Goal: Task Accomplishment & Management: Use online tool/utility

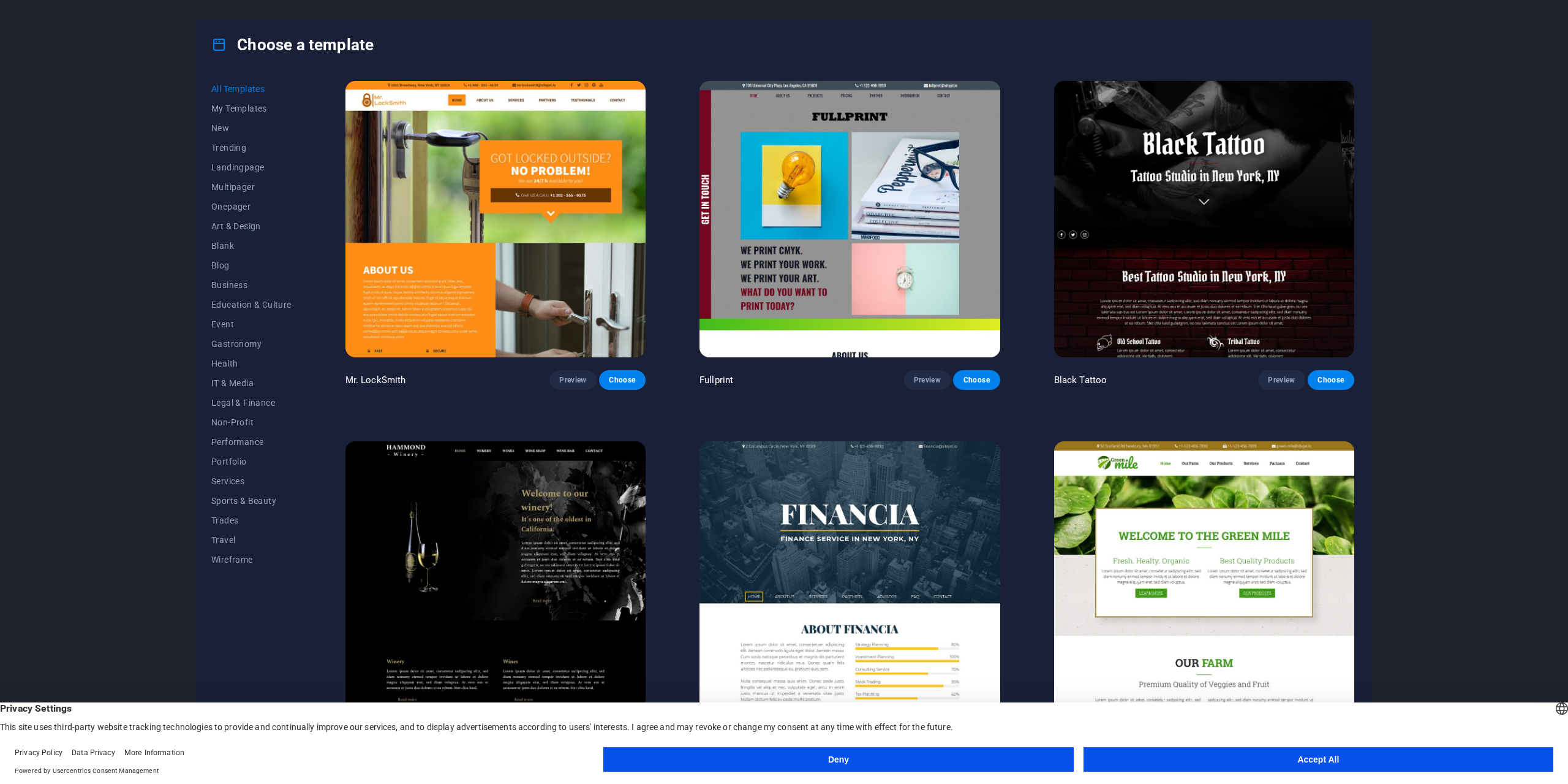
scroll to position [10295, 0]
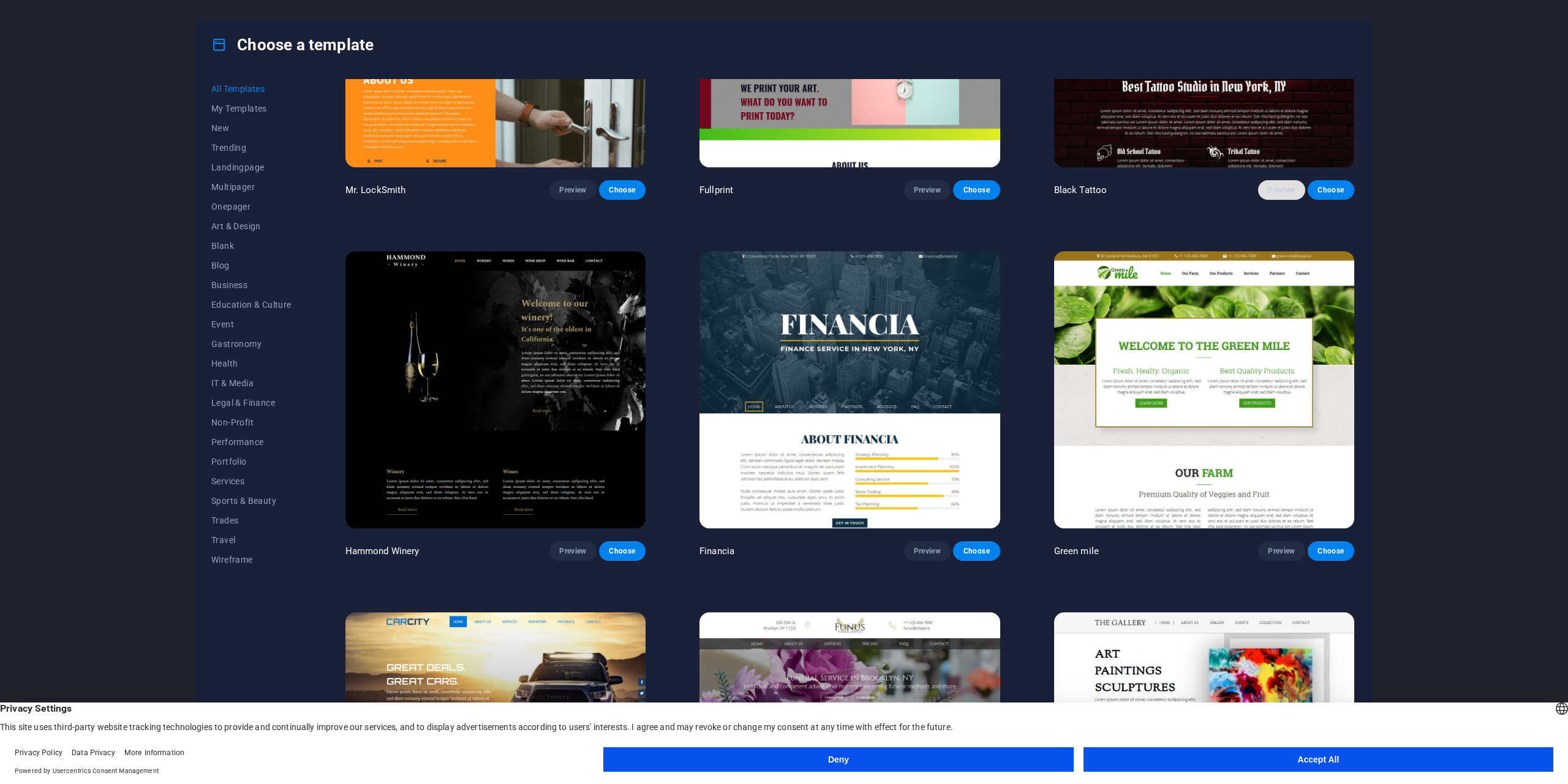
click at [1288, 185] on span "Preview" at bounding box center [1281, 190] width 27 height 10
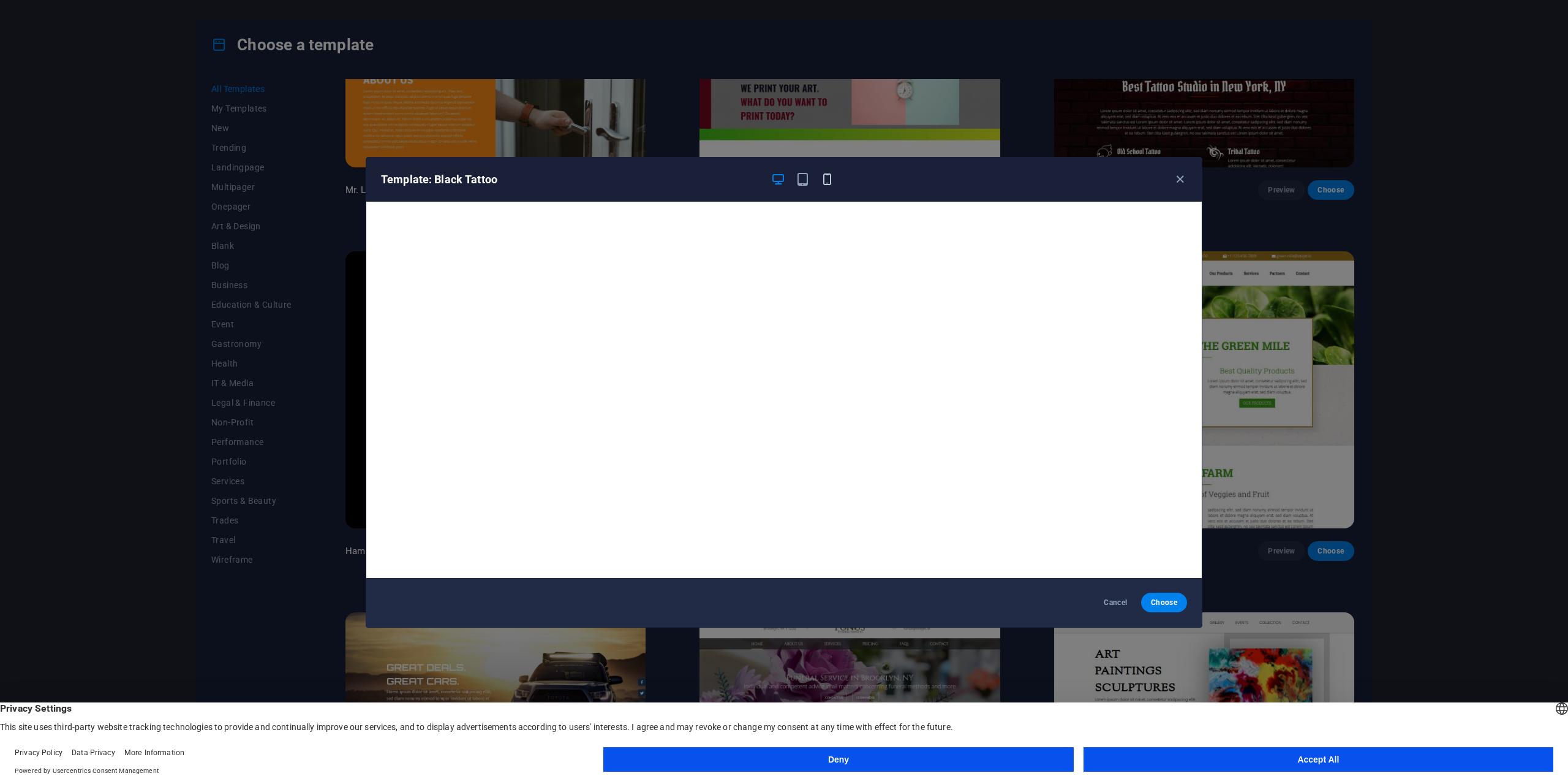
click at [824, 183] on icon "button" at bounding box center [827, 179] width 14 height 14
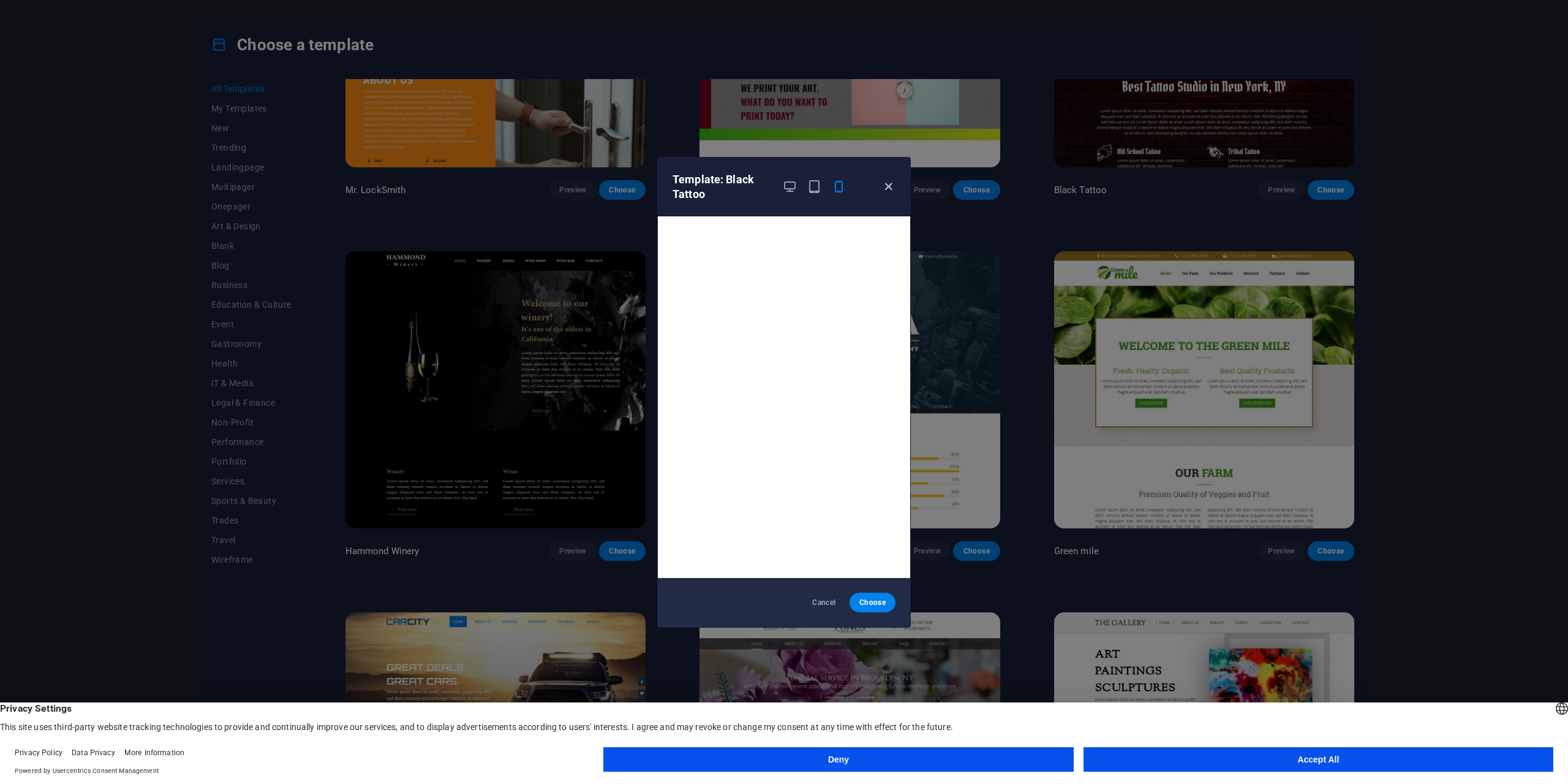
click at [894, 188] on icon "button" at bounding box center [888, 186] width 14 height 14
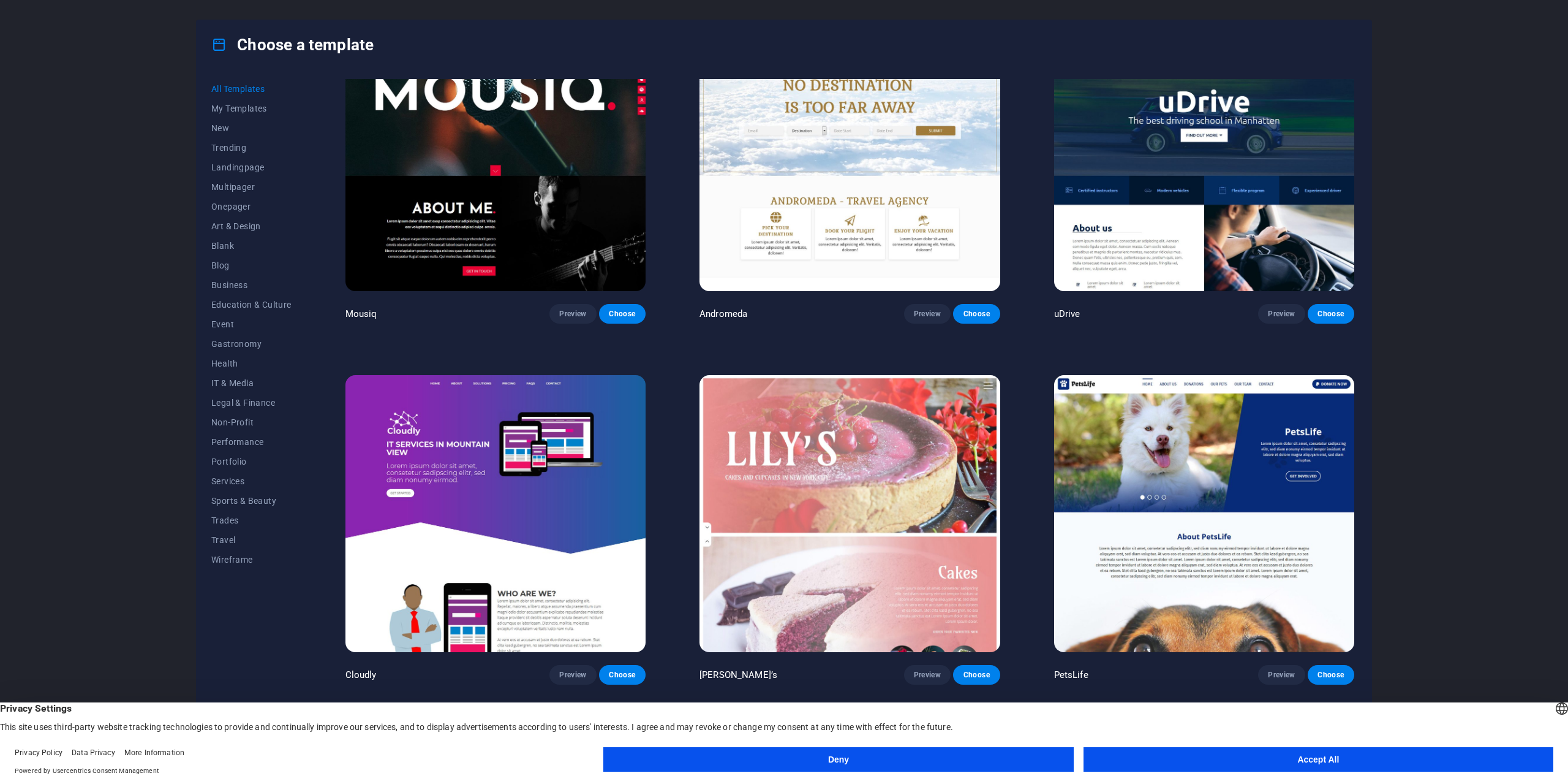
scroll to position [12195, 0]
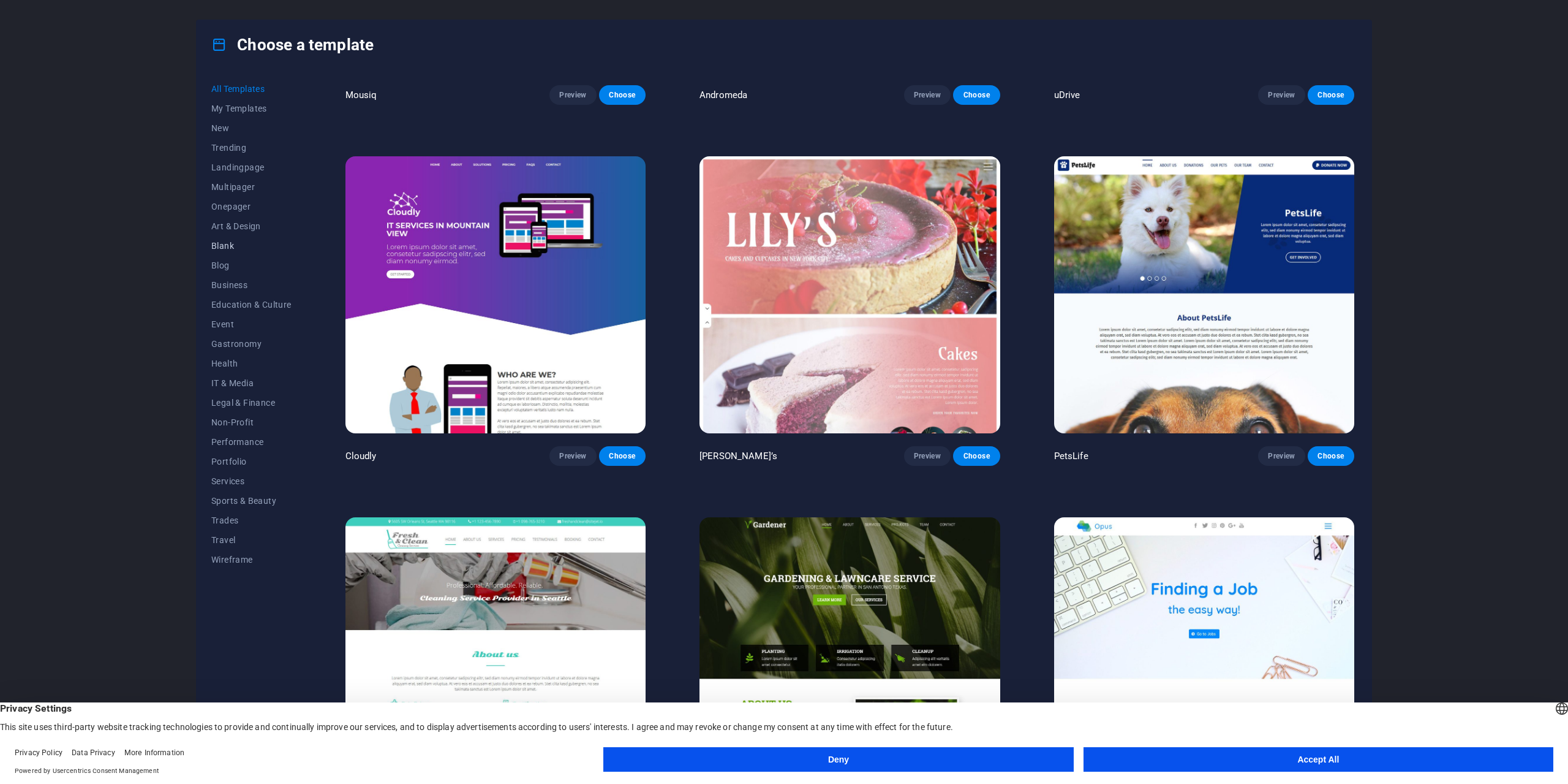
click at [222, 243] on span "Blank" at bounding box center [251, 246] width 80 height 10
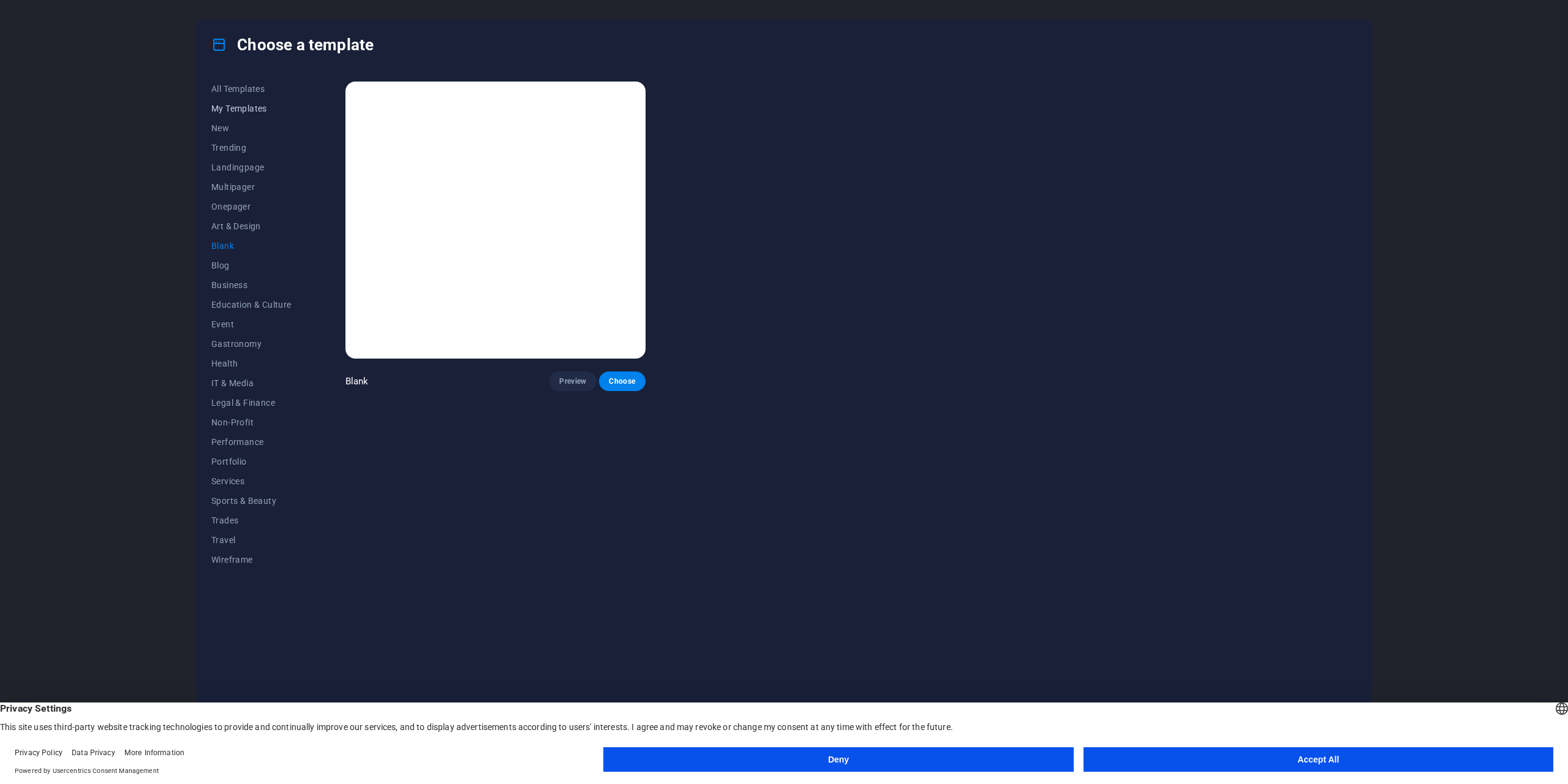
drag, startPoint x: 239, startPoint y: 91, endPoint x: 239, endPoint y: 100, distance: 9.0
click at [239, 91] on span "All Templates" at bounding box center [251, 89] width 80 height 10
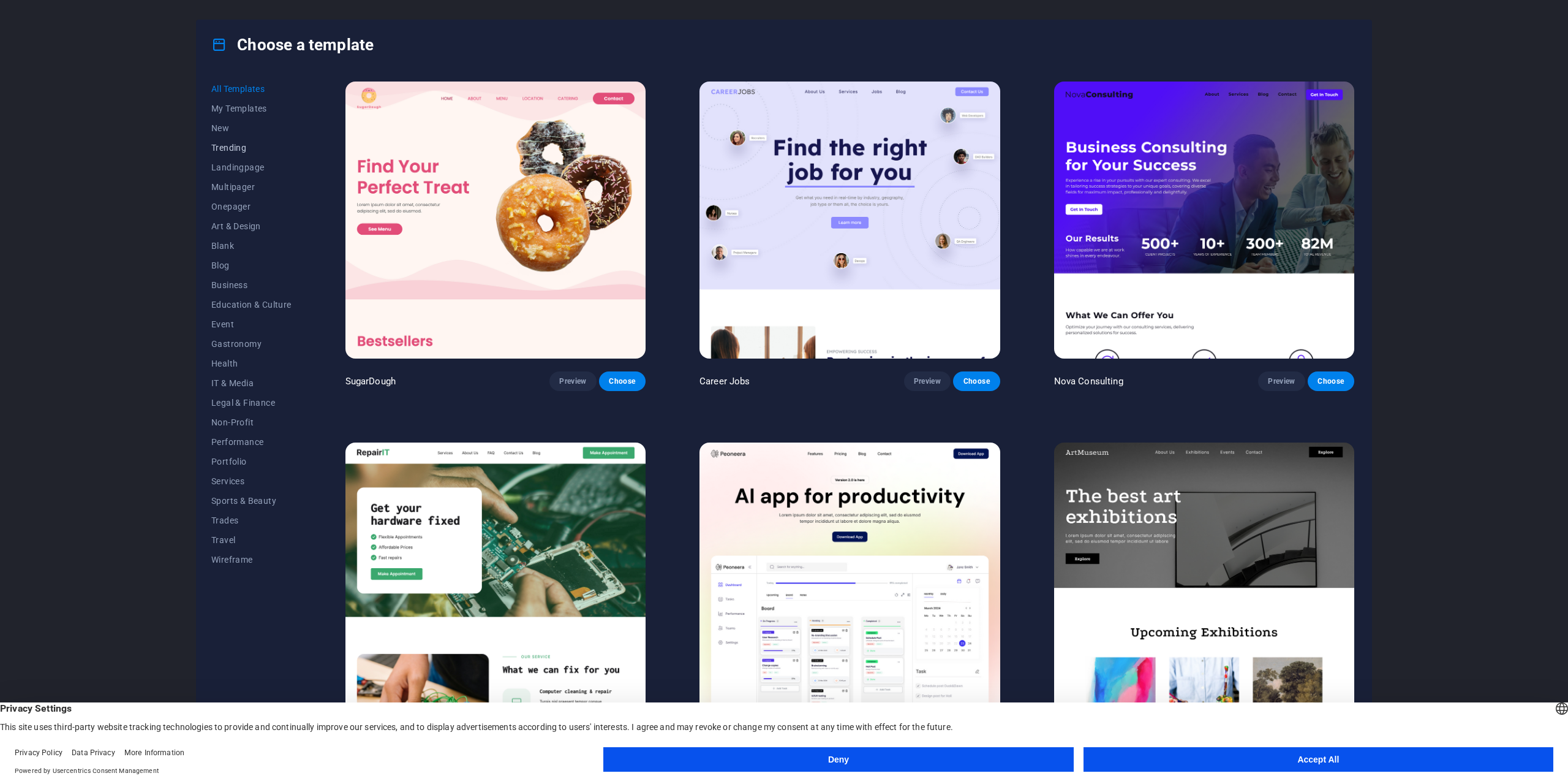
click at [237, 143] on span "Trending" at bounding box center [251, 147] width 80 height 10
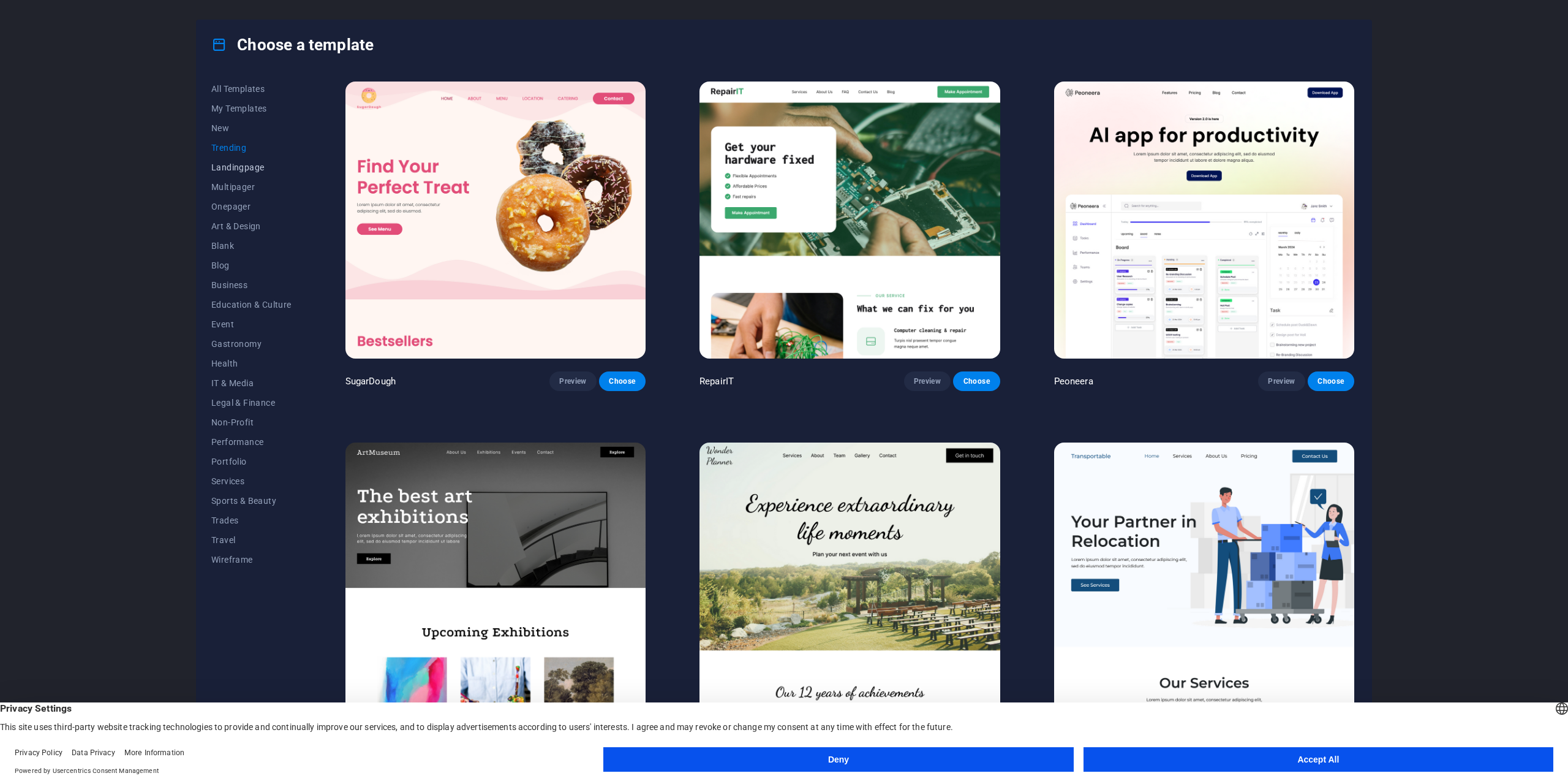
click at [238, 166] on span "Landingpage" at bounding box center [251, 167] width 80 height 10
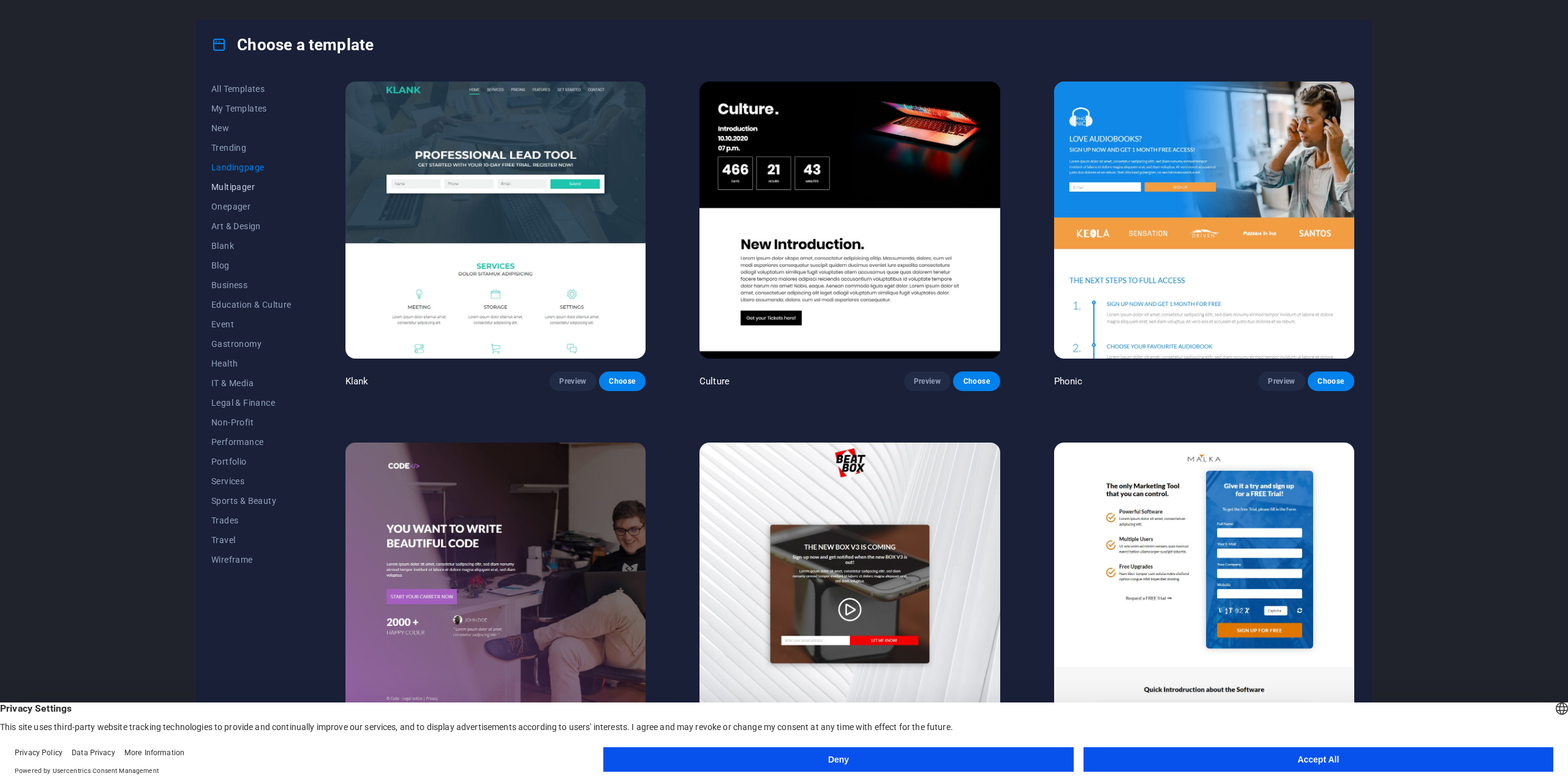
click at [244, 187] on span "Multipager" at bounding box center [251, 187] width 80 height 10
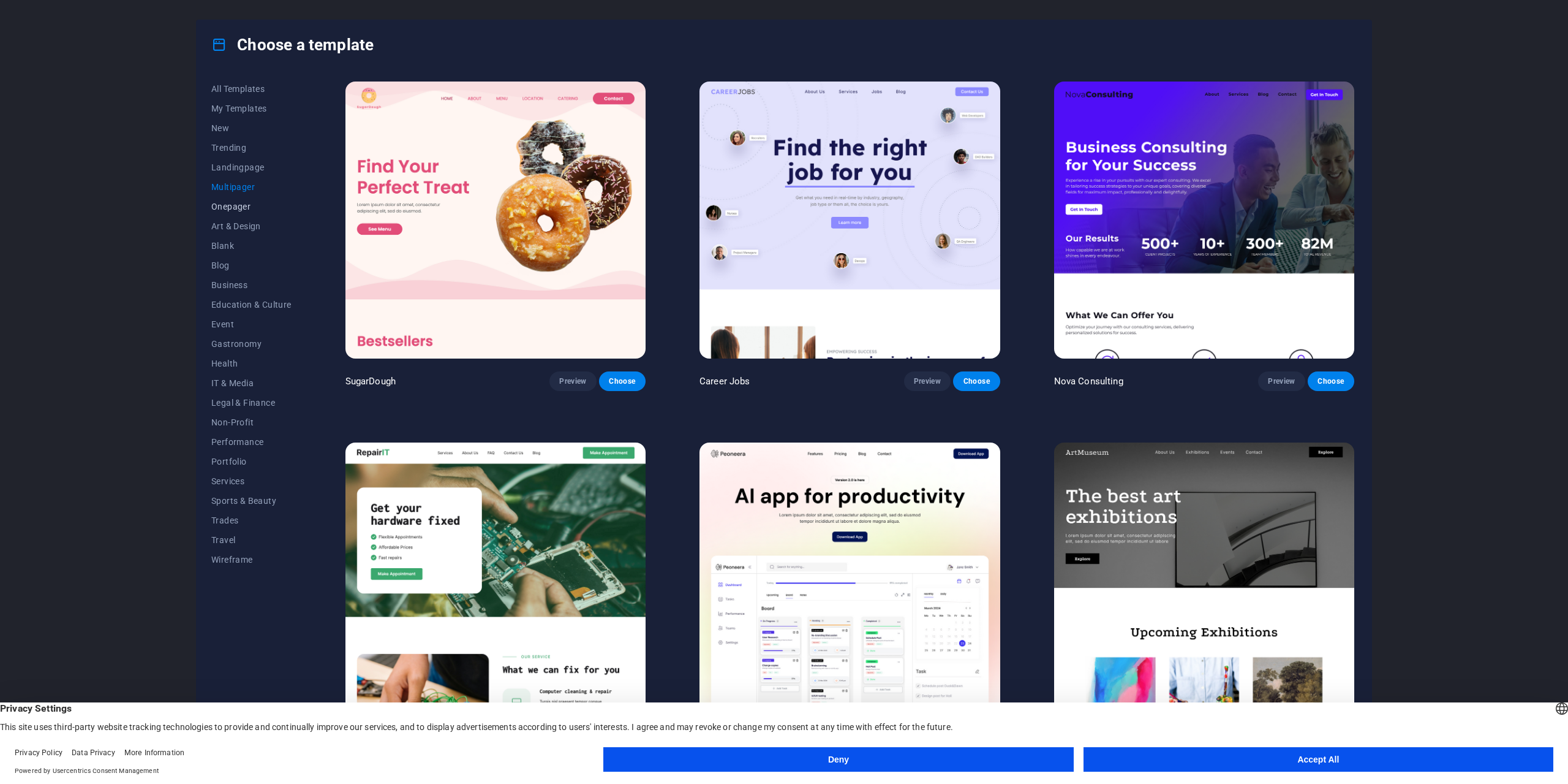
click at [242, 206] on span "Onepager" at bounding box center [251, 207] width 80 height 10
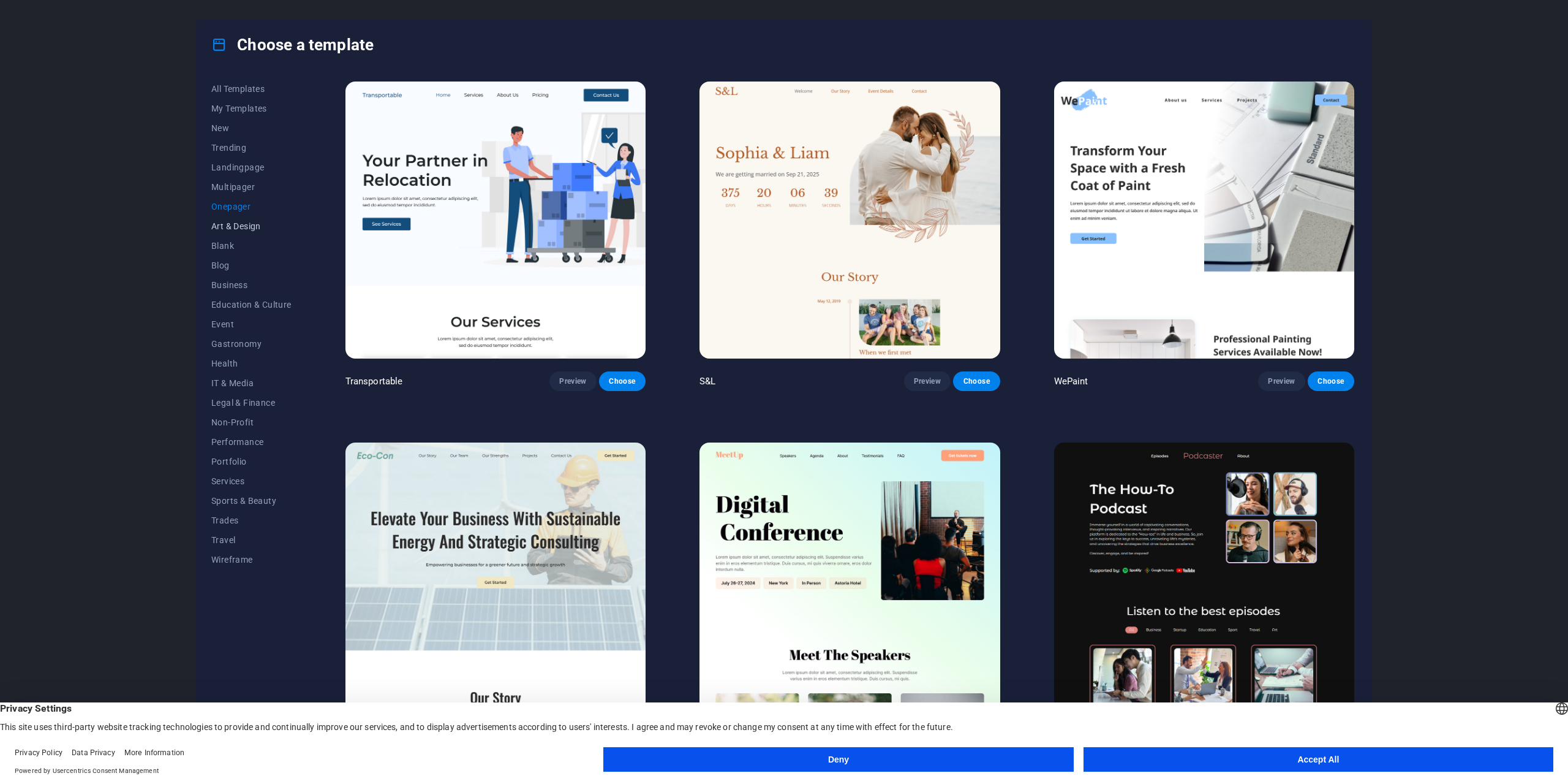
click at [251, 227] on span "Art & Design" at bounding box center [251, 226] width 80 height 10
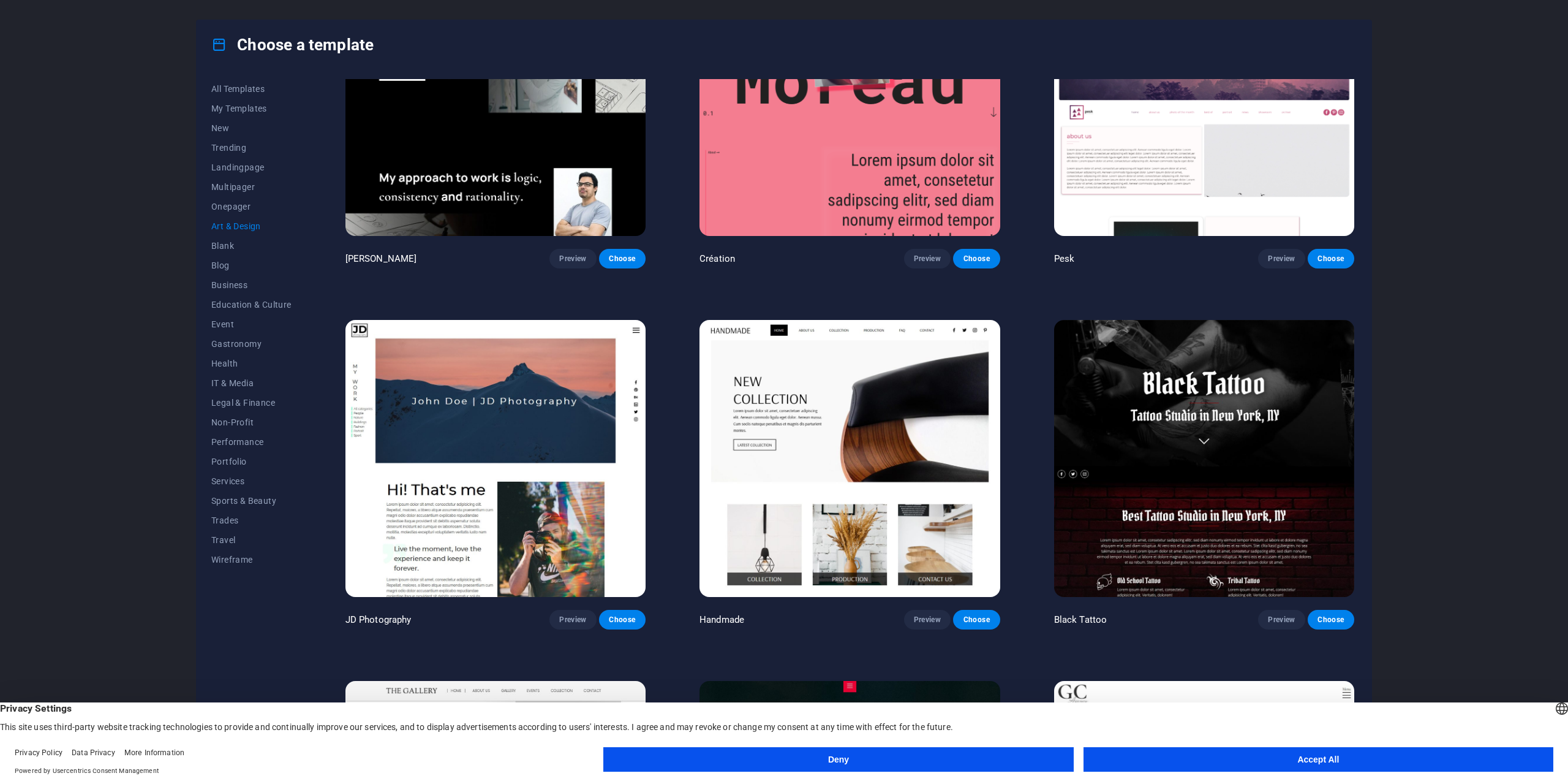
scroll to position [306, 0]
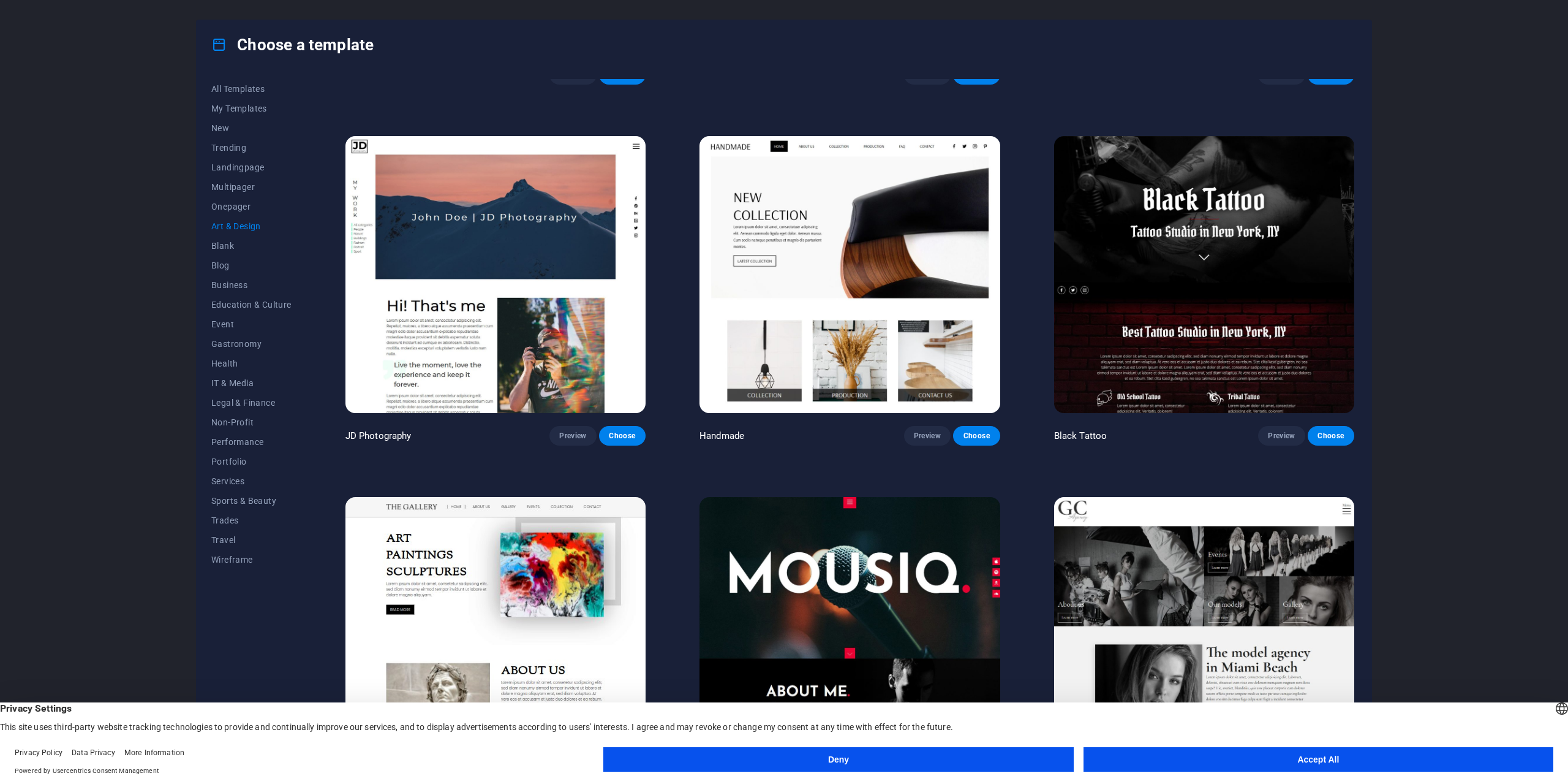
click at [838, 307] on img at bounding box center [849, 274] width 300 height 277
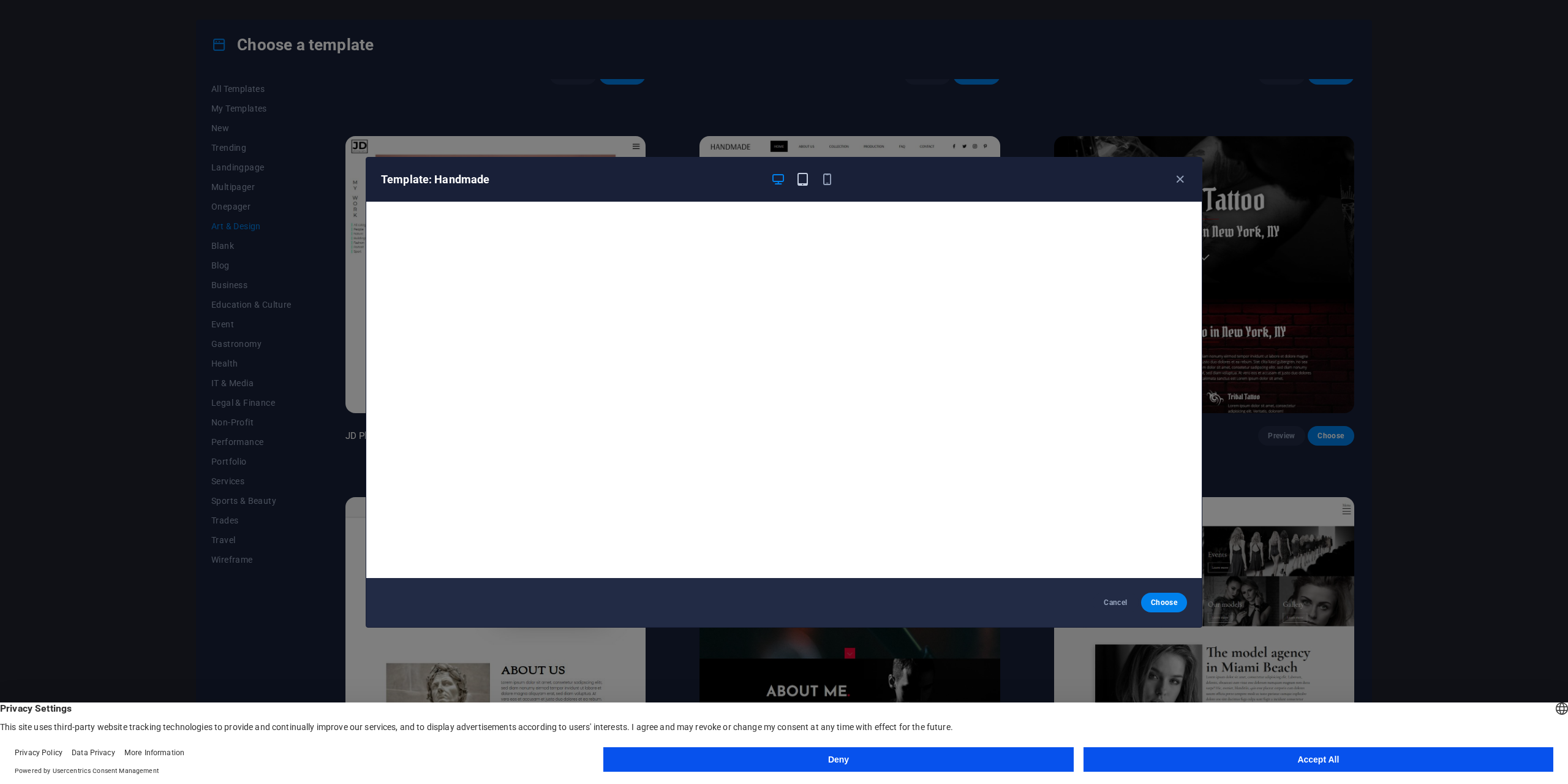
click at [803, 186] on button "button" at bounding box center [803, 180] width 15 height 15
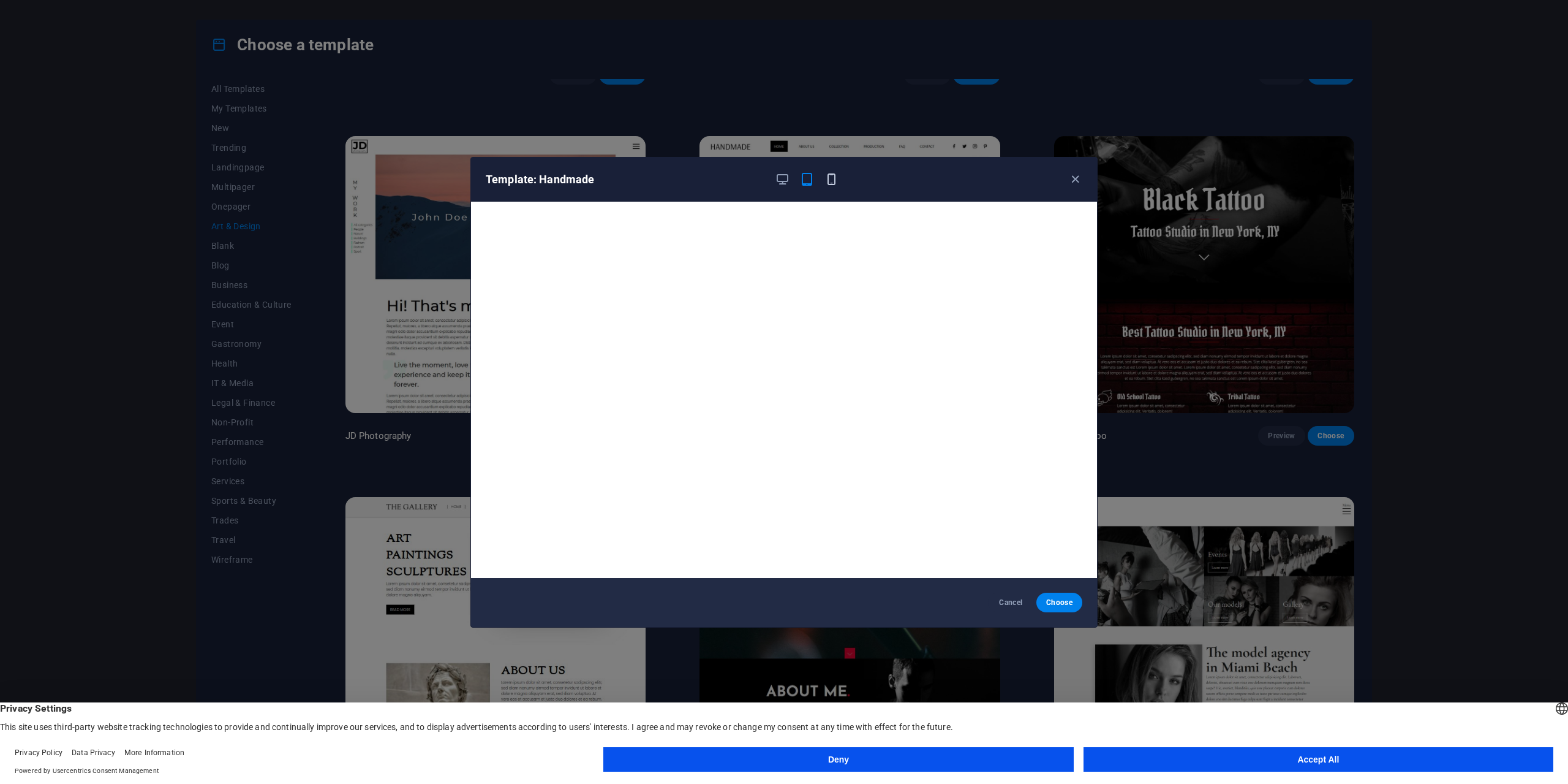
click at [833, 177] on icon "button" at bounding box center [831, 179] width 14 height 14
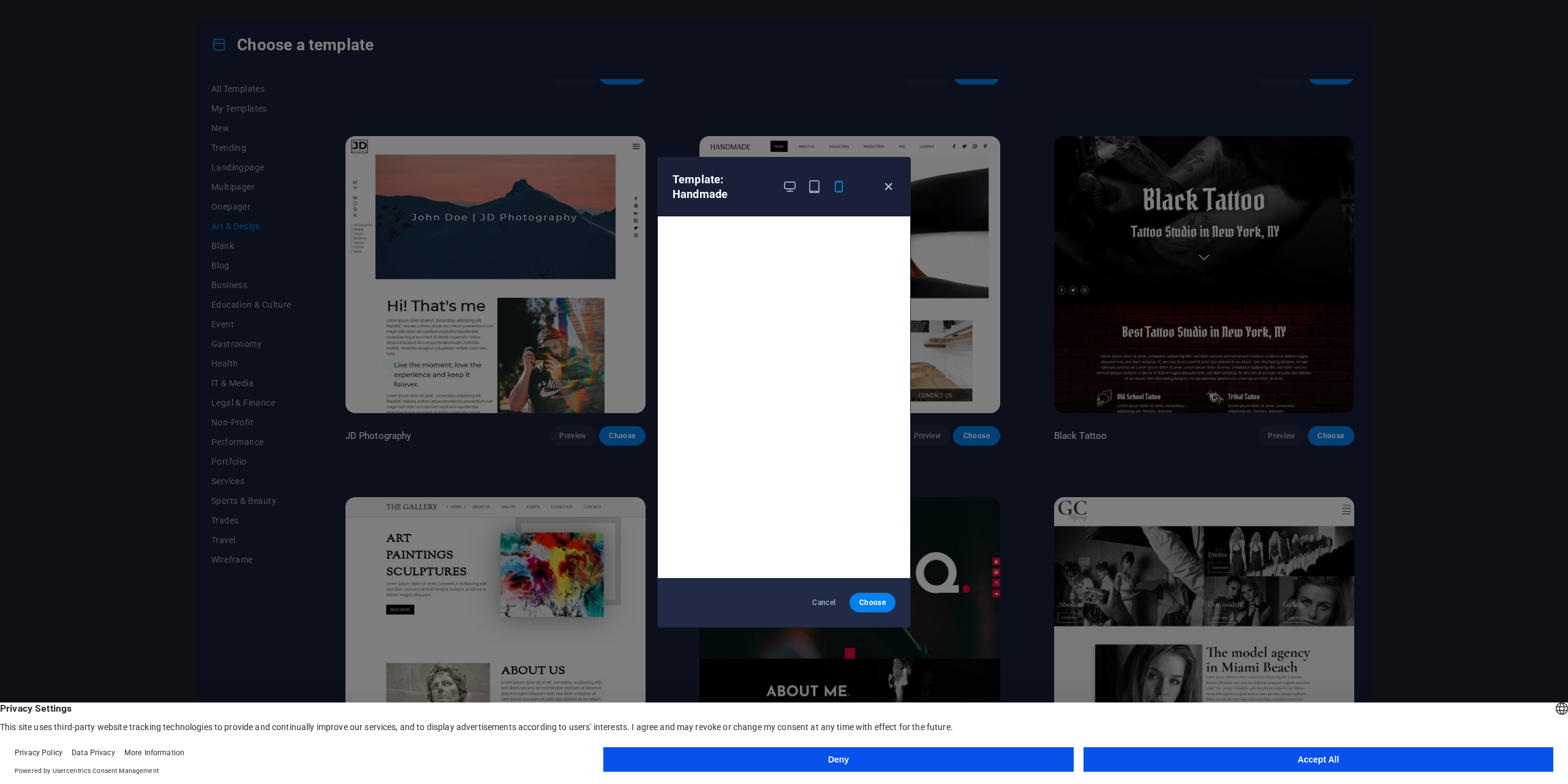
click at [889, 188] on icon "button" at bounding box center [888, 186] width 14 height 14
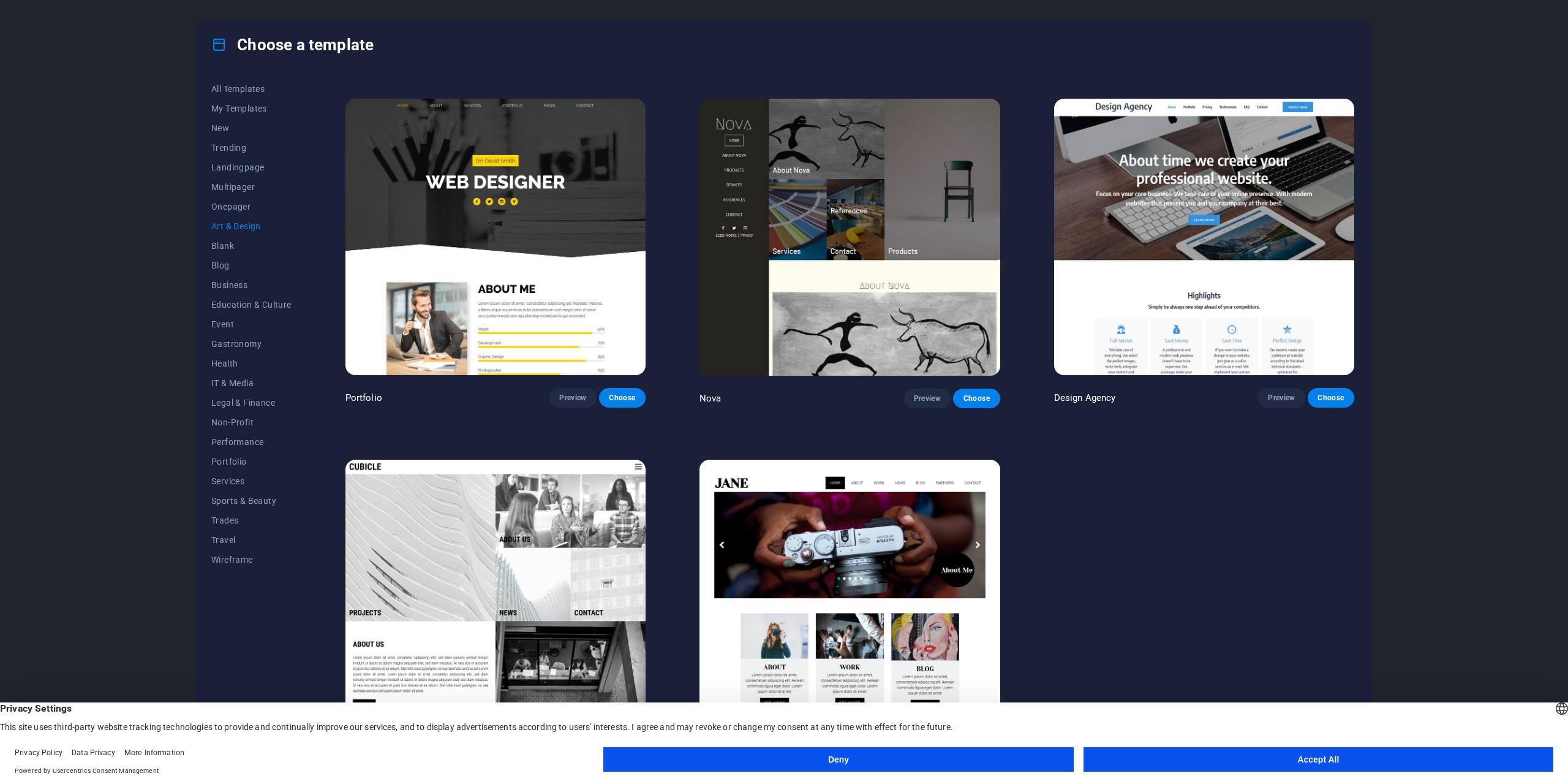
scroll to position [1079, 0]
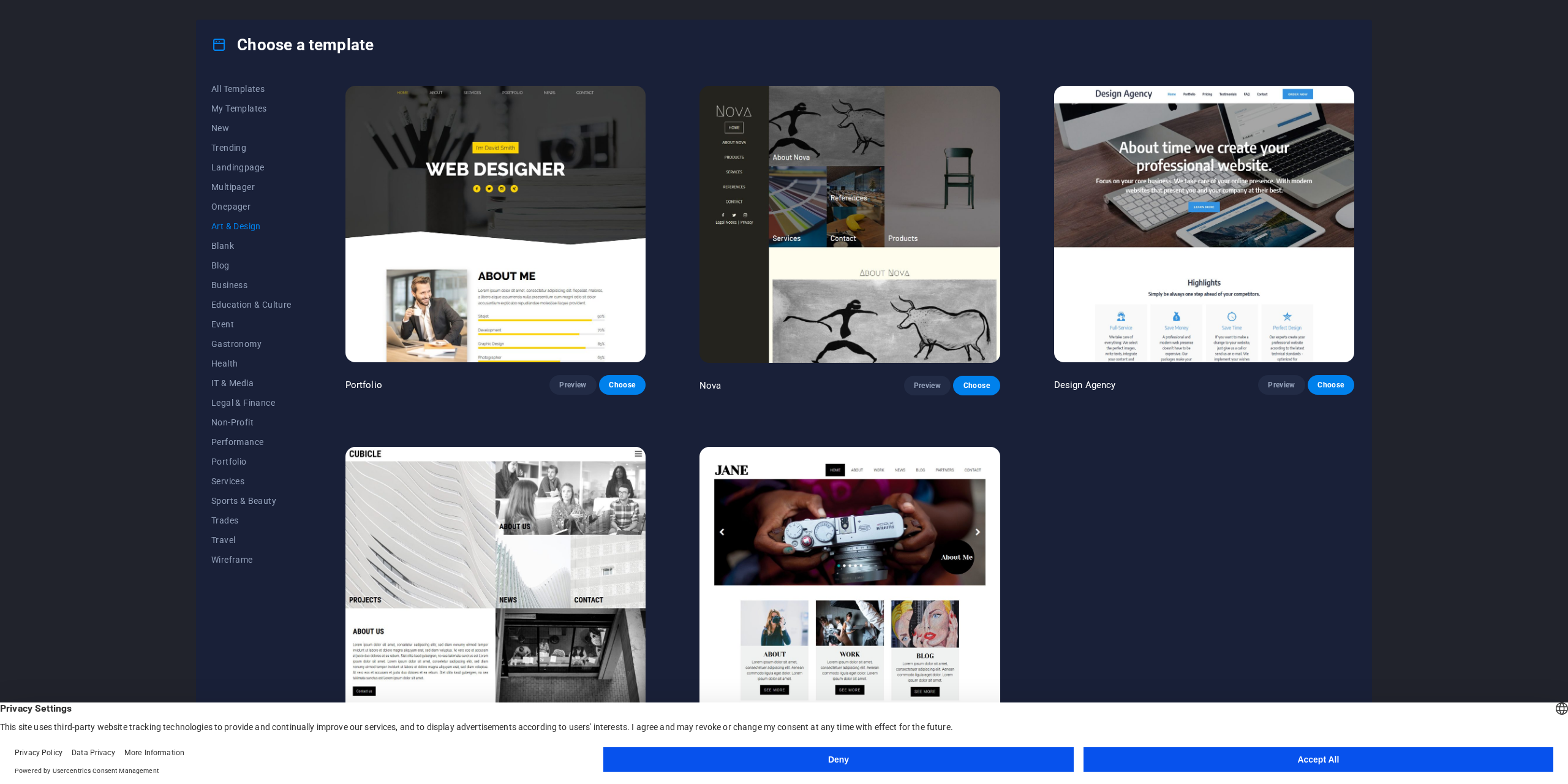
click at [563, 559] on img at bounding box center [495, 585] width 300 height 277
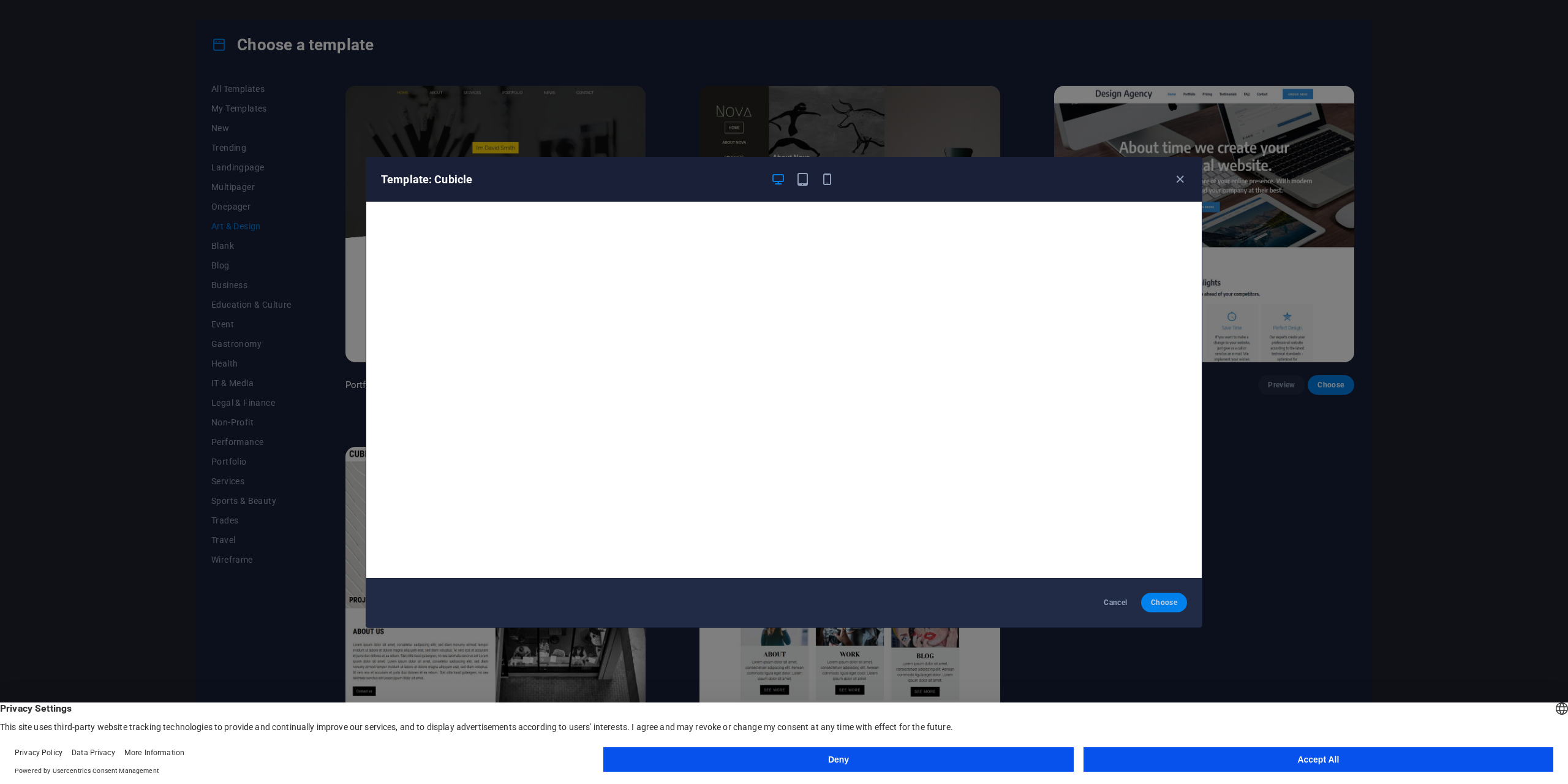
click at [1163, 609] on button "Choose" at bounding box center [1164, 603] width 46 height 20
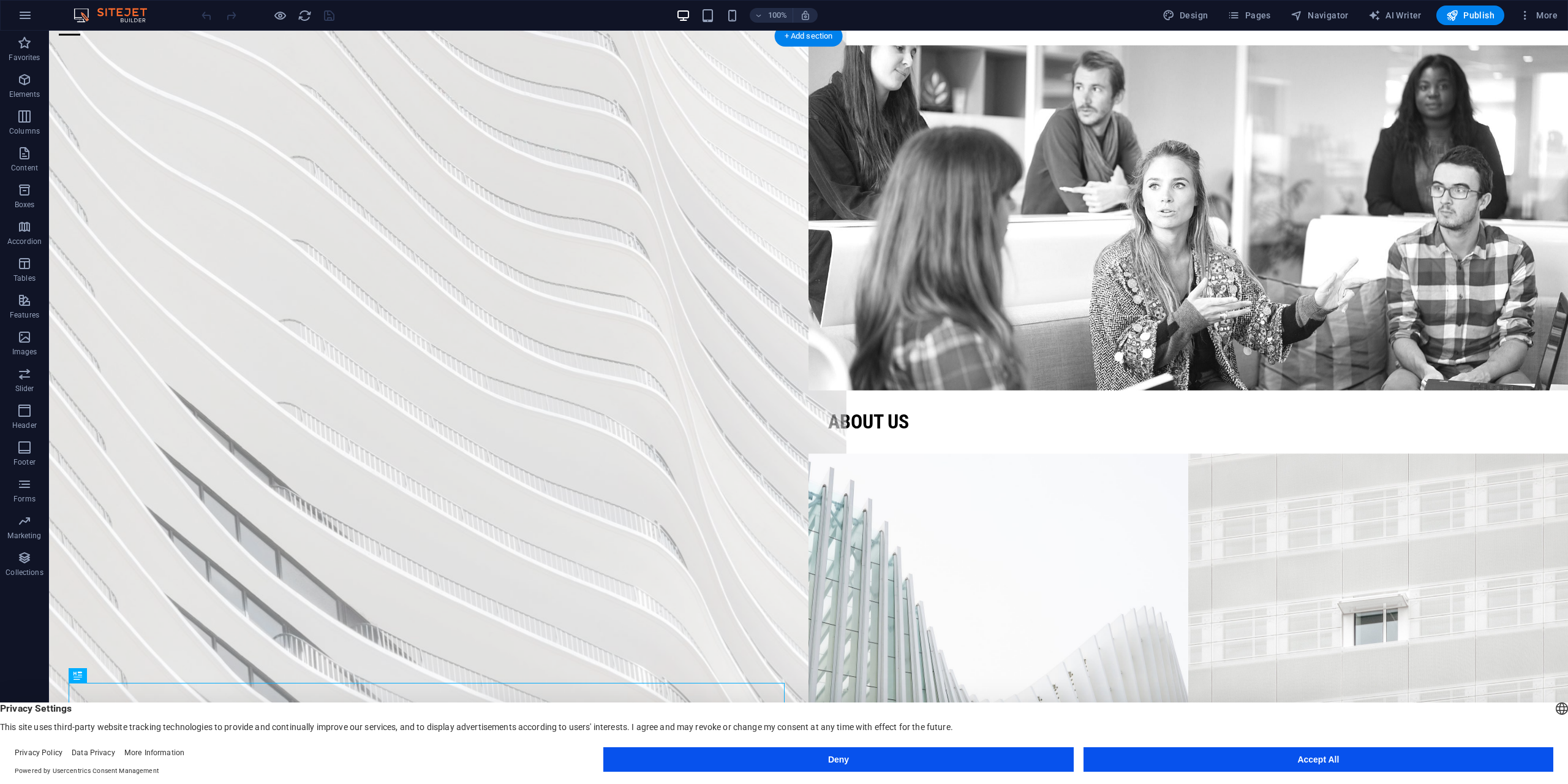
scroll to position [61, 0]
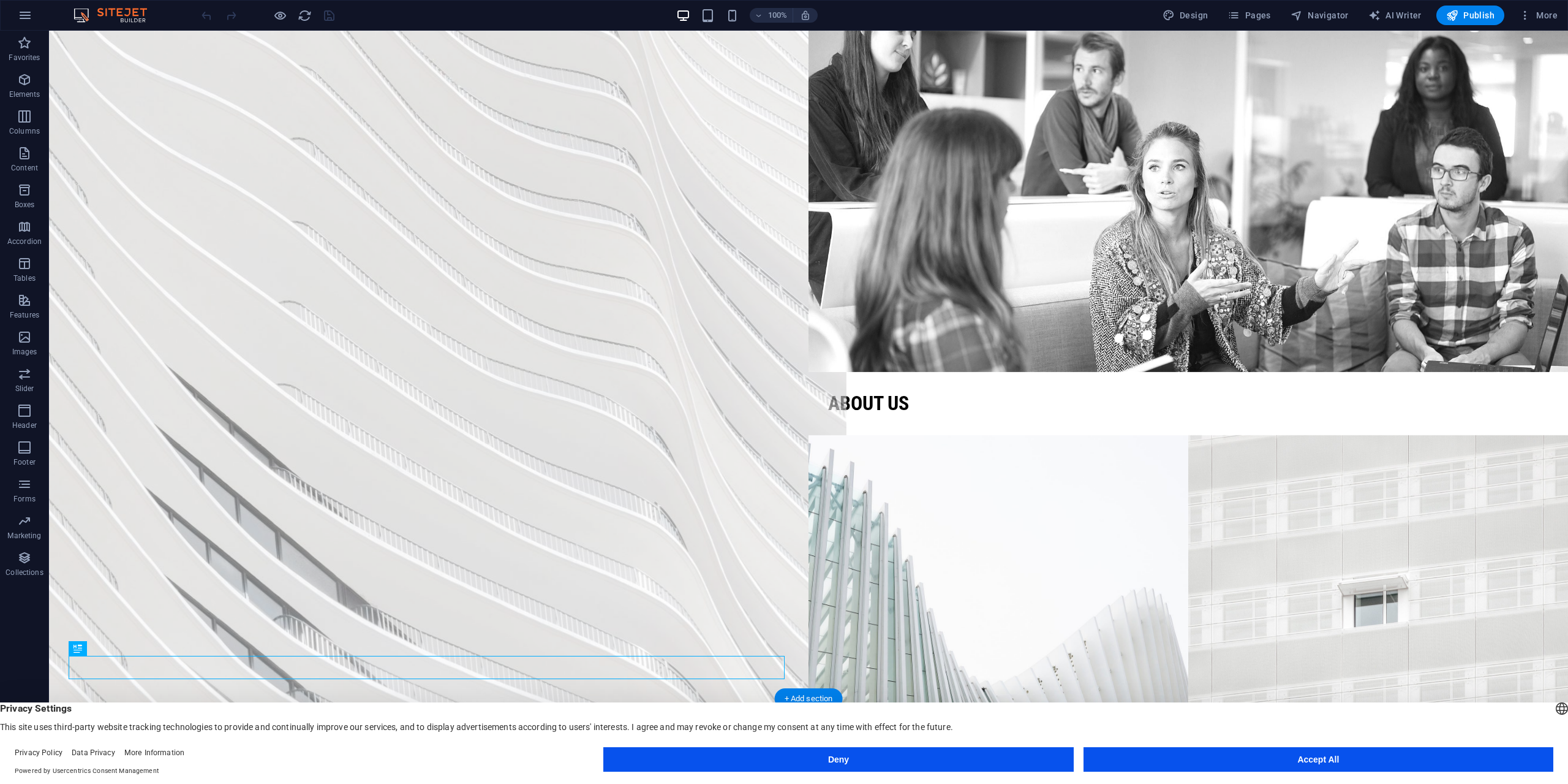
click at [529, 383] on figure at bounding box center [429, 372] width 836 height 758
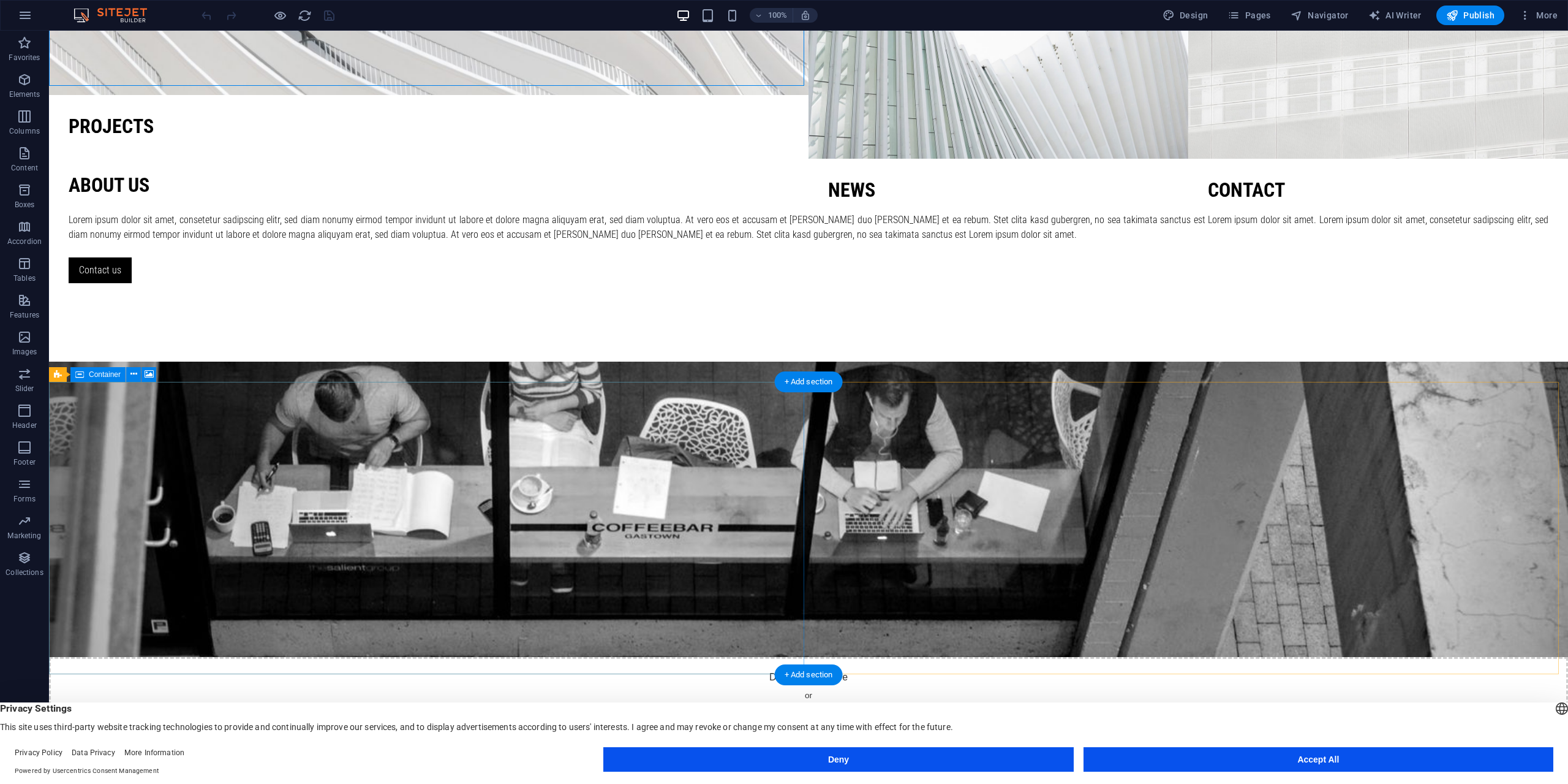
scroll to position [796, 0]
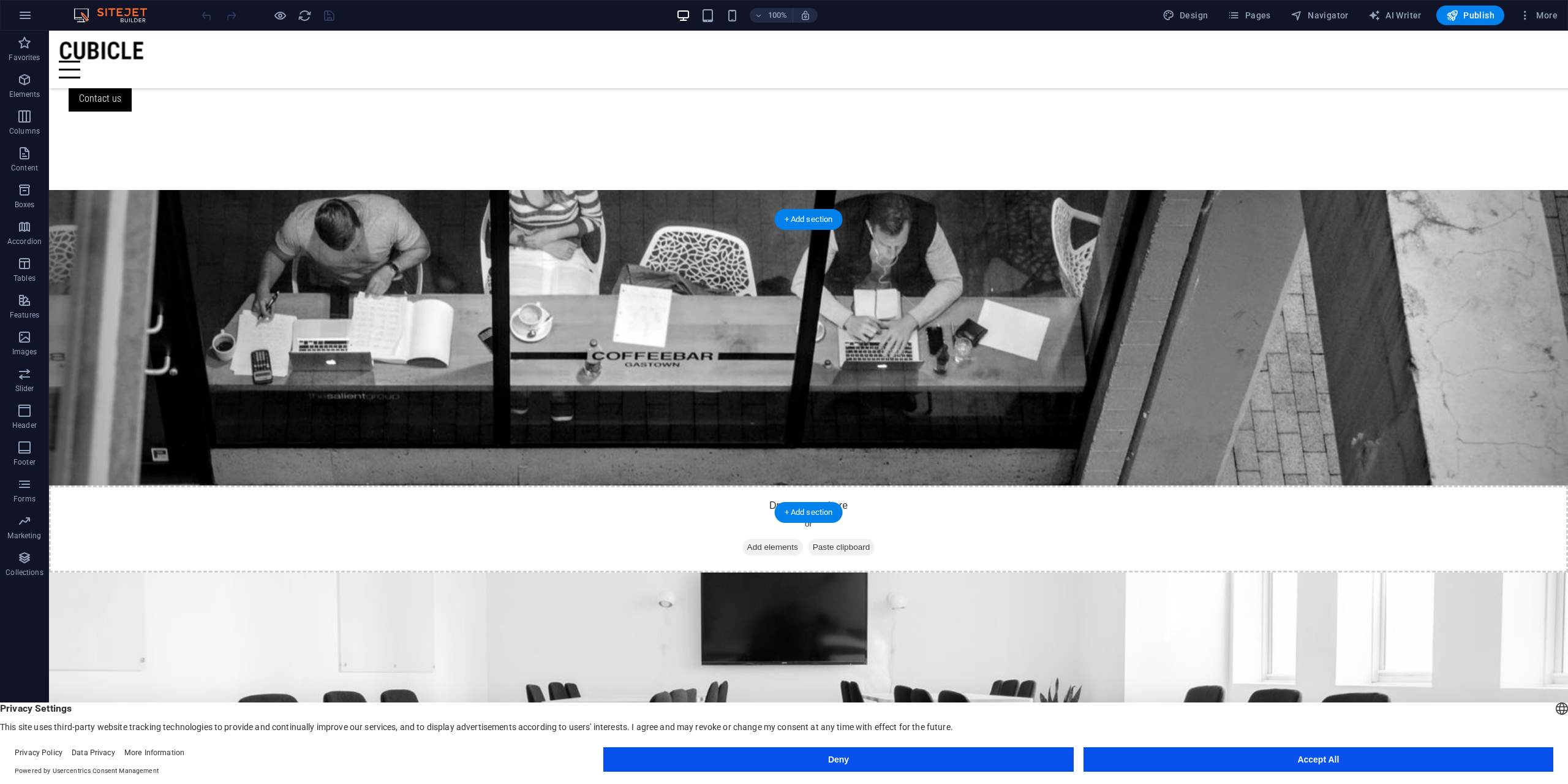
click at [715, 572] on figure at bounding box center [808, 719] width 1519 height 293
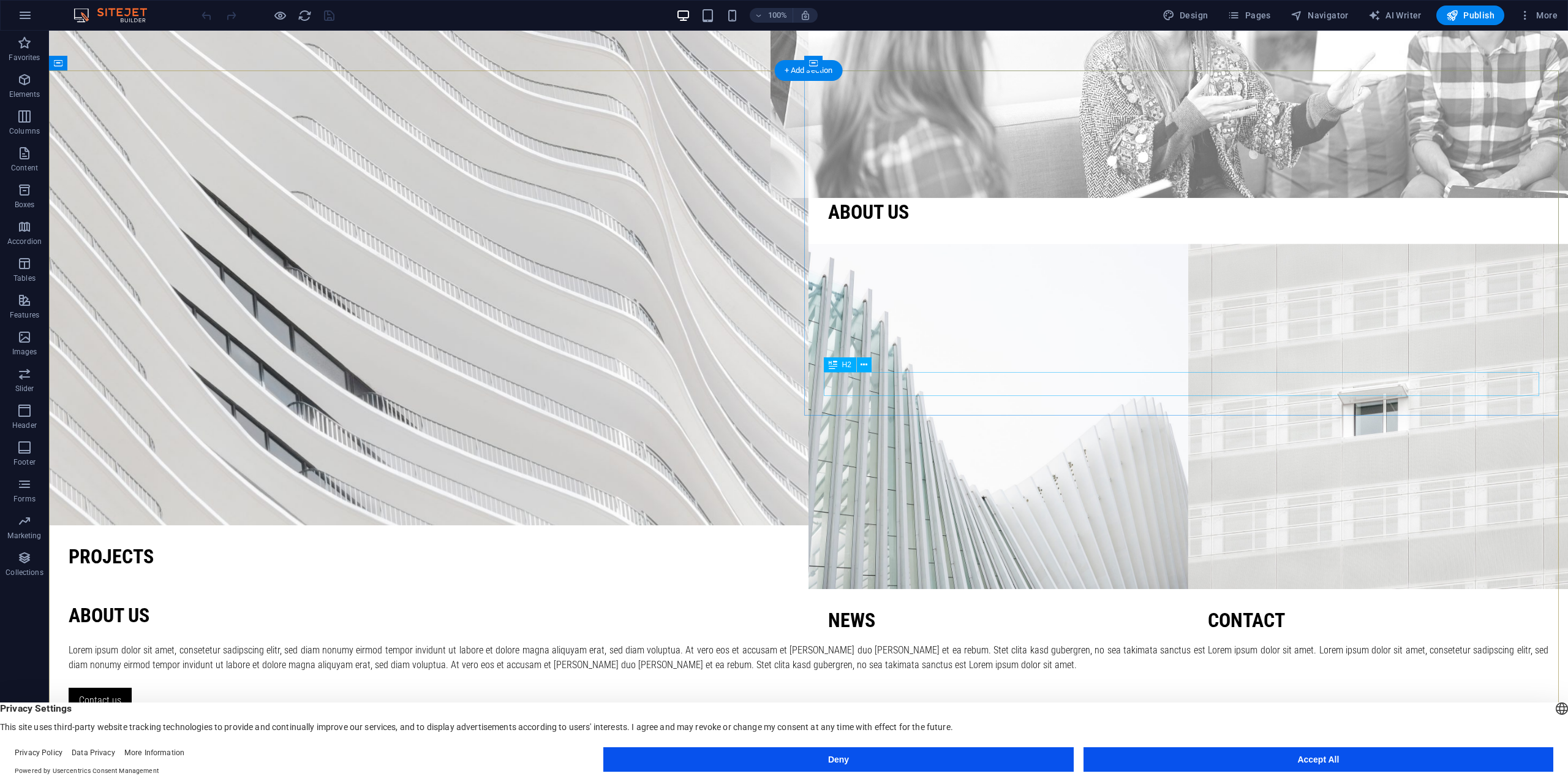
scroll to position [0, 0]
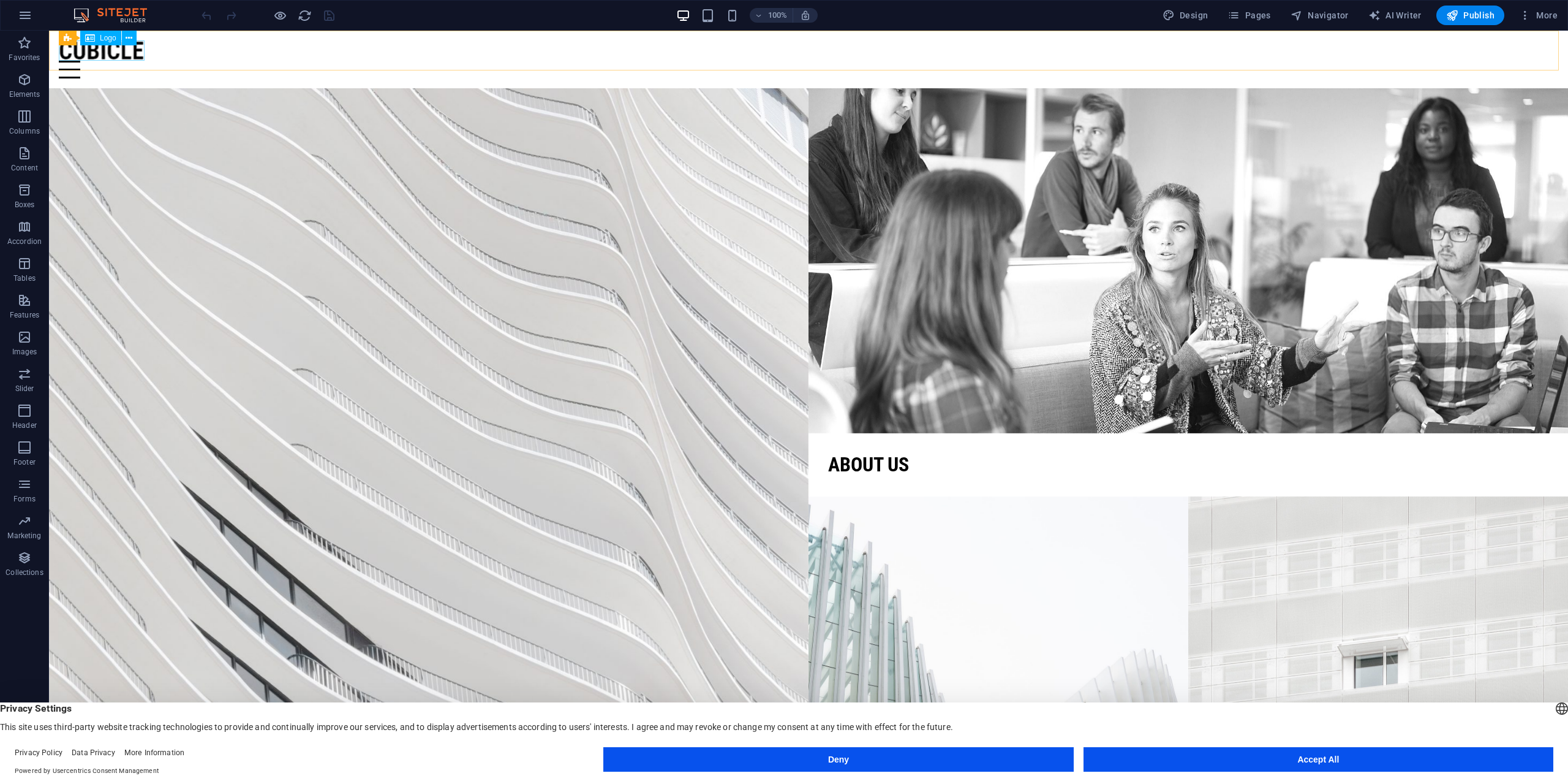
click at [107, 37] on span "Logo" at bounding box center [108, 37] width 17 height 7
click at [127, 41] on icon at bounding box center [129, 38] width 7 height 13
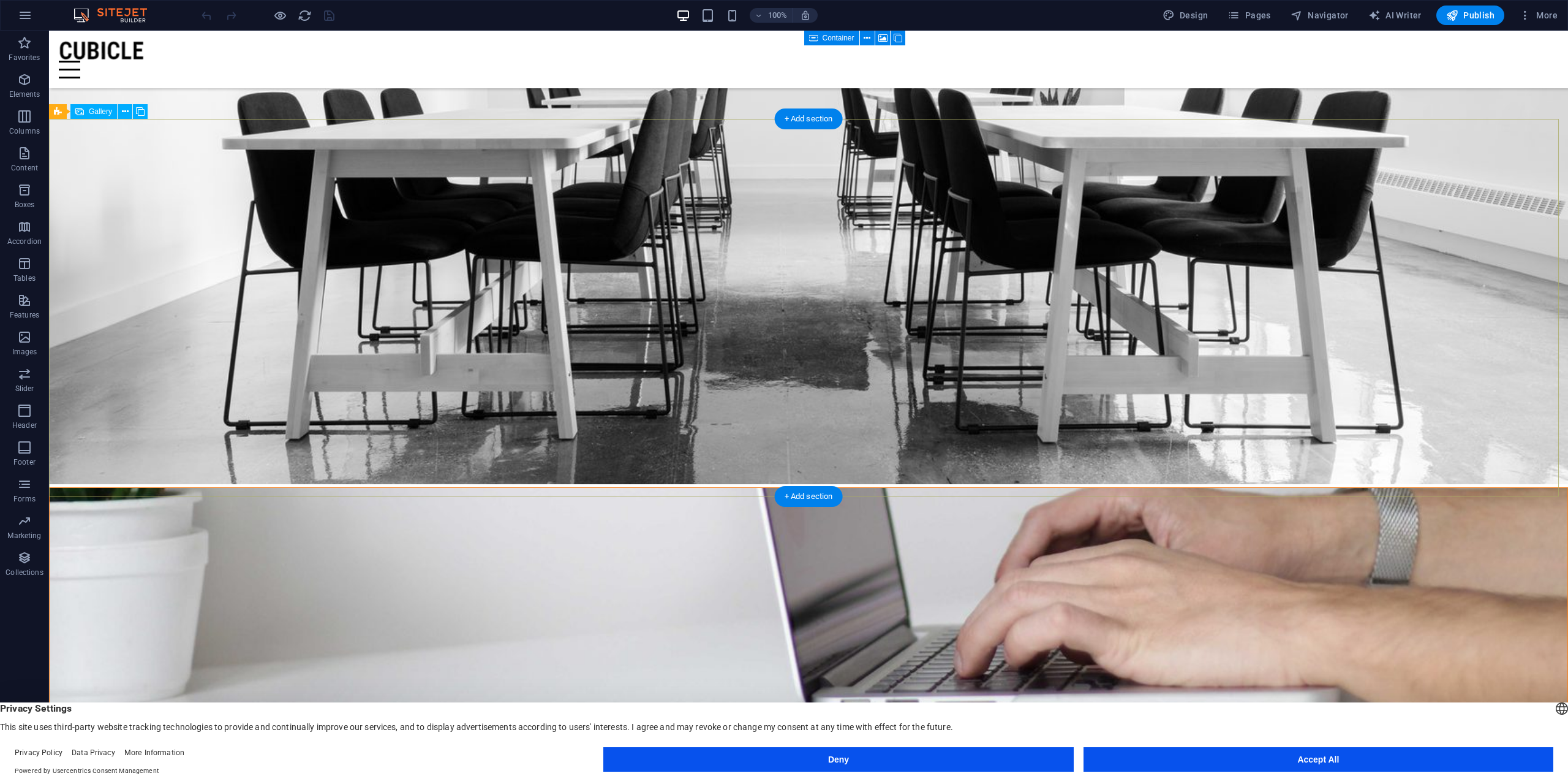
scroll to position [1671, 0]
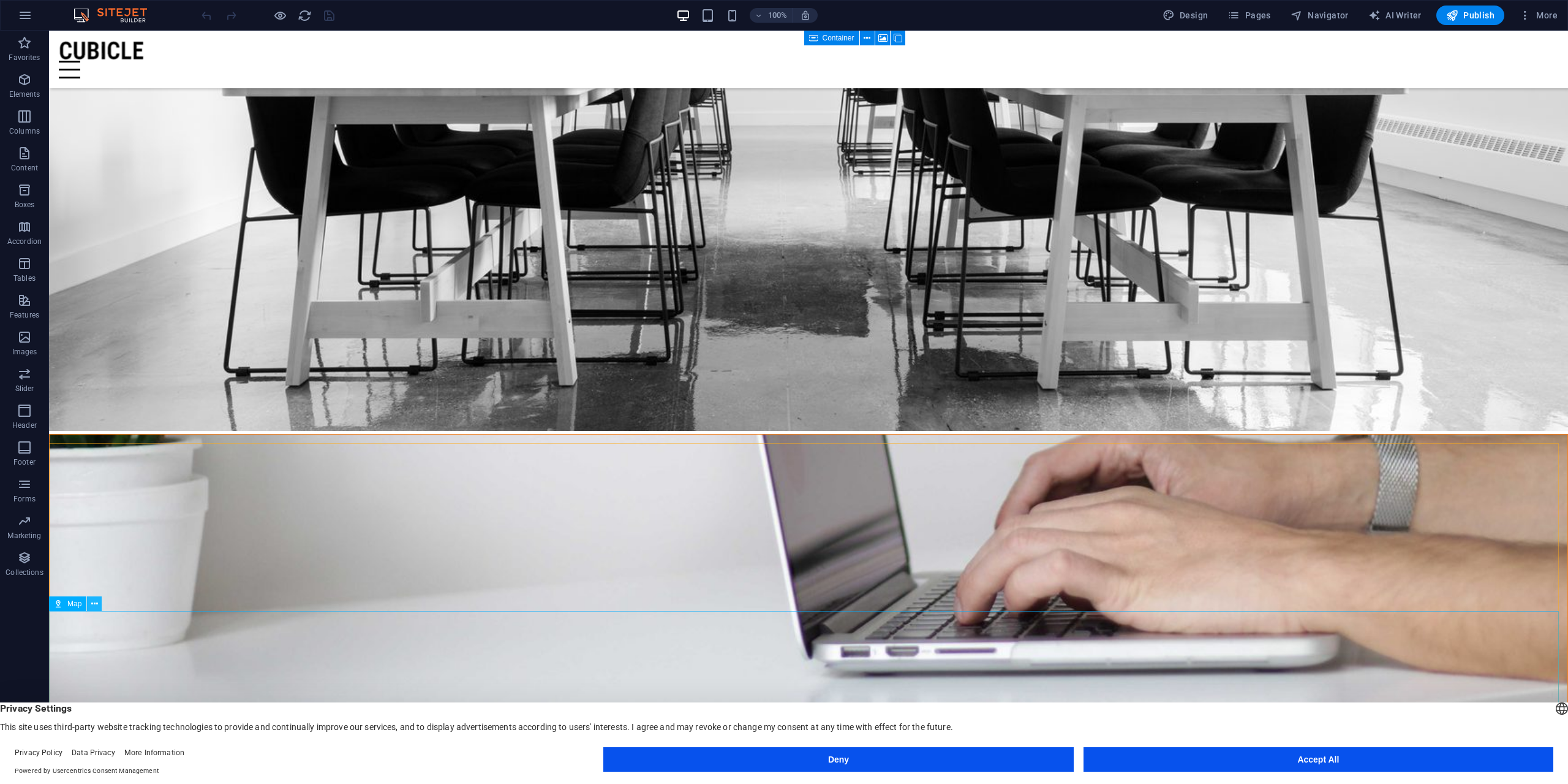
click at [91, 606] on icon at bounding box center [94, 604] width 7 height 13
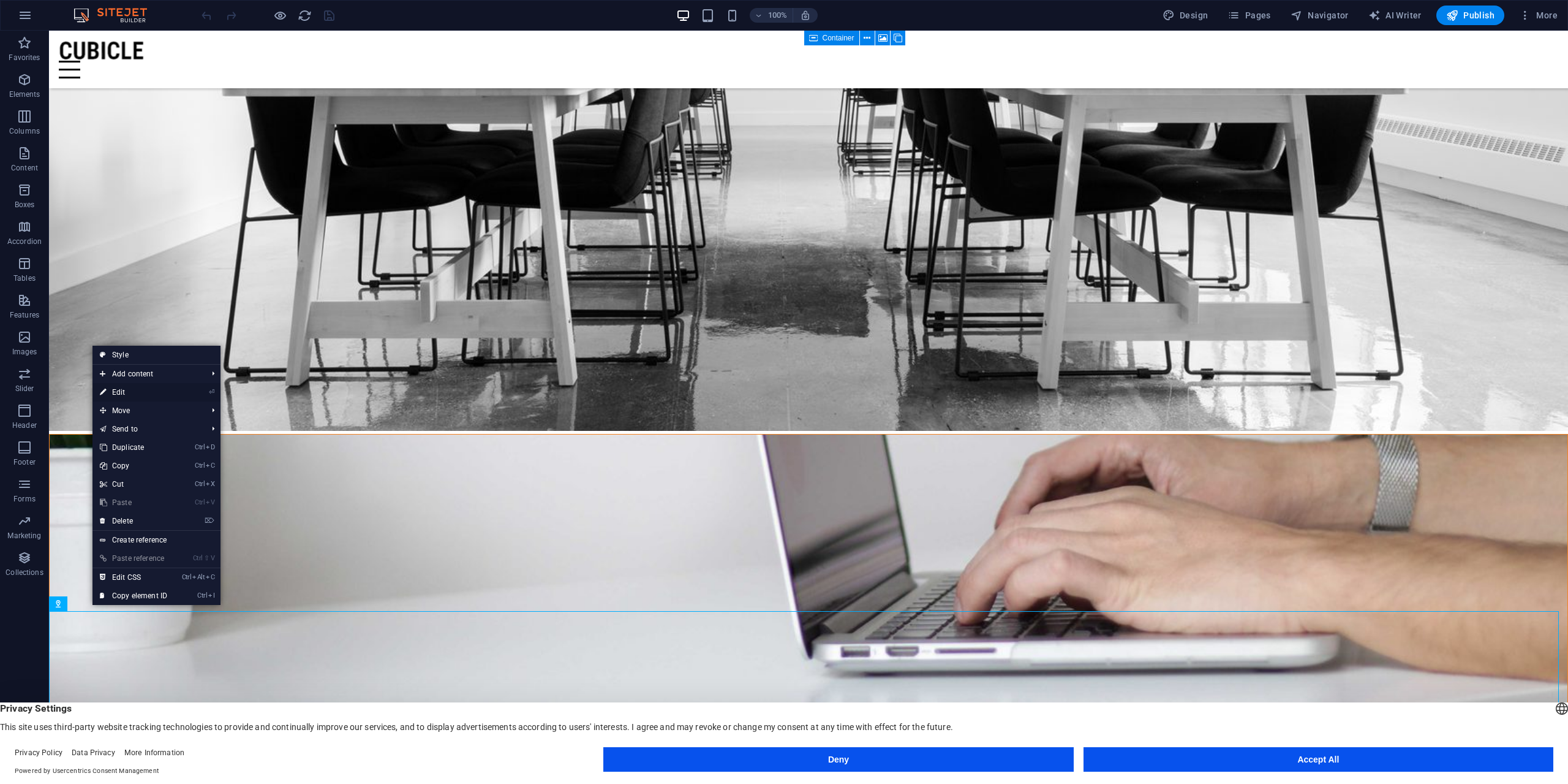
click at [141, 389] on link "⏎ Edit" at bounding box center [133, 392] width 82 height 18
select select "1"
select select "px"
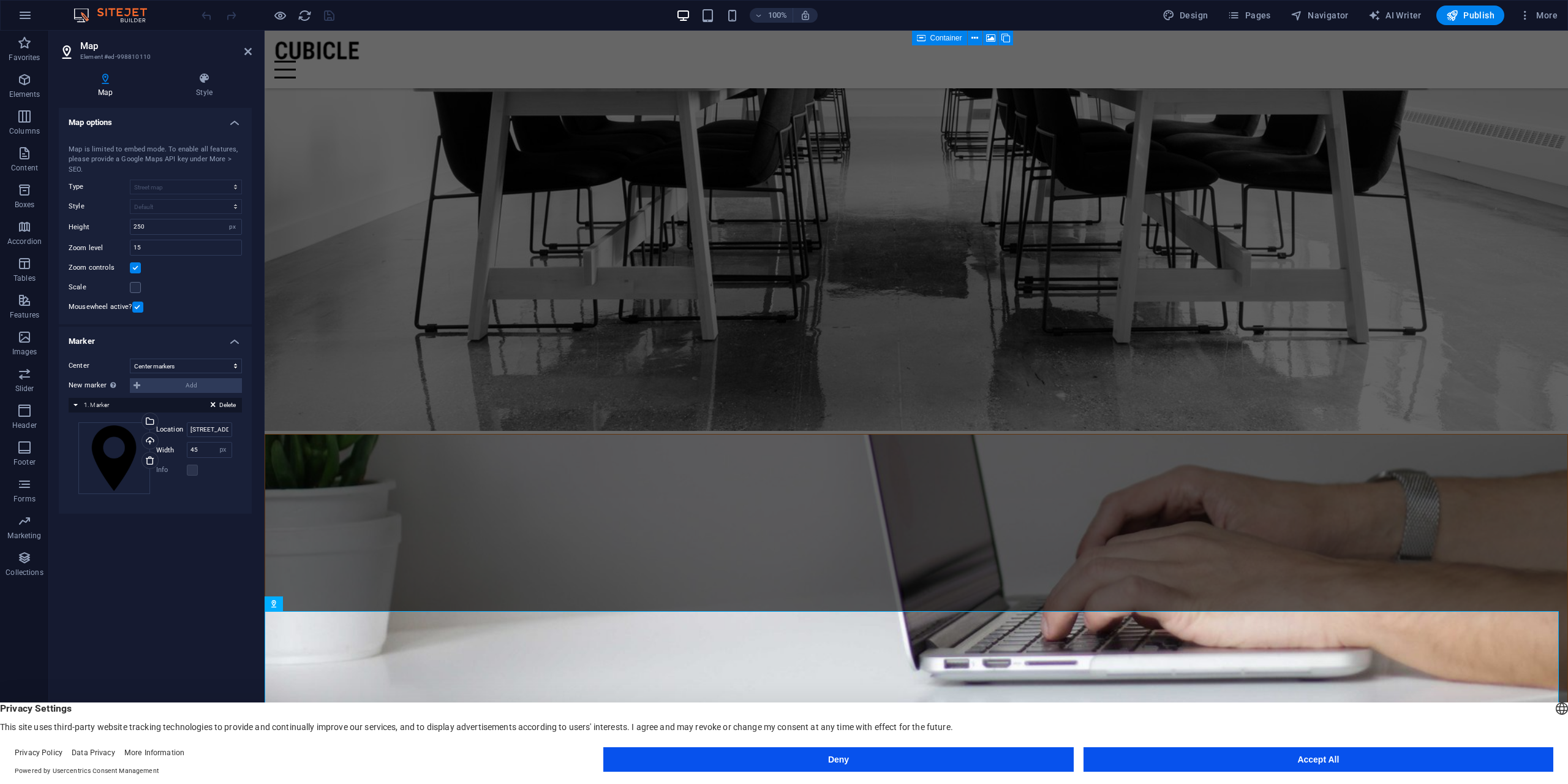
scroll to position [1618, 0]
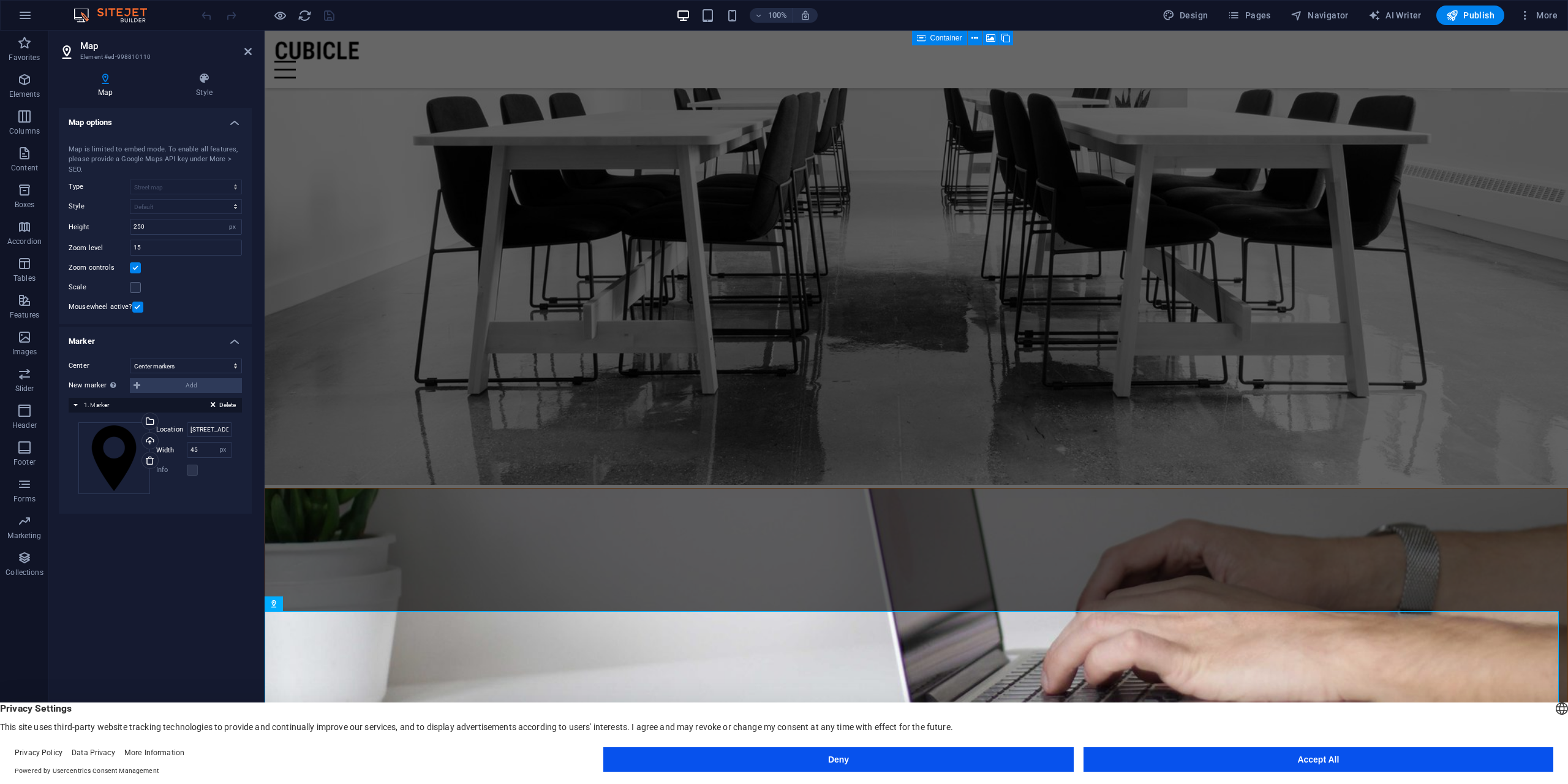
click at [104, 76] on icon at bounding box center [105, 78] width 94 height 12
click at [247, 51] on icon at bounding box center [247, 51] width 7 height 10
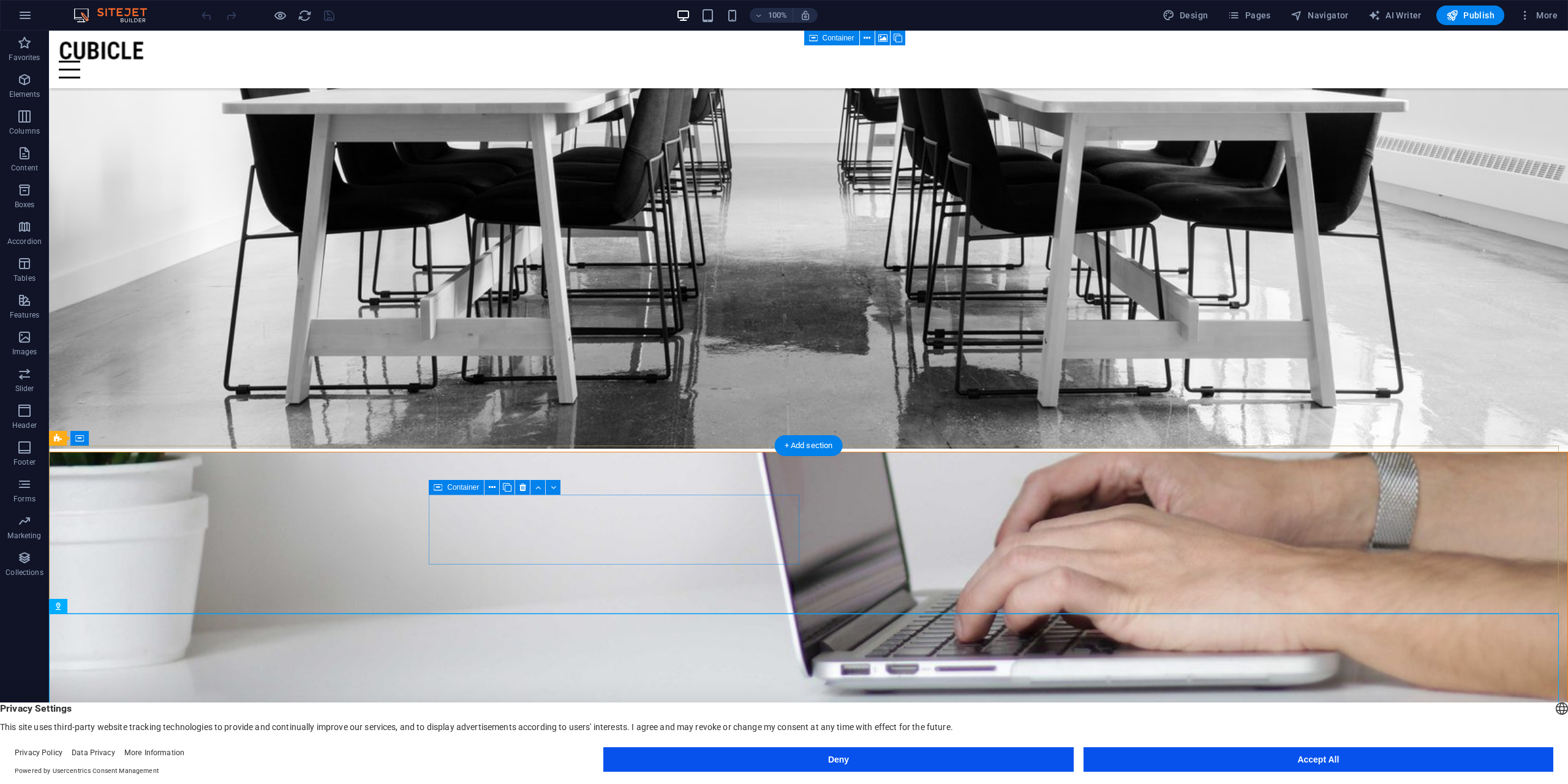
scroll to position [1671, 0]
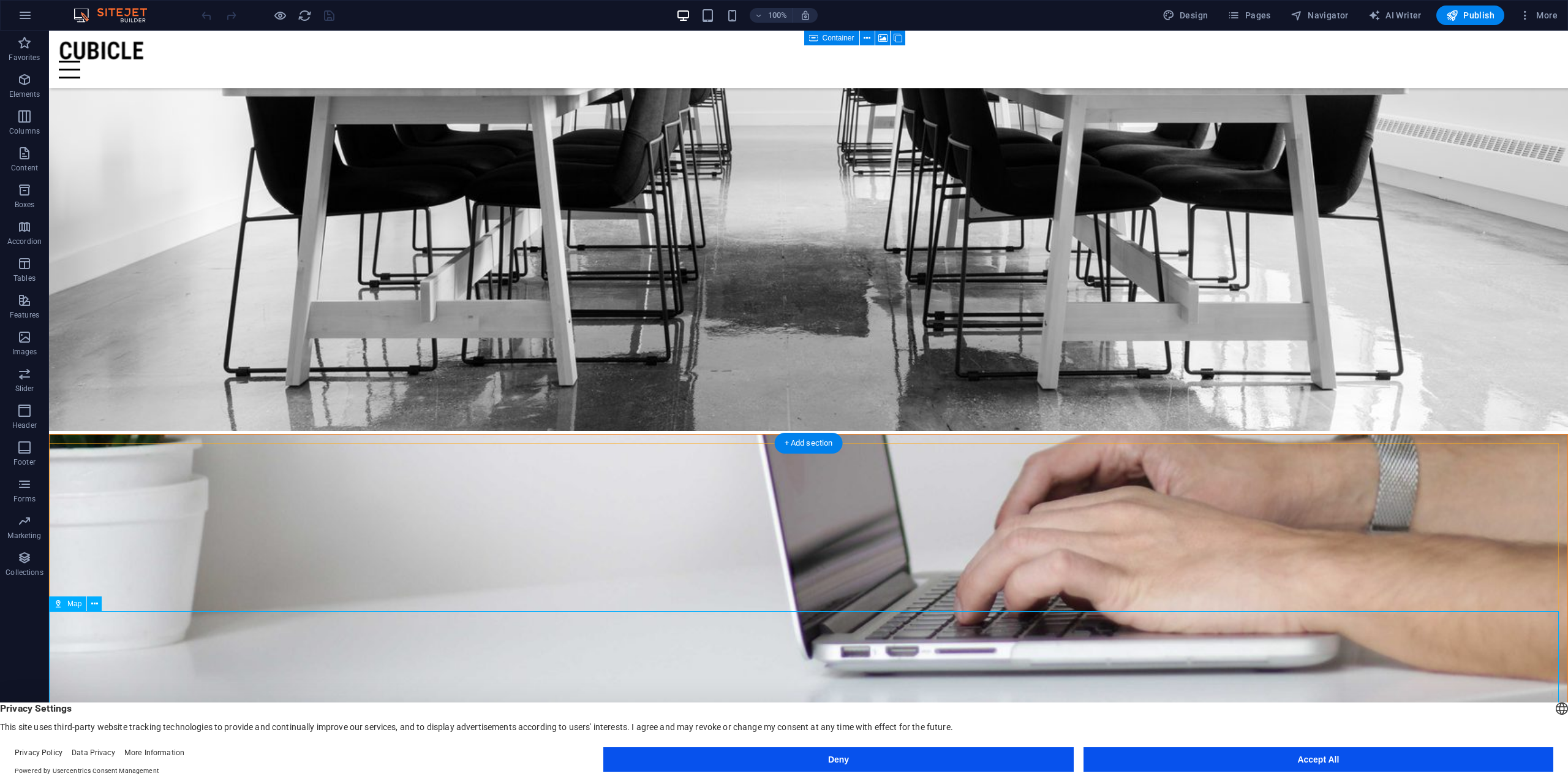
click at [1220, 767] on button "Accept All" at bounding box center [1318, 759] width 470 height 25
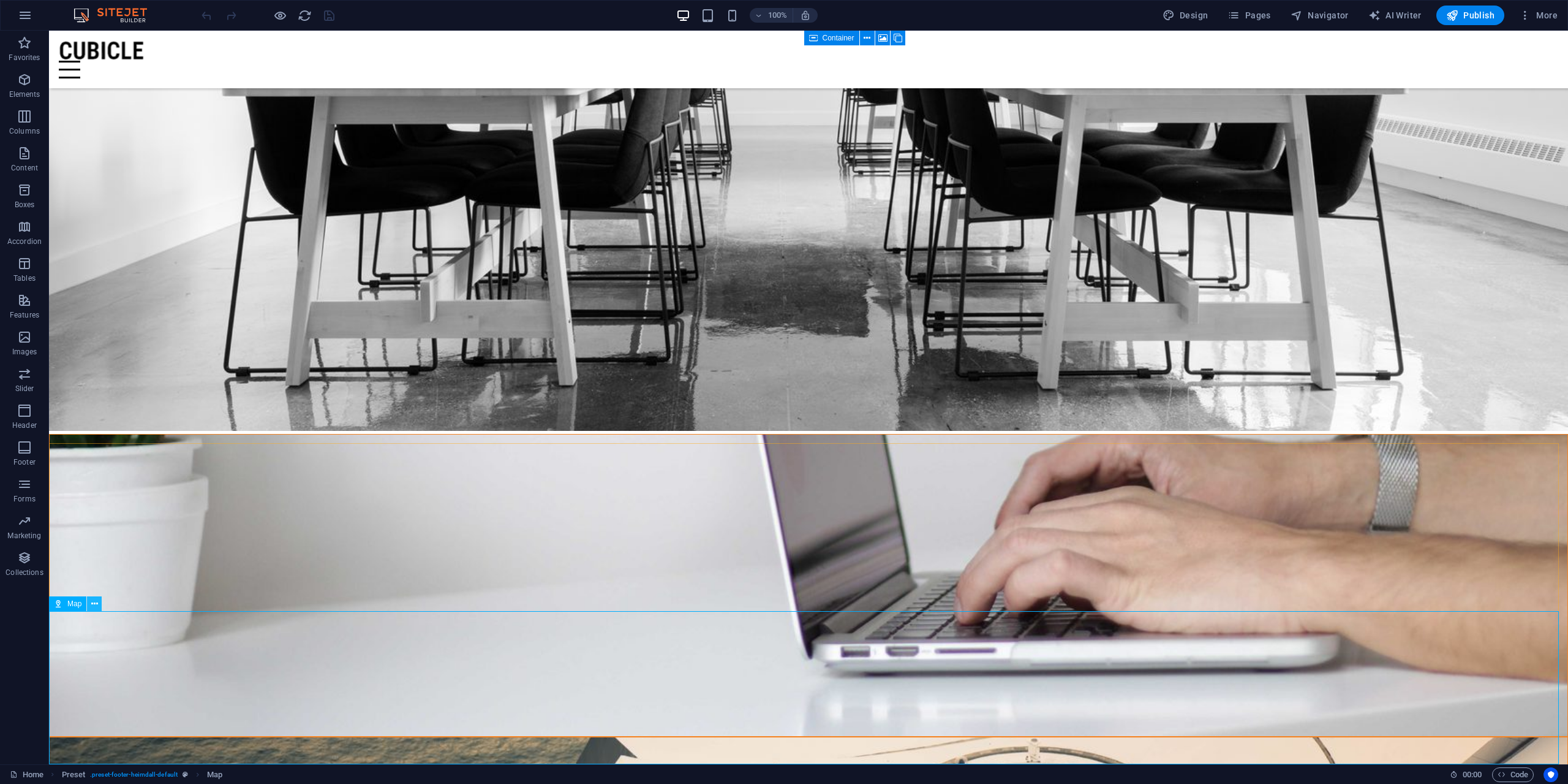
click at [94, 603] on icon at bounding box center [94, 604] width 7 height 13
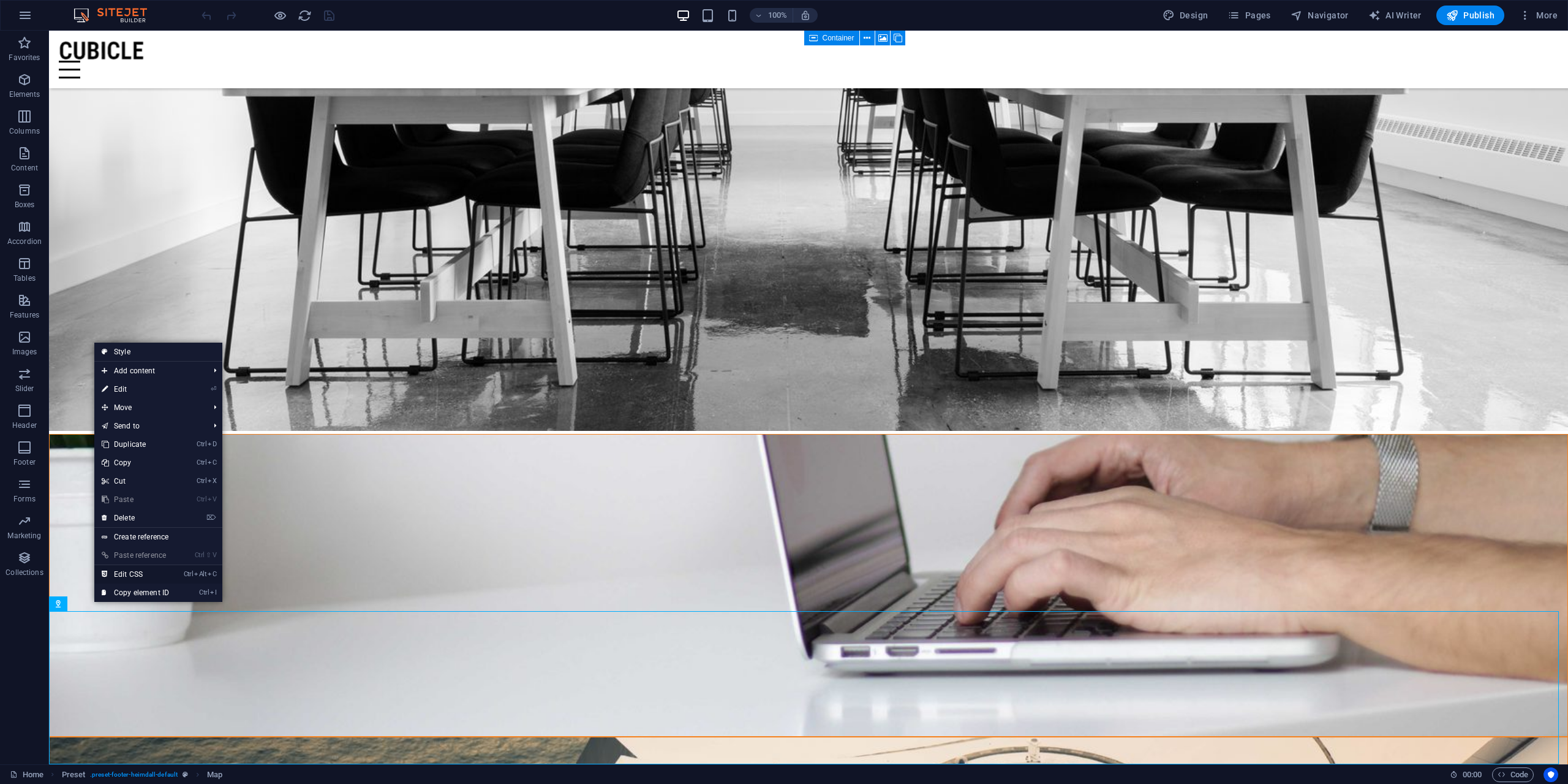
click at [127, 572] on link "Ctrl Alt C Edit CSS" at bounding box center [135, 574] width 82 height 18
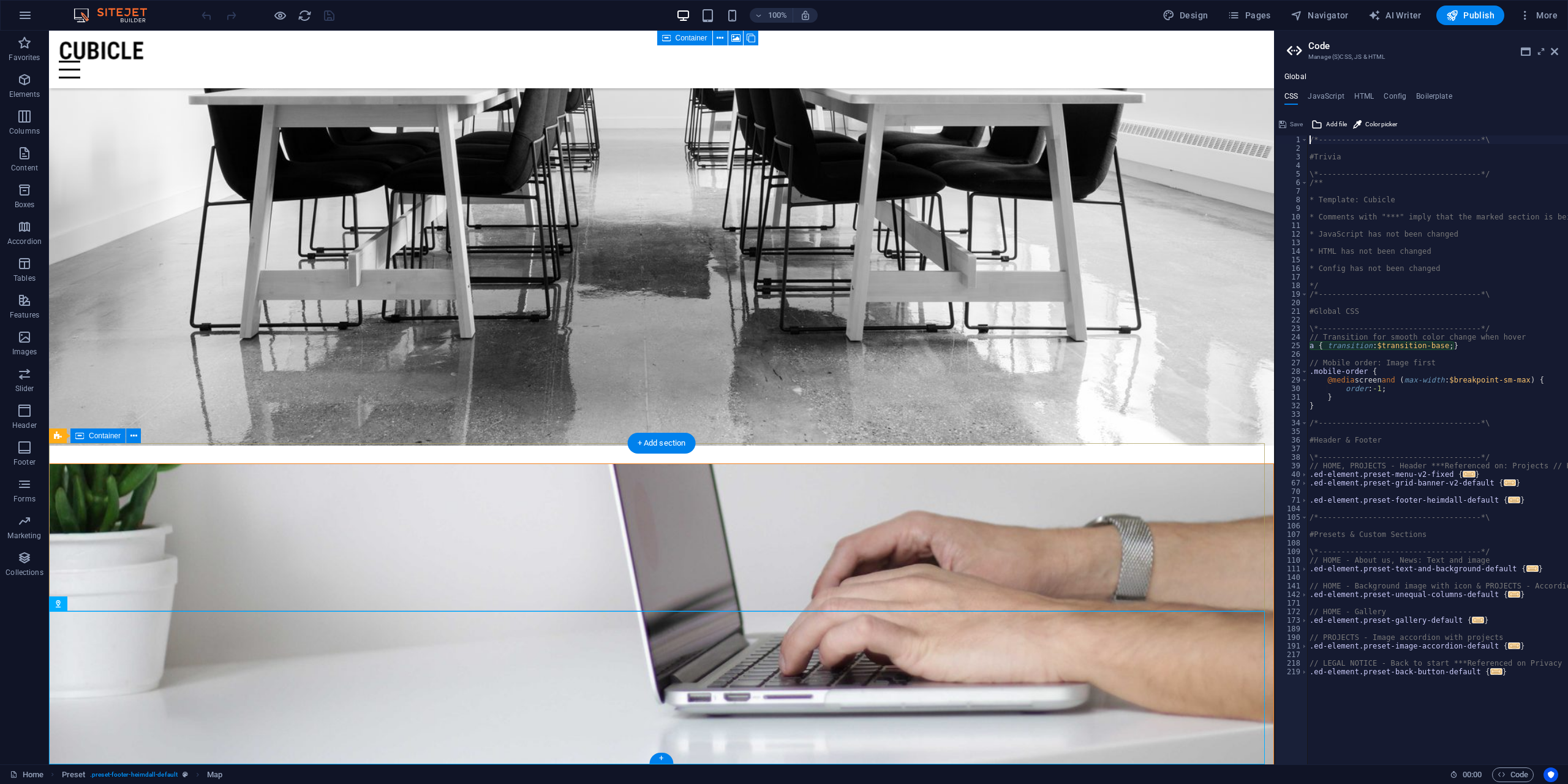
scroll to position [1628, 0]
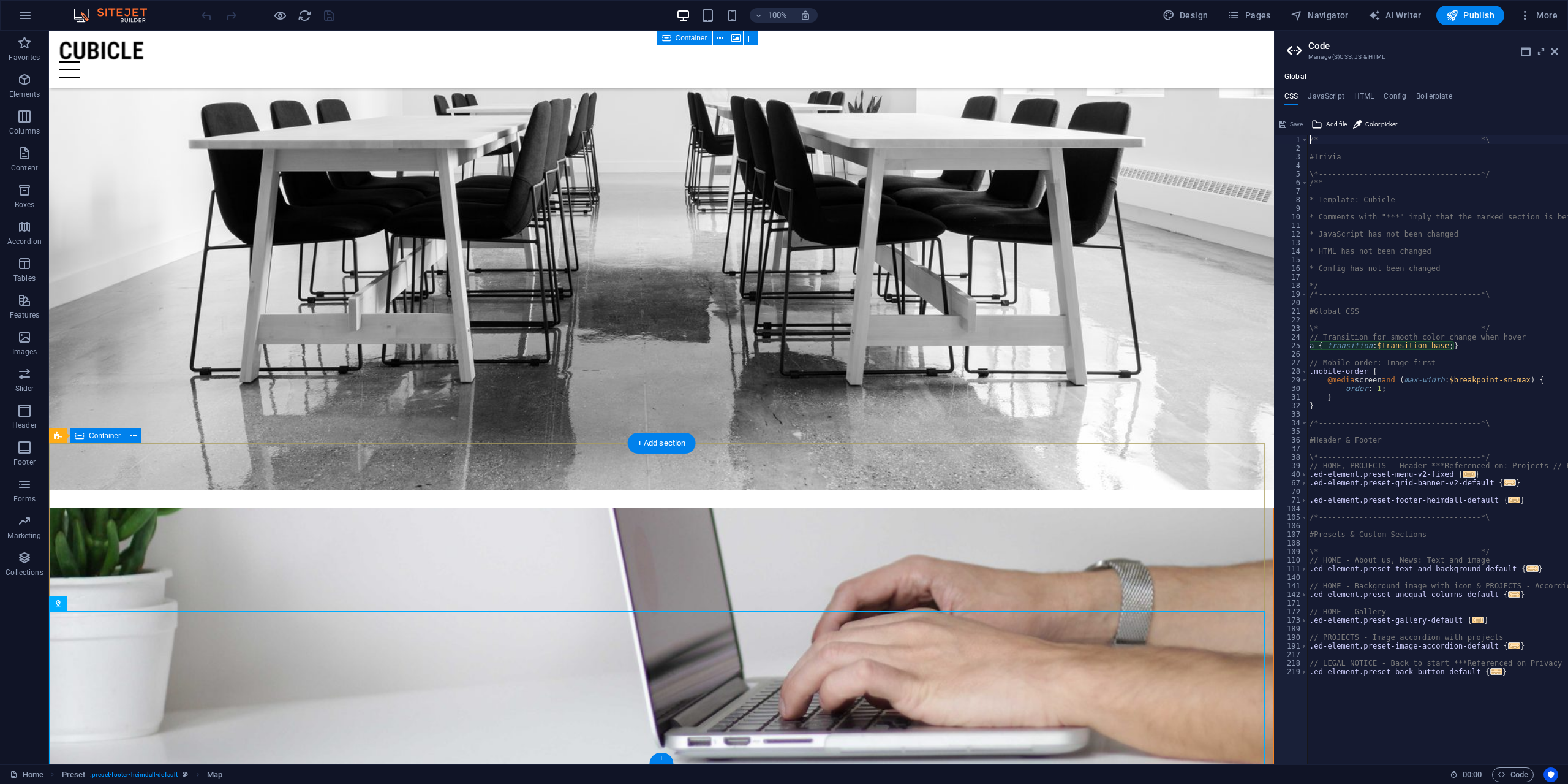
type textarea "a { transition: $transition-base; }"
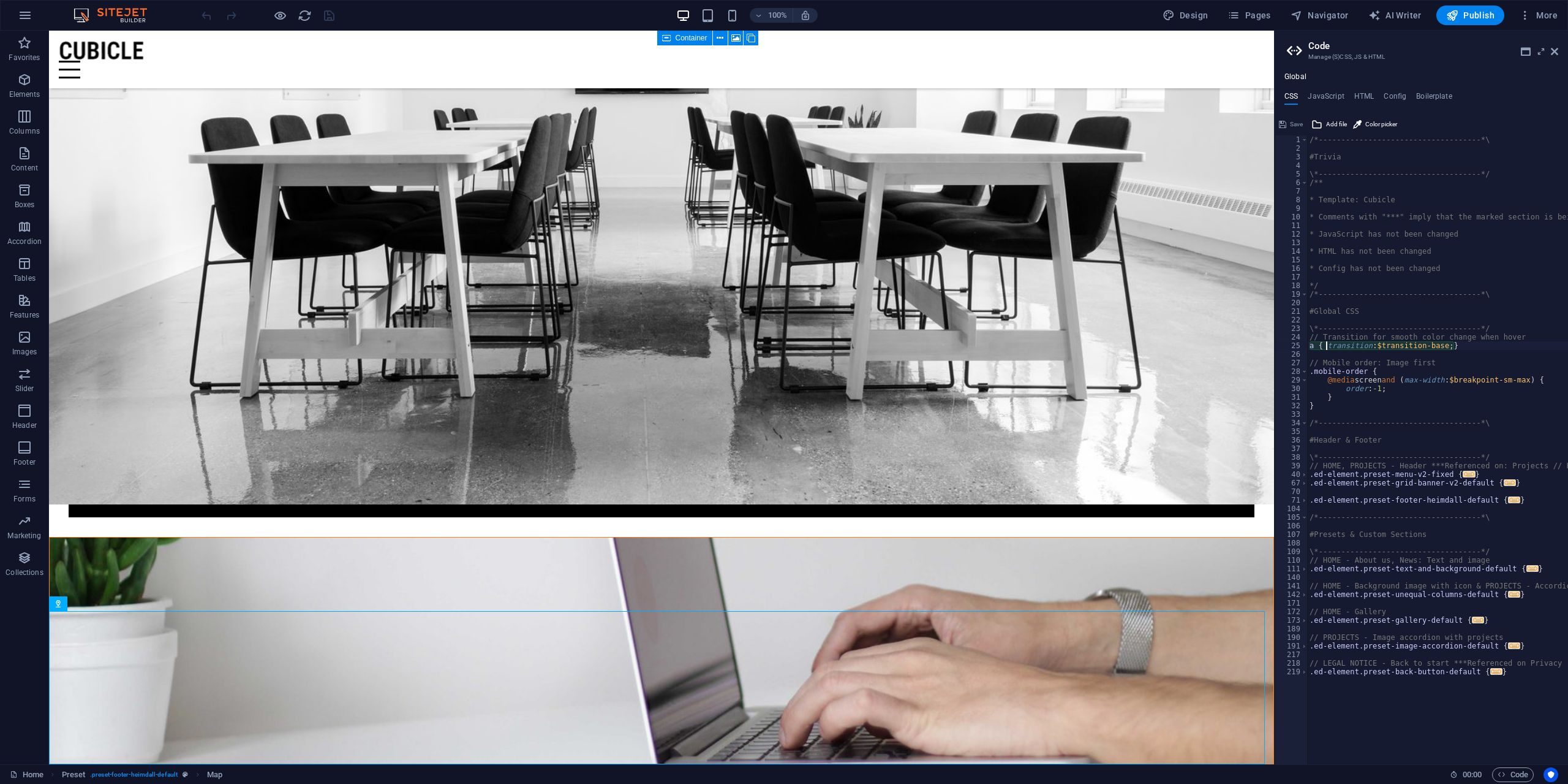
click at [1556, 46] on h2 "Code" at bounding box center [1433, 46] width 250 height 11
click at [1557, 50] on icon at bounding box center [1554, 51] width 7 height 10
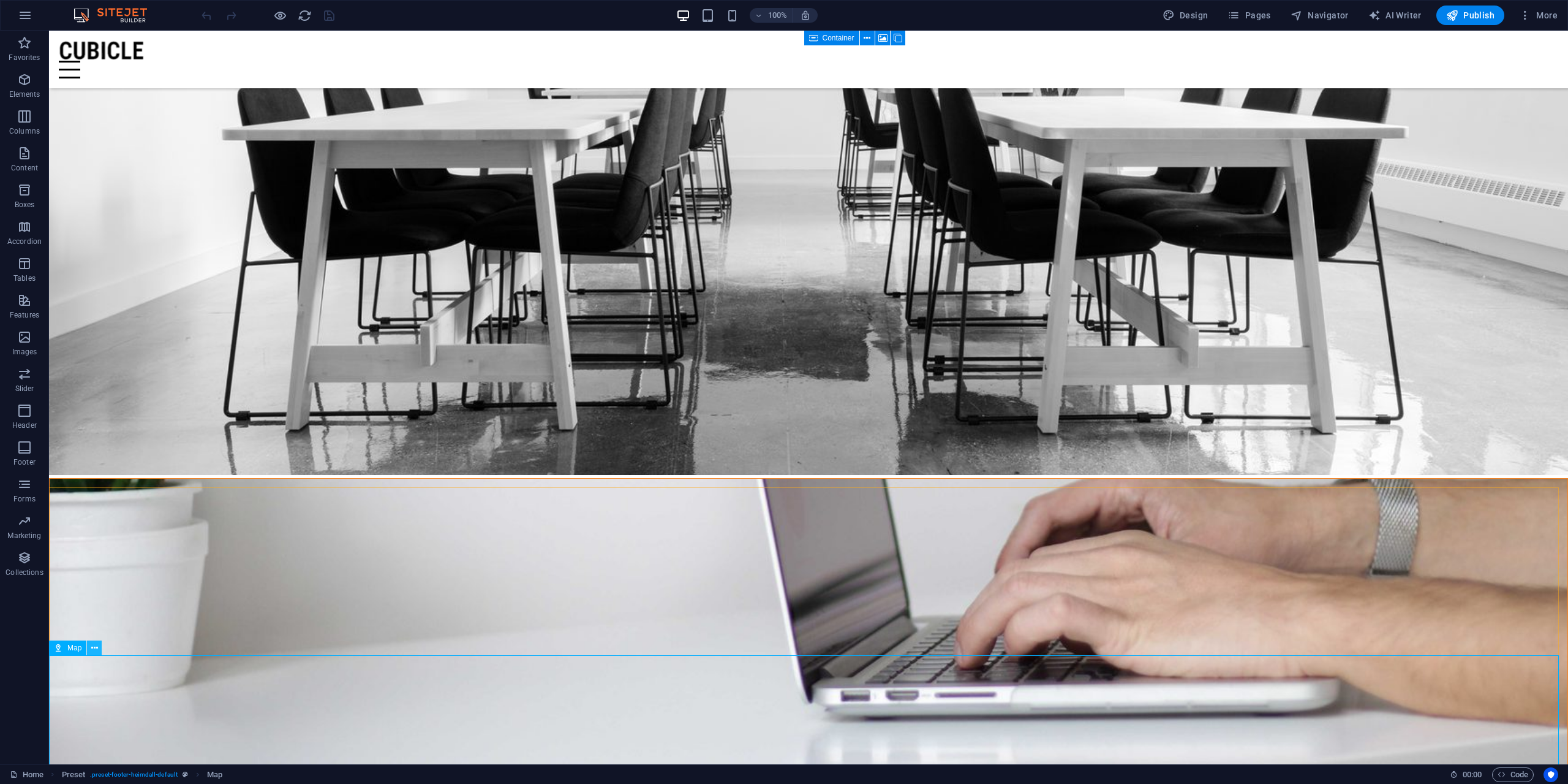
click at [94, 651] on icon at bounding box center [94, 648] width 7 height 13
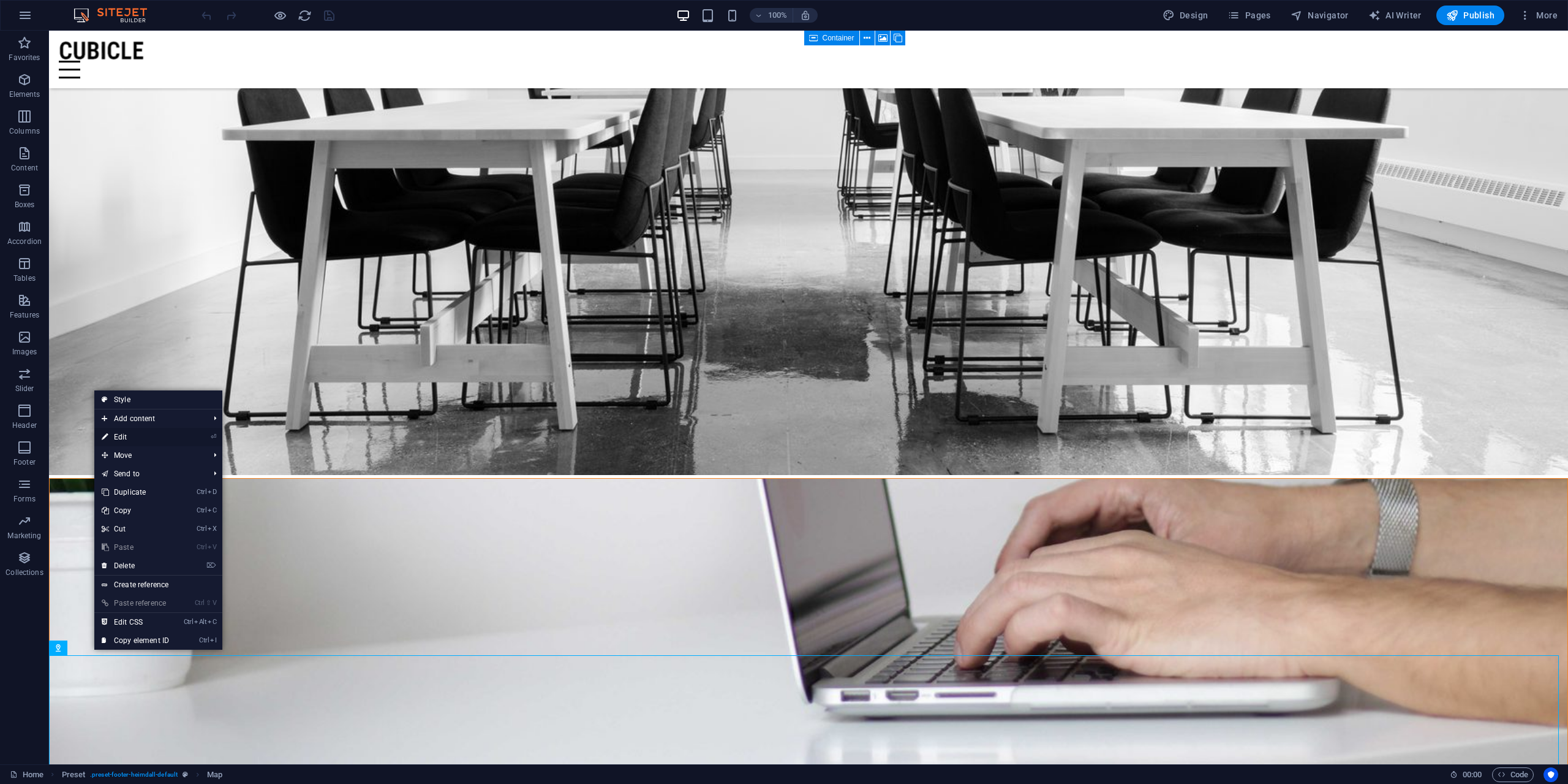
click at [132, 435] on link "⏎ Edit" at bounding box center [135, 437] width 82 height 18
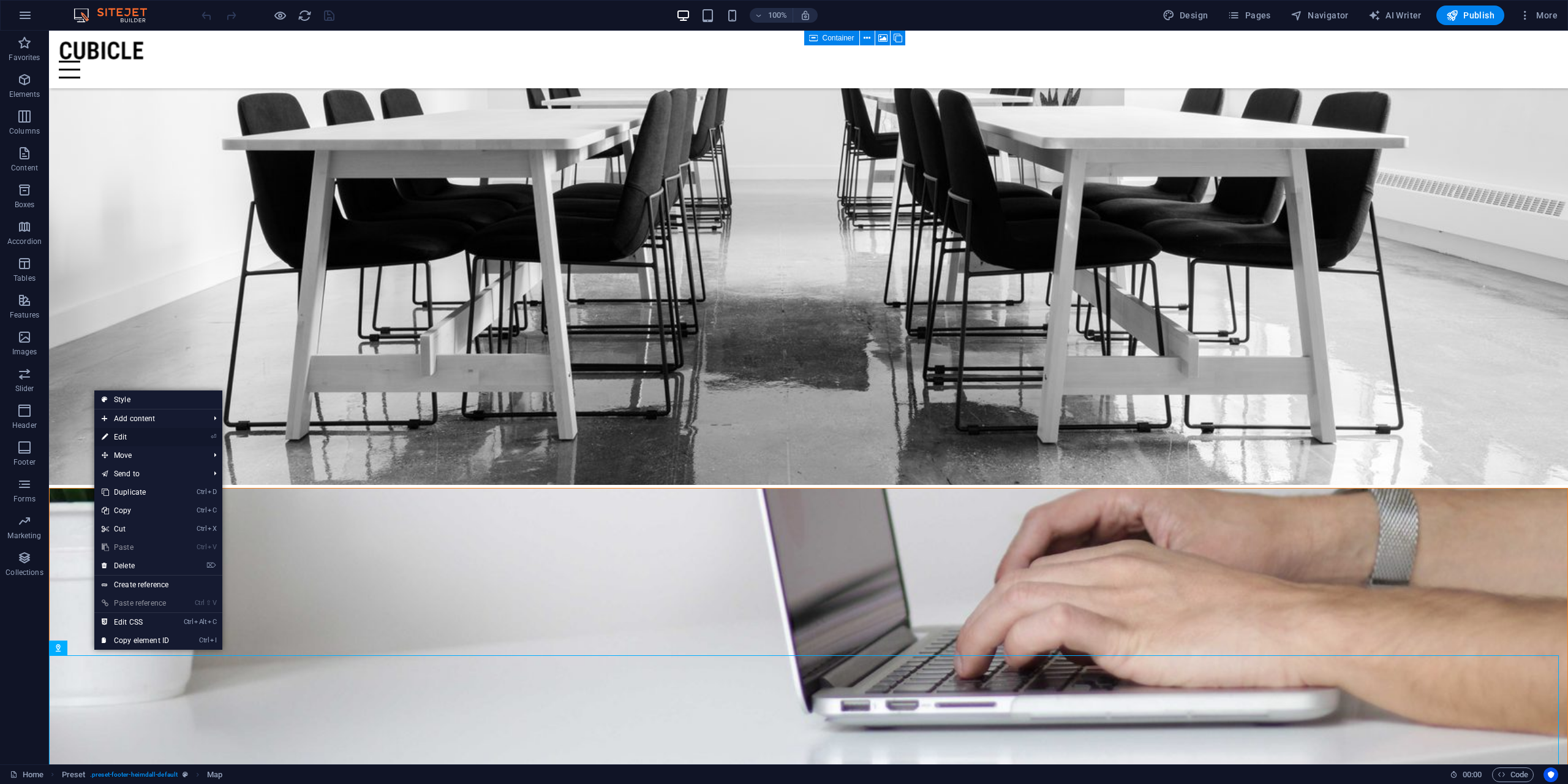
select select "1"
select select "px"
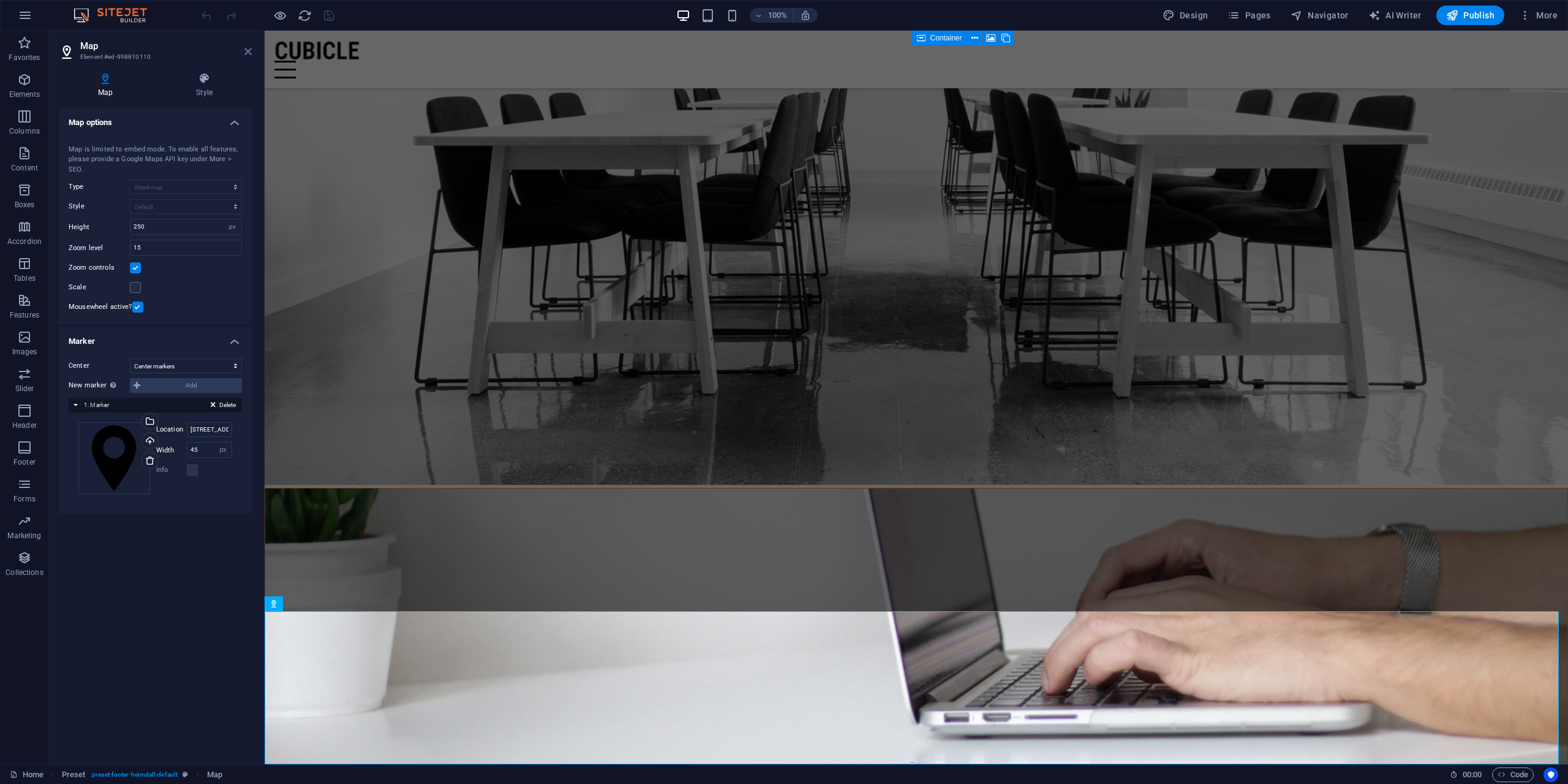
click at [247, 51] on icon at bounding box center [247, 51] width 7 height 10
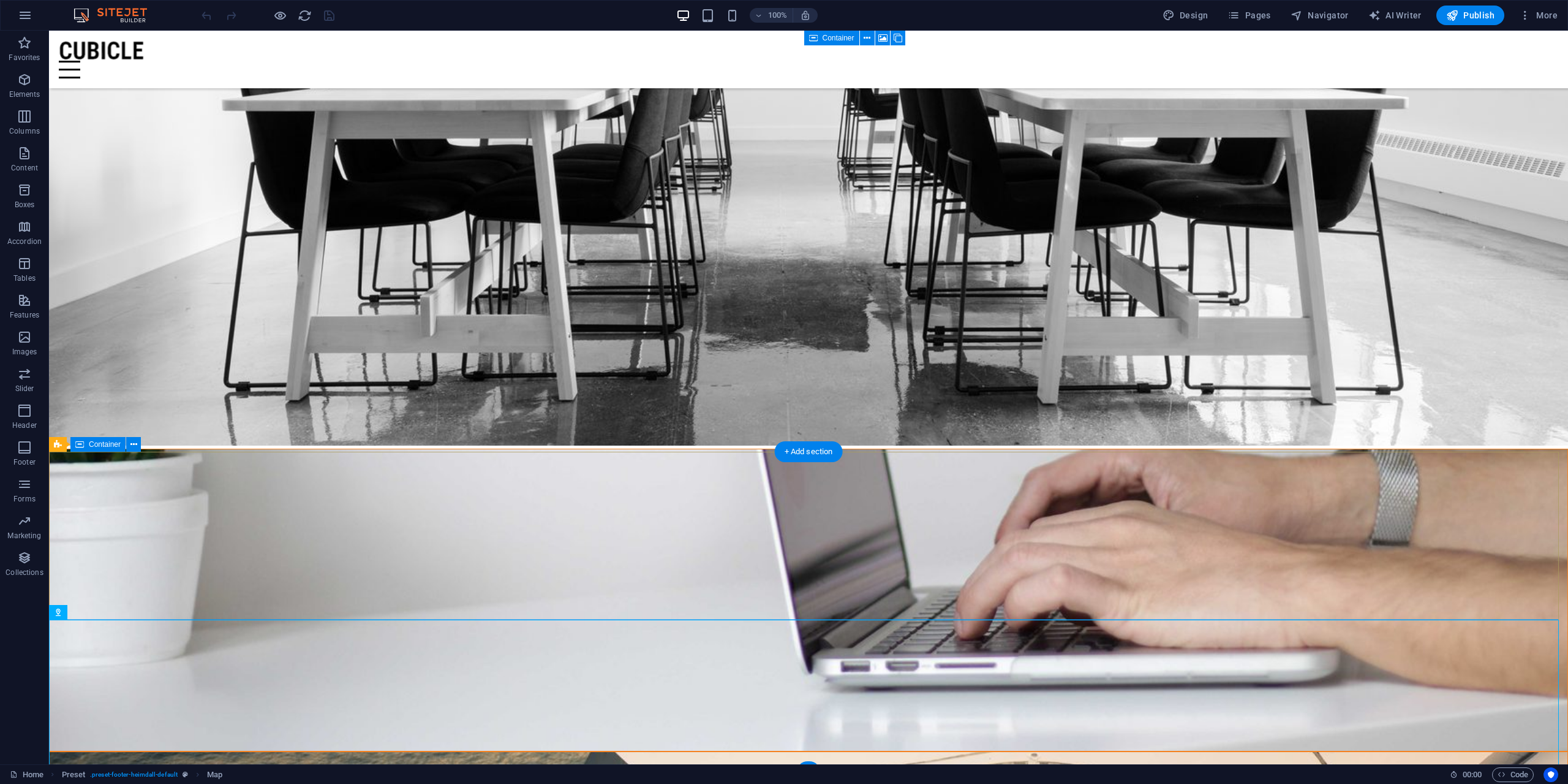
scroll to position [1671, 0]
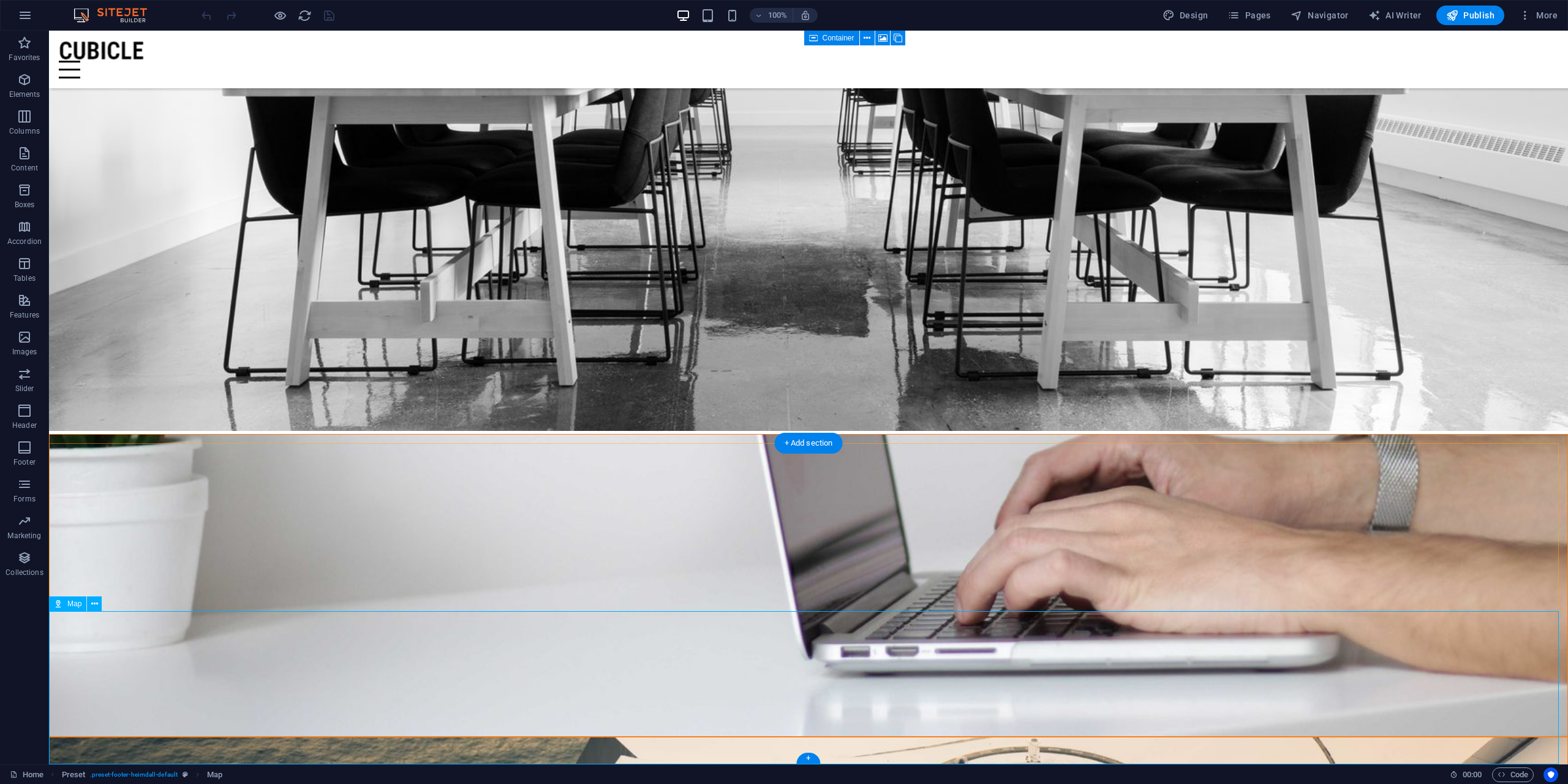
drag, startPoint x: 875, startPoint y: 692, endPoint x: 826, endPoint y: 661, distance: 58.0
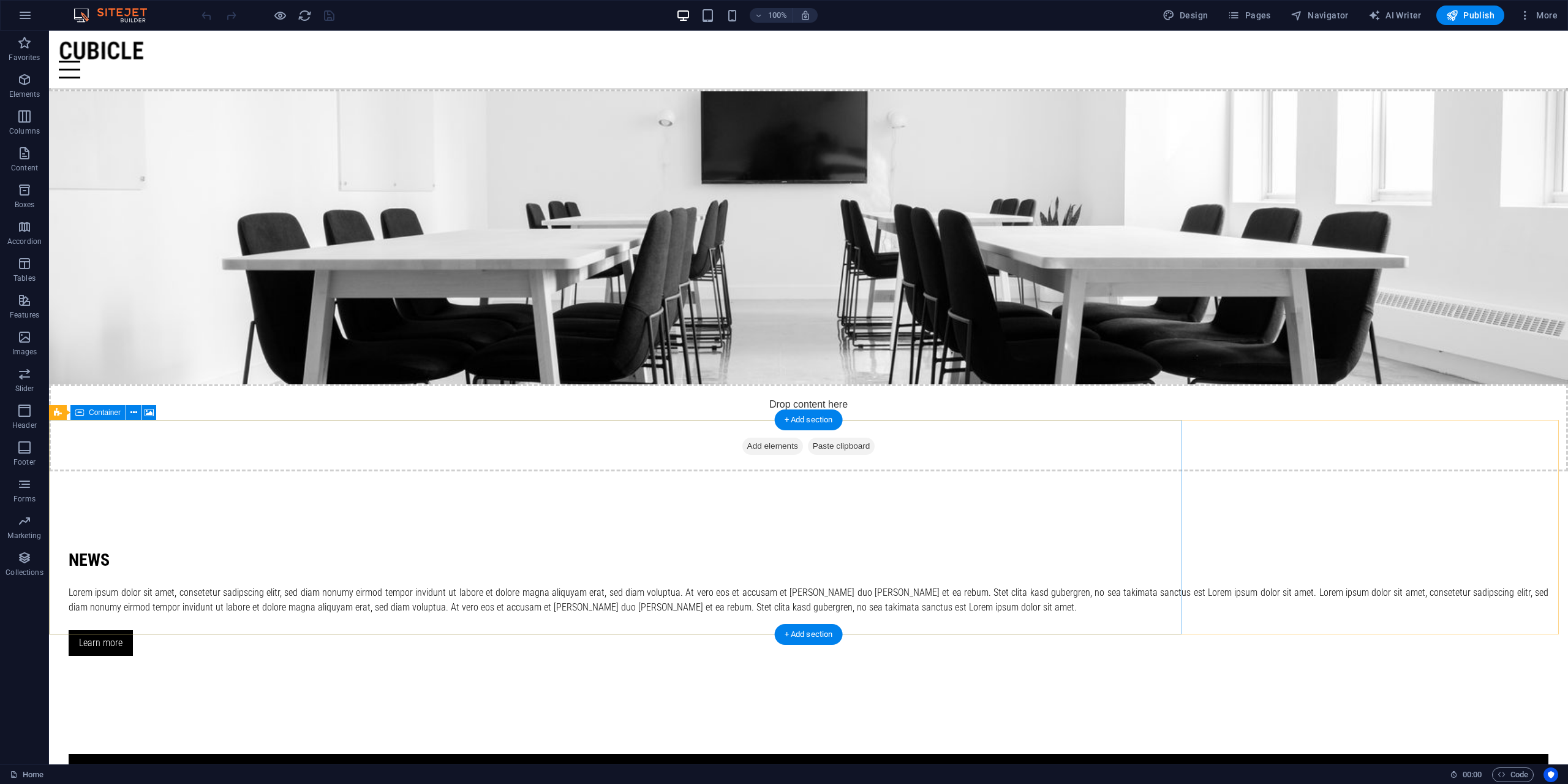
scroll to position [1470, 0]
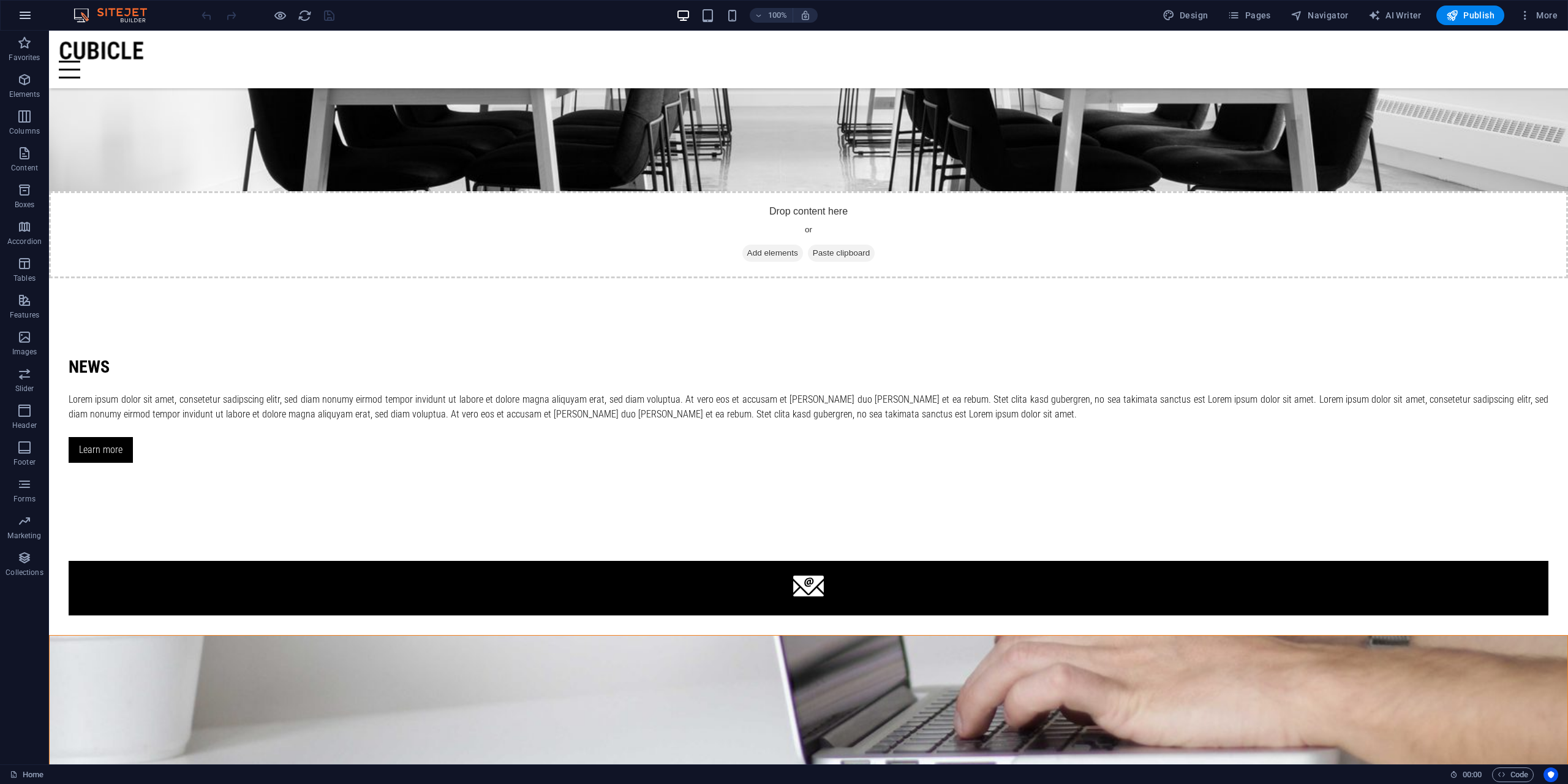
click at [20, 12] on icon "button" at bounding box center [25, 16] width 15 height 15
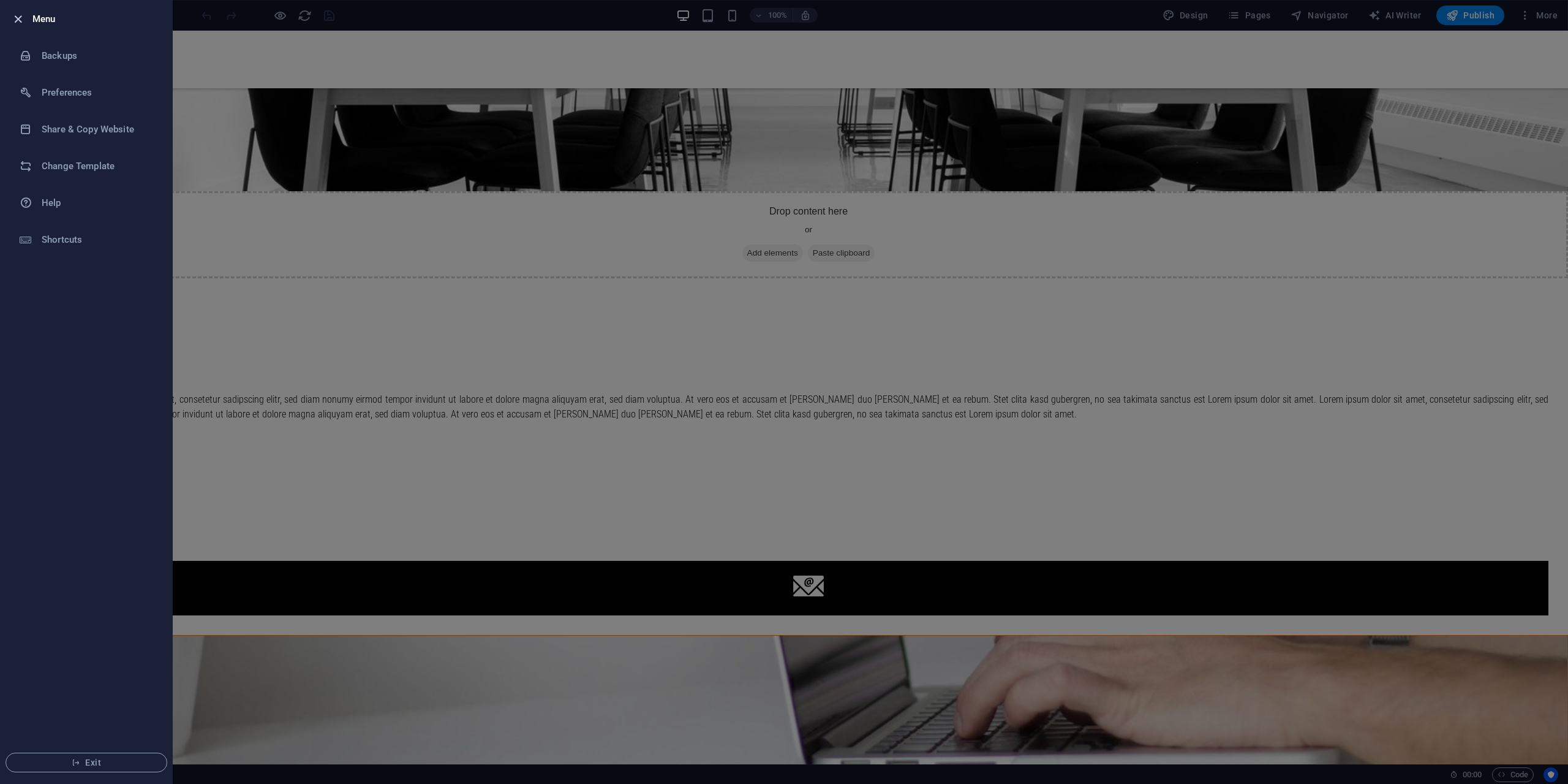
click at [19, 16] on icon "button" at bounding box center [17, 19] width 14 height 14
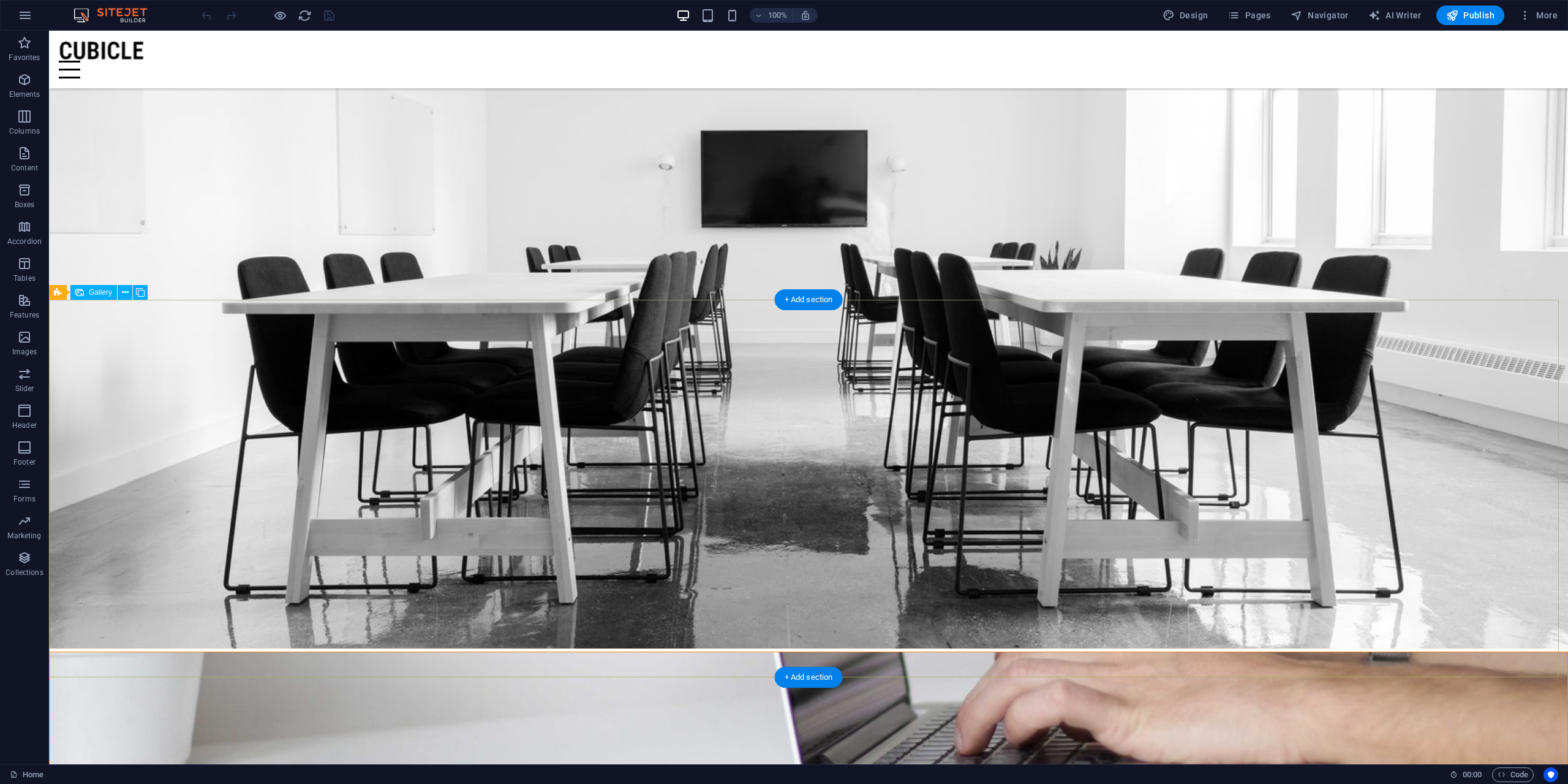
scroll to position [1409, 0]
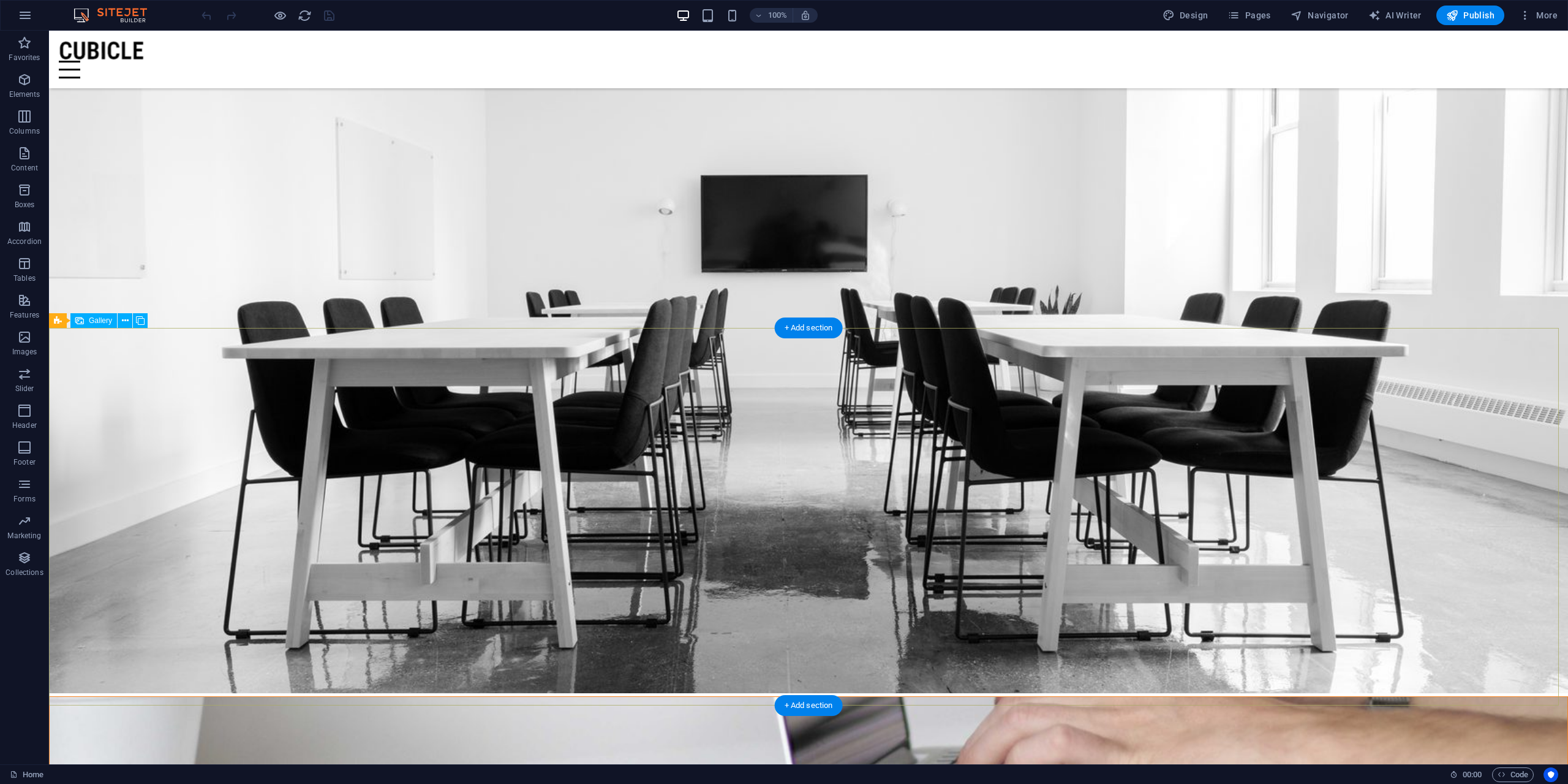
select select "4"
select select "px"
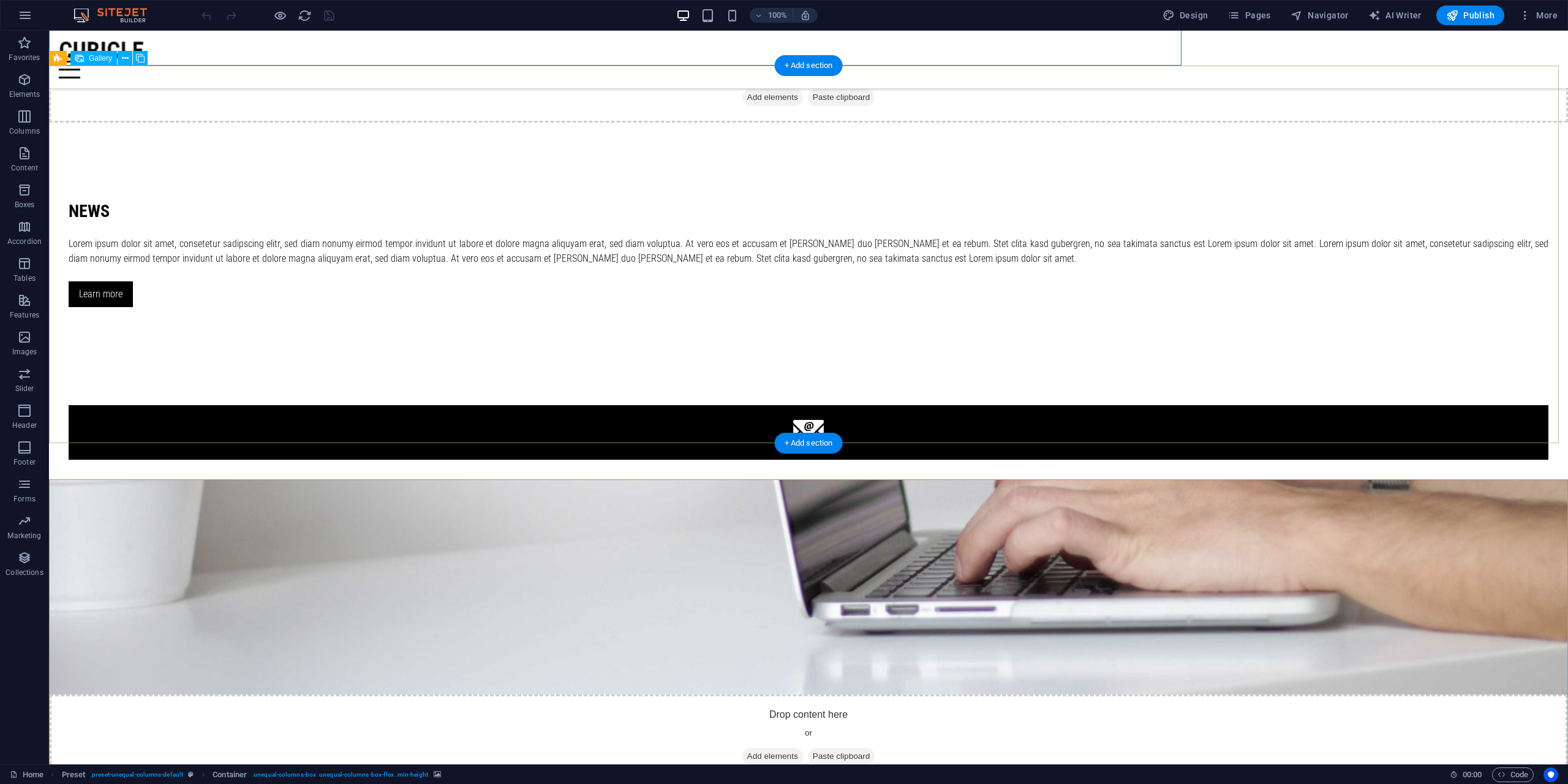
scroll to position [1671, 0]
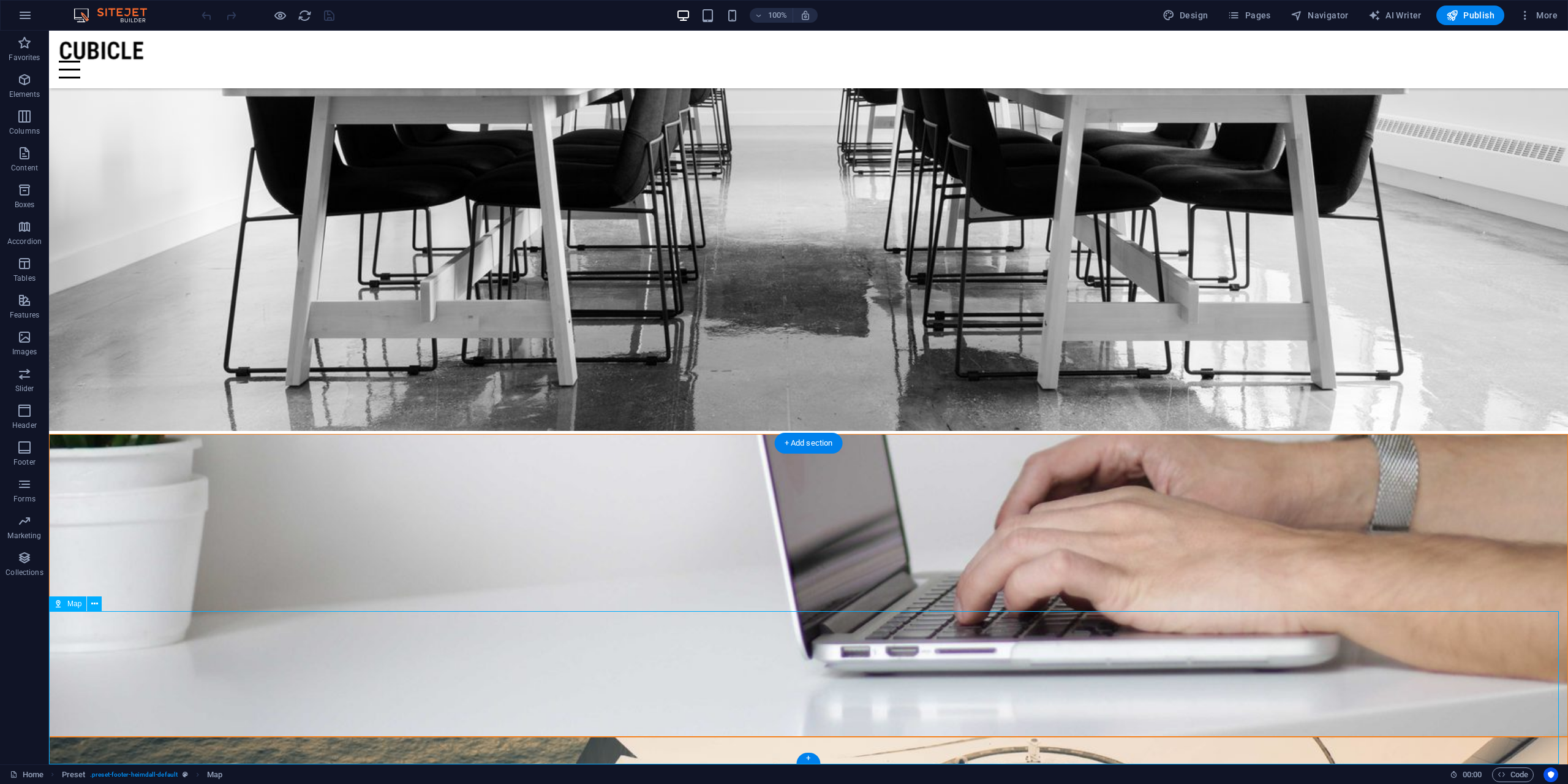
scroll to position [1618, 0]
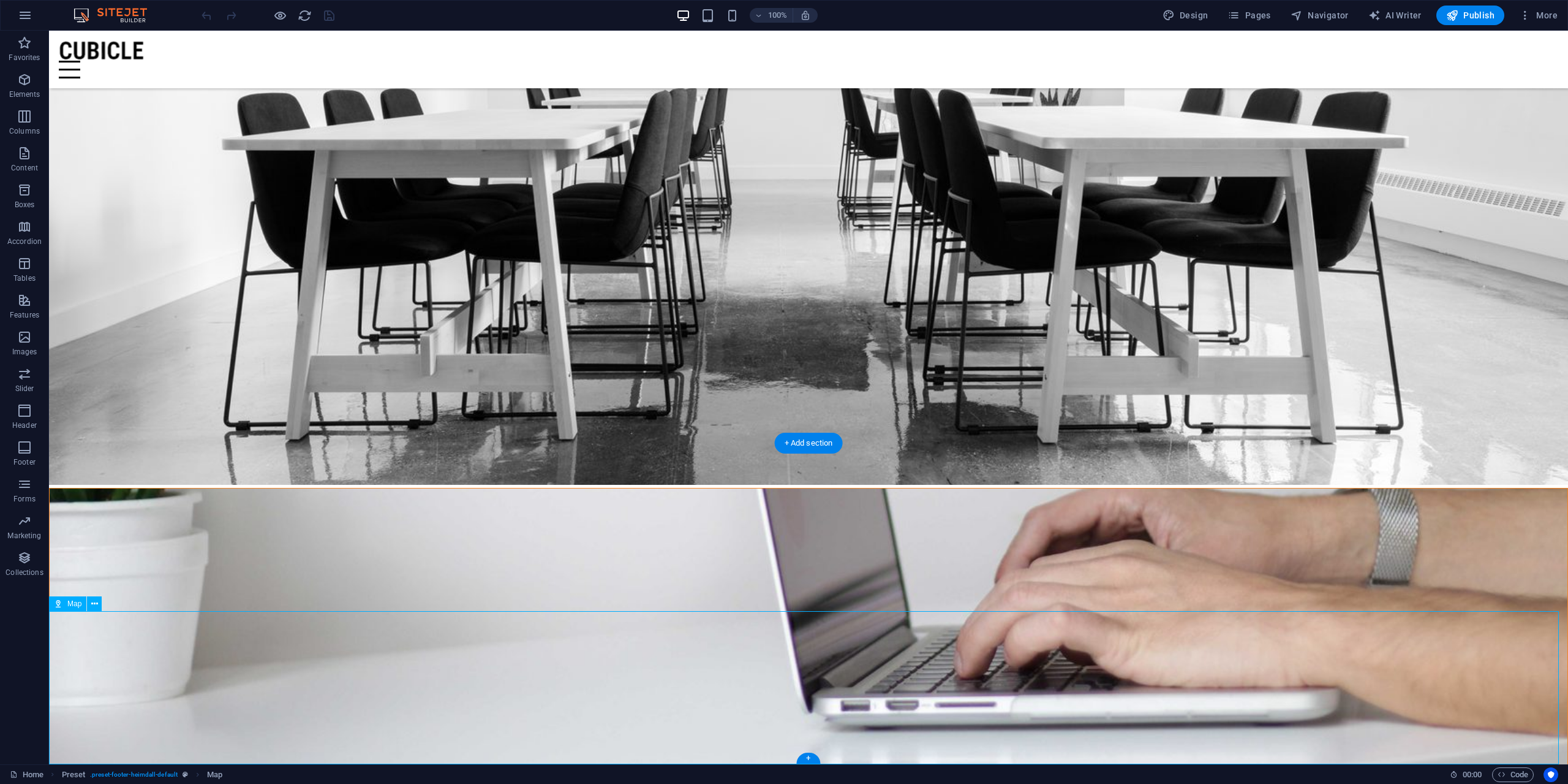
select select "1"
select select "px"
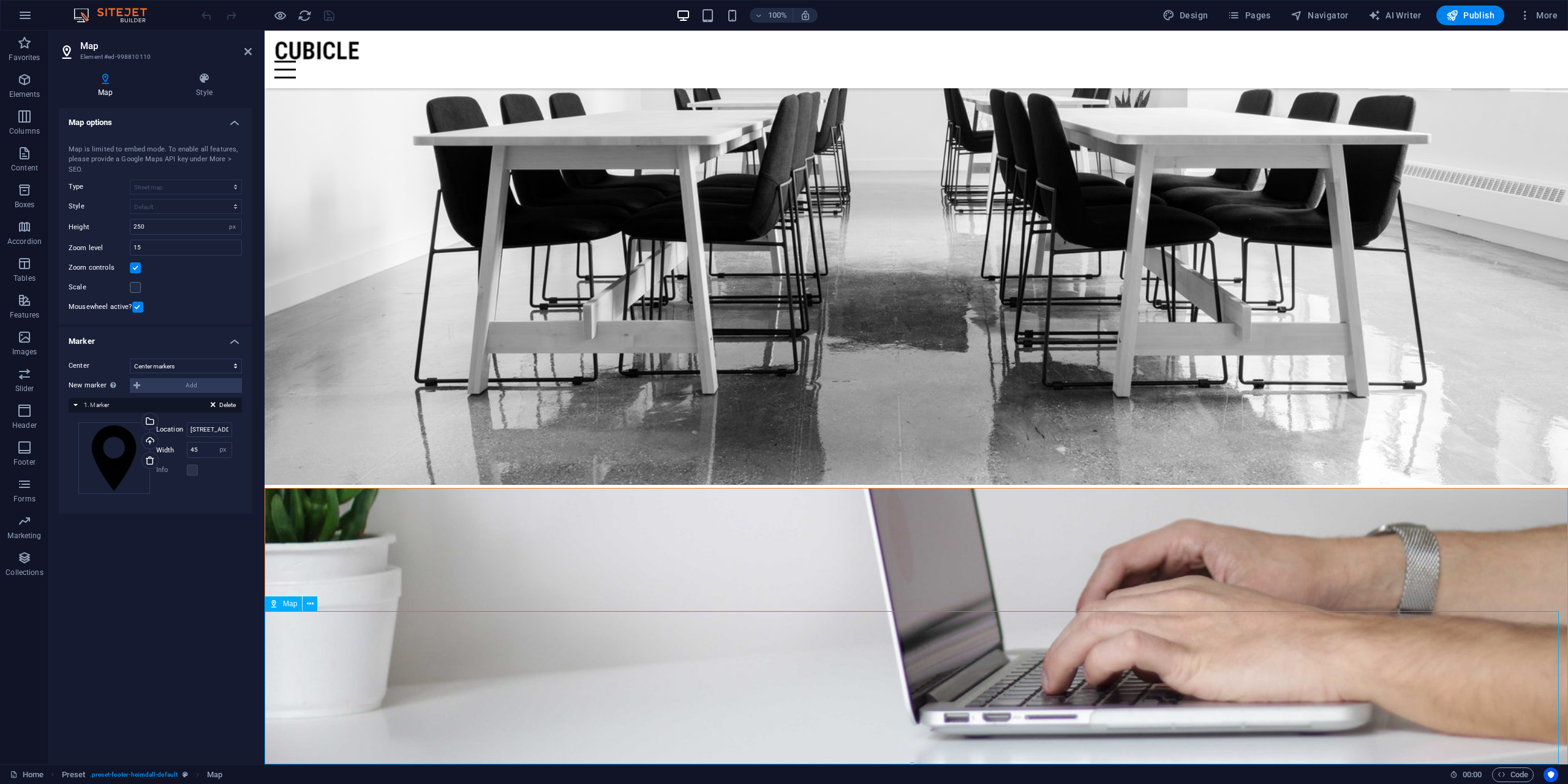
drag, startPoint x: 916, startPoint y: 673, endPoint x: 933, endPoint y: 678, distance: 17.7
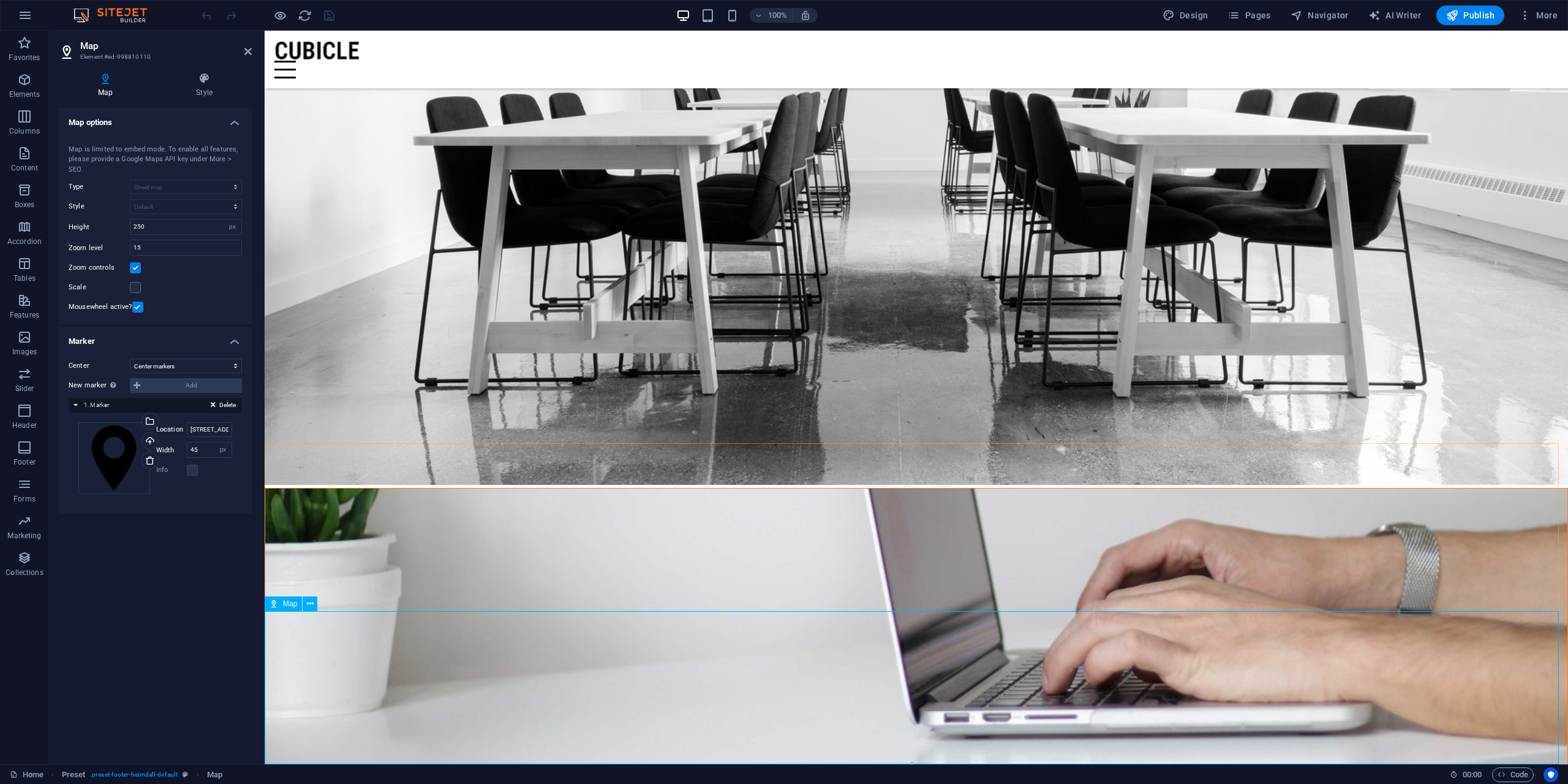
click at [73, 773] on span "Preset" at bounding box center [74, 775] width 24 height 15
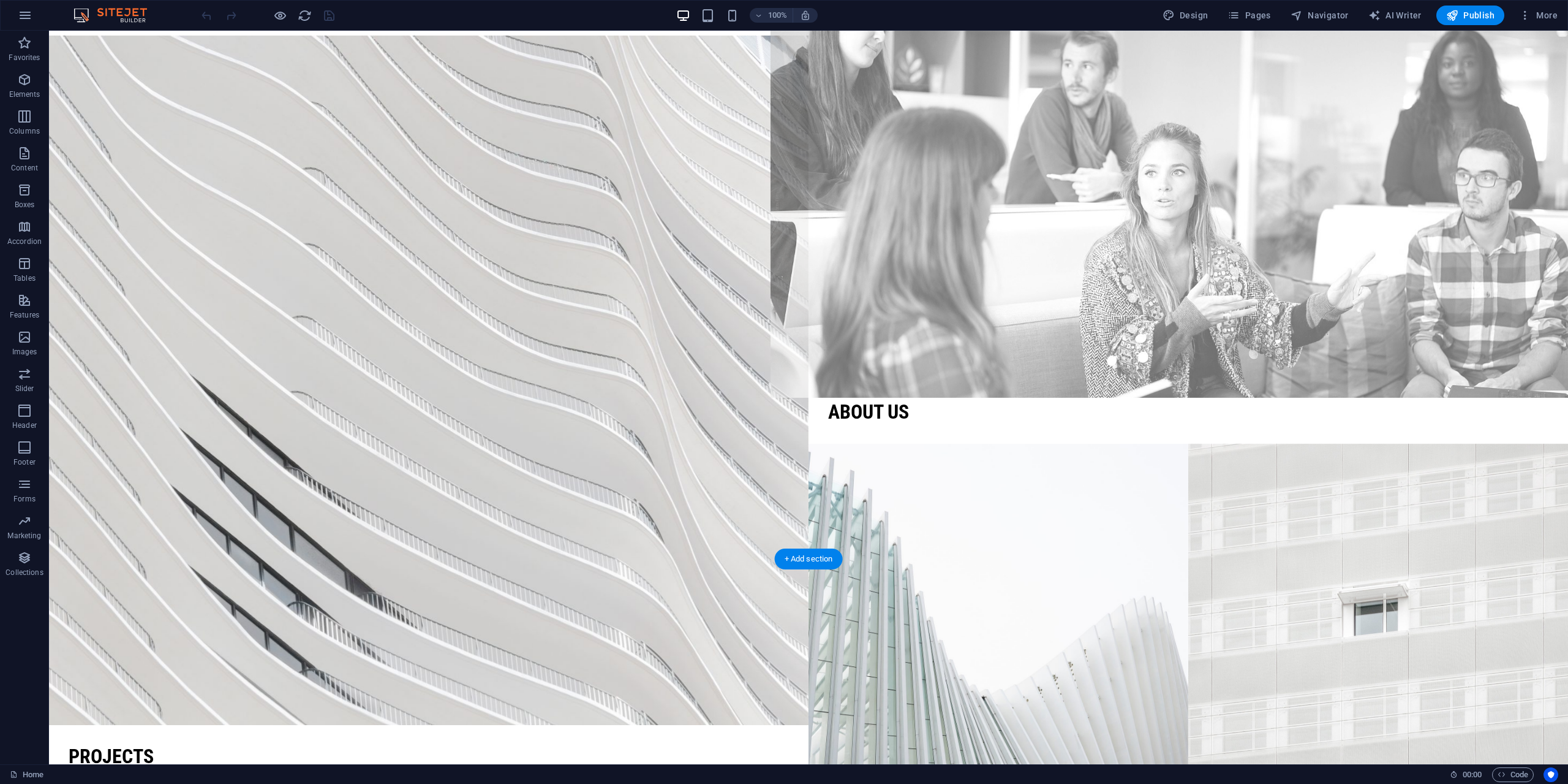
scroll to position [0, 0]
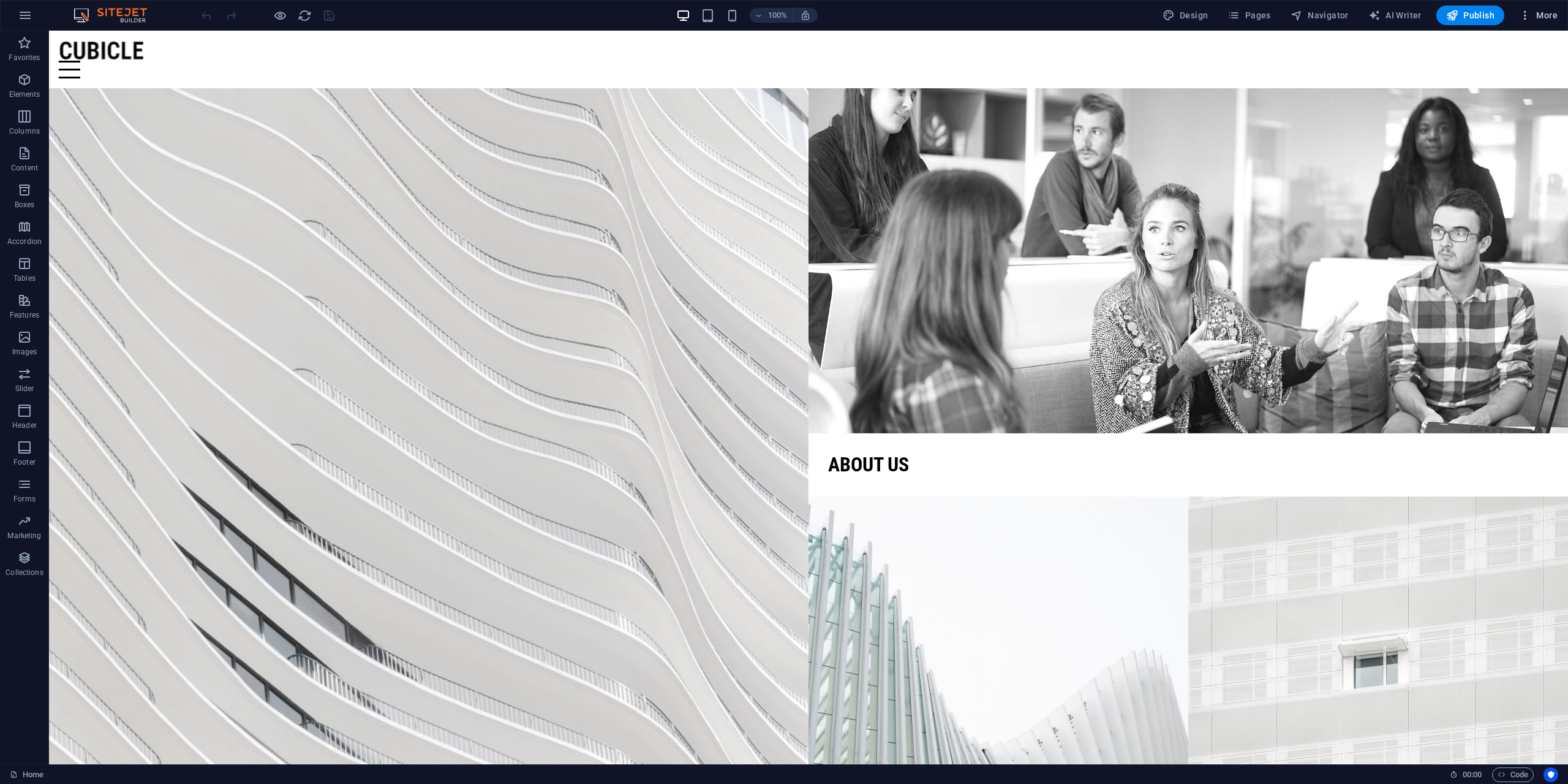
click at [1545, 16] on span "More" at bounding box center [1538, 15] width 39 height 12
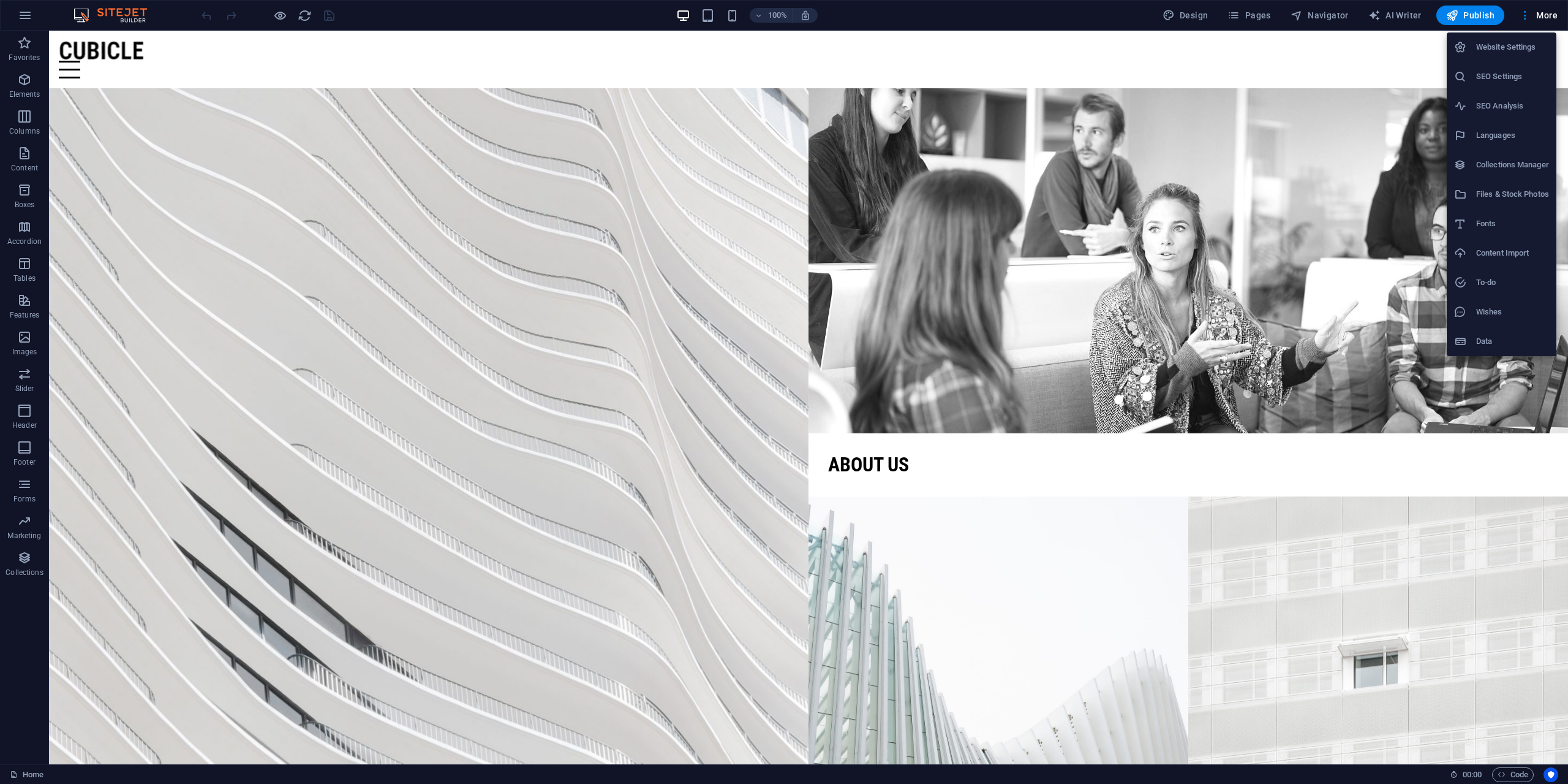
click at [1546, 15] on div at bounding box center [784, 392] width 1568 height 784
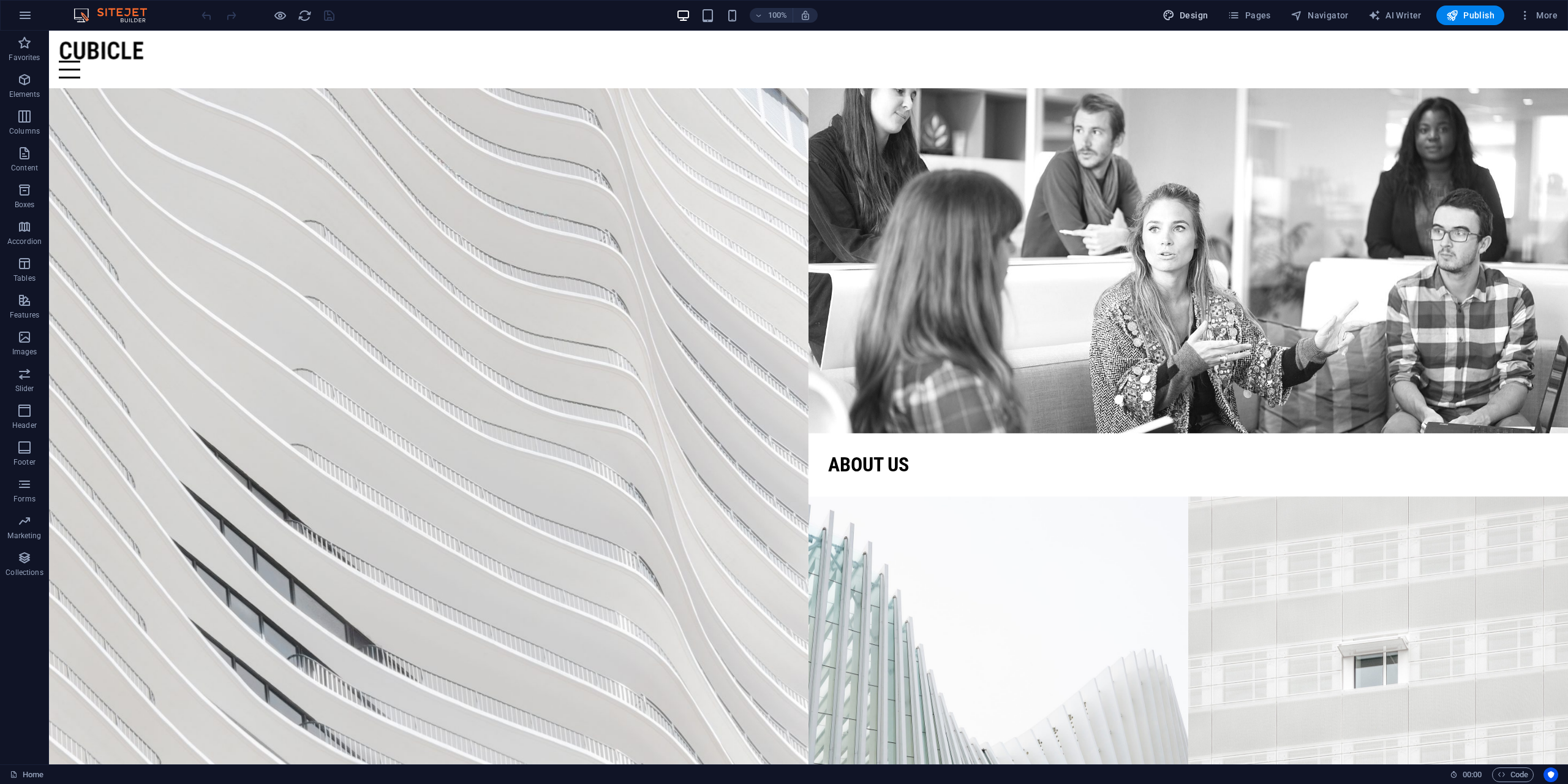
click at [1192, 9] on span "Design" at bounding box center [1186, 15] width 46 height 12
select select "px"
select select "300"
select select "px"
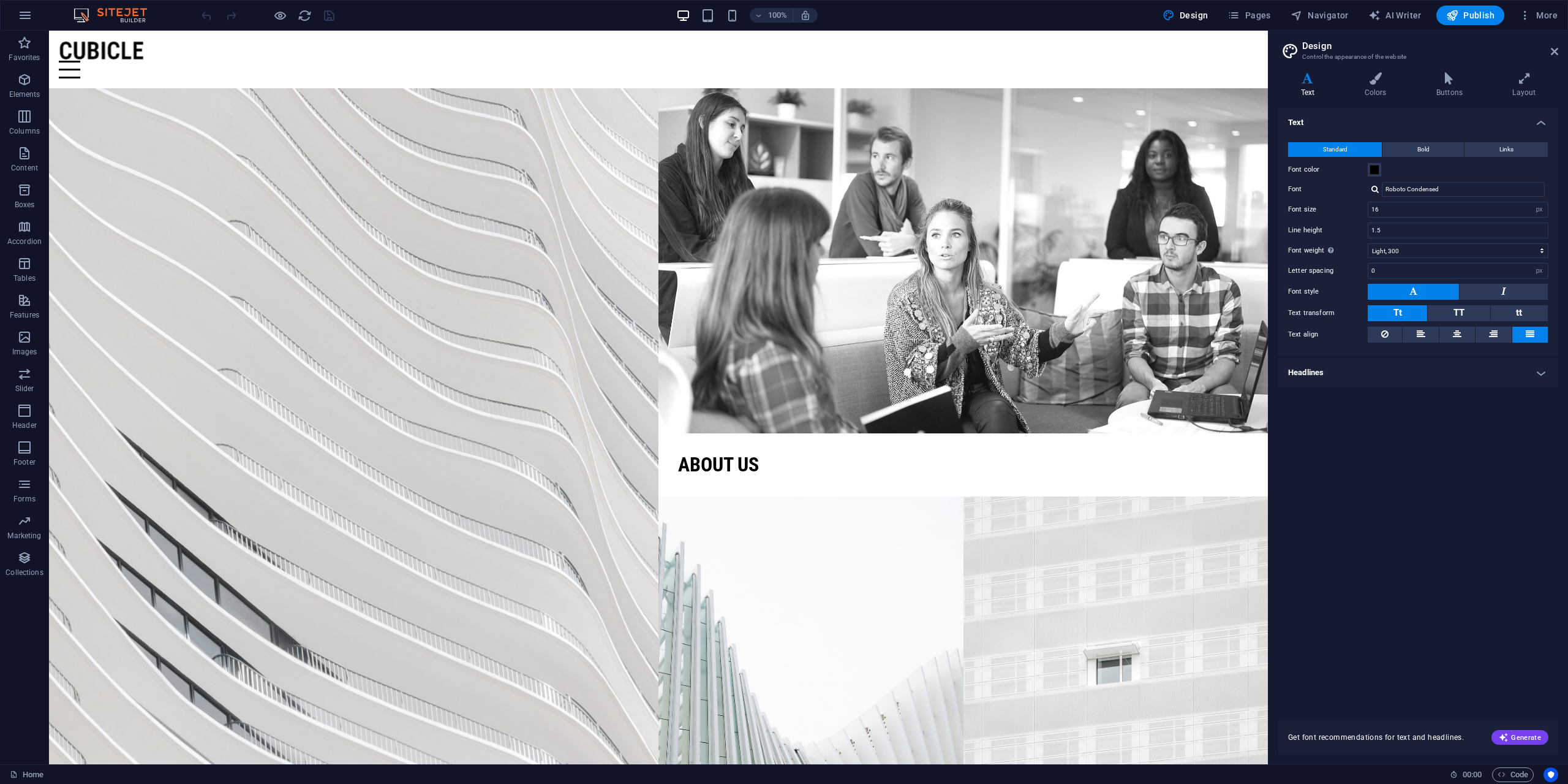
click at [1556, 58] on header "Design Control the appearance of the website" at bounding box center [1419, 46] width 277 height 31
click at [1549, 50] on h2 "Design" at bounding box center [1430, 46] width 256 height 11
click at [1557, 51] on icon at bounding box center [1554, 51] width 7 height 10
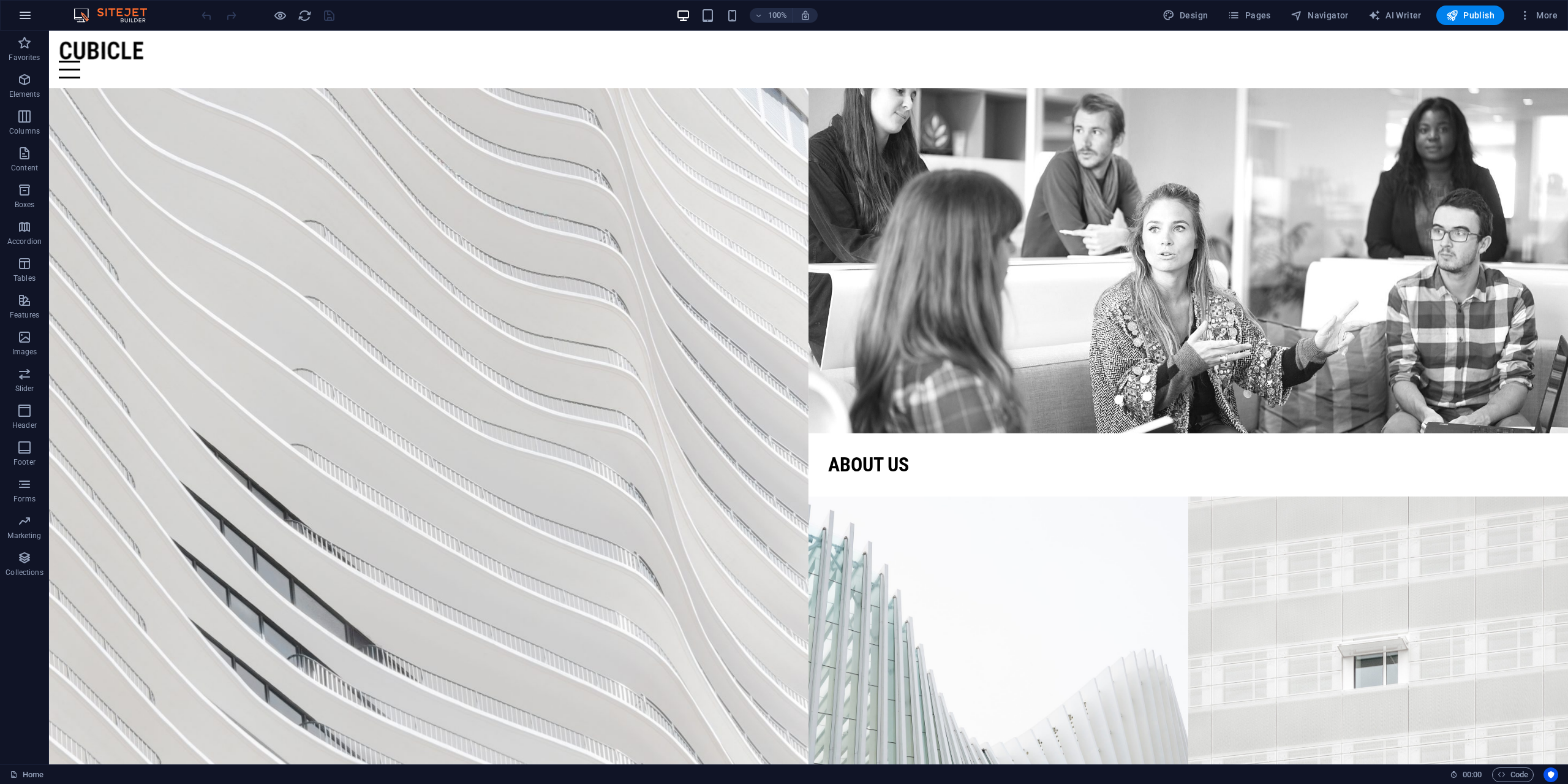
click at [35, 20] on button "button" at bounding box center [26, 16] width 30 height 30
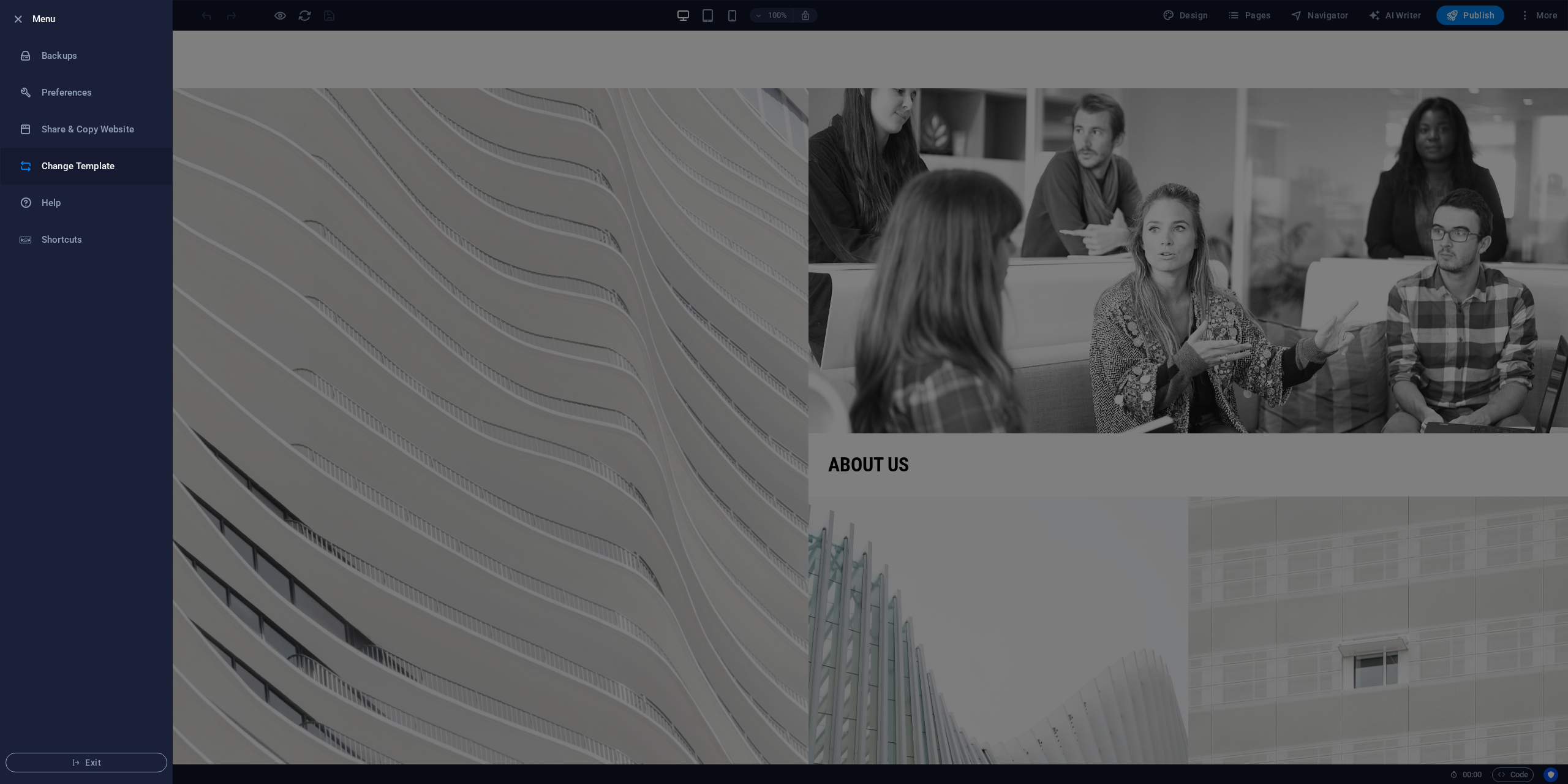
click at [100, 166] on h6 "Change Template" at bounding box center [98, 166] width 113 height 15
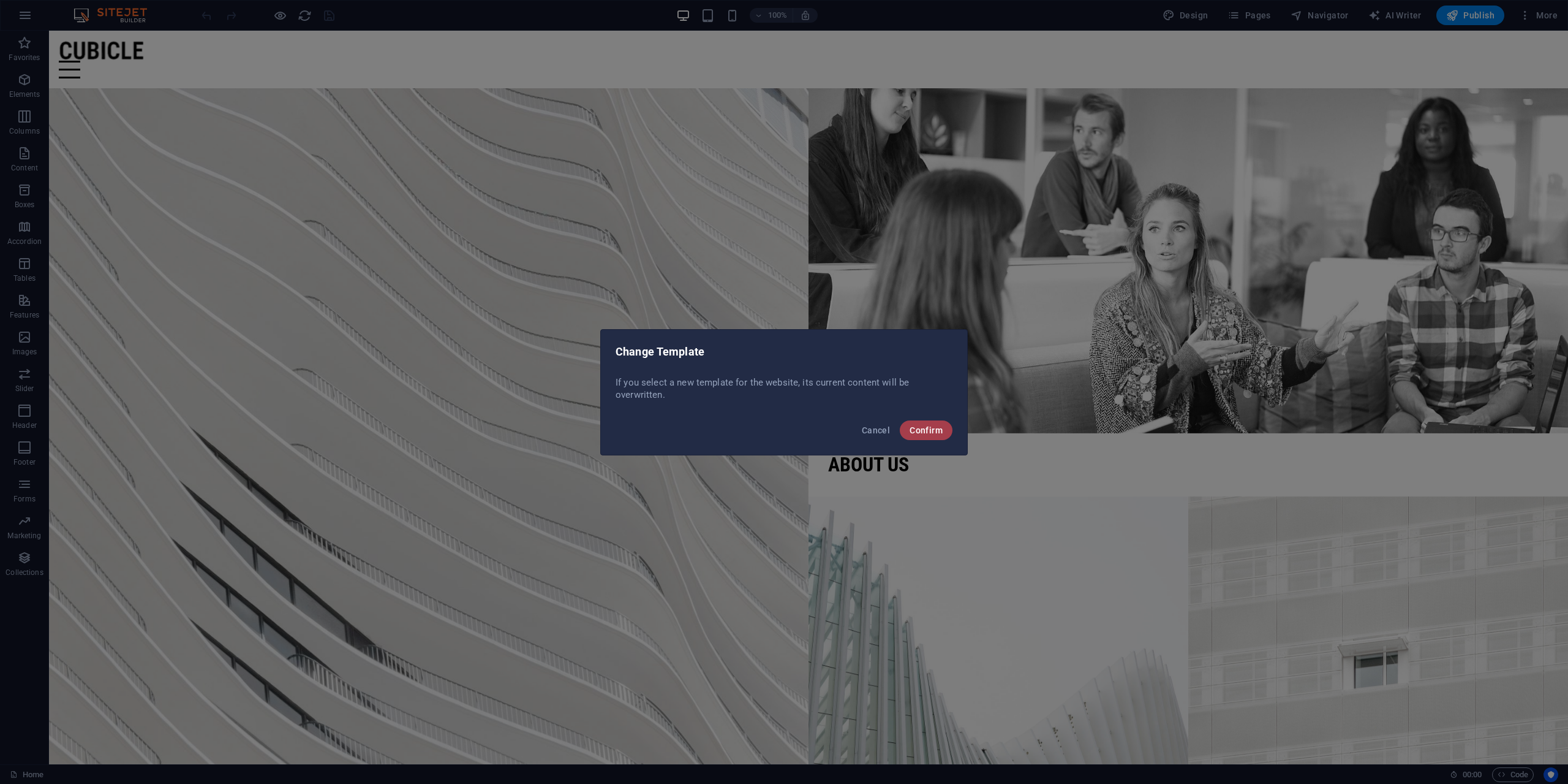
click at [915, 428] on span "Confirm" at bounding box center [926, 430] width 33 height 10
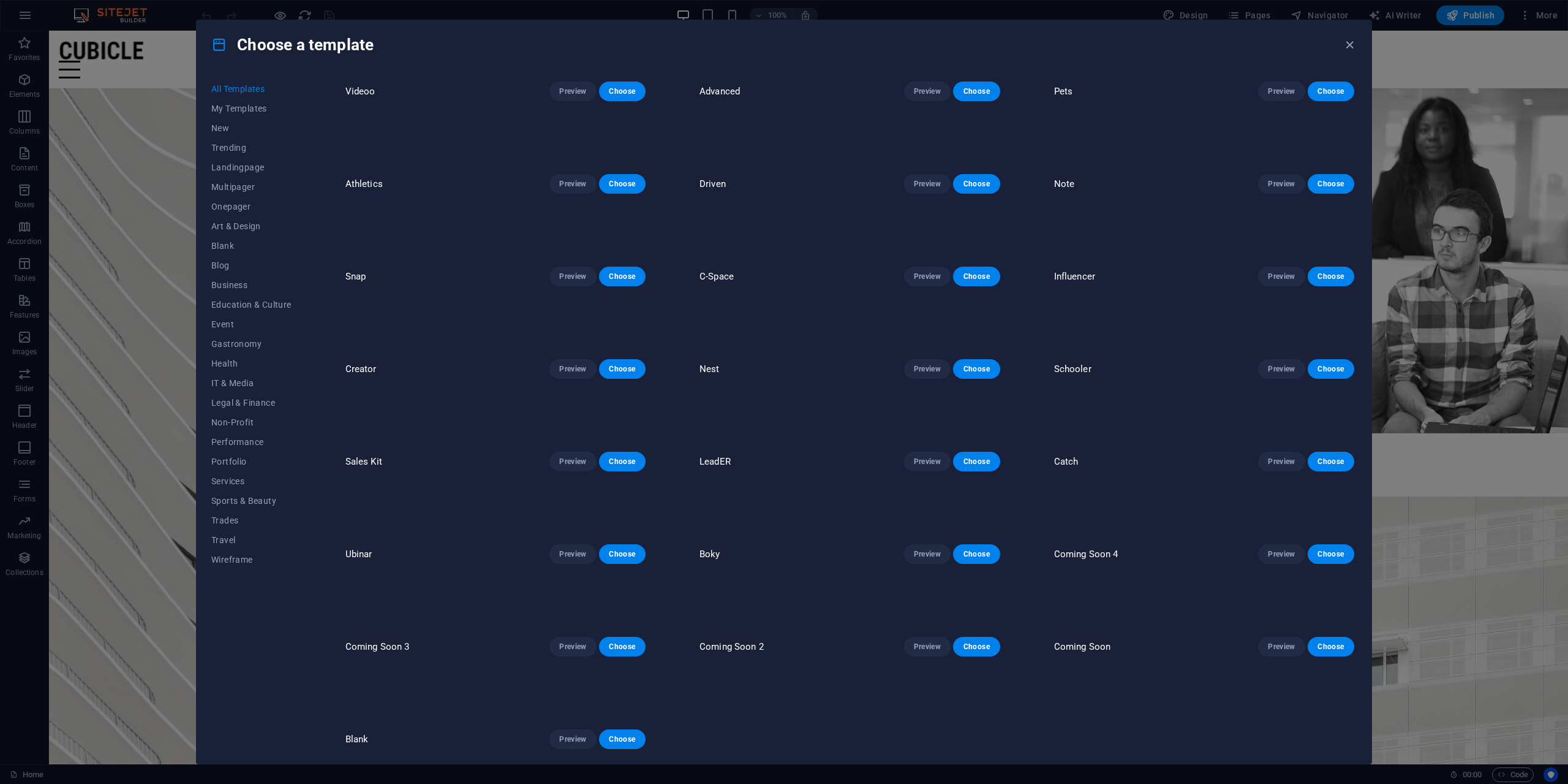
scroll to position [9560, 0]
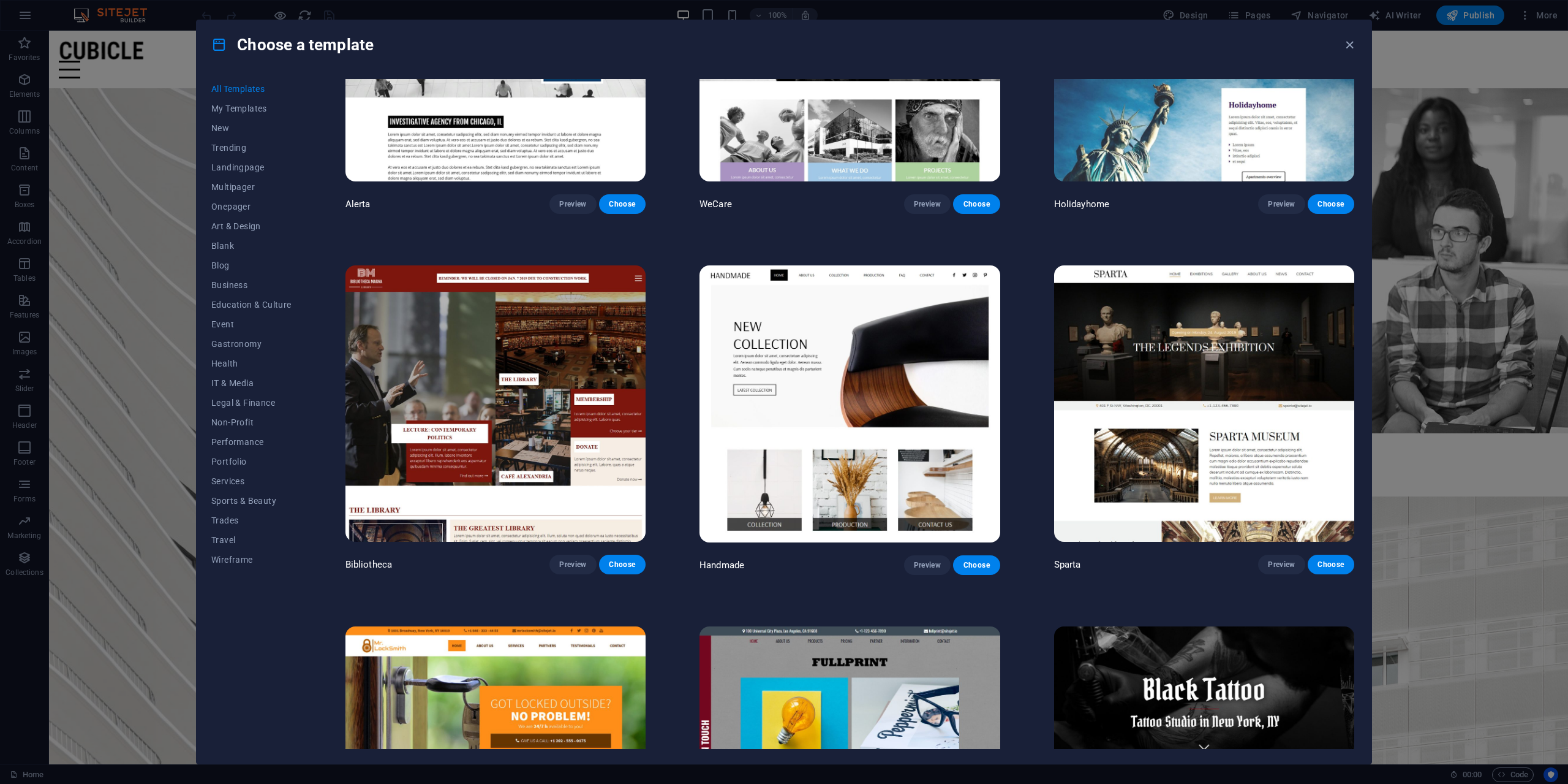
click at [1156, 411] on img at bounding box center [1204, 403] width 300 height 277
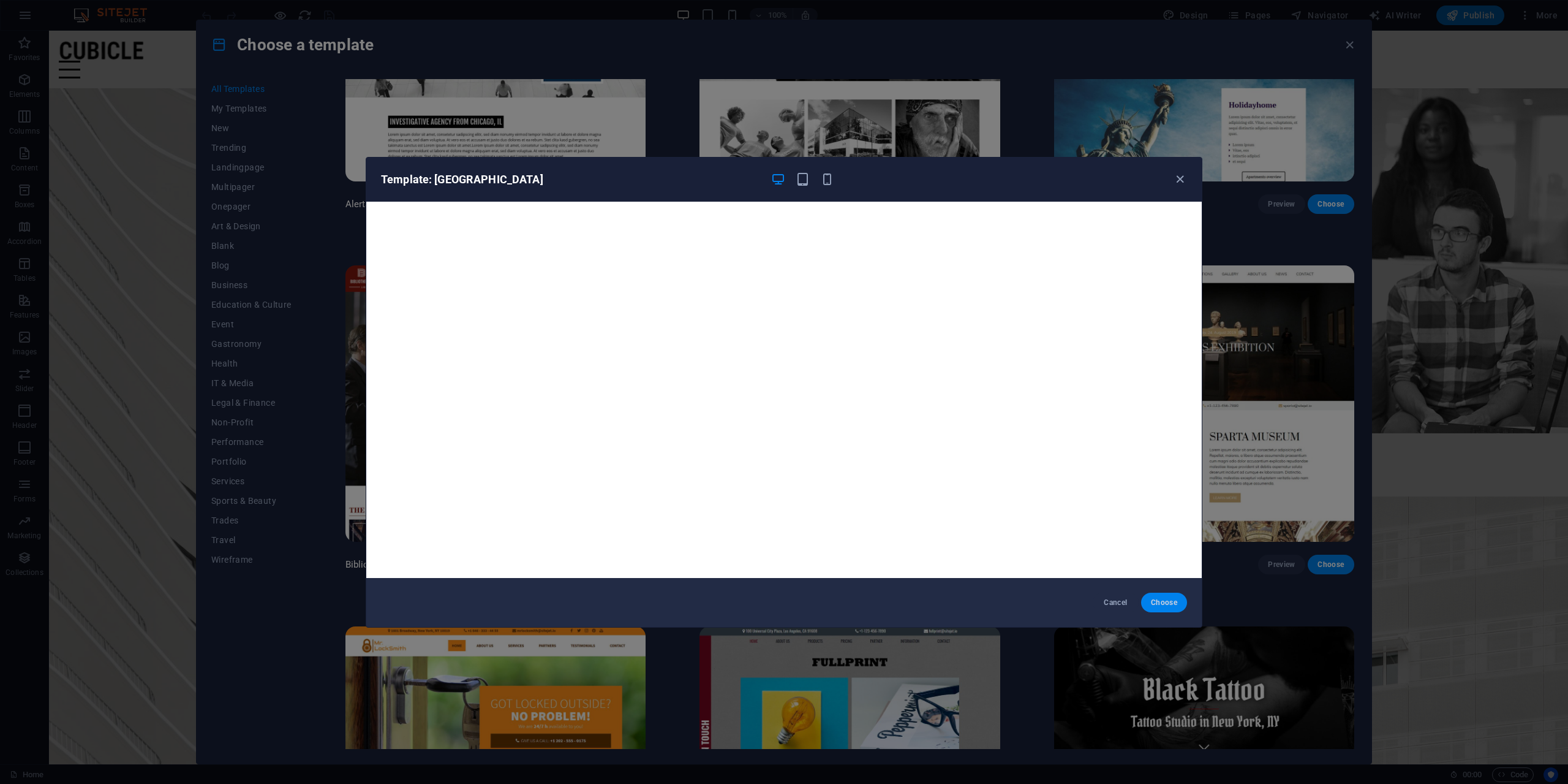
click at [1163, 609] on button "Choose" at bounding box center [1164, 603] width 46 height 20
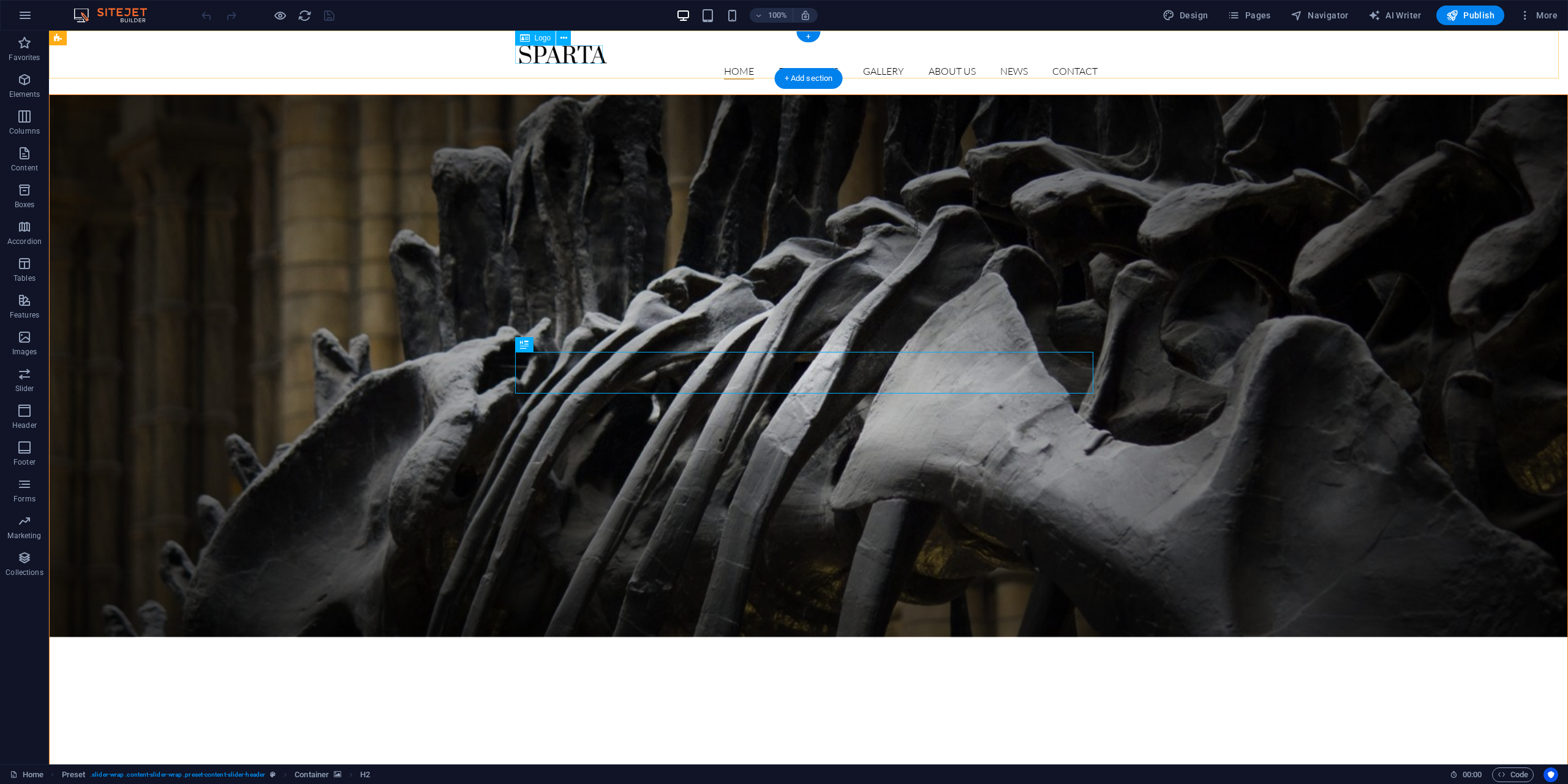
click at [558, 60] on div at bounding box center [808, 55] width 578 height 18
select select "px"
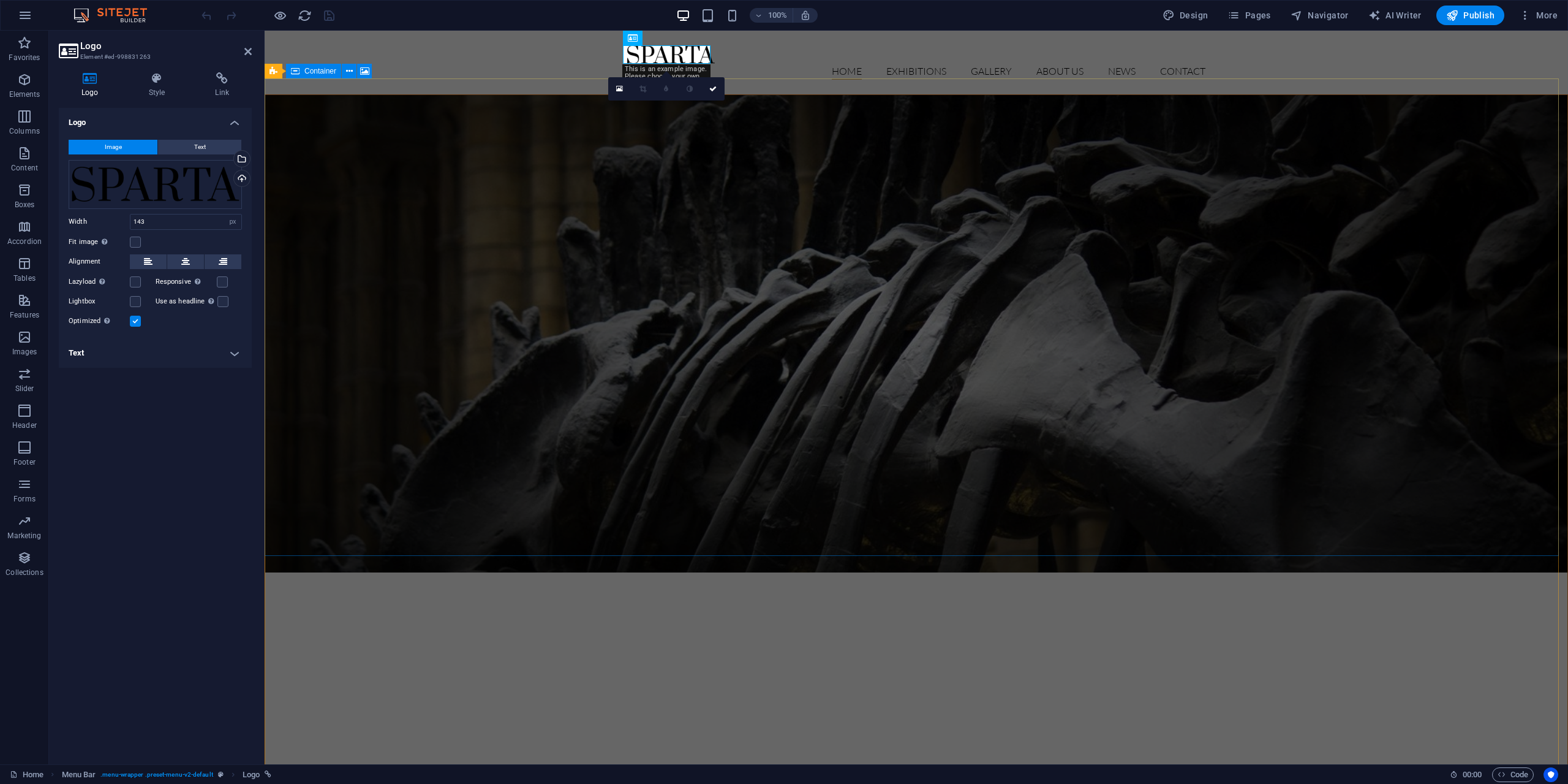
click at [699, 197] on figure at bounding box center [916, 334] width 1302 height 478
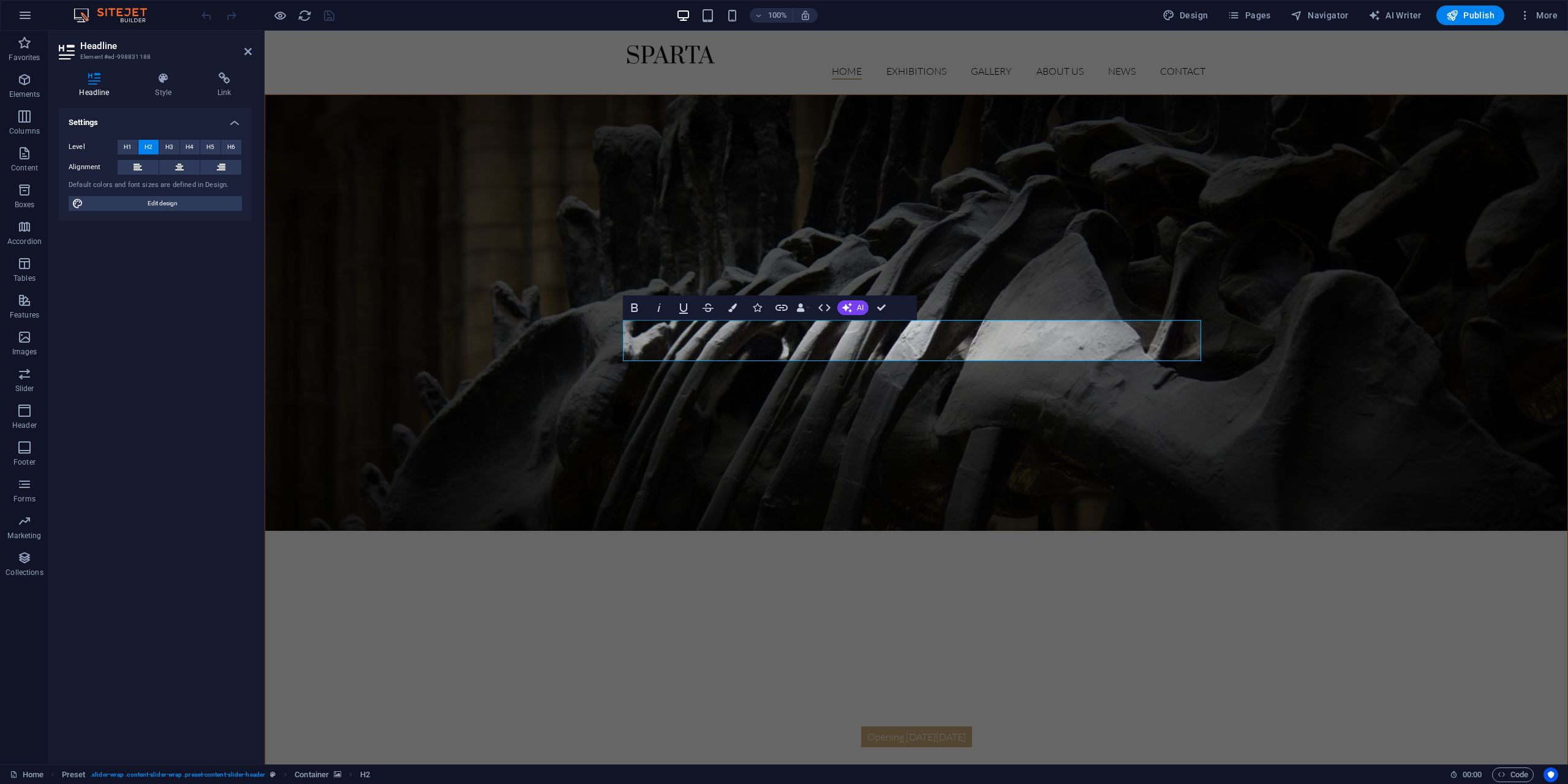
click at [1029, 251] on figure at bounding box center [916, 313] width 1302 height 435
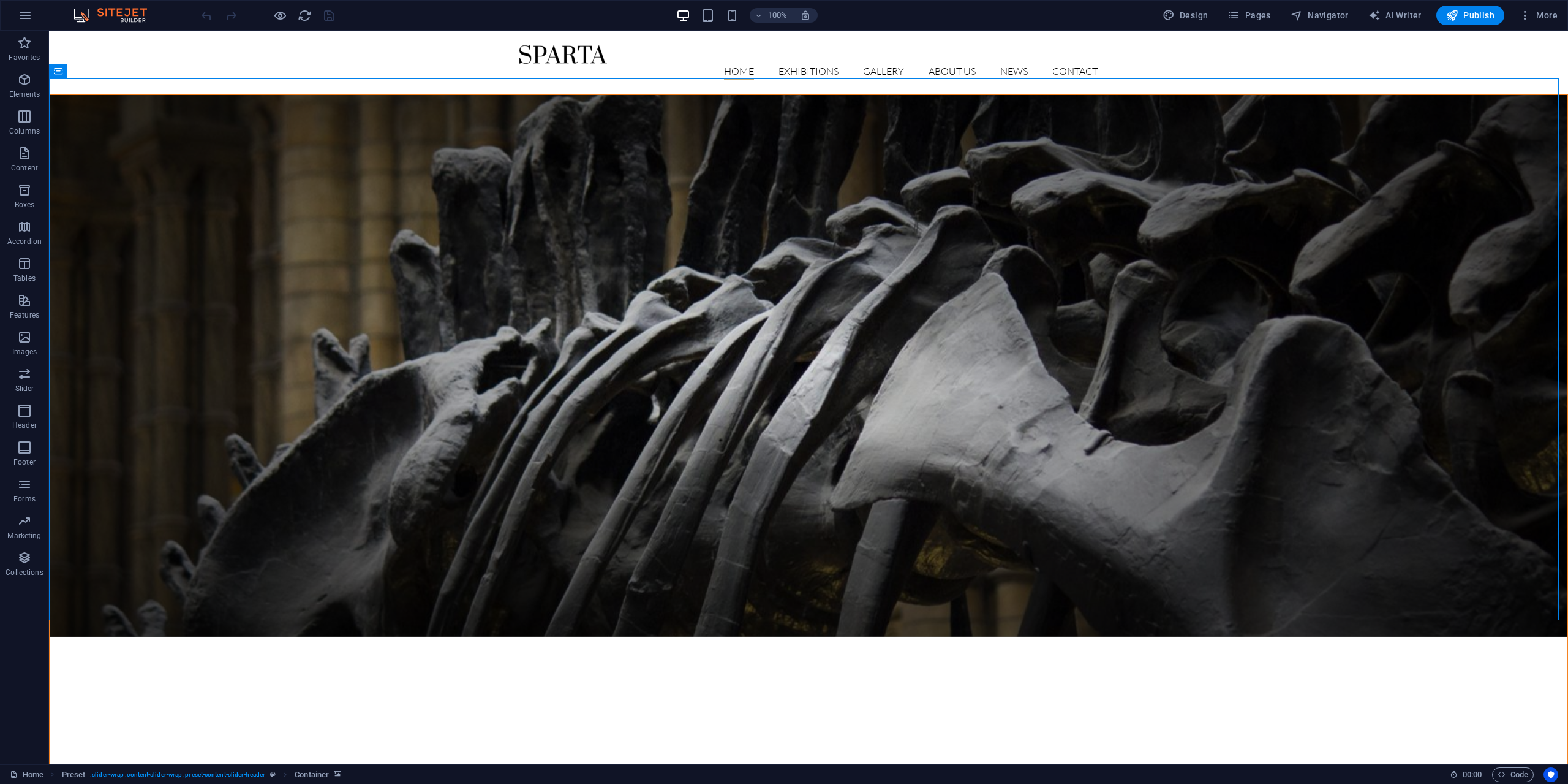
click at [1029, 251] on figure at bounding box center [808, 366] width 1518 height 541
click at [570, 58] on div at bounding box center [808, 55] width 578 height 18
select select "px"
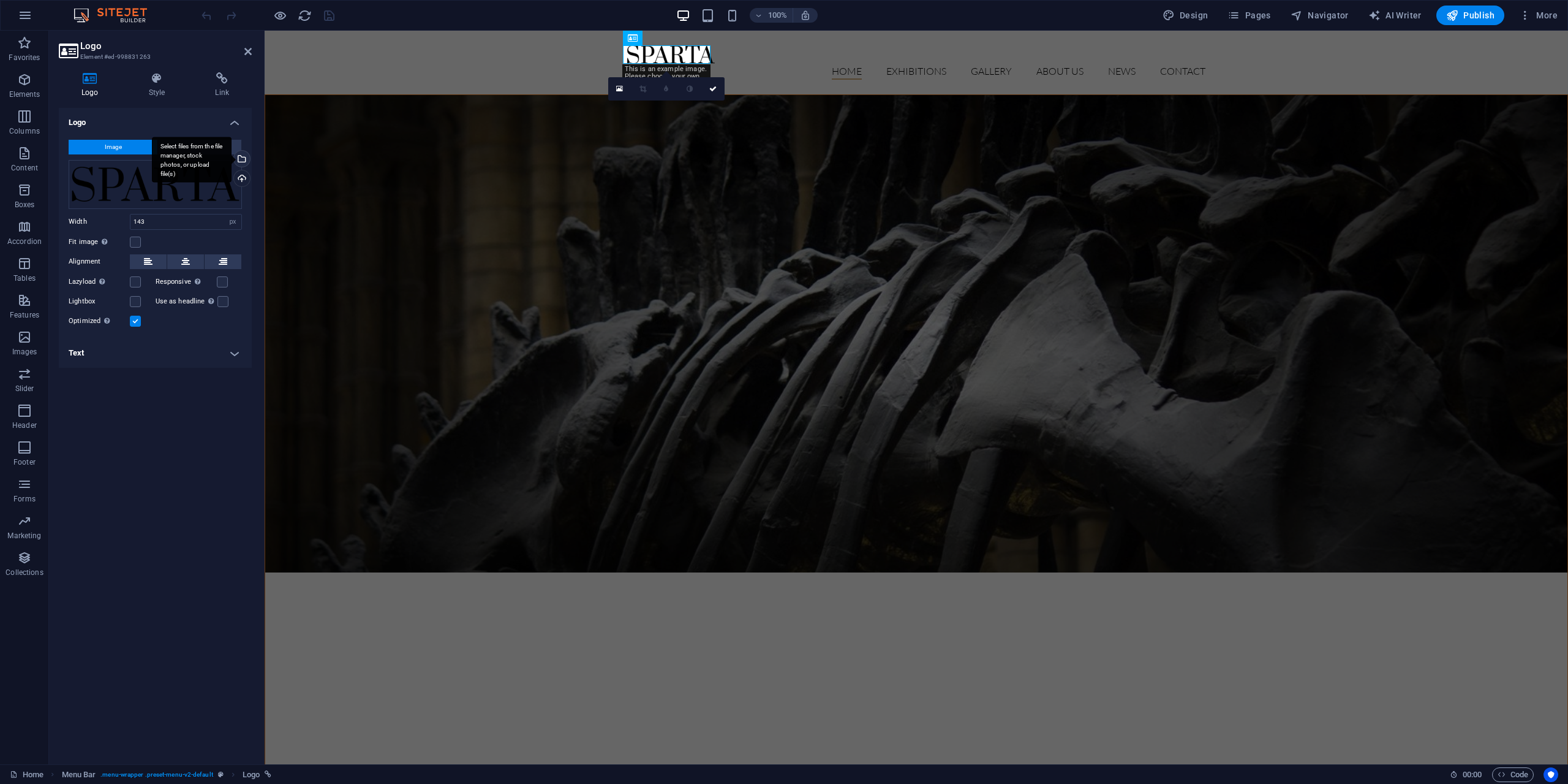
click at [242, 161] on div "Select files from the file manager, stock photos, or upload file(s)" at bounding box center [241, 160] width 18 height 18
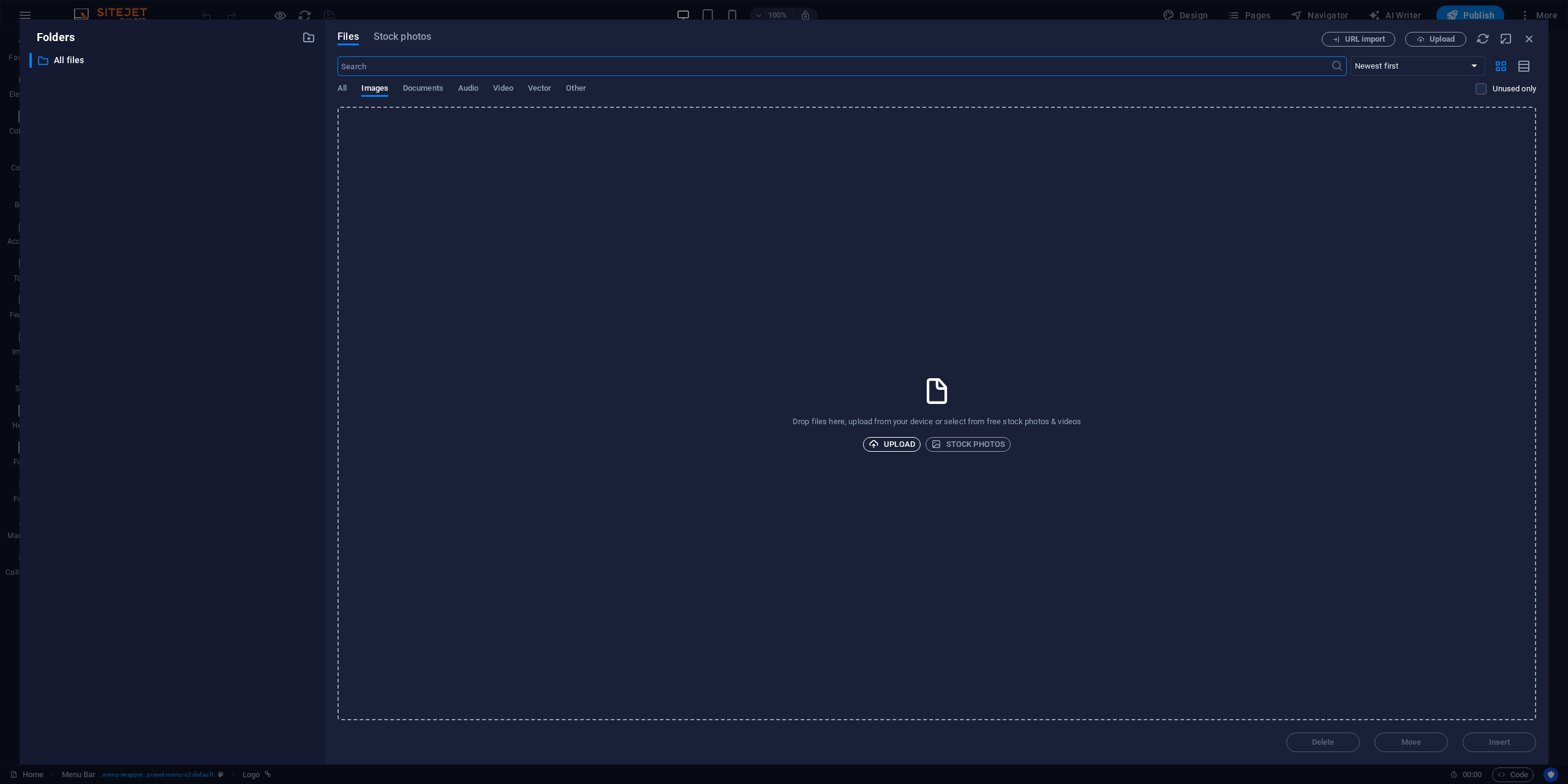
click at [897, 446] on span "Upload" at bounding box center [892, 445] width 46 height 15
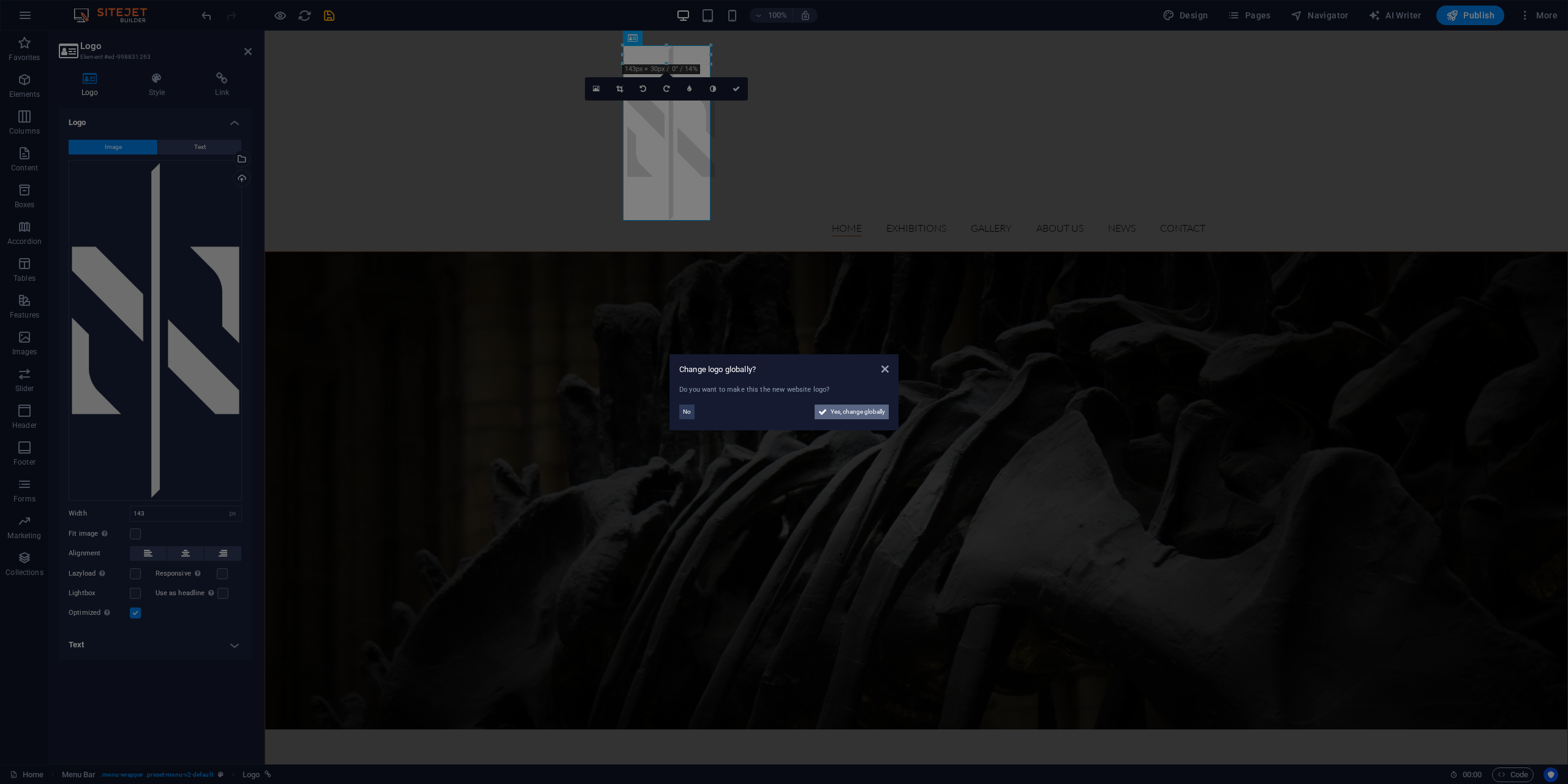
click at [856, 416] on span "Yes, change globally" at bounding box center [858, 412] width 55 height 15
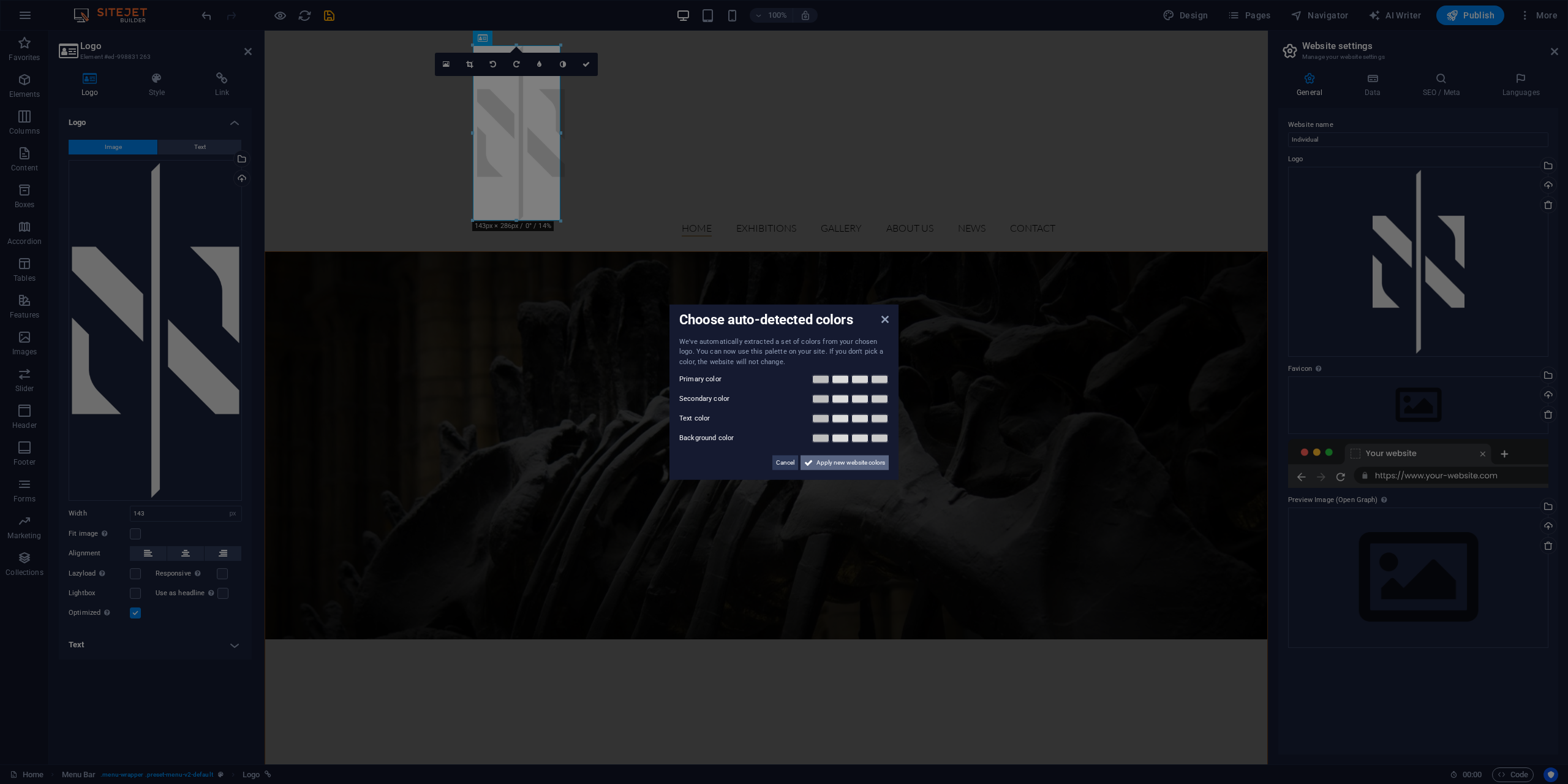
click at [860, 468] on span "Apply new website colors" at bounding box center [851, 463] width 69 height 15
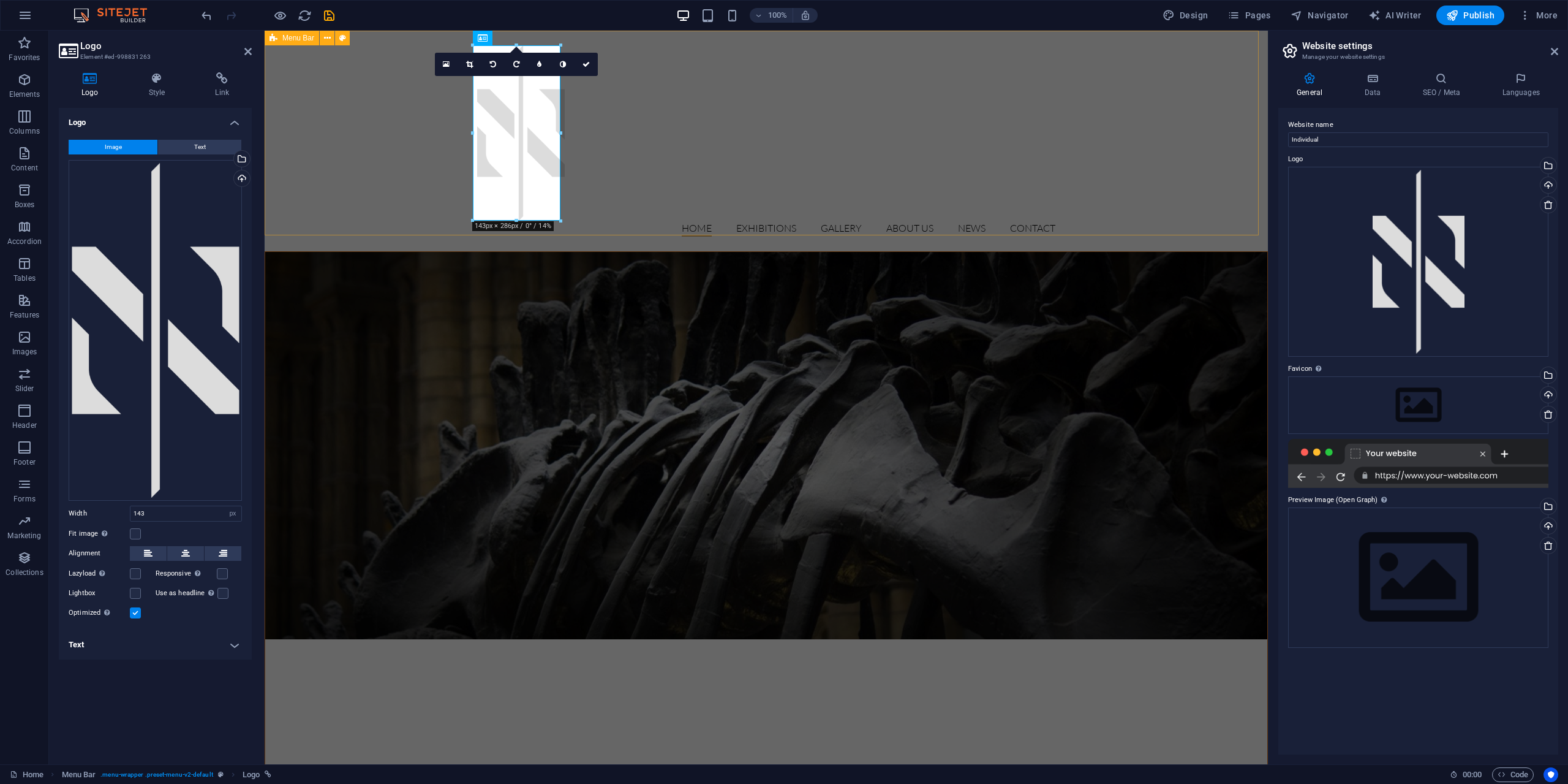
click at [653, 202] on div "Home Exhibitions Detail view Gallery About us News Contact Menu" at bounding box center [766, 141] width 1003 height 220
select select "header"
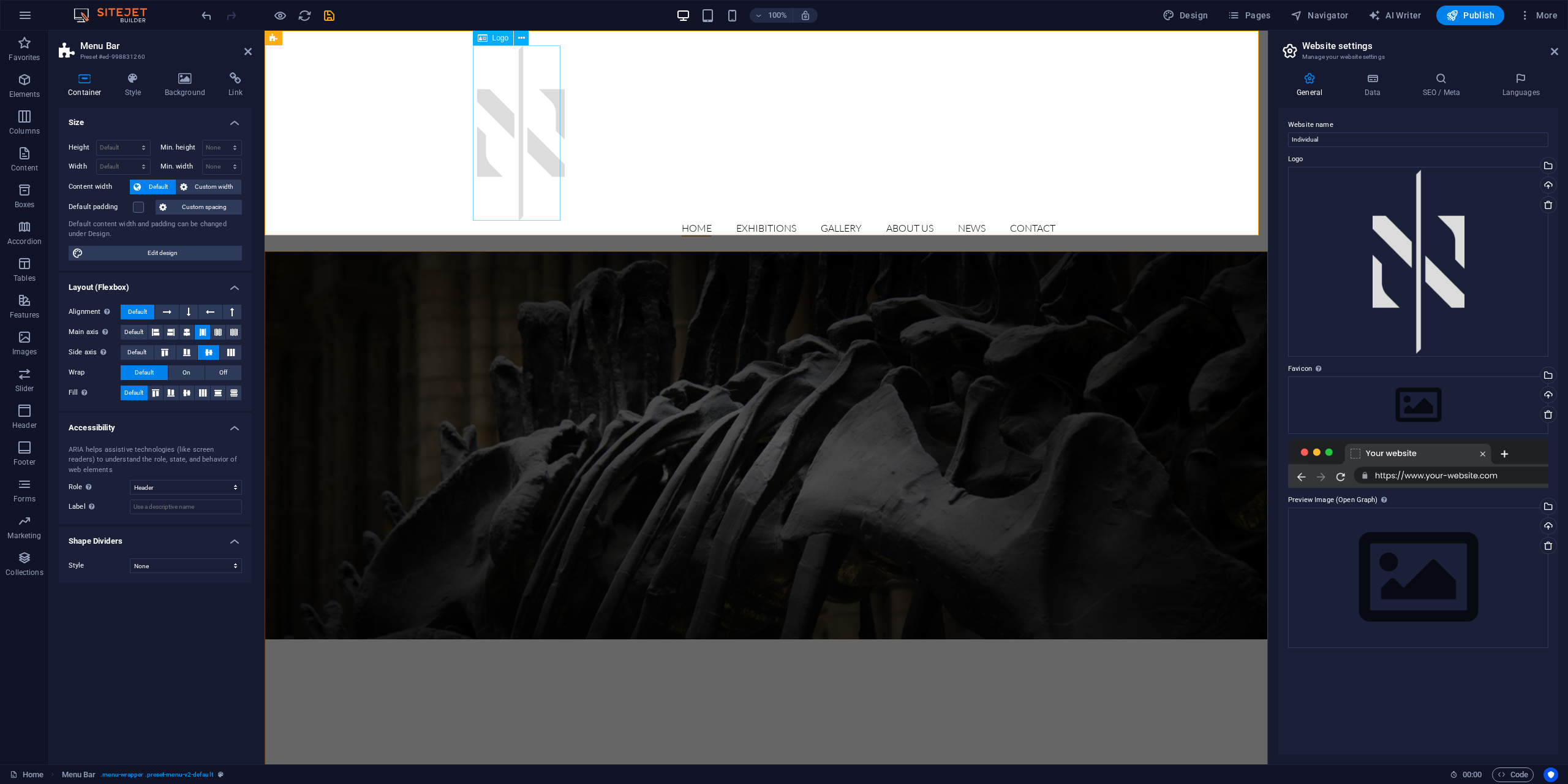
click at [533, 138] on div at bounding box center [766, 133] width 578 height 176
select select "px"
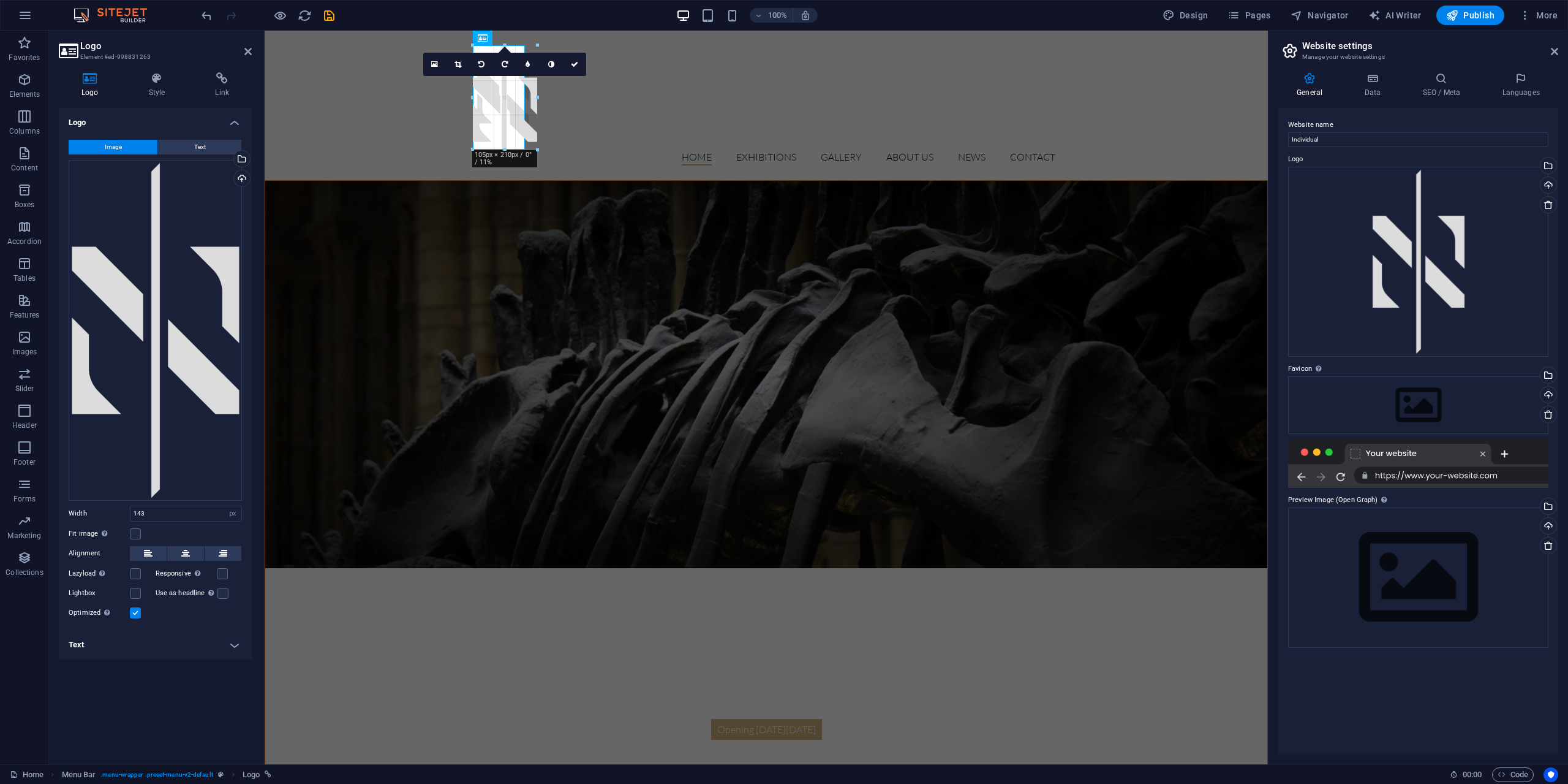
drag, startPoint x: 560, startPoint y: 219, endPoint x: 525, endPoint y: 143, distance: 83.7
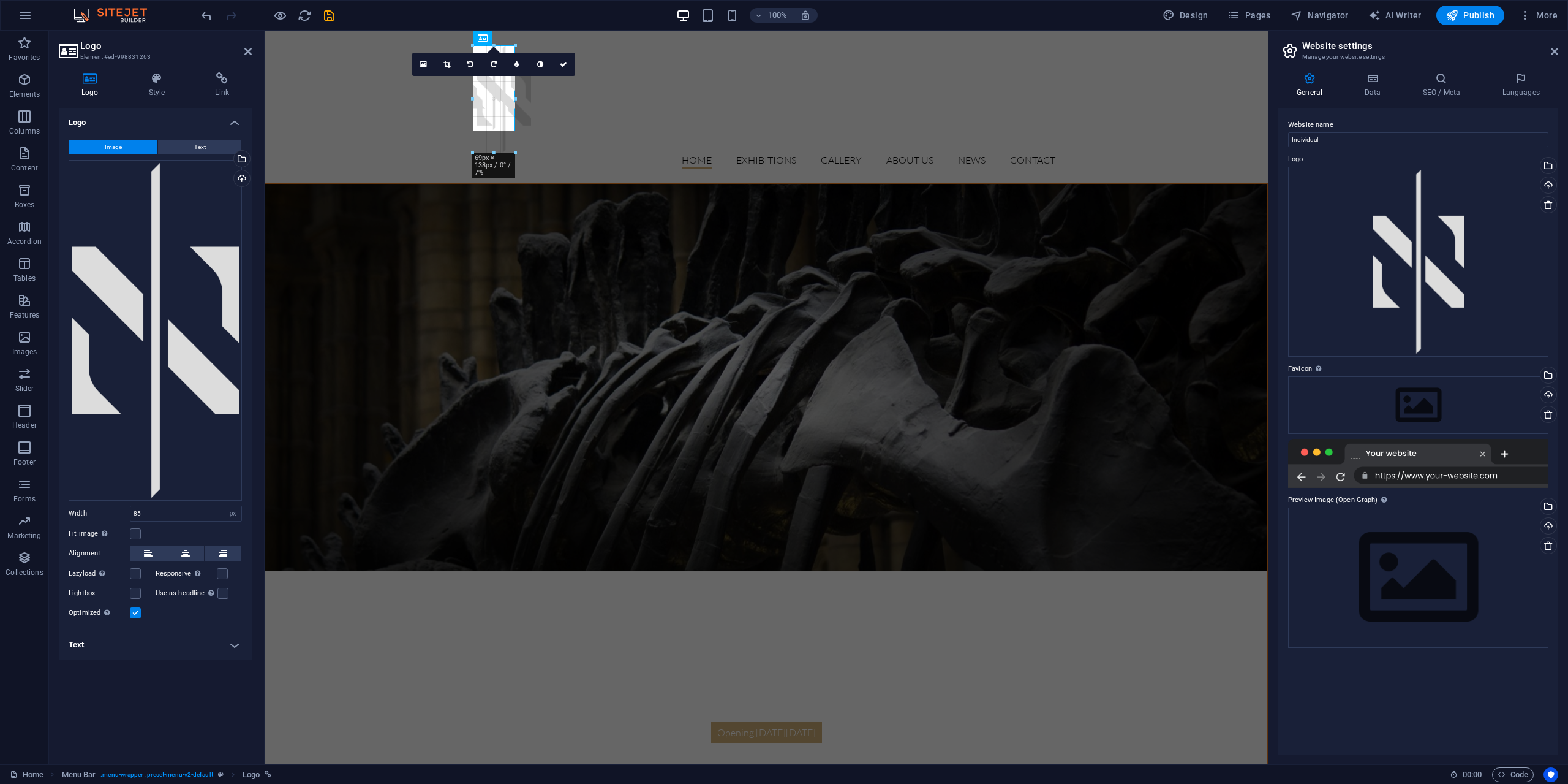
drag, startPoint x: 525, startPoint y: 147, endPoint x: 526, endPoint y: 135, distance: 12.0
type input "86"
click at [563, 133] on div "Home Exhibitions Detail view Gallery About us News Contact Menu" at bounding box center [766, 106] width 1003 height 151
click at [789, 147] on div "Home Exhibitions Detail view Gallery About us News Contact Menu" at bounding box center [766, 106] width 1003 height 151
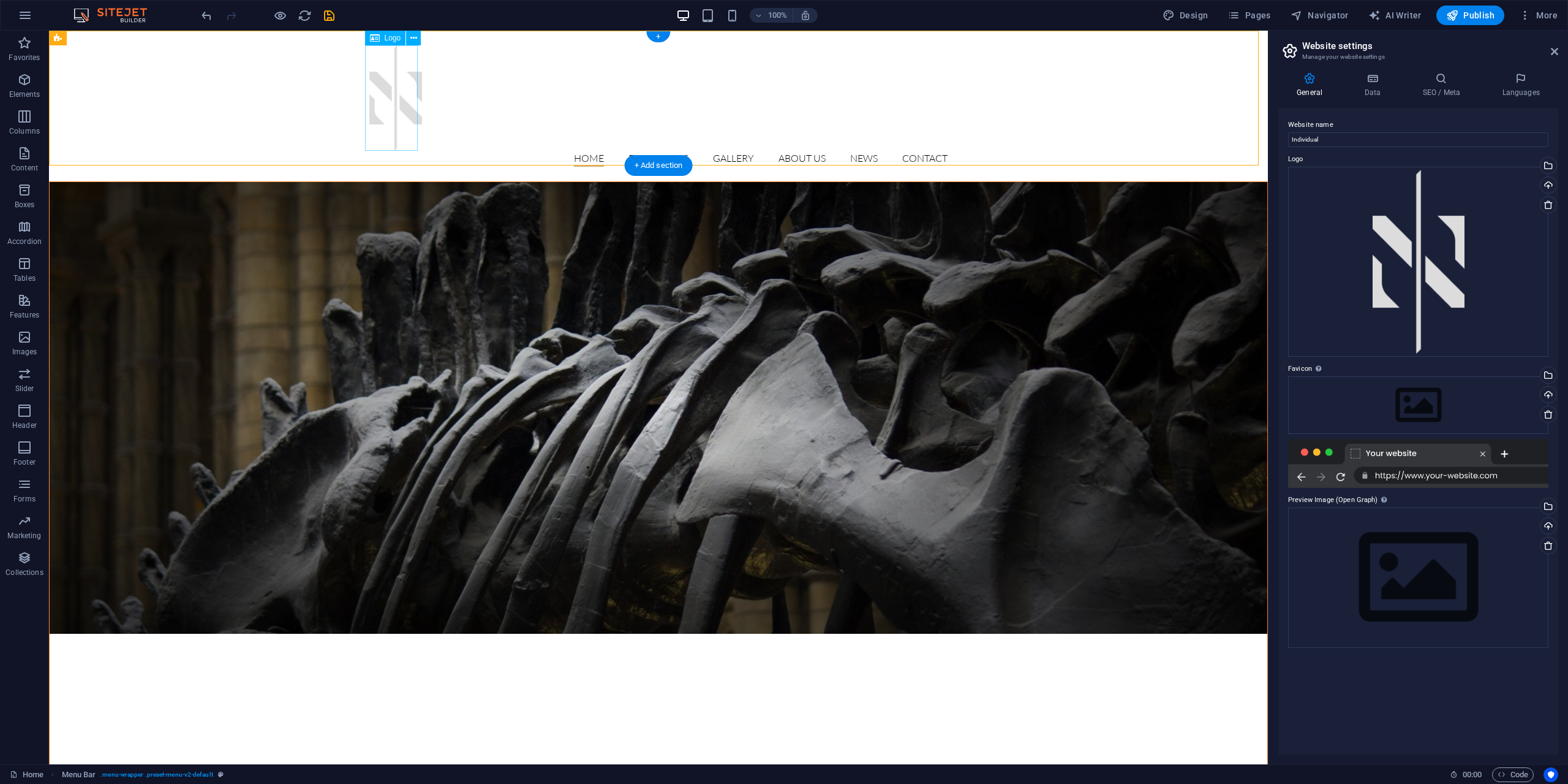
click at [413, 113] on div at bounding box center [658, 98] width 578 height 105
click at [412, 114] on div at bounding box center [658, 98] width 578 height 105
drag, startPoint x: 412, startPoint y: 114, endPoint x: 196, endPoint y: 114, distance: 216.0
click at [411, 114] on div at bounding box center [658, 98] width 578 height 105
select select "px"
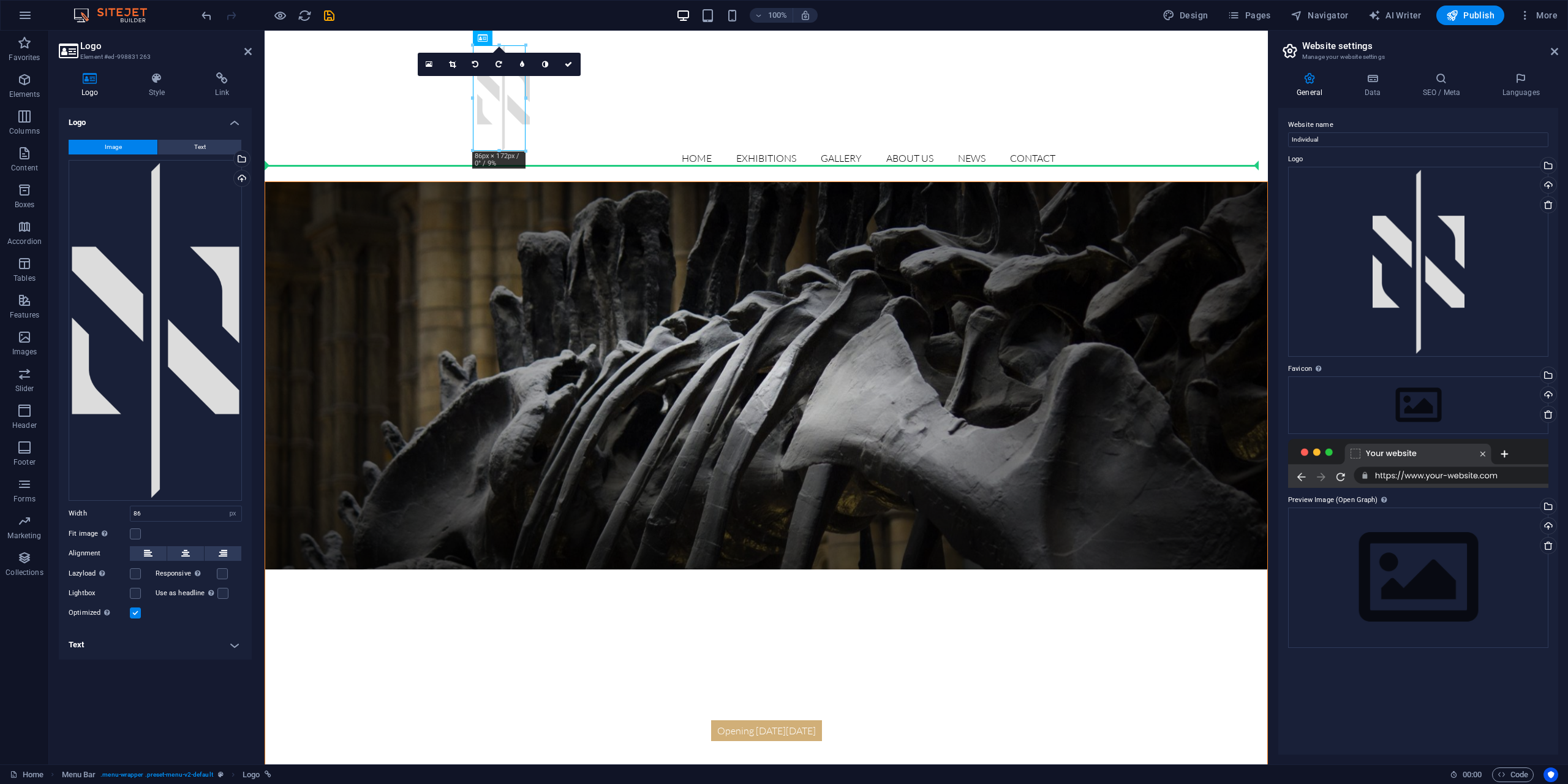
drag, startPoint x: 481, startPoint y: 123, endPoint x: 447, endPoint y: 120, distance: 34.1
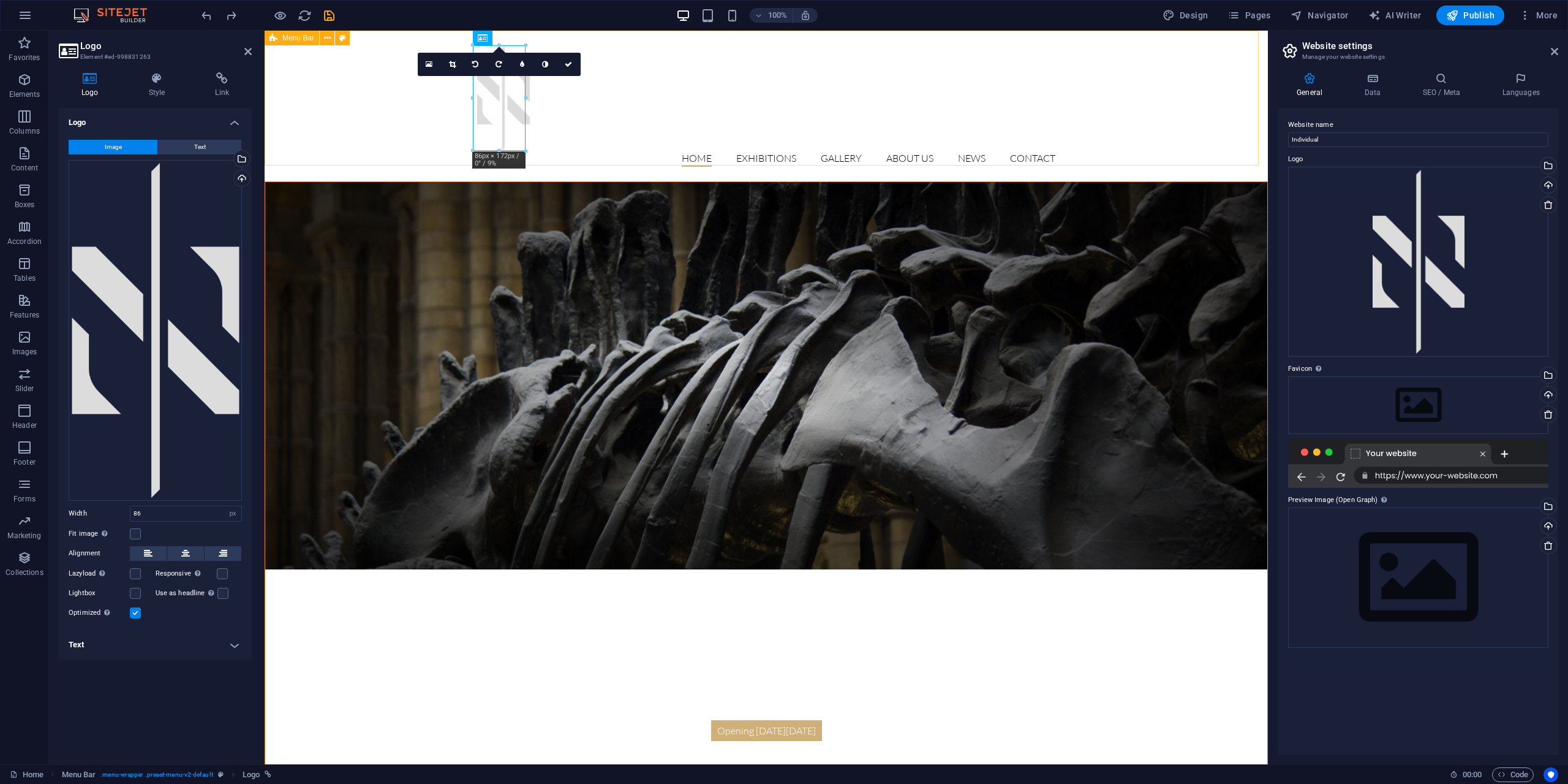
click at [608, 152] on div "Home Exhibitions Detail view Gallery About us News Contact Menu" at bounding box center [766, 106] width 1003 height 151
select select "header"
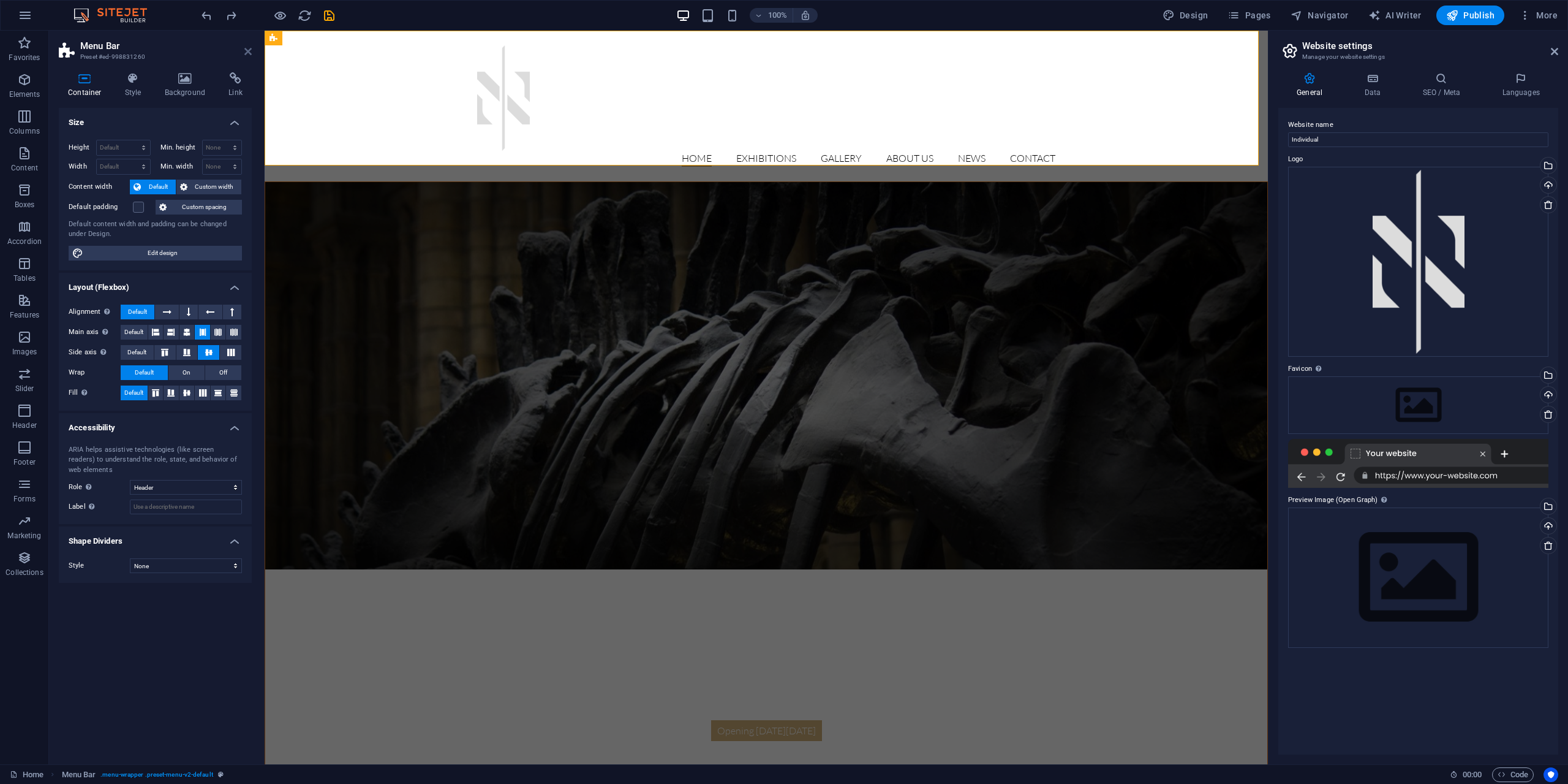
click at [244, 55] on icon at bounding box center [247, 51] width 7 height 10
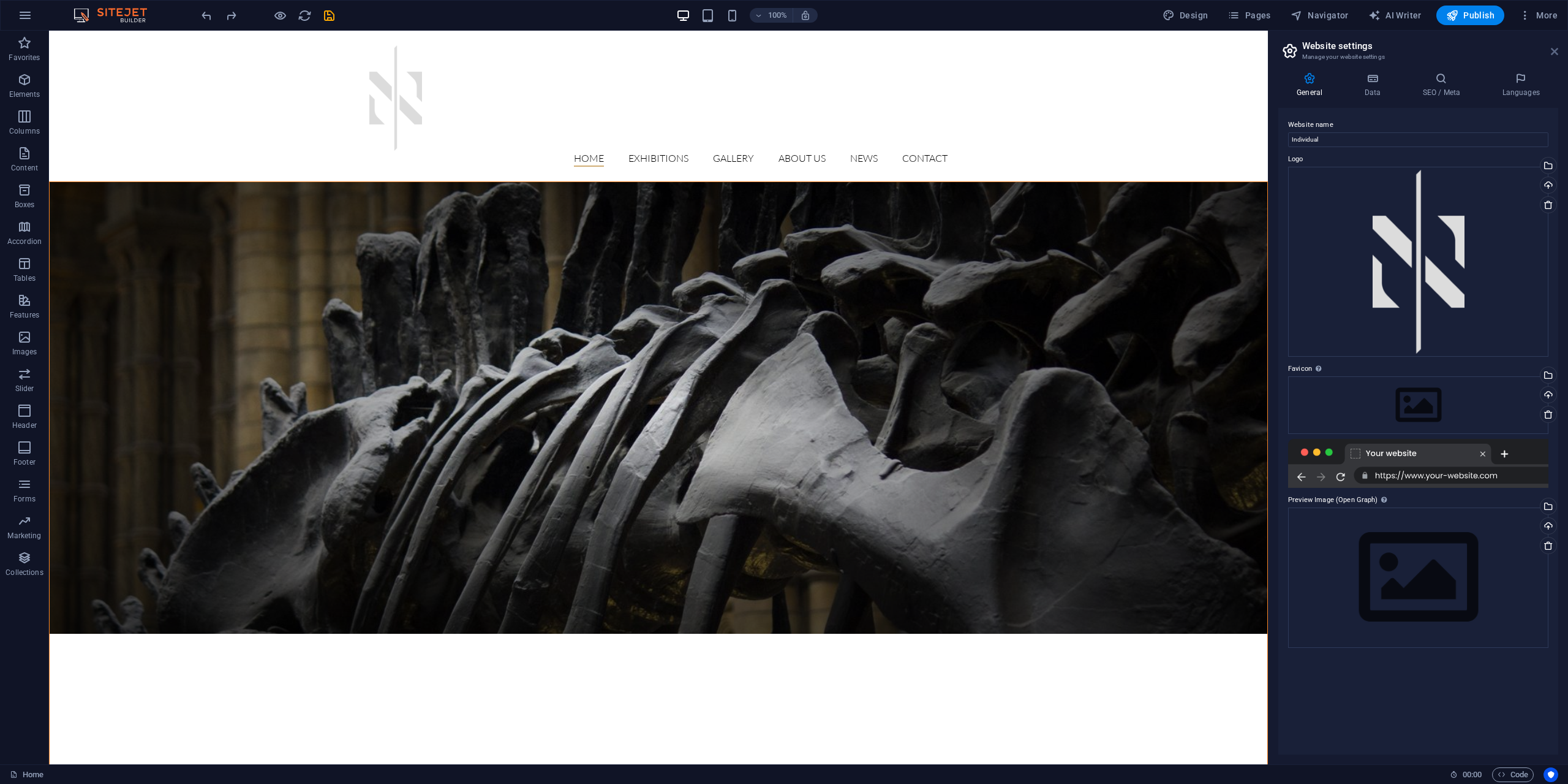
click at [1556, 51] on icon at bounding box center [1554, 51] width 7 height 10
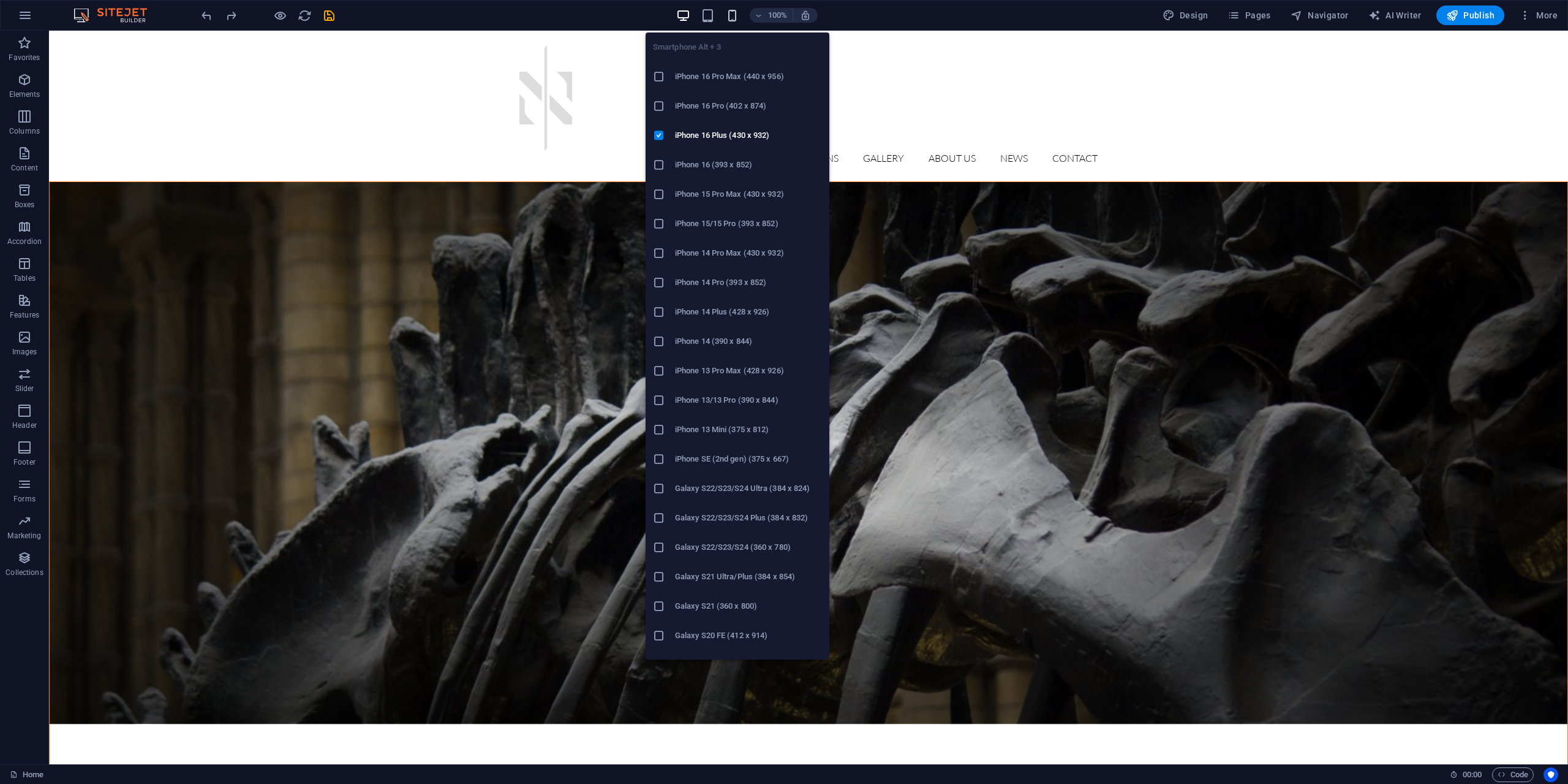
click at [732, 17] on icon "button" at bounding box center [731, 15] width 14 height 14
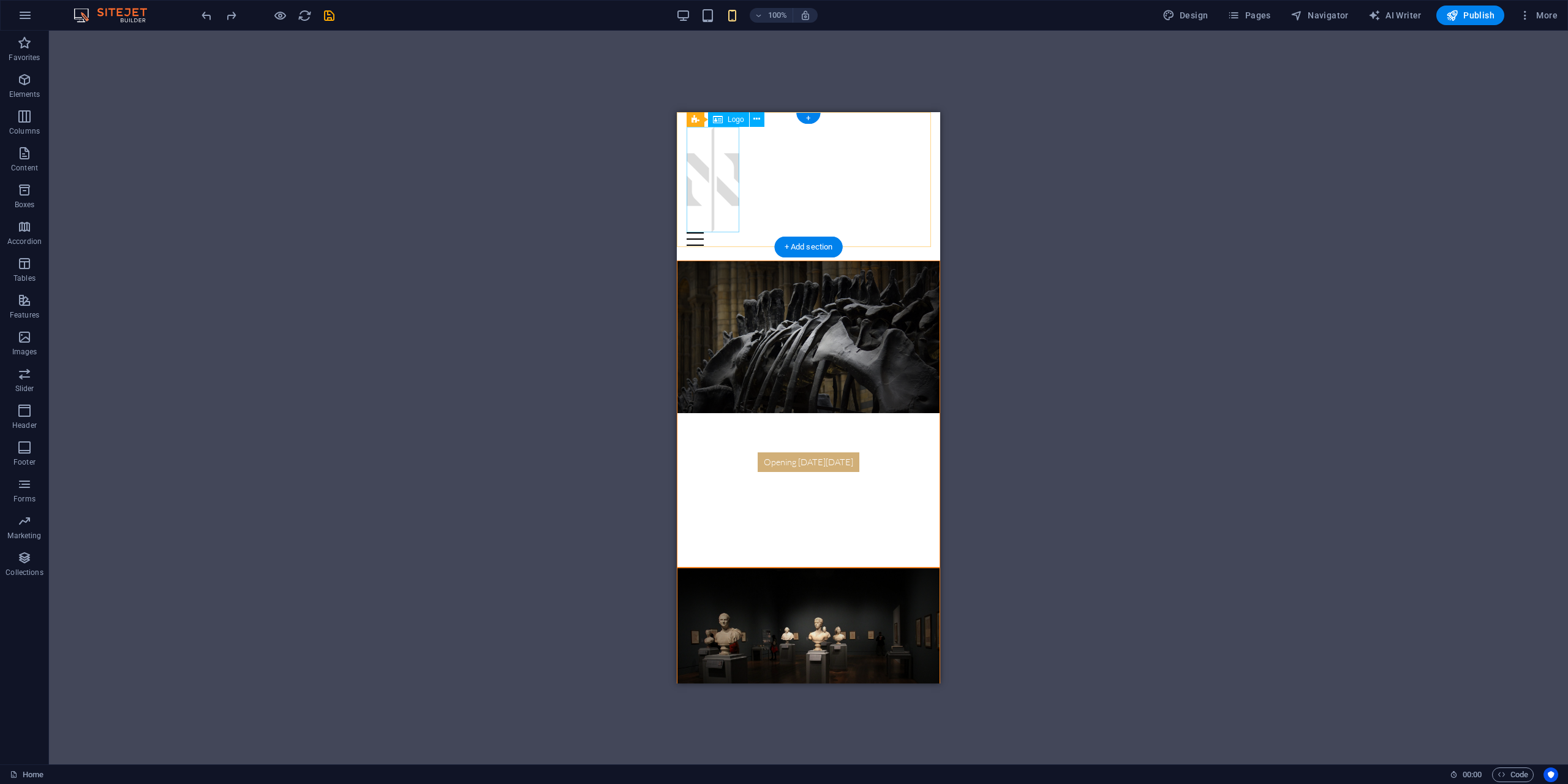
click at [722, 195] on div at bounding box center [808, 178] width 244 height 105
select select "px"
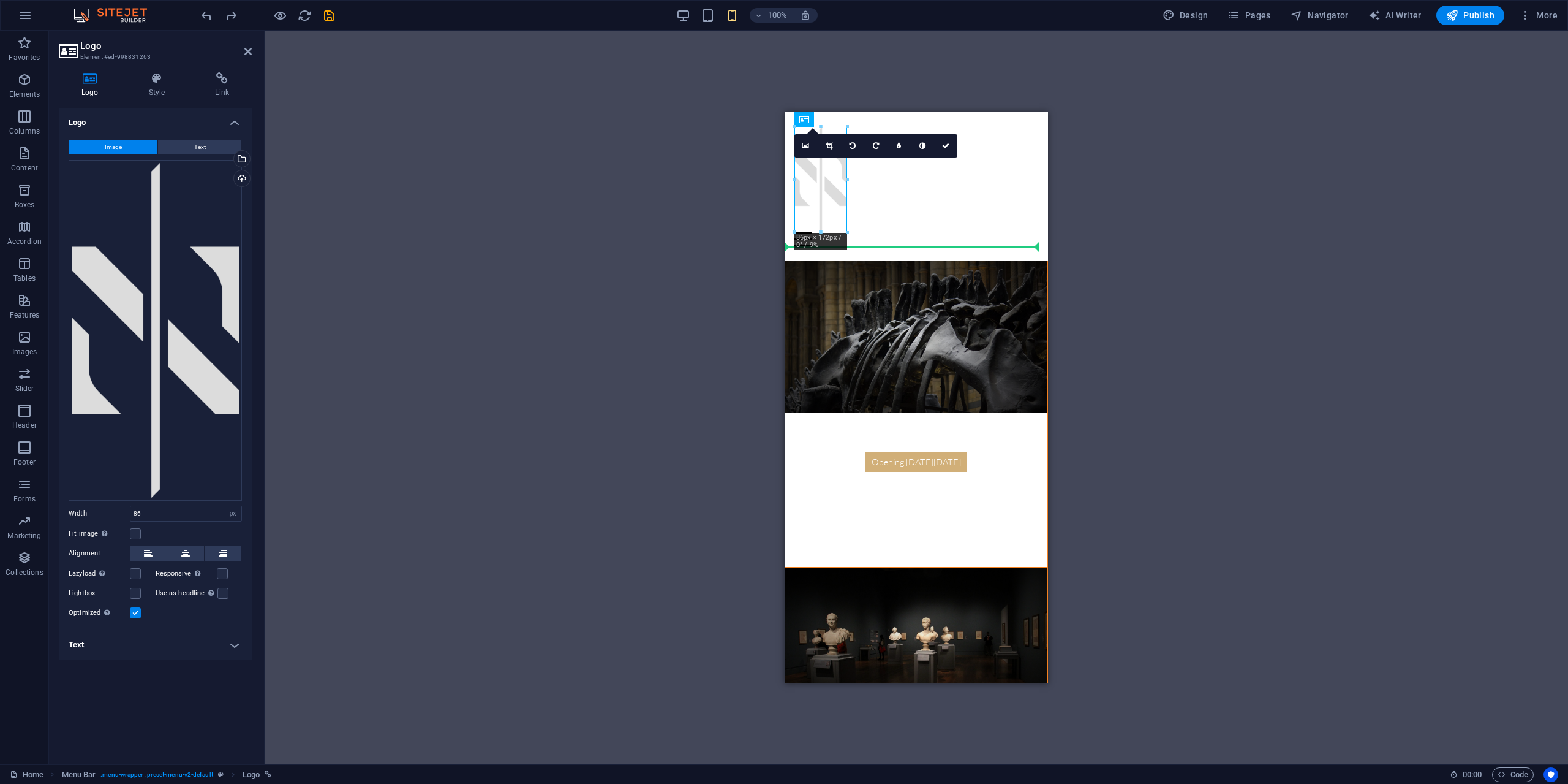
drag, startPoint x: 827, startPoint y: 206, endPoint x: 913, endPoint y: 209, distance: 86.1
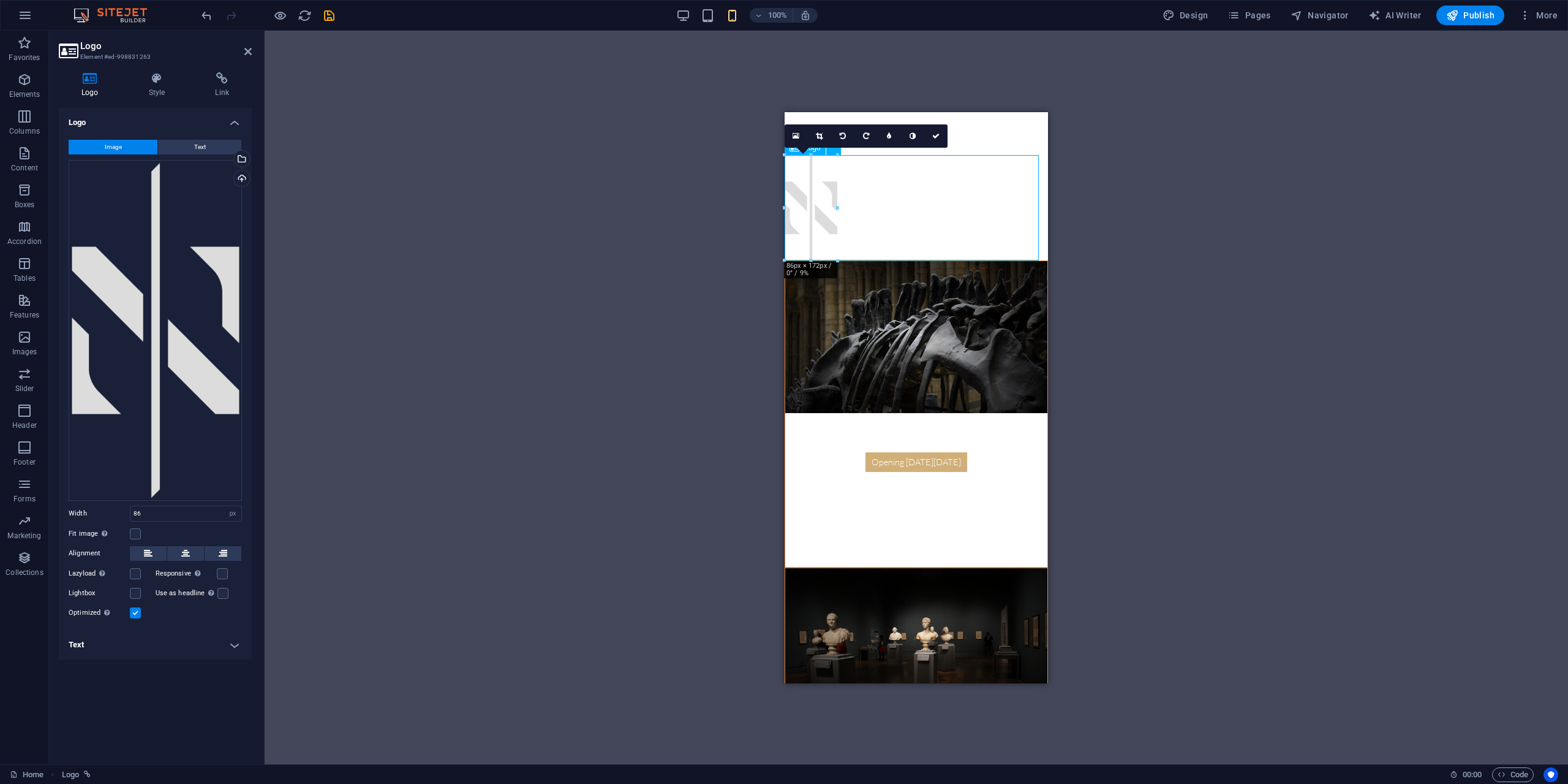
click at [826, 216] on div at bounding box center [916, 207] width 263 height 105
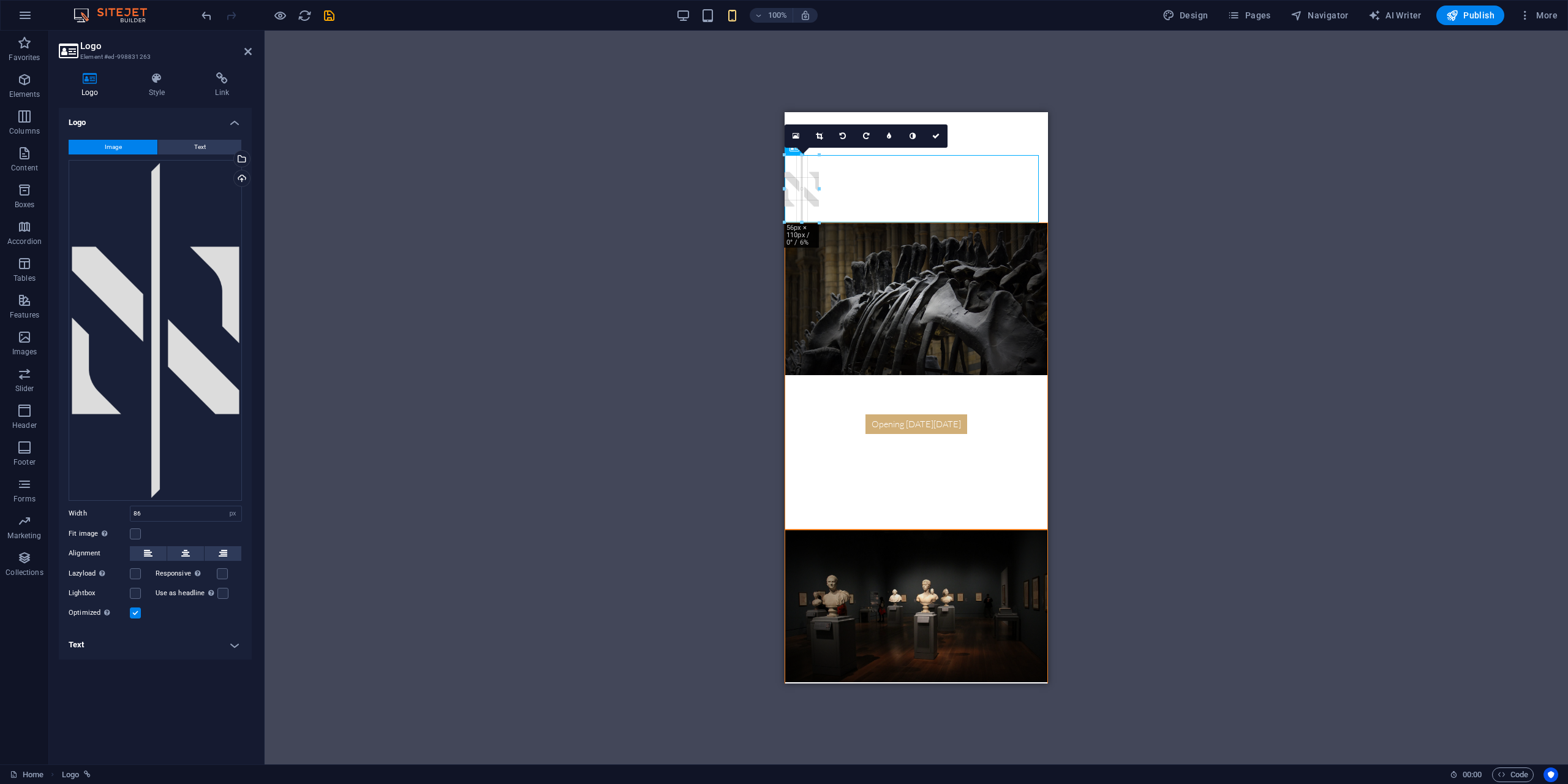
drag, startPoint x: 784, startPoint y: 261, endPoint x: 813, endPoint y: 221, distance: 49.4
type input "57"
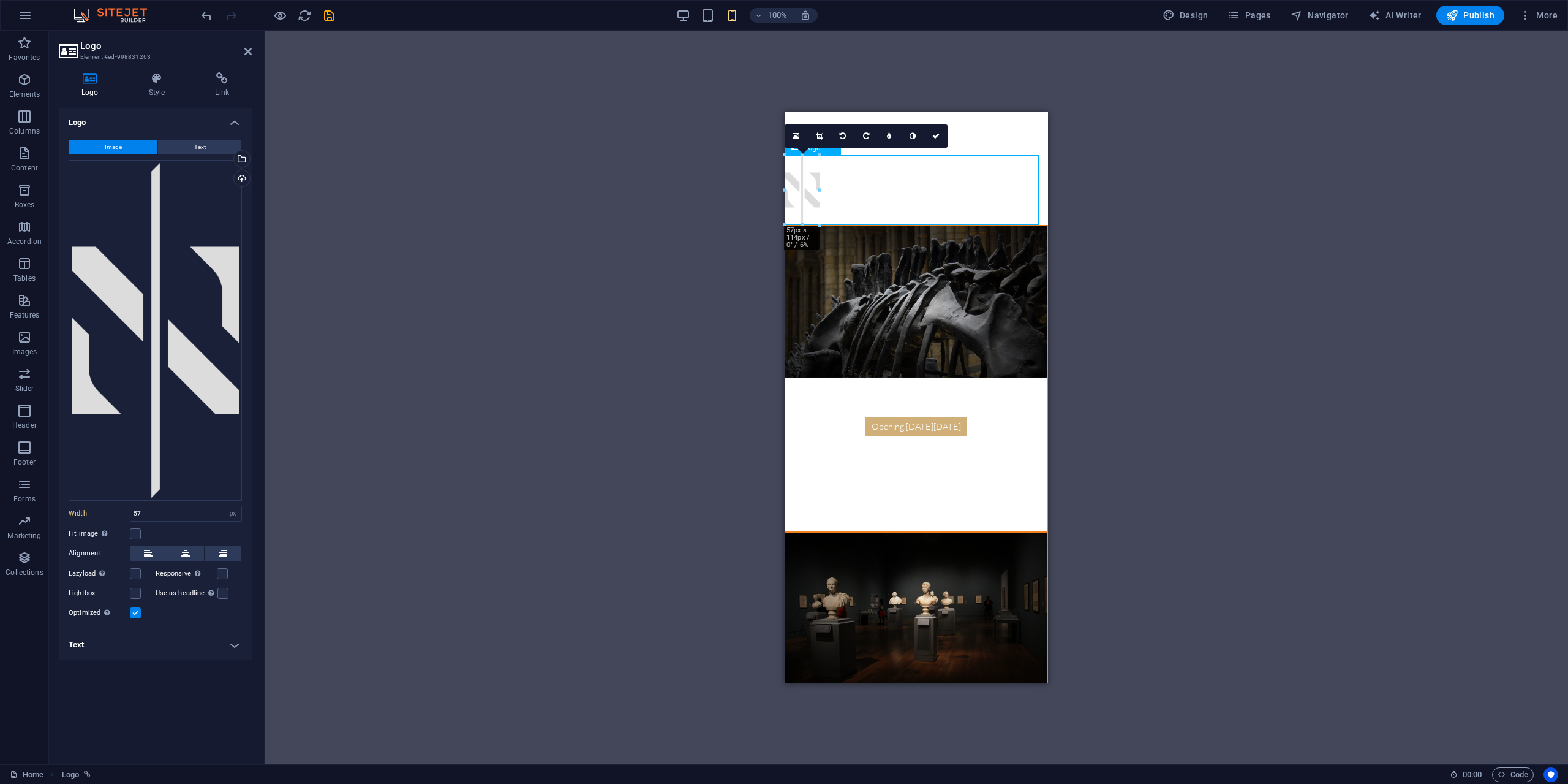
drag, startPoint x: 808, startPoint y: 204, endPoint x: 920, endPoint y: 208, distance: 112.1
click at [920, 208] on div at bounding box center [916, 190] width 263 height 70
click at [937, 139] on icon at bounding box center [936, 136] width 7 height 7
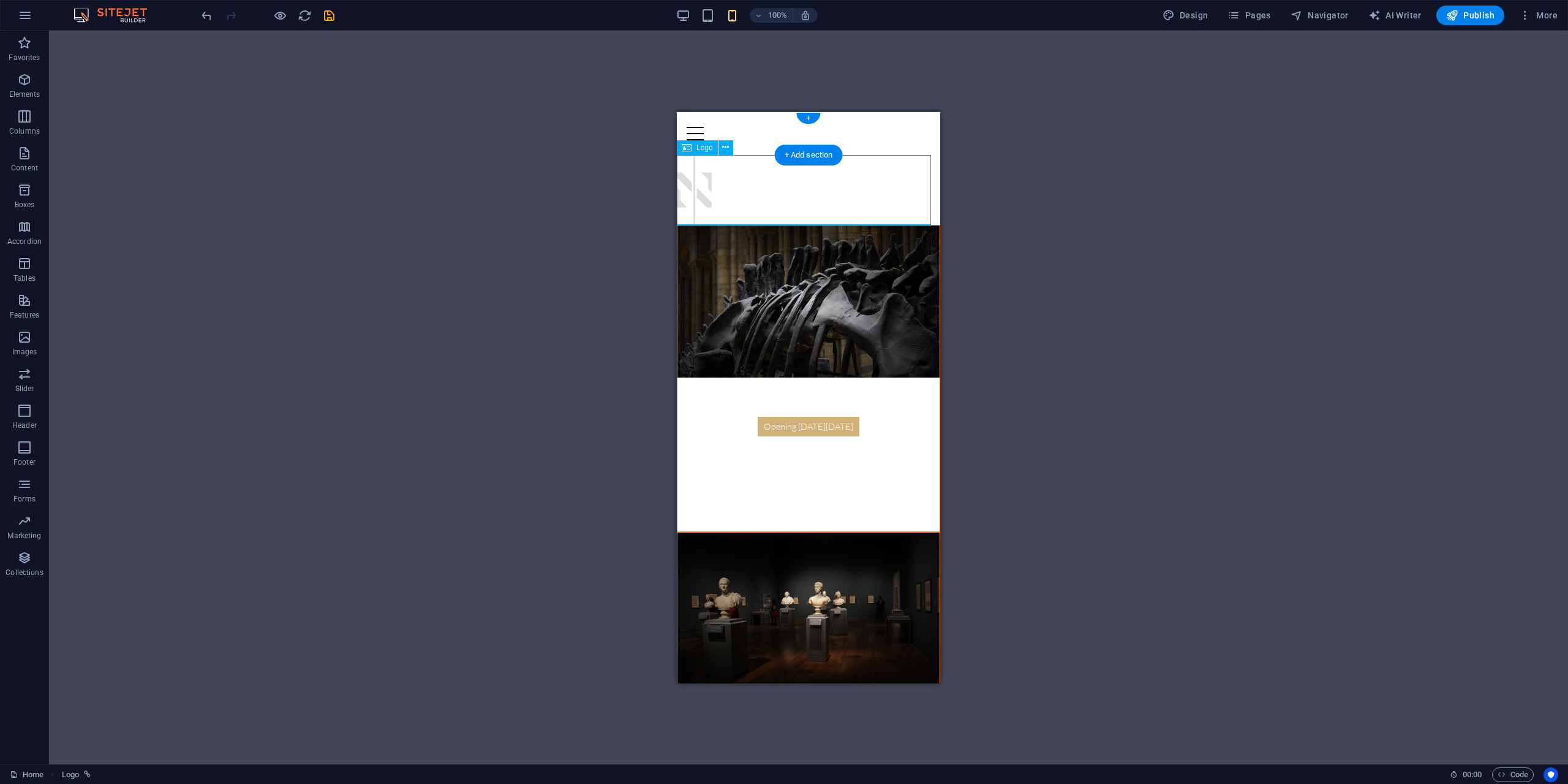
click at [709, 185] on div at bounding box center [808, 190] width 263 height 70
click at [728, 144] on icon at bounding box center [726, 147] width 7 height 13
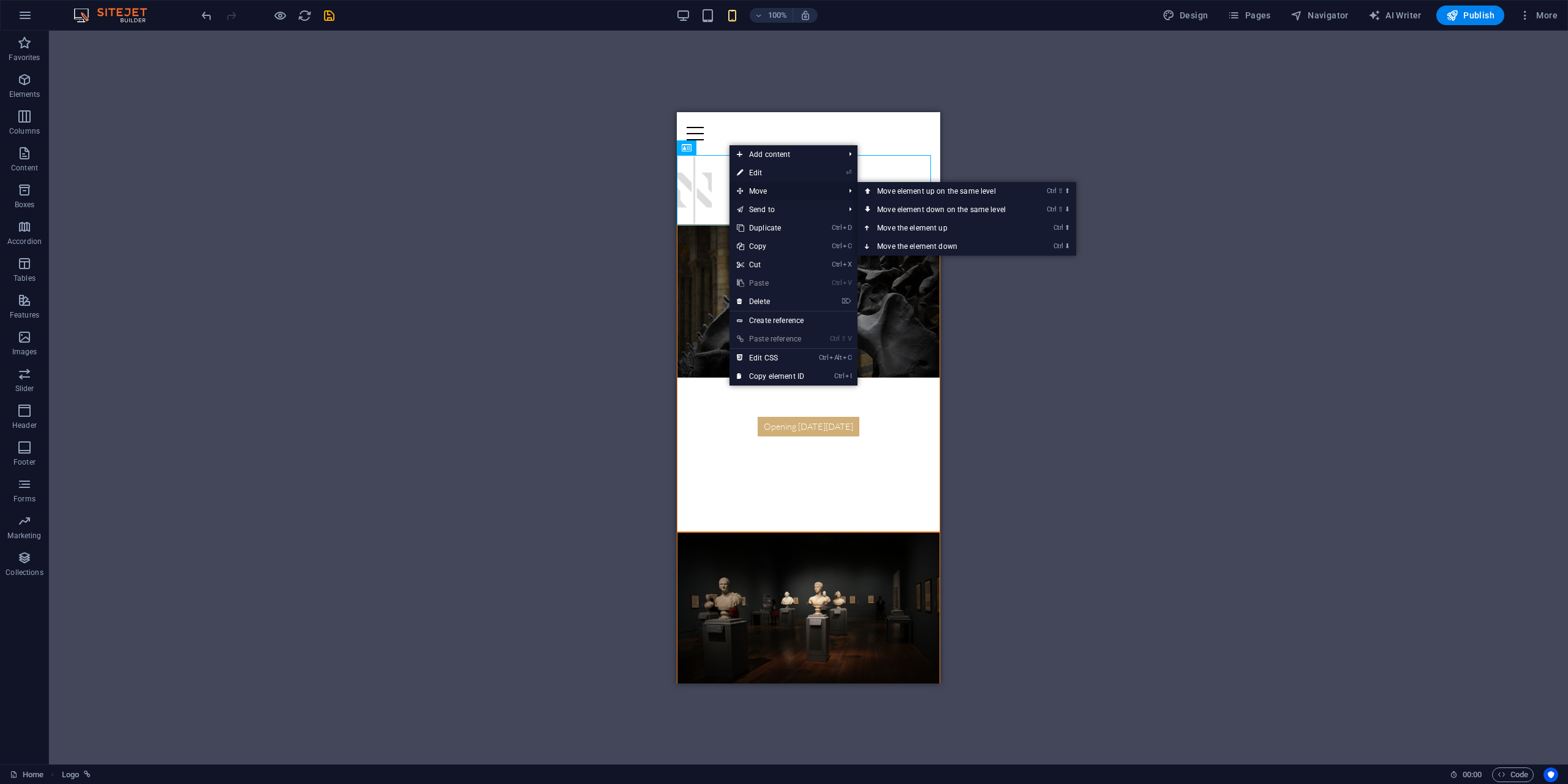
click at [770, 187] on span "Move" at bounding box center [784, 191] width 109 height 18
click at [1124, 103] on div "H2 Preset Preset Container Spacer Text Menu Bar Menu Logo Text Container H2 Tex…" at bounding box center [808, 397] width 1519 height 733
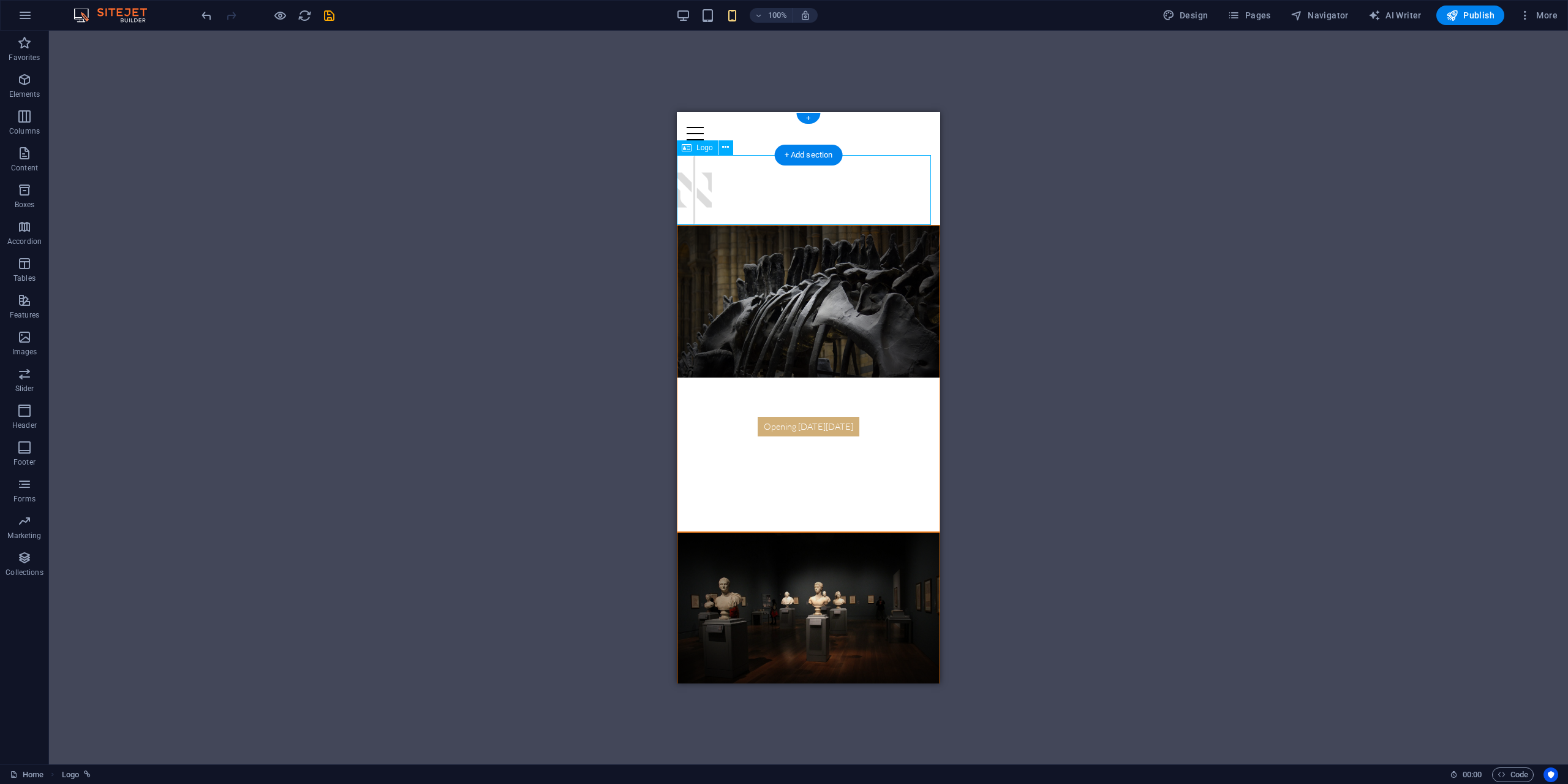
click at [702, 187] on div at bounding box center [808, 190] width 263 height 70
drag, startPoint x: 702, startPoint y: 187, endPoint x: 1385, endPoint y: 308, distance: 693.6
click at [702, 187] on div at bounding box center [808, 190] width 263 height 70
select select "px"
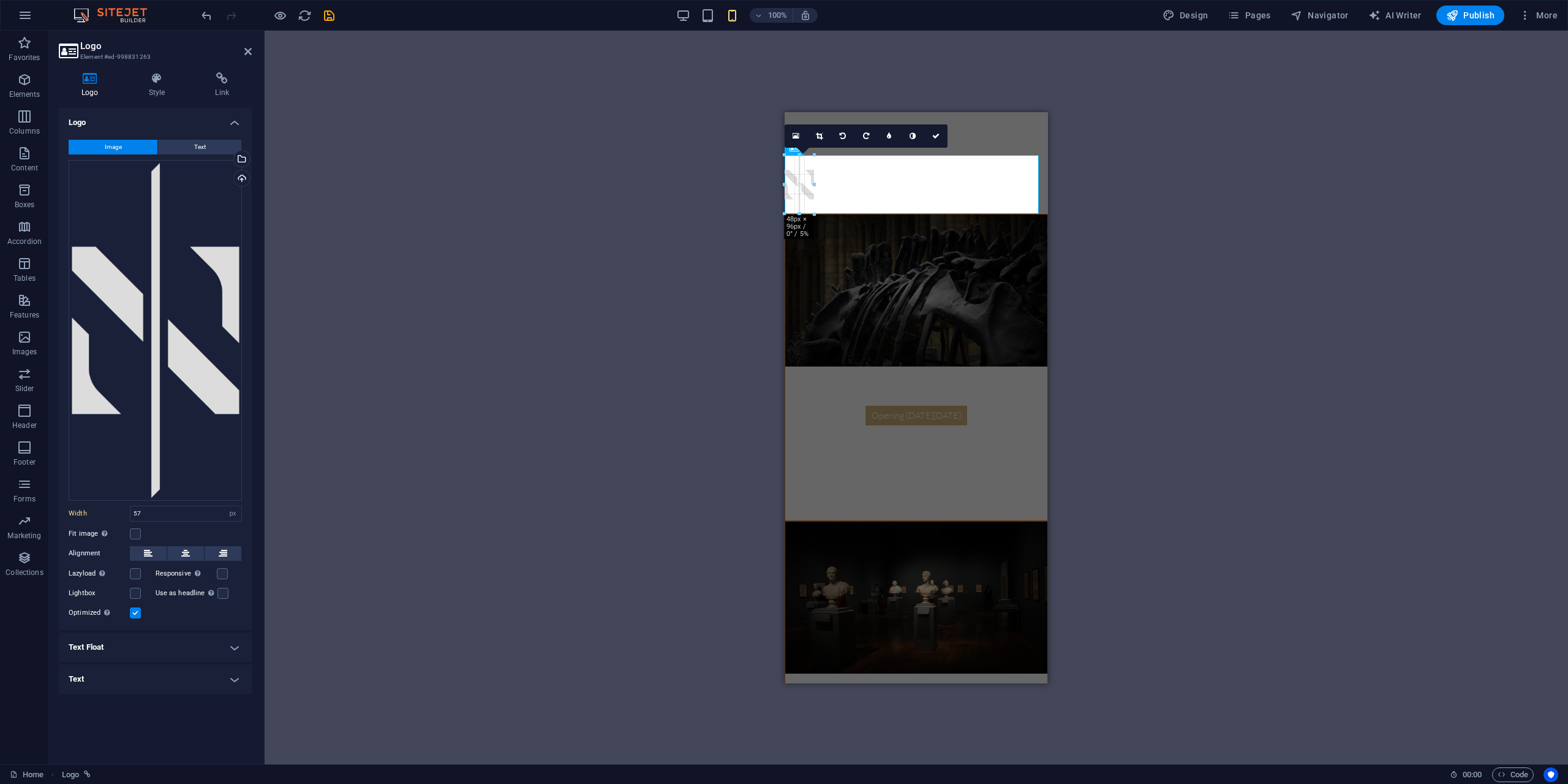
drag, startPoint x: 783, startPoint y: 190, endPoint x: 789, endPoint y: 192, distance: 6.3
type input "48"
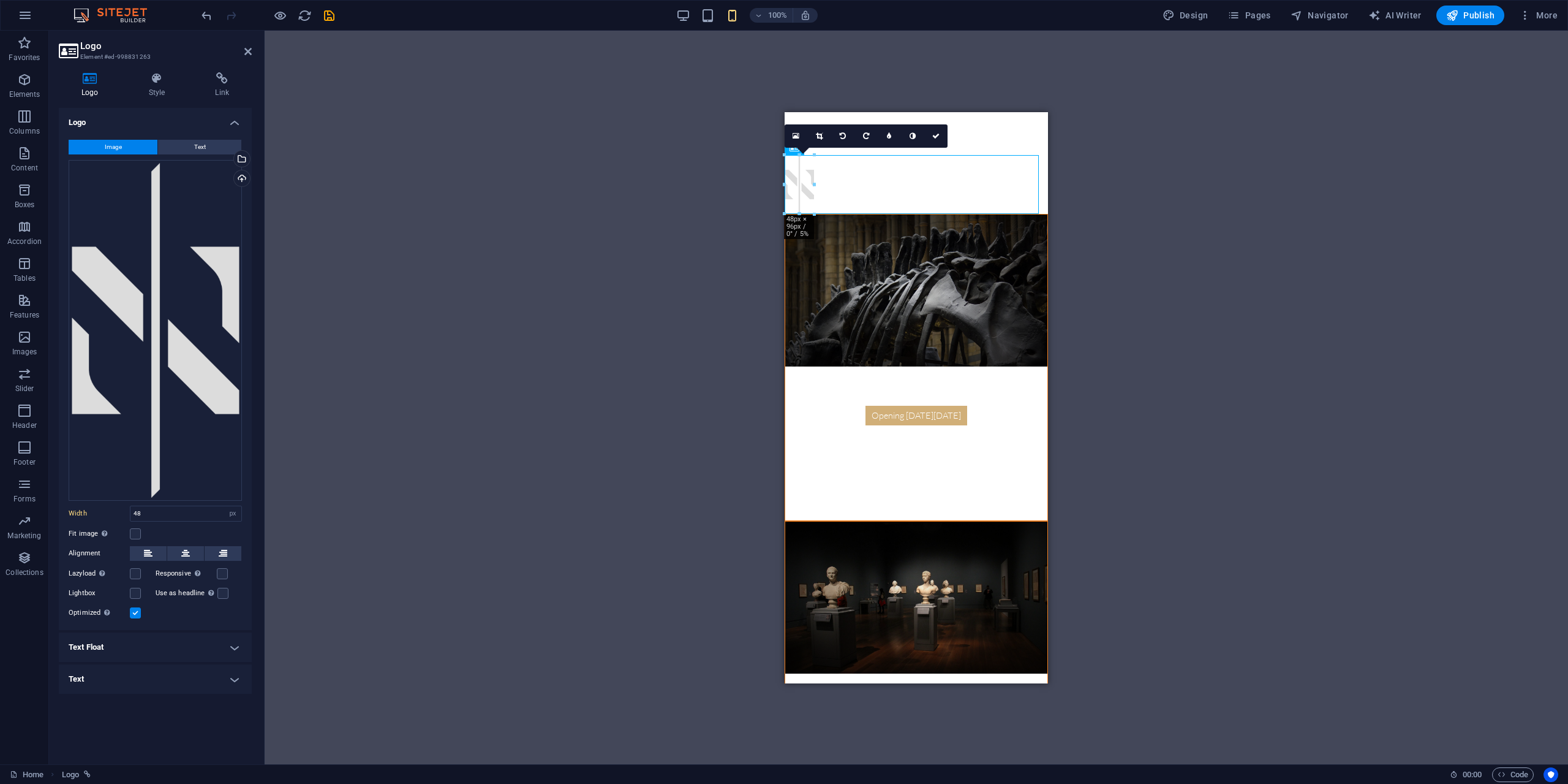
drag, startPoint x: 806, startPoint y: 177, endPoint x: 1017, endPoint y: 190, distance: 211.4
click at [1019, 190] on div at bounding box center [916, 184] width 263 height 59
click at [182, 554] on icon at bounding box center [185, 554] width 8 height 15
click at [489, 333] on div "H2 Preset Preset Container Spacer Text Menu Bar Menu Logo Text Container H2 Tex…" at bounding box center [916, 397] width 1303 height 733
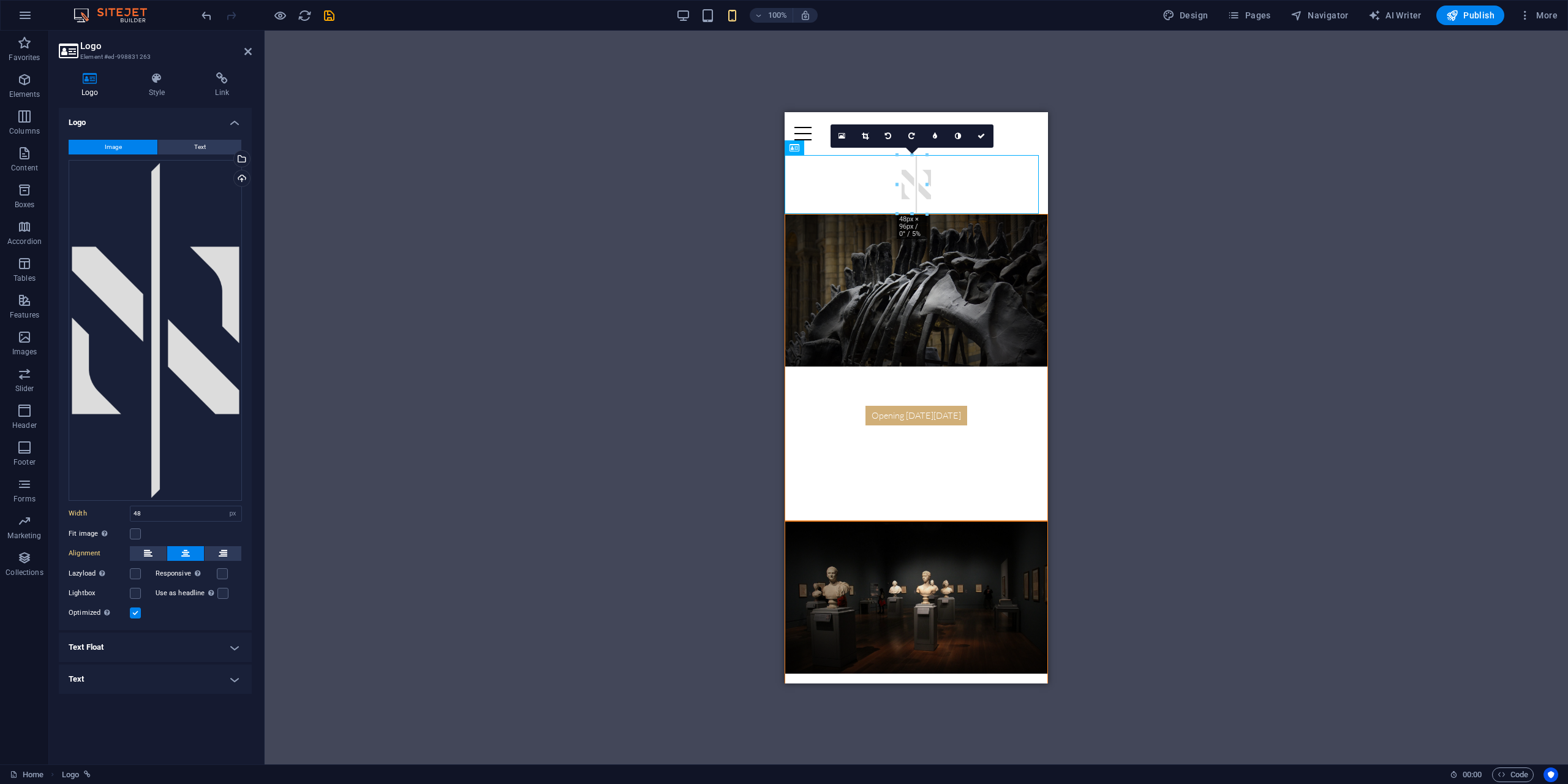
click at [1270, 289] on div "H2 Preset Preset Container Spacer Text Menu Bar Menu Logo Text Container H2 Tex…" at bounding box center [916, 397] width 1303 height 733
click at [1175, 155] on div "H2 Preset Preset Container Spacer Text Menu Bar Menu Logo Text Container H2 Tex…" at bounding box center [916, 397] width 1303 height 733
click at [252, 50] on aside "Logo Element #ed-998831263 Logo Style Link Logo Image Text Drag files here, cli…" at bounding box center [156, 397] width 216 height 733
click at [248, 49] on icon at bounding box center [247, 51] width 7 height 10
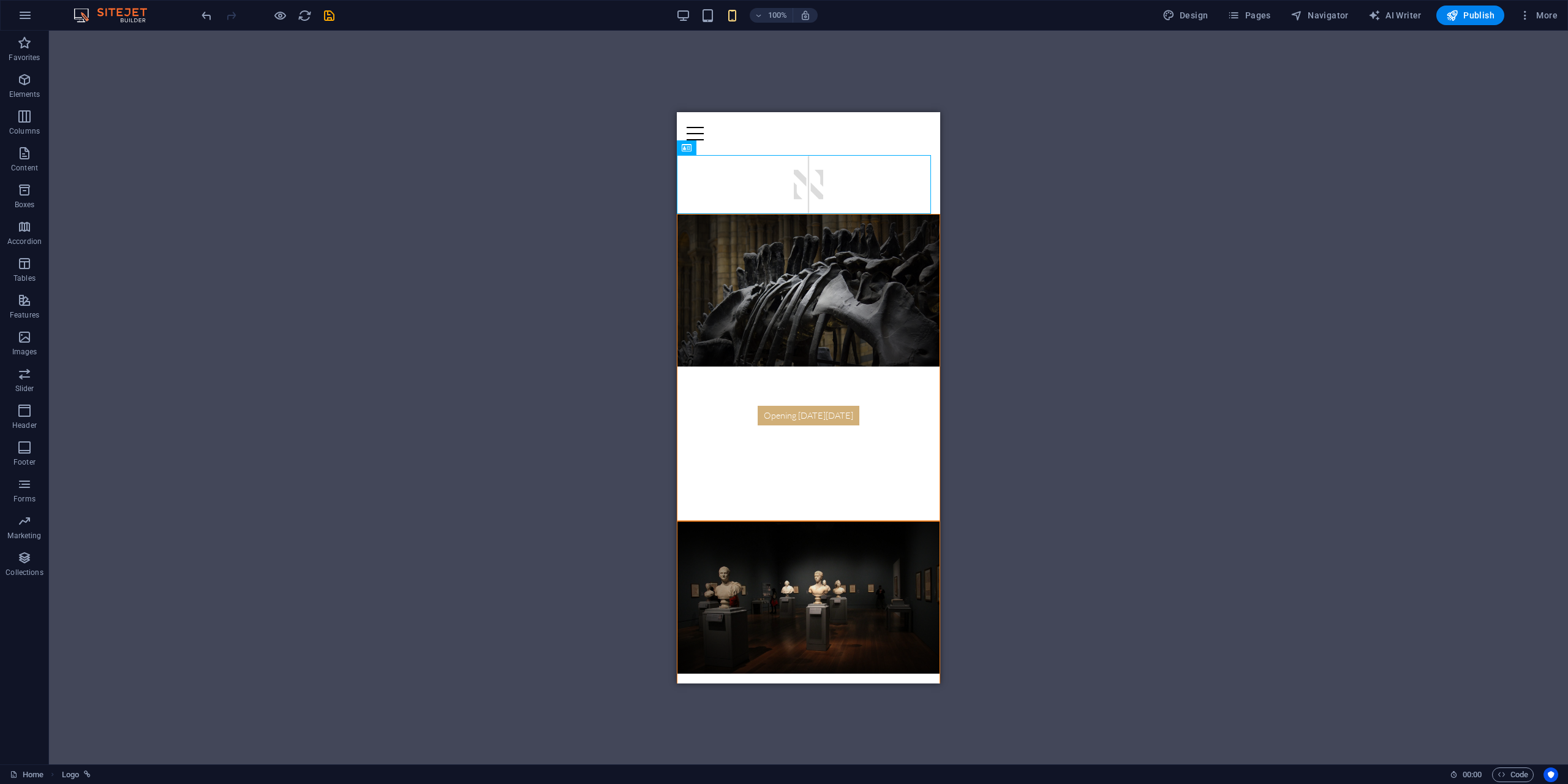
click at [480, 219] on div "H2 Preset Preset Container Spacer Text Menu Bar Menu Logo Text Container H2 Tex…" at bounding box center [808, 397] width 1519 height 733
click at [814, 190] on div at bounding box center [808, 184] width 263 height 59
select select "px"
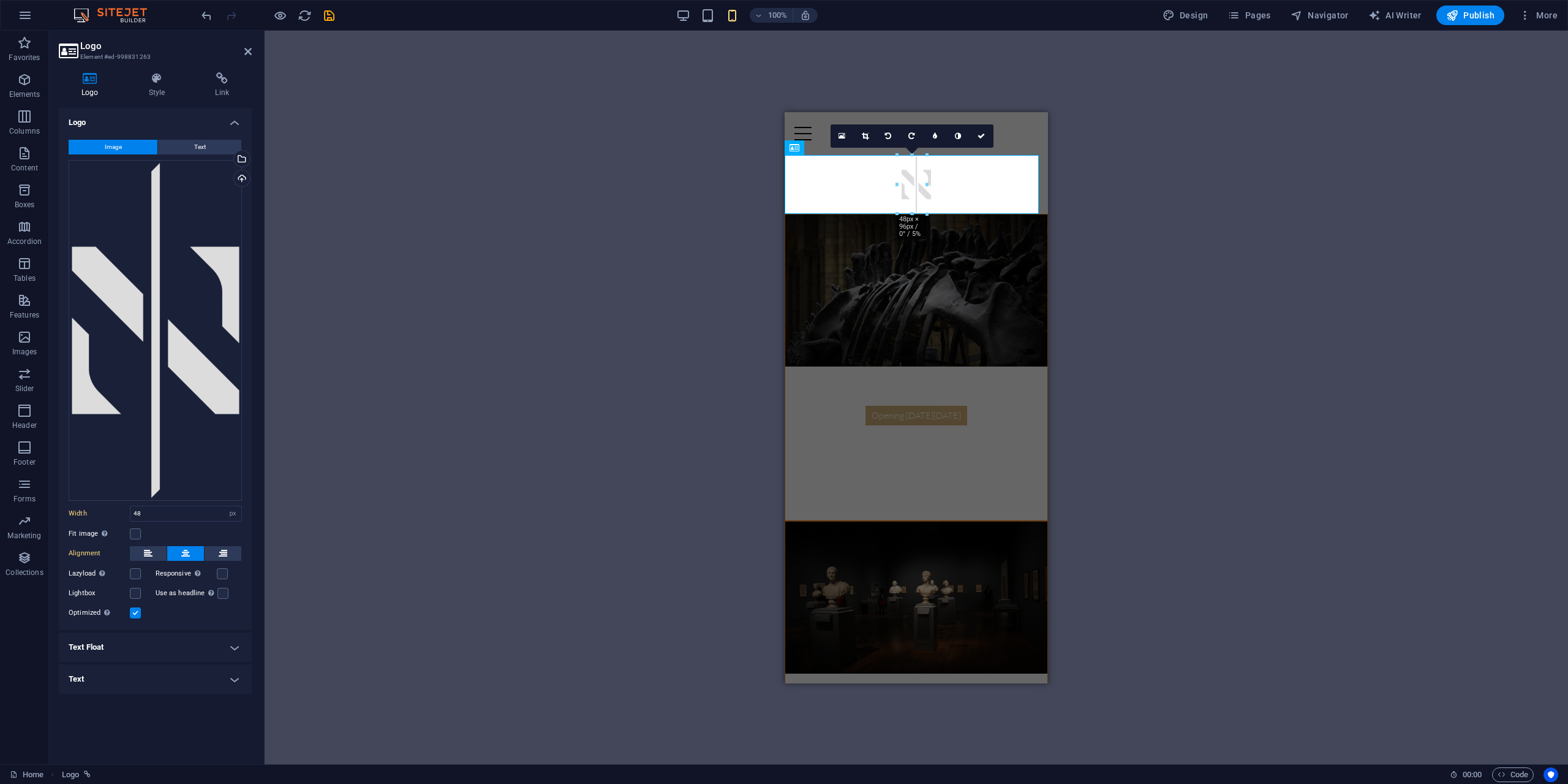
click at [669, 265] on div "H2 Preset Preset Container Spacer Text Menu Bar Menu Logo Text Container H2 Tex…" at bounding box center [916, 397] width 1303 height 733
click at [611, 321] on div "H2 Preset Preset Container Spacer Text Menu Bar Menu Logo Text Container H2 Tex…" at bounding box center [916, 397] width 1303 height 733
click at [619, 269] on div "H2 Preset Preset Container Spacer Text Menu Bar Menu Logo Text Container H2 Tex…" at bounding box center [916, 397] width 1303 height 733
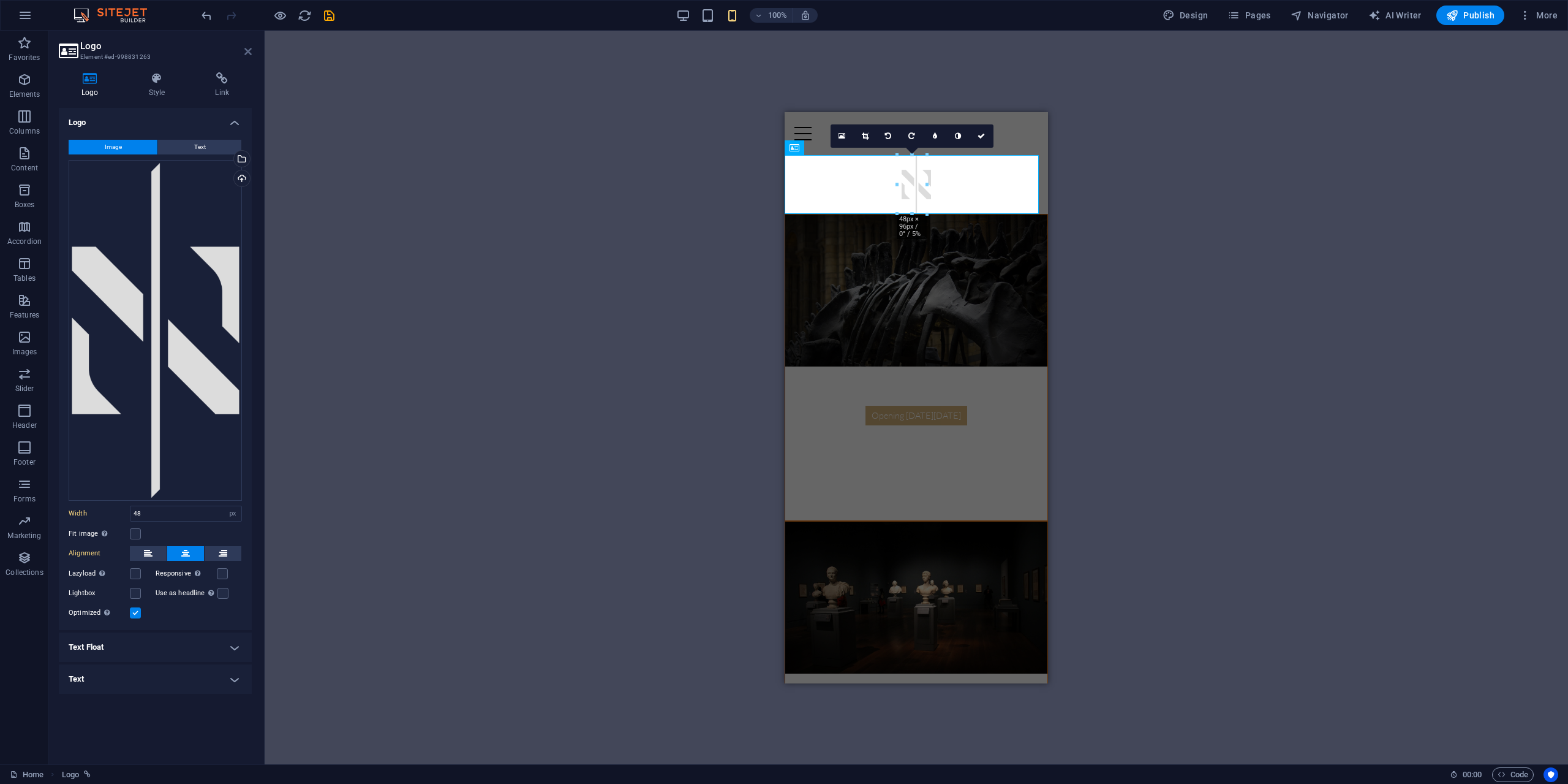
click at [249, 51] on icon at bounding box center [247, 51] width 7 height 10
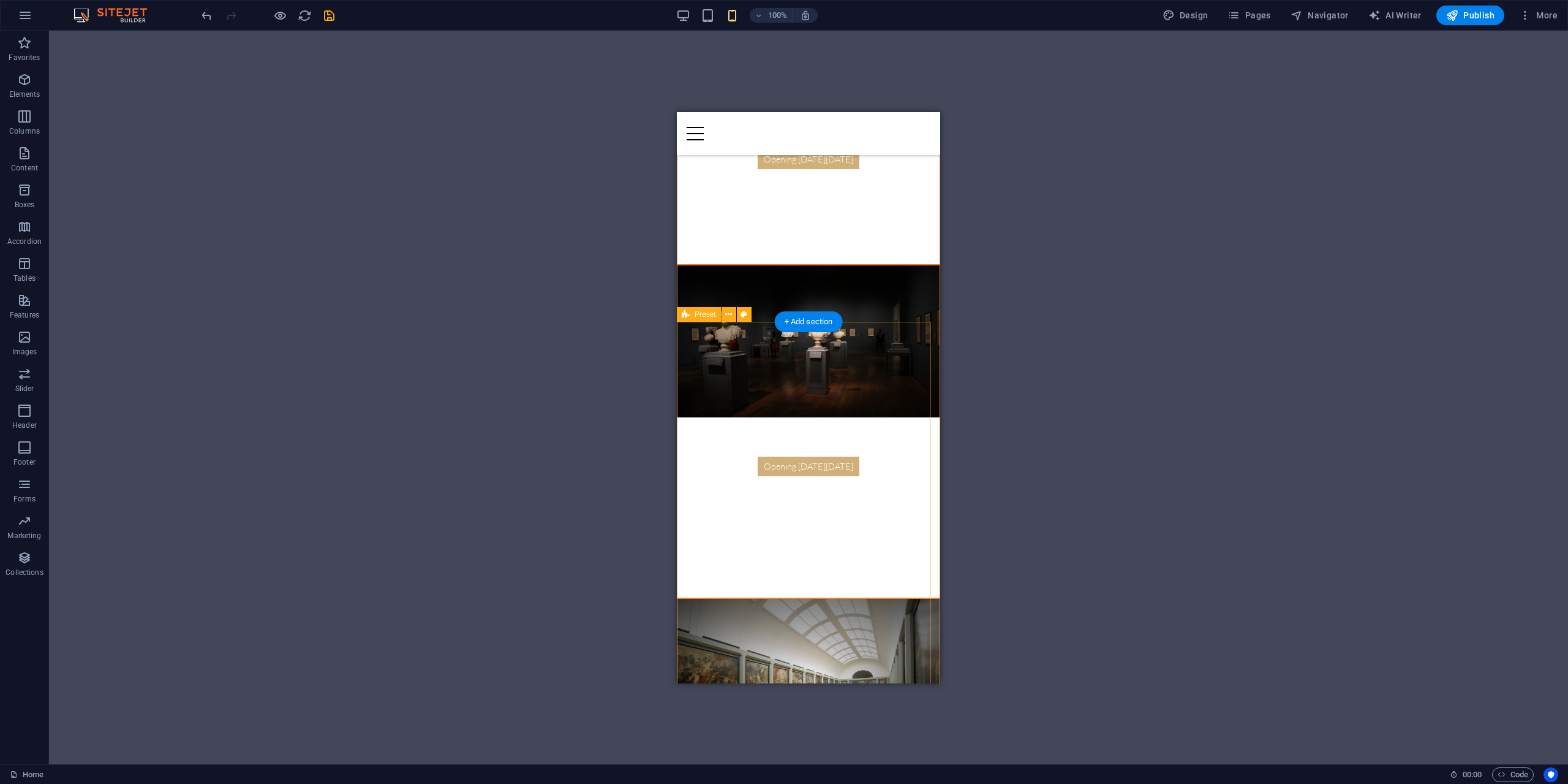
scroll to position [61, 0]
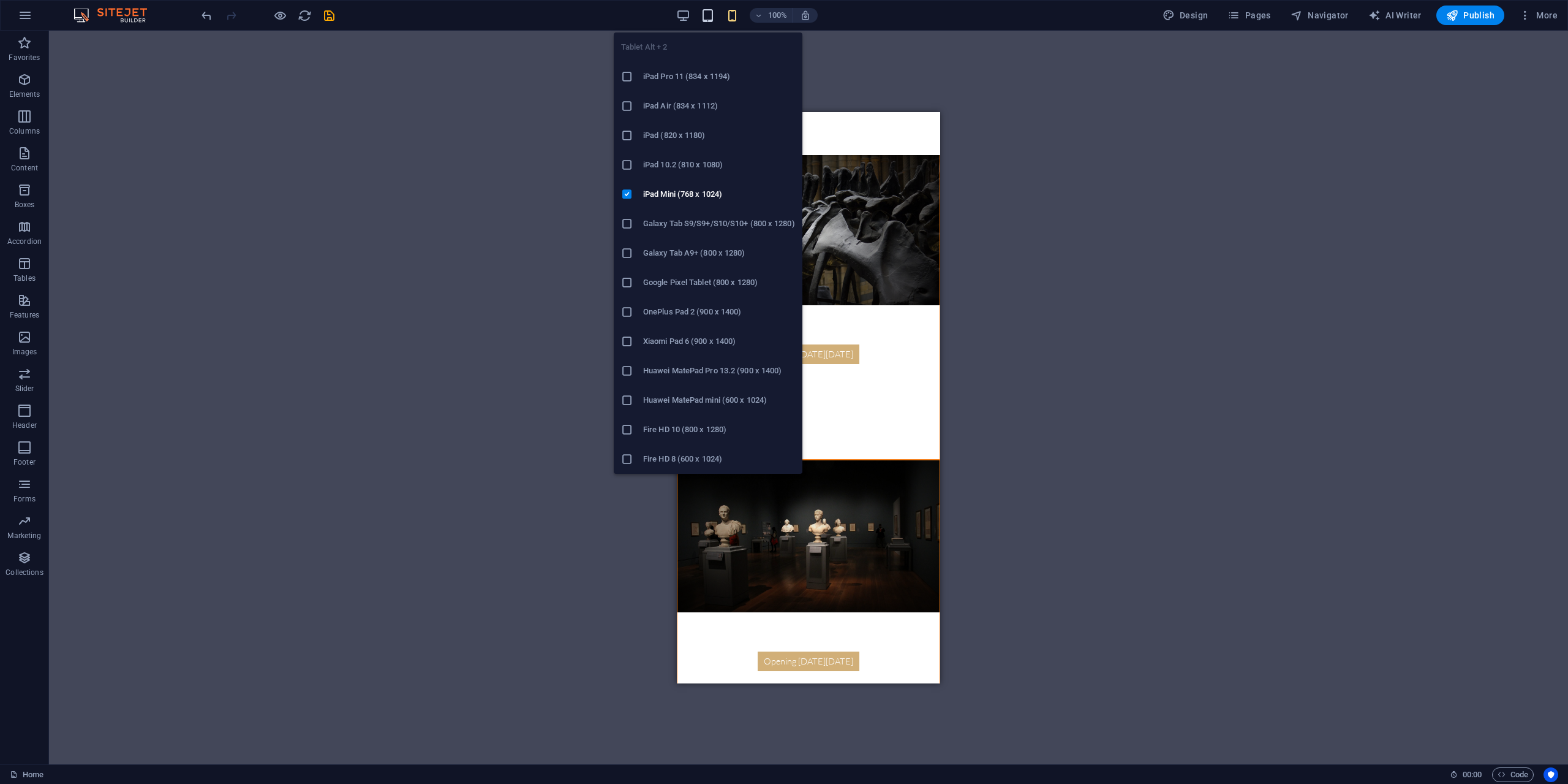
click at [711, 17] on icon "button" at bounding box center [707, 15] width 14 height 14
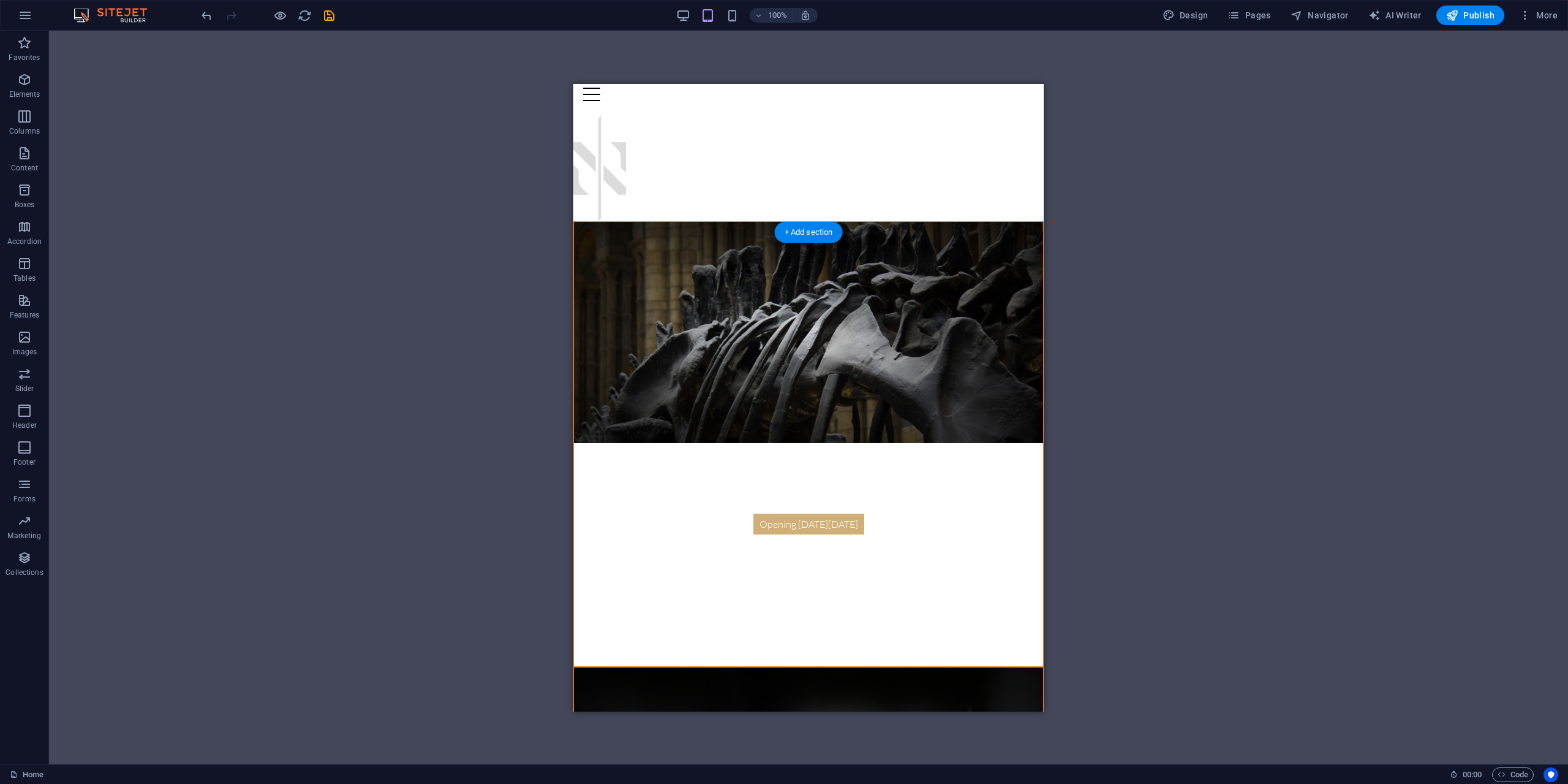
scroll to position [0, 0]
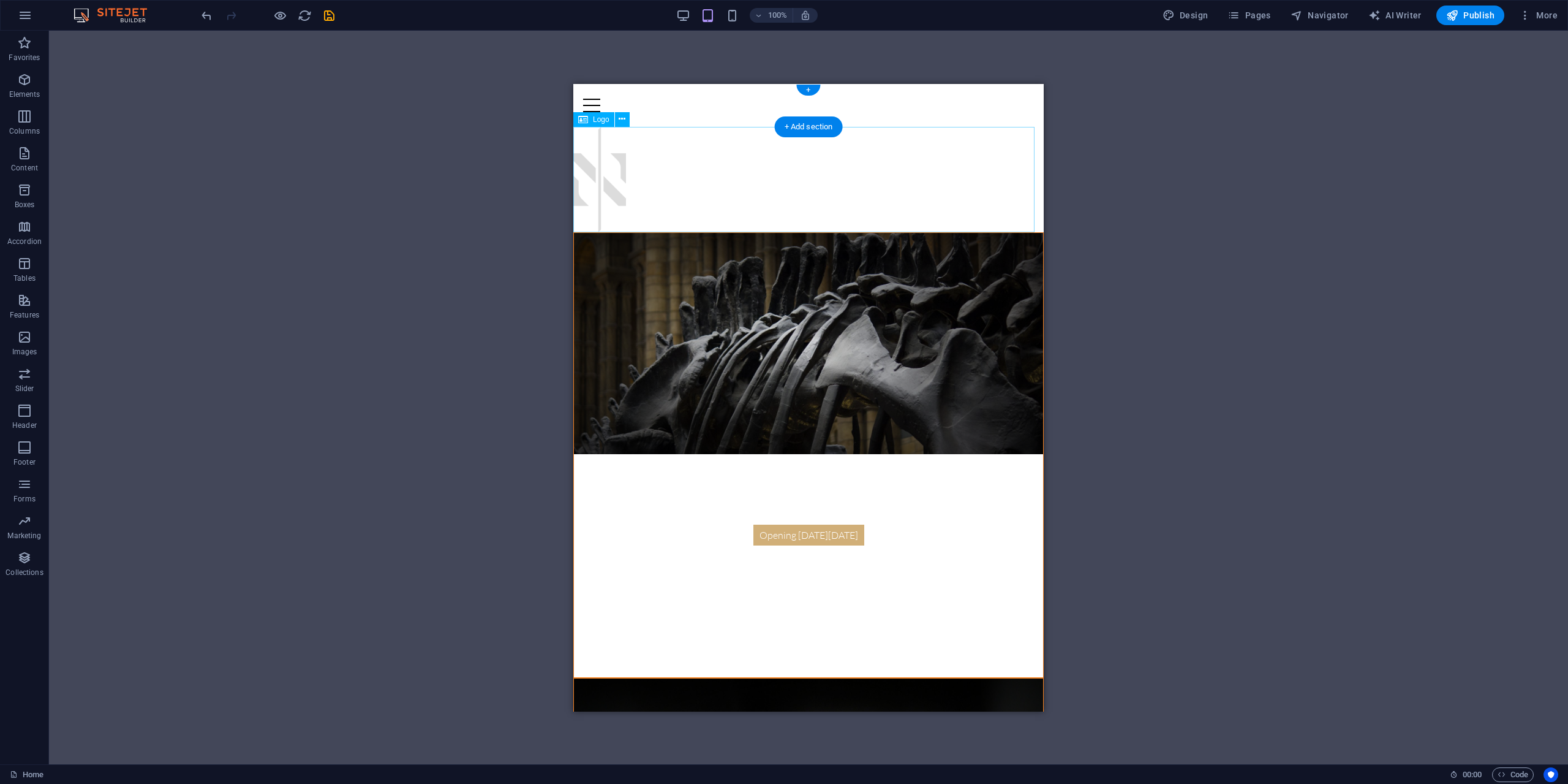
click at [623, 183] on div at bounding box center [808, 178] width 470 height 105
click at [639, 174] on div at bounding box center [808, 178] width 470 height 105
click at [619, 175] on div at bounding box center [808, 178] width 470 height 105
select select "px"
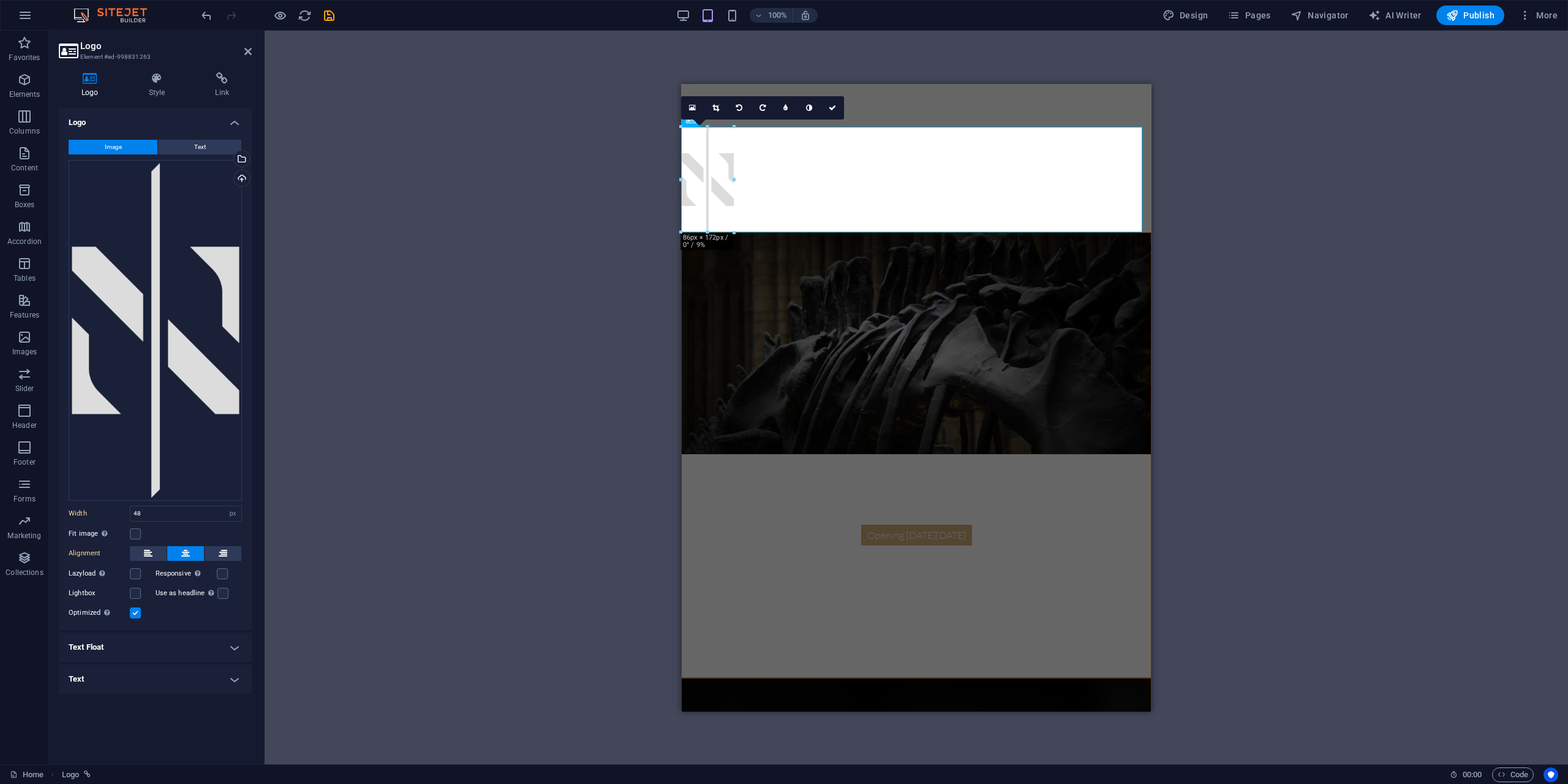
type input "86"
click at [187, 551] on div "Automatically load retina image and smartphone optimized sizes." at bounding box center [161, 547] width 98 height 36
click at [0, 0] on input "Responsive Automatically load retina image and smartphone optimized sizes." at bounding box center [0, 0] width 0 height 0
click at [186, 556] on div "Automatically load retina image and smartphone optimized sizes." at bounding box center [161, 547] width 98 height 36
click at [0, 0] on input "Responsive Automatically load retina image and smartphone optimized sizes." at bounding box center [0, 0] width 0 height 0
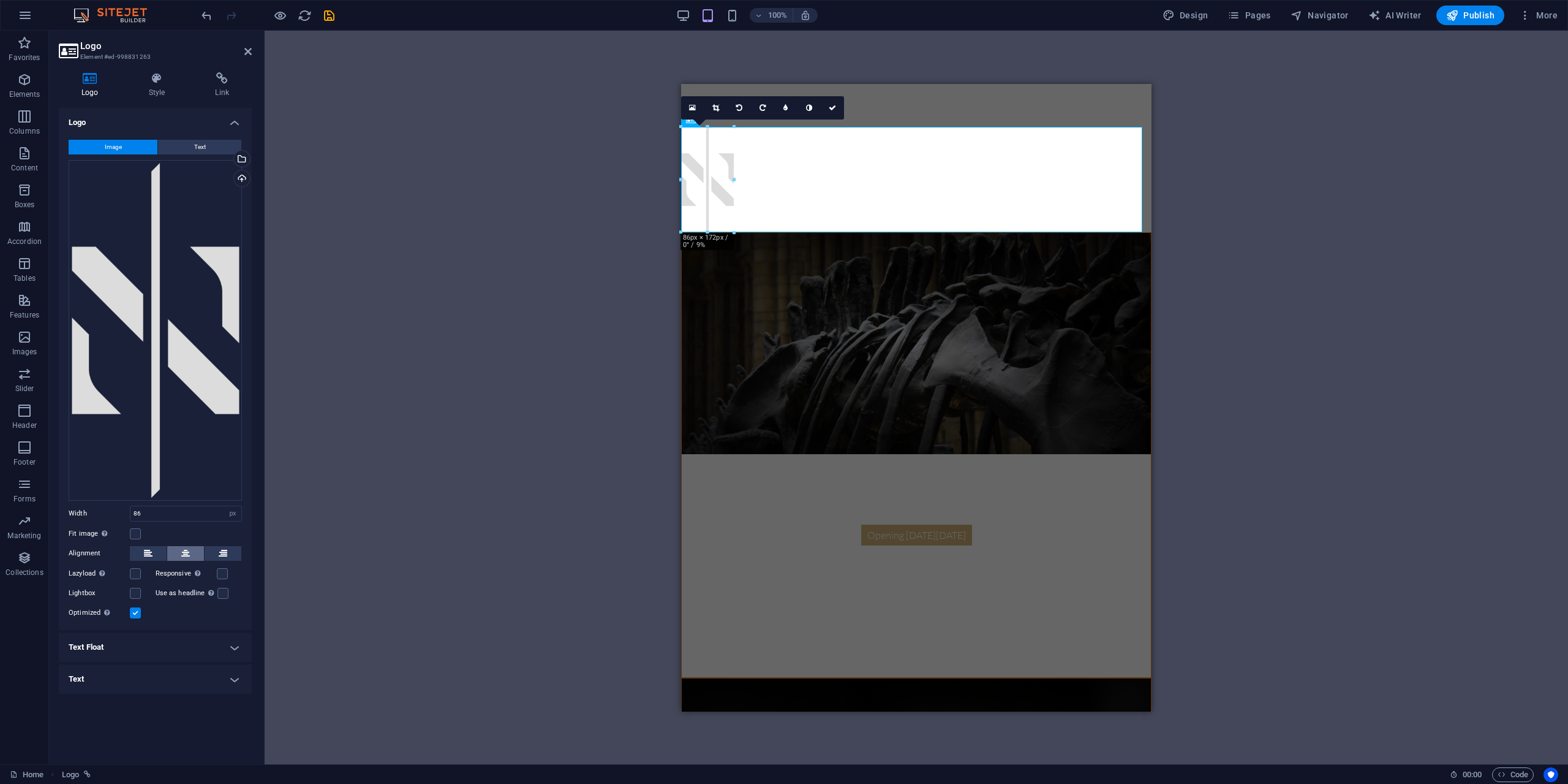
click at [192, 553] on button at bounding box center [185, 554] width 36 height 15
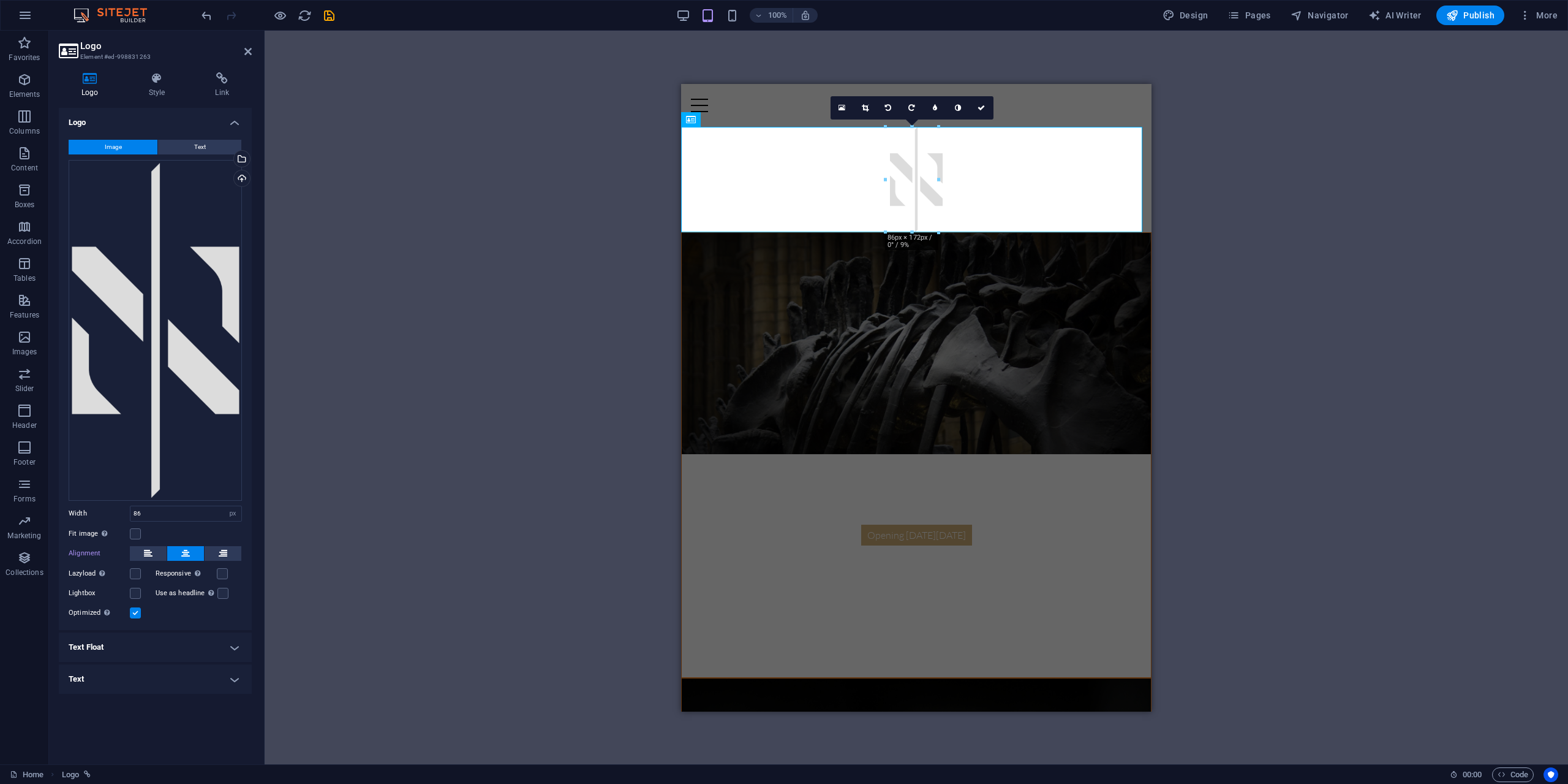
click at [507, 481] on div "Drag here to replace the existing content. Press “Ctrl” if you want to create a…" at bounding box center [916, 397] width 1303 height 733
click at [323, 470] on div "Drag here to replace the existing content. Press “Ctrl” if you want to create a…" at bounding box center [916, 397] width 1303 height 733
click at [247, 53] on icon at bounding box center [247, 51] width 7 height 10
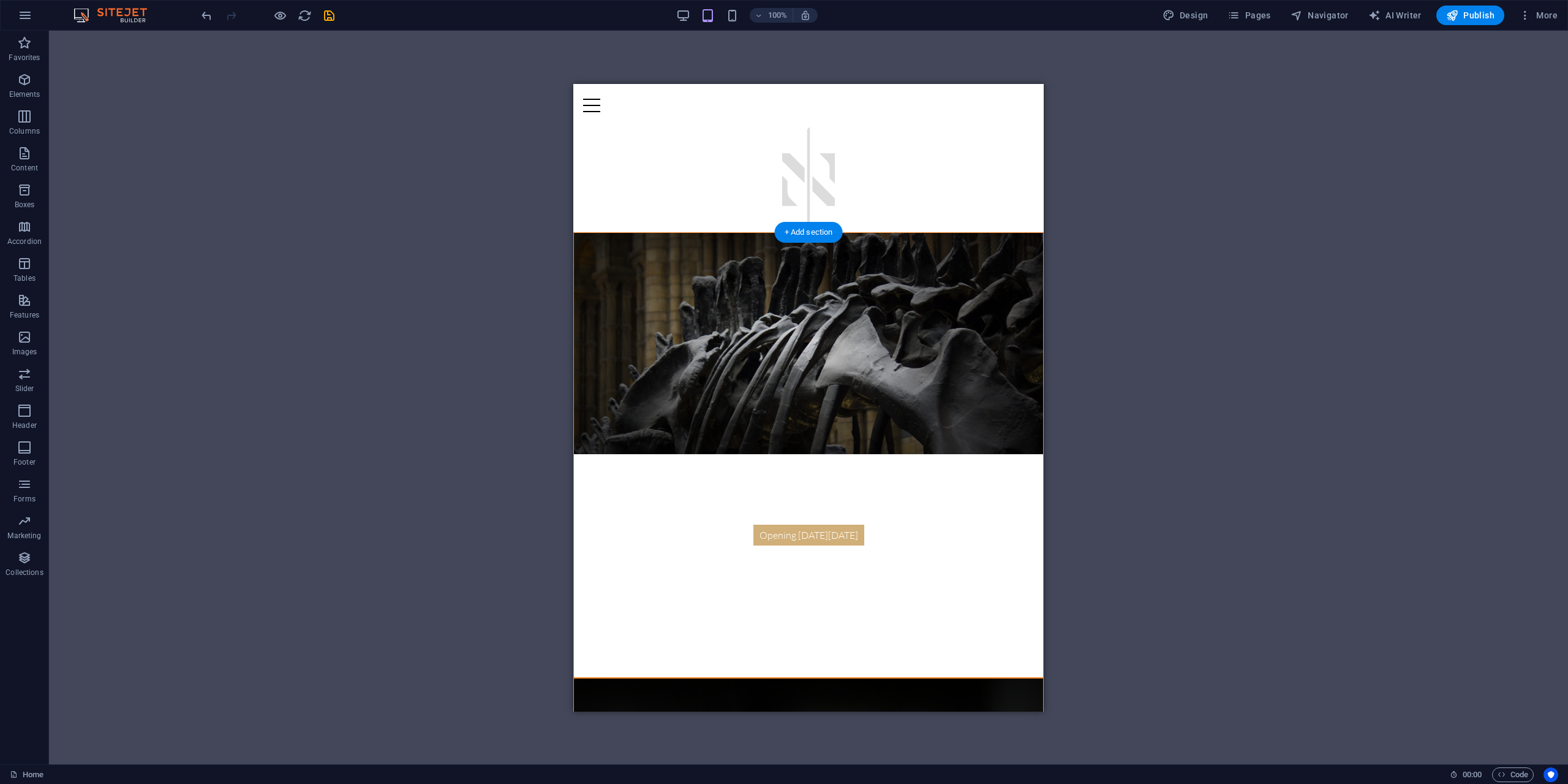
click at [934, 275] on figure at bounding box center [808, 343] width 469 height 221
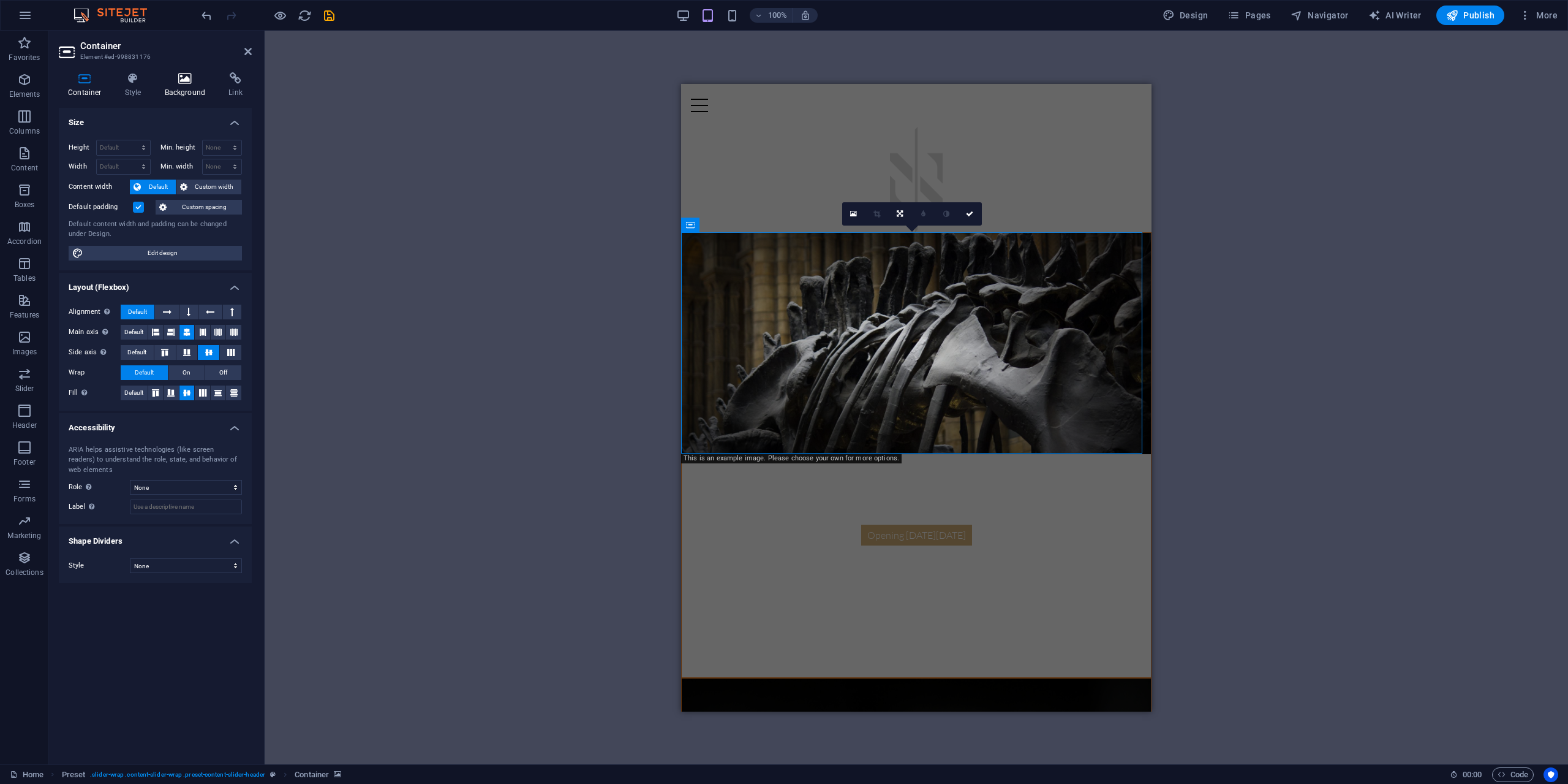
click at [187, 89] on h4 "Background" at bounding box center [188, 84] width 65 height 26
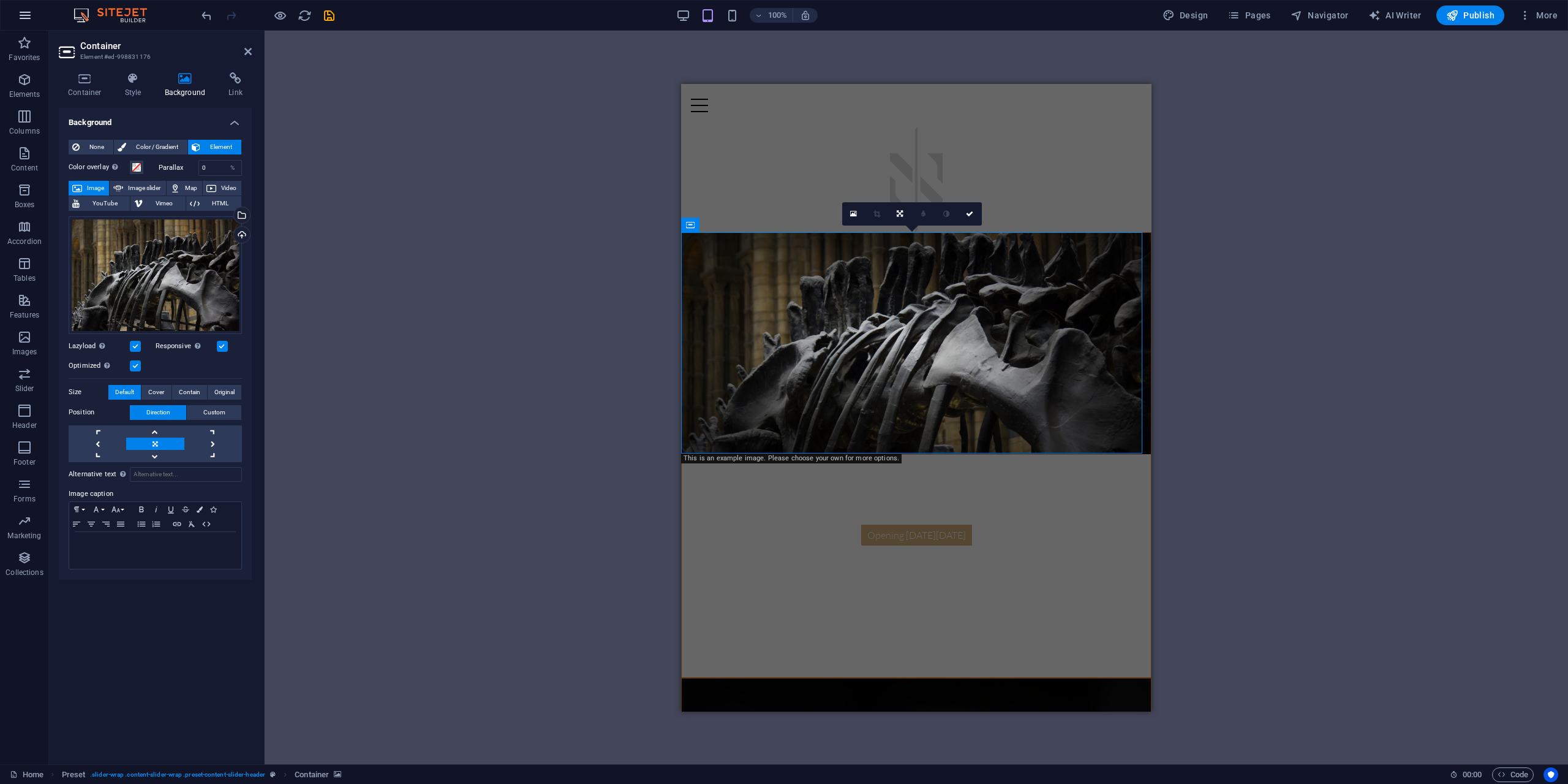
click at [27, 14] on icon "button" at bounding box center [25, 16] width 15 height 15
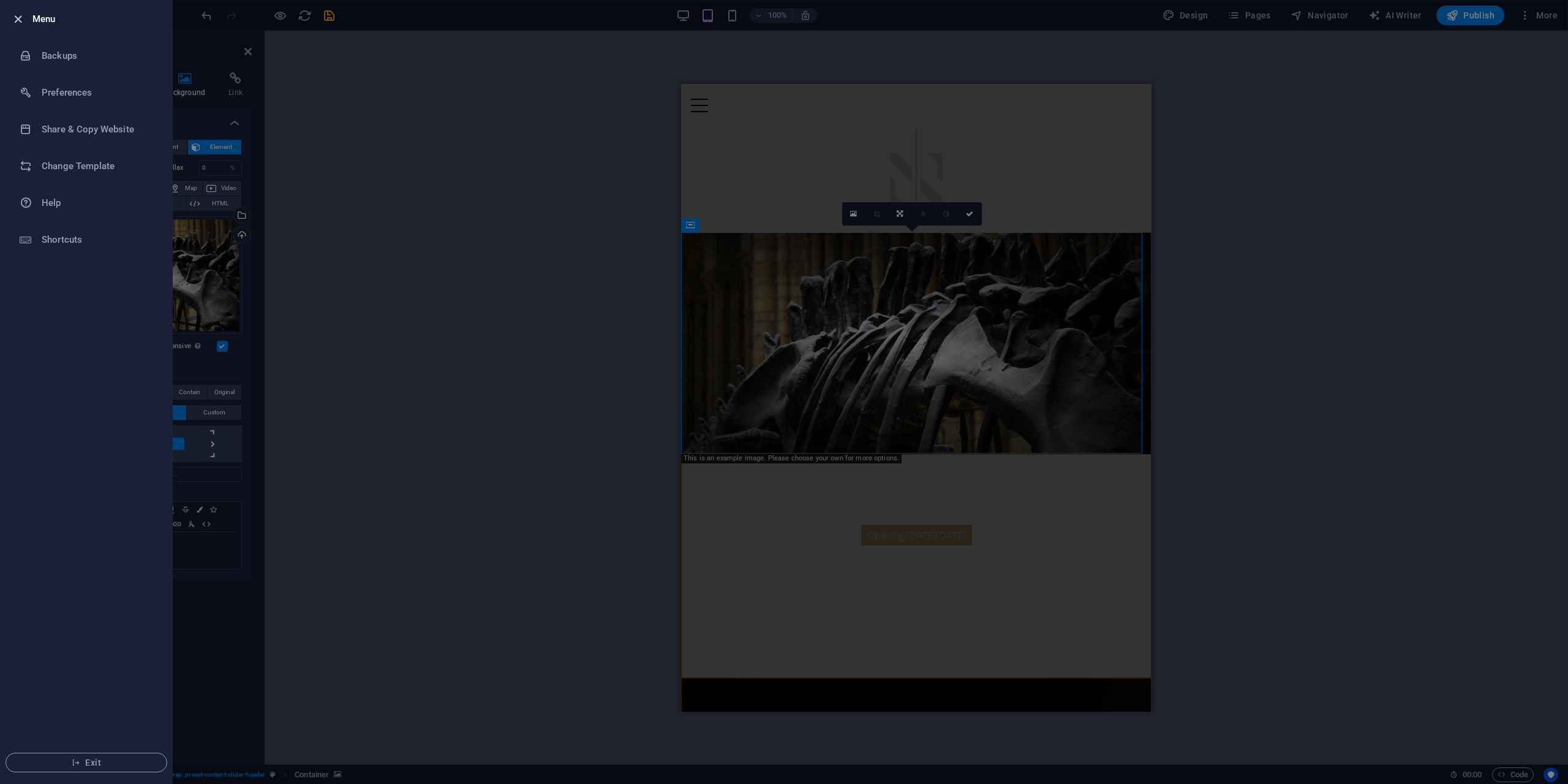
click at [12, 19] on icon "button" at bounding box center [17, 19] width 14 height 14
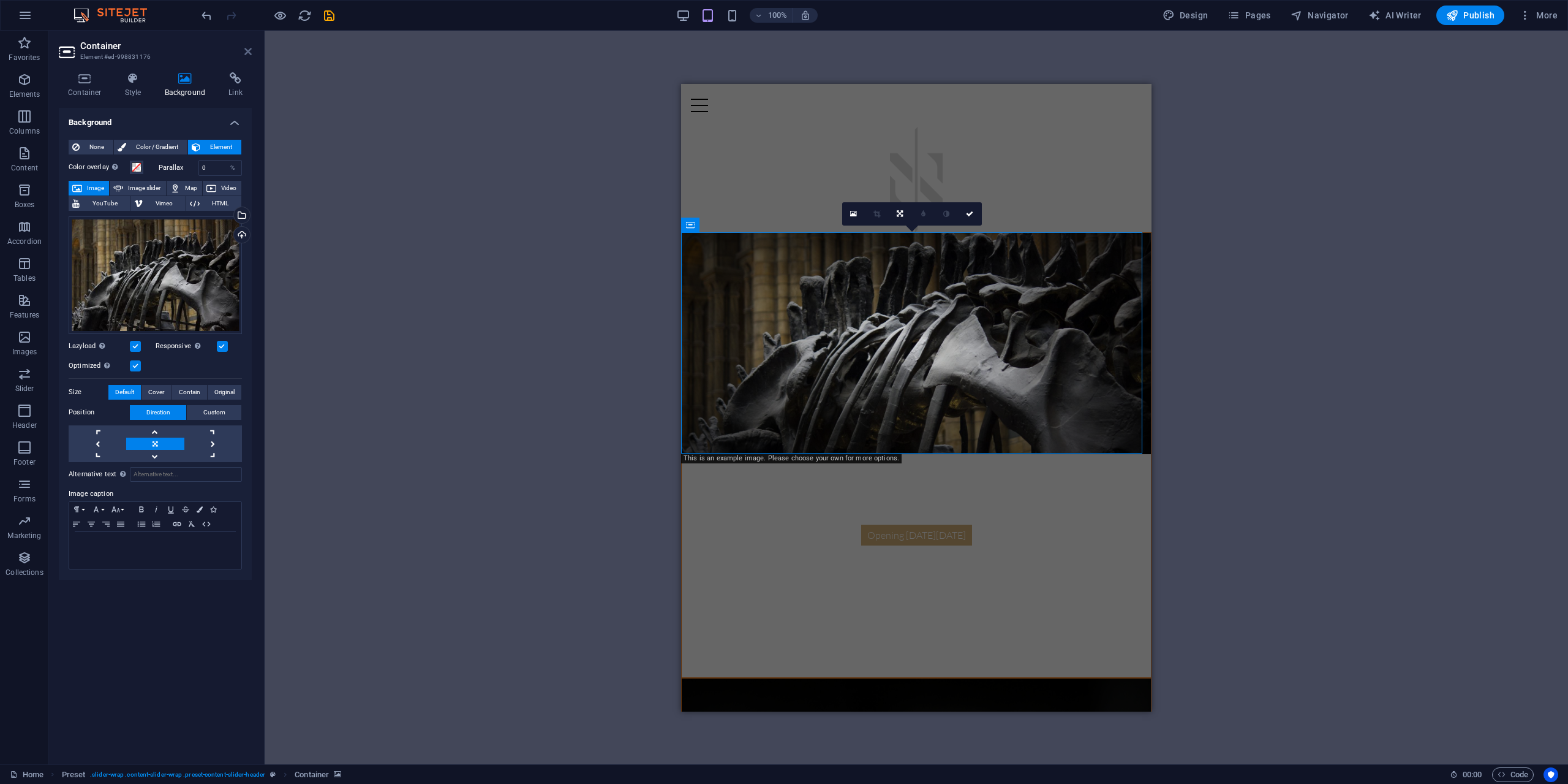
click at [251, 51] on icon at bounding box center [247, 51] width 7 height 10
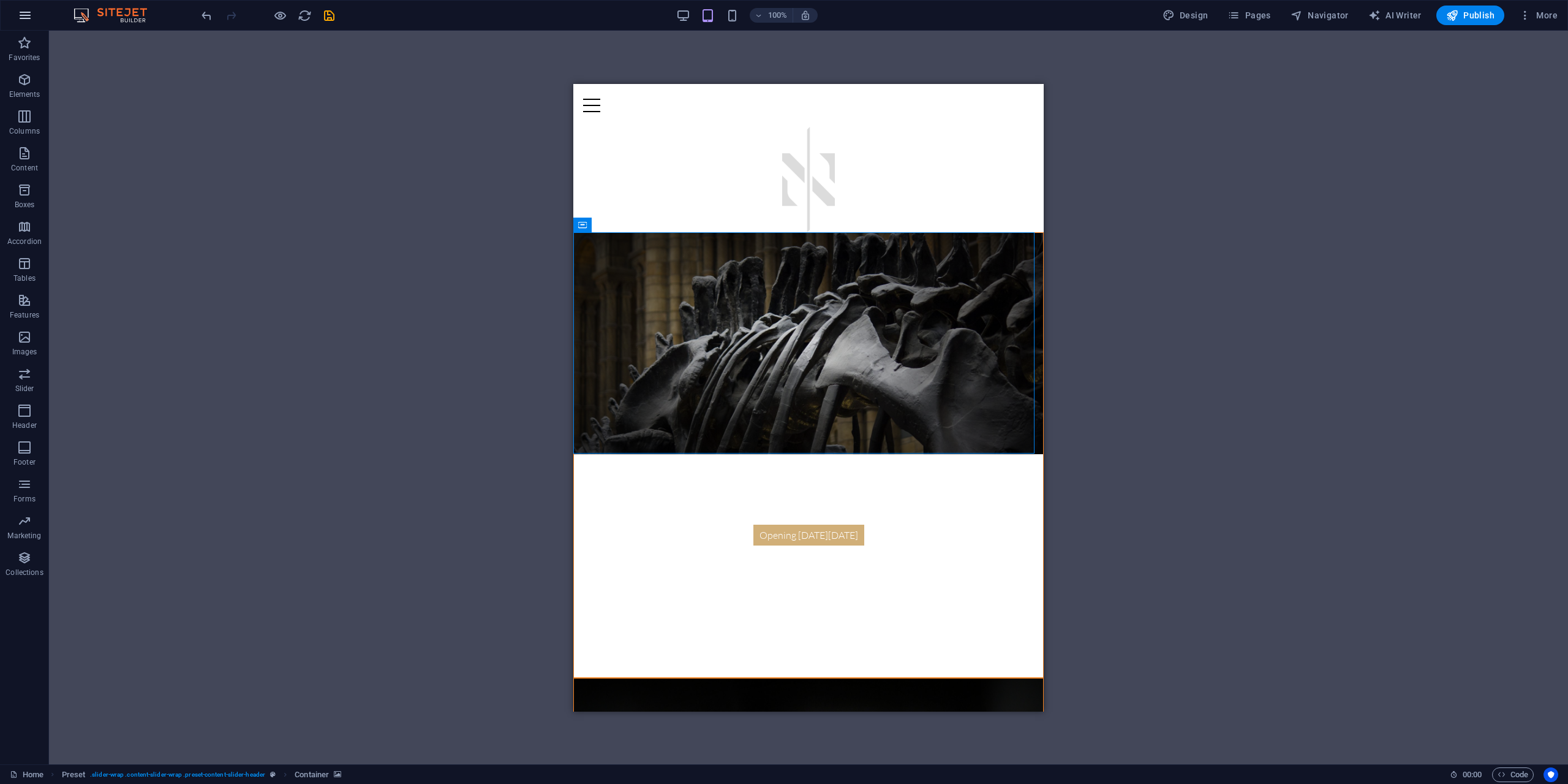
click at [26, 13] on icon "button" at bounding box center [25, 16] width 15 height 15
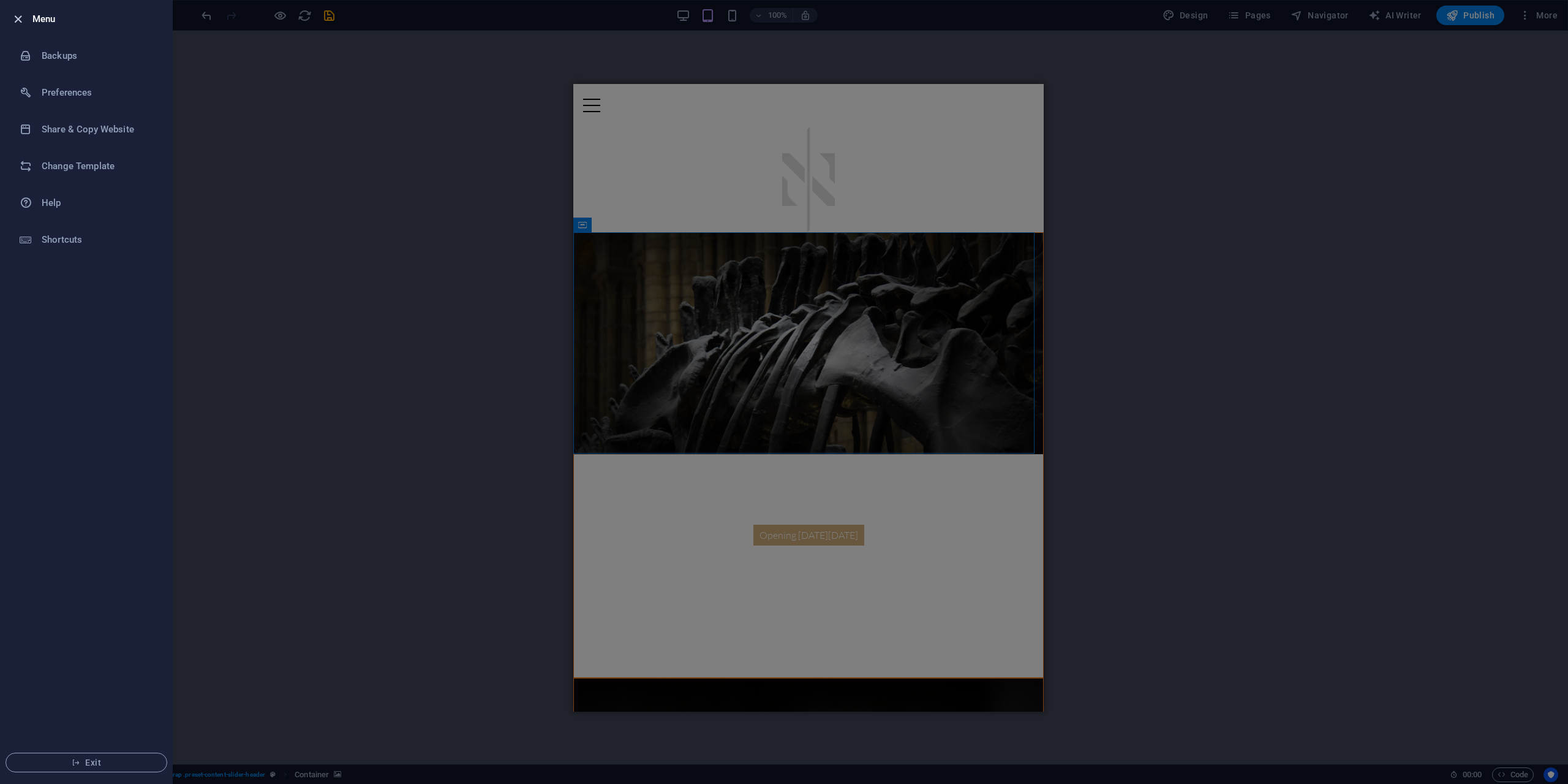
click at [17, 17] on icon "button" at bounding box center [17, 19] width 14 height 14
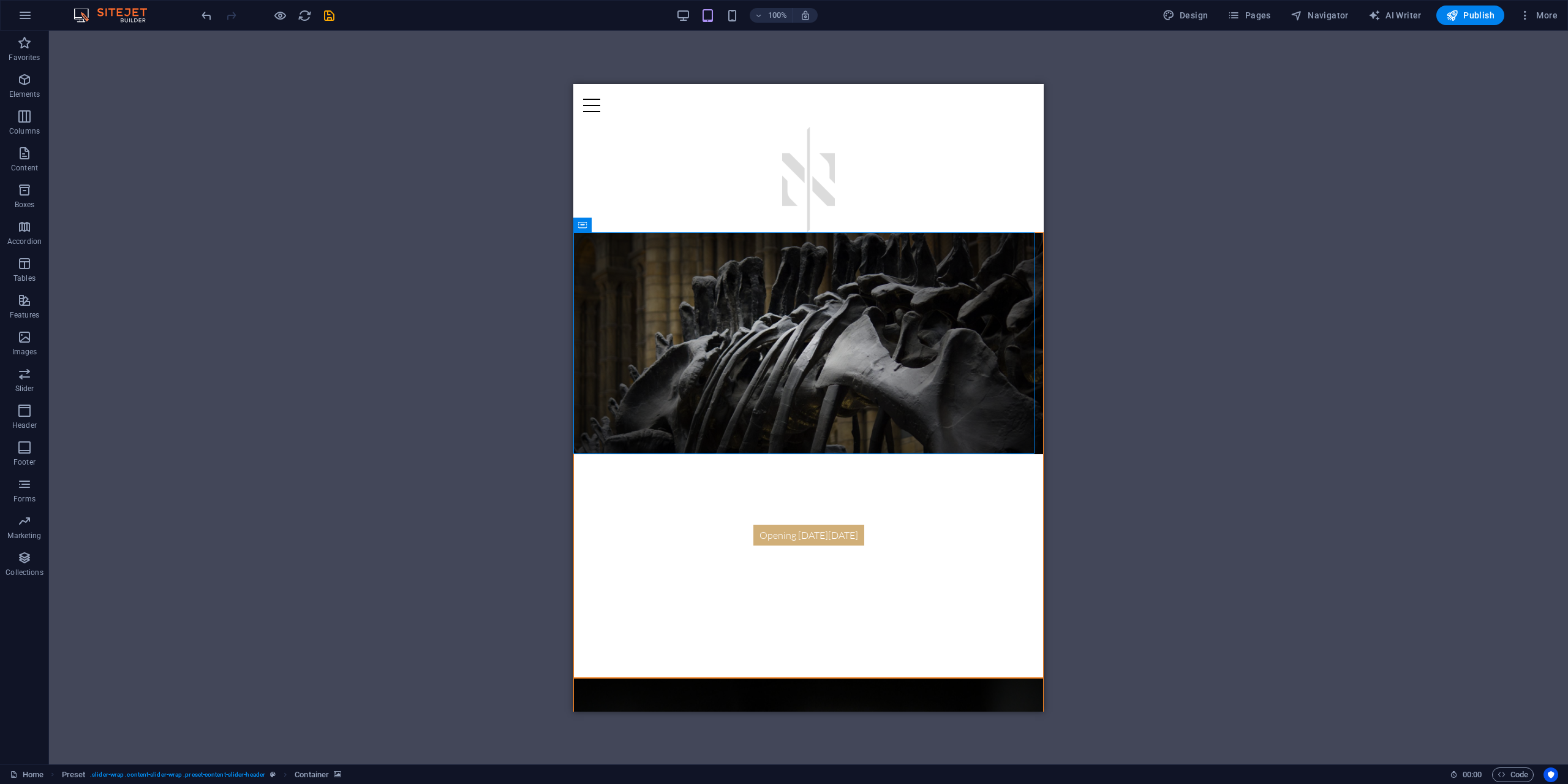
click at [126, 13] on img at bounding box center [116, 16] width 92 height 15
click at [94, 13] on img at bounding box center [116, 16] width 92 height 15
click at [202, 17] on icon "undo" at bounding box center [206, 15] width 14 height 14
click at [208, 17] on icon "undo" at bounding box center [206, 15] width 14 height 14
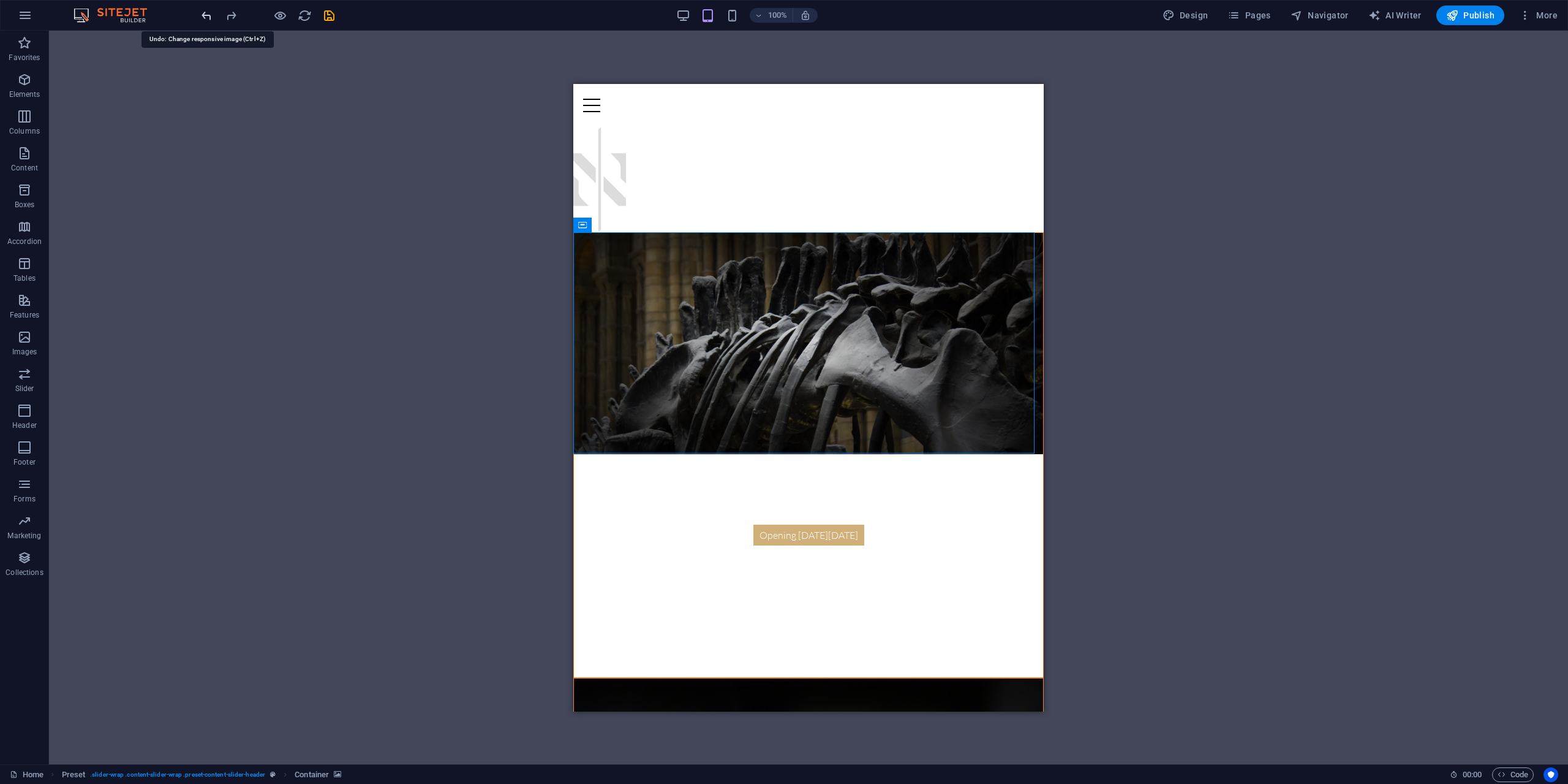
click at [208, 17] on icon "undo" at bounding box center [206, 15] width 14 height 14
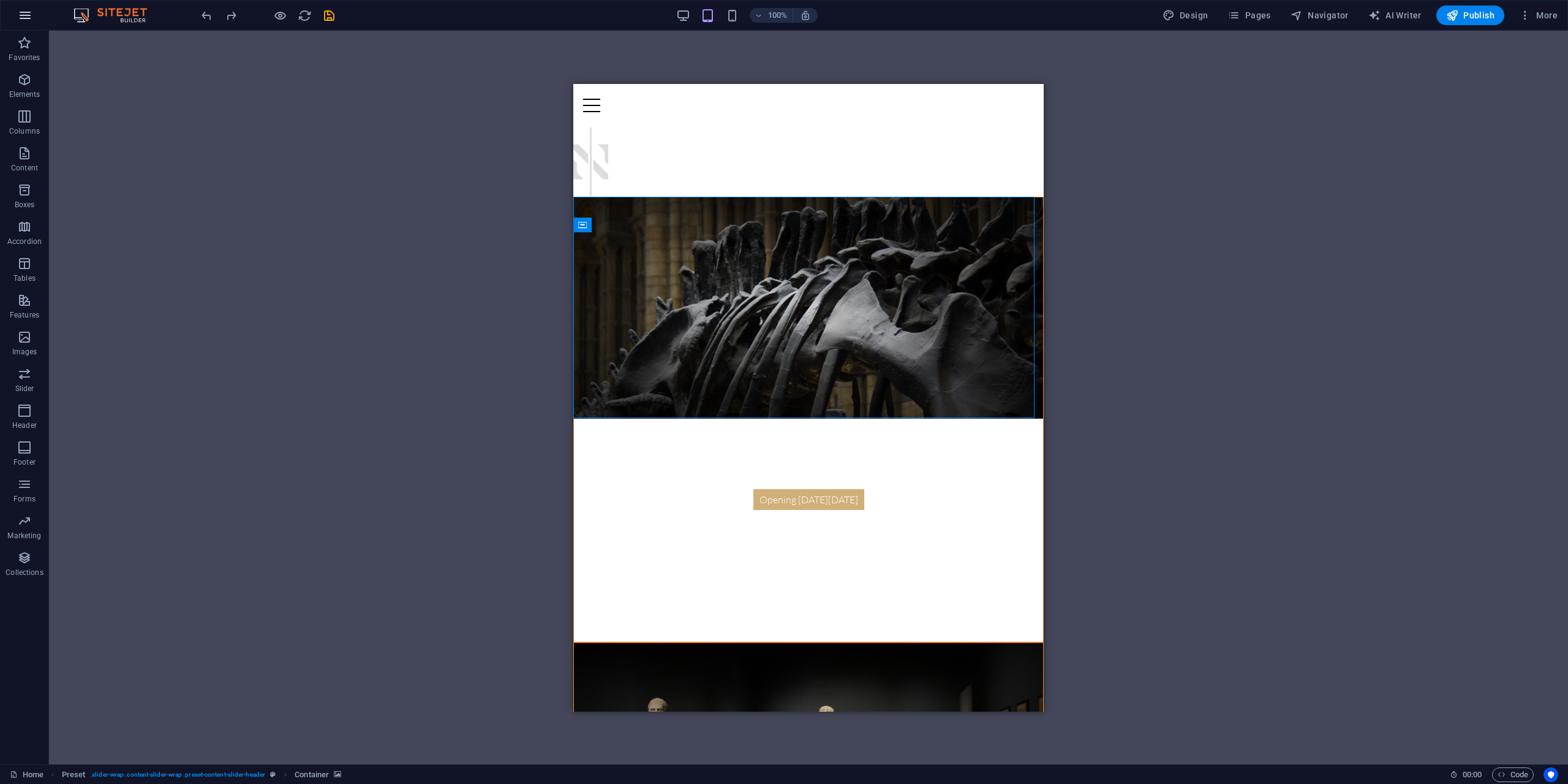
click at [16, 17] on button "button" at bounding box center [26, 16] width 30 height 30
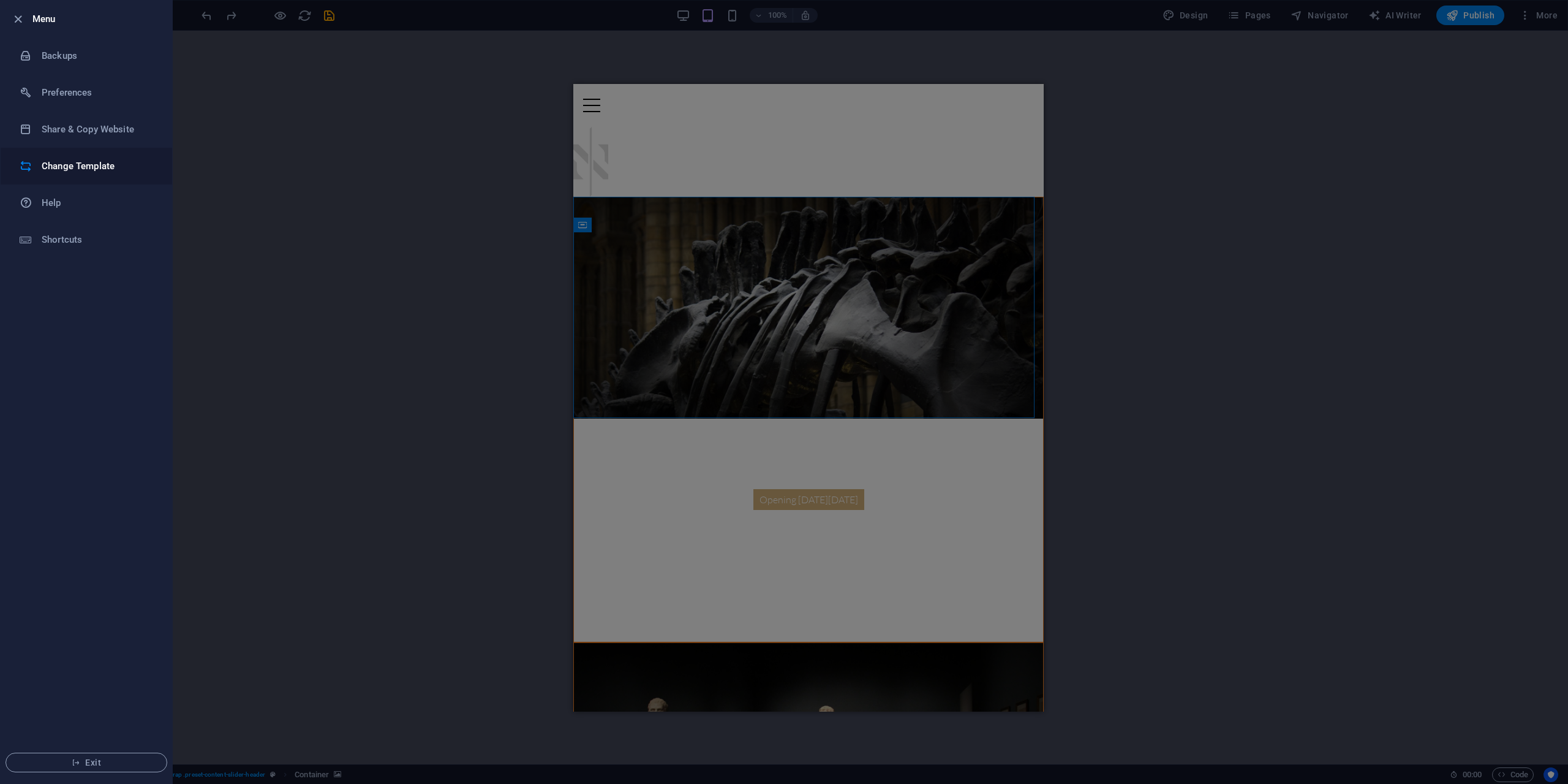
click at [103, 166] on h6 "Change Template" at bounding box center [98, 166] width 113 height 15
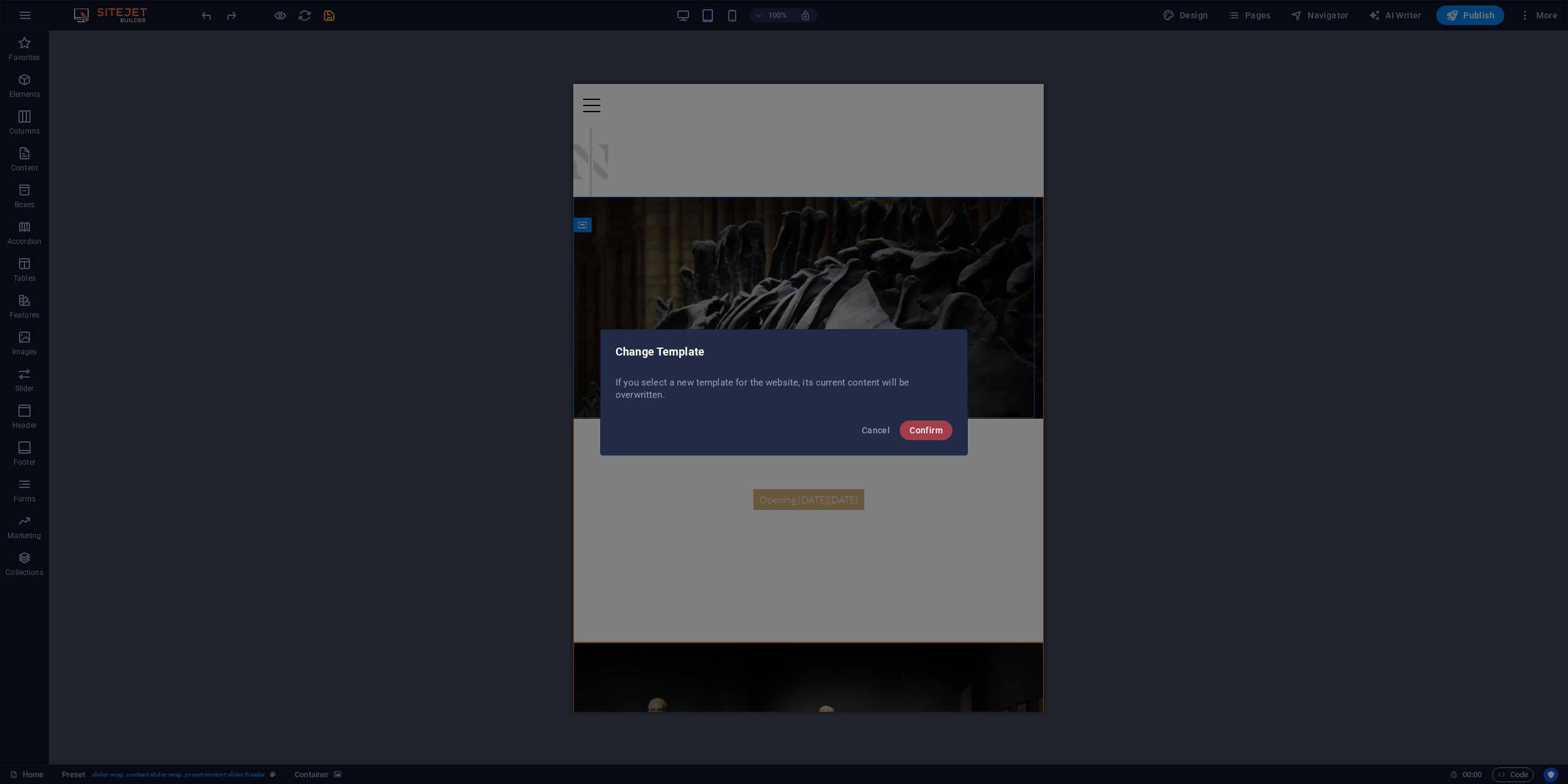
click at [936, 426] on span "Confirm" at bounding box center [926, 430] width 33 height 10
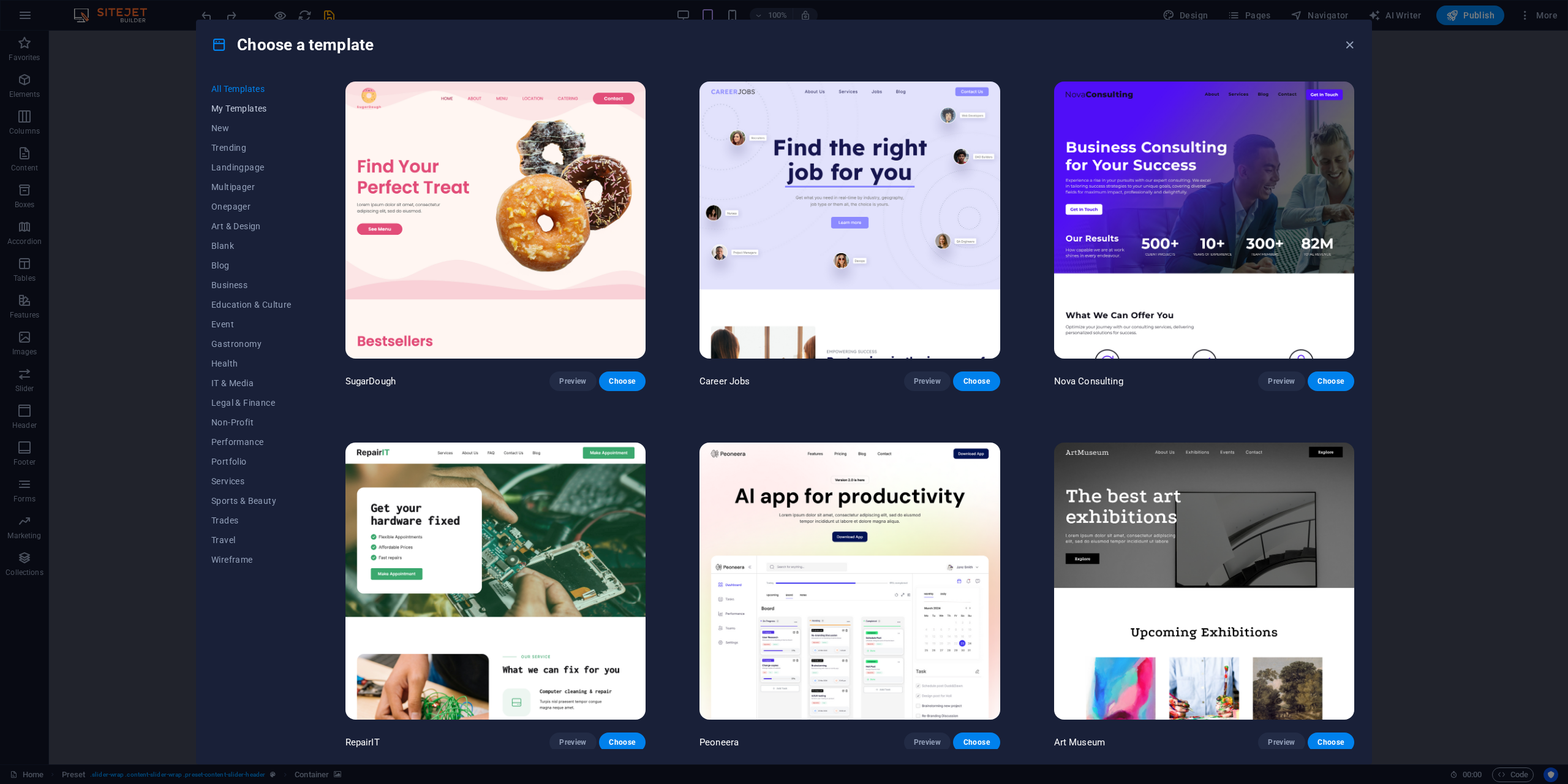
click at [242, 113] on button "My Templates" at bounding box center [251, 108] width 80 height 20
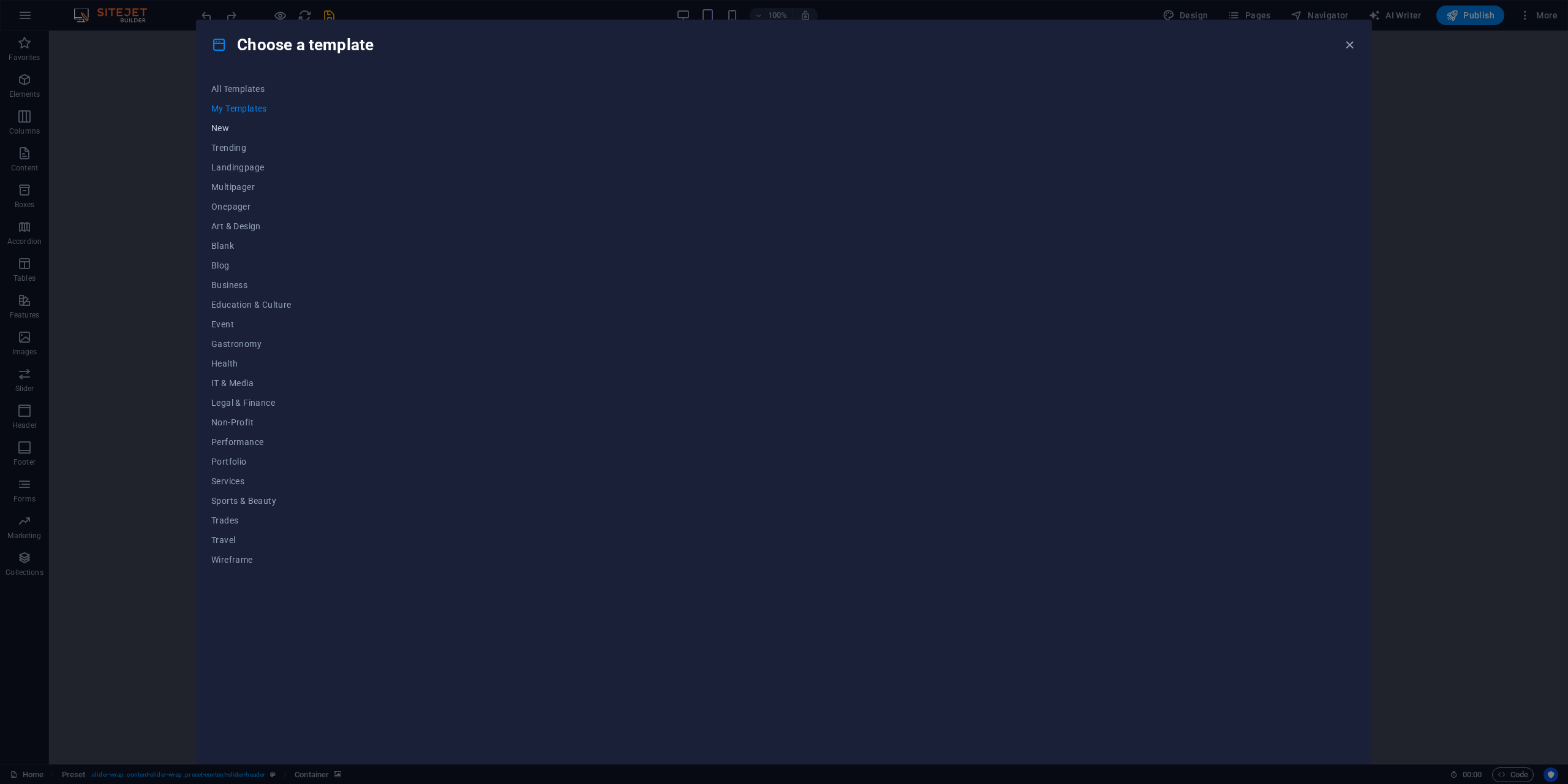
click at [214, 125] on span "New" at bounding box center [251, 128] width 80 height 10
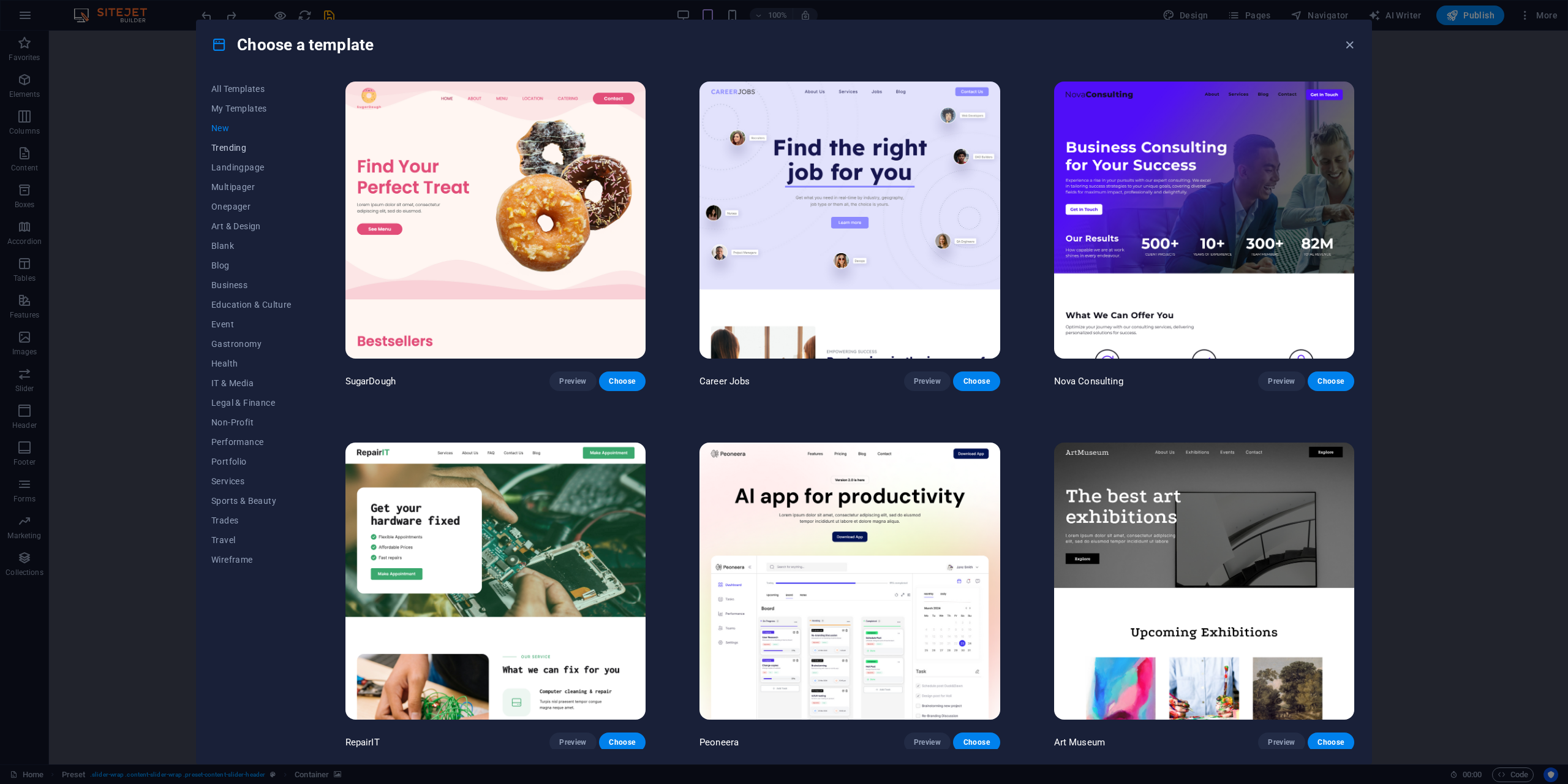
click at [230, 140] on button "Trending" at bounding box center [251, 148] width 80 height 20
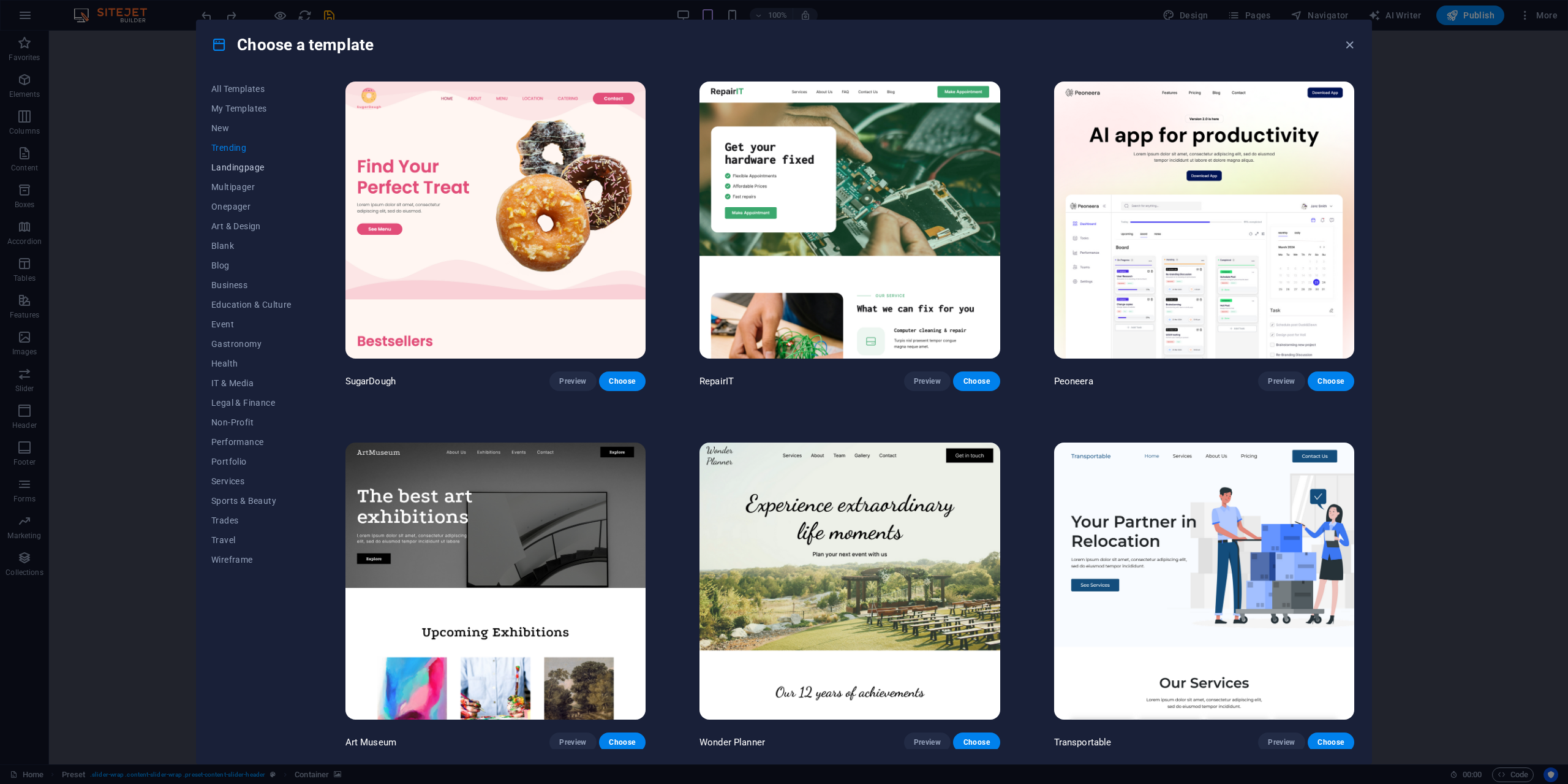
click at [247, 169] on span "Landingpage" at bounding box center [251, 167] width 80 height 10
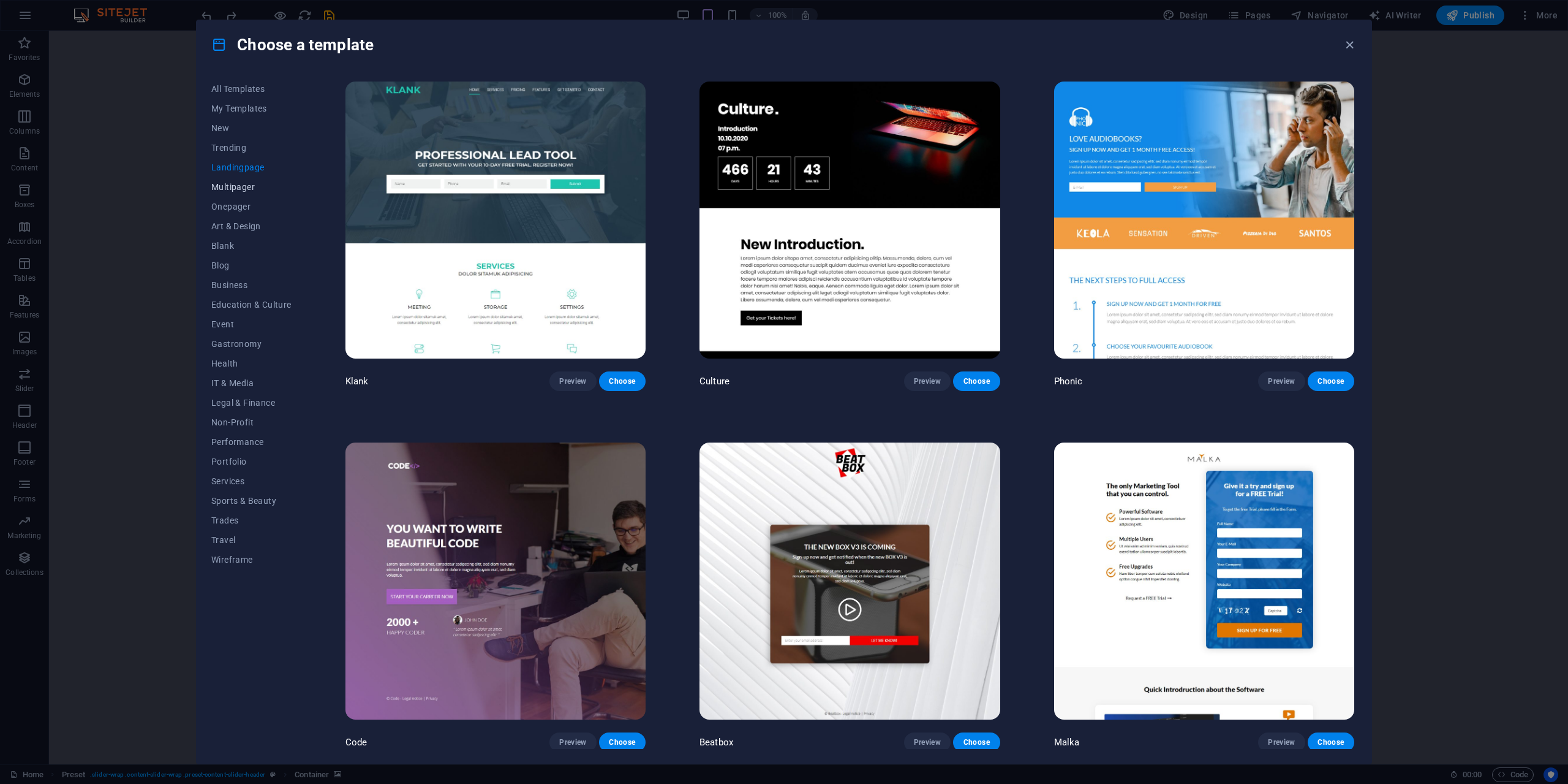
click at [242, 192] on button "Multipager" at bounding box center [251, 187] width 80 height 20
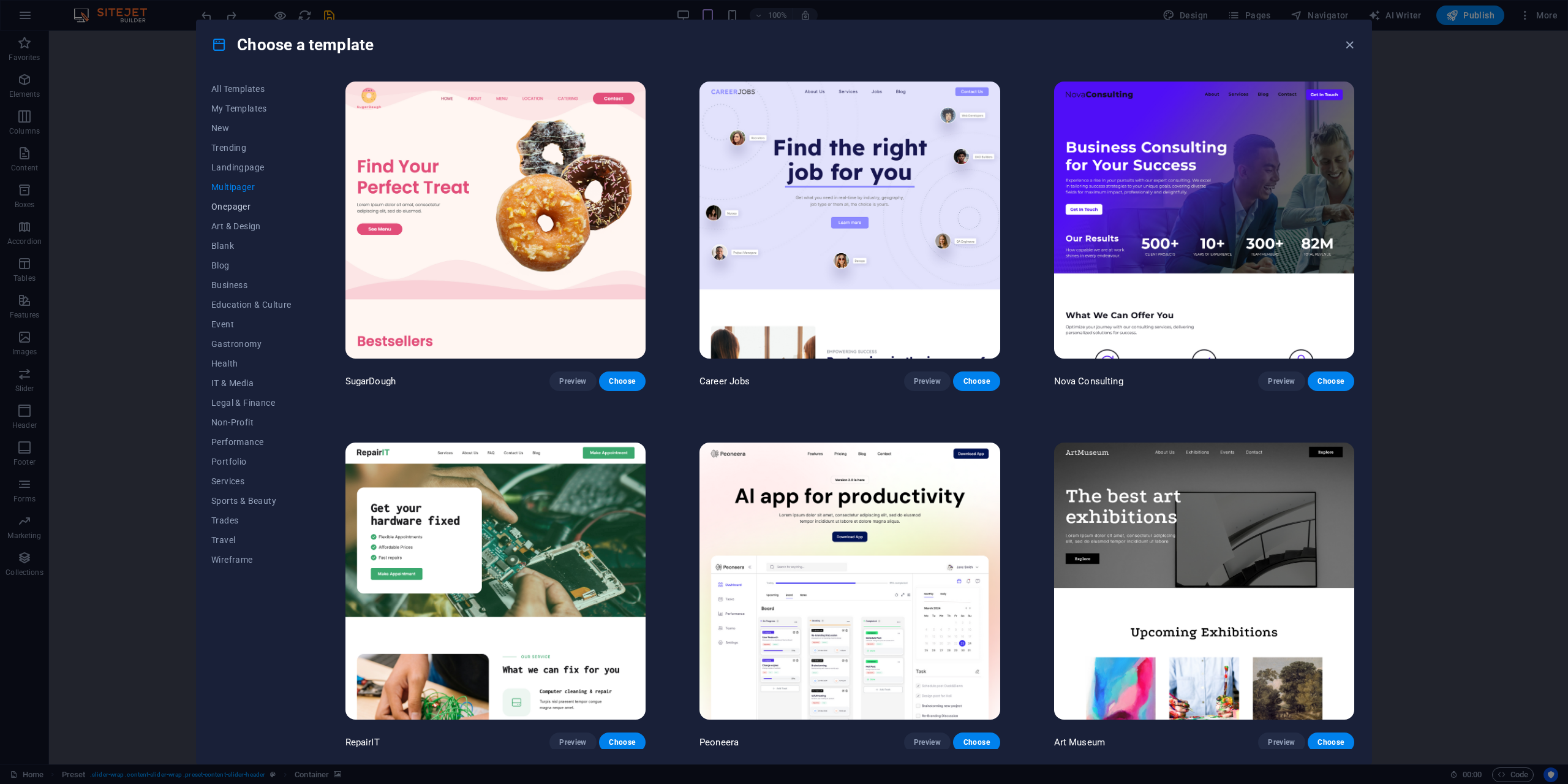
click at [242, 208] on span "Onepager" at bounding box center [251, 207] width 80 height 10
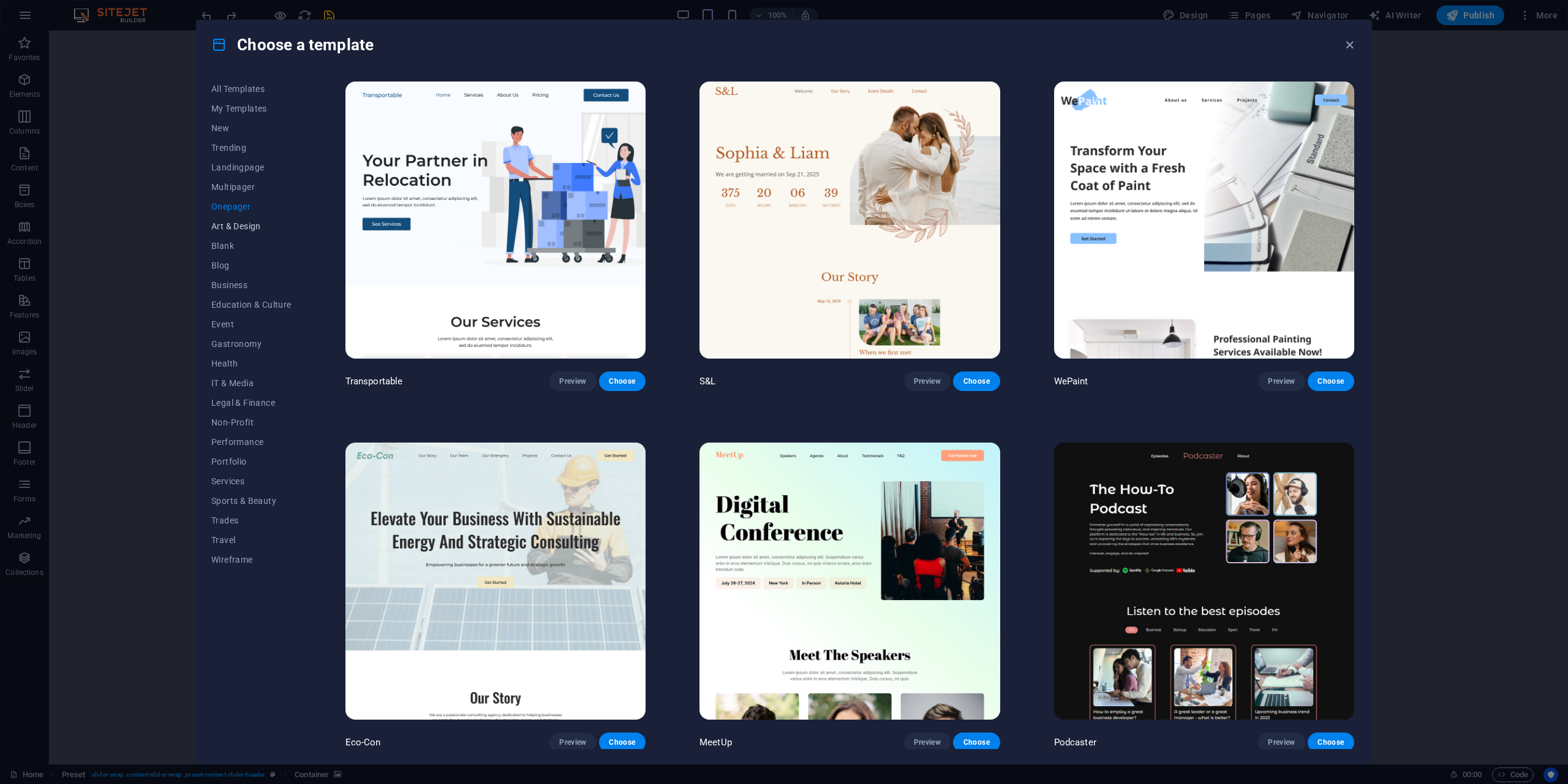
click at [239, 227] on span "Art & Design" at bounding box center [251, 226] width 80 height 10
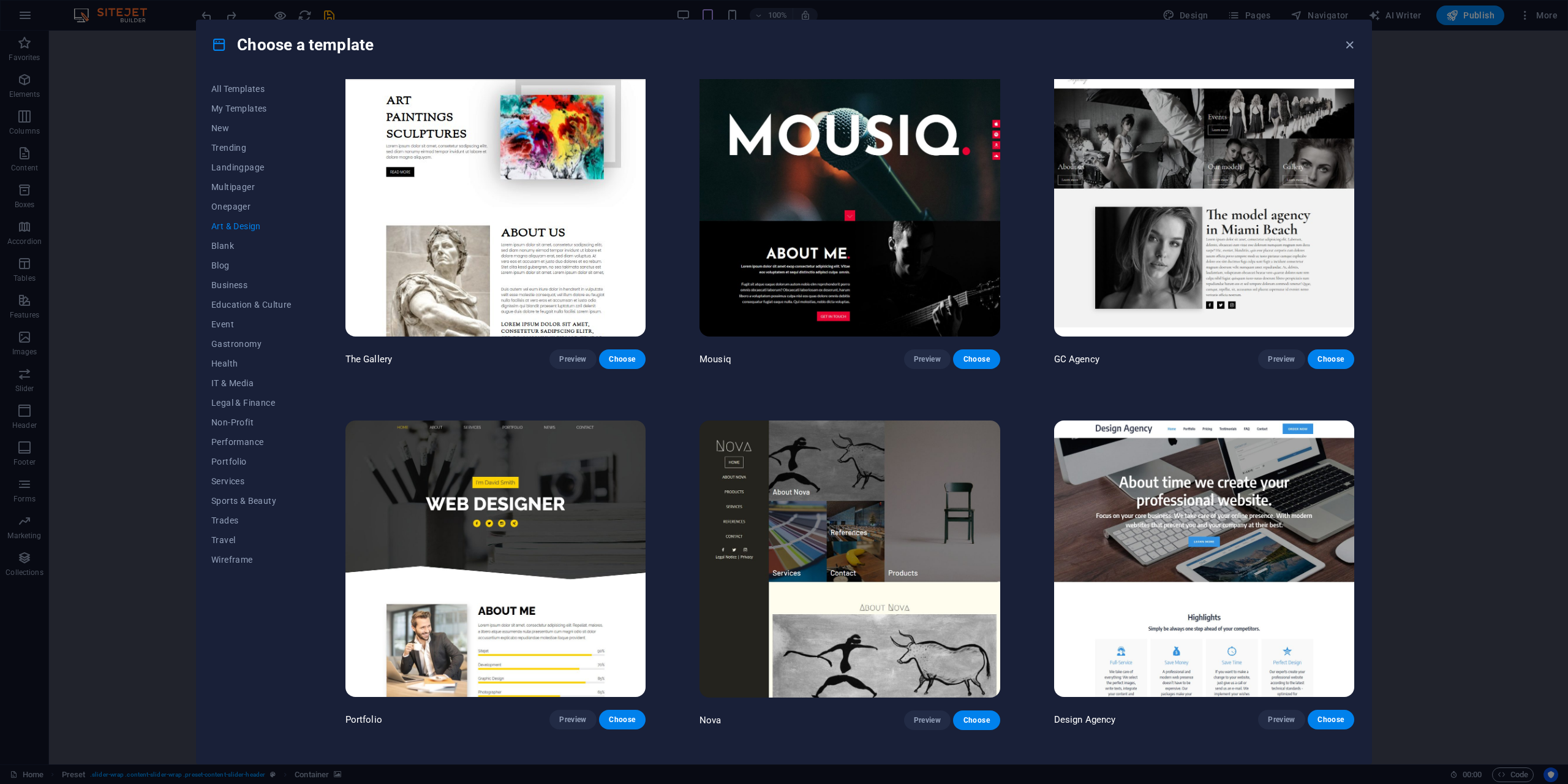
scroll to position [858, 0]
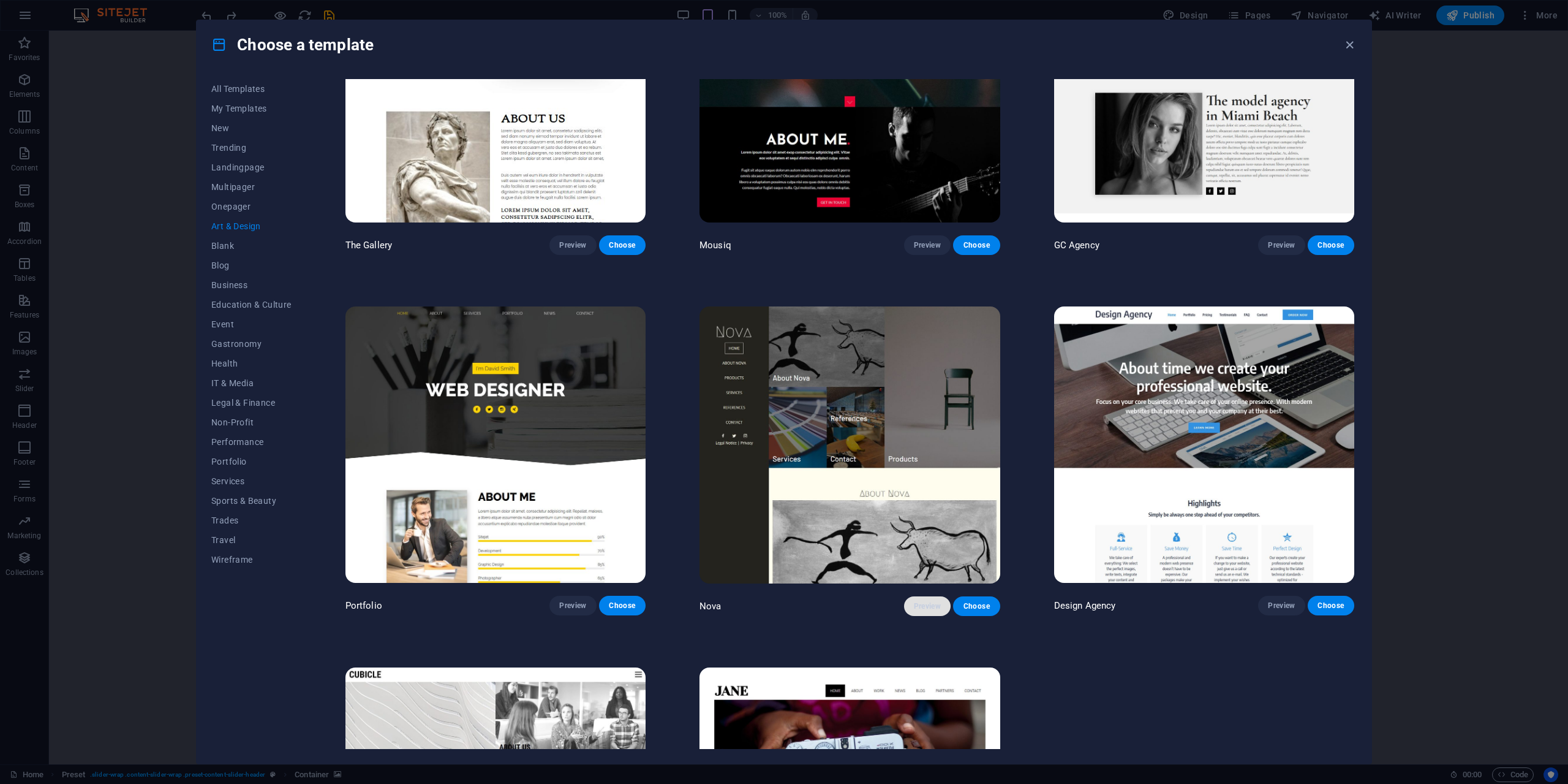
click at [927, 606] on button "Preview" at bounding box center [928, 606] width 46 height 20
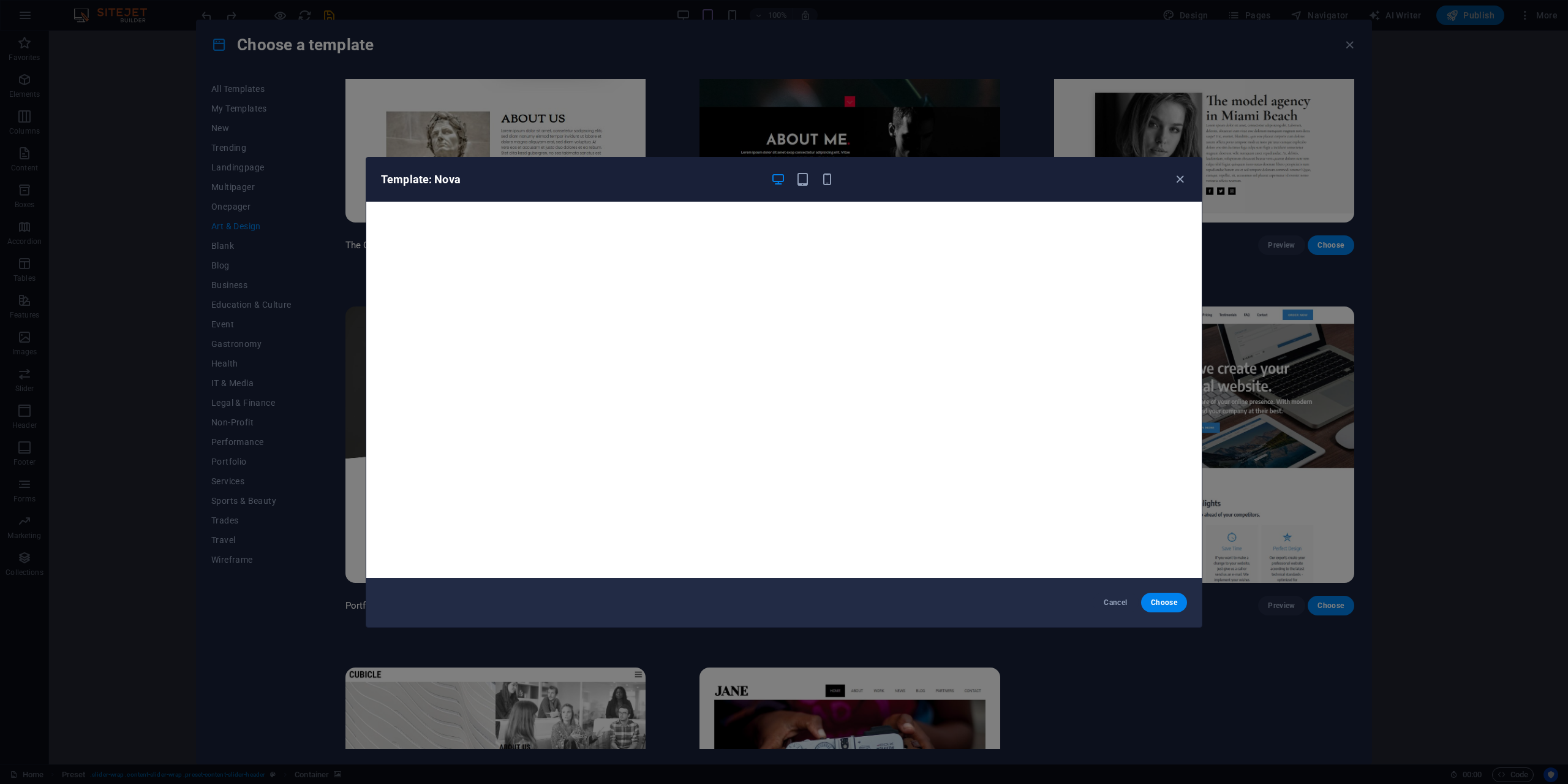
scroll to position [3, 0]
click at [801, 180] on icon "button" at bounding box center [802, 179] width 14 height 14
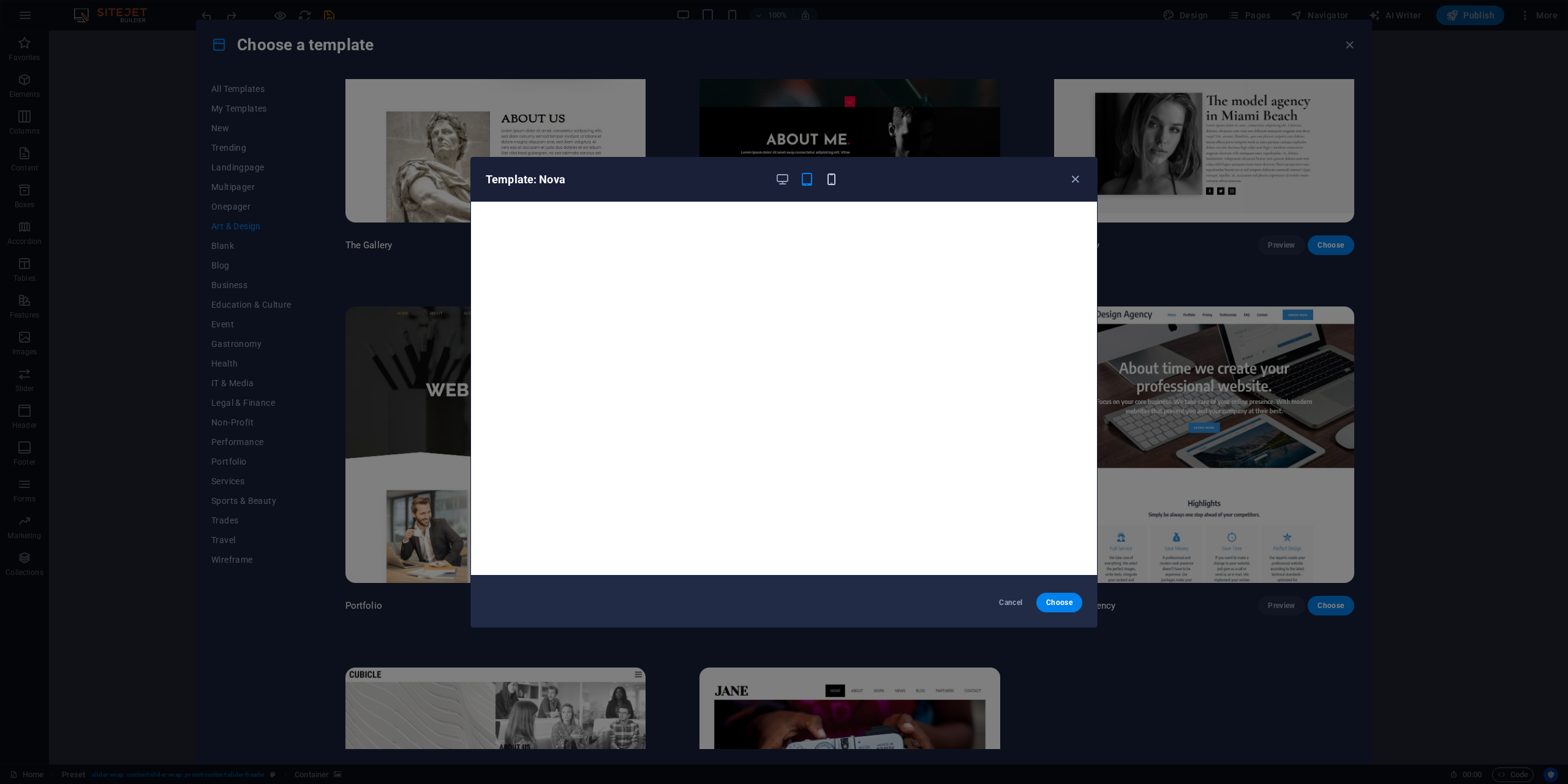
click at [832, 180] on icon "button" at bounding box center [831, 179] width 14 height 14
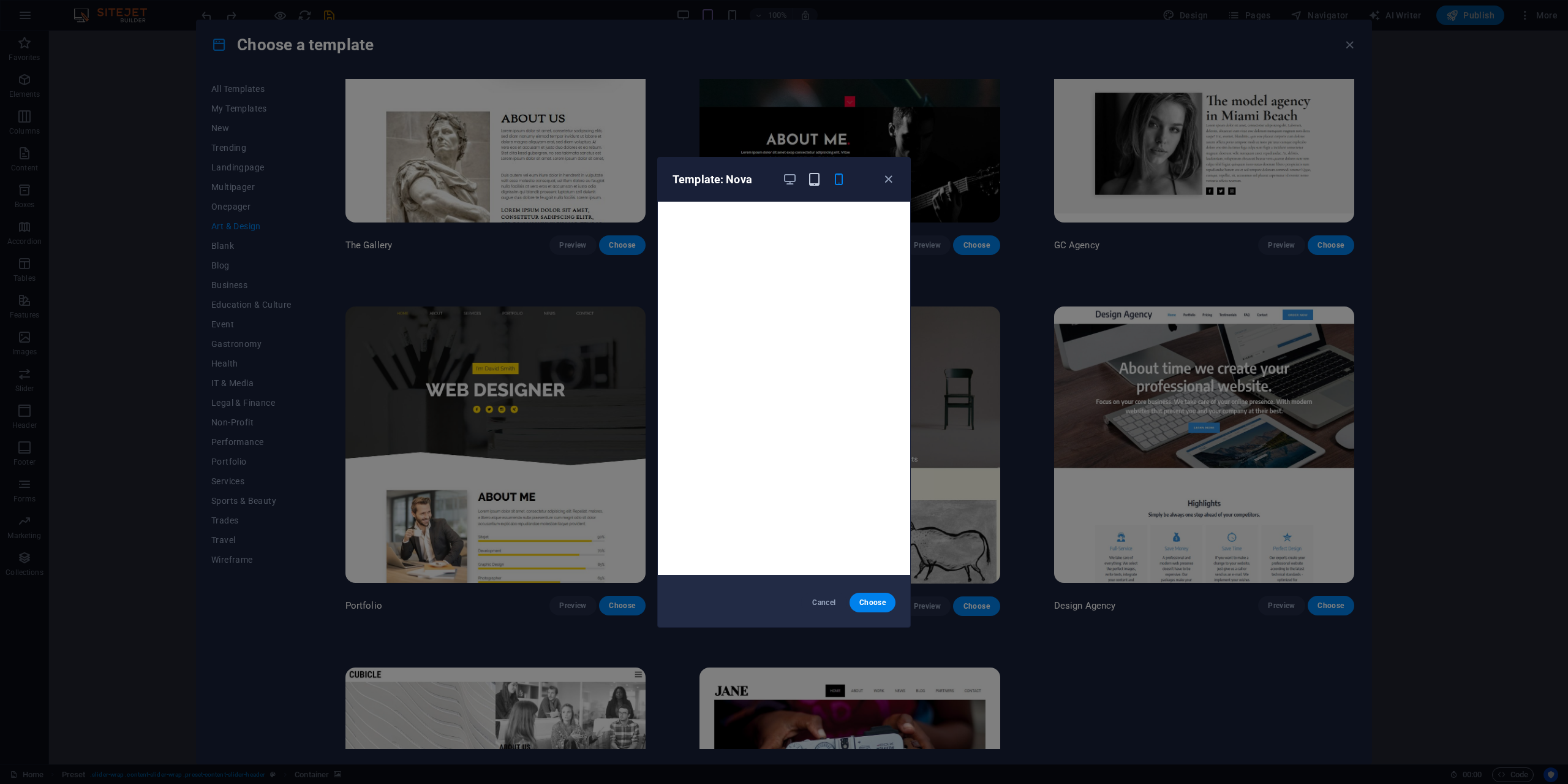
click at [816, 185] on icon "button" at bounding box center [814, 179] width 14 height 14
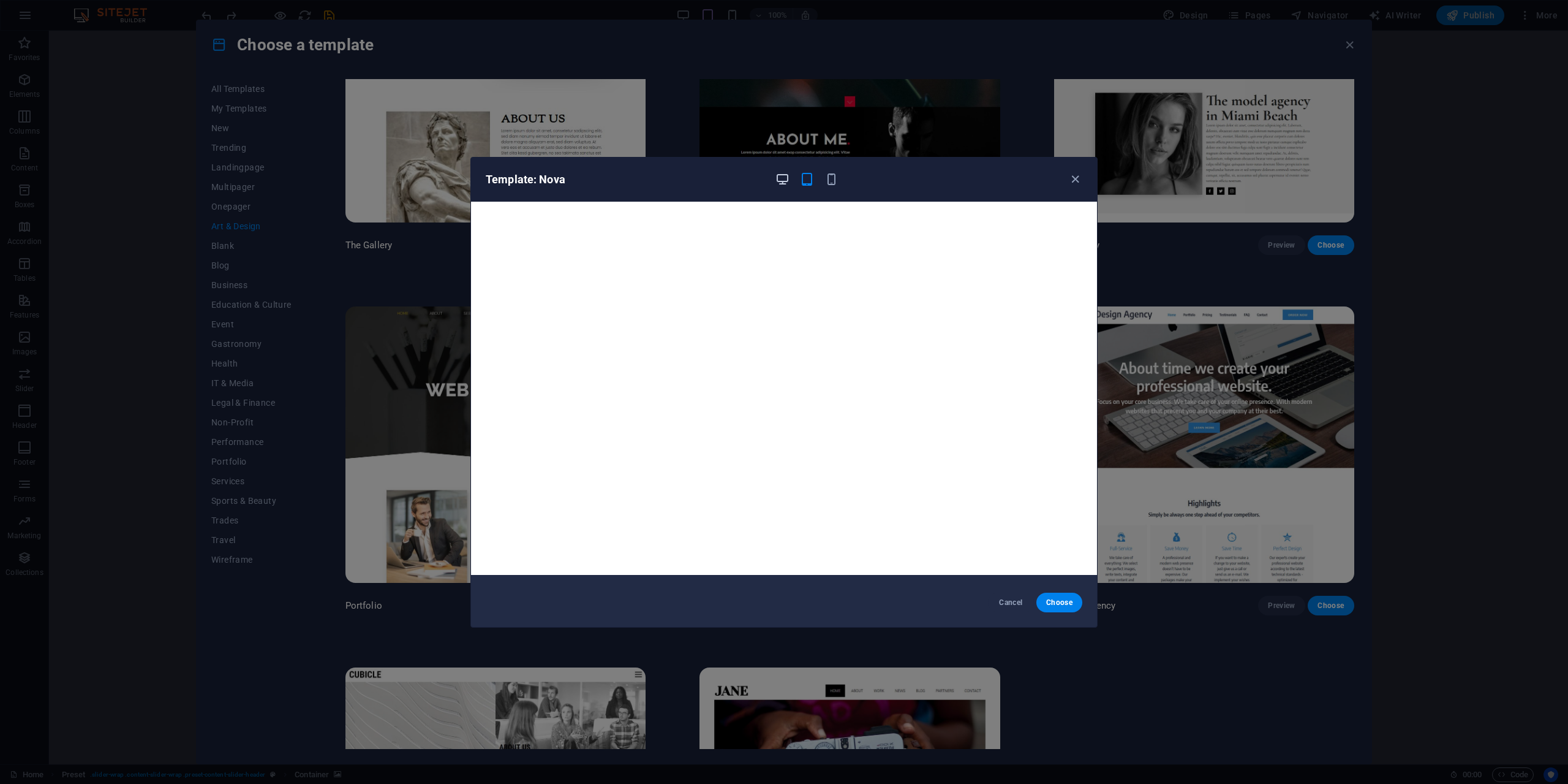
click at [779, 185] on icon "button" at bounding box center [782, 179] width 14 height 14
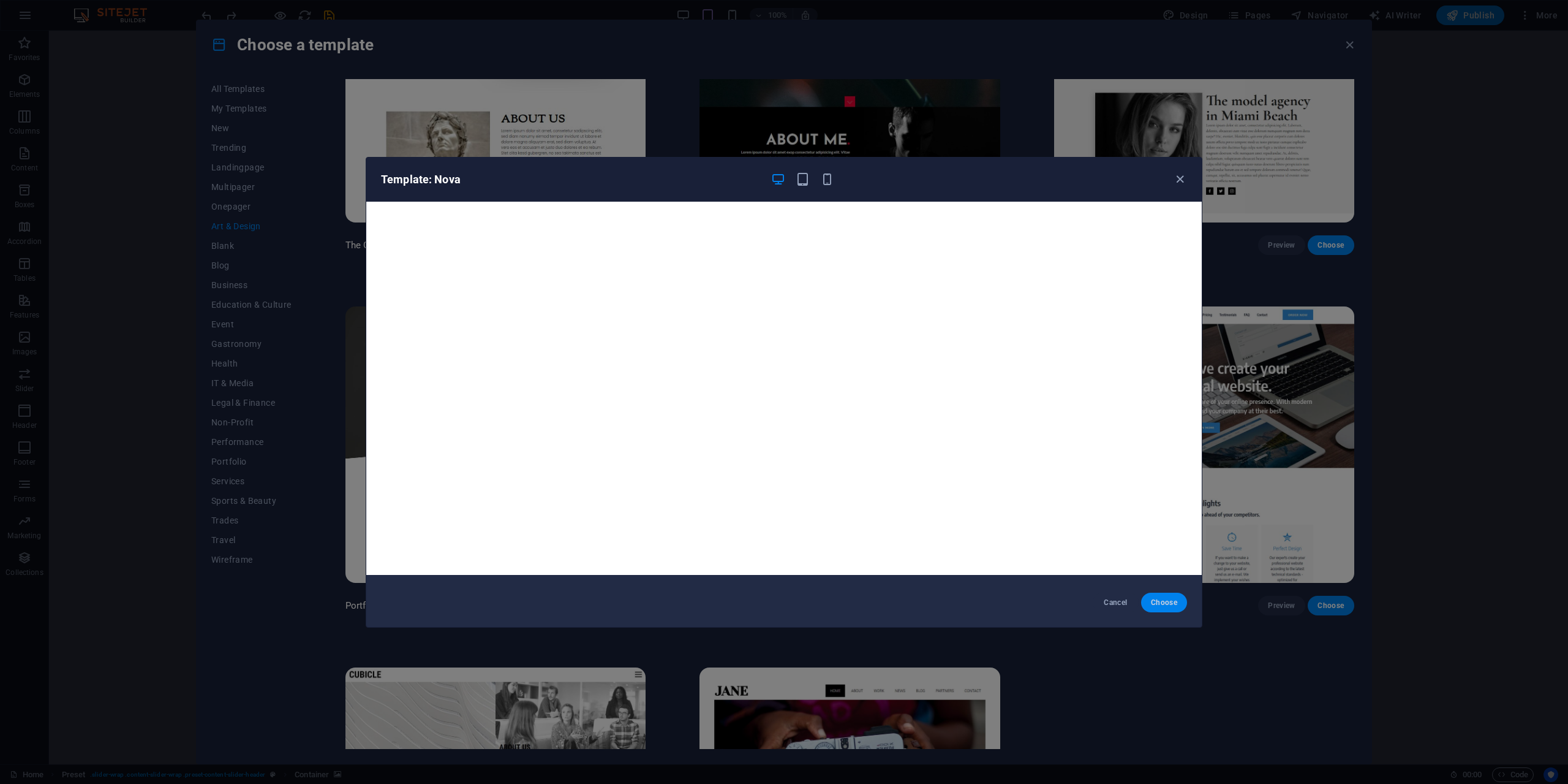
click at [1175, 606] on span "Choose" at bounding box center [1164, 603] width 26 height 10
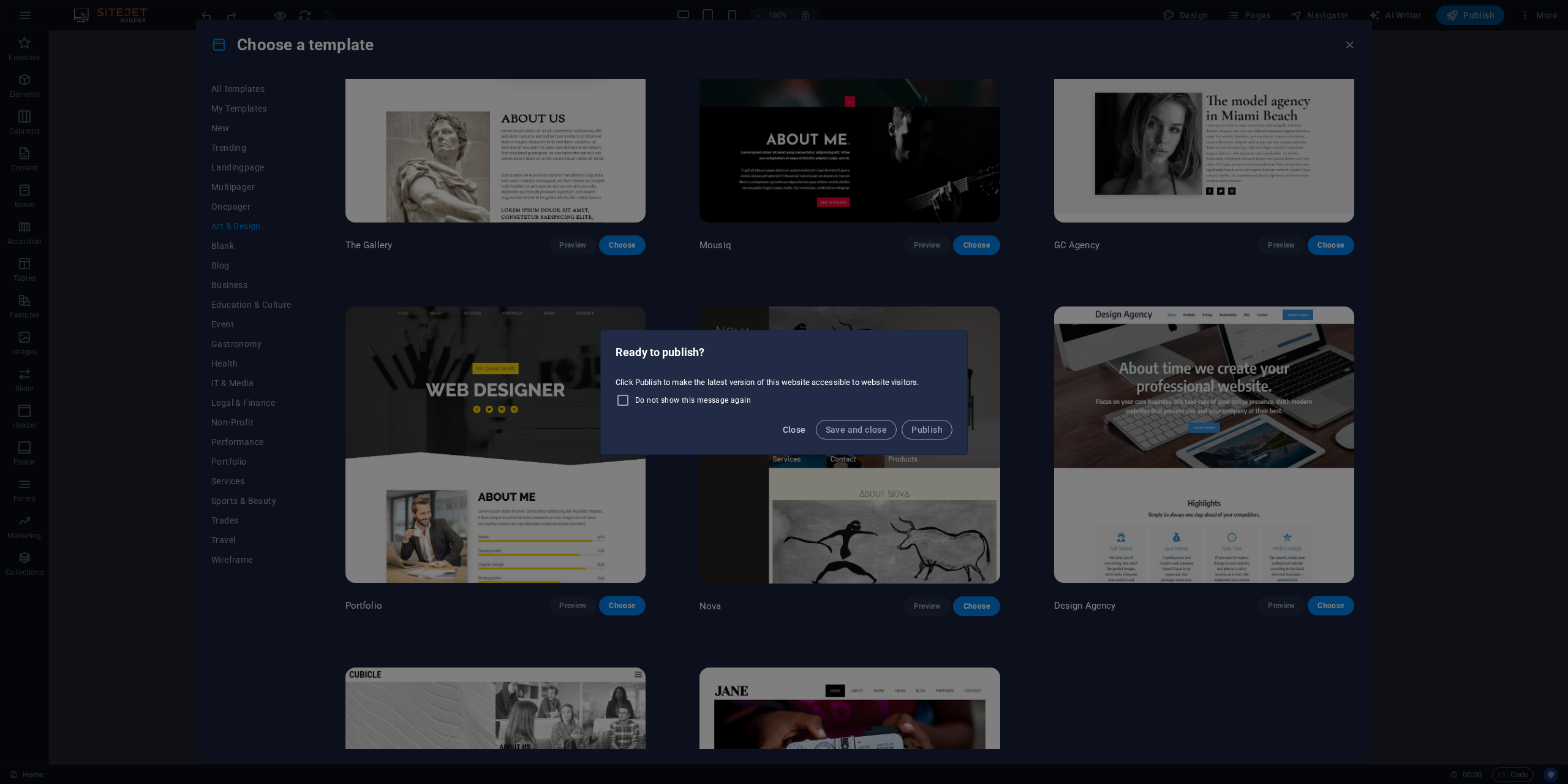
click at [795, 431] on span "Close" at bounding box center [794, 430] width 23 height 10
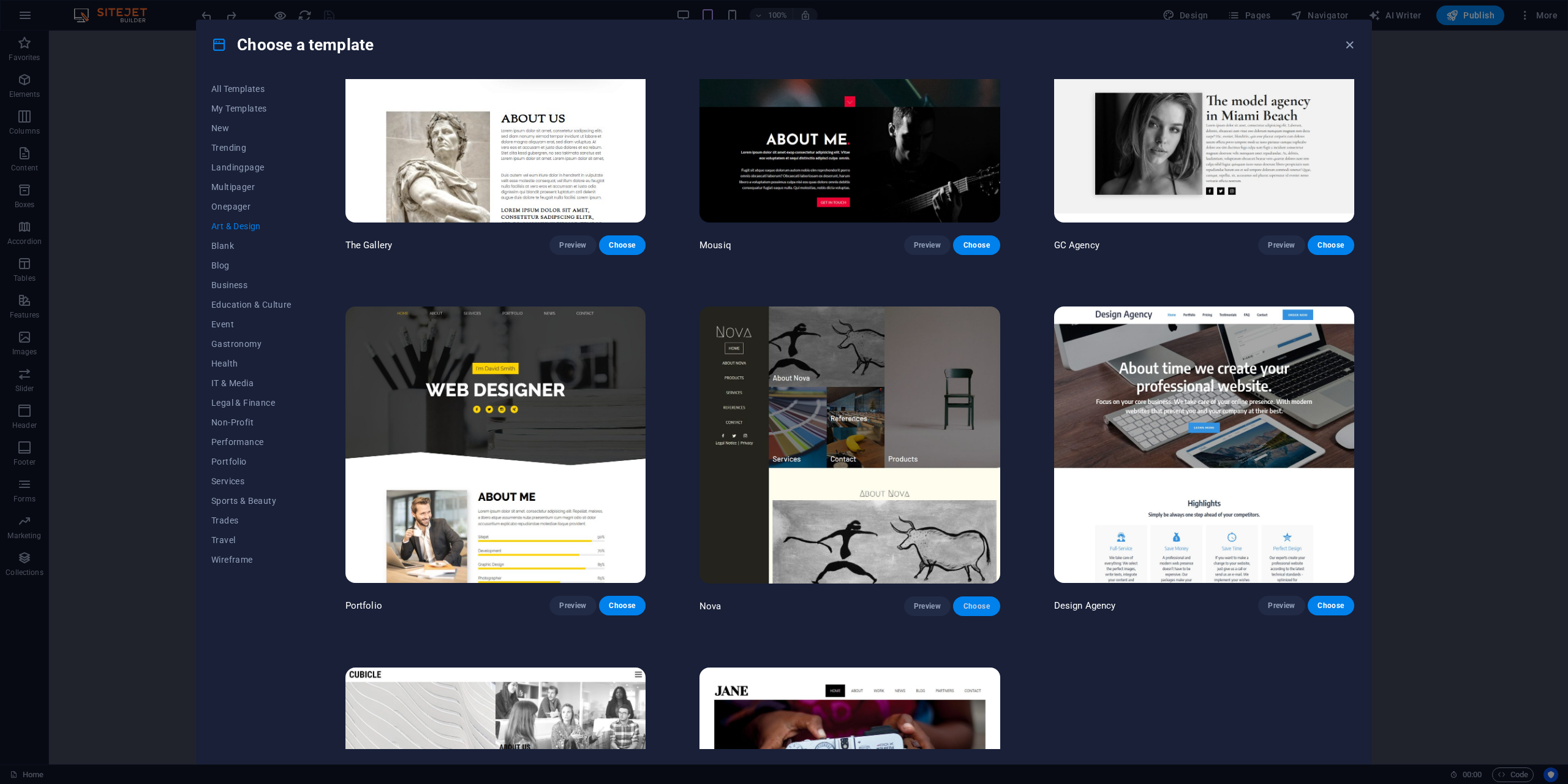
click at [967, 596] on button "Choose" at bounding box center [976, 606] width 46 height 20
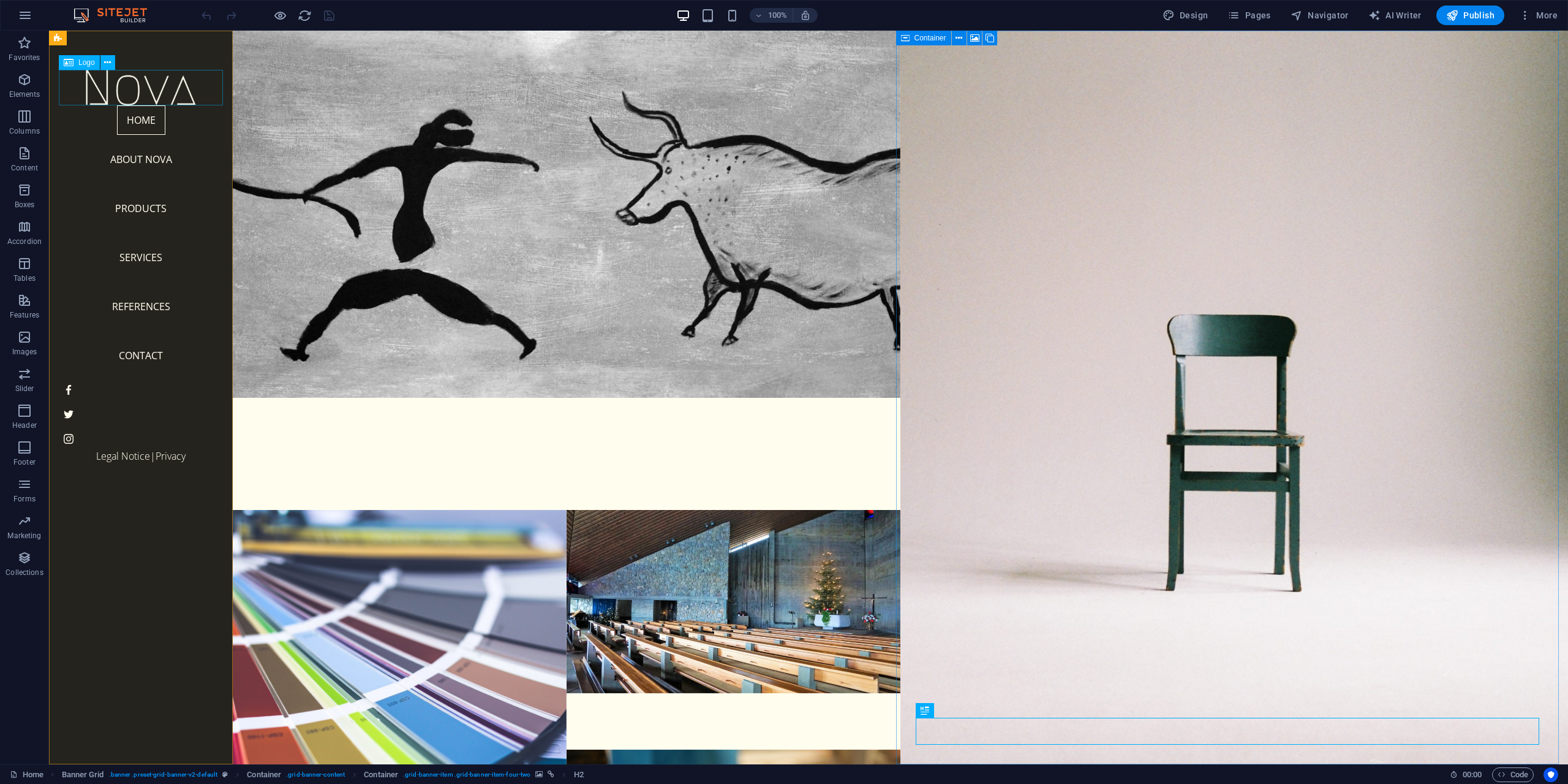
click at [132, 98] on div at bounding box center [141, 87] width 164 height 36
click at [132, 97] on div at bounding box center [141, 87] width 164 height 36
select select "px"
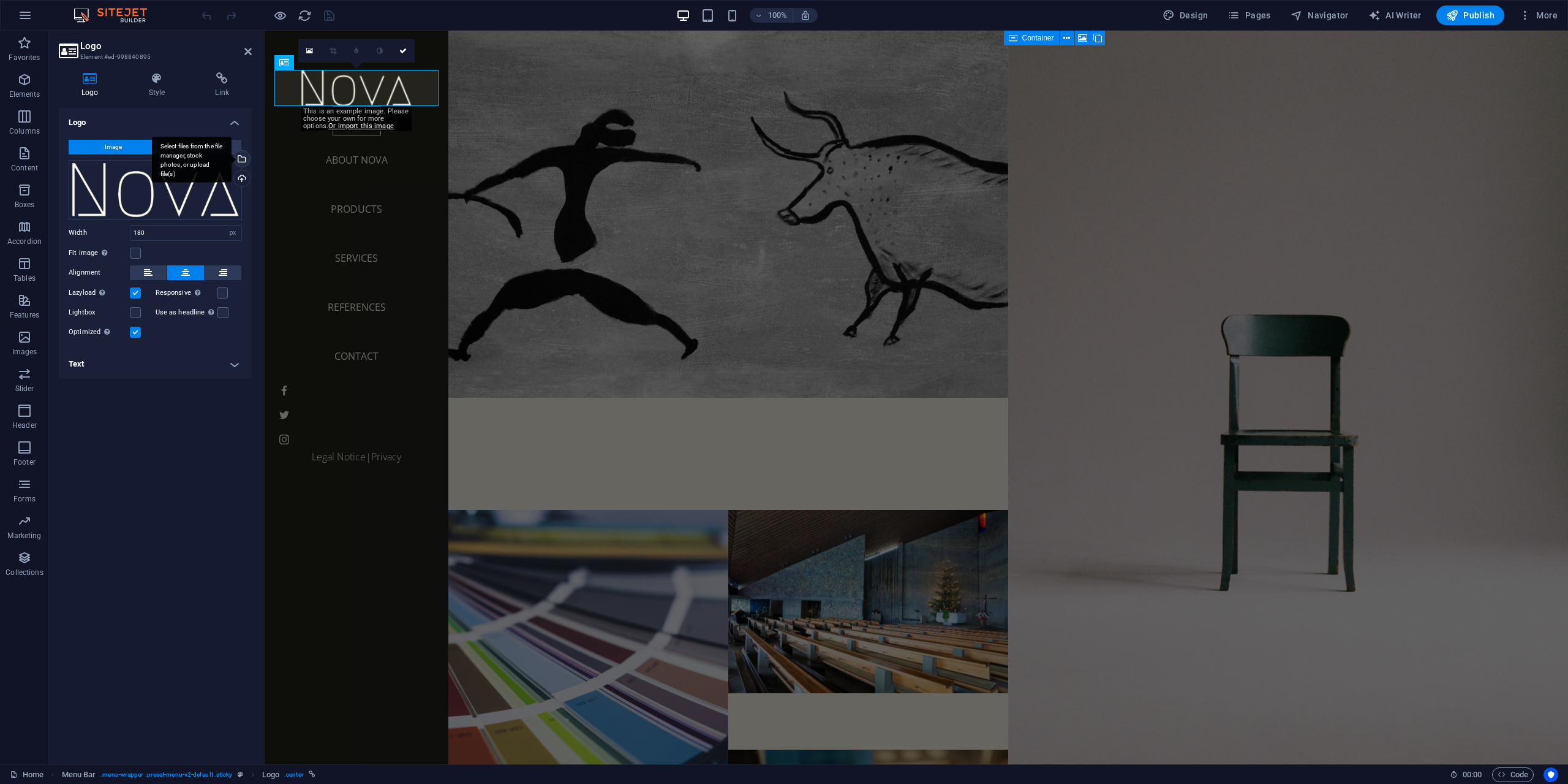
click at [232, 159] on div "Select files from the file manager, stock photos, or upload file(s)" at bounding box center [192, 160] width 79 height 46
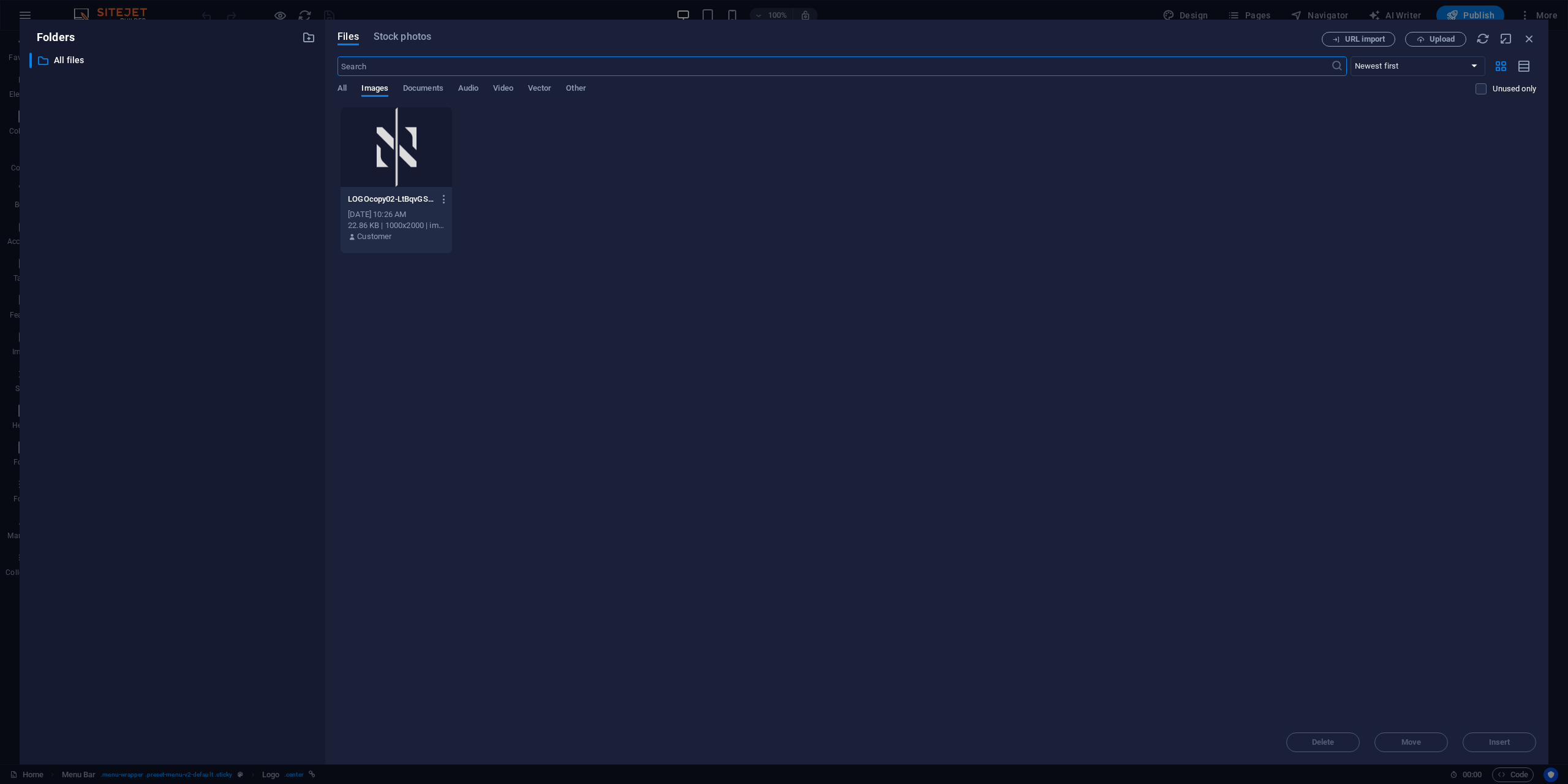
click at [396, 152] on div at bounding box center [396, 147] width 112 height 79
click at [396, 152] on div "1" at bounding box center [396, 147] width 112 height 79
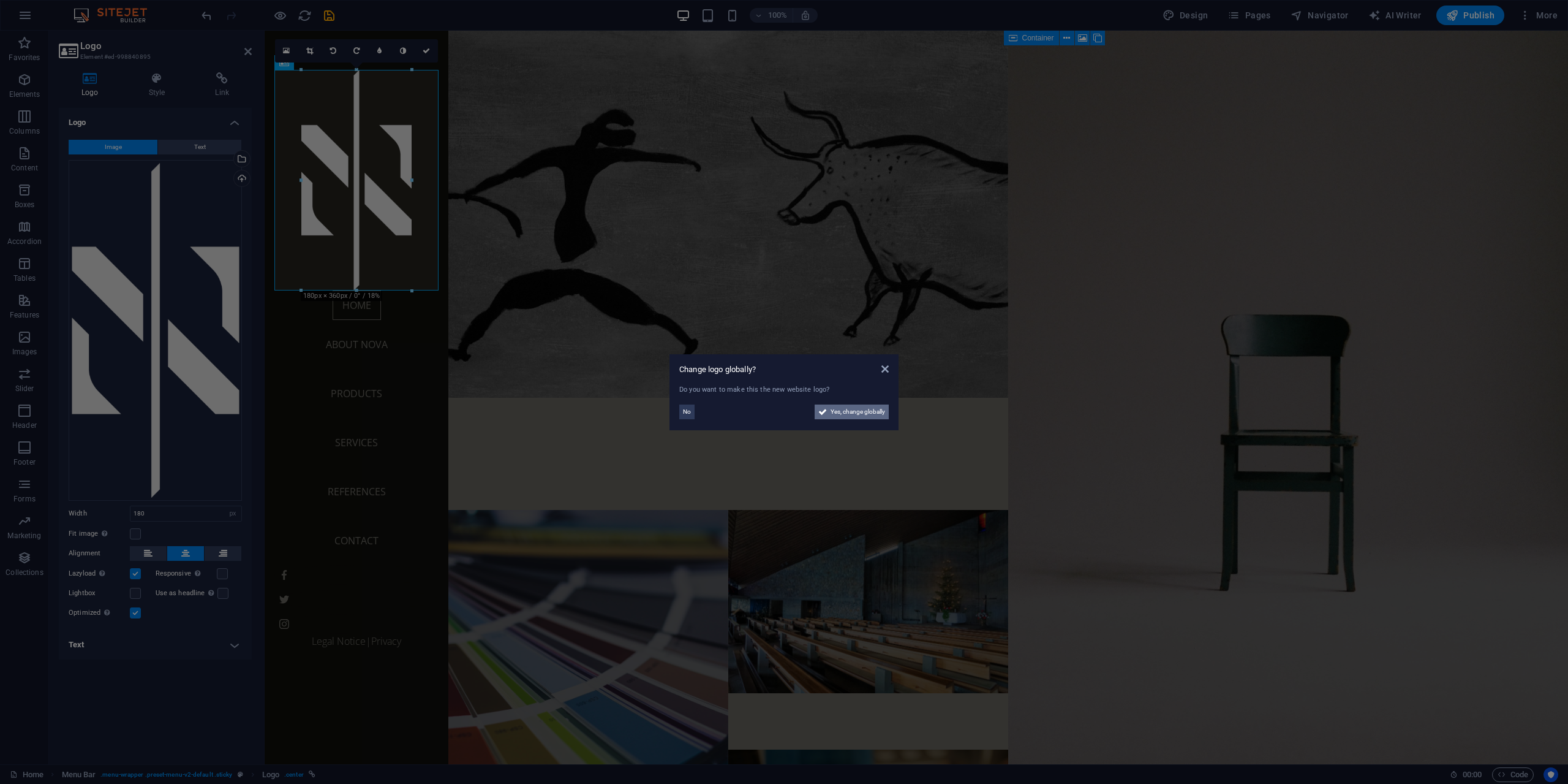
click at [837, 411] on span "Yes, change globally" at bounding box center [858, 412] width 55 height 15
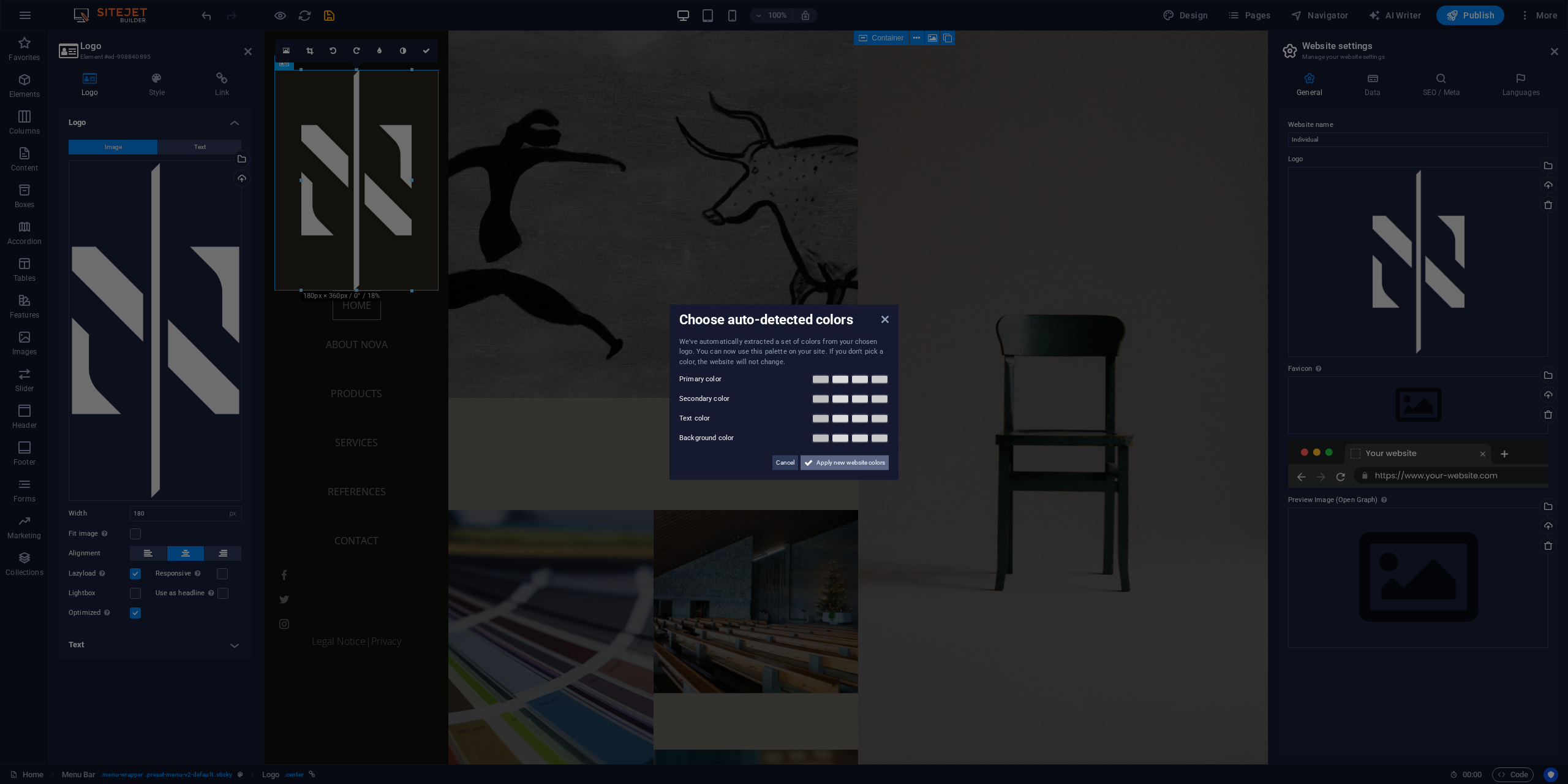
click at [842, 464] on span "Apply new website colors" at bounding box center [851, 463] width 69 height 15
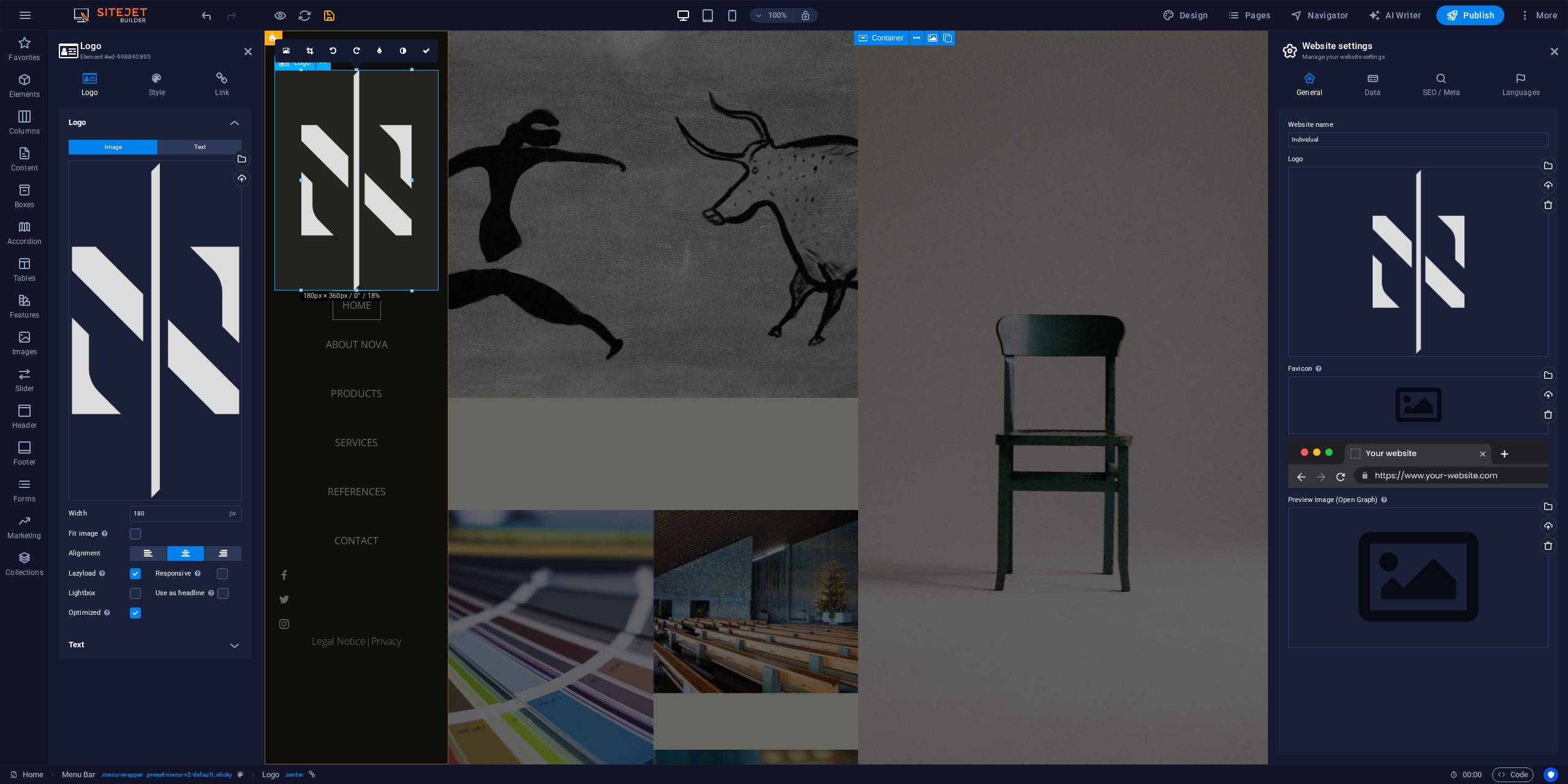
drag, startPoint x: 621, startPoint y: 320, endPoint x: 359, endPoint y: 255, distance: 269.9
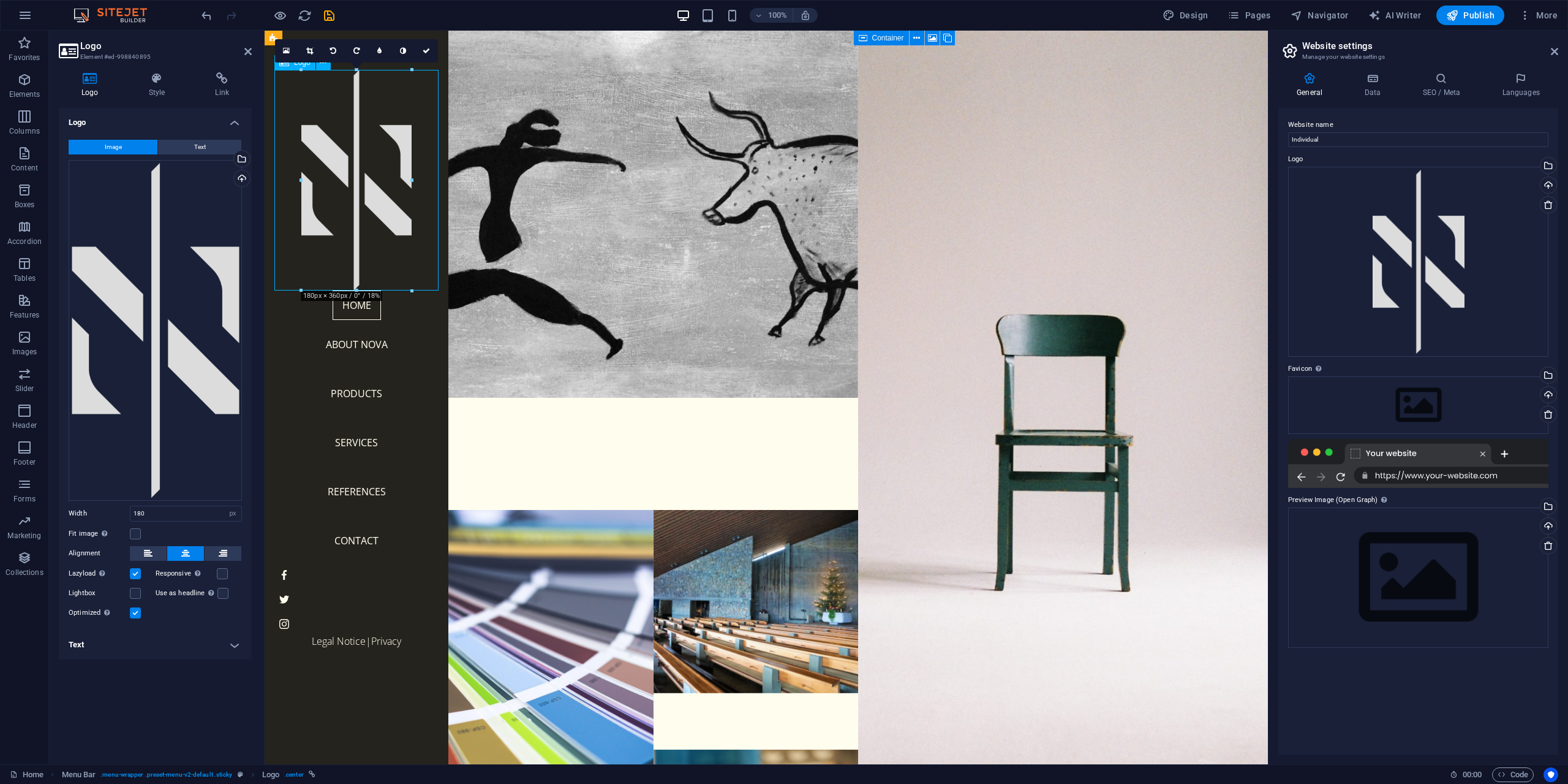
drag, startPoint x: 359, startPoint y: 255, endPoint x: 359, endPoint y: 244, distance: 11.0
click at [359, 244] on div at bounding box center [357, 180] width 164 height 220
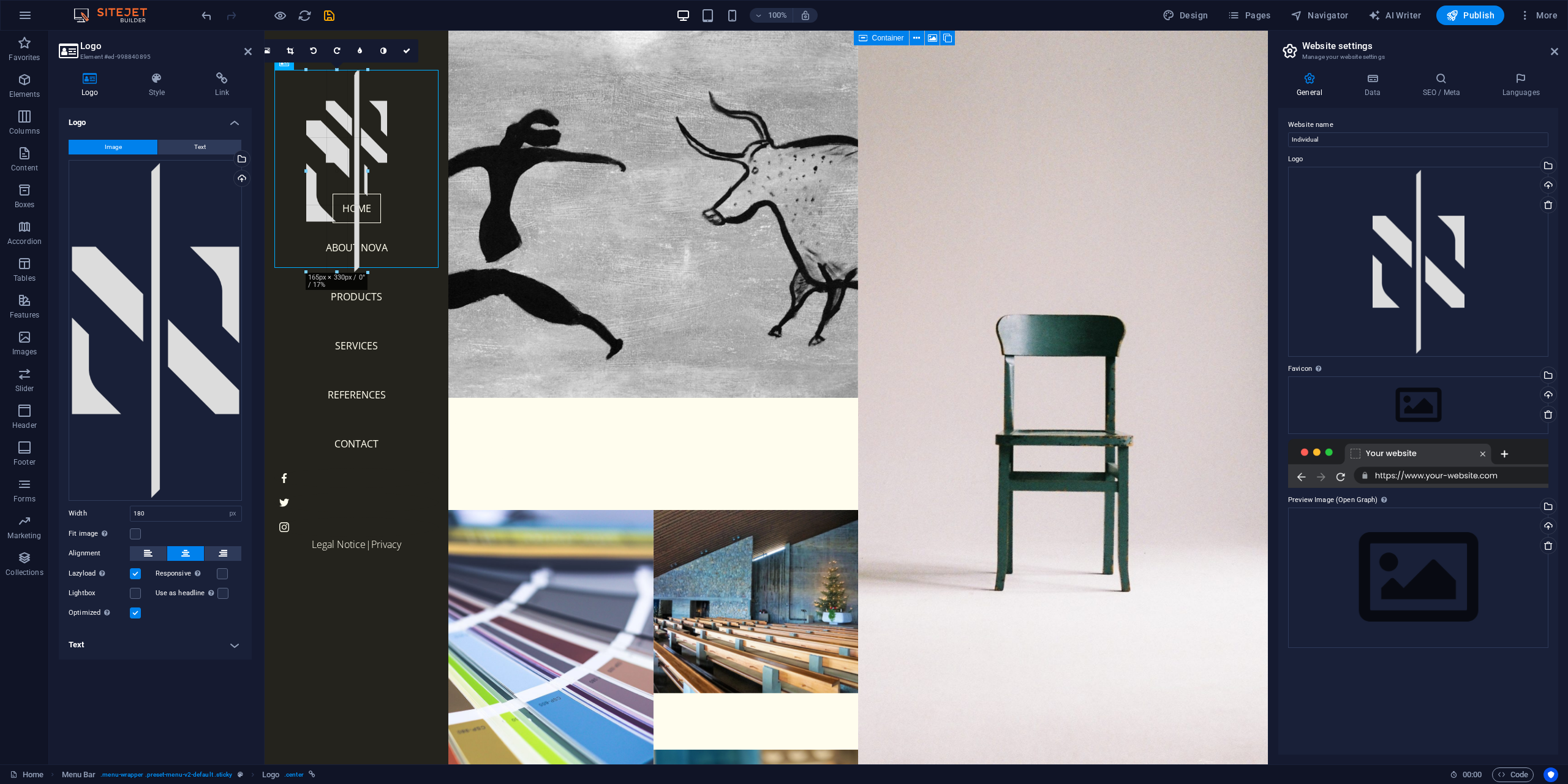
drag, startPoint x: 358, startPoint y: 289, endPoint x: 359, endPoint y: 192, distance: 97.0
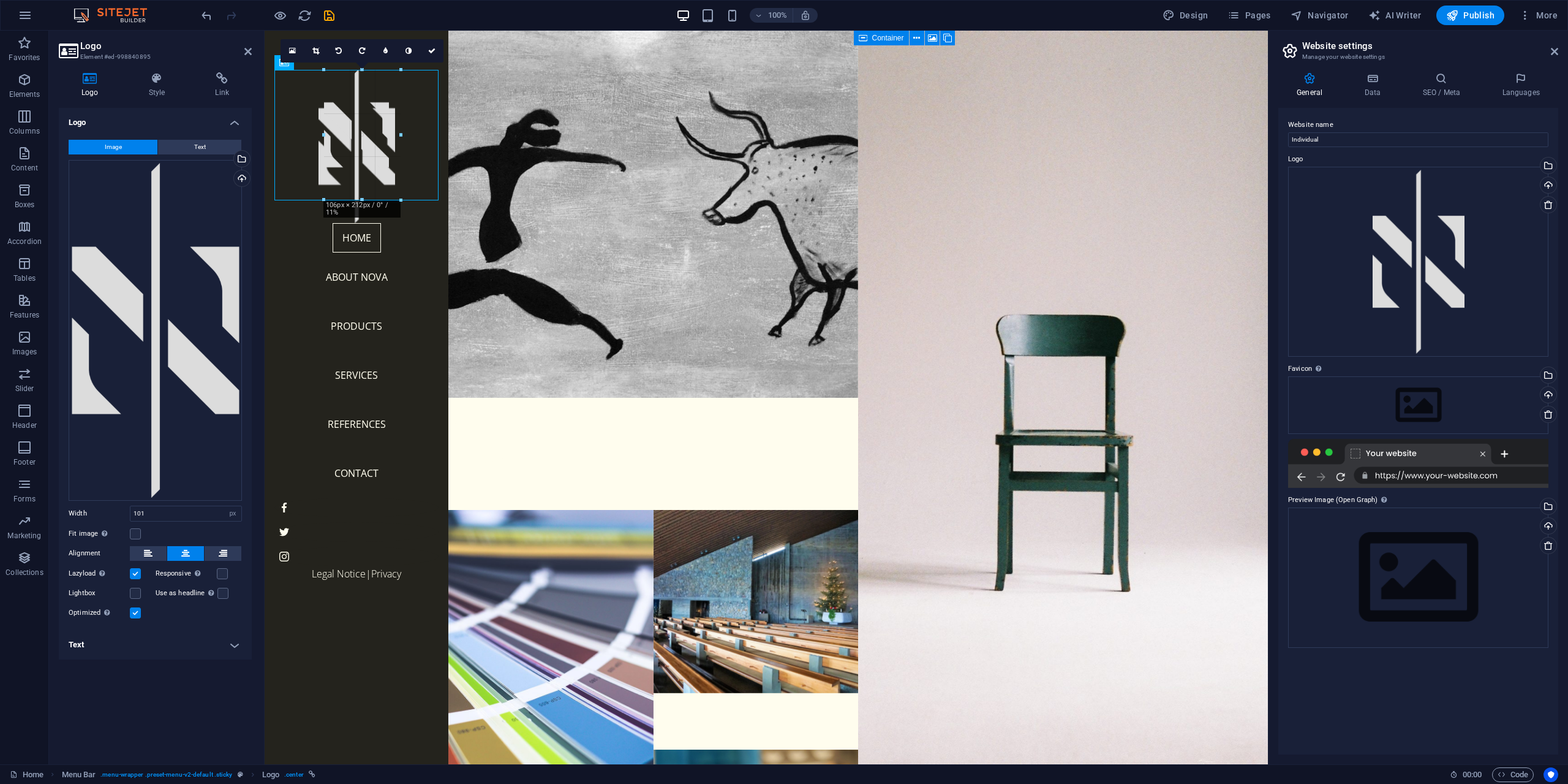
drag, startPoint x: 359, startPoint y: 192, endPoint x: 364, endPoint y: 222, distance: 30.4
type input "122"
click at [247, 52] on icon at bounding box center [247, 51] width 7 height 10
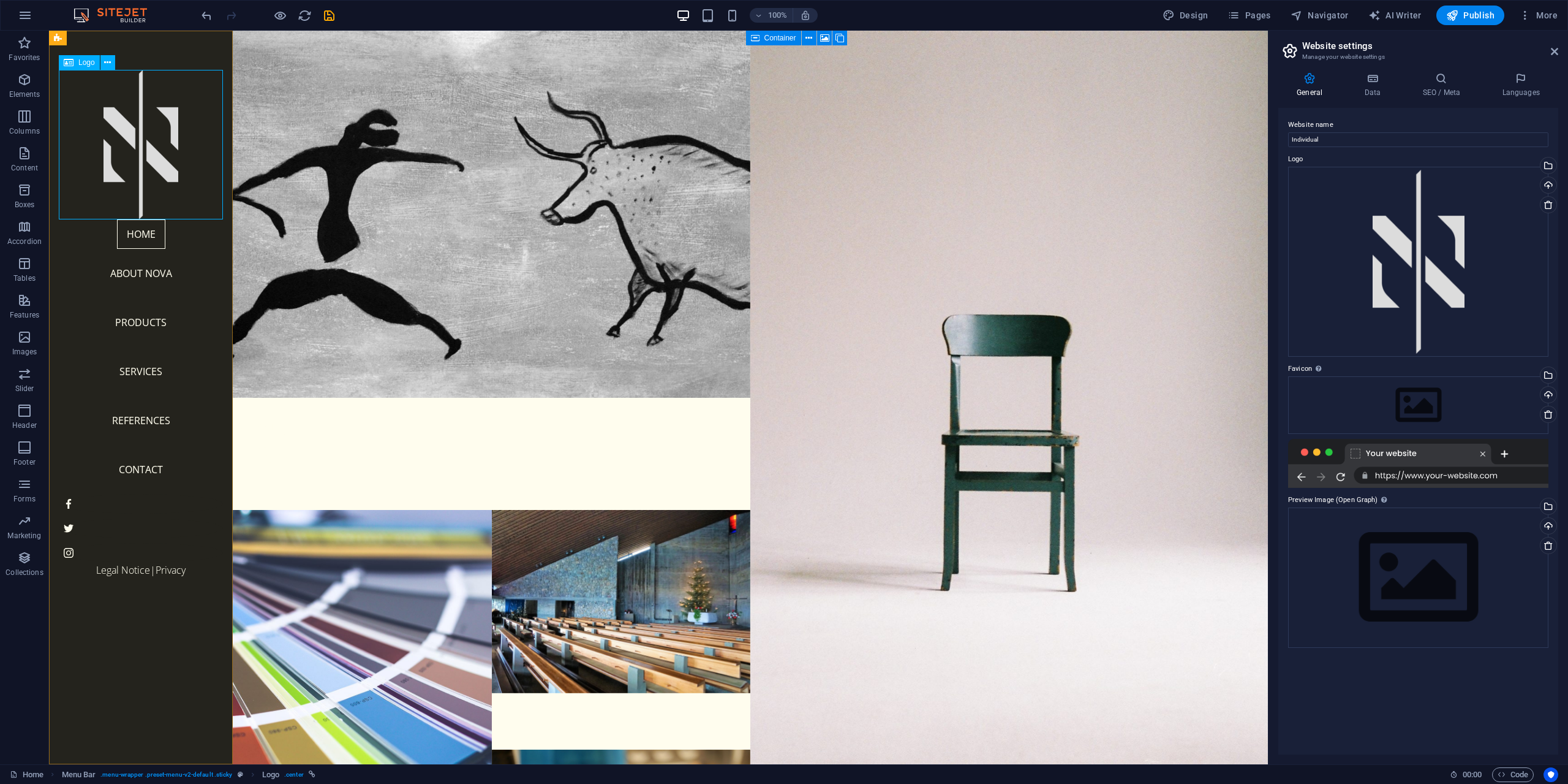
click at [156, 158] on div at bounding box center [141, 144] width 164 height 150
select select "px"
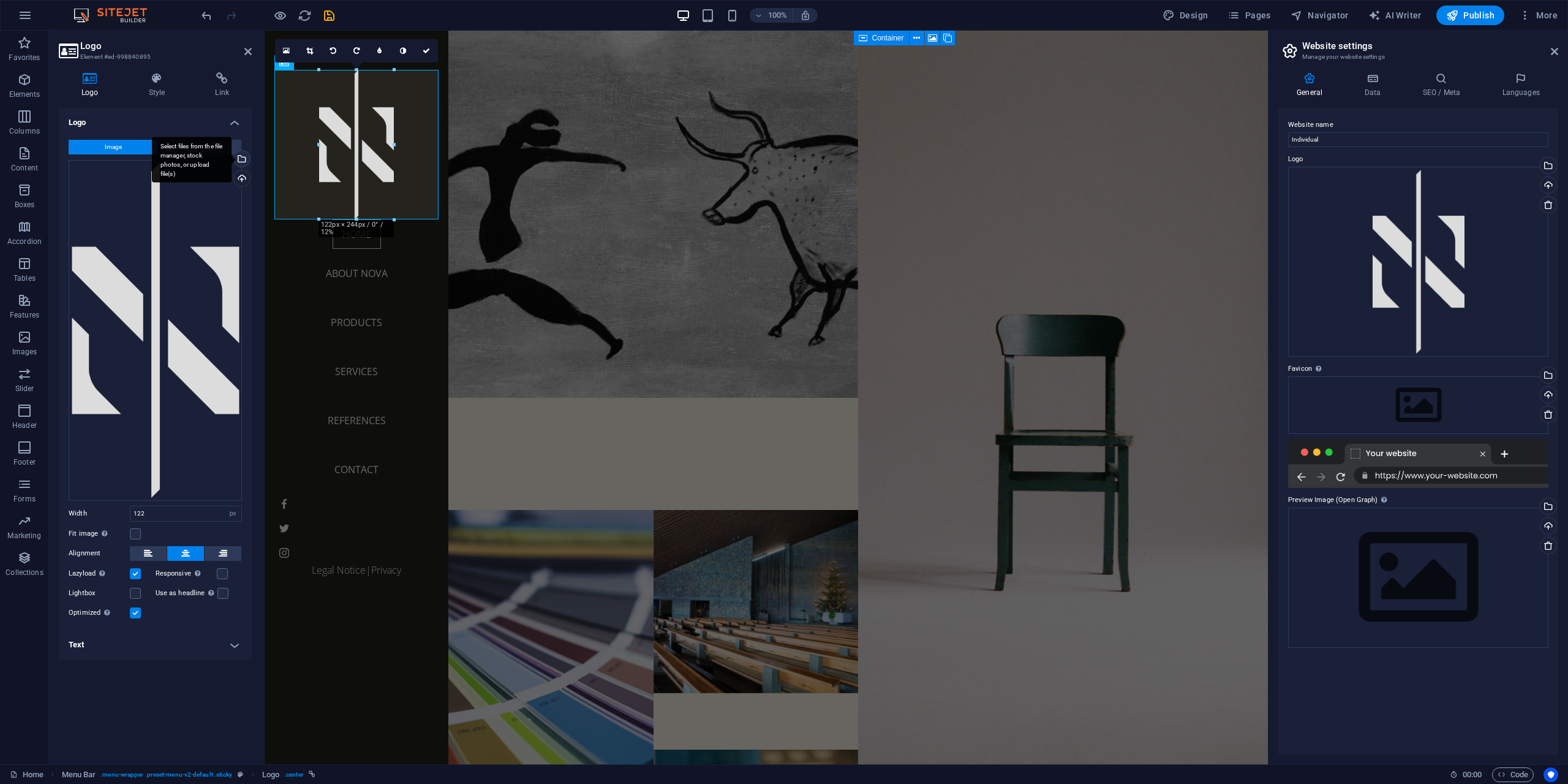
click at [244, 161] on div "Select files from the file manager, stock photos, or upload file(s)" at bounding box center [241, 160] width 18 height 18
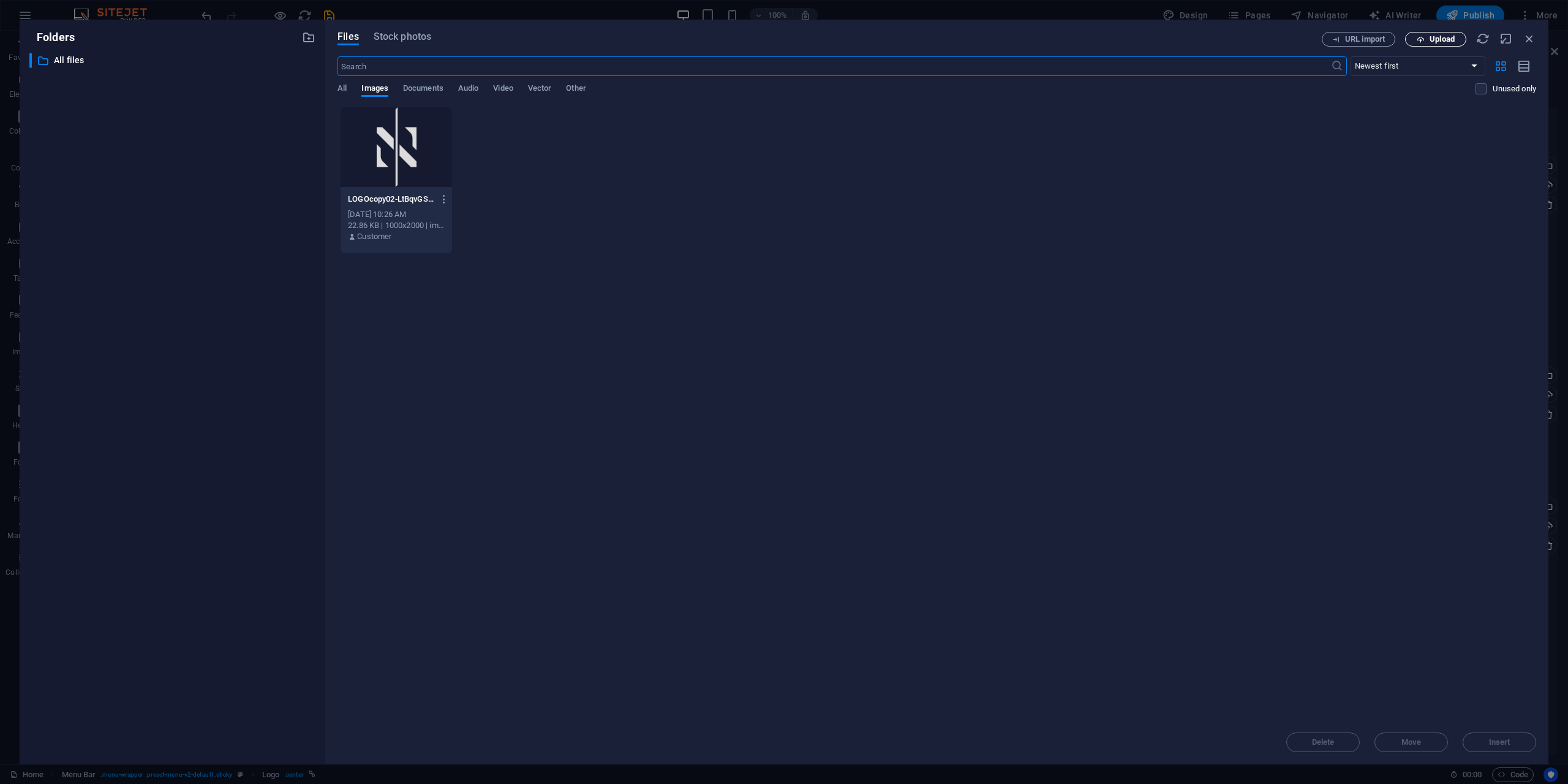
click at [1436, 39] on span "Upload" at bounding box center [1442, 39] width 25 height 7
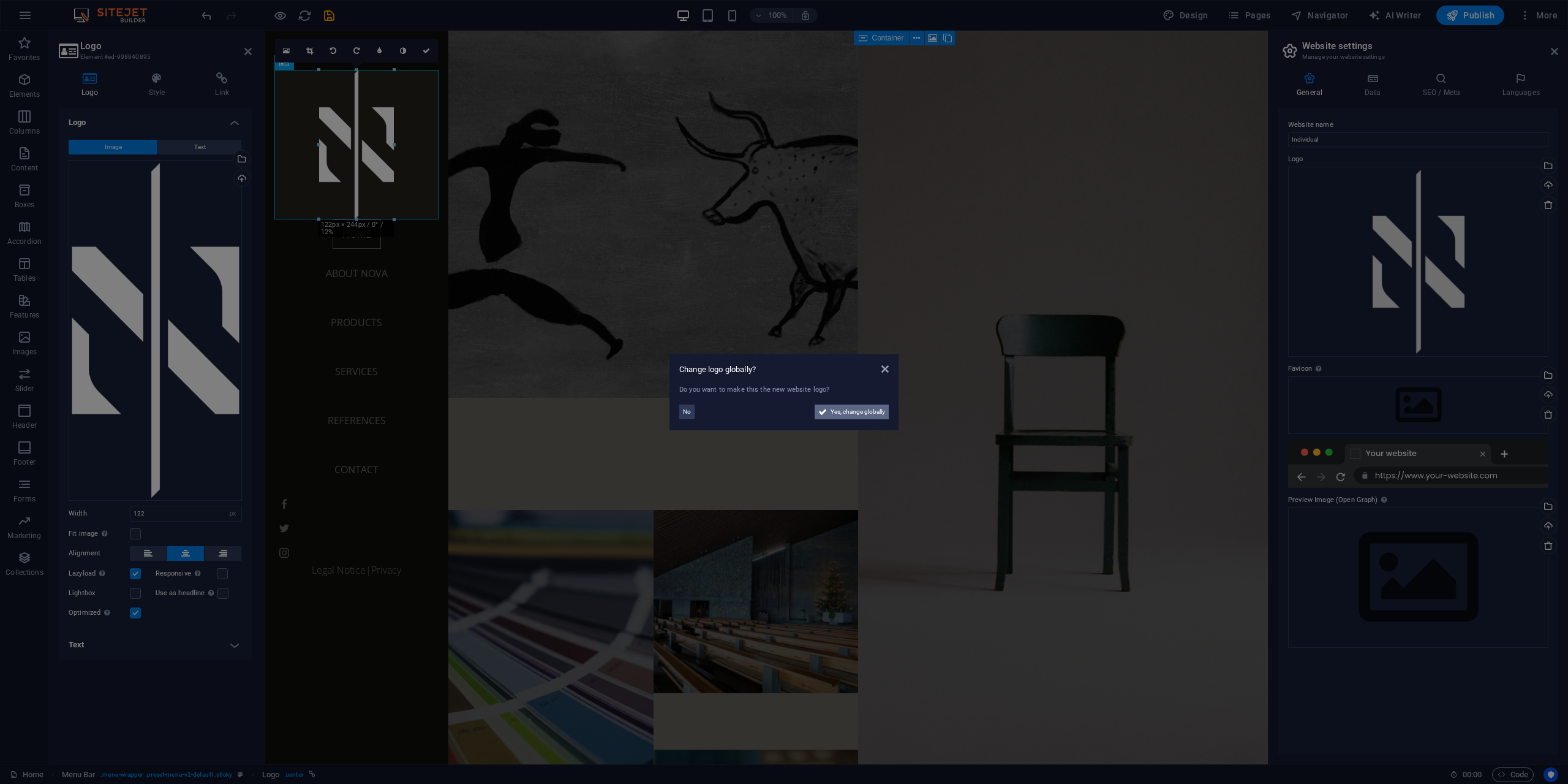
click at [859, 412] on span "Yes, change globally" at bounding box center [858, 412] width 55 height 15
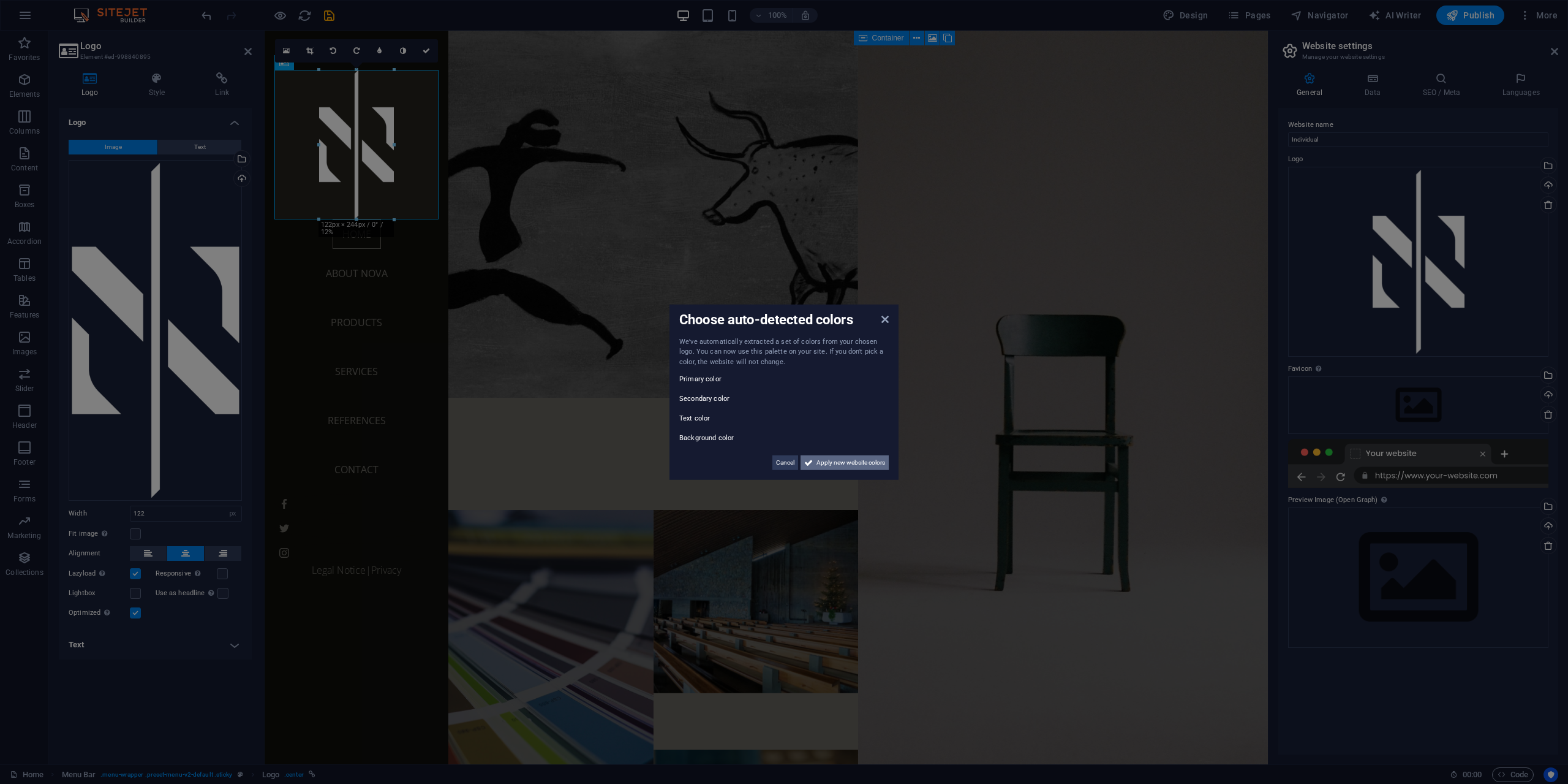
click at [871, 464] on span "Apply new website colors" at bounding box center [851, 463] width 69 height 15
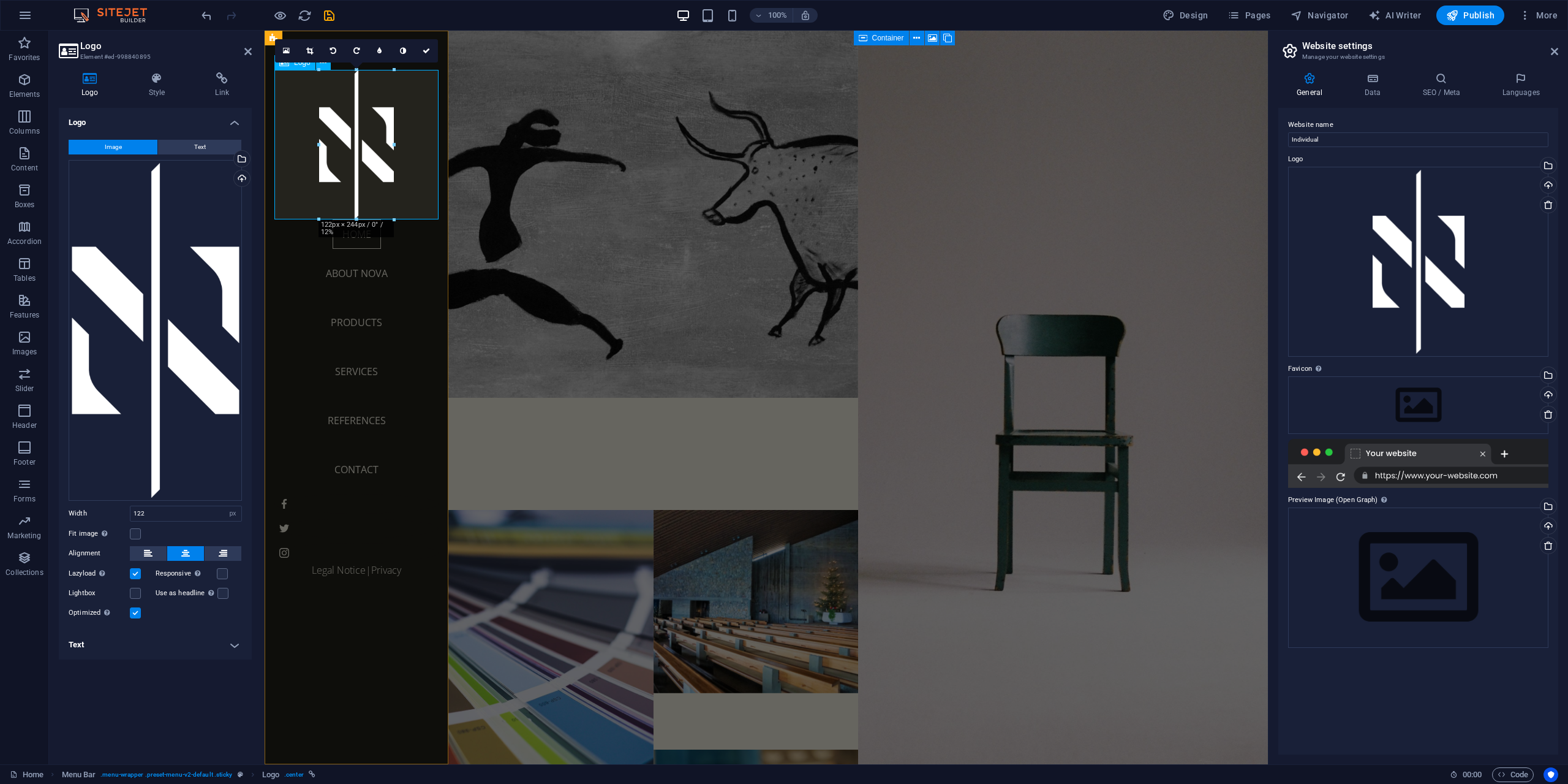
click at [358, 173] on div at bounding box center [357, 144] width 164 height 150
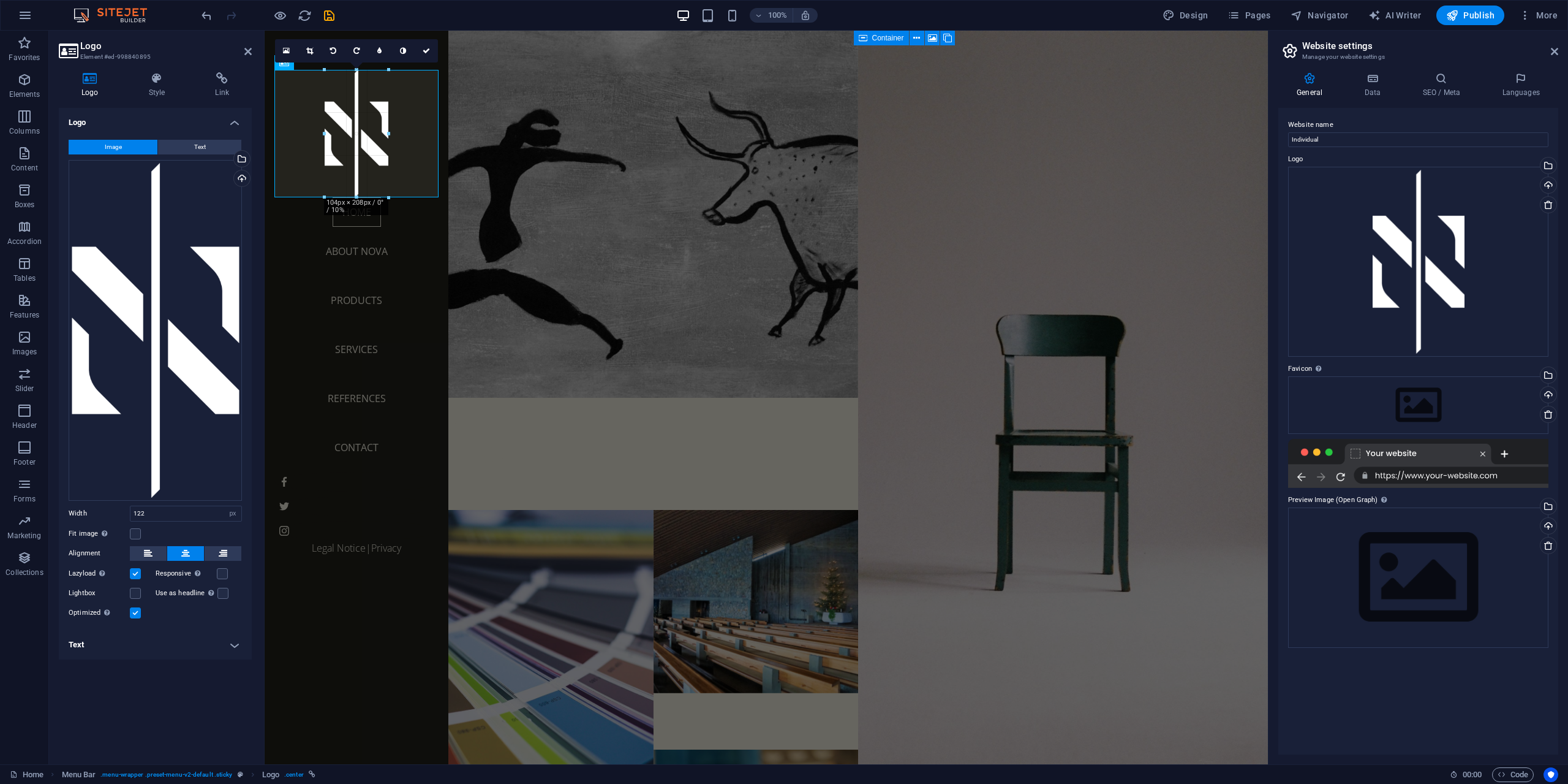
drag, startPoint x: 356, startPoint y: 221, endPoint x: 360, endPoint y: 198, distance: 23.3
type input "104"
click at [241, 154] on div "Select files from the file manager, stock photos, or upload file(s)" at bounding box center [241, 160] width 18 height 18
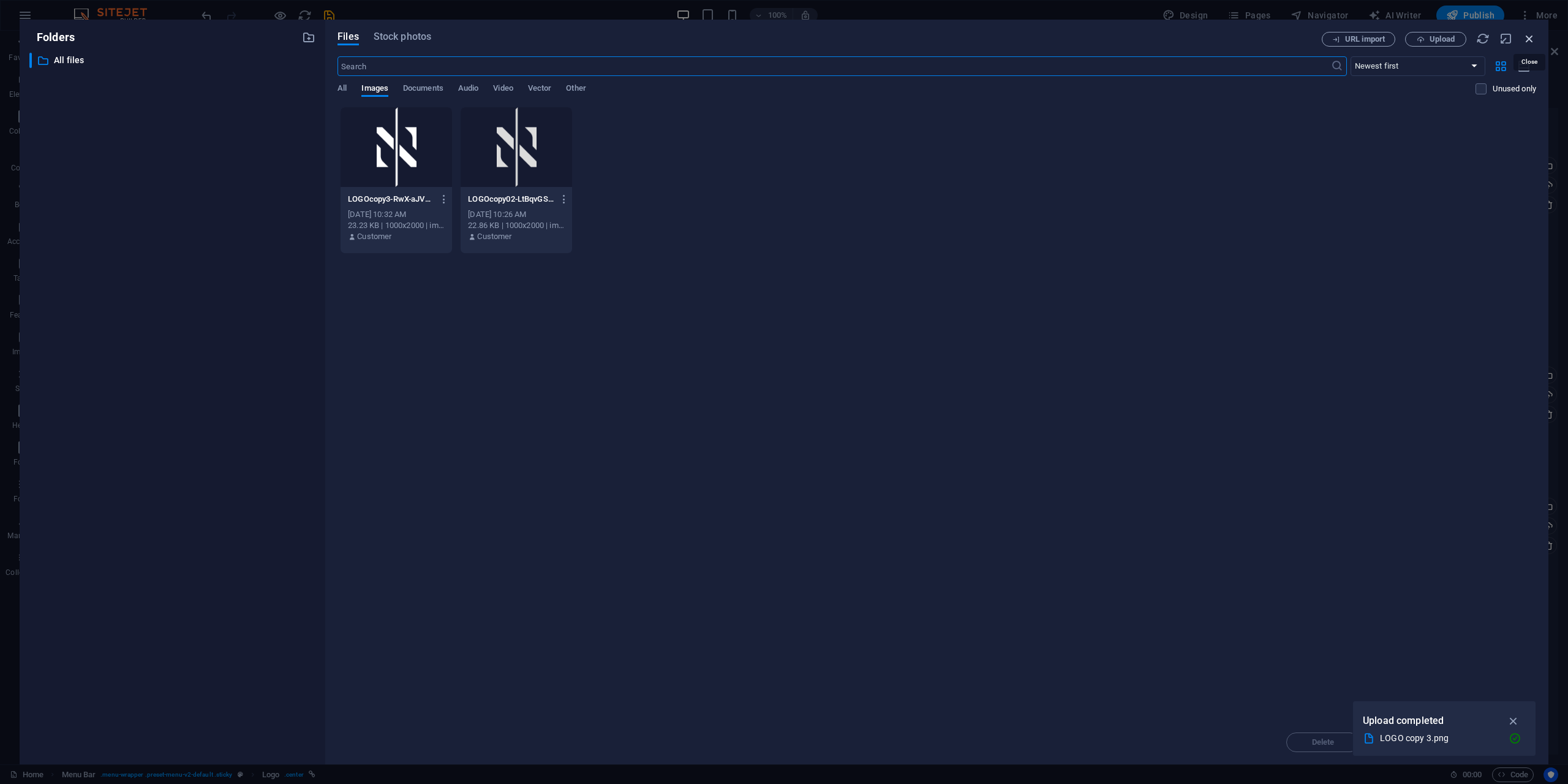
click at [1528, 37] on icon "button" at bounding box center [1529, 38] width 13 height 13
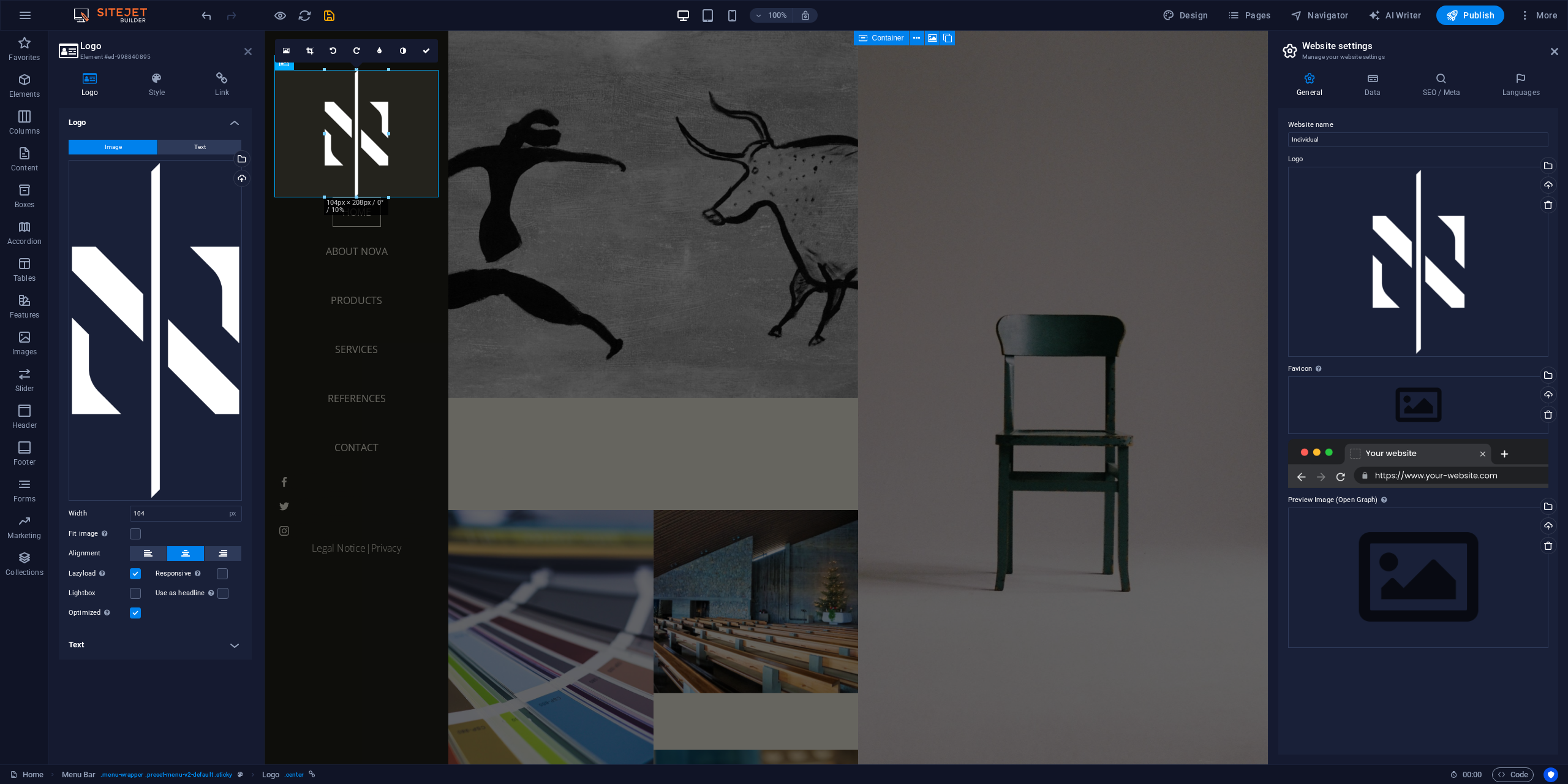
click at [247, 51] on icon at bounding box center [247, 51] width 7 height 10
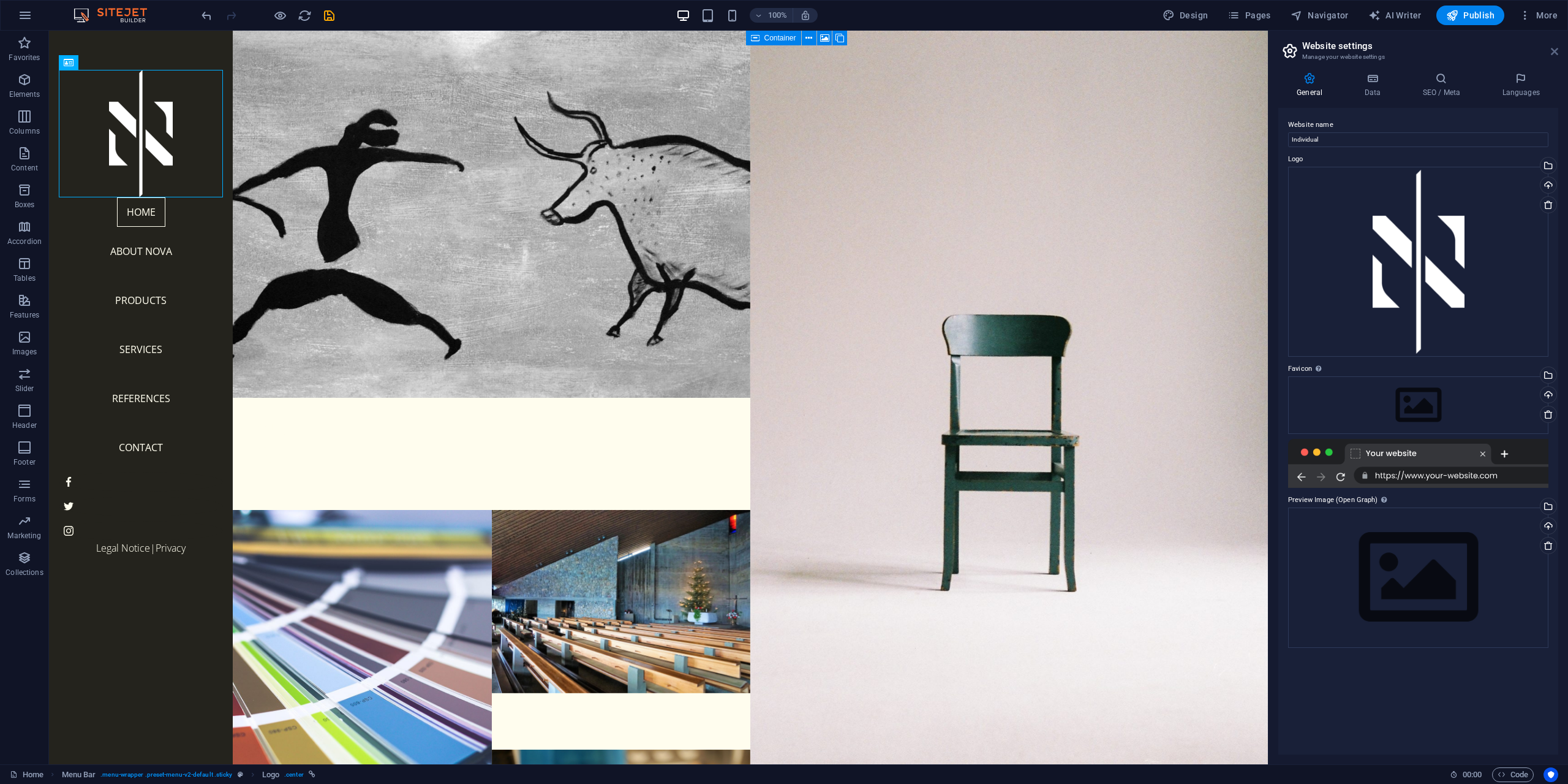
click at [1555, 50] on icon at bounding box center [1554, 51] width 7 height 10
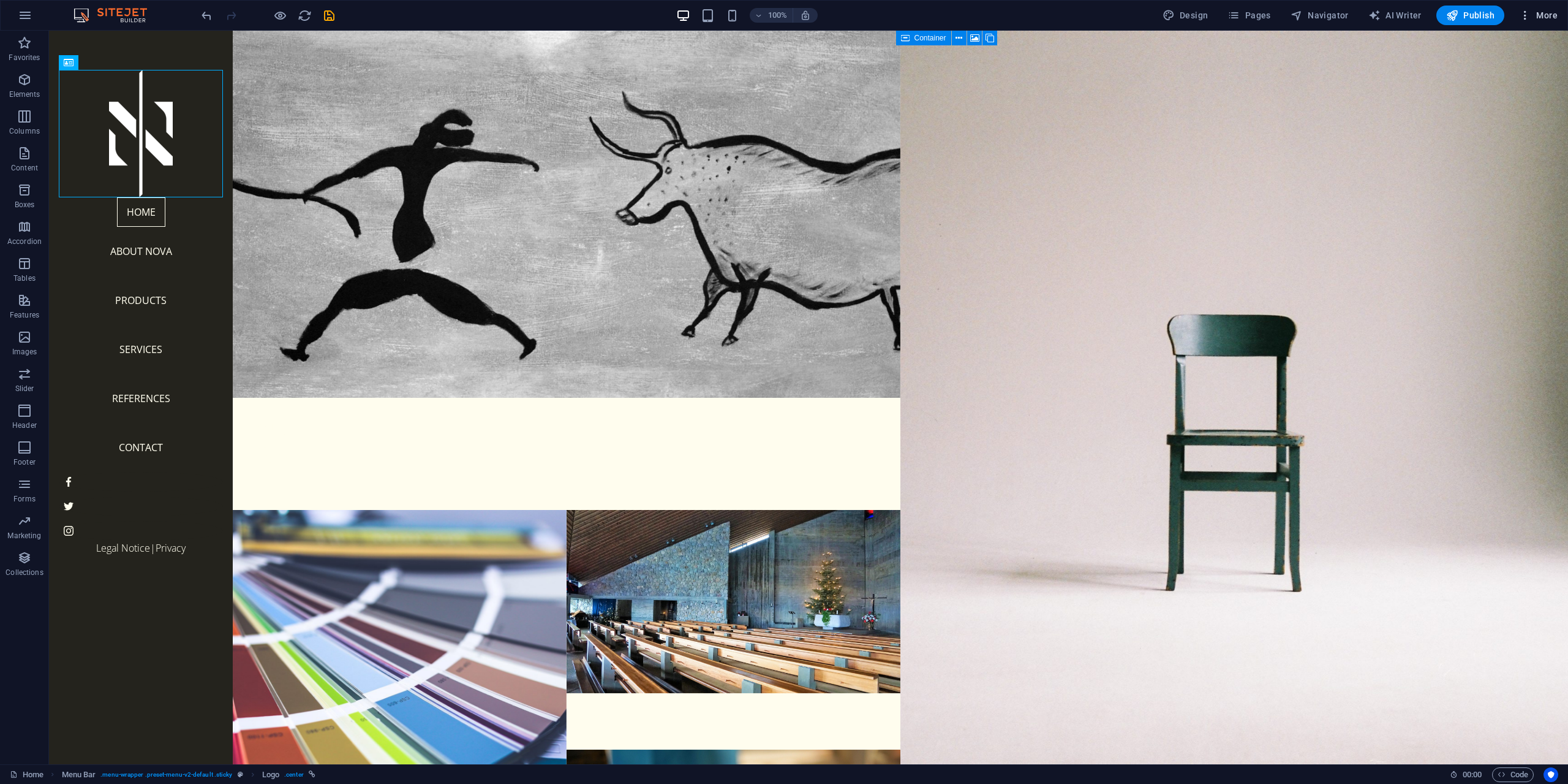
click at [1524, 17] on icon "button" at bounding box center [1525, 15] width 12 height 12
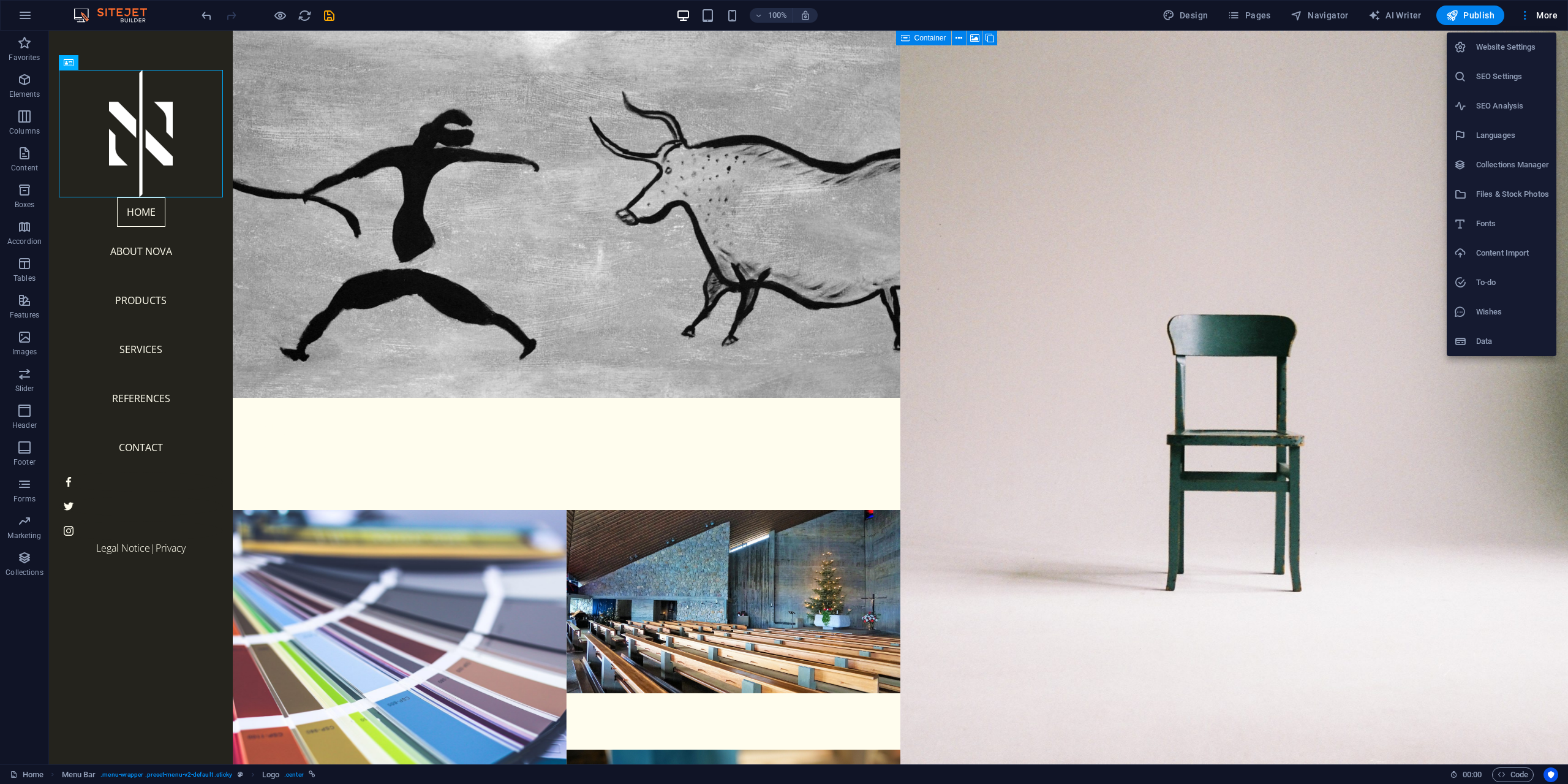
click at [1524, 48] on h6 "Website Settings" at bounding box center [1513, 47] width 73 height 15
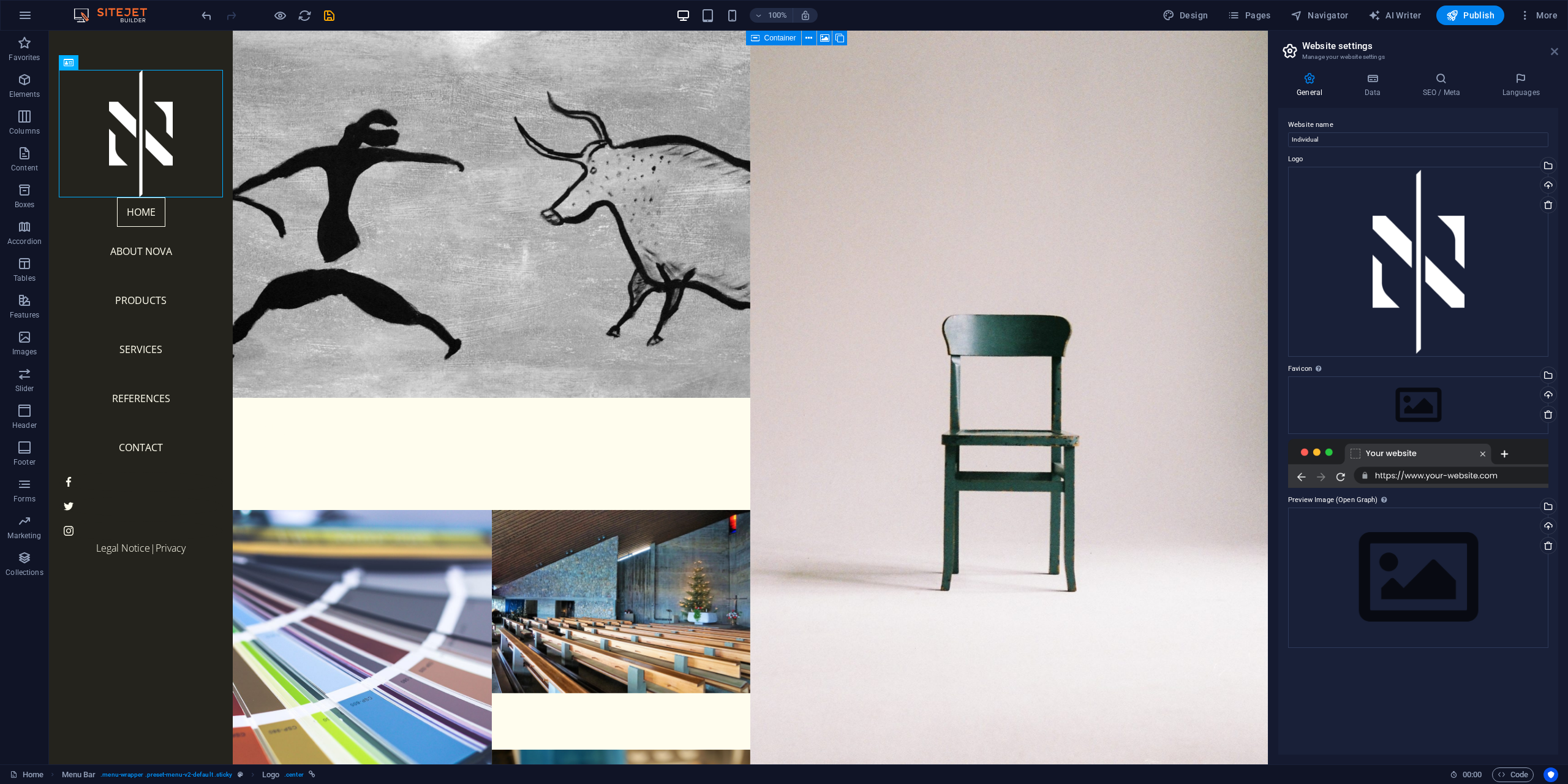
click at [1552, 52] on icon at bounding box center [1554, 51] width 7 height 10
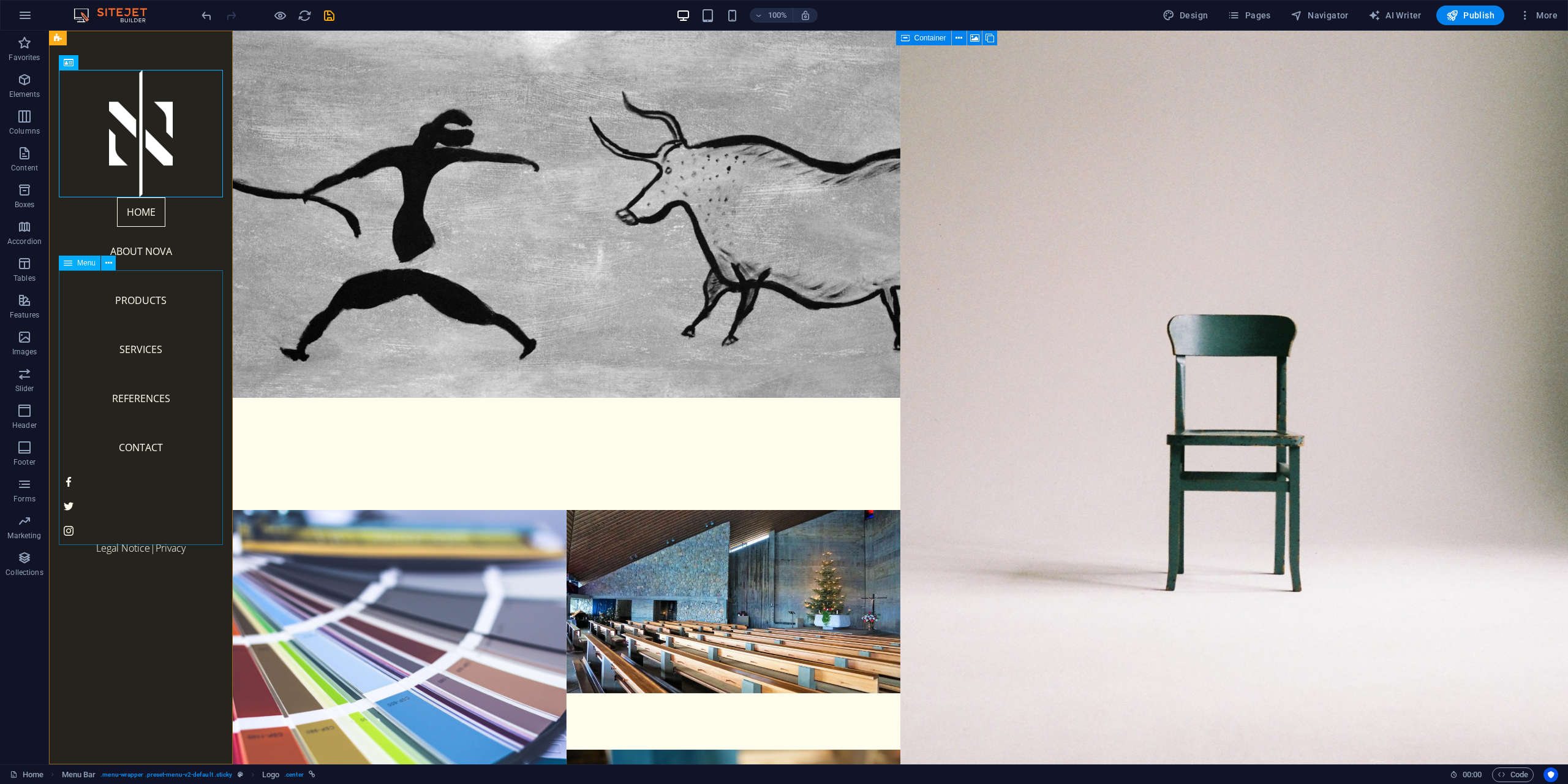
click at [152, 329] on nav "Home About Nova Products Services References Contact" at bounding box center [141, 334] width 164 height 275
drag, startPoint x: 152, startPoint y: 329, endPoint x: 202, endPoint y: 358, distance: 57.8
click at [152, 328] on nav "Home About Nova Products Services References Contact" at bounding box center [141, 334] width 164 height 275
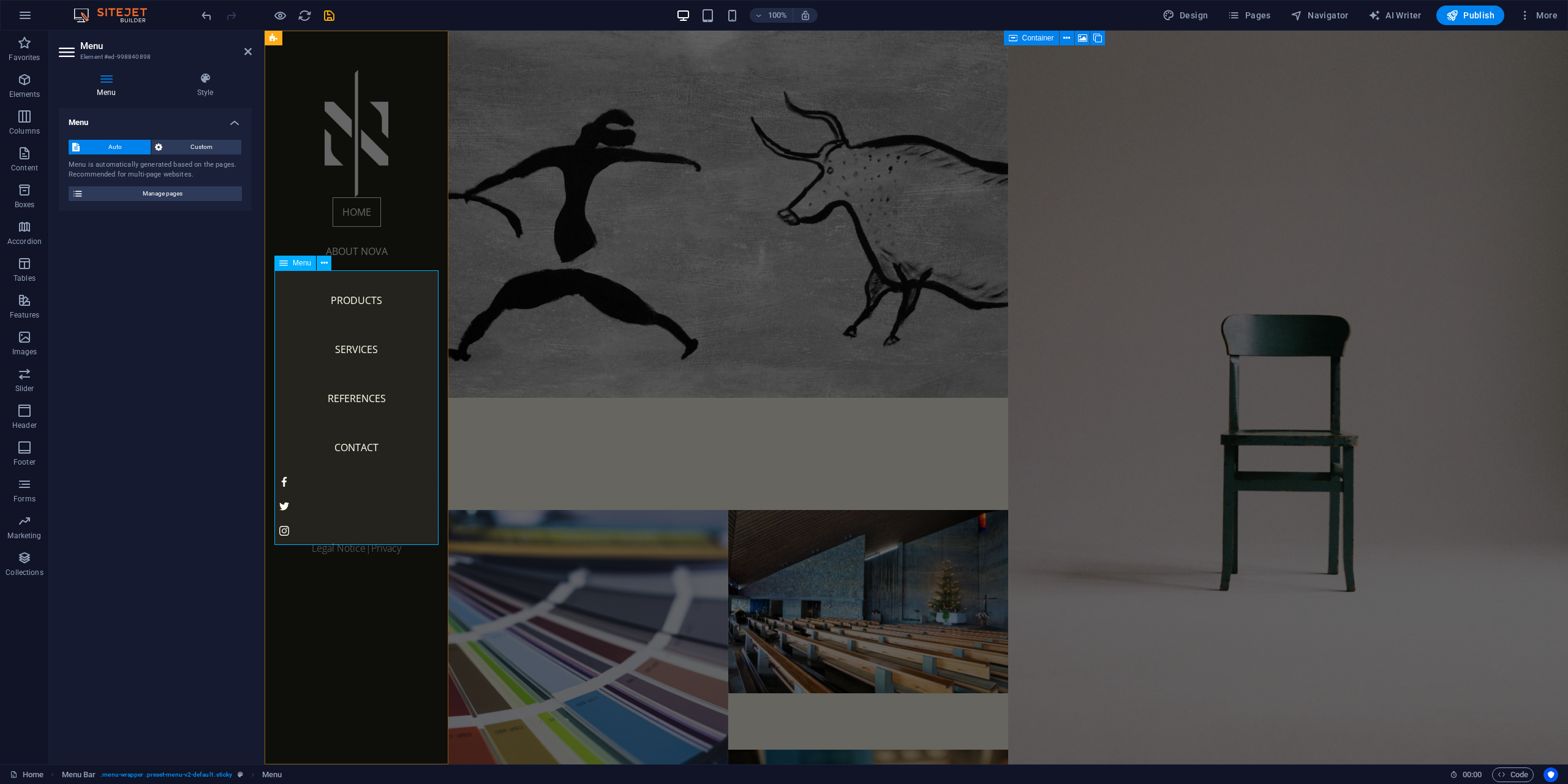
click at [364, 324] on nav "Home About Nova Products Services References Contact" at bounding box center [357, 334] width 164 height 275
click at [133, 122] on h4 "Menu" at bounding box center [155, 118] width 193 height 22
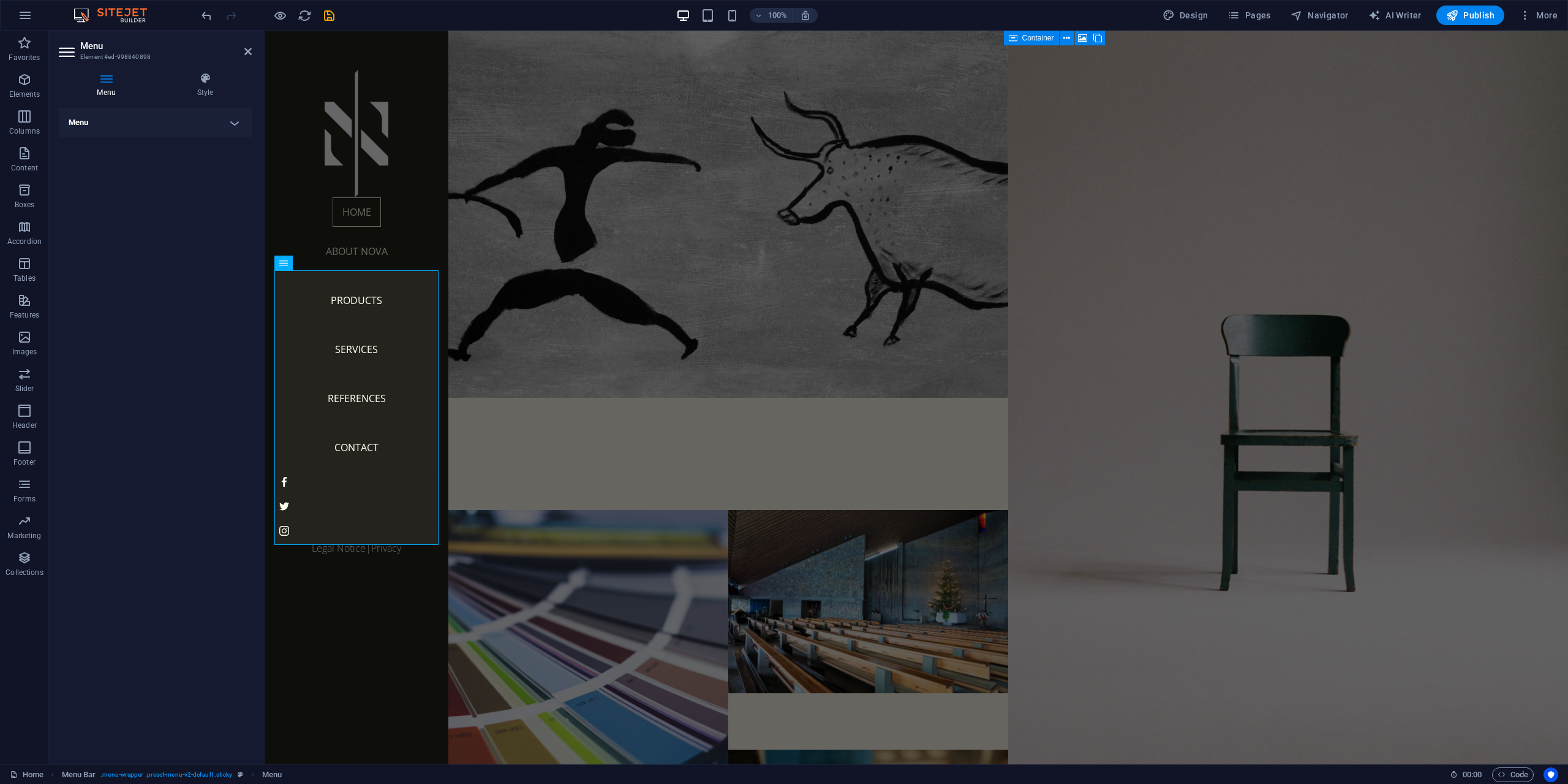
click at [159, 123] on h4 "Menu" at bounding box center [155, 123] width 193 height 30
click at [194, 150] on span "Custom" at bounding box center [202, 147] width 72 height 15
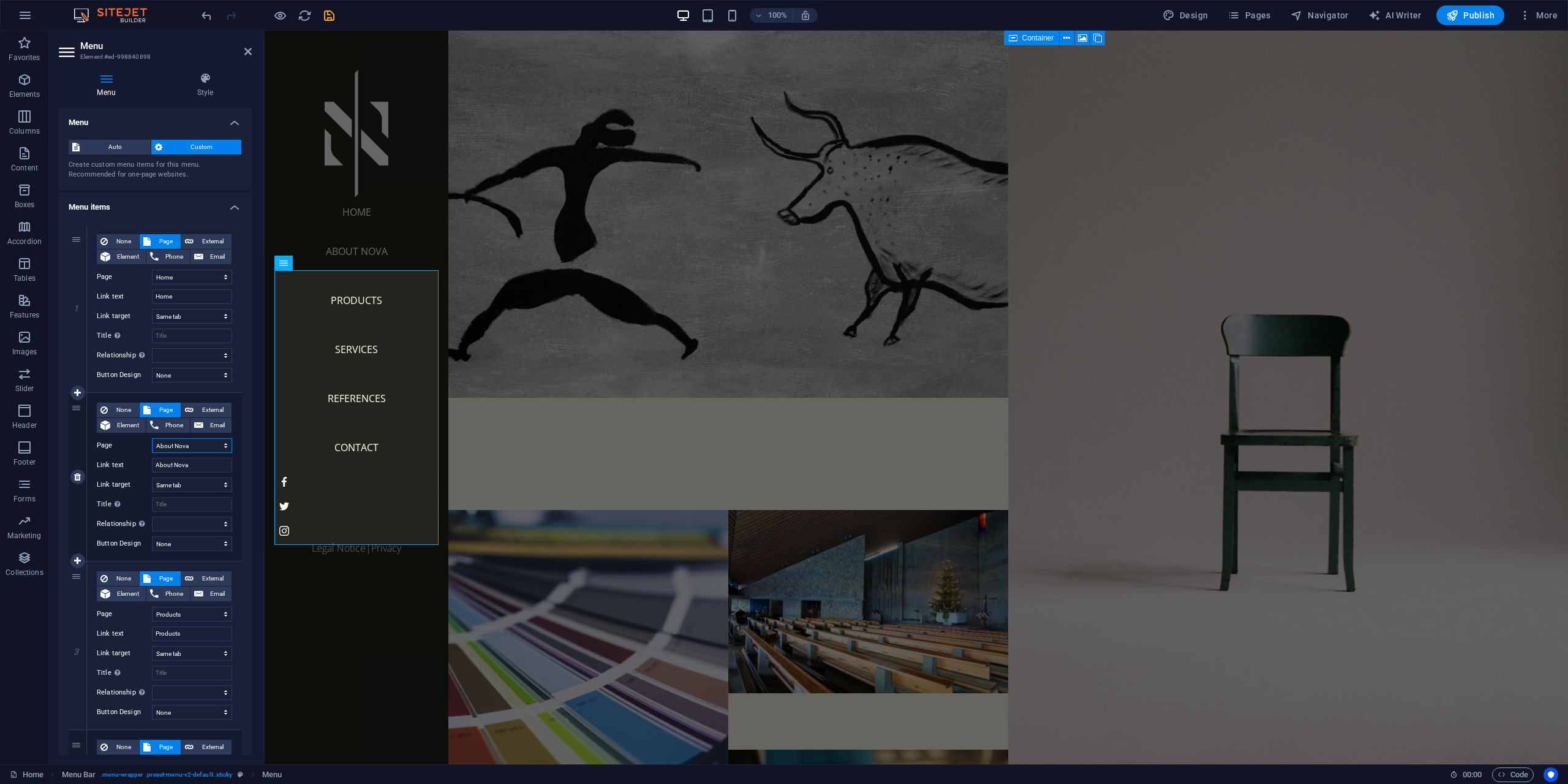
click at [194, 447] on select "Home About Nova Products Services References Contact Legal Notice Privacy" at bounding box center [192, 445] width 80 height 15
click at [194, 446] on select "Home About Nova Products Services References Contact Legal Notice Privacy" at bounding box center [192, 445] width 80 height 15
drag, startPoint x: 189, startPoint y: 464, endPoint x: 175, endPoint y: 464, distance: 14.0
click at [175, 464] on input "About Nova" at bounding box center [192, 465] width 80 height 15
type input "About Night"
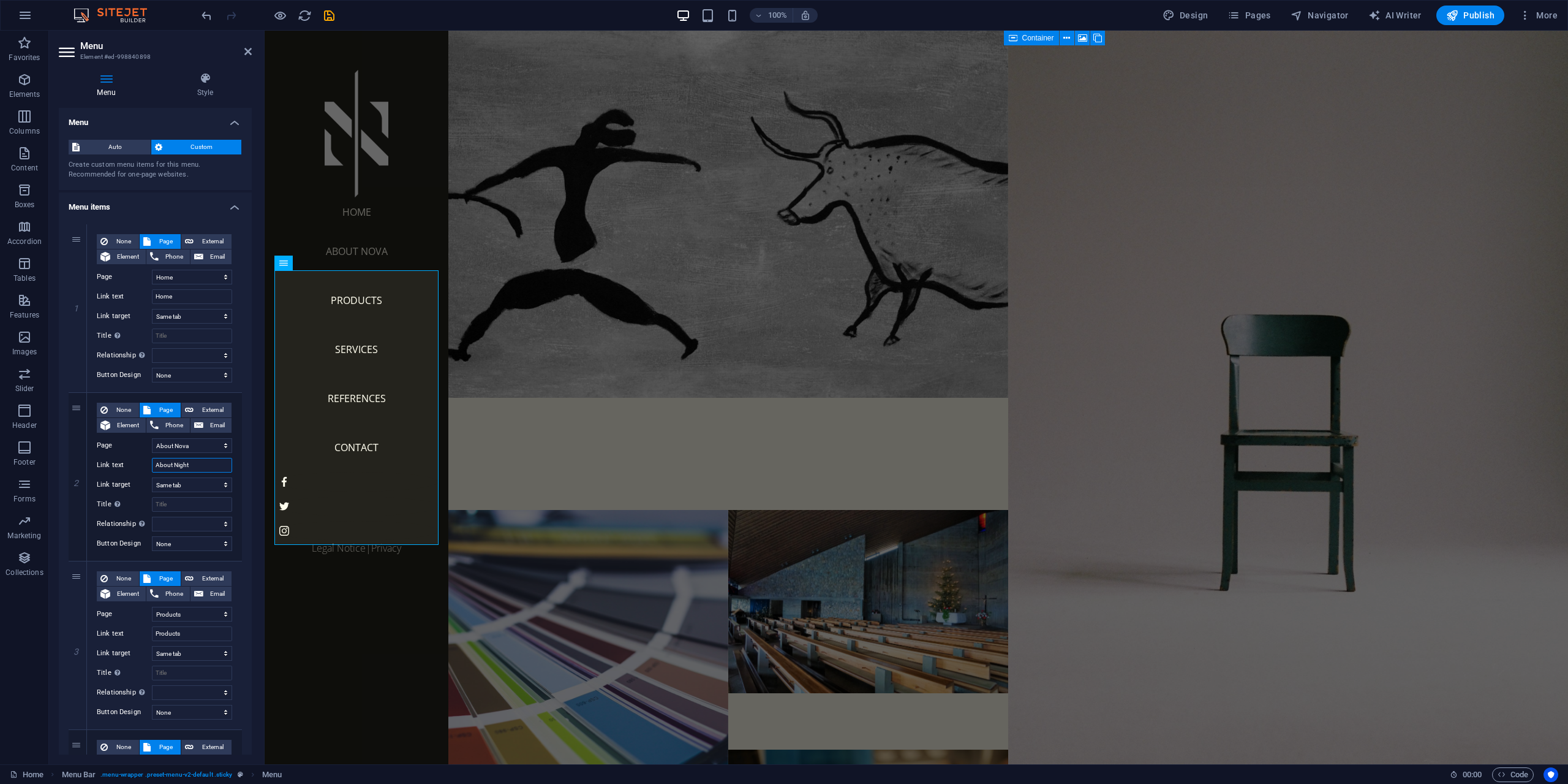
select select
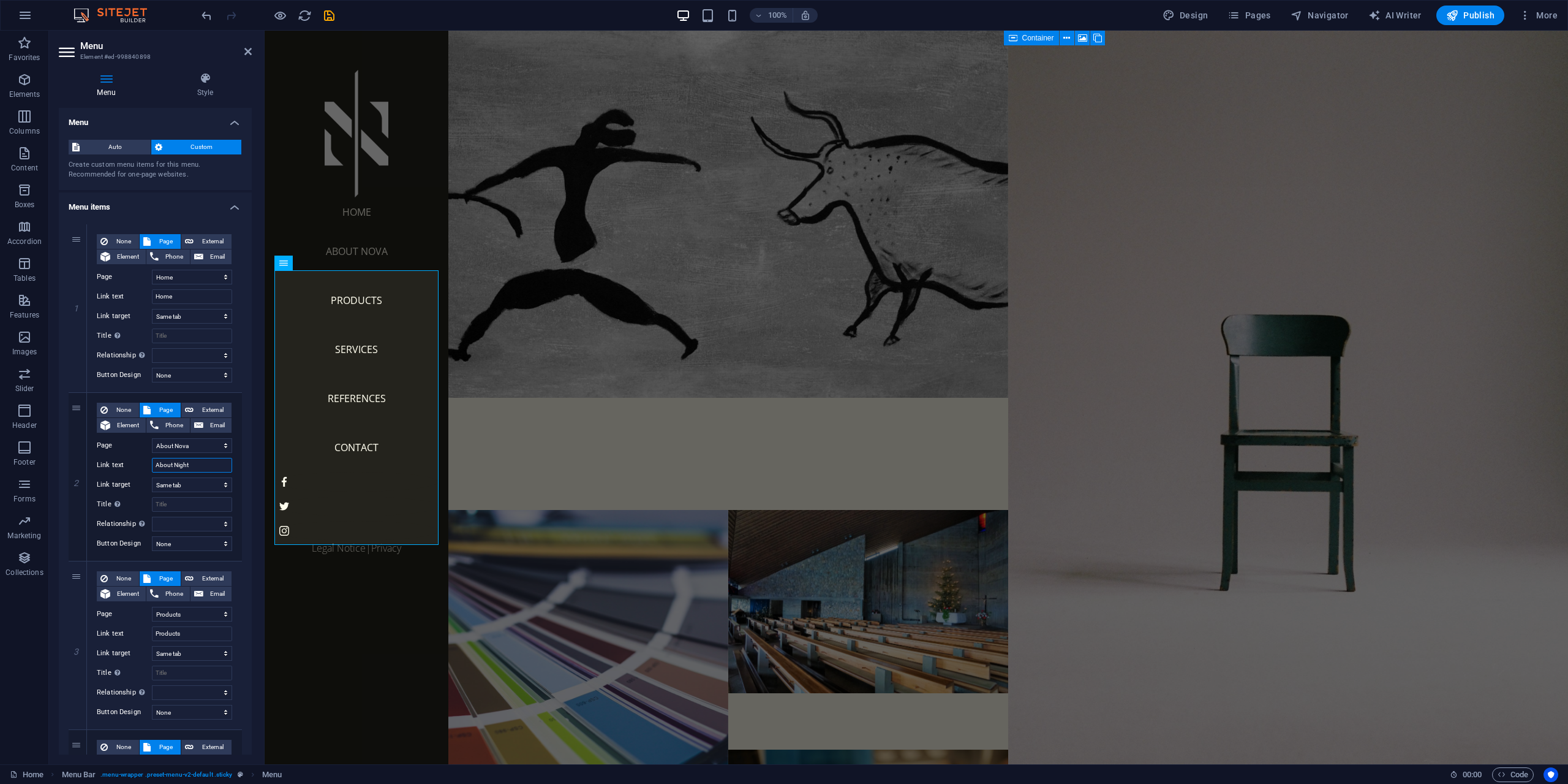
select select
type input "About Night Shade"
select select
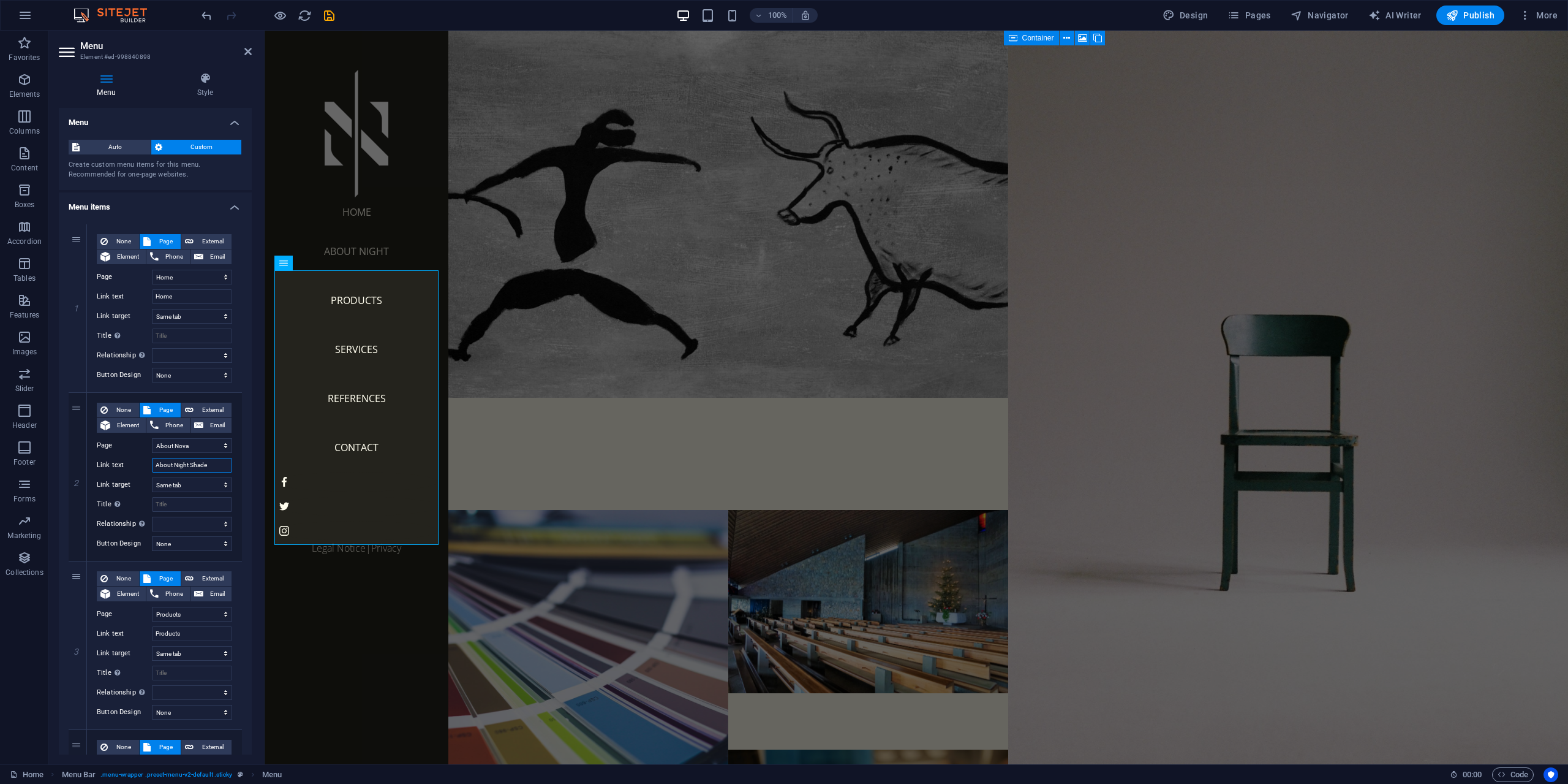
select select
type input "About Night Shade Design"
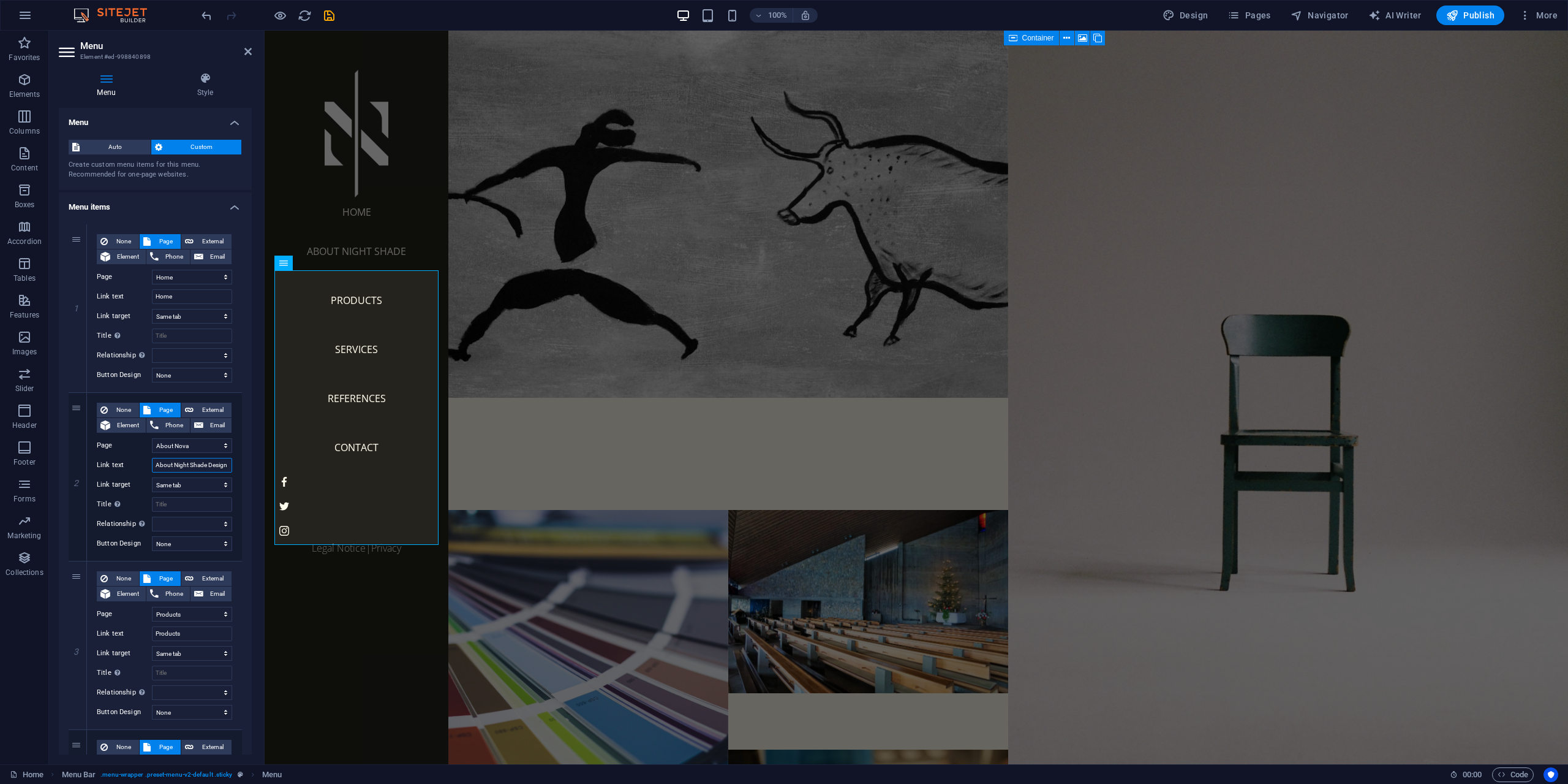
select select
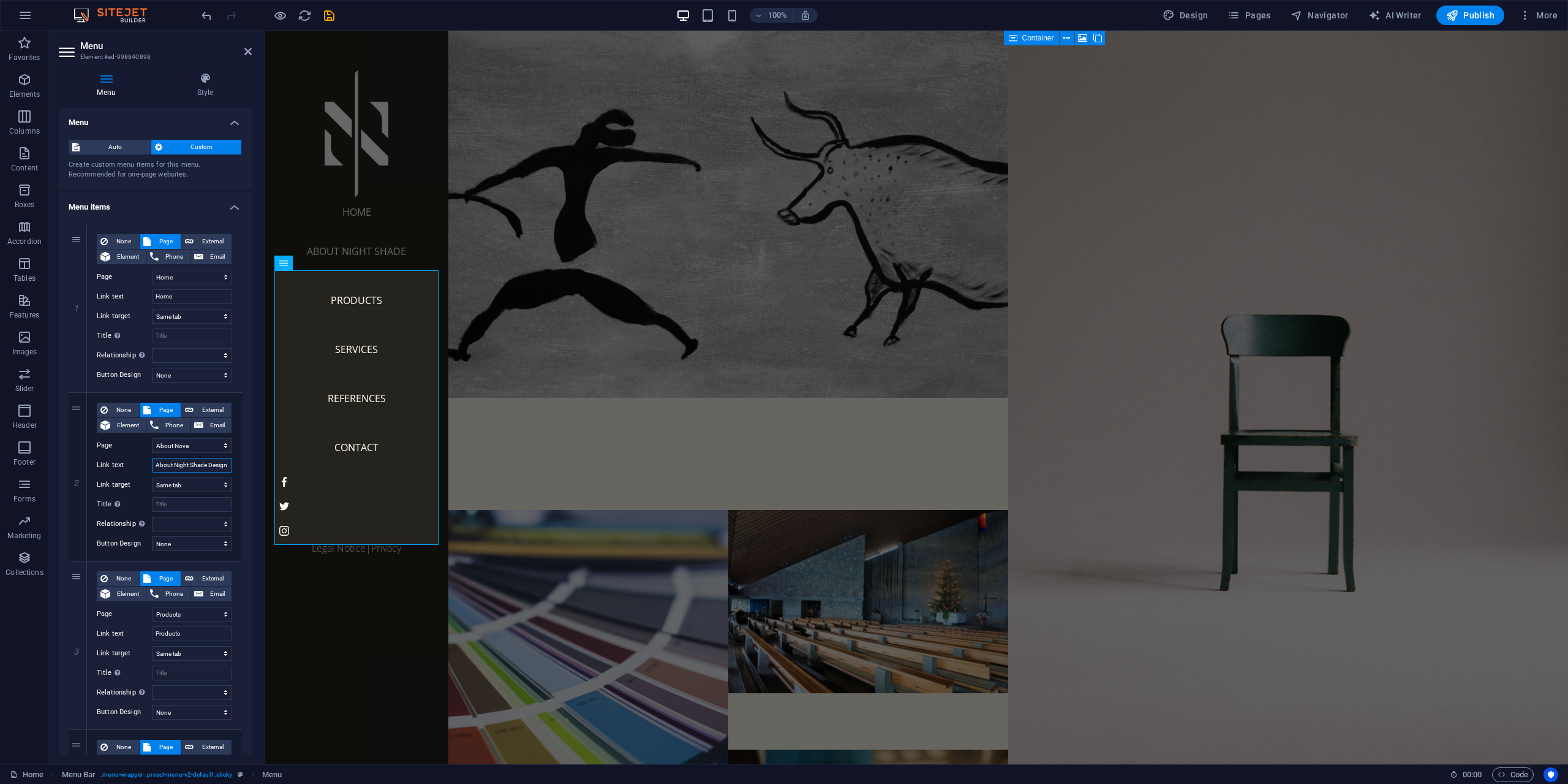
select select
type input "About Night Shade Design"
drag, startPoint x: 189, startPoint y: 635, endPoint x: 144, endPoint y: 631, distance: 45.2
click at [144, 631] on div "Link text Products" at bounding box center [165, 633] width 136 height 15
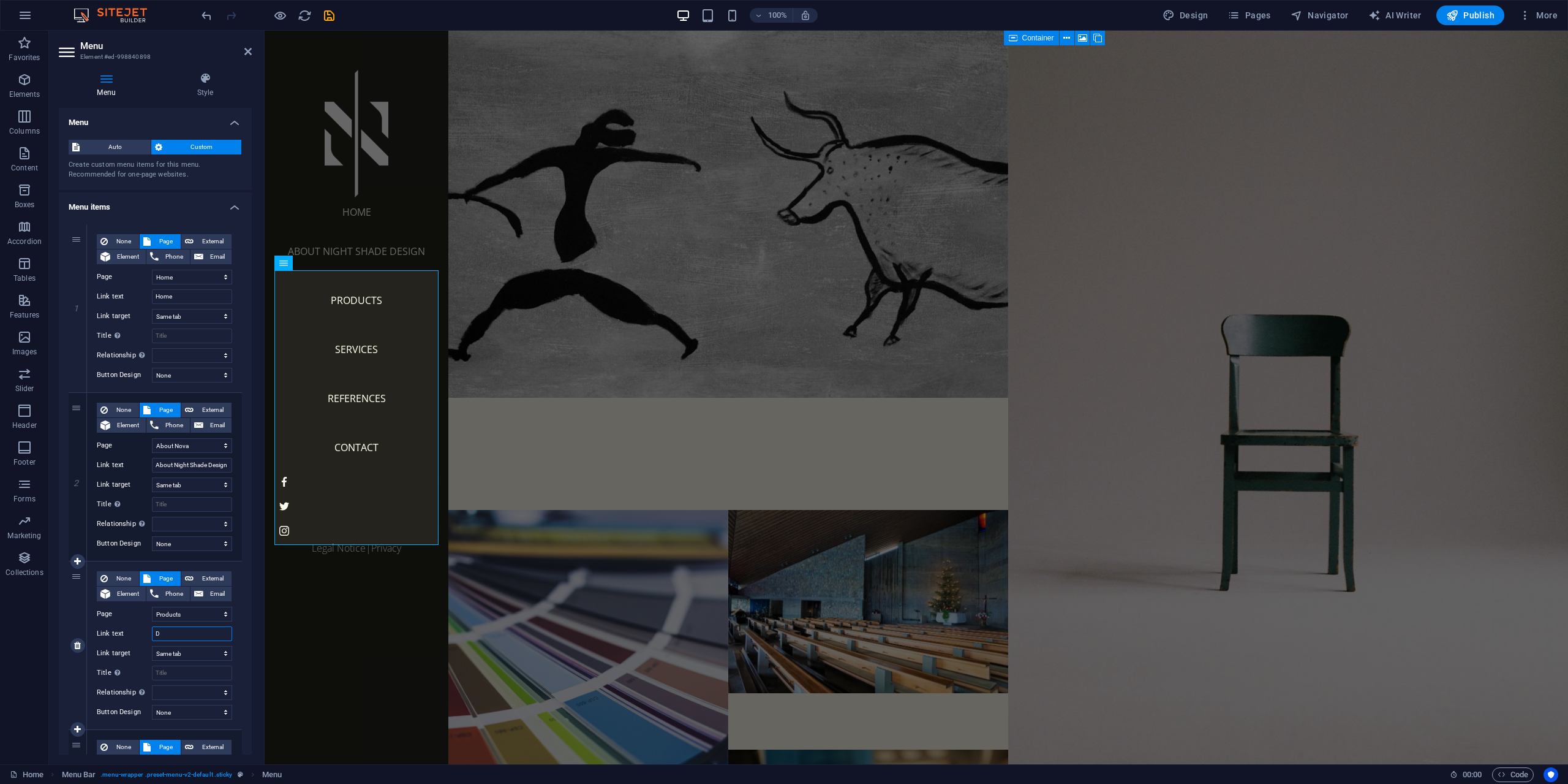
type input "De"
select select
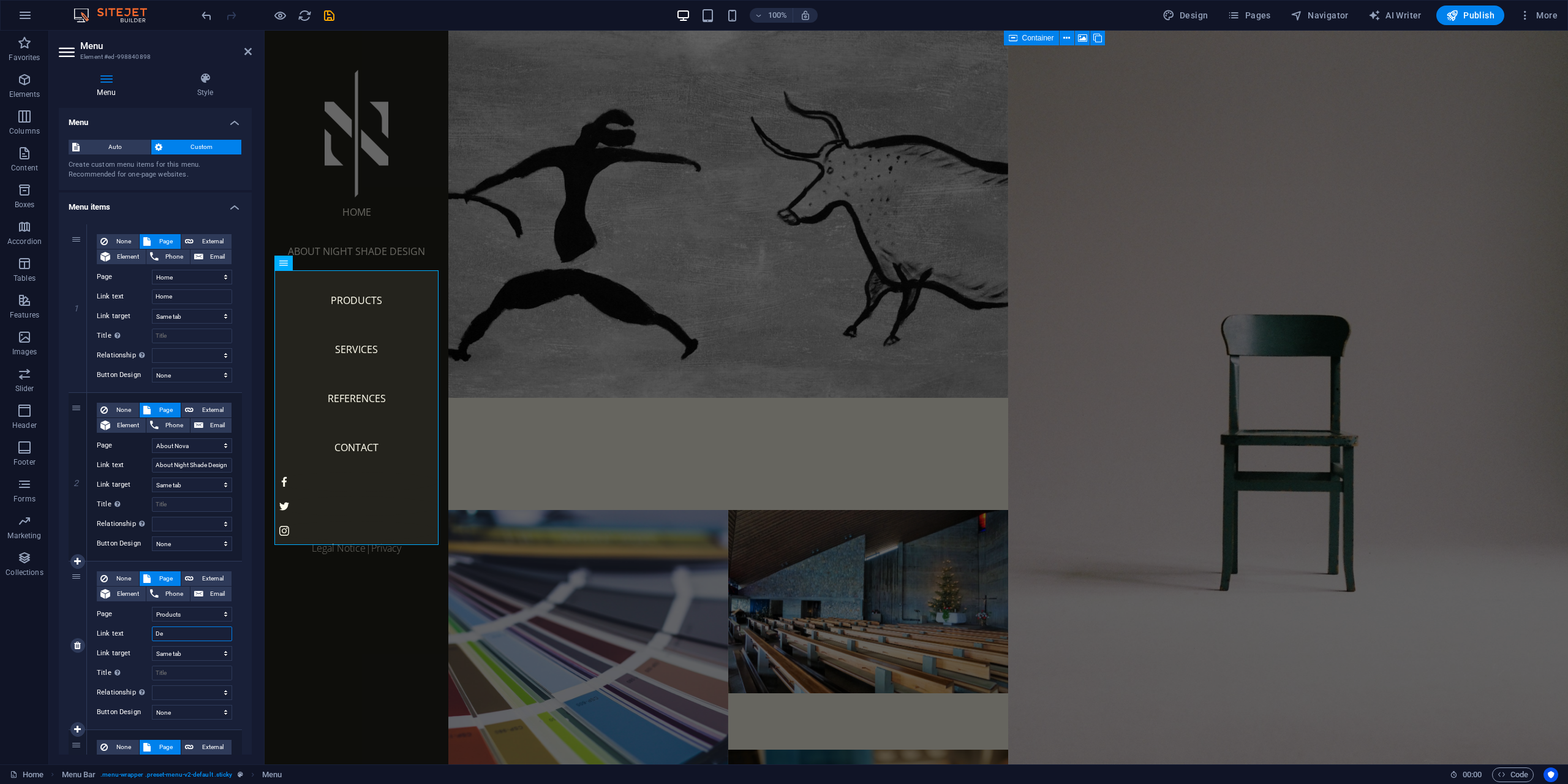
select select
type input "Designs"
select select
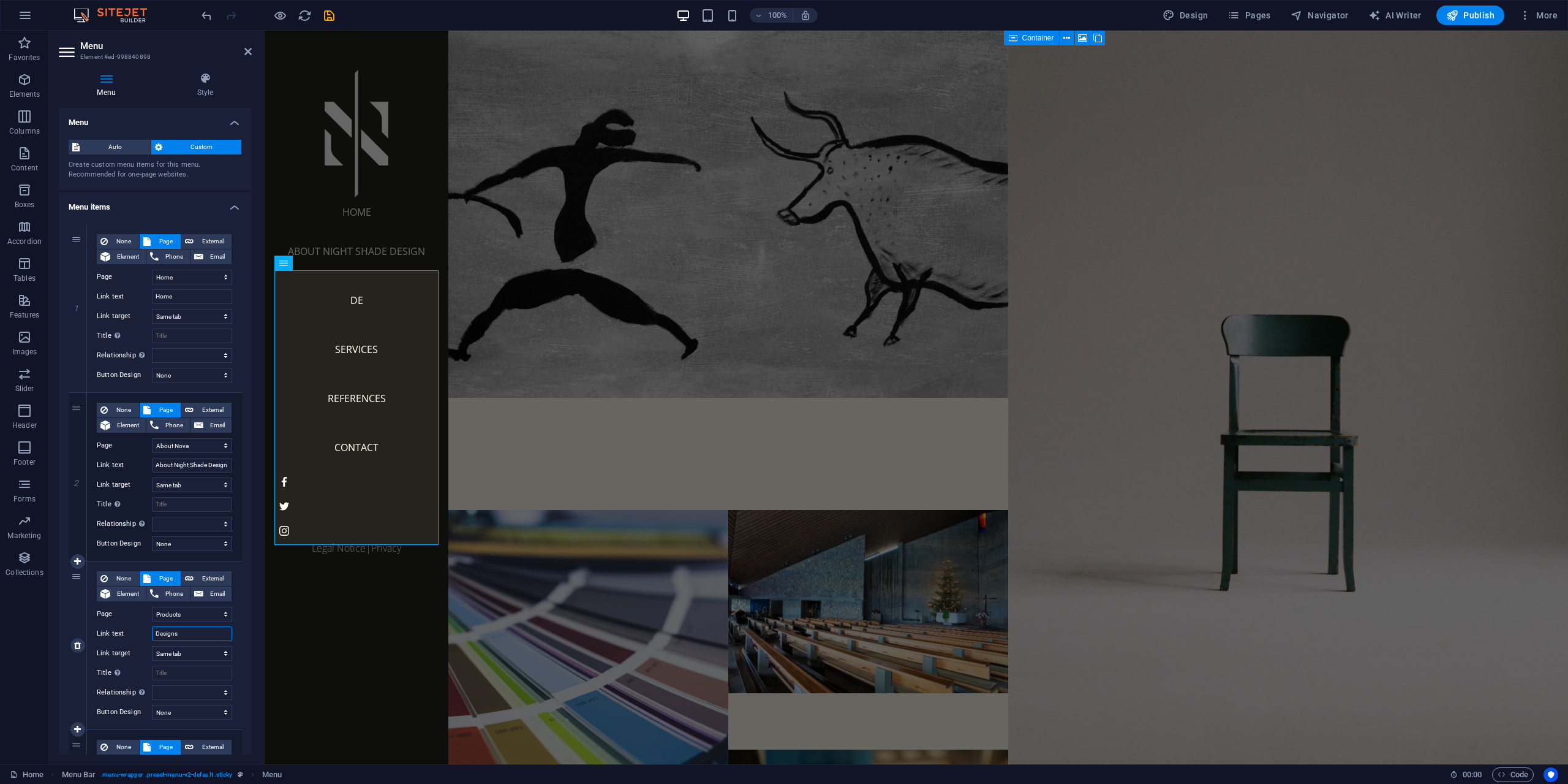
select select
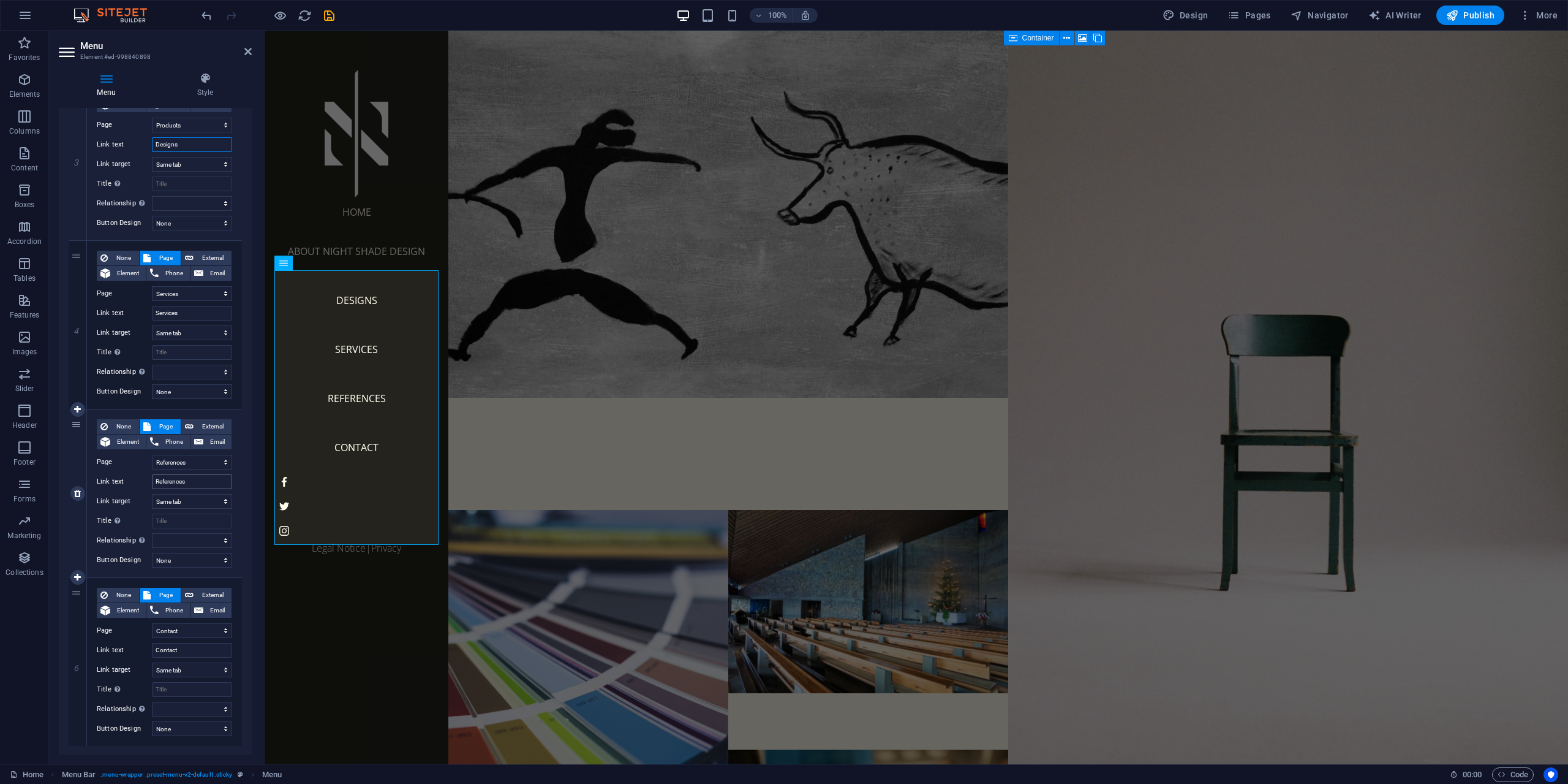
scroll to position [490, 0]
type input "Designs"
click at [249, 49] on icon at bounding box center [247, 51] width 7 height 10
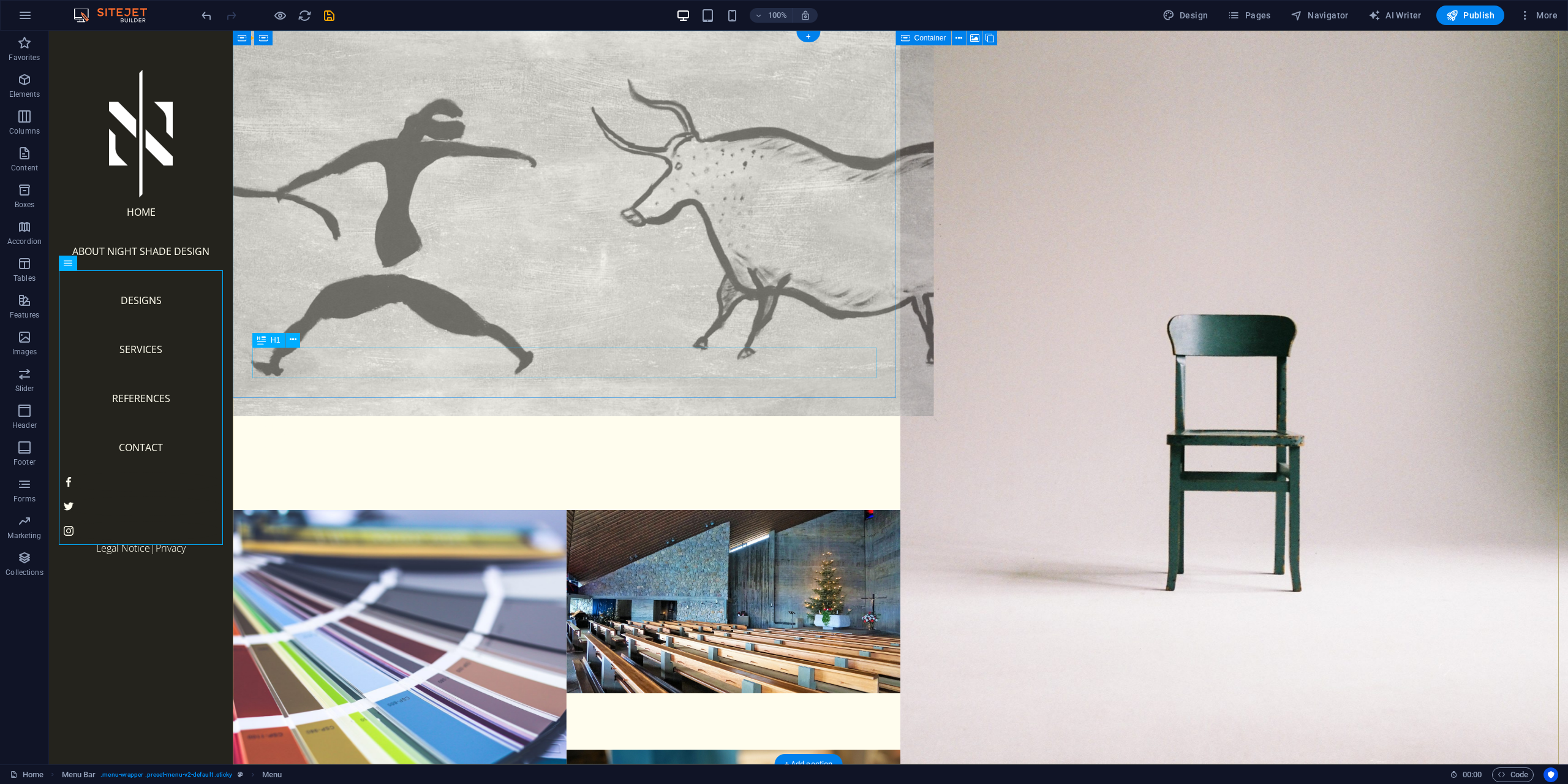
click at [300, 440] on div "NOVA" at bounding box center [566, 455] width 668 height 31
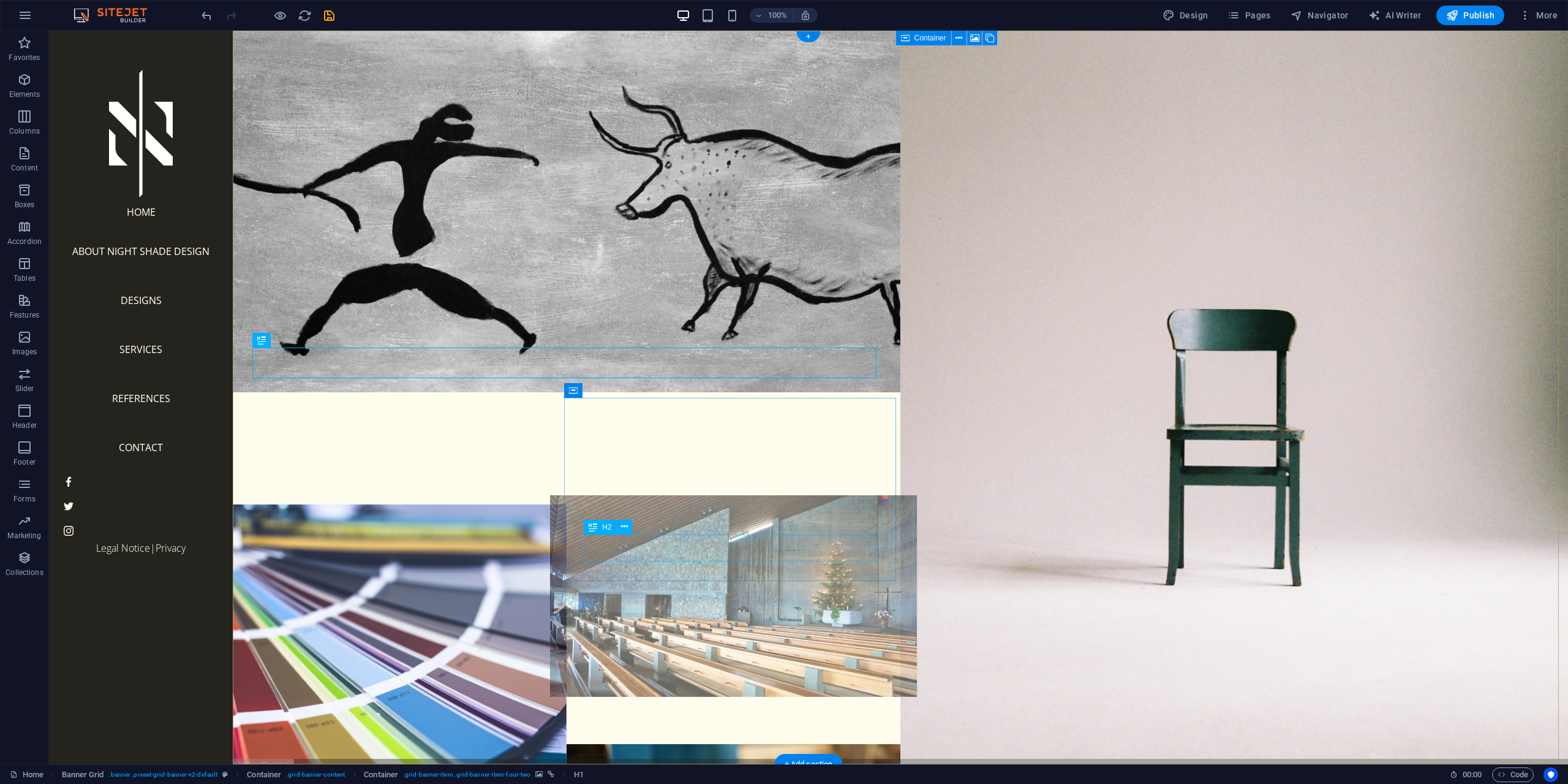
scroll to position [39, 0]
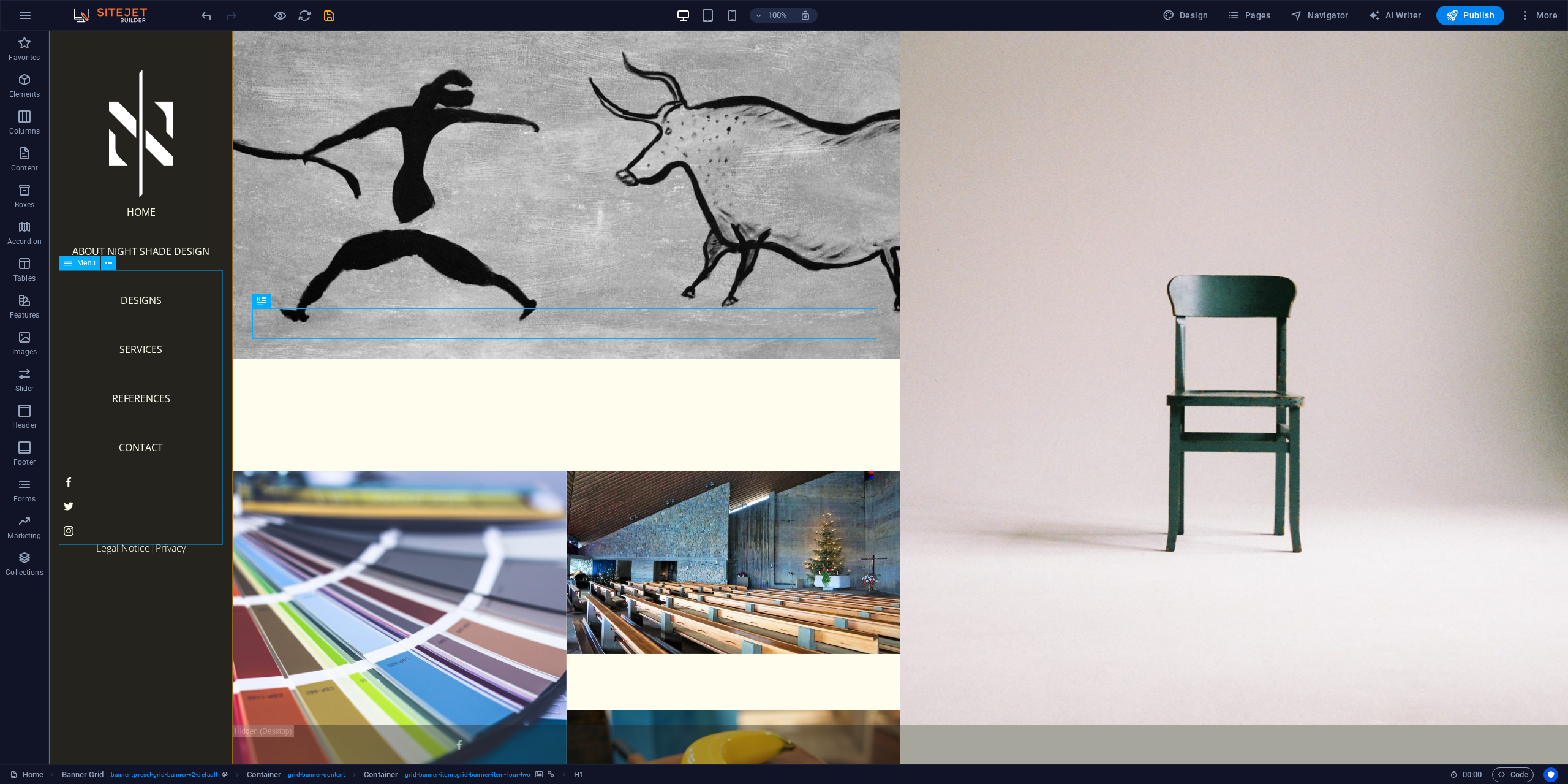
click at [150, 383] on nav "Home About Night Shade Design Designs Services References Contact" at bounding box center [141, 334] width 164 height 275
select select
select select "1"
select select
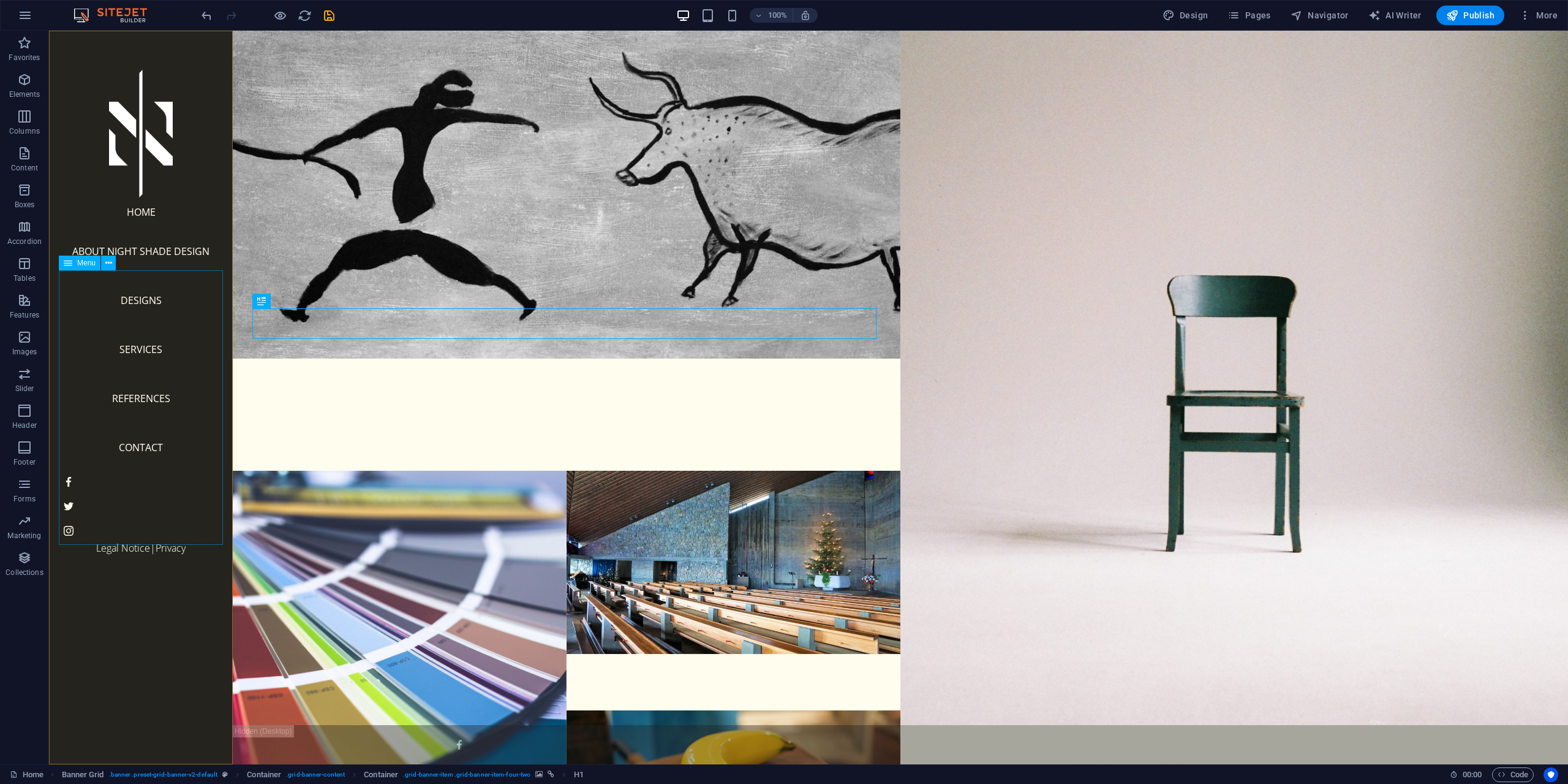
select select "2"
select select
select select "3"
select select
select select "4"
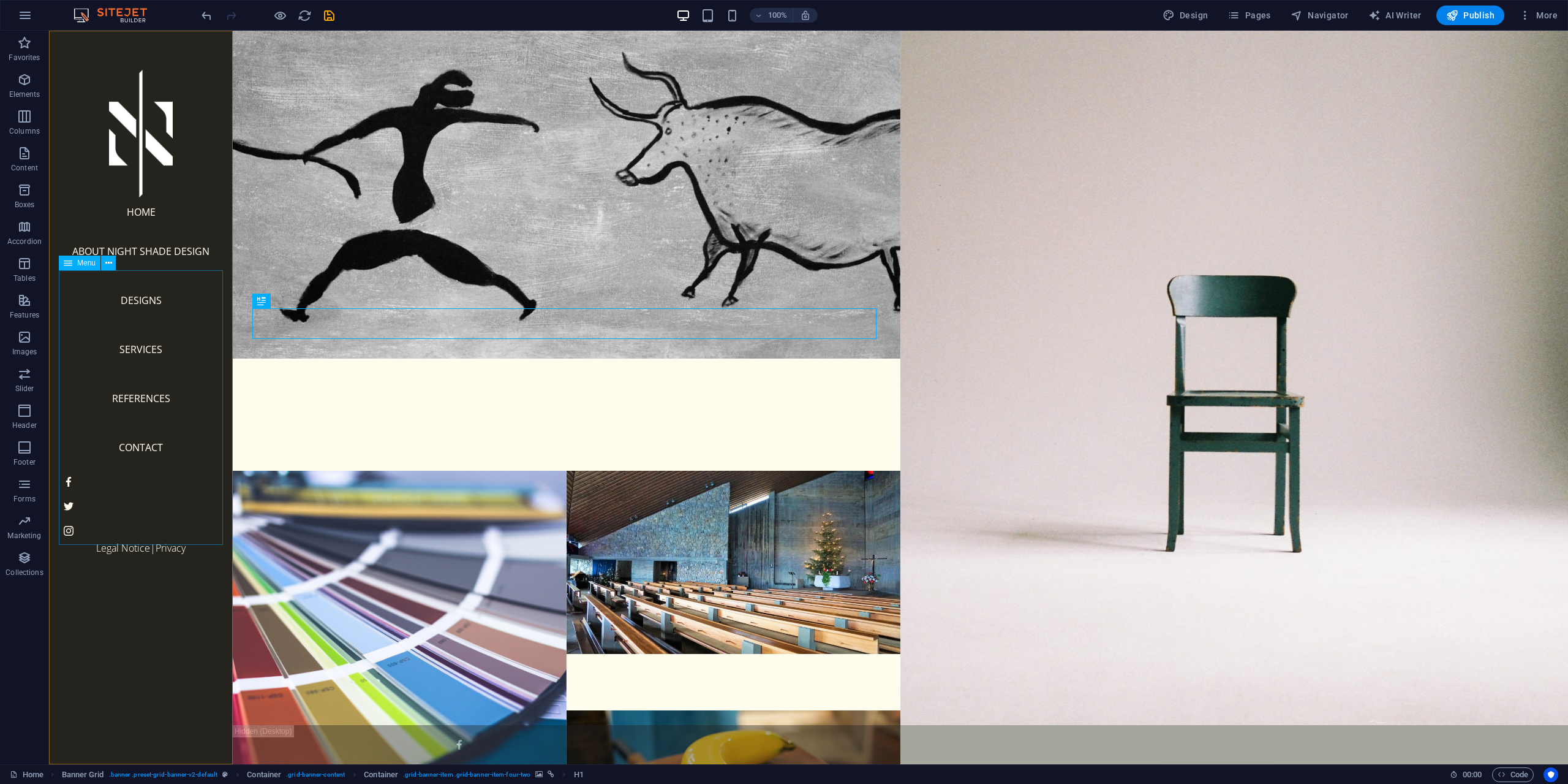
select select
select select "5"
select select
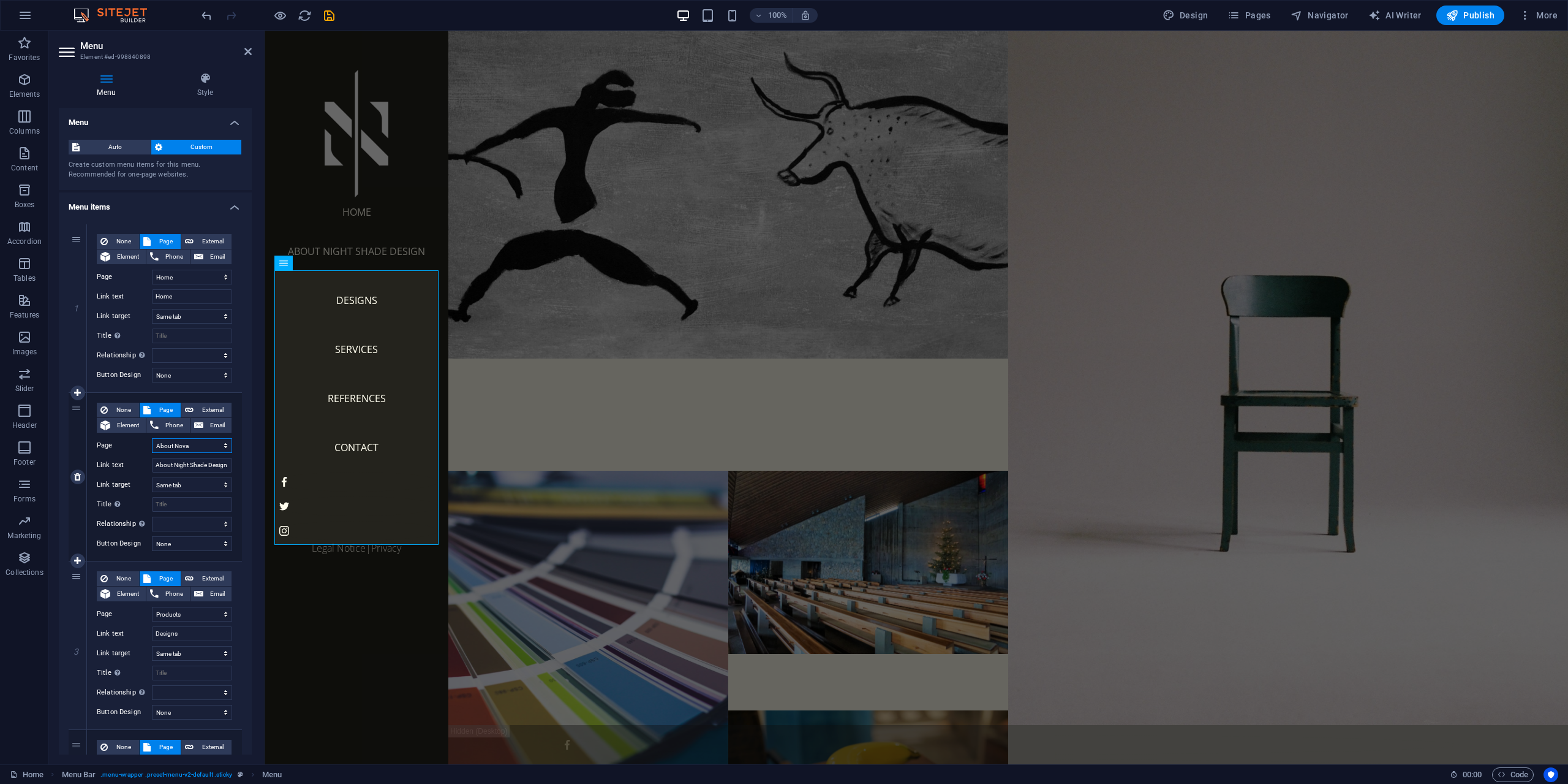
click at [214, 446] on select "Home About Nova Products Services References Contact Legal Notice Privacy" at bounding box center [192, 445] width 80 height 15
click at [249, 53] on icon at bounding box center [247, 51] width 7 height 10
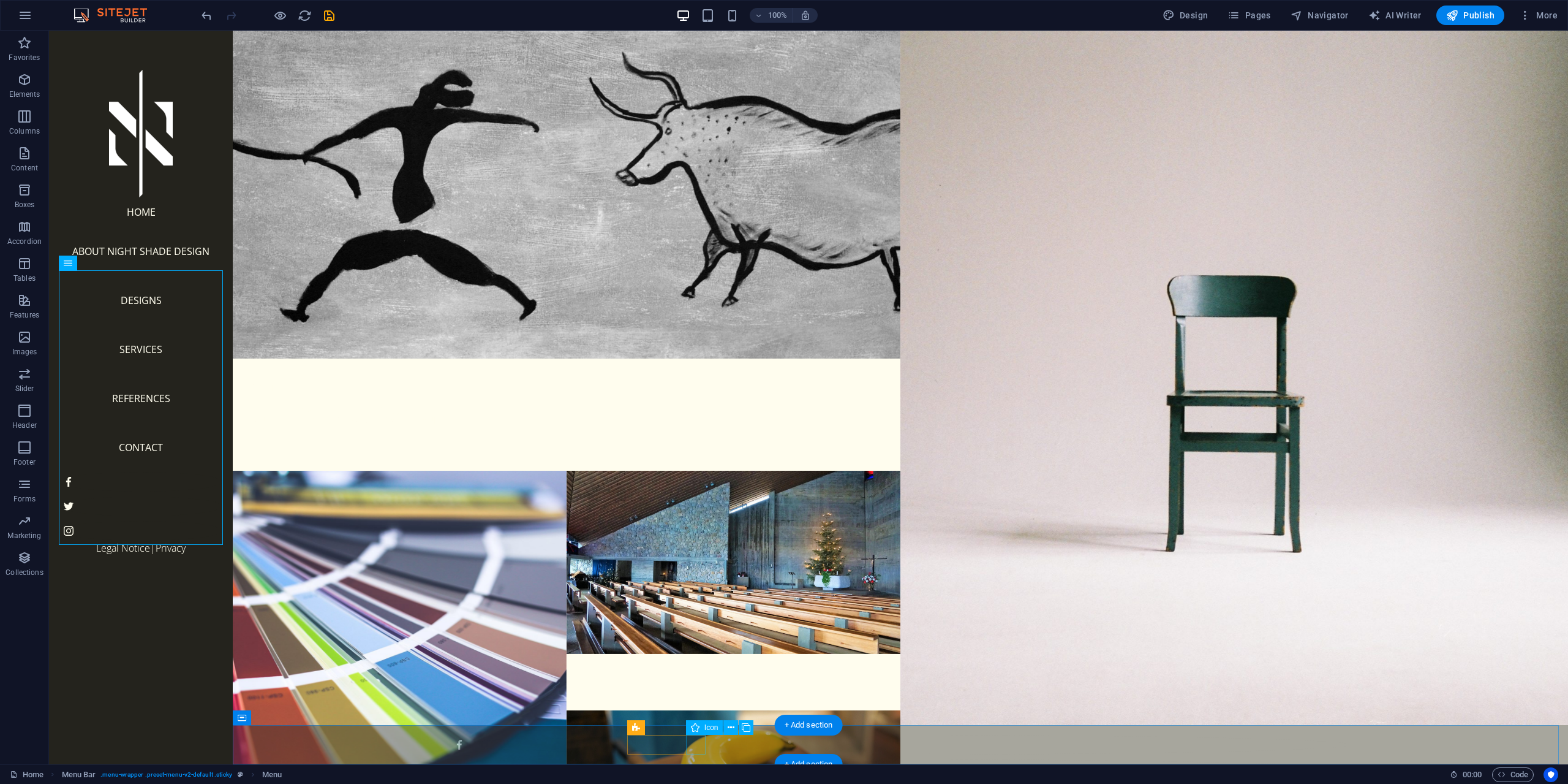
click at [697, 783] on figure at bounding box center [900, 794] width 902 height 20
select select "xMidYMid"
select select "px"
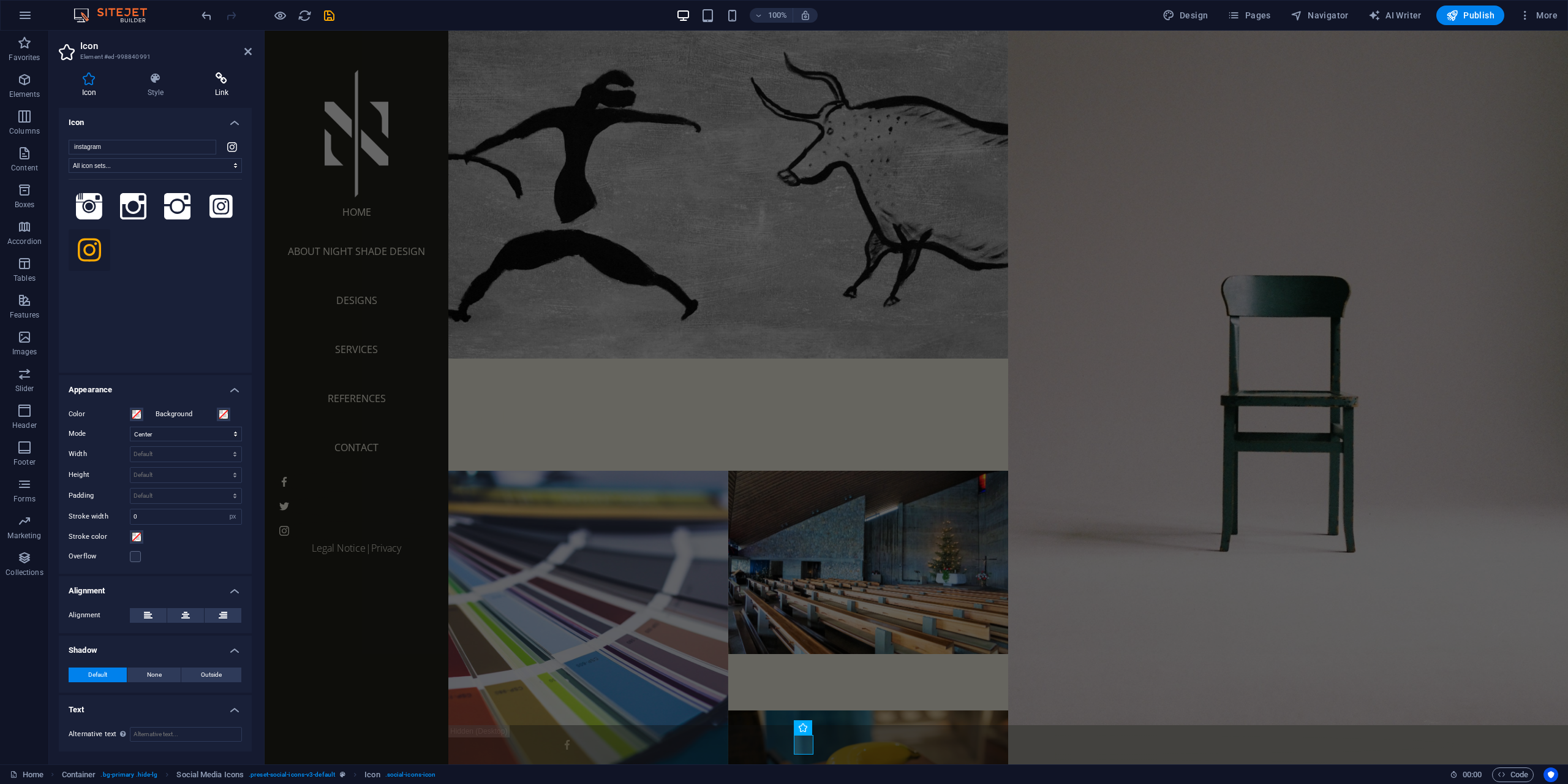
click at [218, 88] on h4 "Link" at bounding box center [222, 84] width 60 height 26
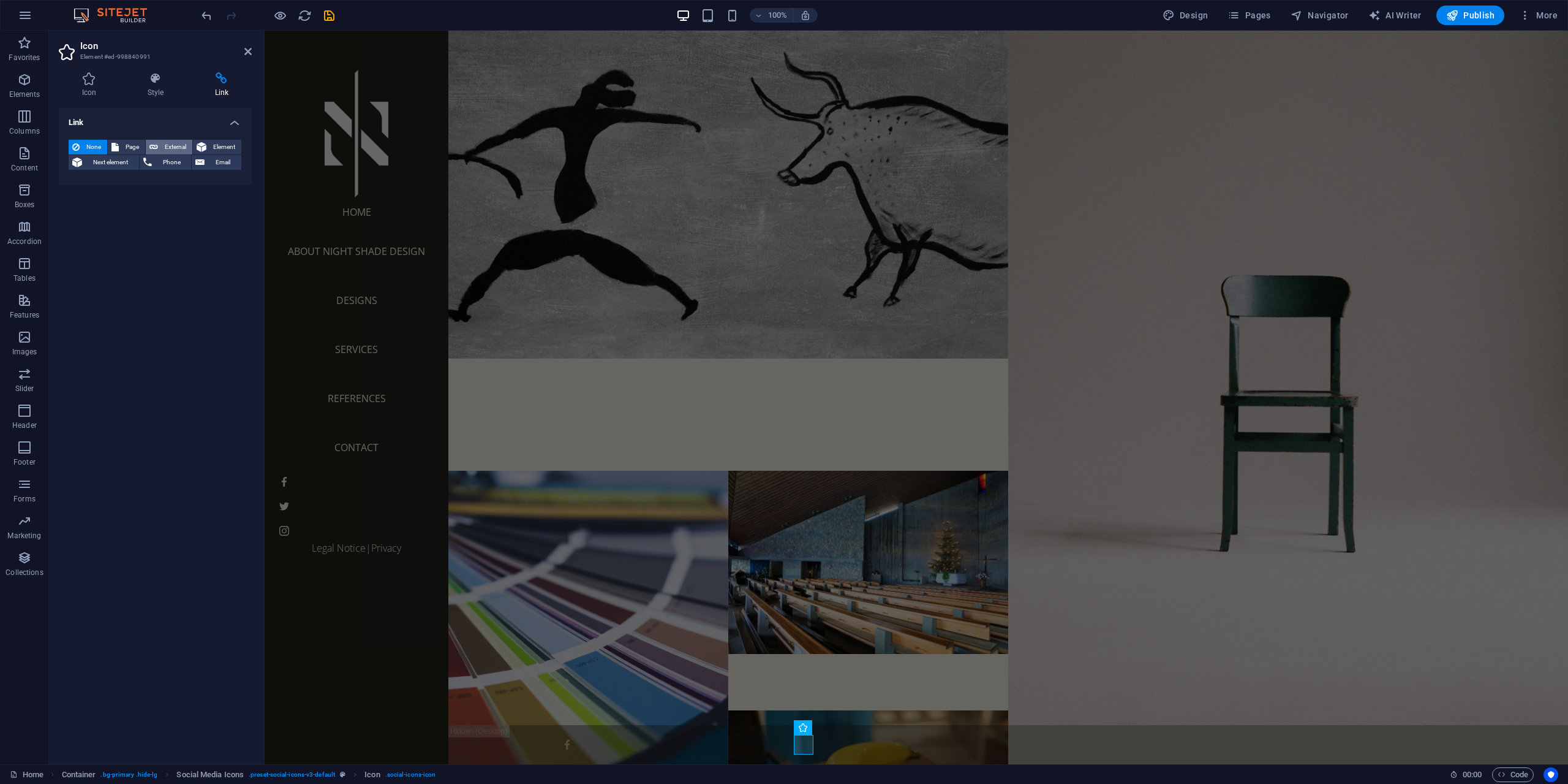
click at [172, 147] on span "External" at bounding box center [175, 147] width 27 height 15
select select "blank"
click at [164, 182] on input "URL" at bounding box center [185, 183] width 112 height 15
paste input "https://www.instagram.com/nightshade.bh/?hl=en"
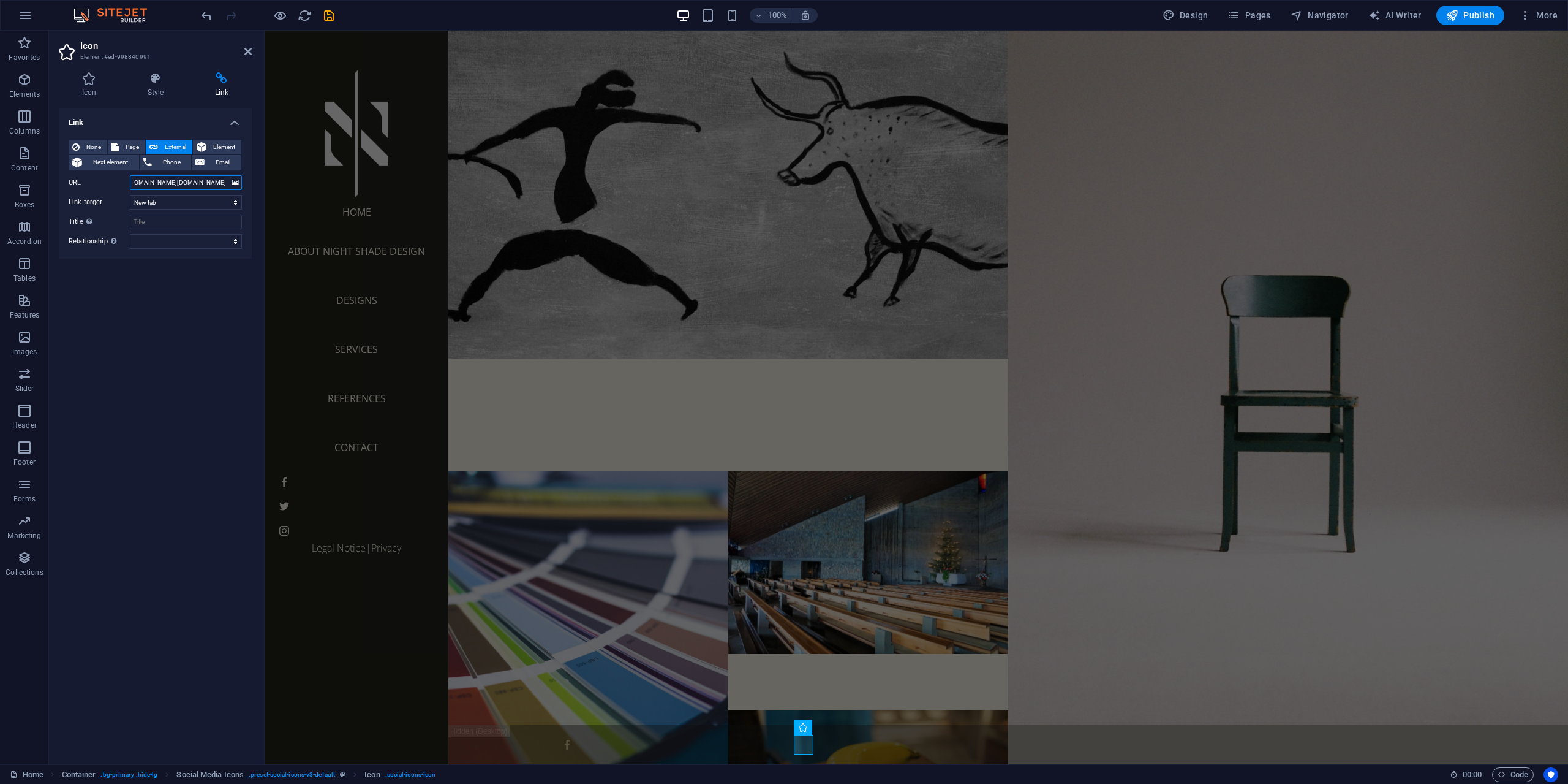
type input "https://www.instagram.com/nightshade.bh/?hl=en"
click at [199, 361] on div "Link None Page External Element Next element Phone Email Page Home About Nova P…" at bounding box center [155, 430] width 193 height 647
click at [247, 50] on icon at bounding box center [247, 51] width 7 height 10
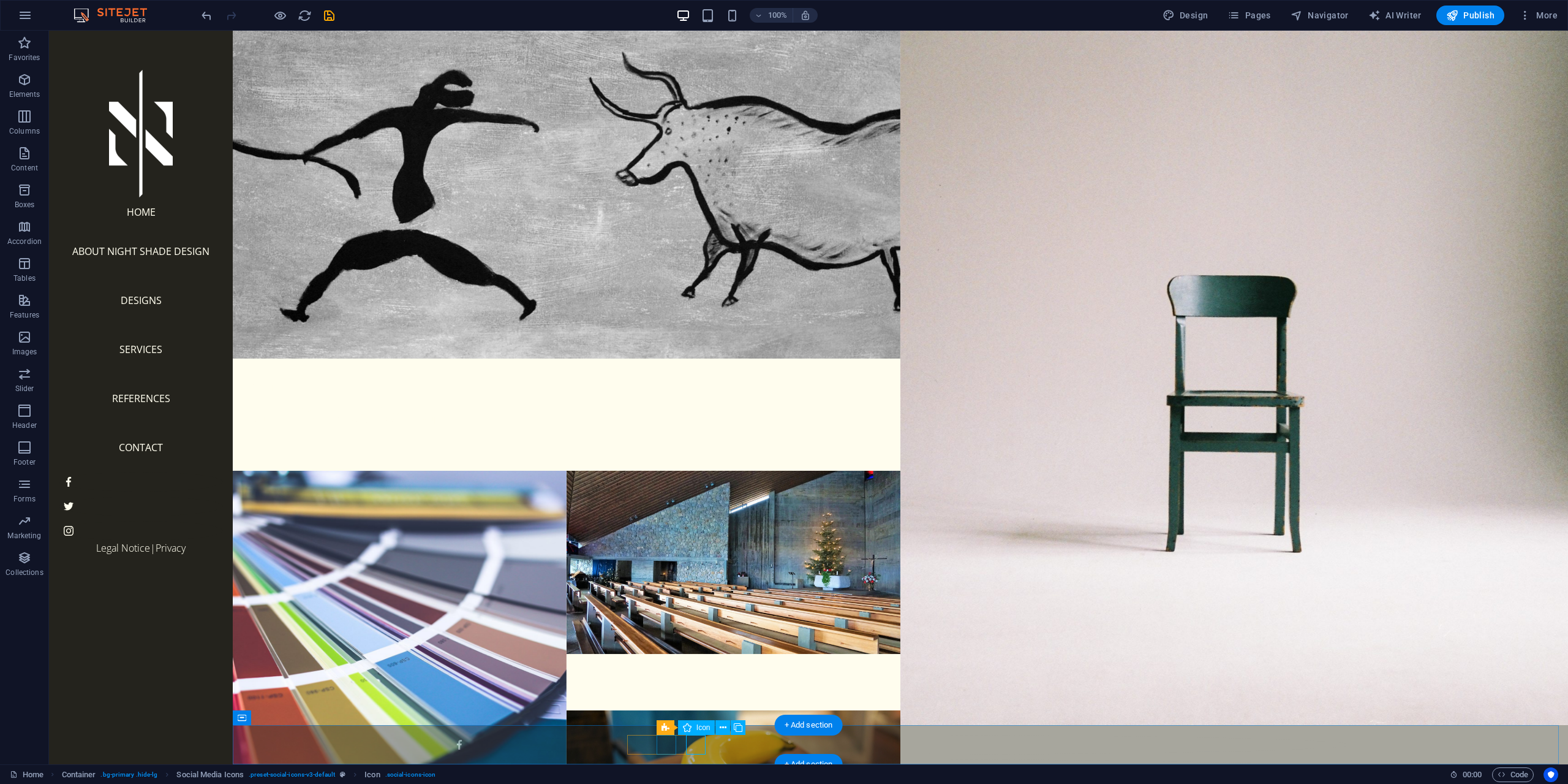
click at [664, 759] on figure at bounding box center [900, 769] width 902 height 20
select select "xMidYMid"
select select "px"
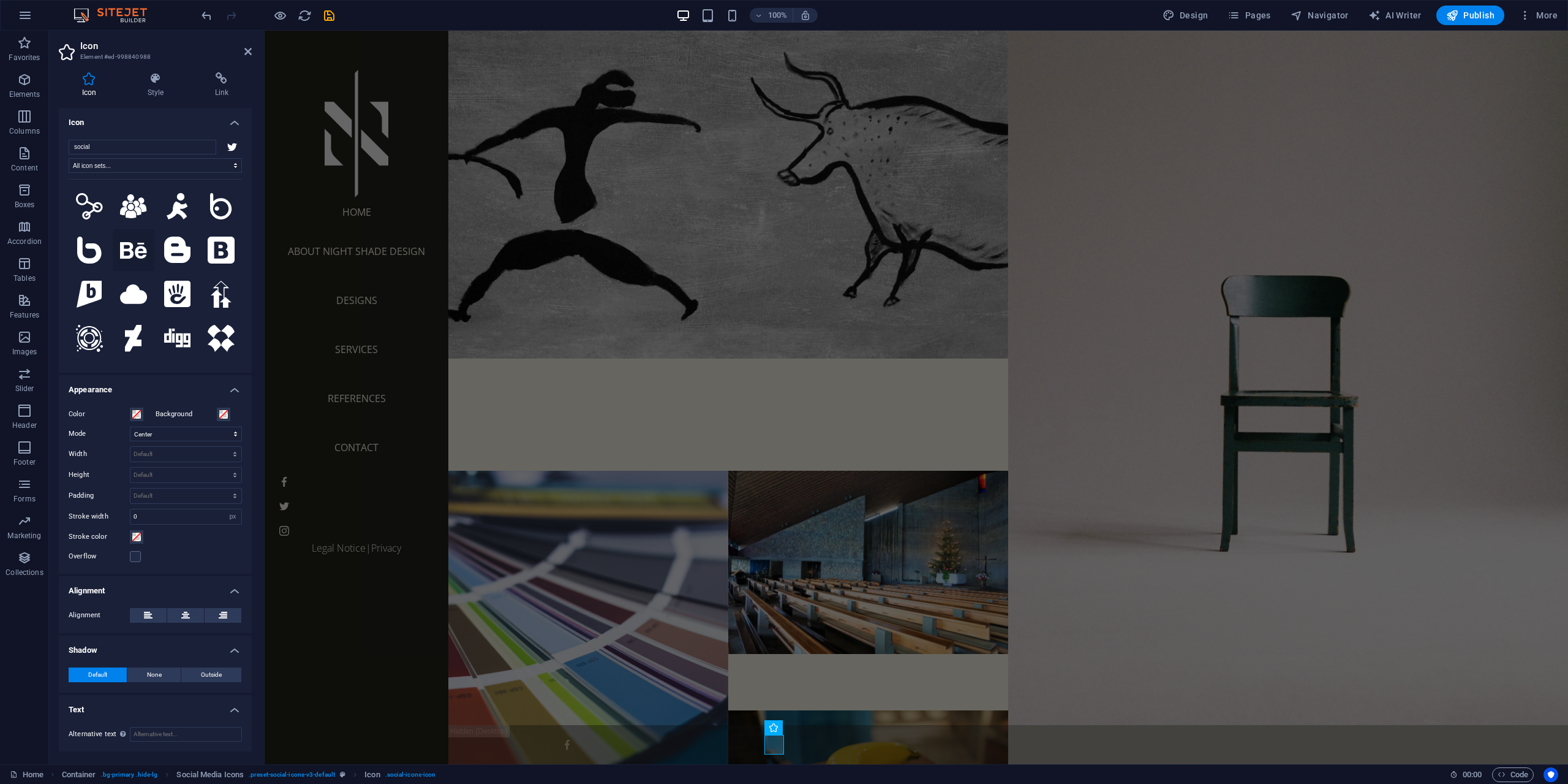
click at [134, 249] on icon at bounding box center [133, 250] width 27 height 17
click at [223, 84] on icon at bounding box center [222, 78] width 60 height 12
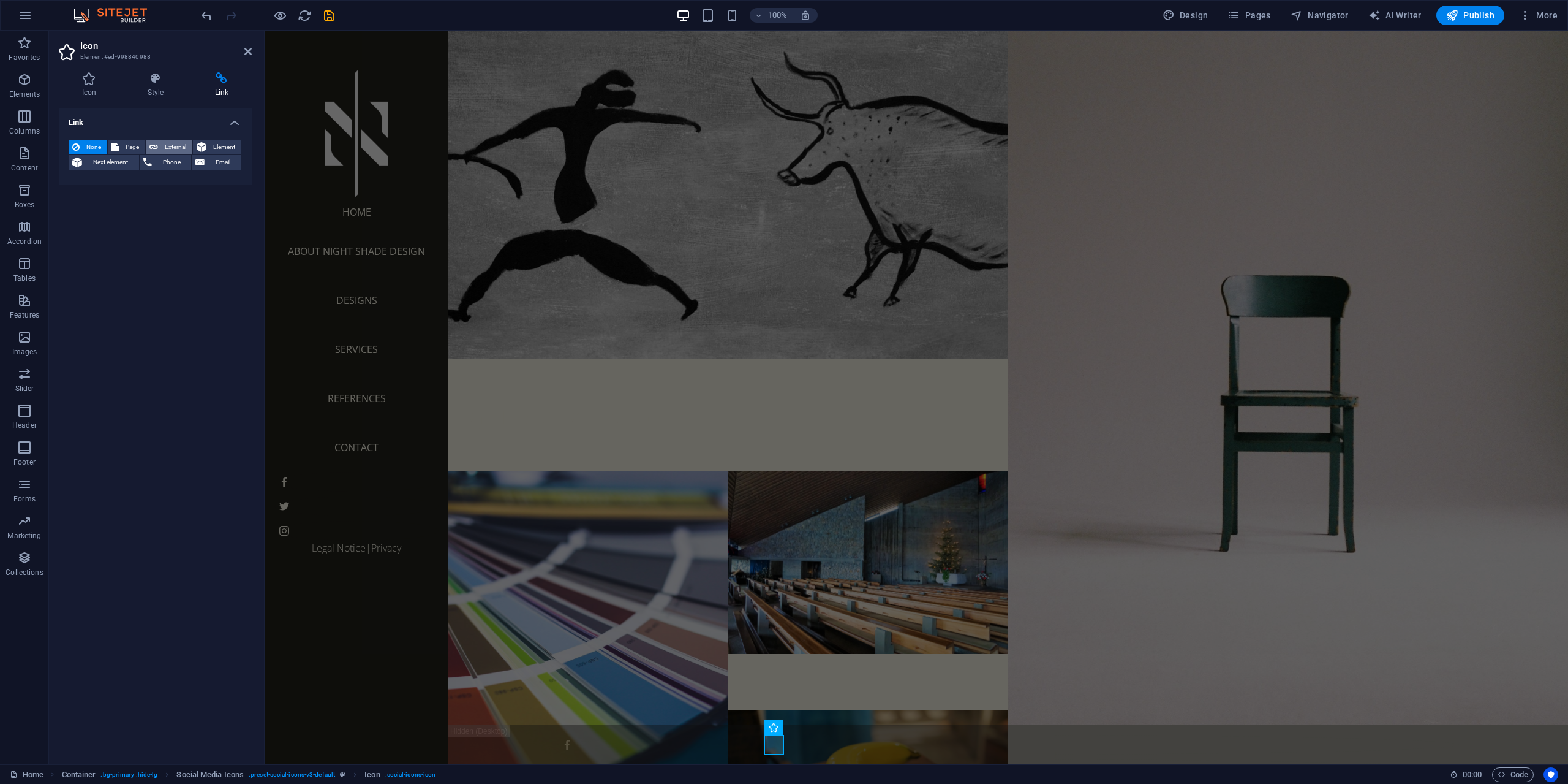
click at [171, 147] on span "External" at bounding box center [175, 147] width 27 height 15
select select "blank"
click at [172, 182] on input "URL" at bounding box center [185, 183] width 112 height 15
paste input "https://www.behance.net/nightshaded"
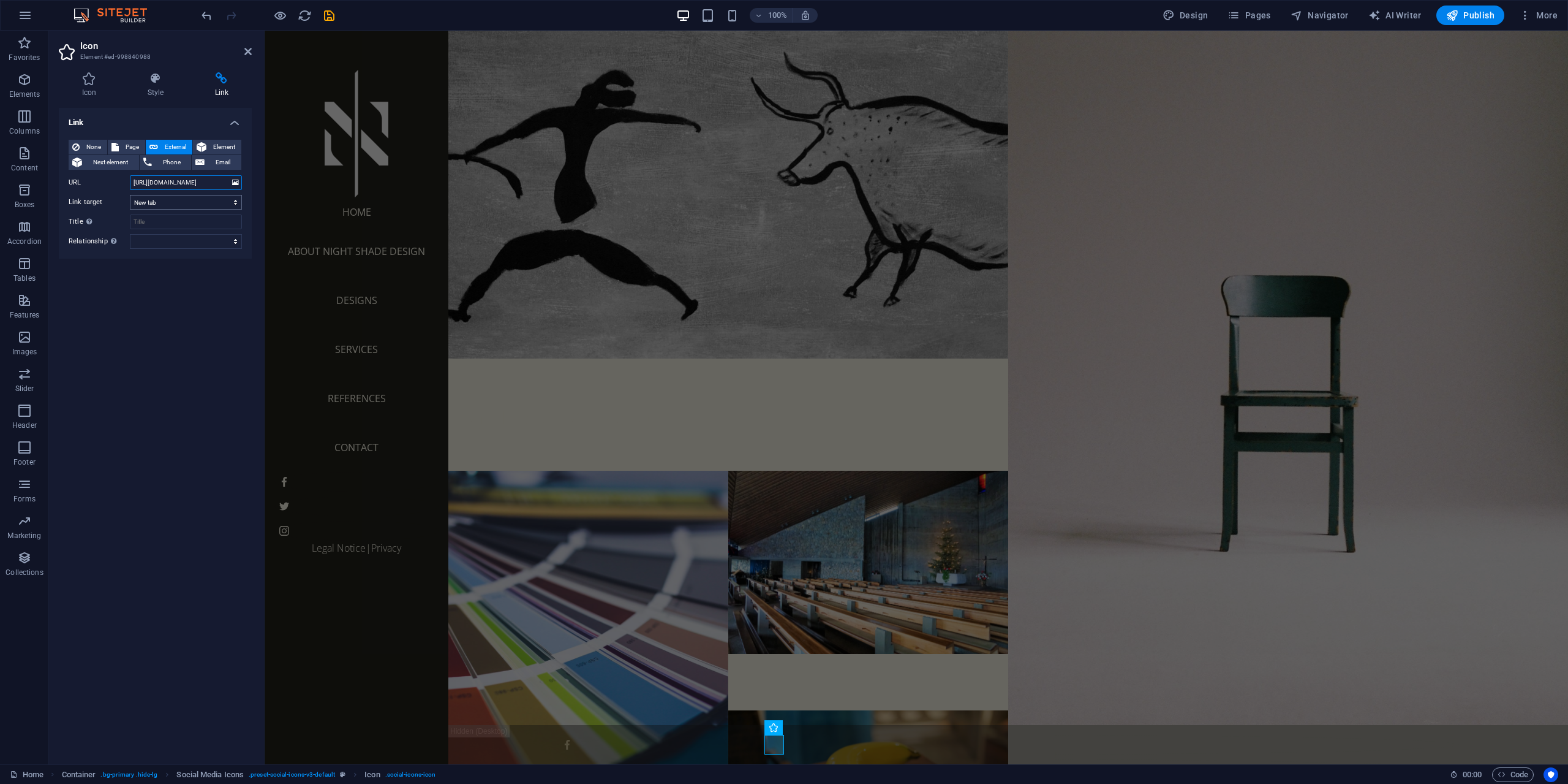
type input "https://www.behance.net/nightshaded"
click at [192, 197] on select "New tab Same tab Overlay" at bounding box center [185, 202] width 112 height 15
click at [245, 54] on icon at bounding box center [247, 51] width 7 height 10
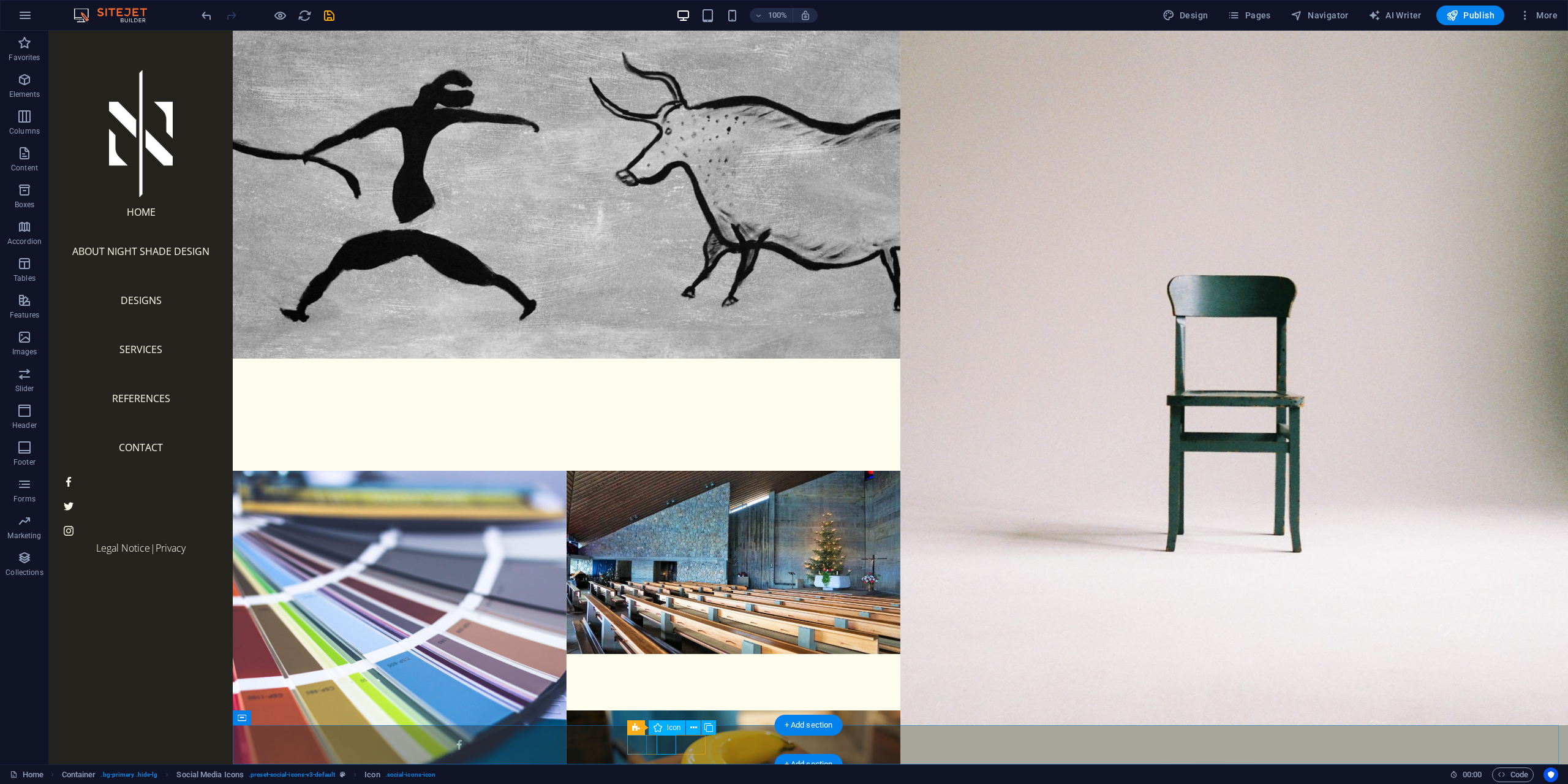
click at [634, 745] on figure at bounding box center [900, 744] width 902 height 20
click at [634, 744] on figure at bounding box center [900, 744] width 902 height 20
select select "xMidYMid"
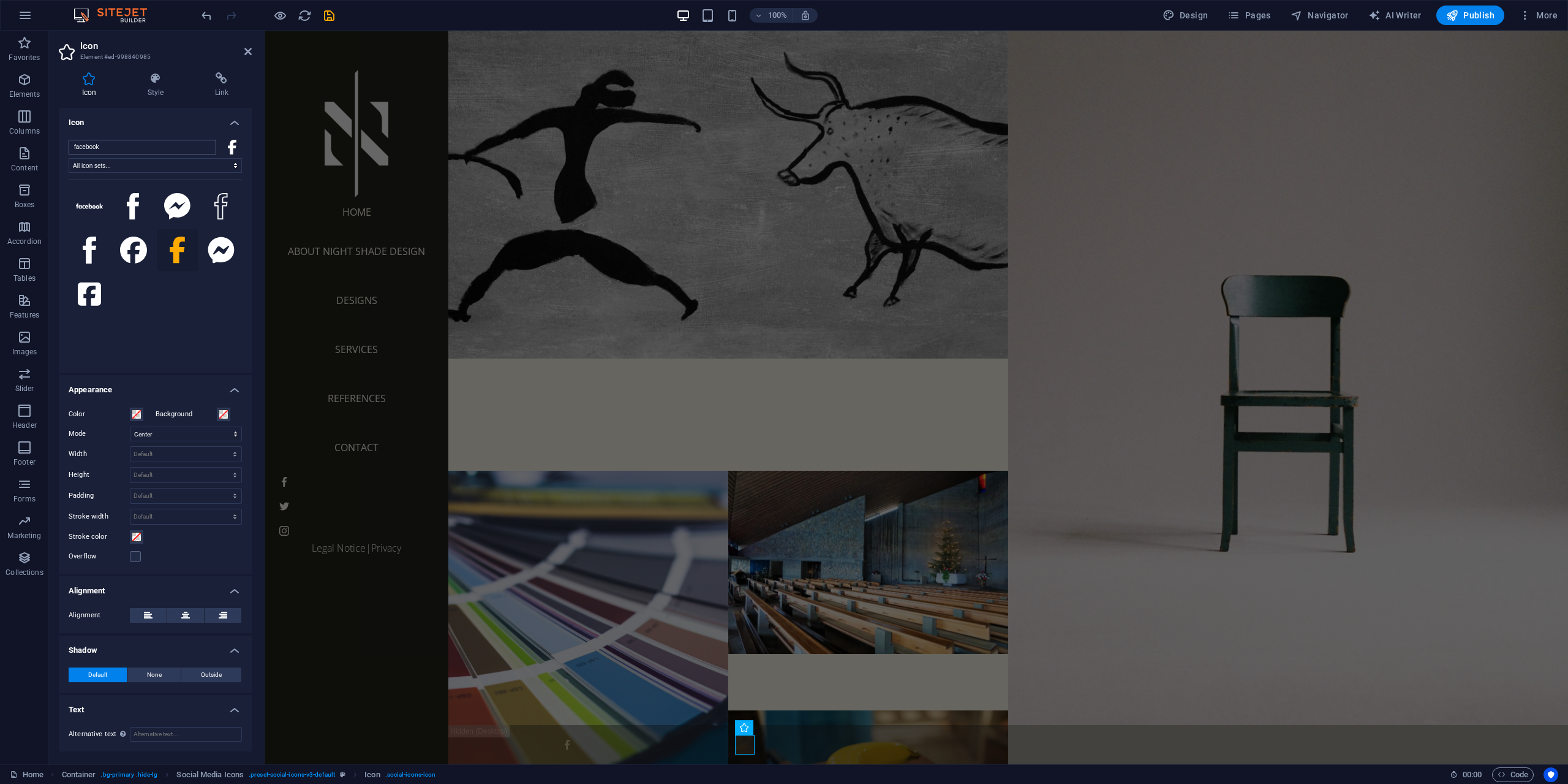
click at [117, 145] on input "facebook" at bounding box center [142, 147] width 147 height 15
click at [207, 151] on input "facebook" at bounding box center [142, 147] width 147 height 15
click at [208, 147] on input "facebook" at bounding box center [142, 147] width 147 height 15
click at [127, 149] on input "search" at bounding box center [142, 147] width 147 height 15
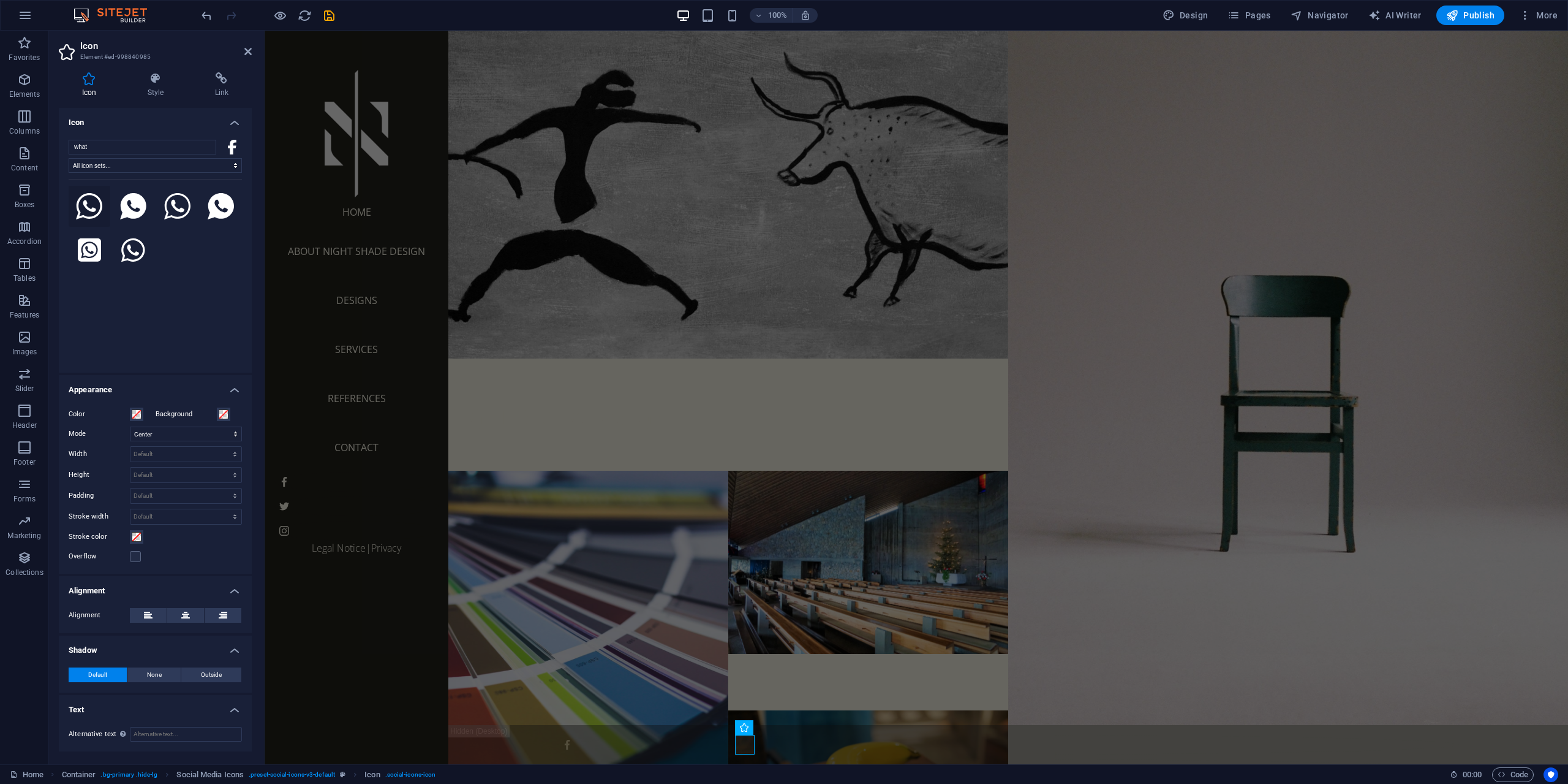
click at [100, 211] on icon at bounding box center [89, 206] width 27 height 27
click at [183, 214] on icon at bounding box center [177, 206] width 27 height 27
click at [89, 208] on icon at bounding box center [89, 206] width 27 height 27
click at [209, 146] on input "what" at bounding box center [142, 147] width 147 height 15
click at [203, 146] on input "what" at bounding box center [142, 147] width 147 height 15
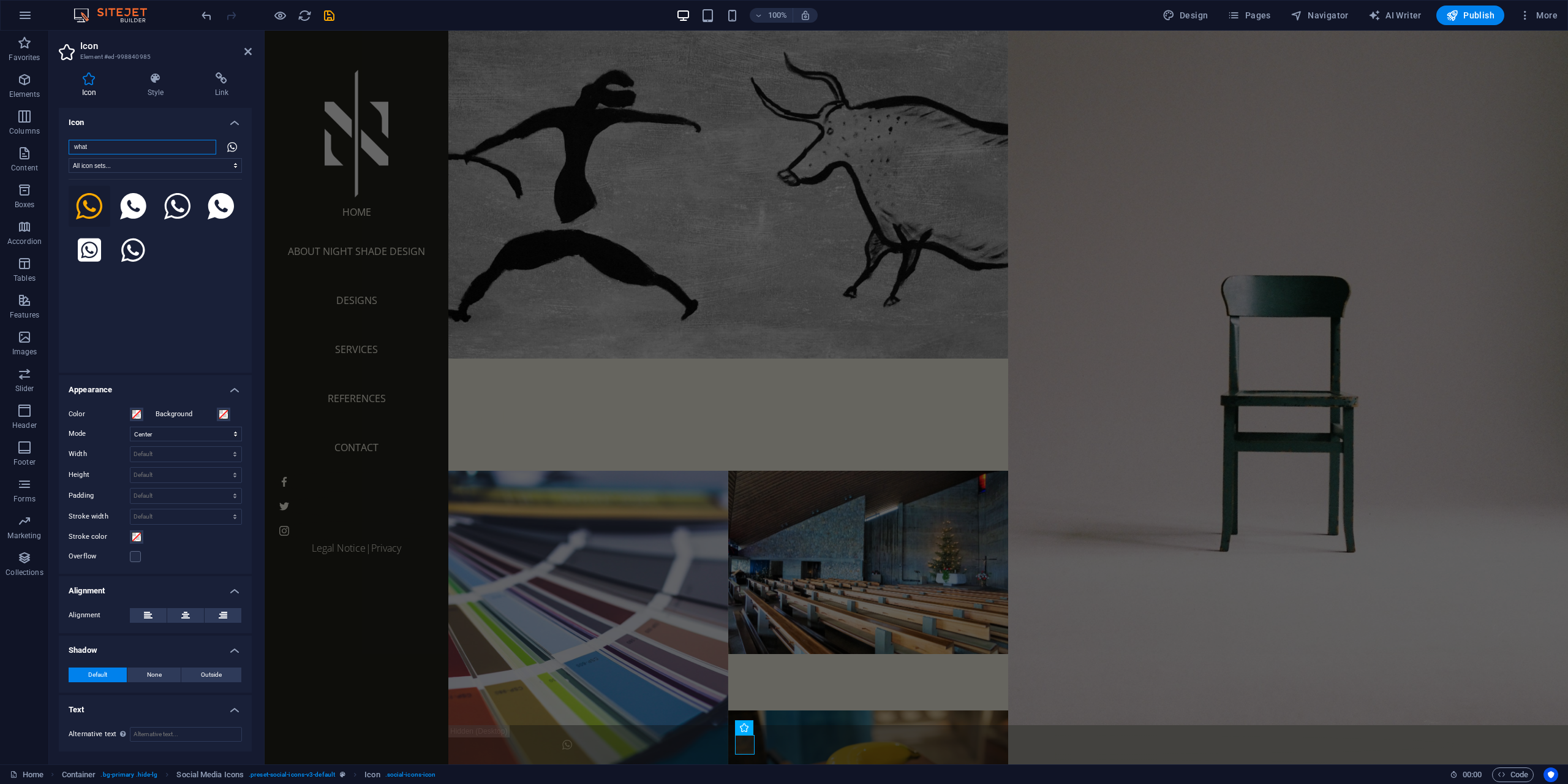
click at [208, 144] on input "what" at bounding box center [142, 147] width 147 height 15
click at [207, 144] on input "what" at bounding box center [142, 147] width 147 height 15
click at [206, 144] on input "what" at bounding box center [142, 147] width 147 height 15
drag, startPoint x: 173, startPoint y: 147, endPoint x: 67, endPoint y: 147, distance: 106.0
click at [67, 147] on div "what All icon sets... IcoFont Ionicons FontAwesome Brands FontAwesome Duotone F…" at bounding box center [155, 251] width 193 height 243
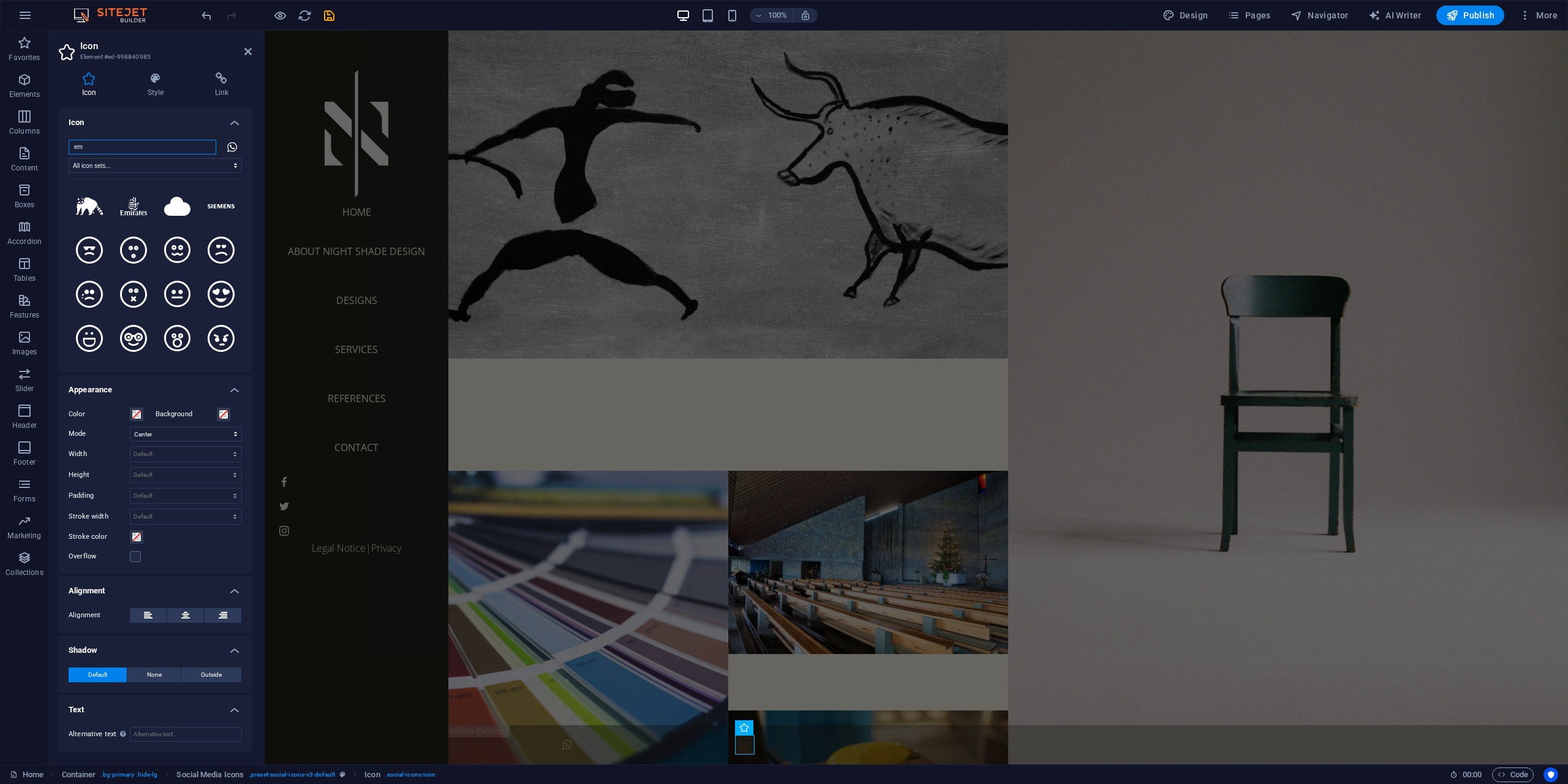
type input "e"
type input "g"
type input "mail"
click at [131, 205] on icon at bounding box center [133, 206] width 27 height 18
click at [230, 84] on h4 "Link" at bounding box center [222, 84] width 60 height 26
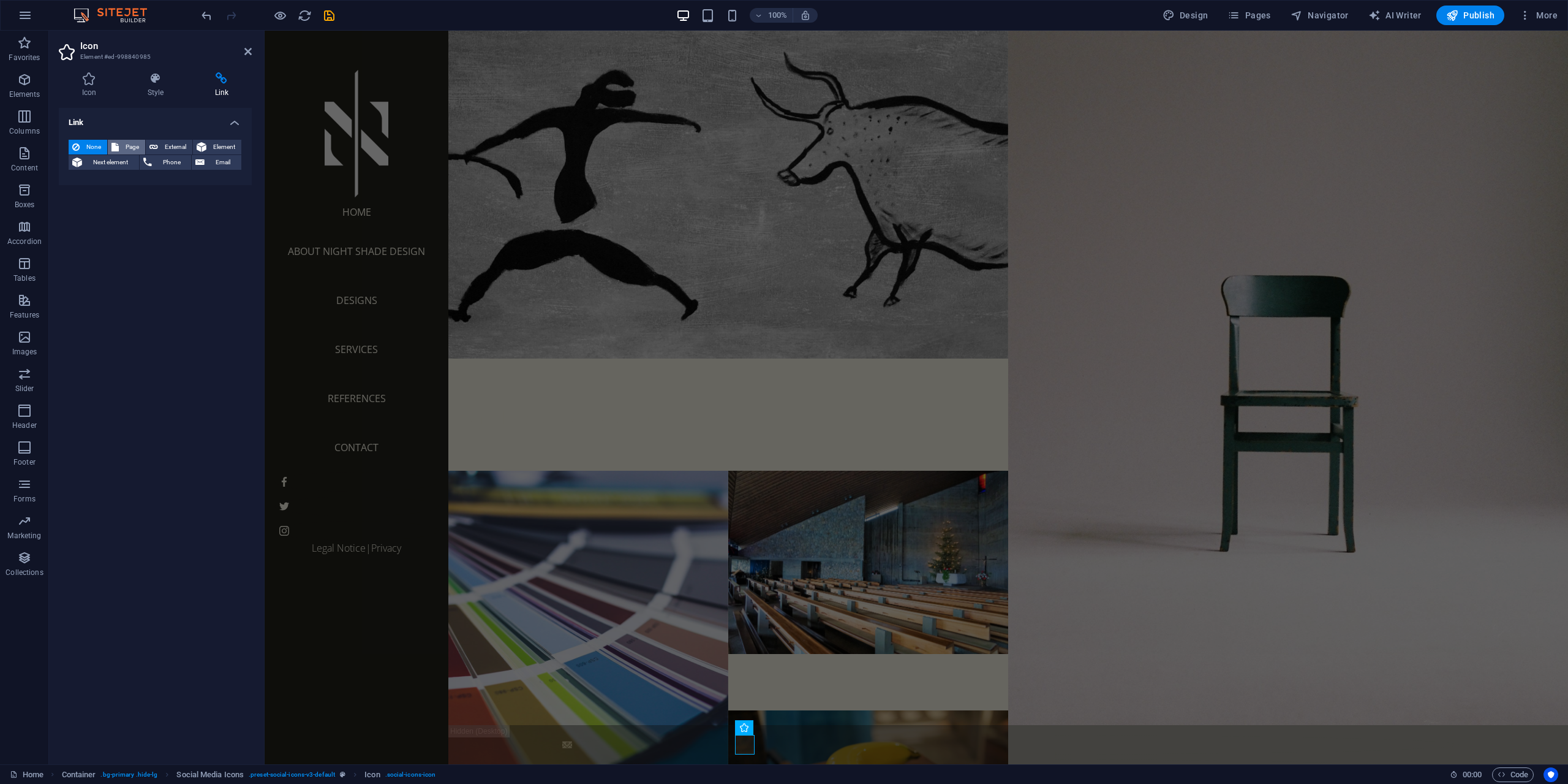
click at [128, 145] on span "Page" at bounding box center [132, 147] width 19 height 15
select select
click at [216, 142] on span "Element" at bounding box center [223, 147] width 27 height 15
click at [226, 164] on span "Email" at bounding box center [223, 162] width 30 height 15
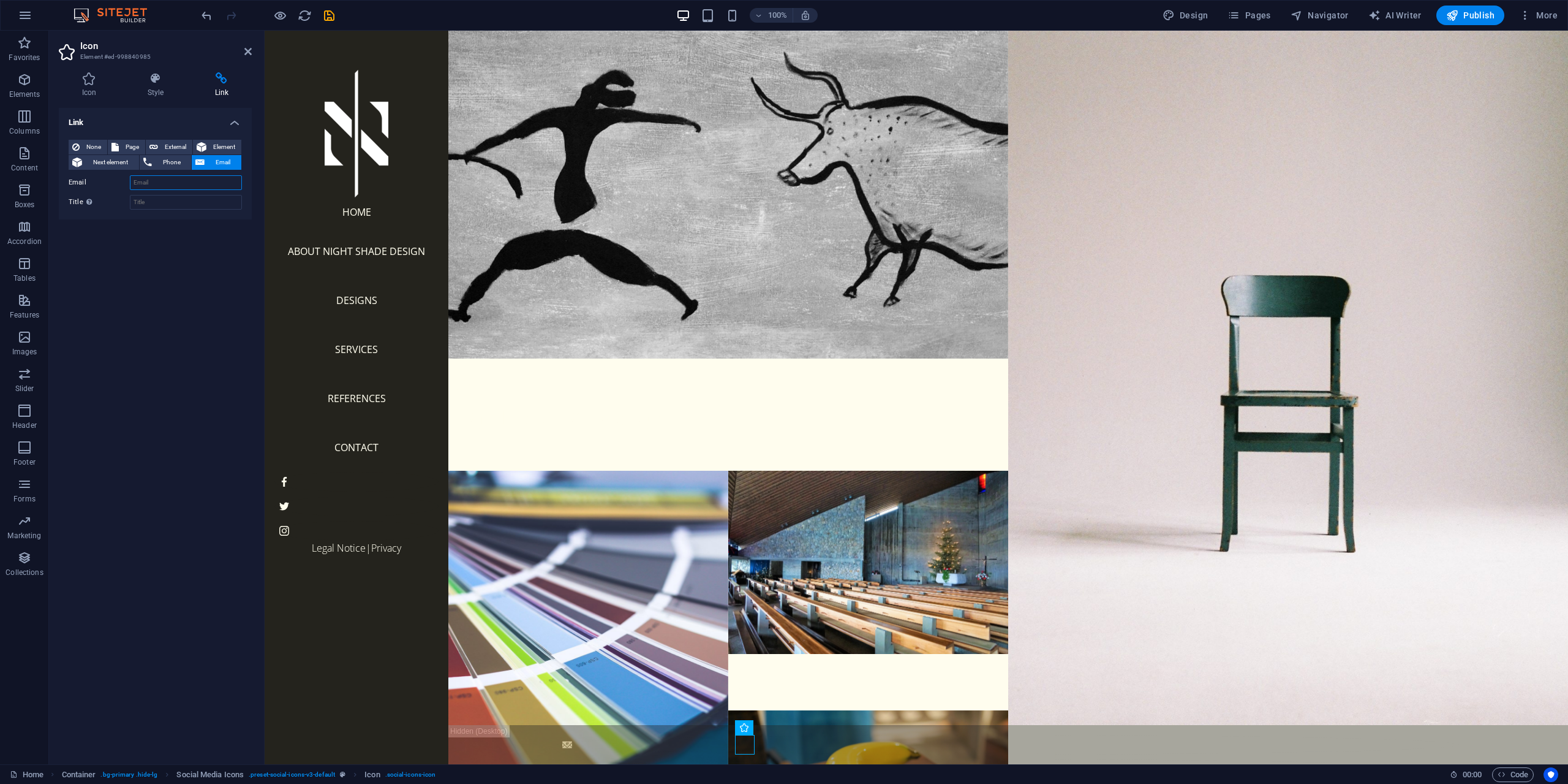
click at [194, 185] on input "Email" at bounding box center [185, 183] width 112 height 15
type input "info@nightshade.bh"
click at [178, 202] on input "Title Additional link description, should not be the same as the link text. The…" at bounding box center [185, 202] width 112 height 15
click at [137, 198] on input "E-mail" at bounding box center [185, 202] width 112 height 15
type input "Email"
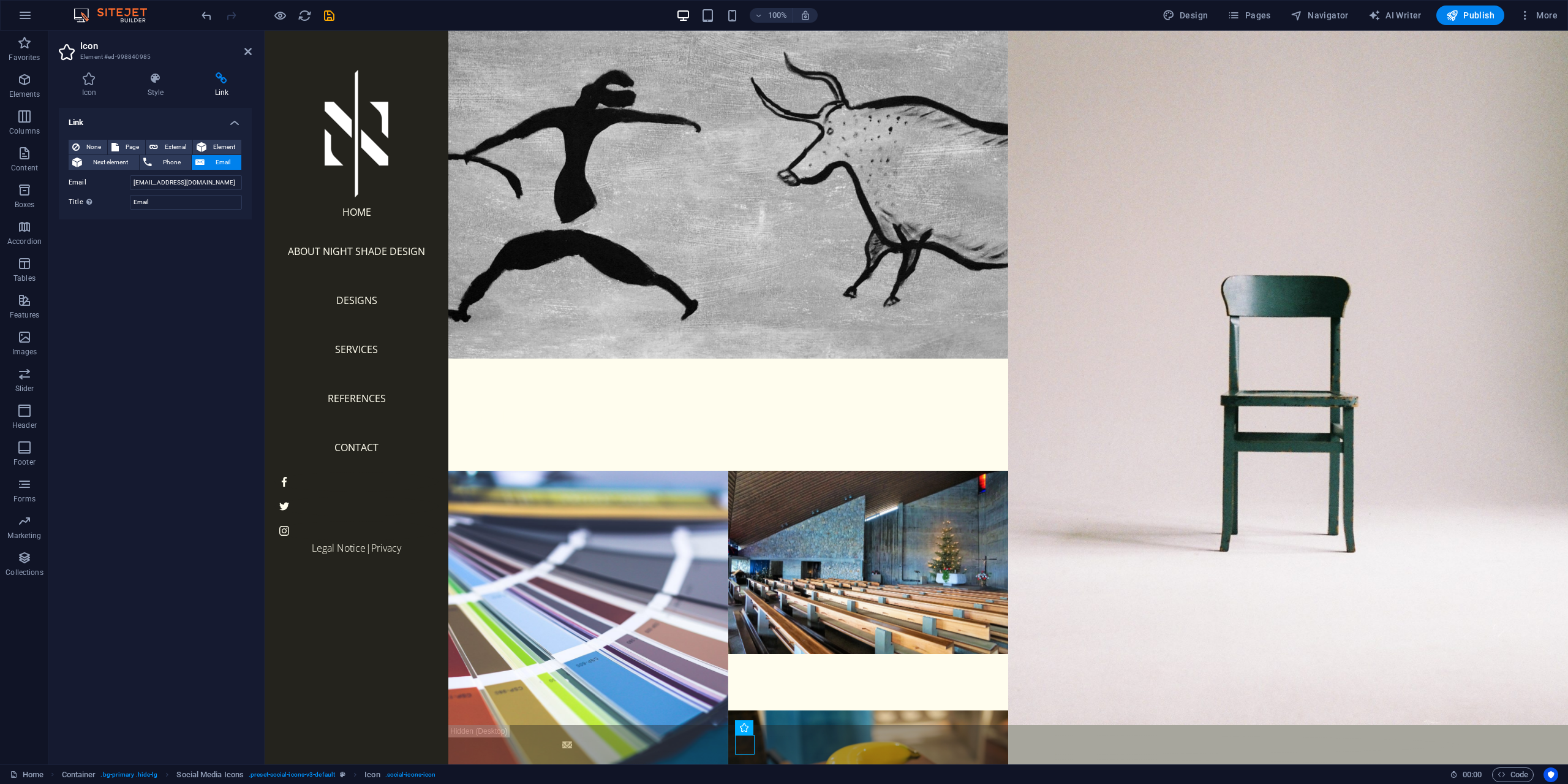
click at [165, 258] on div "Link None Page External Element Next element Phone Email Page Home About Nova P…" at bounding box center [155, 430] width 193 height 647
click at [249, 47] on icon at bounding box center [247, 51] width 7 height 10
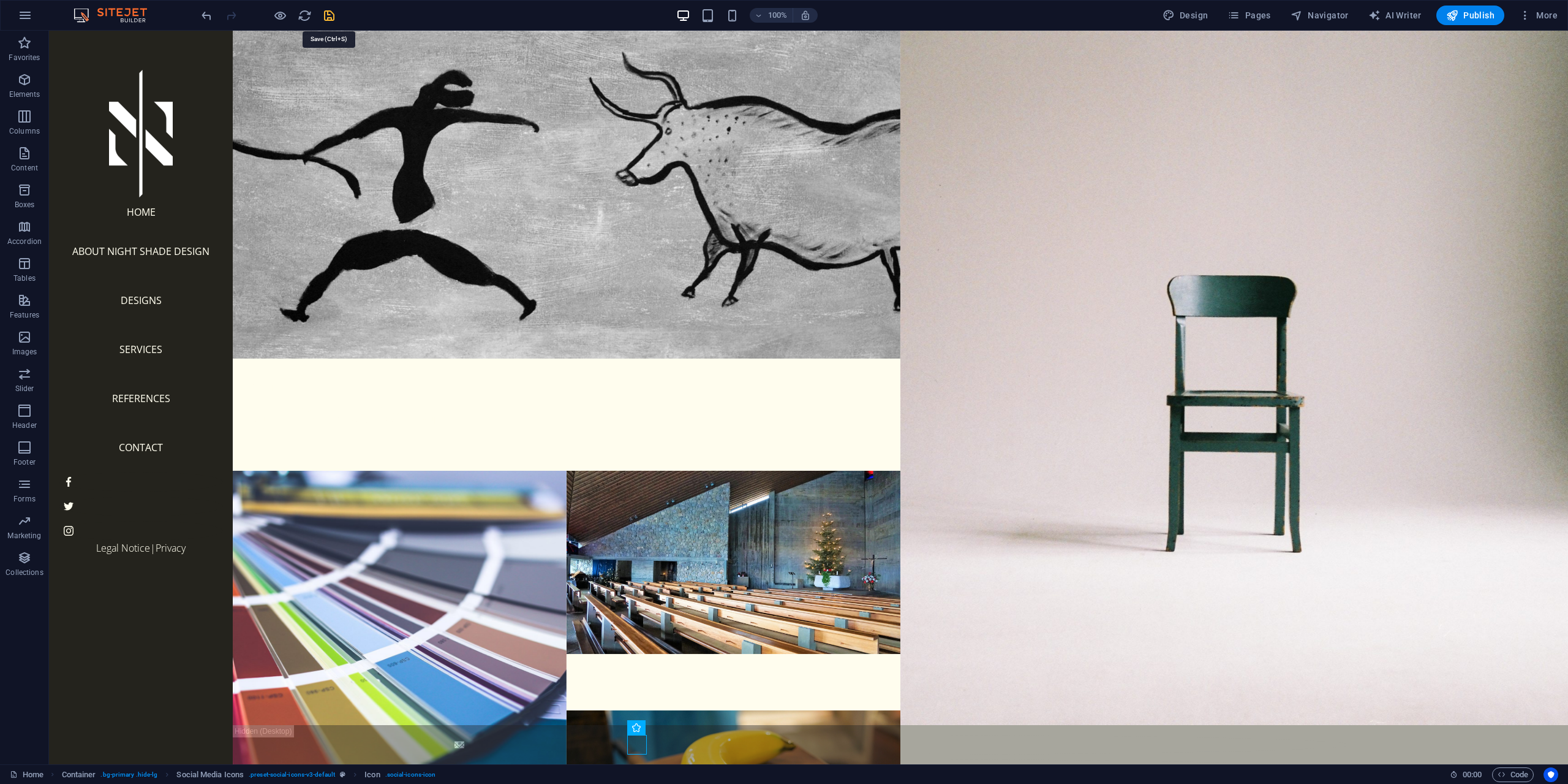
click at [333, 11] on icon "save" at bounding box center [328, 15] width 14 height 14
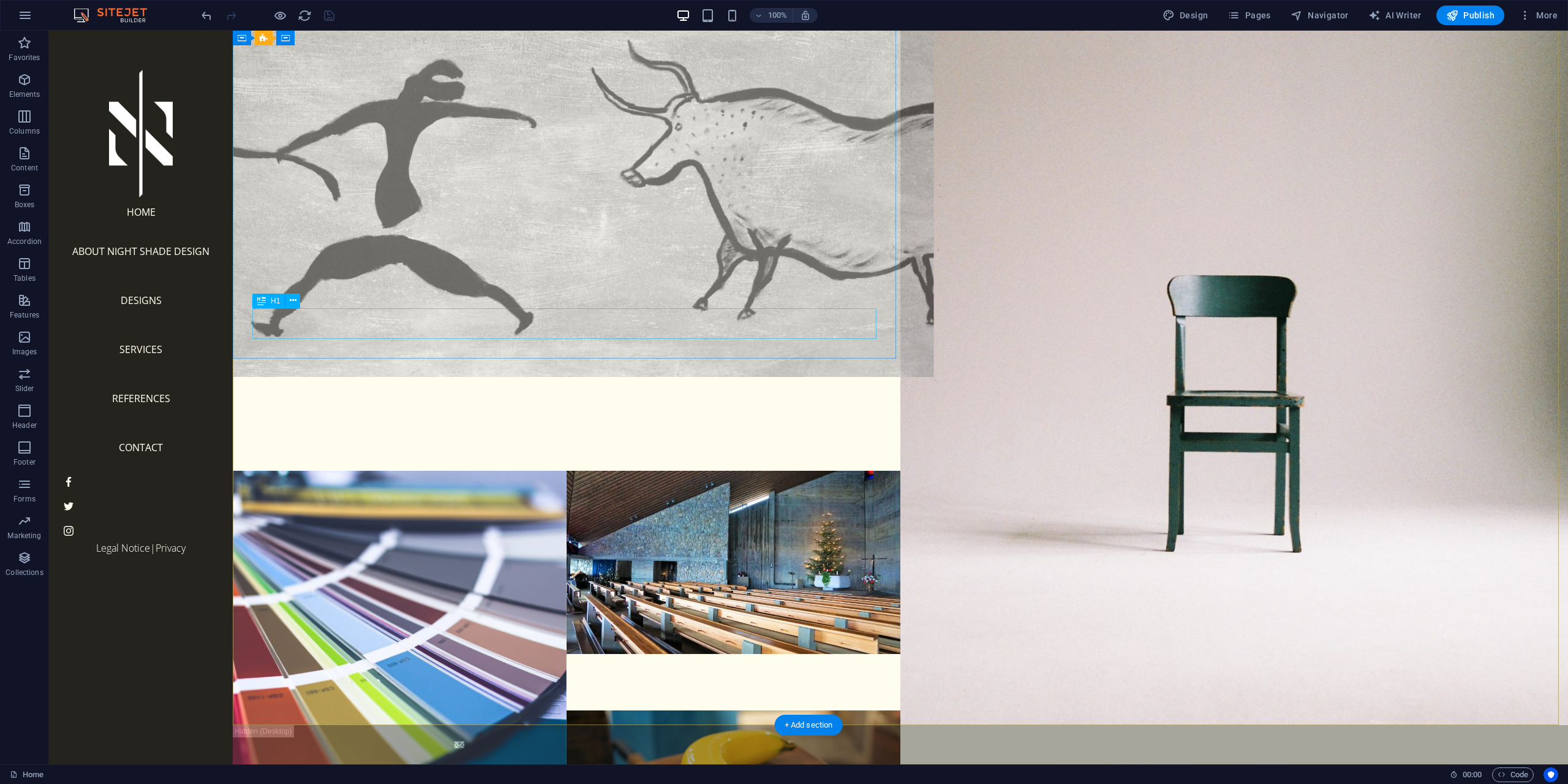
click at [364, 400] on div "Night Shade Design" at bounding box center [566, 415] width 668 height 31
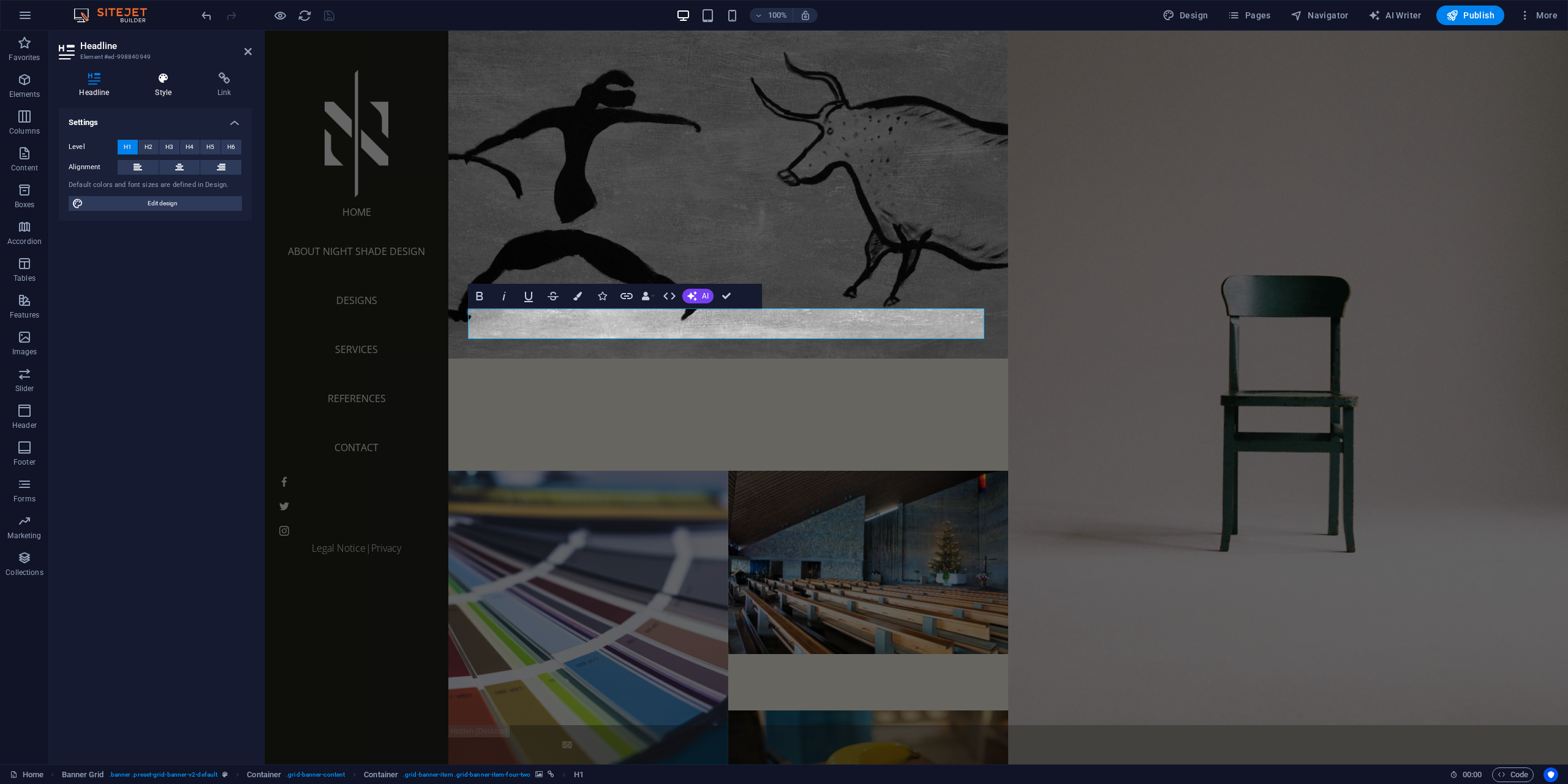
click at [158, 86] on h4 "Style" at bounding box center [165, 84] width 62 height 26
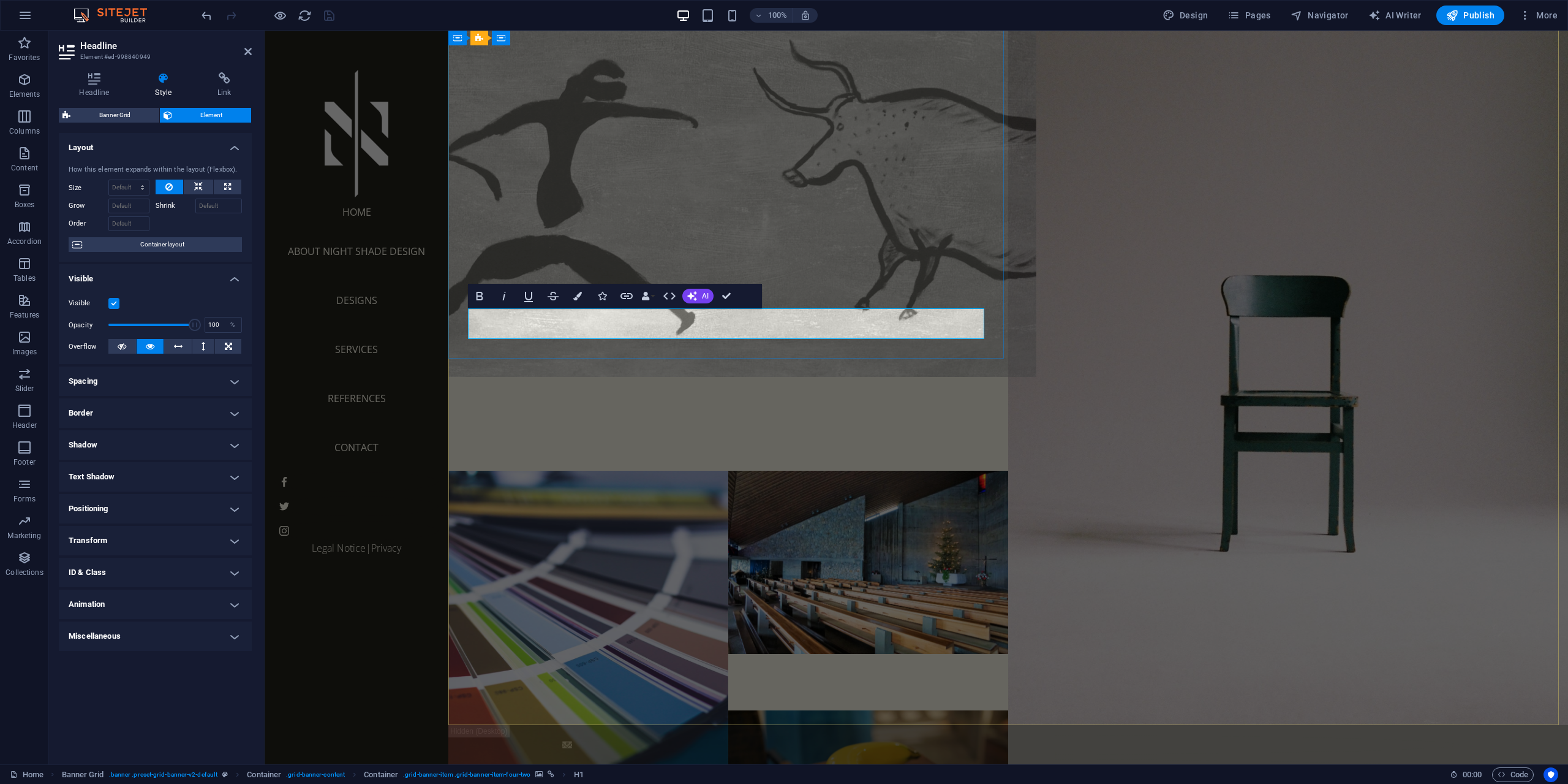
click at [652, 402] on span "Night Shade Design" at bounding box center [557, 416] width 218 height 26
click at [622, 402] on span "Night Shade DAboutNight Shade Designesign" at bounding box center [699, 416] width 502 height 26
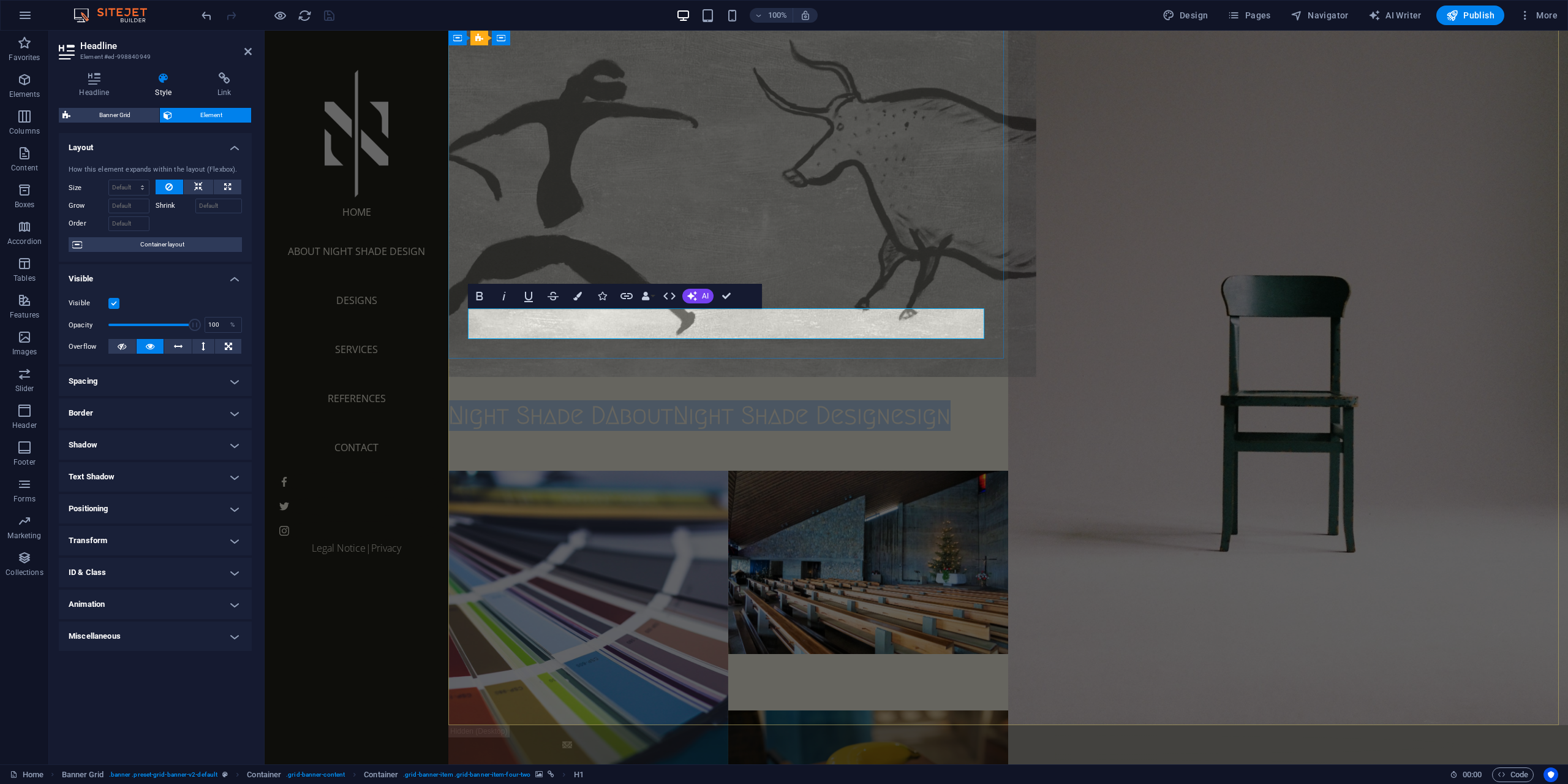
click at [622, 402] on span "Night Shade DAboutNight Shade Designesign" at bounding box center [699, 416] width 502 height 26
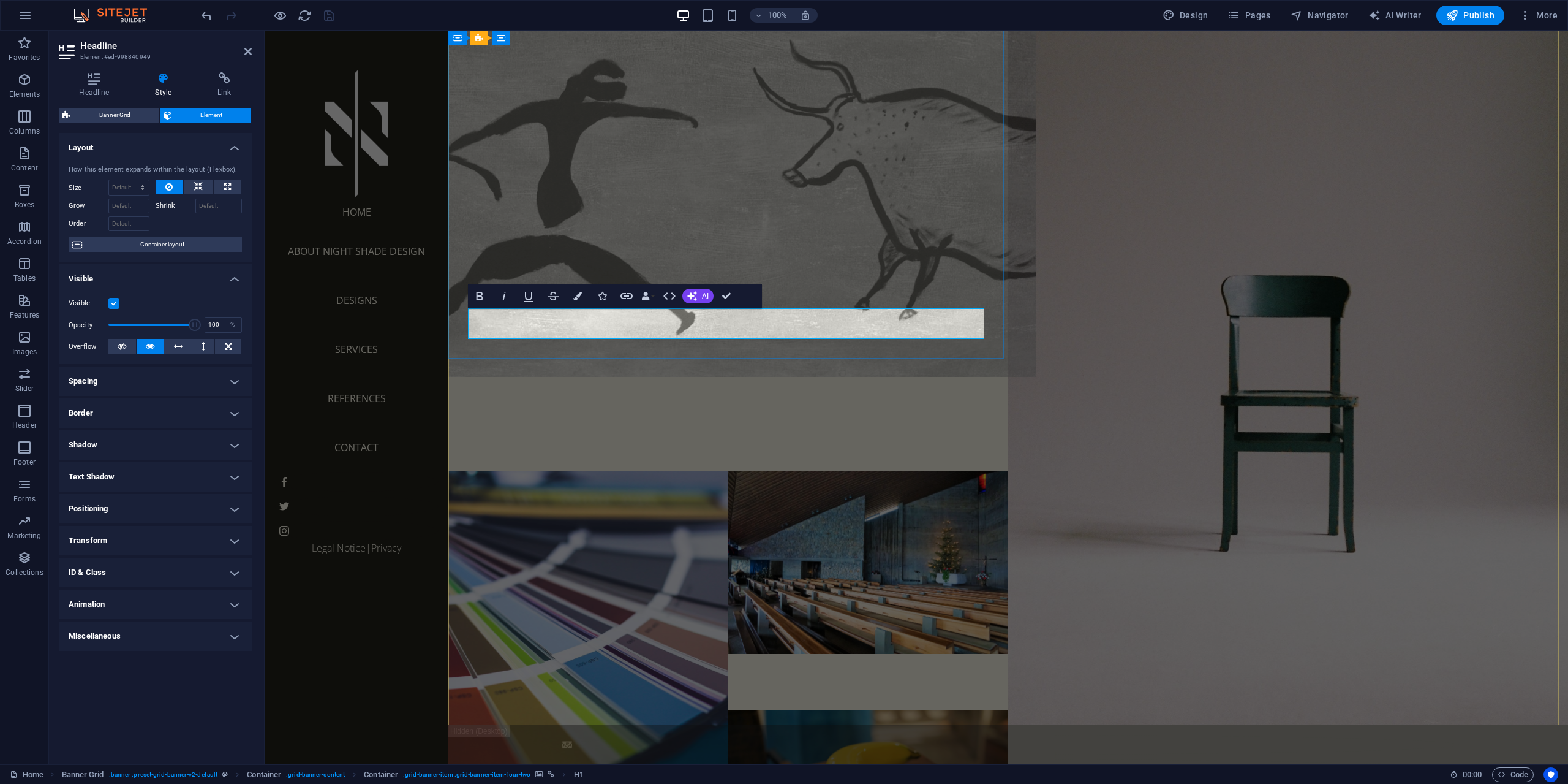
click at [596, 402] on span "Night Shade Design" at bounding box center [557, 416] width 218 height 26
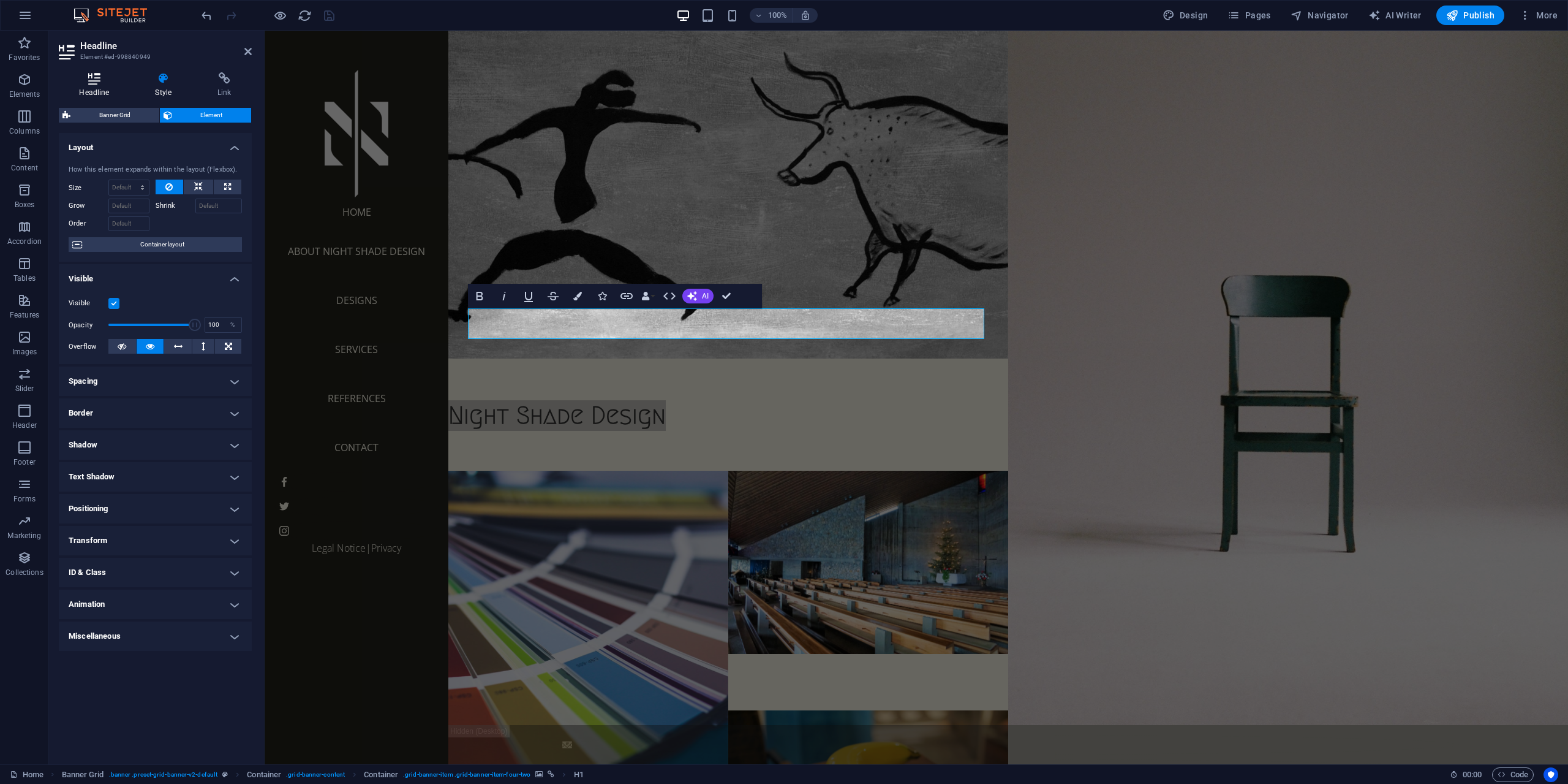
click at [112, 86] on h4 "Headline" at bounding box center [97, 84] width 76 height 26
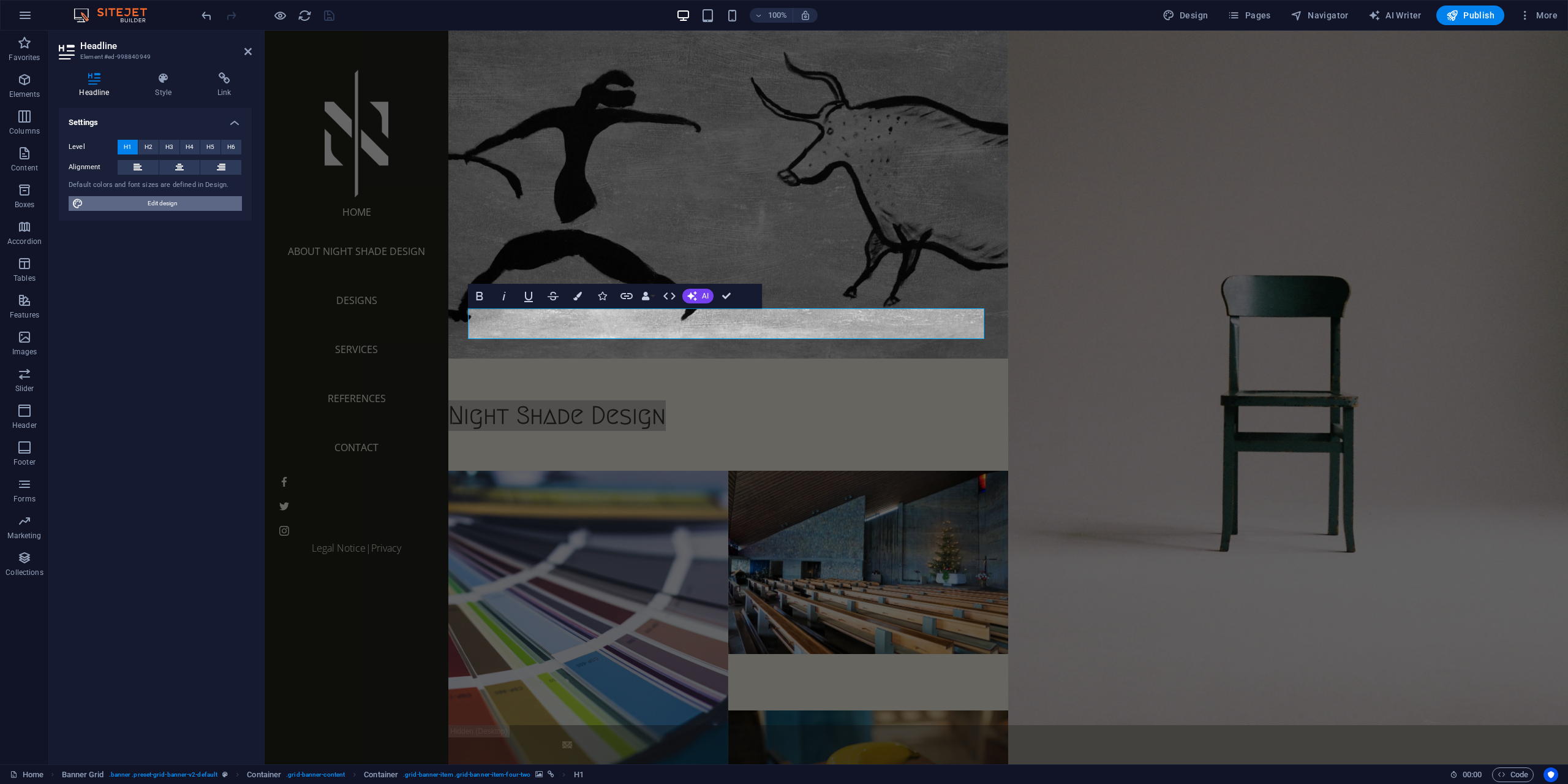
click at [151, 206] on span "Edit design" at bounding box center [162, 204] width 151 height 15
select select "px"
select select "300"
select select "px"
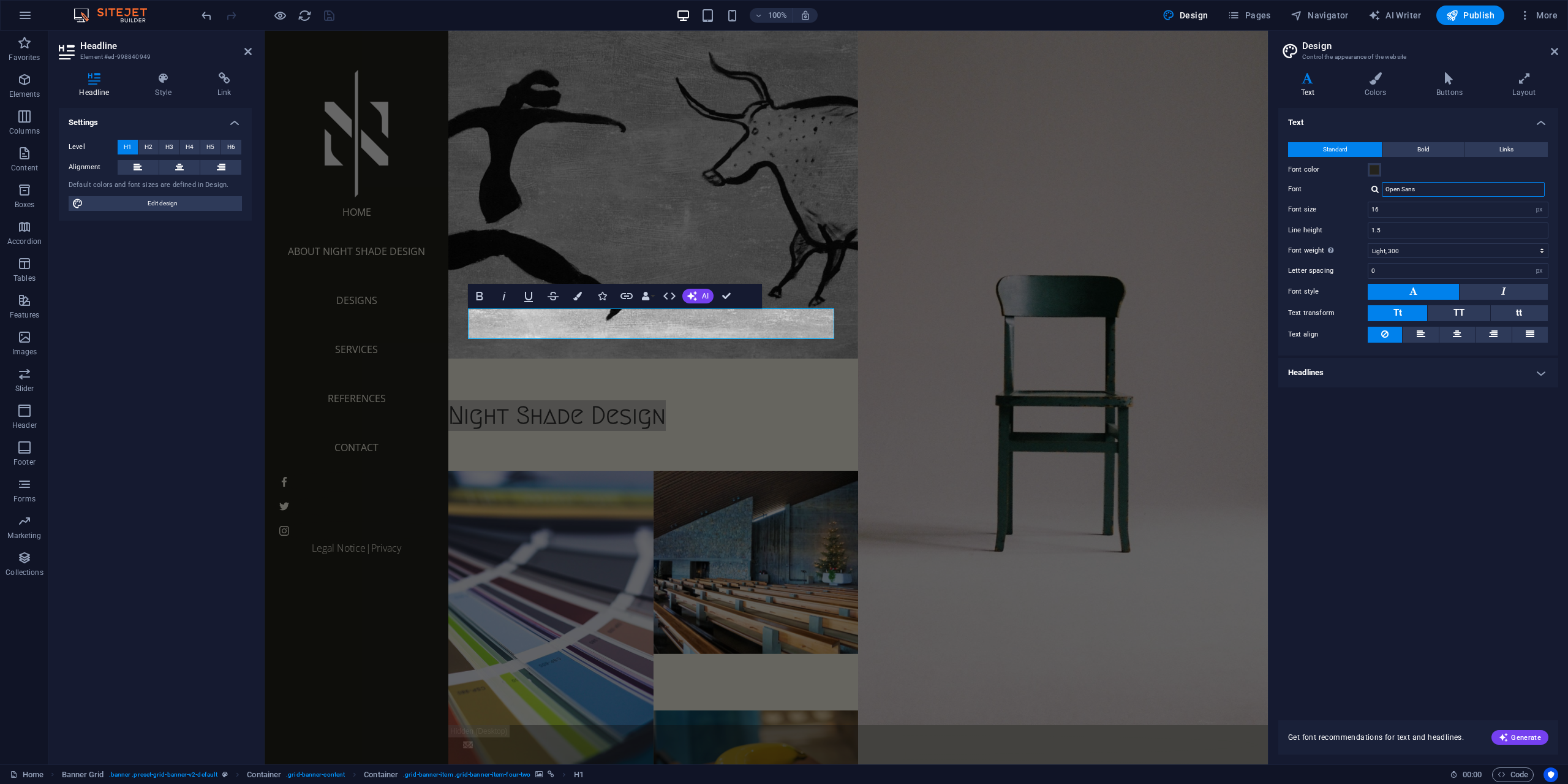
click at [1432, 193] on input "Open Sans" at bounding box center [1463, 190] width 163 height 15
drag, startPoint x: 1437, startPoint y: 190, endPoint x: 1375, endPoint y: 187, distance: 62.1
click at [1375, 187] on div "Open Sans" at bounding box center [1458, 190] width 180 height 15
type input "helva"
click at [1432, 206] on div "Manage fonts →" at bounding box center [1465, 206] width 161 height 13
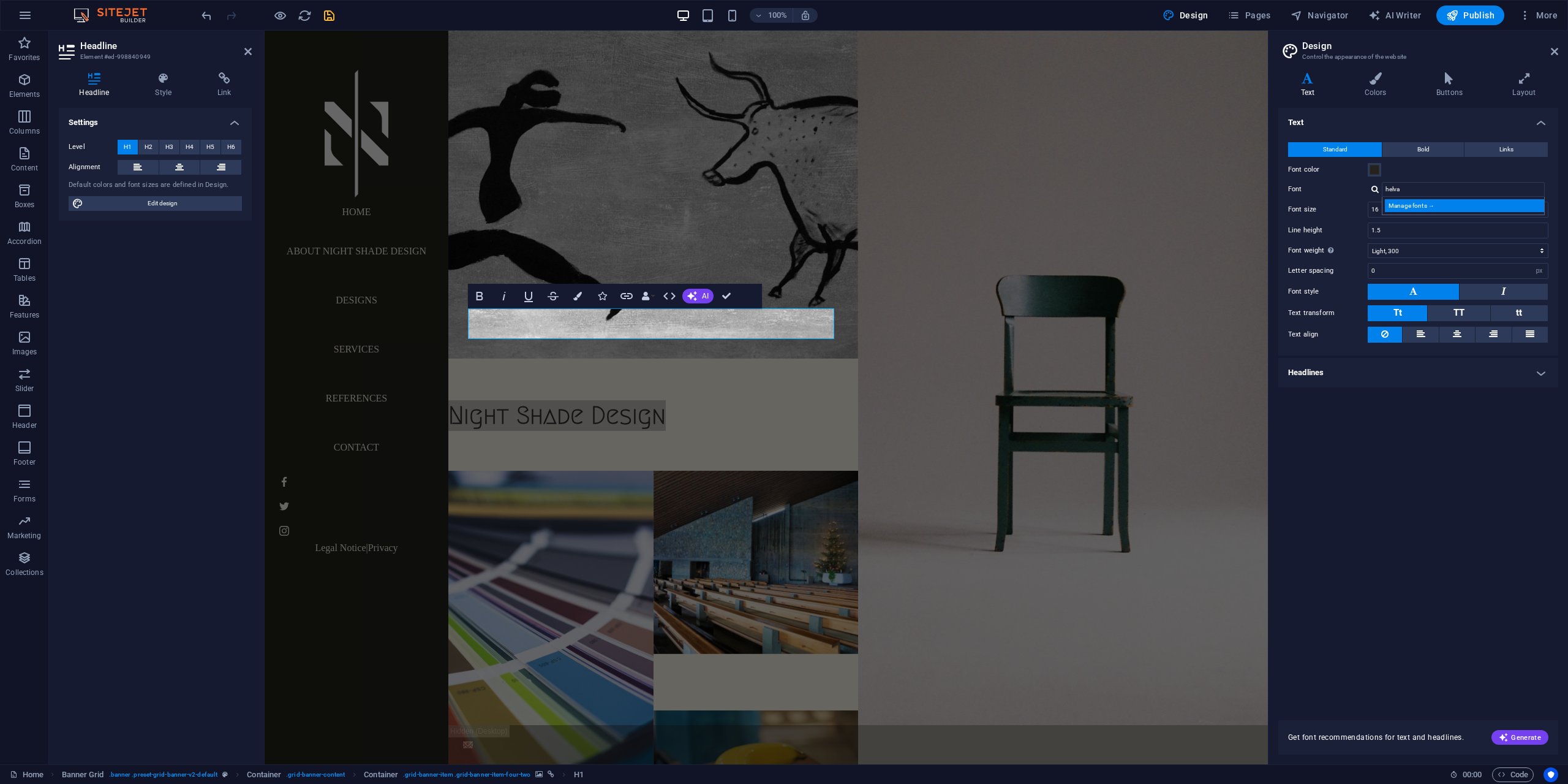
select select "popularity"
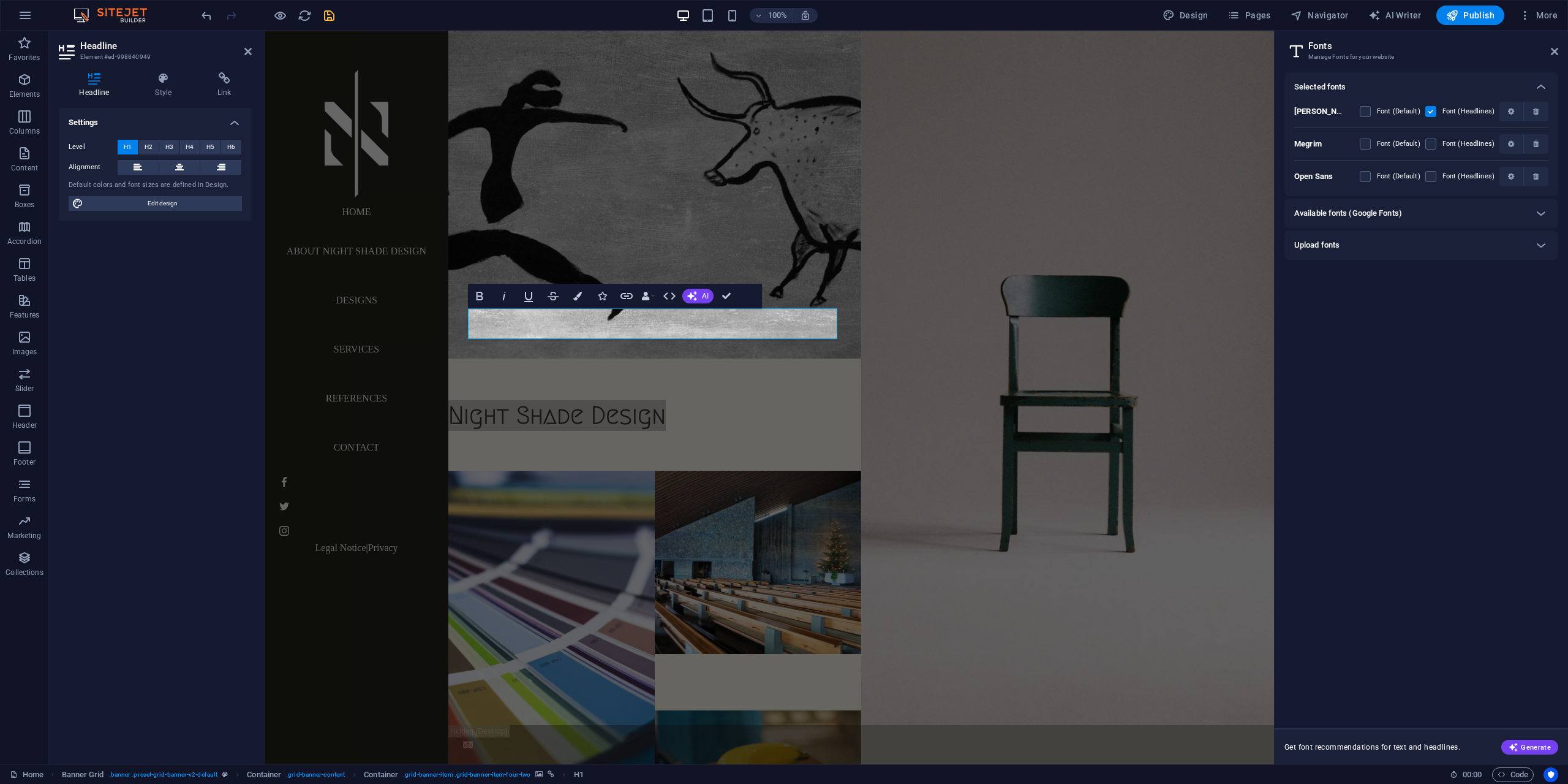
click at [1337, 247] on h6 "Upload fonts" at bounding box center [1316, 245] width 46 height 15
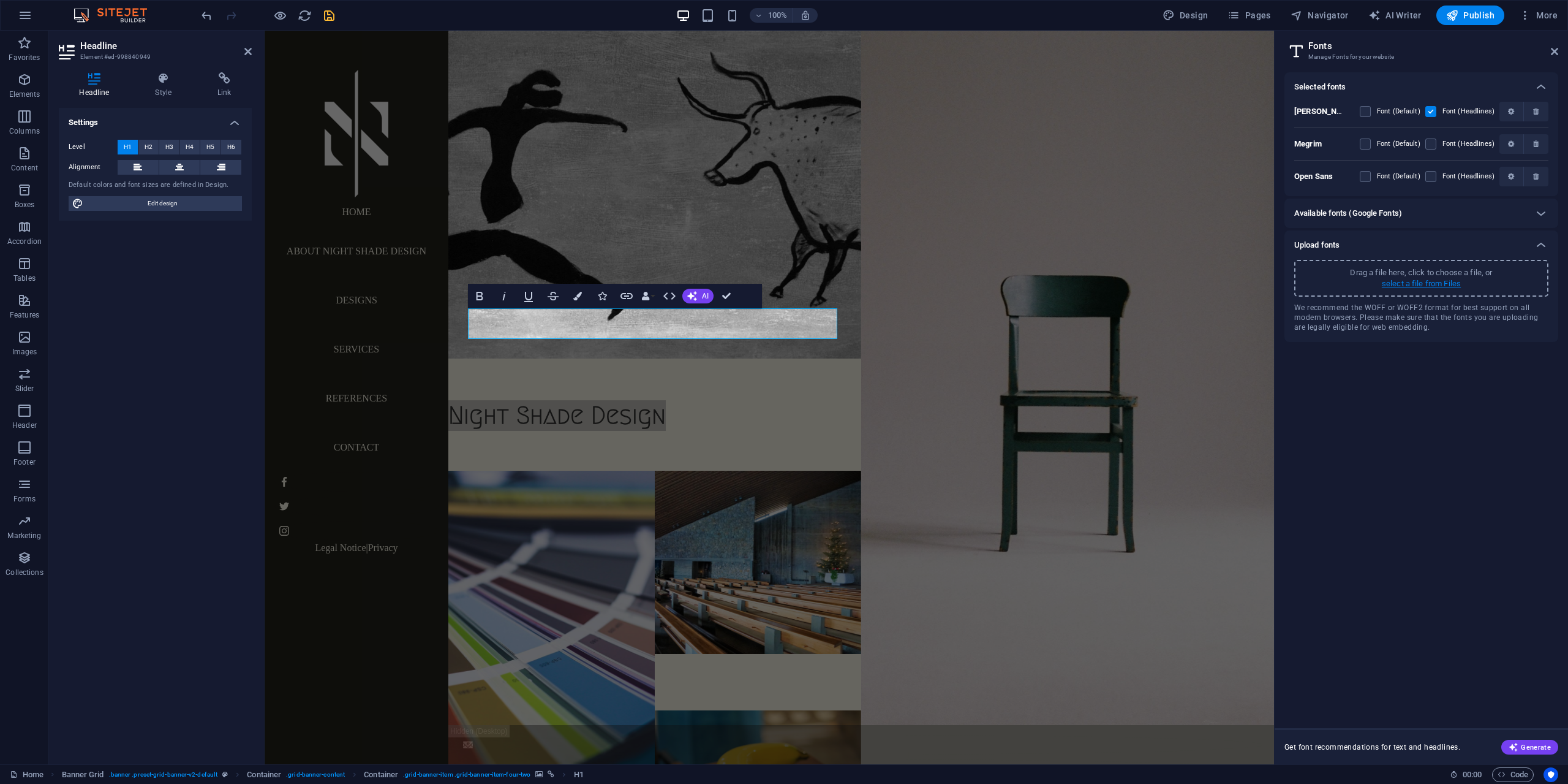
click at [1416, 282] on p "select a file from Files" at bounding box center [1421, 283] width 79 height 11
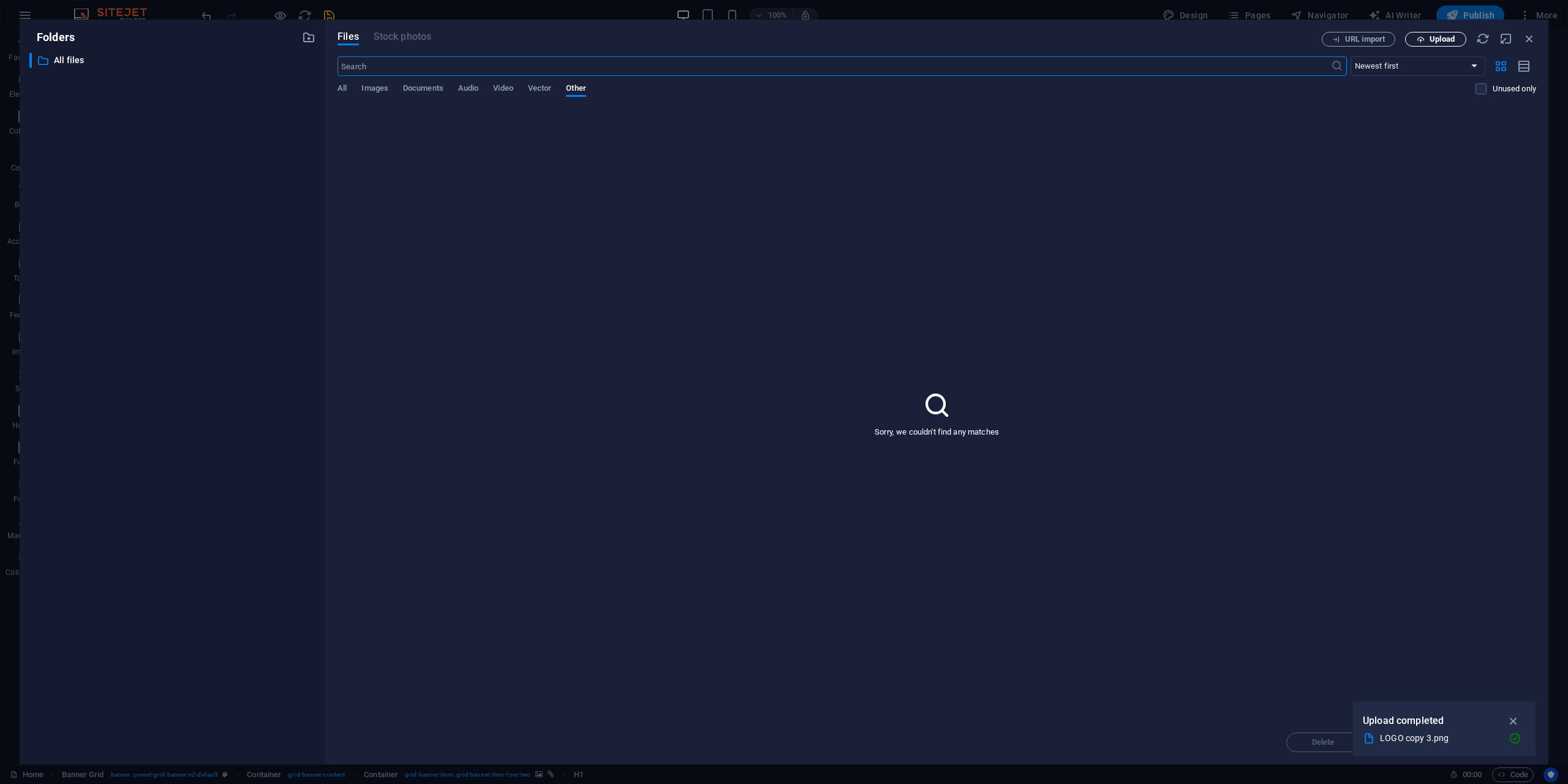
click at [1440, 44] on button "Upload" at bounding box center [1436, 39] width 61 height 15
click at [1530, 40] on icon "button" at bounding box center [1529, 38] width 13 height 13
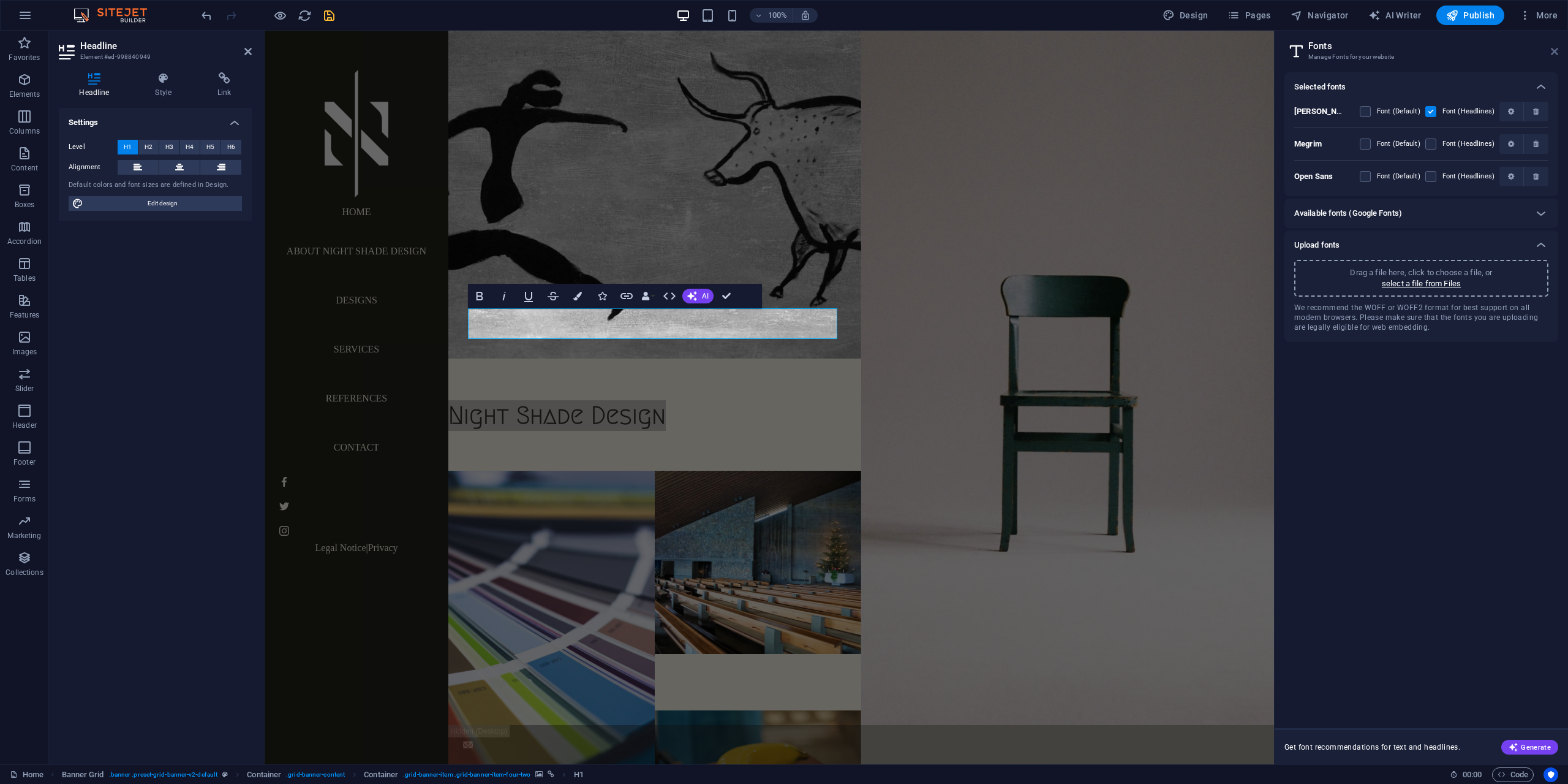
click at [1551, 54] on icon at bounding box center [1554, 51] width 7 height 10
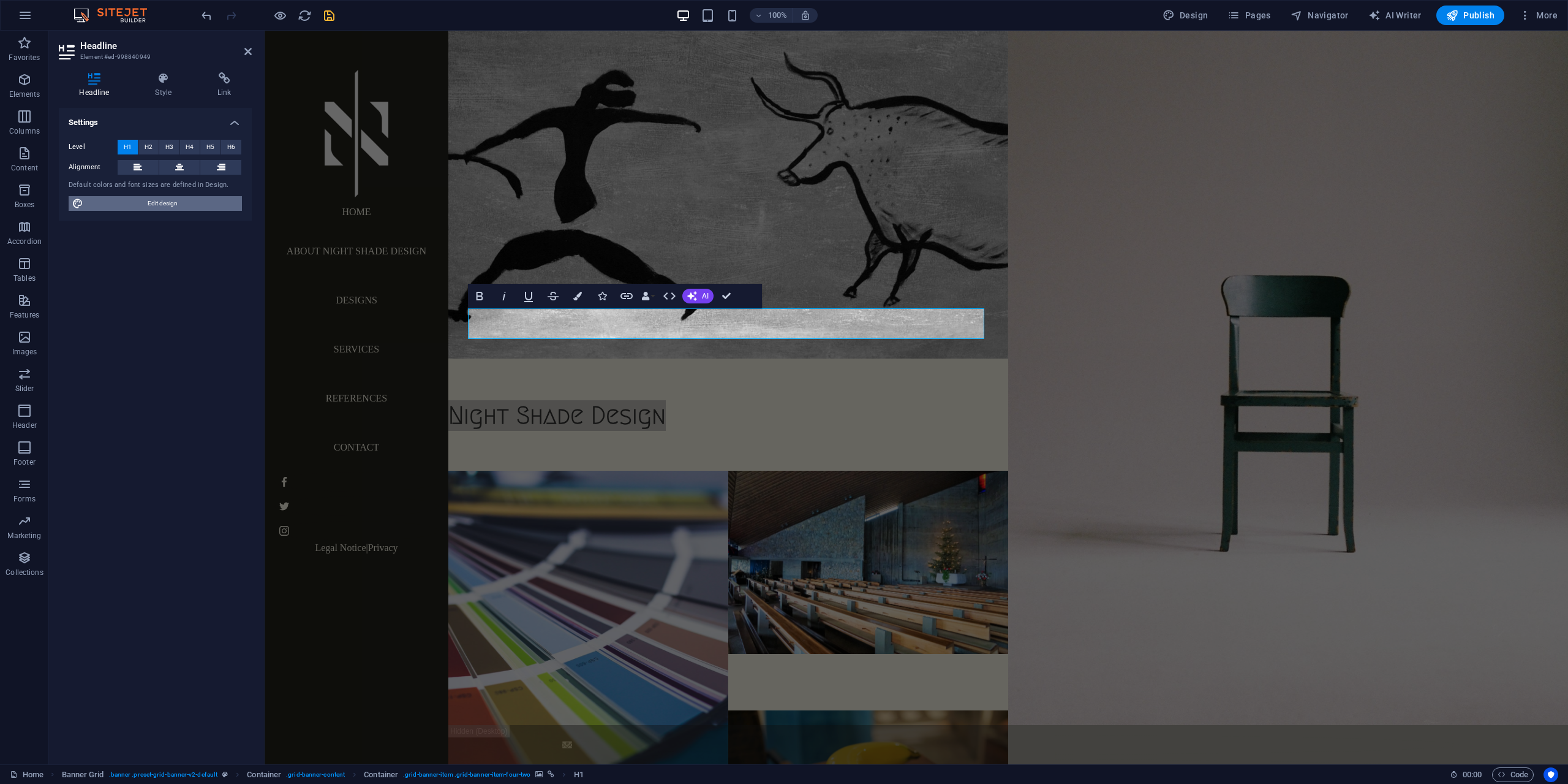
click at [171, 204] on span "Edit design" at bounding box center [162, 204] width 151 height 15
select select "px"
select select "300"
select select "px"
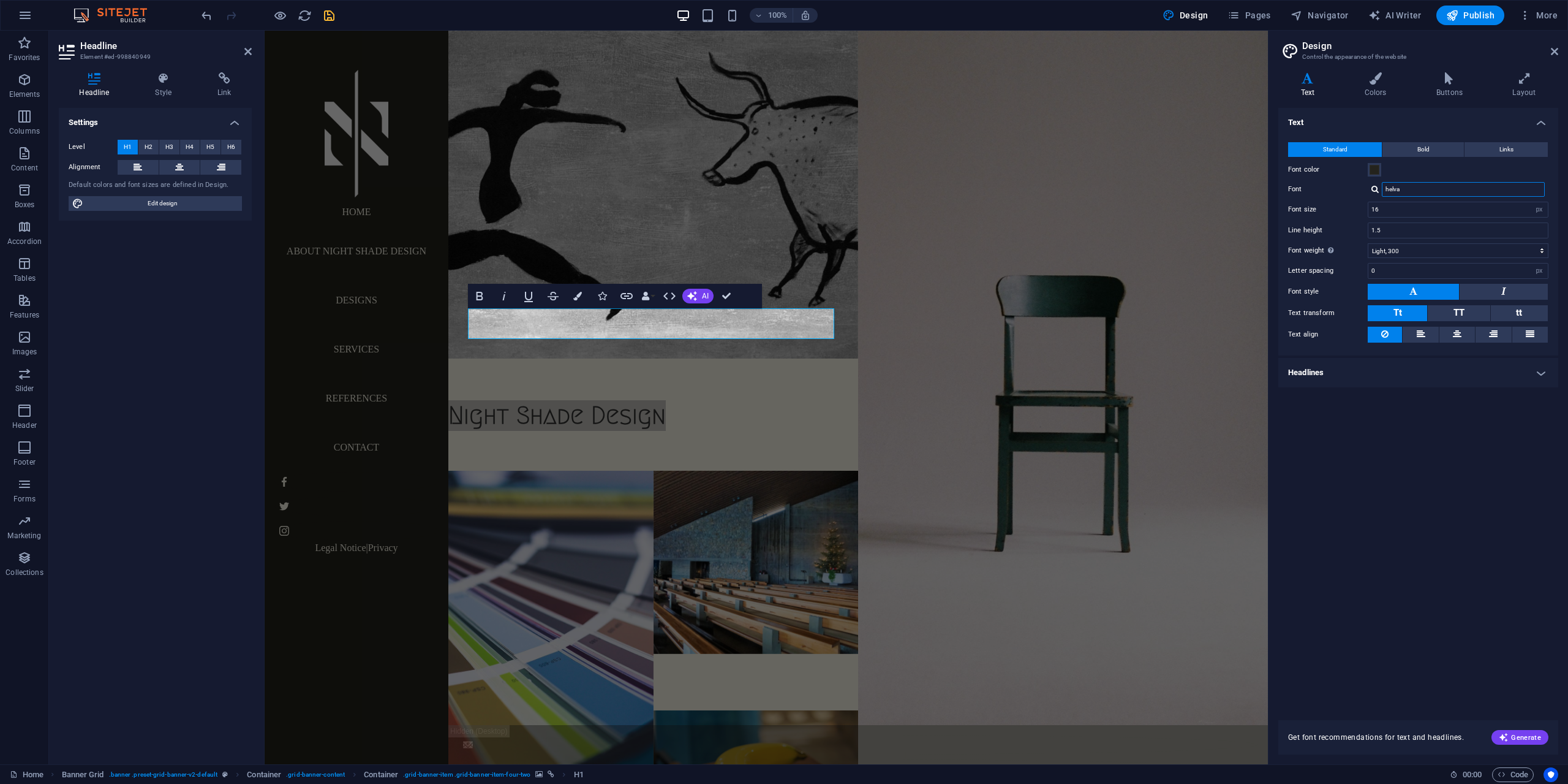
click at [1416, 187] on input "helva" at bounding box center [1463, 190] width 163 height 15
drag, startPoint x: 1417, startPoint y: 188, endPoint x: 1378, endPoint y: 187, distance: 39.0
click at [1378, 187] on div "helva Manage fonts →" at bounding box center [1458, 190] width 180 height 15
type input "hel"
click at [1441, 209] on div "Manage fonts →" at bounding box center [1465, 206] width 161 height 13
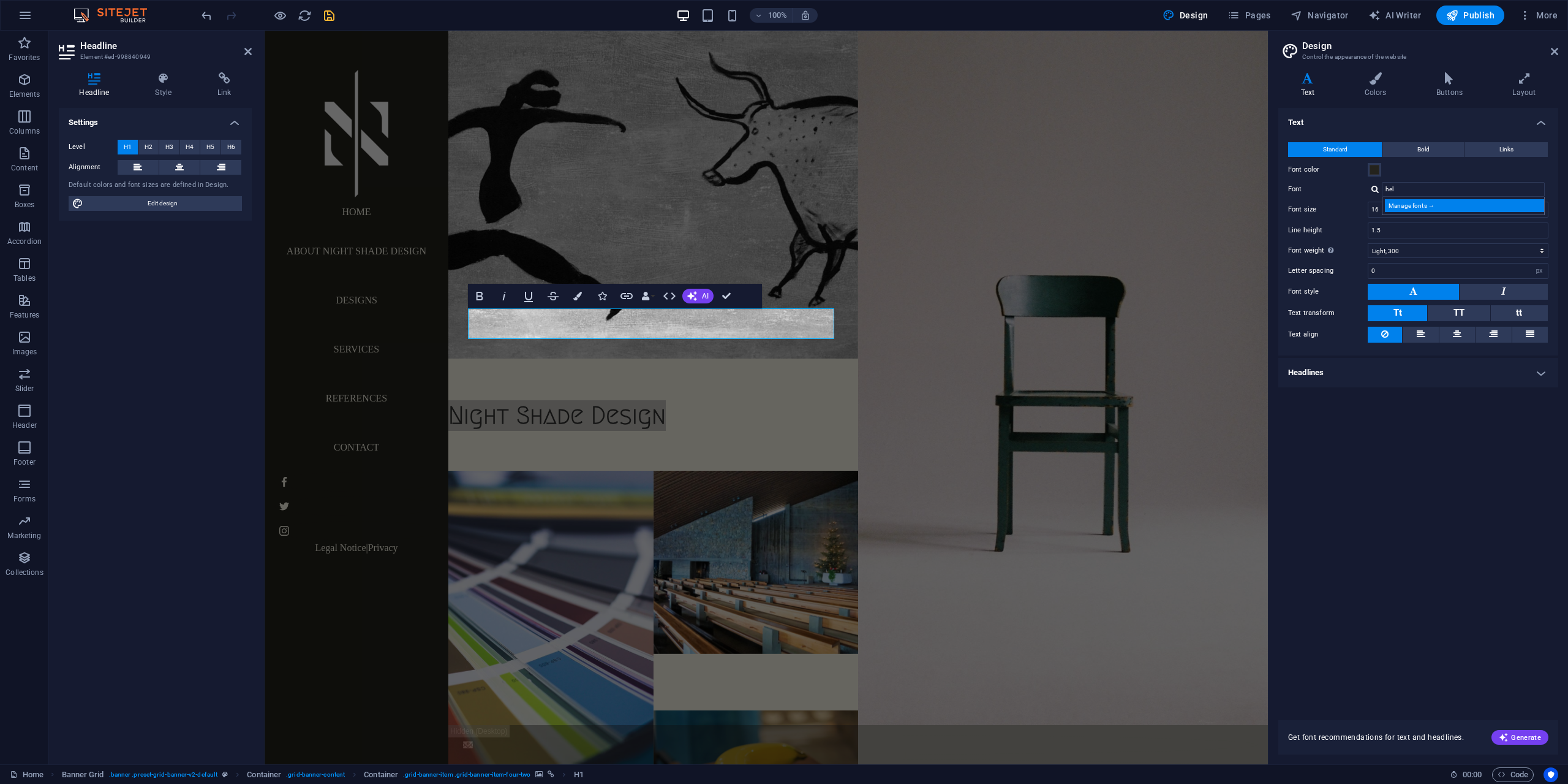
select select "popularity"
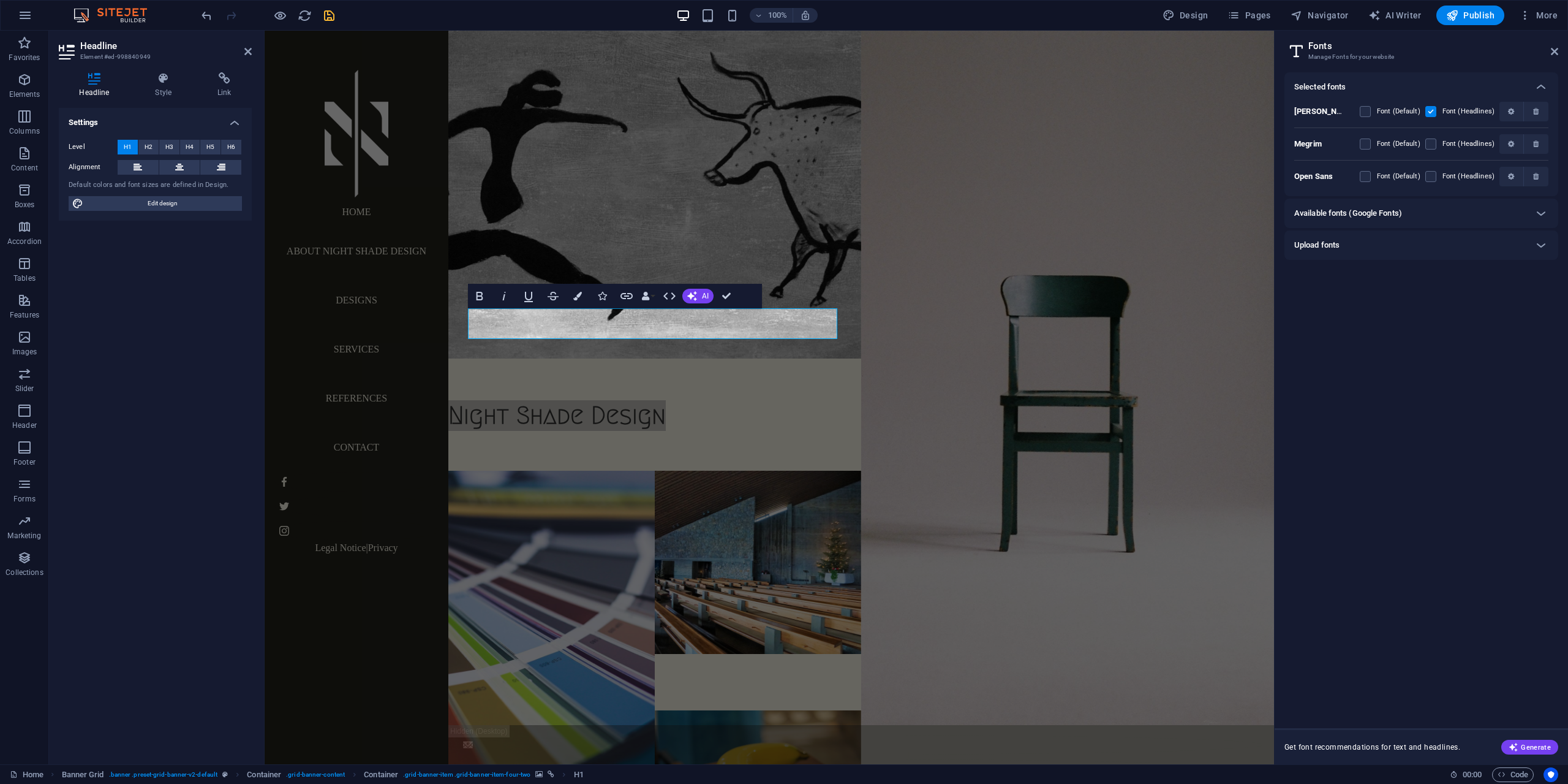
click at [1384, 214] on h6 "Available fonts (Google Fonts)" at bounding box center [1348, 214] width 108 height 15
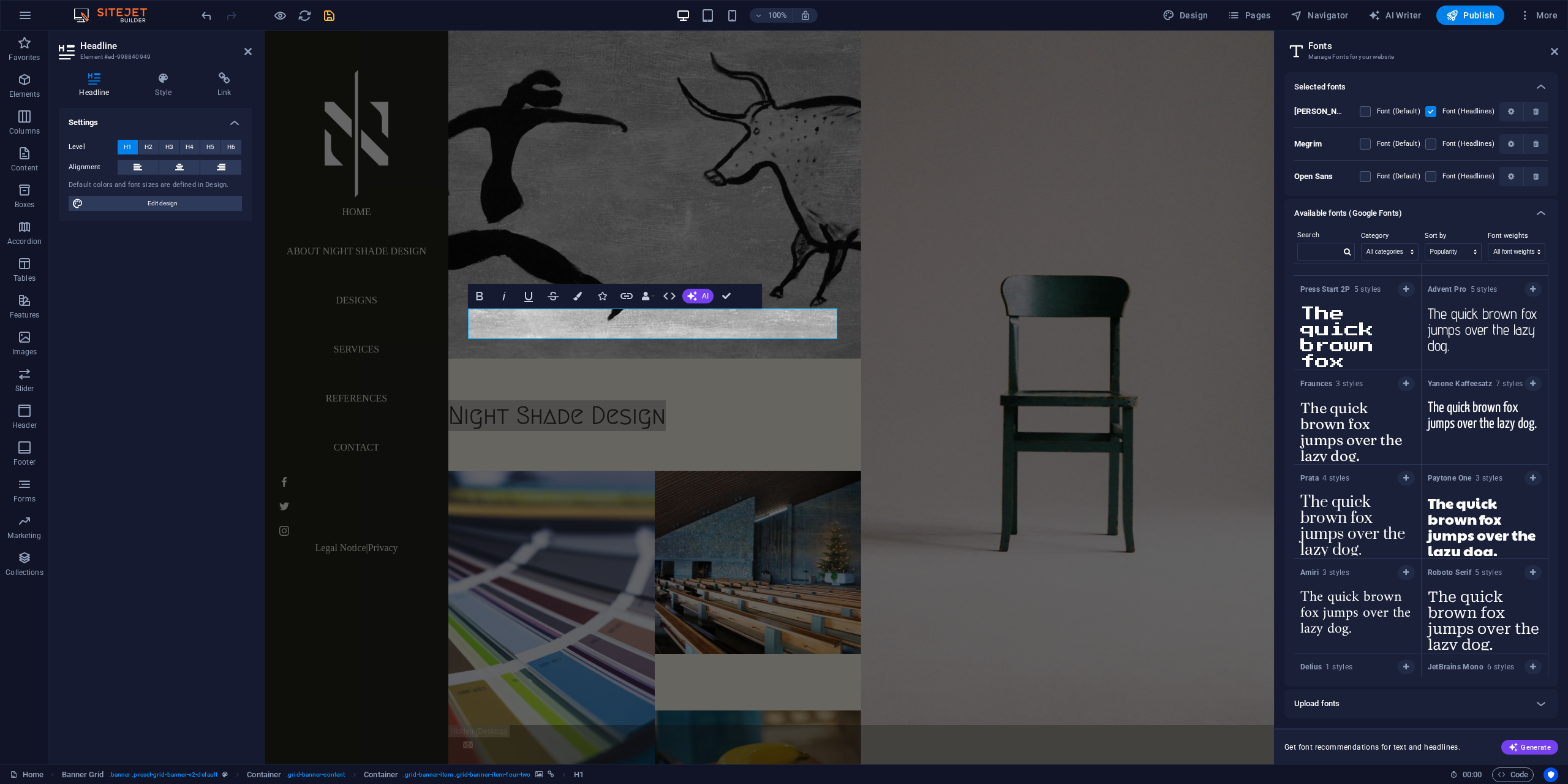
scroll to position [9786, 0]
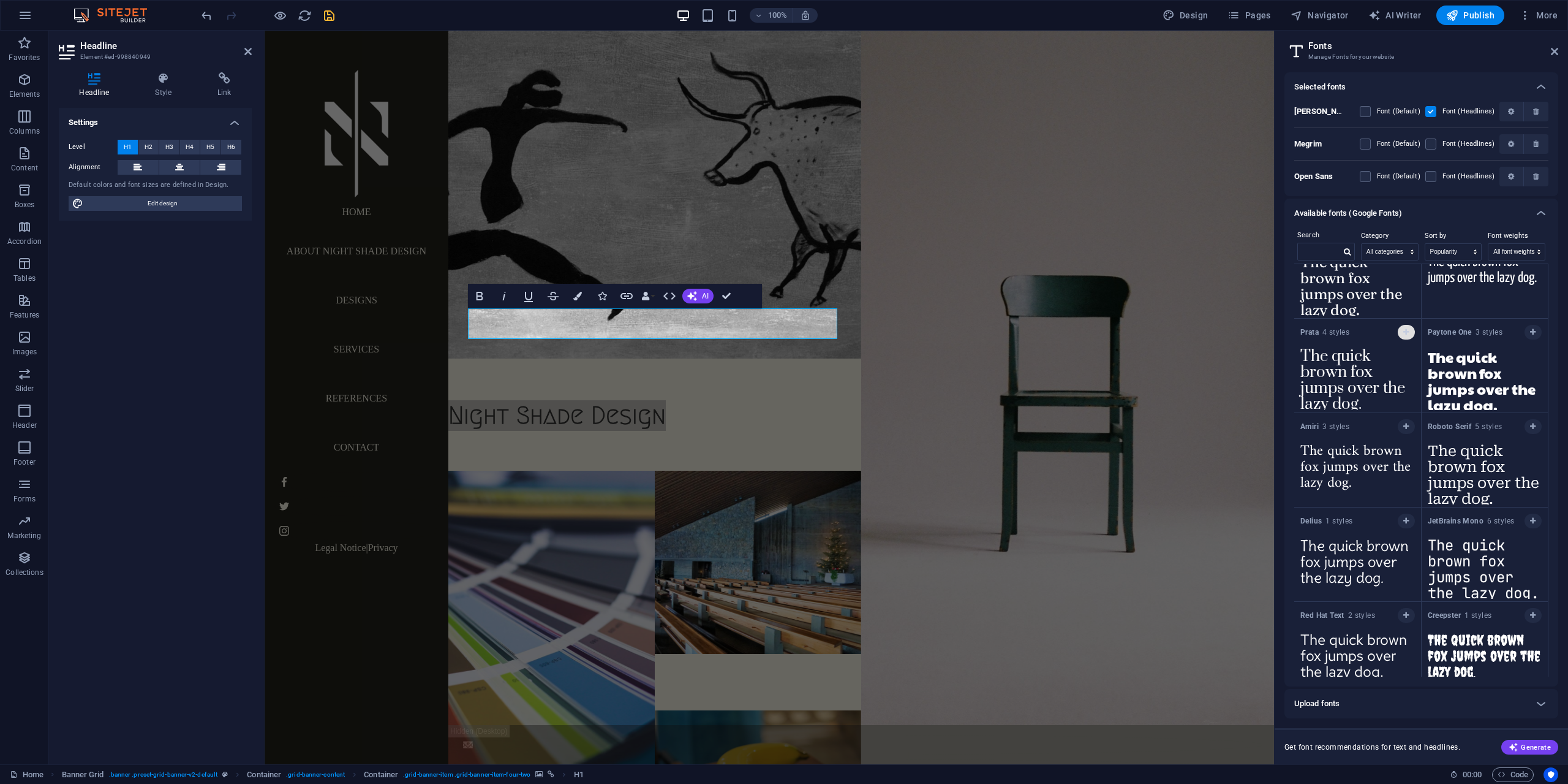
click at [1403, 331] on icon "button" at bounding box center [1406, 332] width 6 height 7
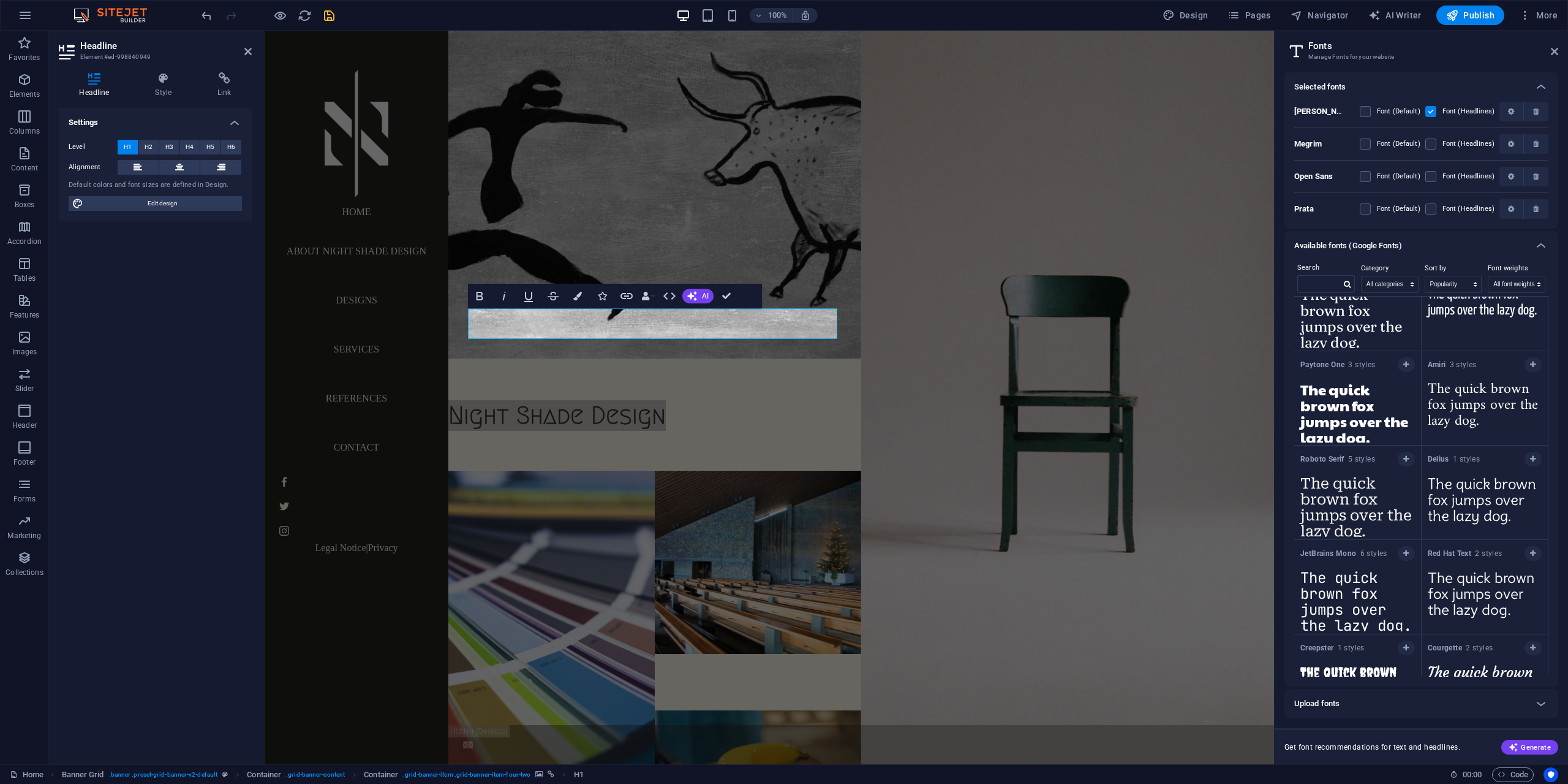
scroll to position [9760, 0]
click at [1535, 244] on icon at bounding box center [1541, 246] width 15 height 15
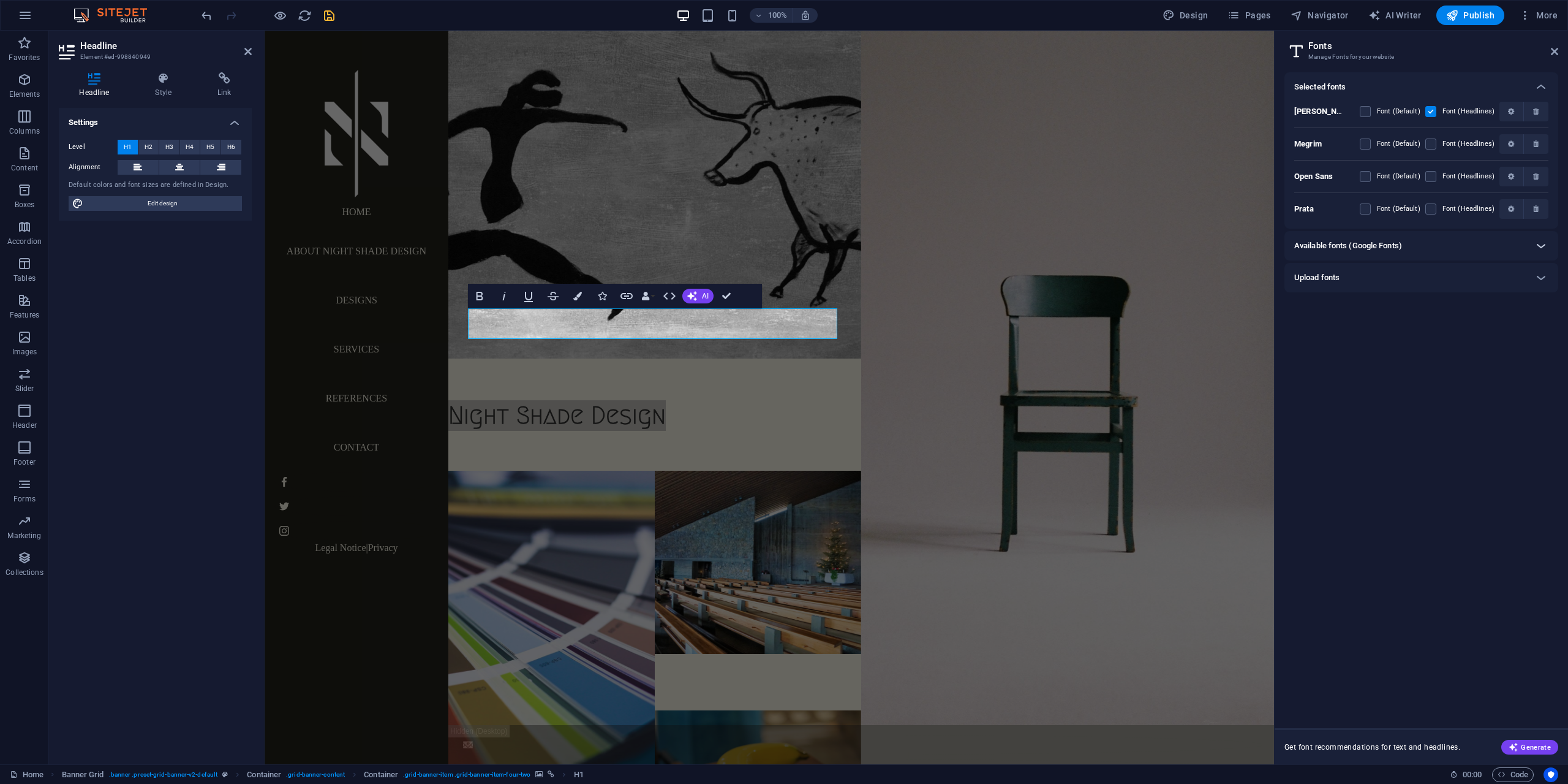
scroll to position [0, 0]
click at [1543, 251] on icon at bounding box center [1541, 246] width 15 height 15
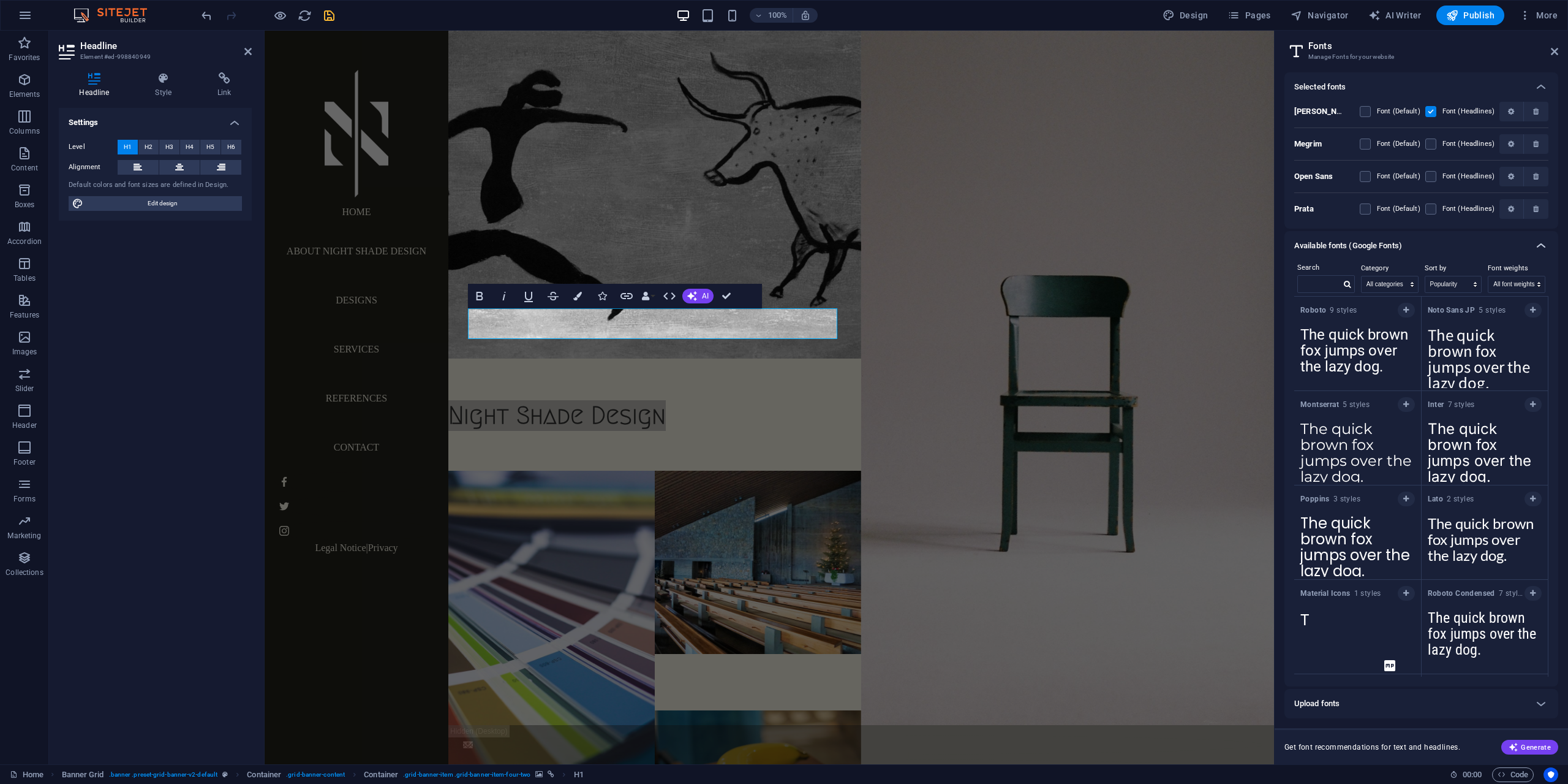
click at [1541, 248] on icon at bounding box center [1541, 246] width 15 height 15
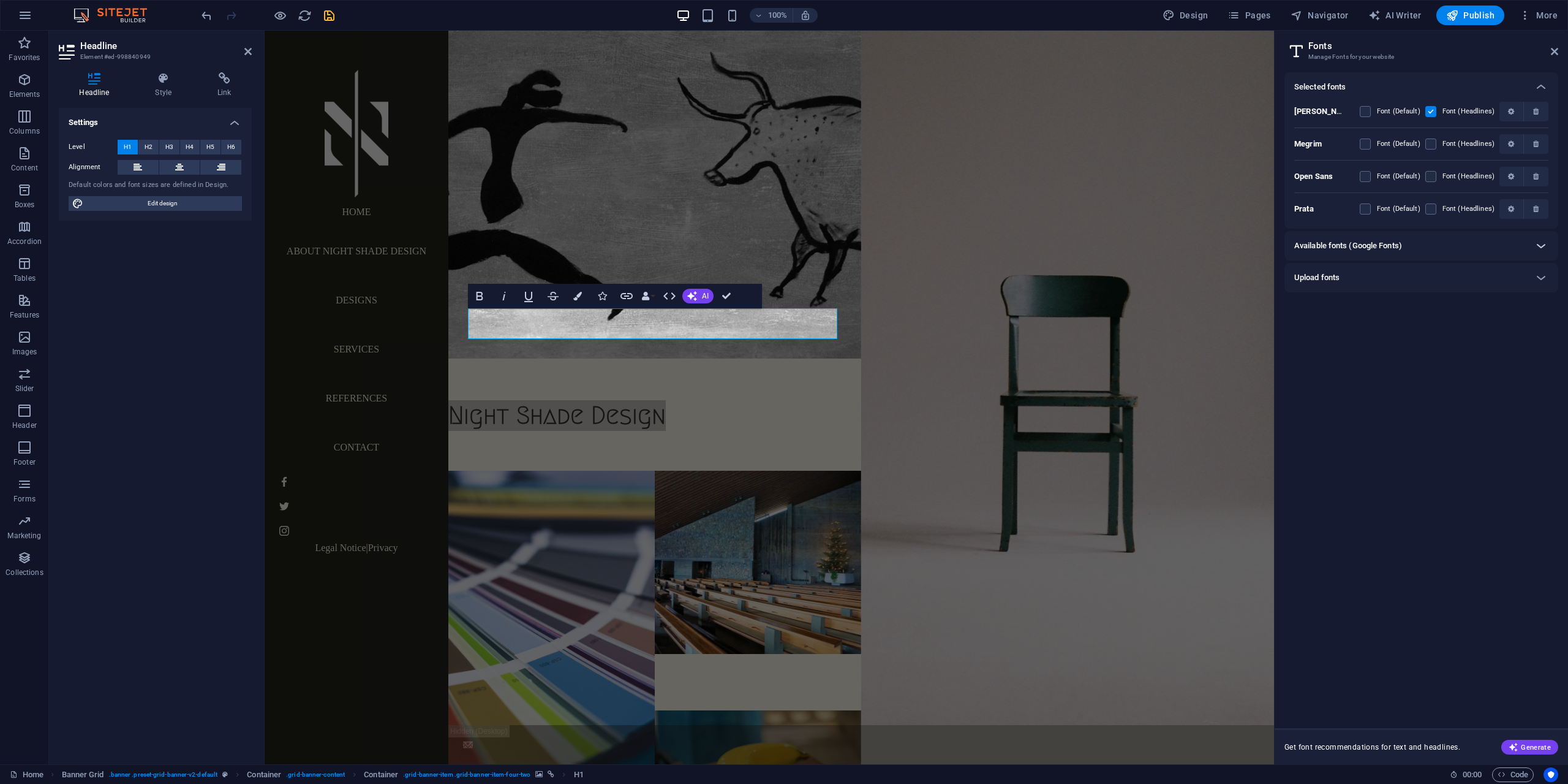
click at [1541, 248] on icon at bounding box center [1541, 246] width 15 height 15
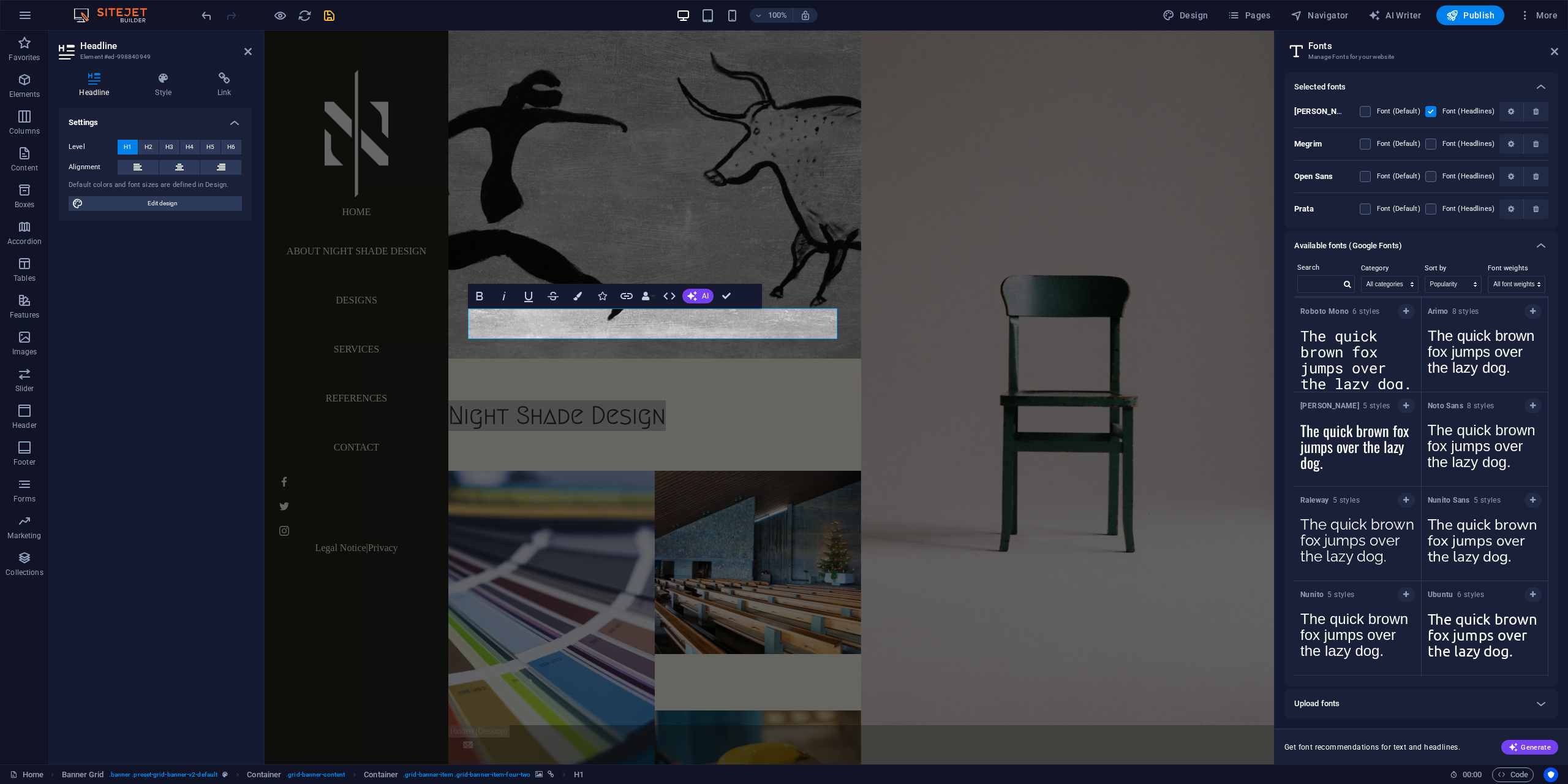
scroll to position [490, 0]
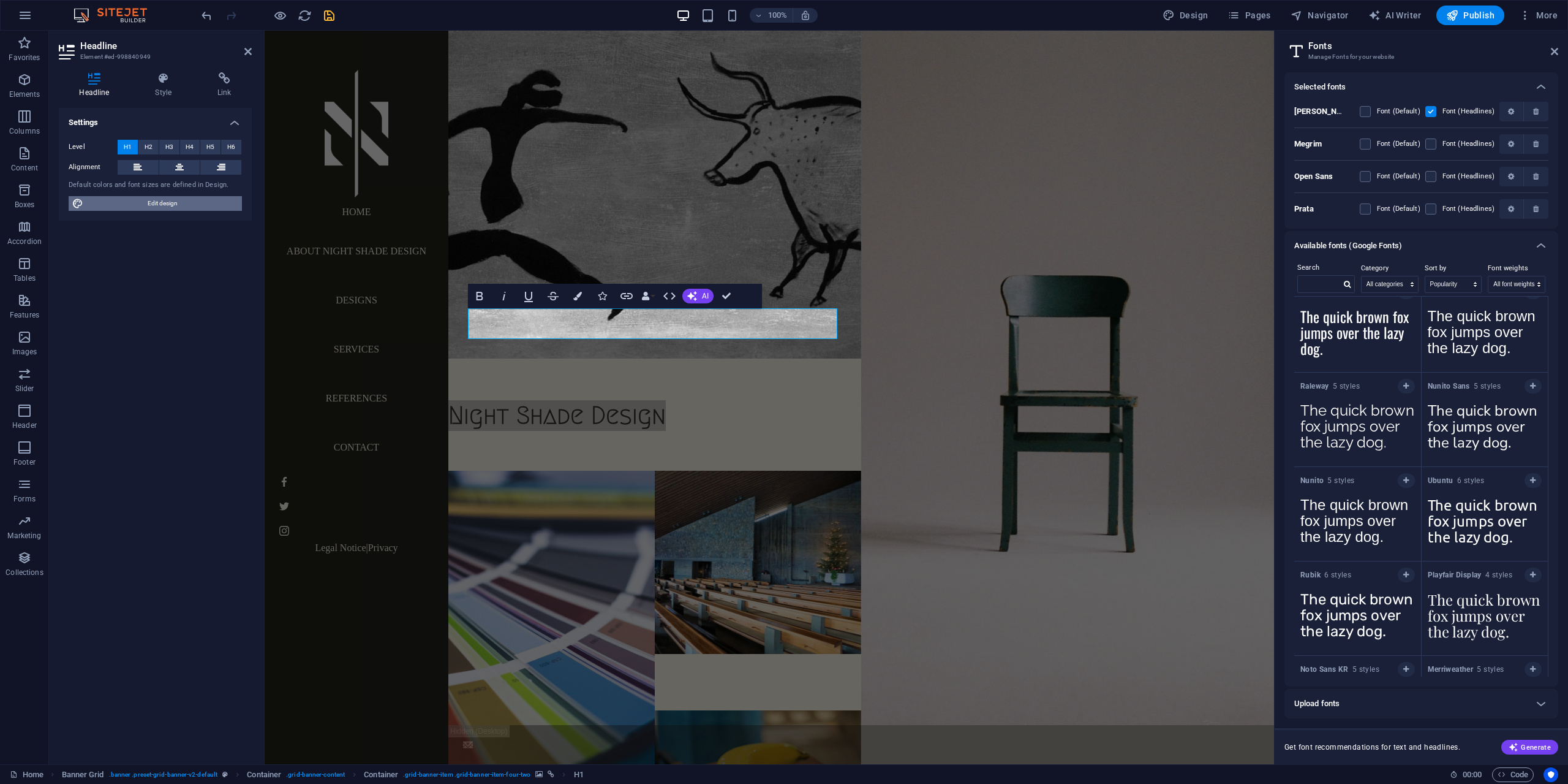
click at [168, 200] on span "Edit design" at bounding box center [162, 204] width 151 height 15
select select "px"
select select "300"
select select "px"
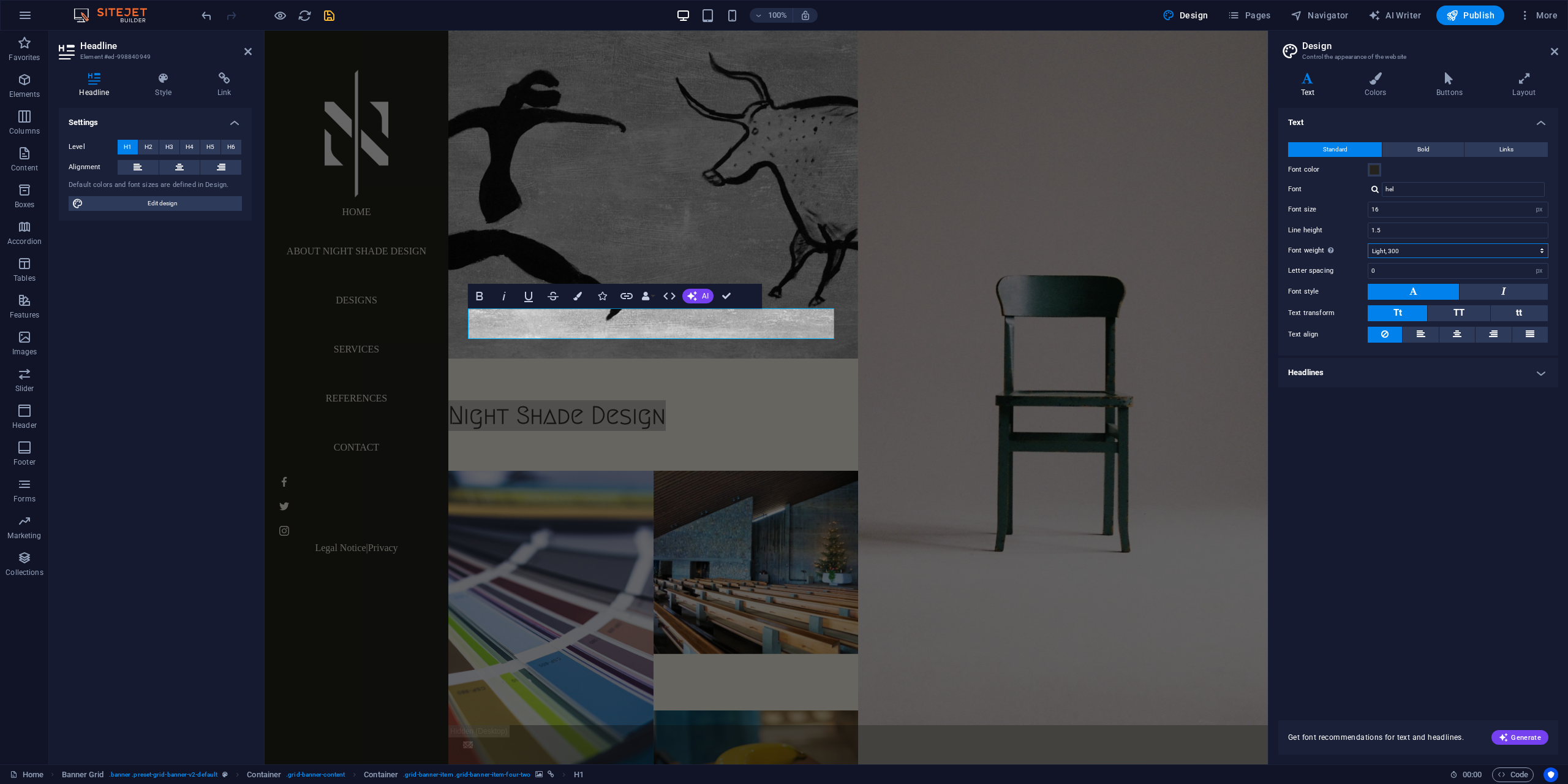
click at [1410, 249] on select "Thin, 100 Extra-light, 200 Light, 300 Regular, 400 Medium, 500 Semi-bold, 600 B…" at bounding box center [1458, 251] width 180 height 15
click at [1420, 194] on input "hel" at bounding box center [1463, 190] width 163 height 15
click at [1441, 205] on div "[PERSON_NAME]" at bounding box center [1465, 206] width 161 height 13
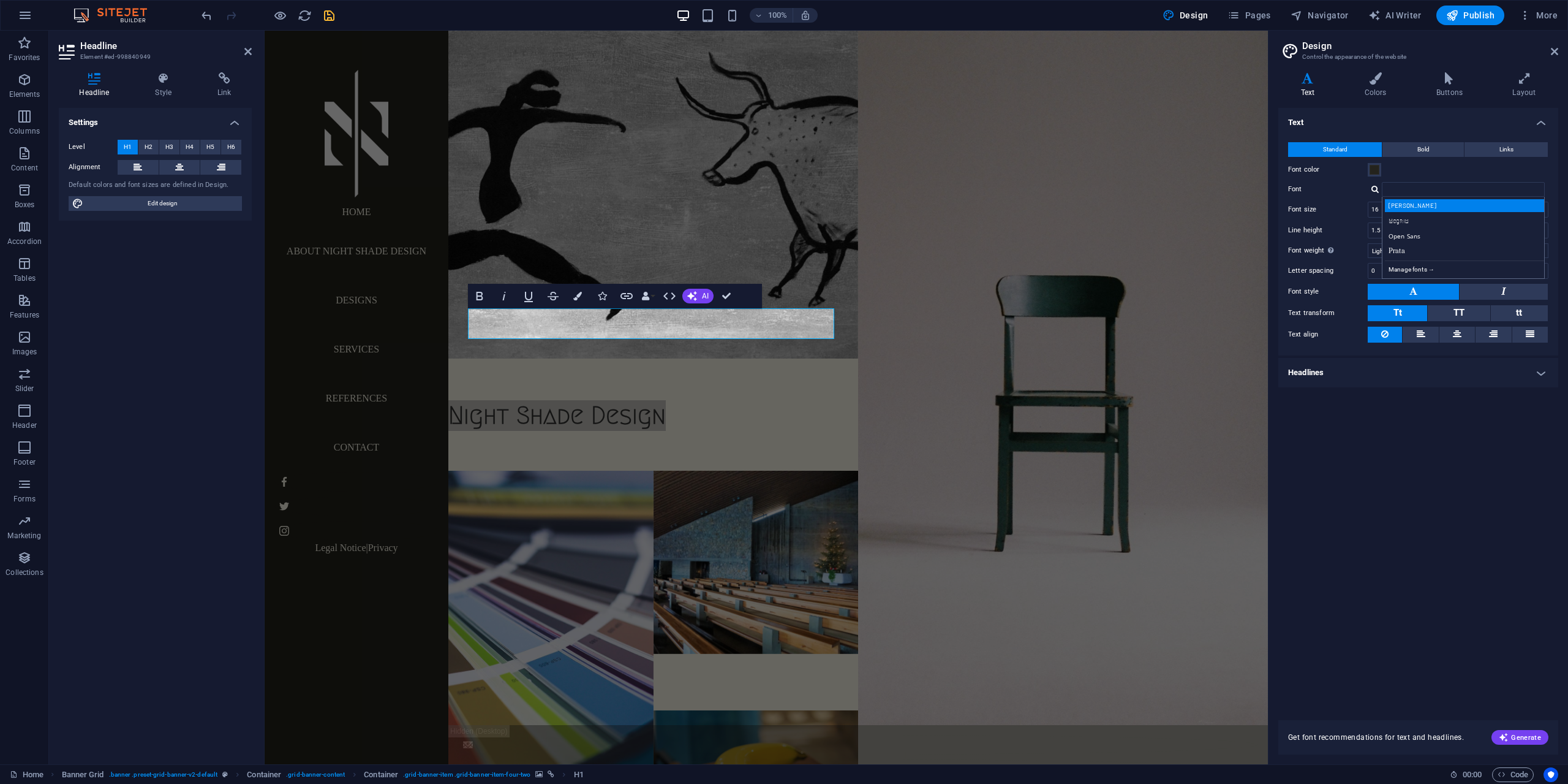
type input "[PERSON_NAME]"
click at [1417, 195] on input "[PERSON_NAME]" at bounding box center [1463, 190] width 163 height 15
click at [1422, 270] on div "Manage fonts →" at bounding box center [1465, 268] width 161 height 16
select select "popularity"
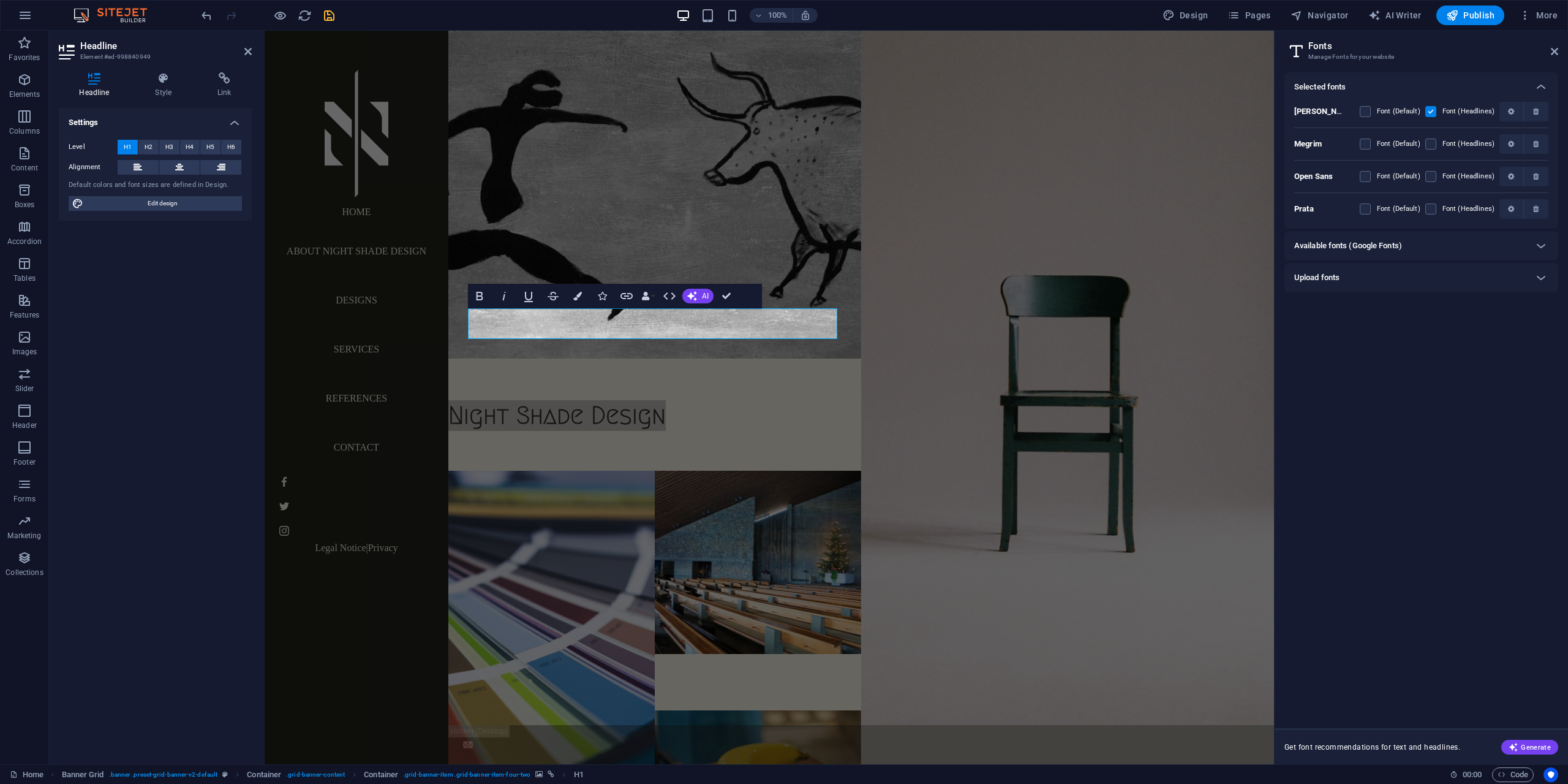
click at [1338, 241] on h6 "Available fonts (Google Fonts)" at bounding box center [1348, 246] width 108 height 15
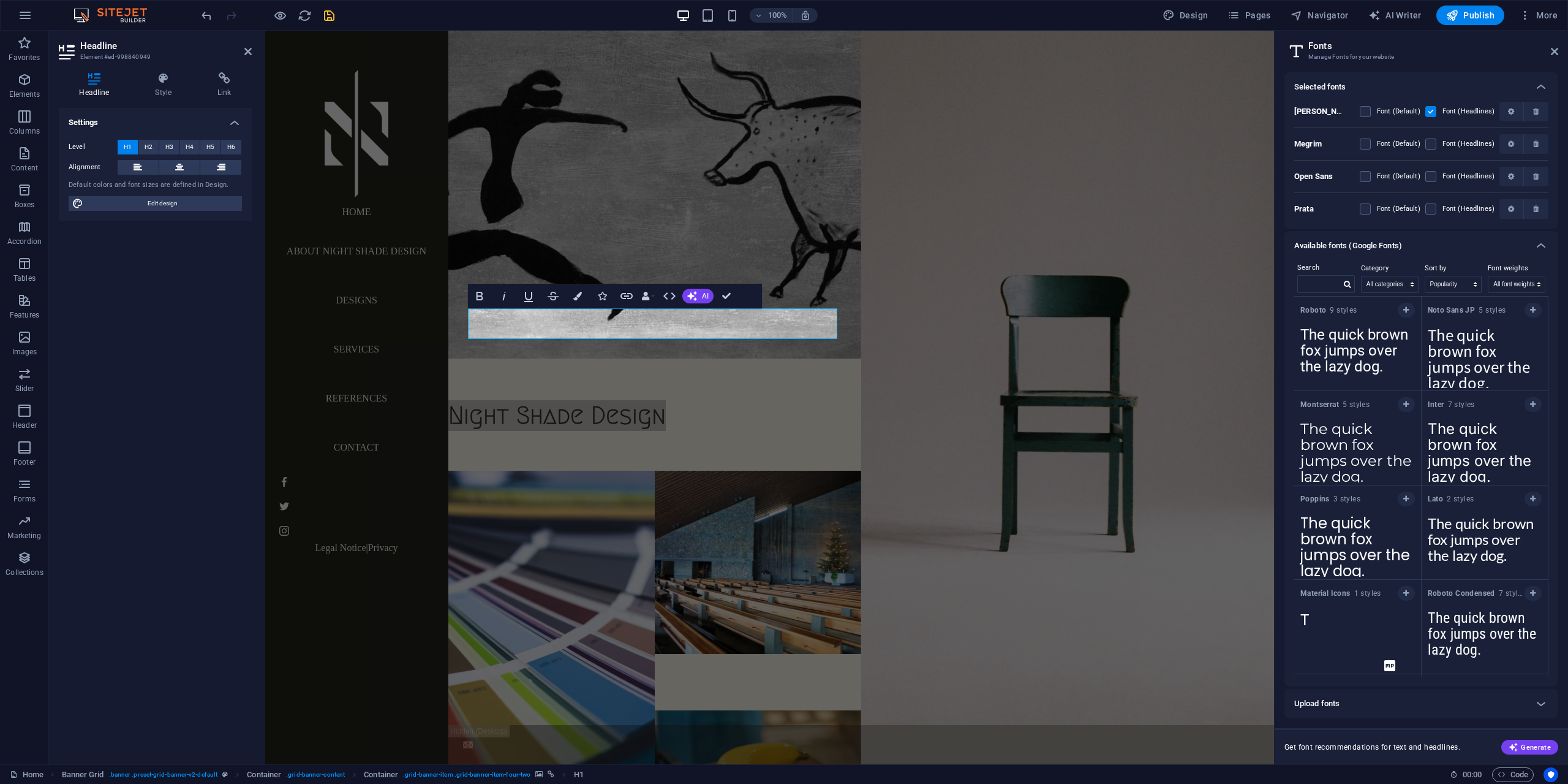
click at [1371, 242] on h6 "Available fonts (Google Fonts)" at bounding box center [1348, 246] width 108 height 15
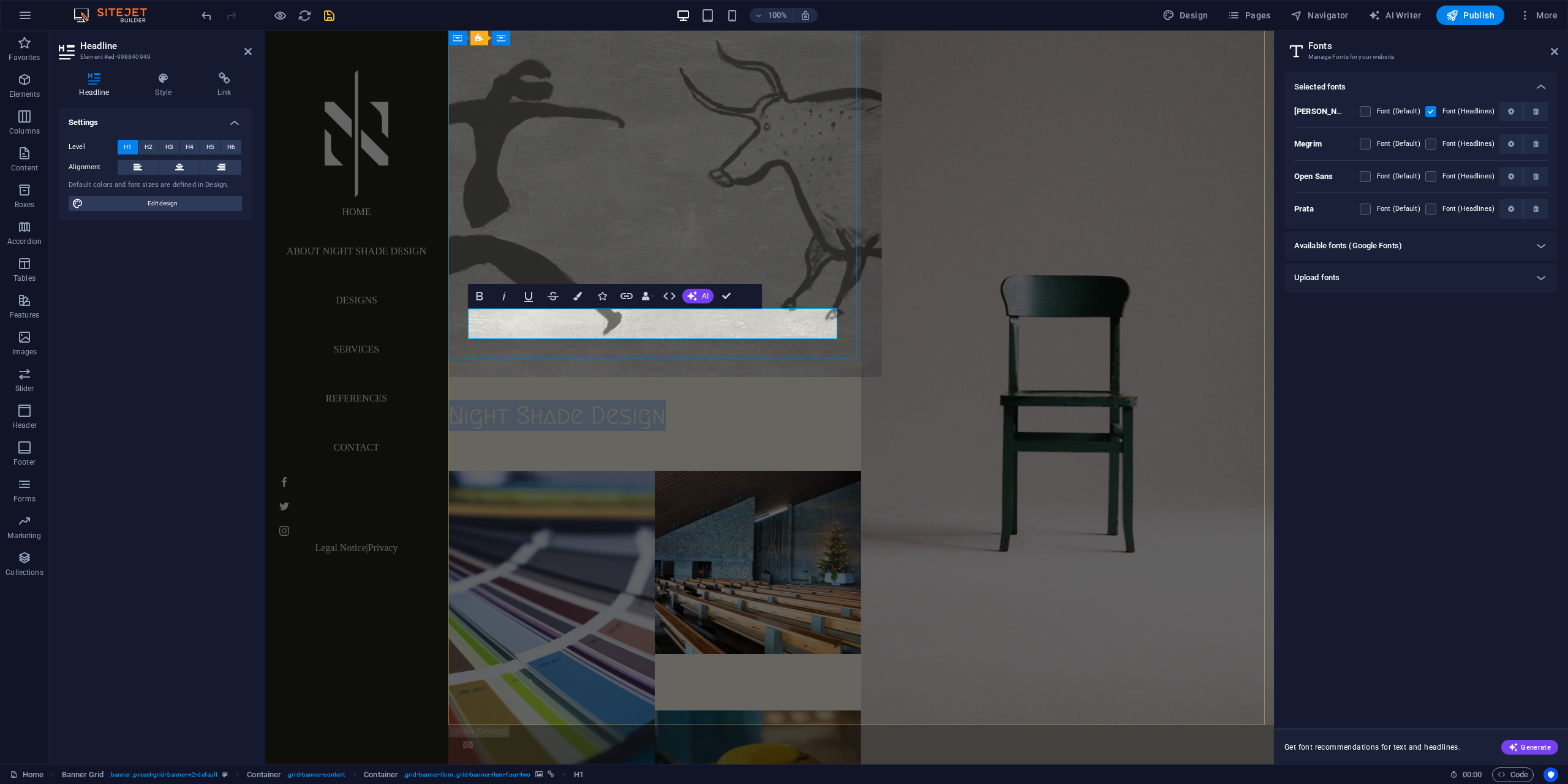
click at [607, 402] on span "Night Shade Design" at bounding box center [557, 416] width 218 height 26
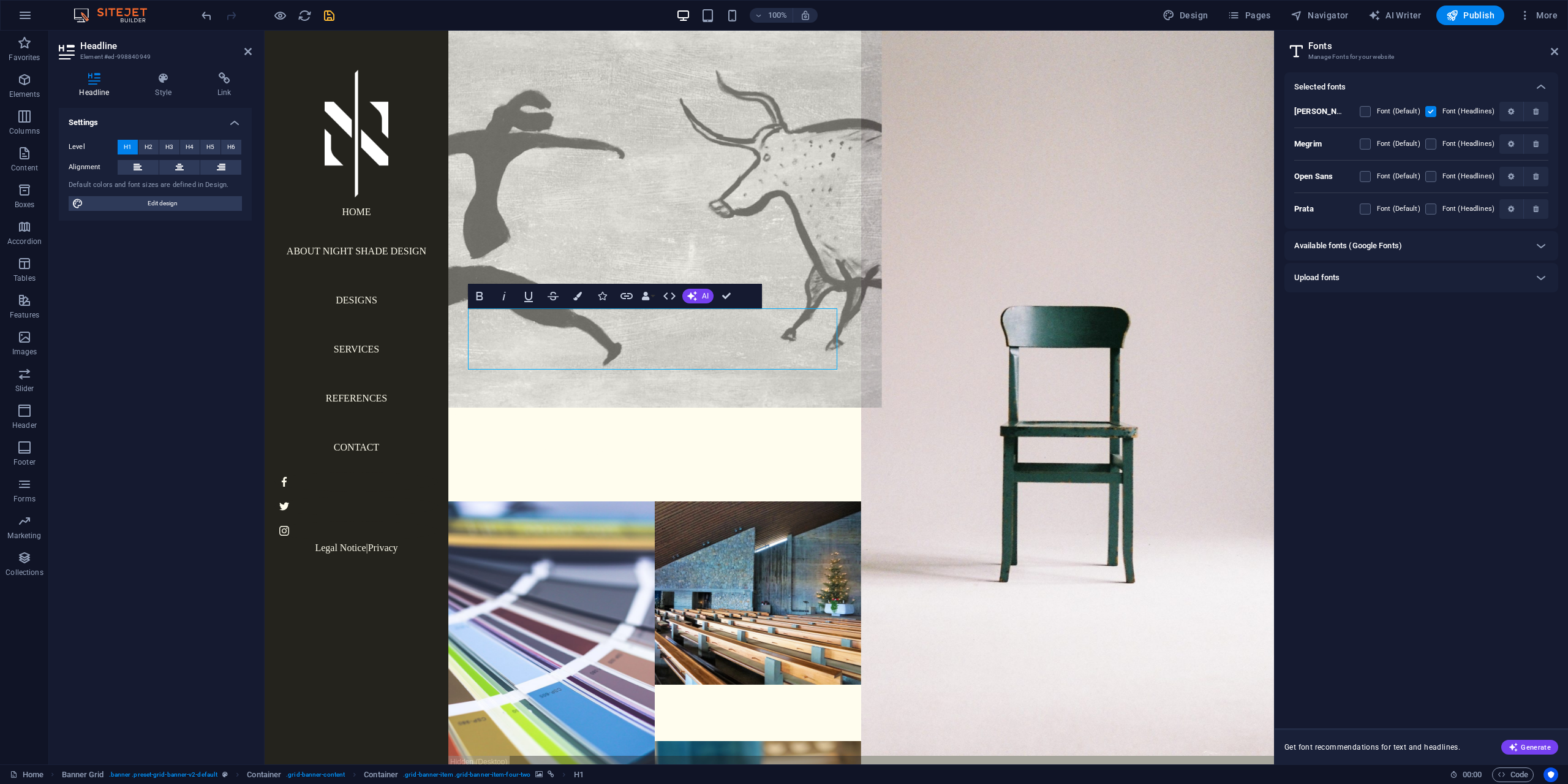
scroll to position [39, 0]
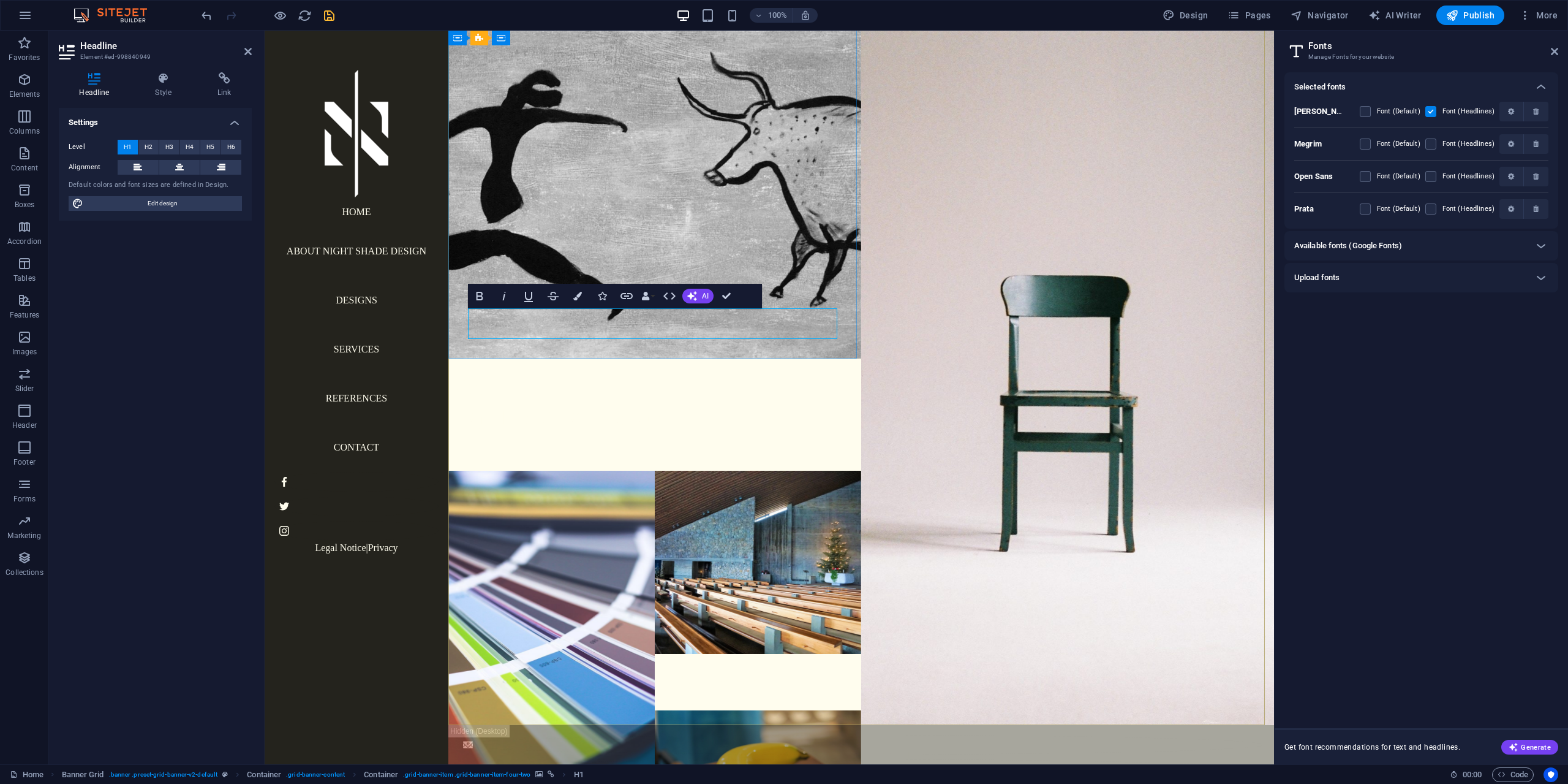
click at [587, 402] on span "Night Shade Design" at bounding box center [557, 416] width 218 height 26
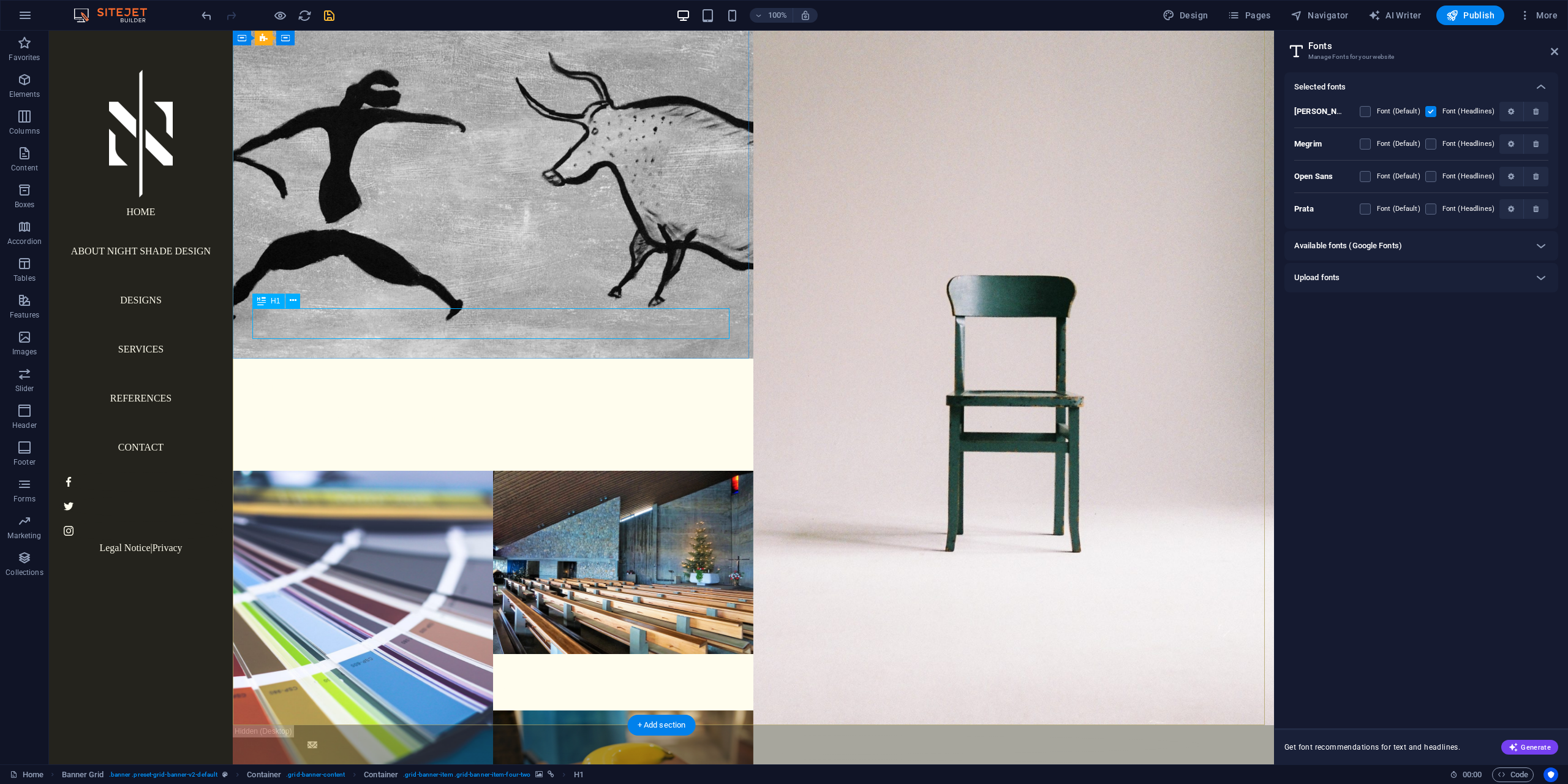
click at [366, 400] on div "Night Shade Design" at bounding box center [492, 415] width 520 height 31
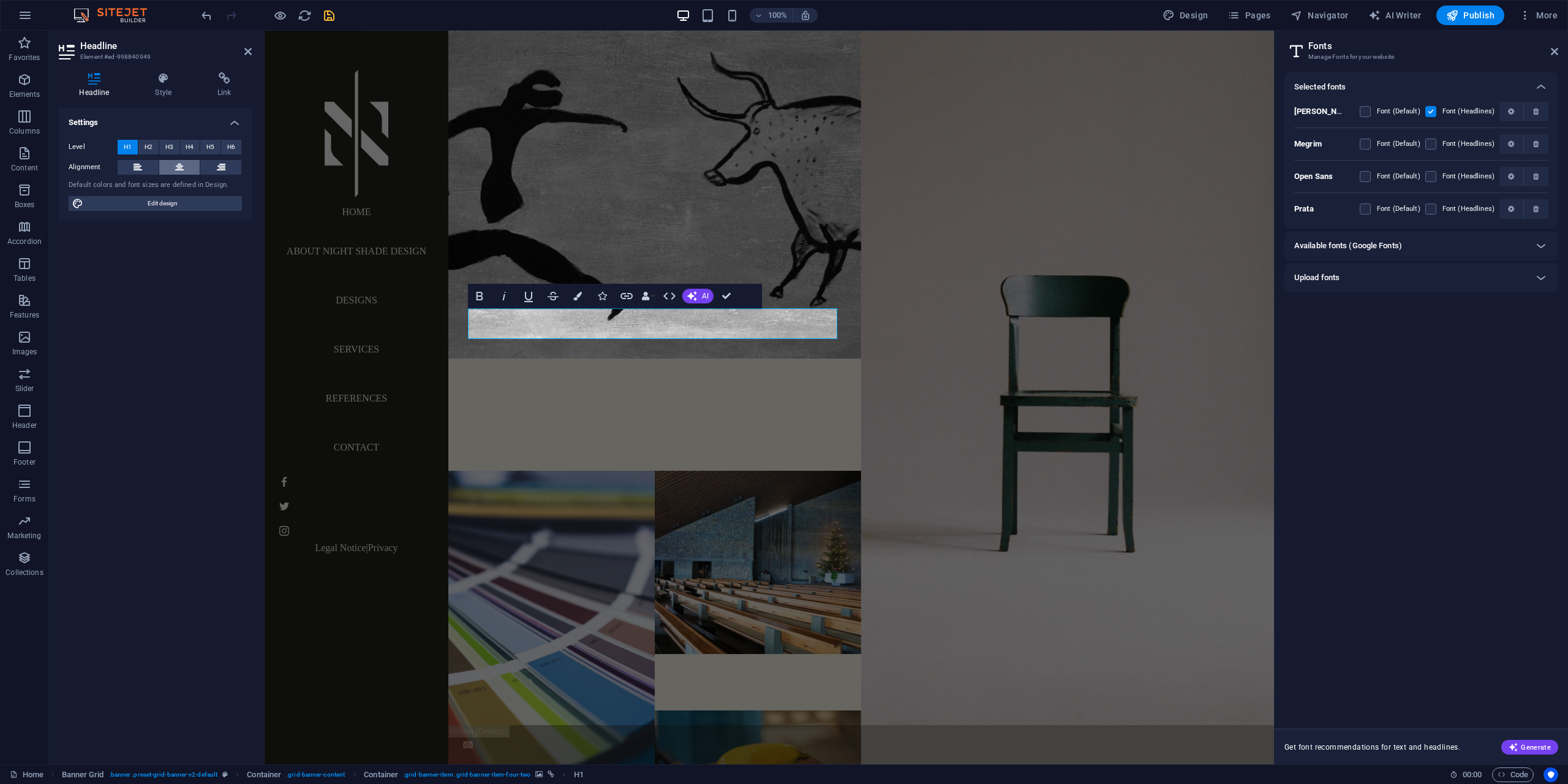
click at [182, 171] on icon at bounding box center [180, 167] width 8 height 15
click at [141, 170] on icon at bounding box center [137, 167] width 8 height 15
click at [161, 97] on h4 "Style" at bounding box center [165, 84] width 62 height 26
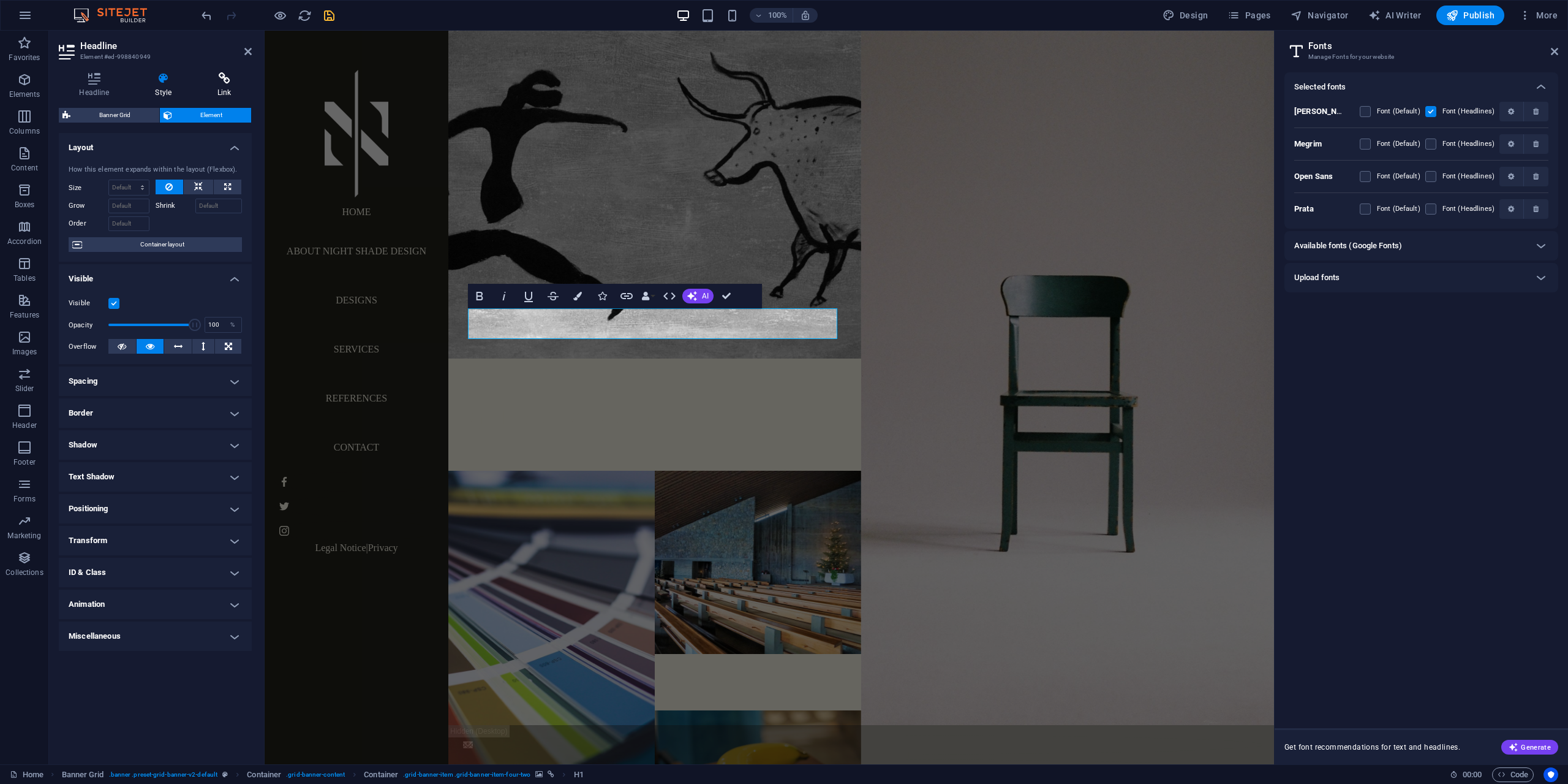
click at [223, 93] on h4 "Link" at bounding box center [224, 84] width 55 height 26
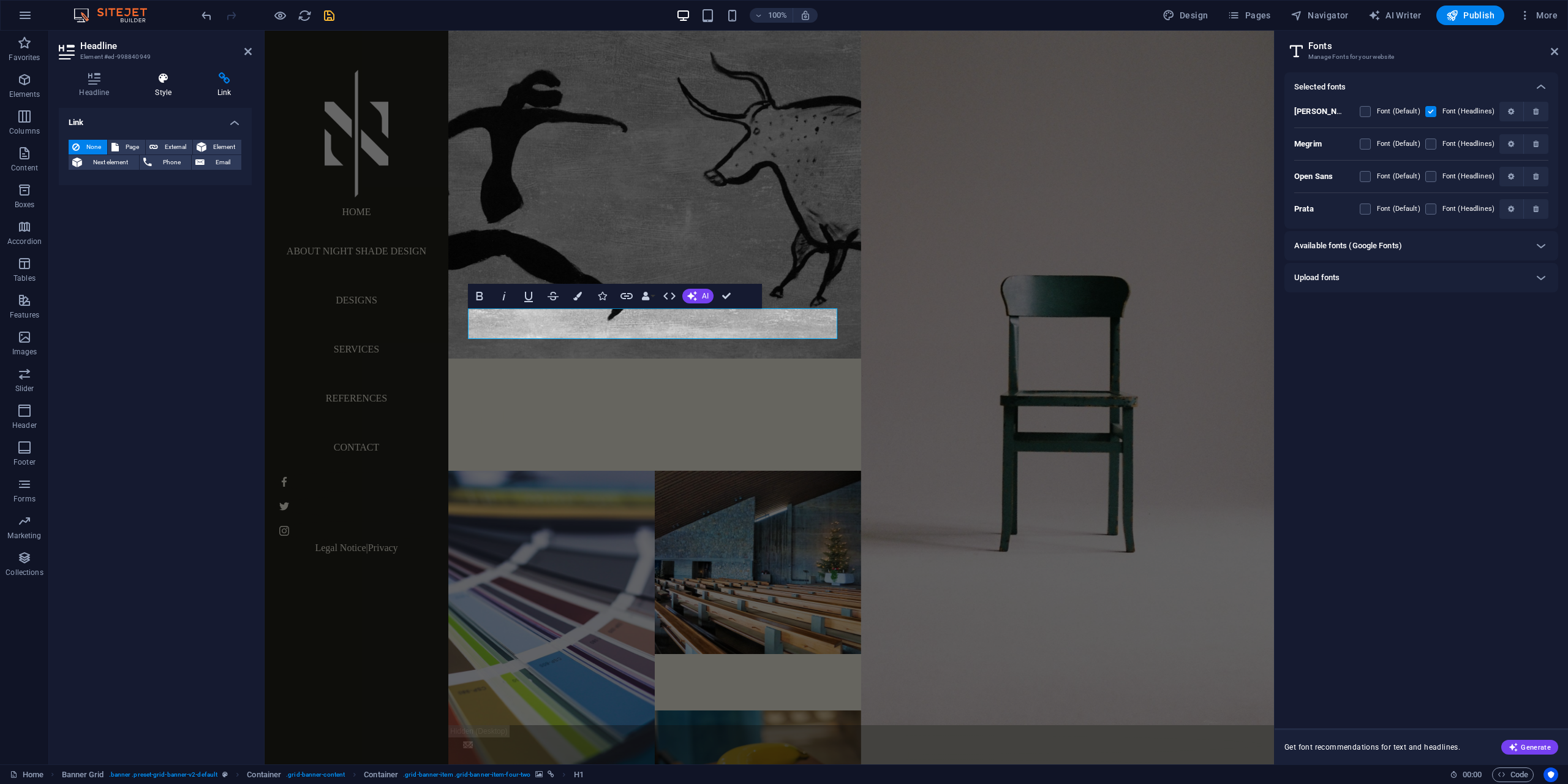
click at [156, 89] on h4 "Style" at bounding box center [165, 84] width 62 height 26
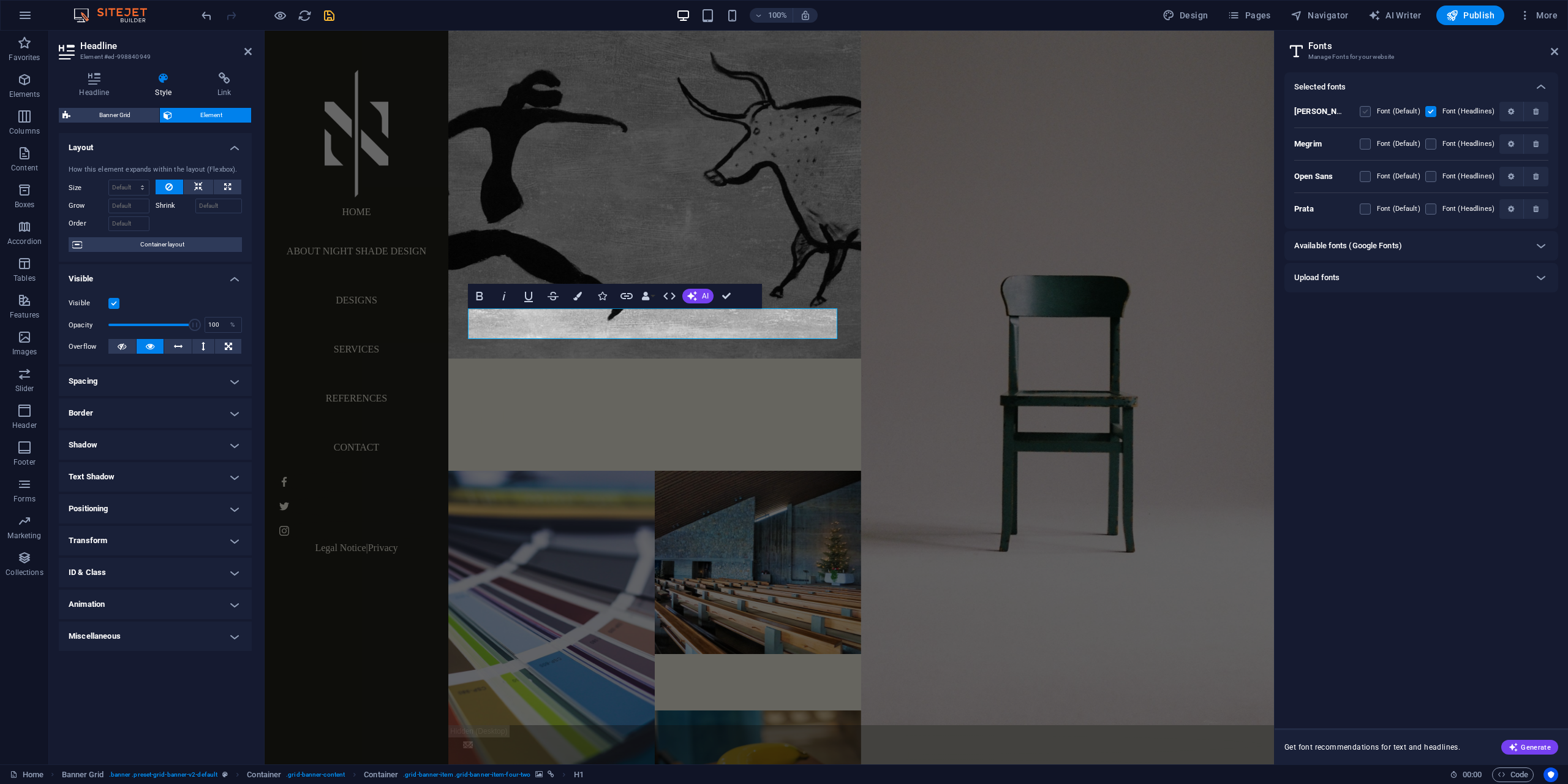
click at [1368, 109] on label at bounding box center [1364, 111] width 11 height 11
click at [0, 0] on input "checkbox" at bounding box center [0, 0] width 0 height 0
click at [1368, 109] on label at bounding box center [1364, 111] width 11 height 11
click at [0, 0] on input "checkbox" at bounding box center [0, 0] width 0 height 0
click at [1438, 109] on span at bounding box center [1439, 111] width 6 height 6
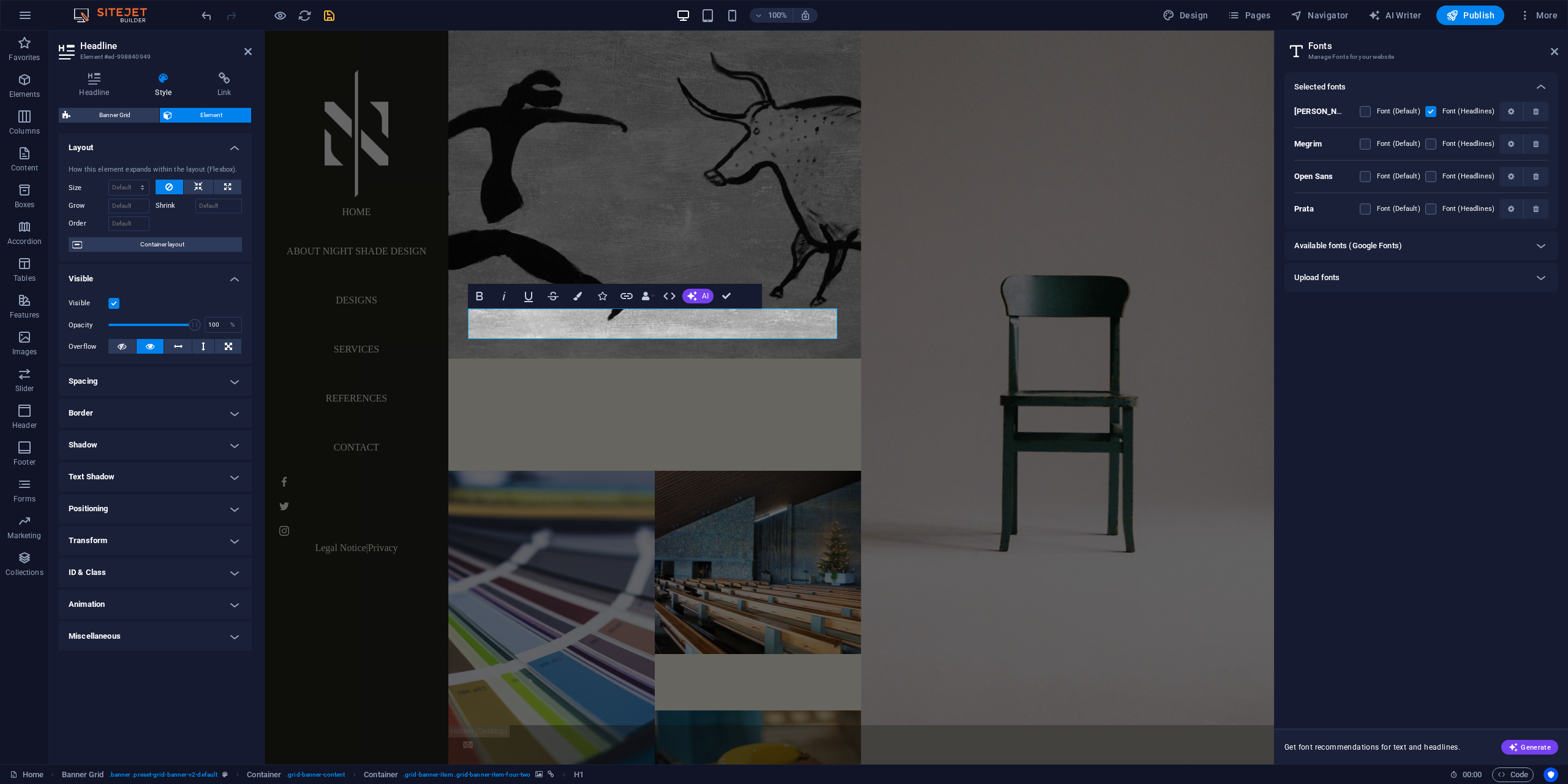
click at [1434, 113] on label at bounding box center [1430, 111] width 11 height 11
click at [0, 0] on input "checkbox" at bounding box center [0, 0] width 0 height 0
click at [1434, 113] on label at bounding box center [1430, 111] width 11 height 11
click at [0, 0] on input "checkbox" at bounding box center [0, 0] width 0 height 0
click at [1552, 51] on icon at bounding box center [1554, 51] width 7 height 10
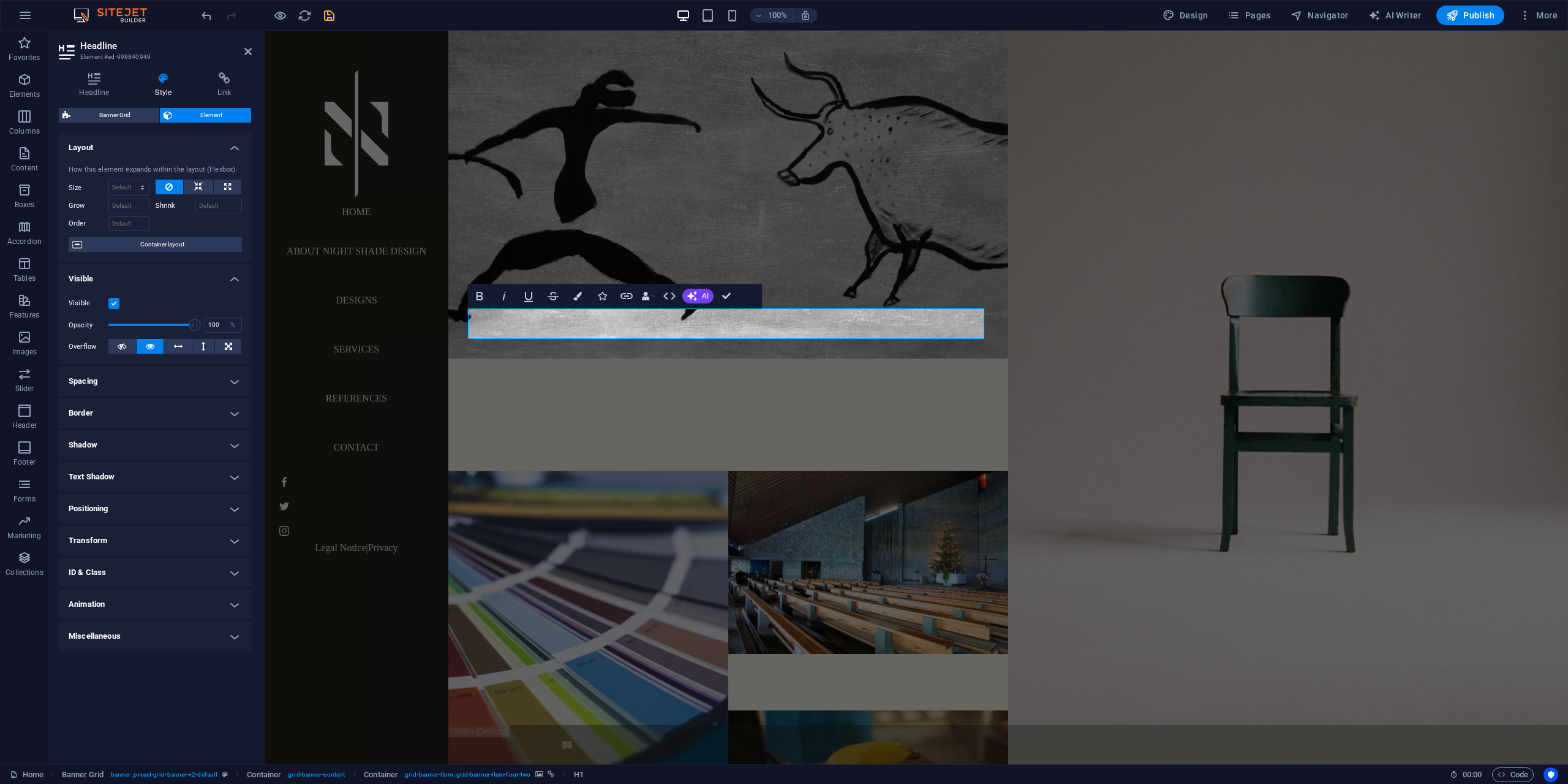
click at [175, 719] on div "Layout How this element expands within the layout (Flexbox). Size Default auto …" at bounding box center [155, 444] width 193 height 622
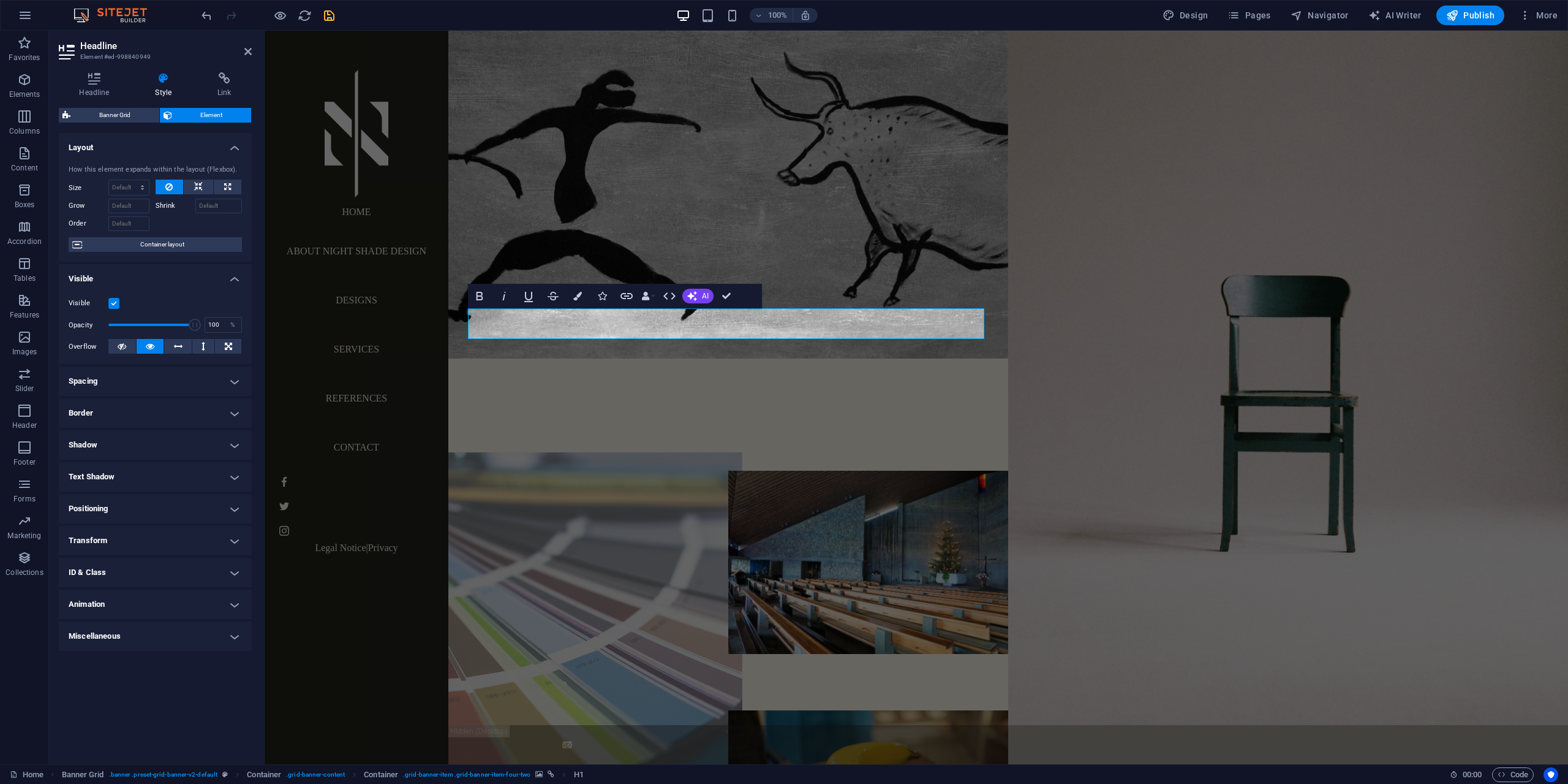
click at [647, 484] on figure at bounding box center [588, 654] width 308 height 404
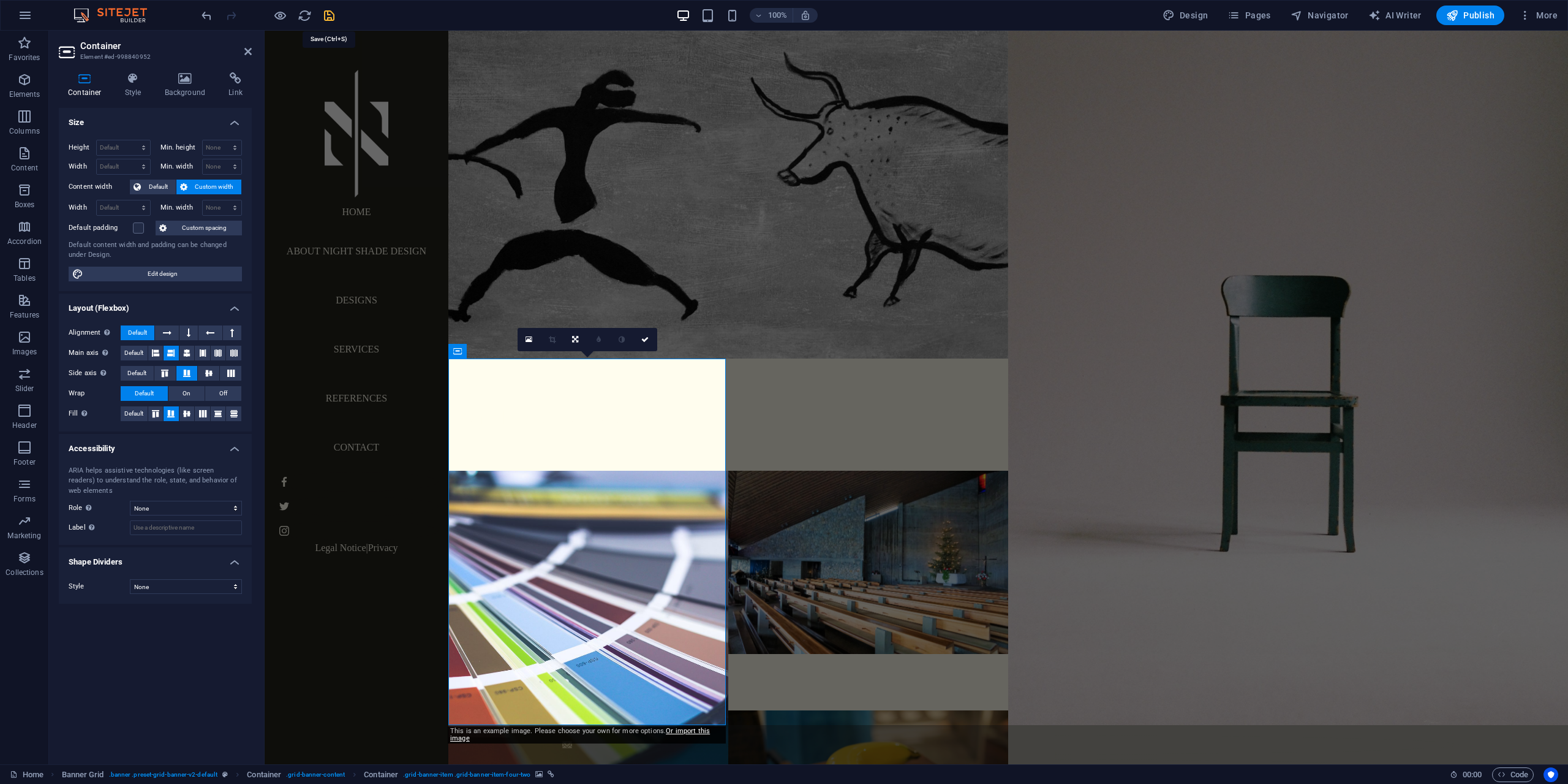
click at [330, 18] on icon "save" at bounding box center [328, 15] width 14 height 14
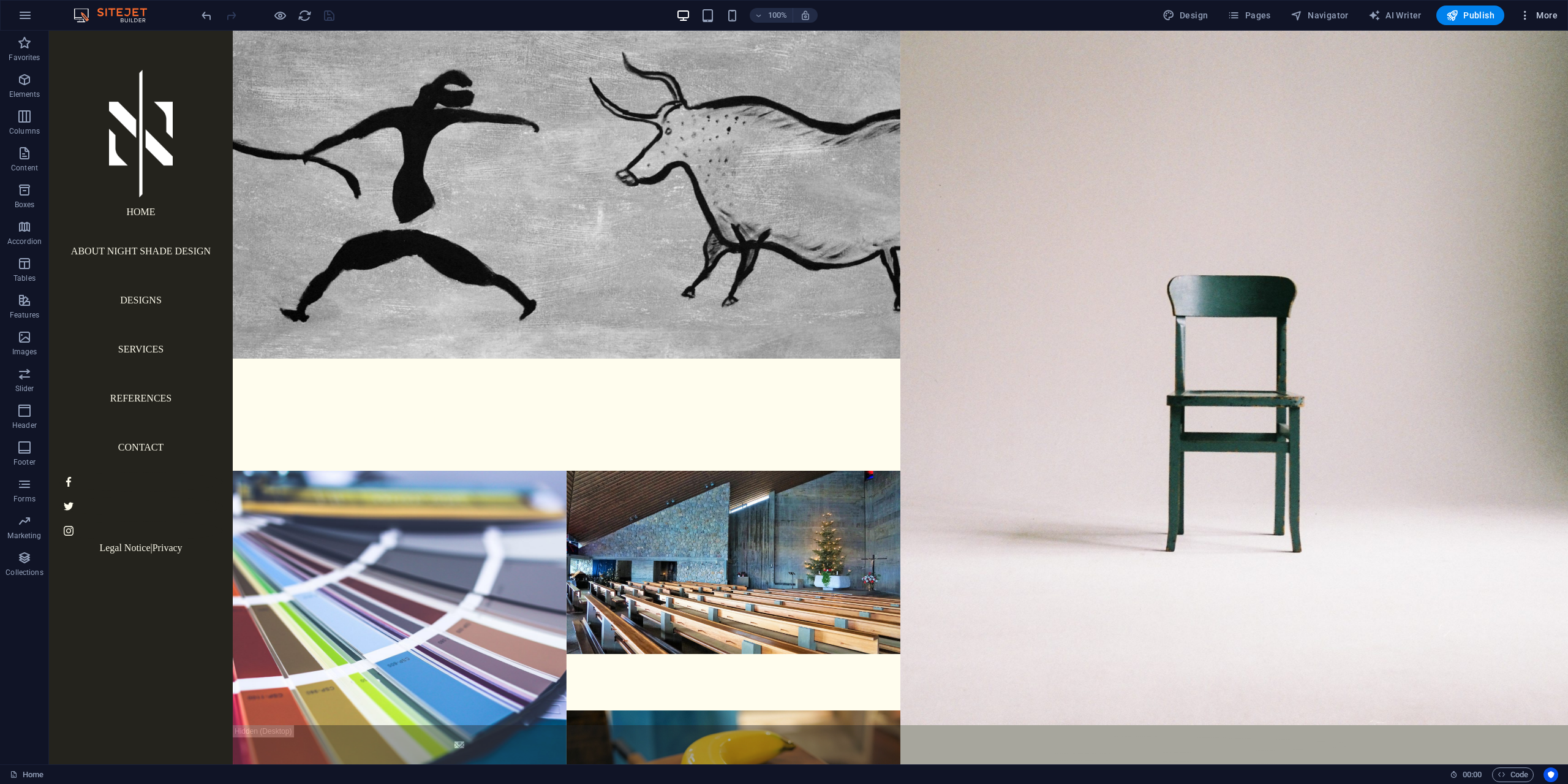
click at [1525, 12] on icon "button" at bounding box center [1525, 15] width 12 height 12
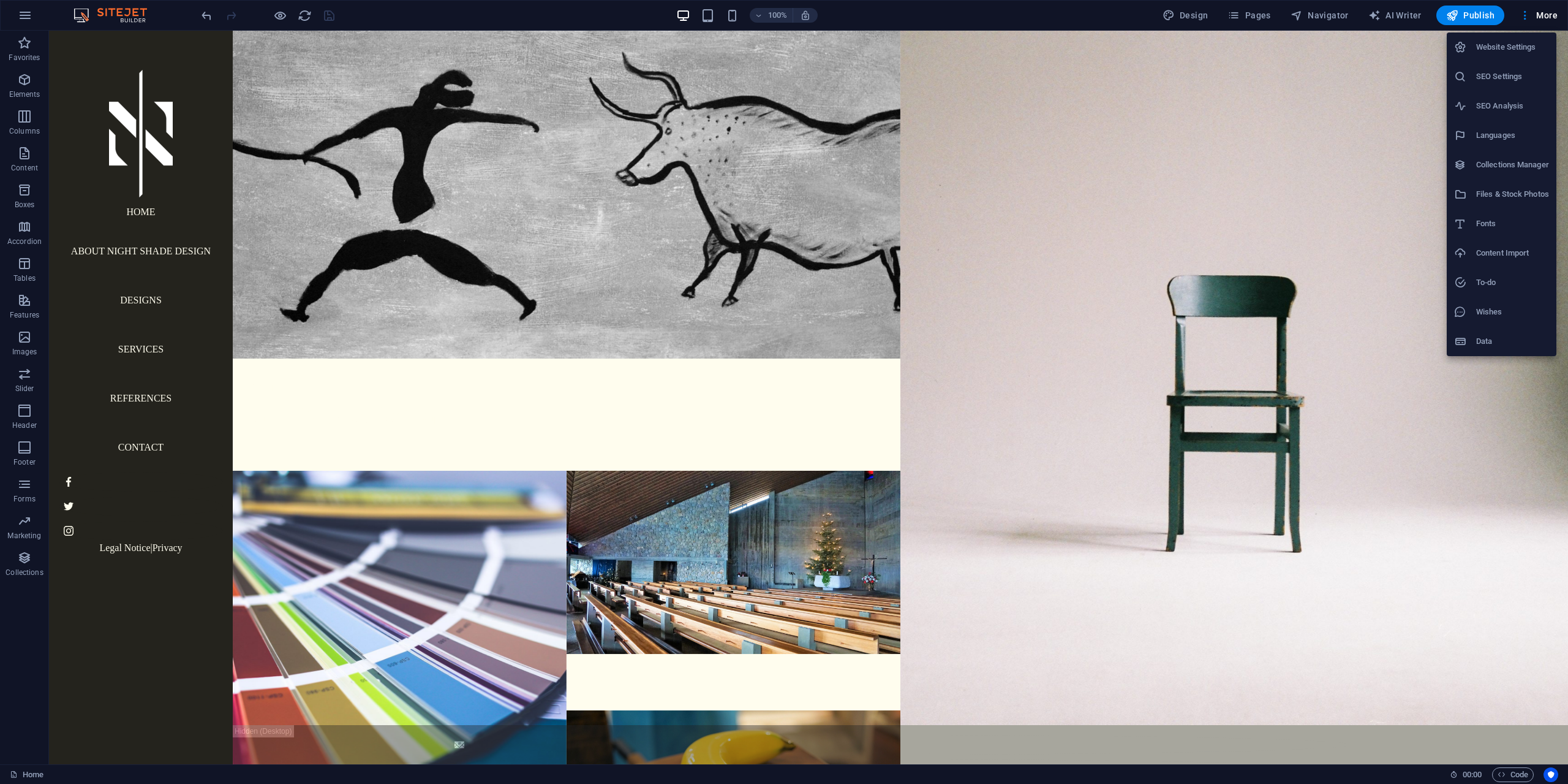
click at [1516, 229] on h6 "Fonts" at bounding box center [1513, 224] width 73 height 15
select select "popularity"
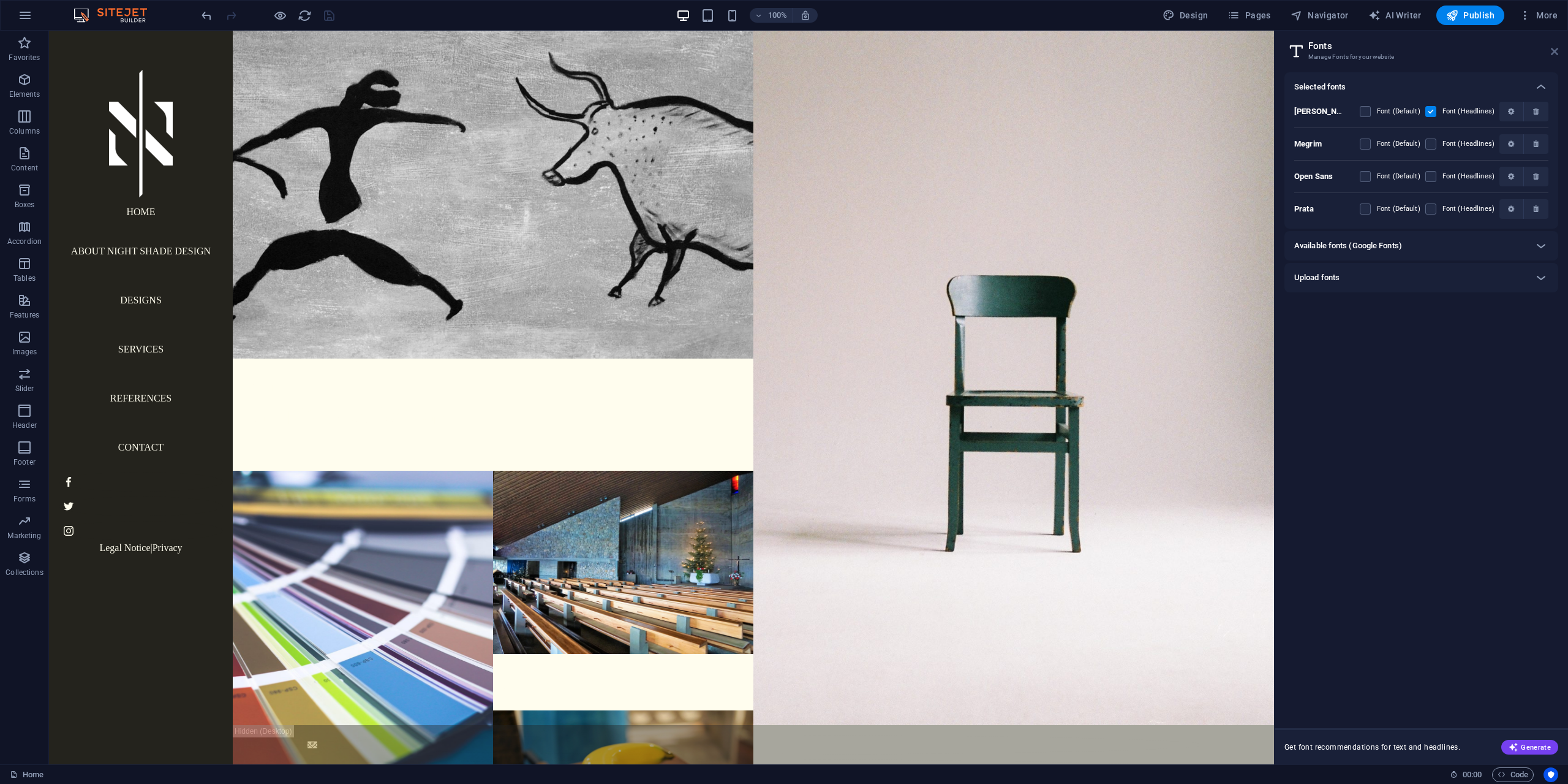
click at [1551, 50] on icon at bounding box center [1554, 51] width 7 height 10
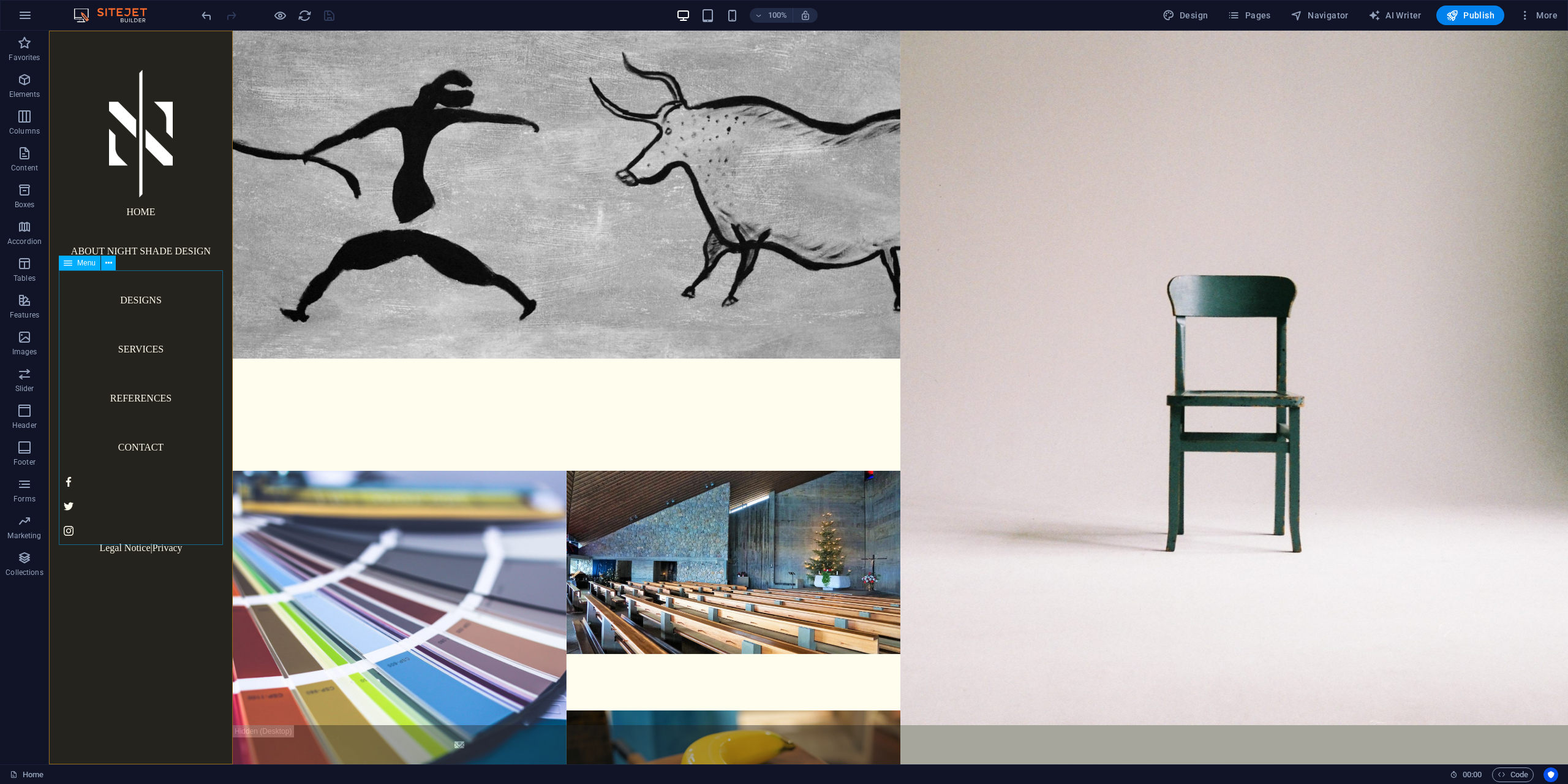
click at [137, 291] on nav "Home About Night Shade Design Designs Services References Contact" at bounding box center [141, 334] width 164 height 275
click at [137, 290] on nav "Home About Night Shade Design Designs Services References Contact" at bounding box center [141, 334] width 164 height 275
select select
select select "1"
select select
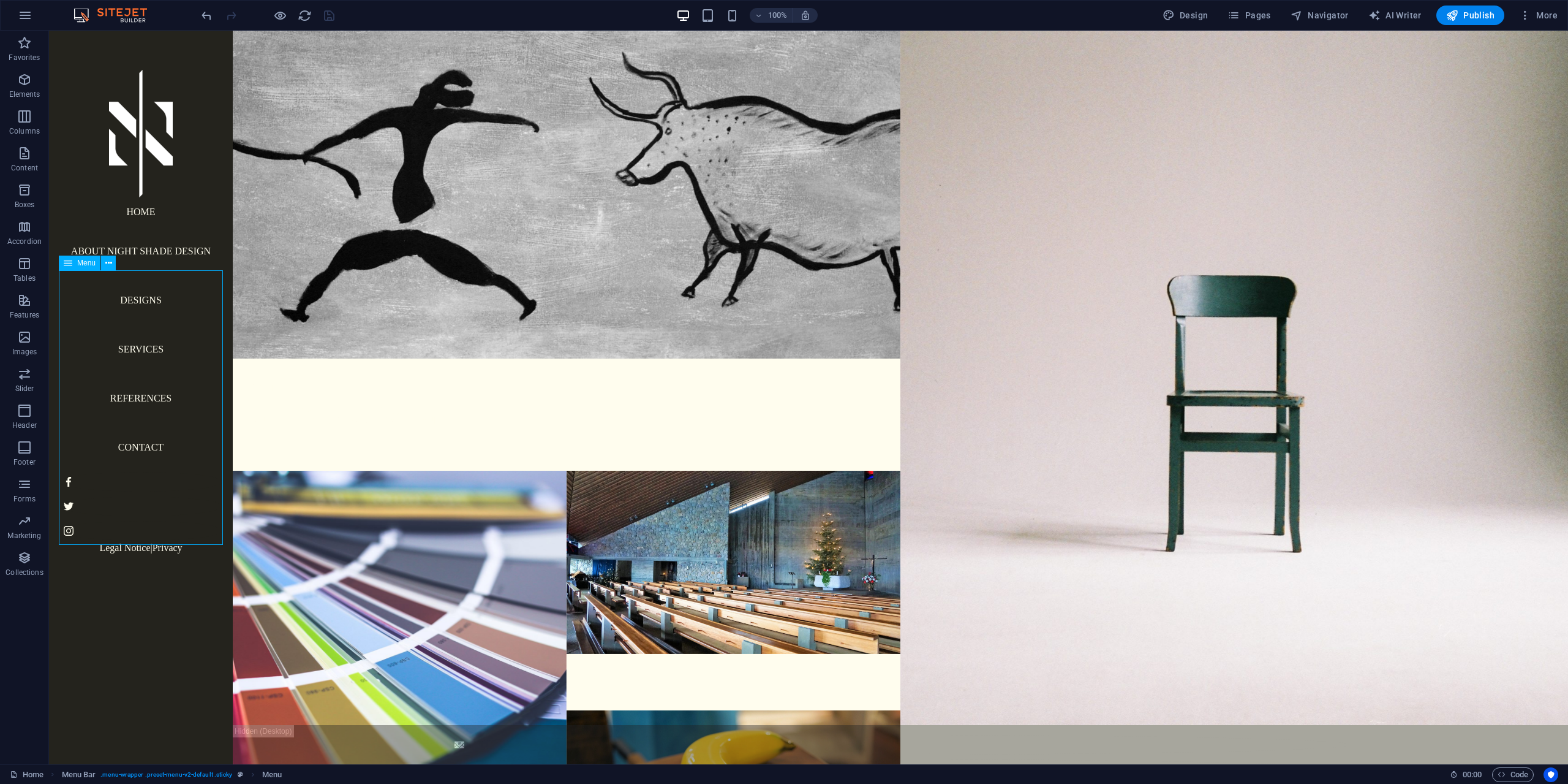
select select "2"
select select
select select "3"
select select
select select "4"
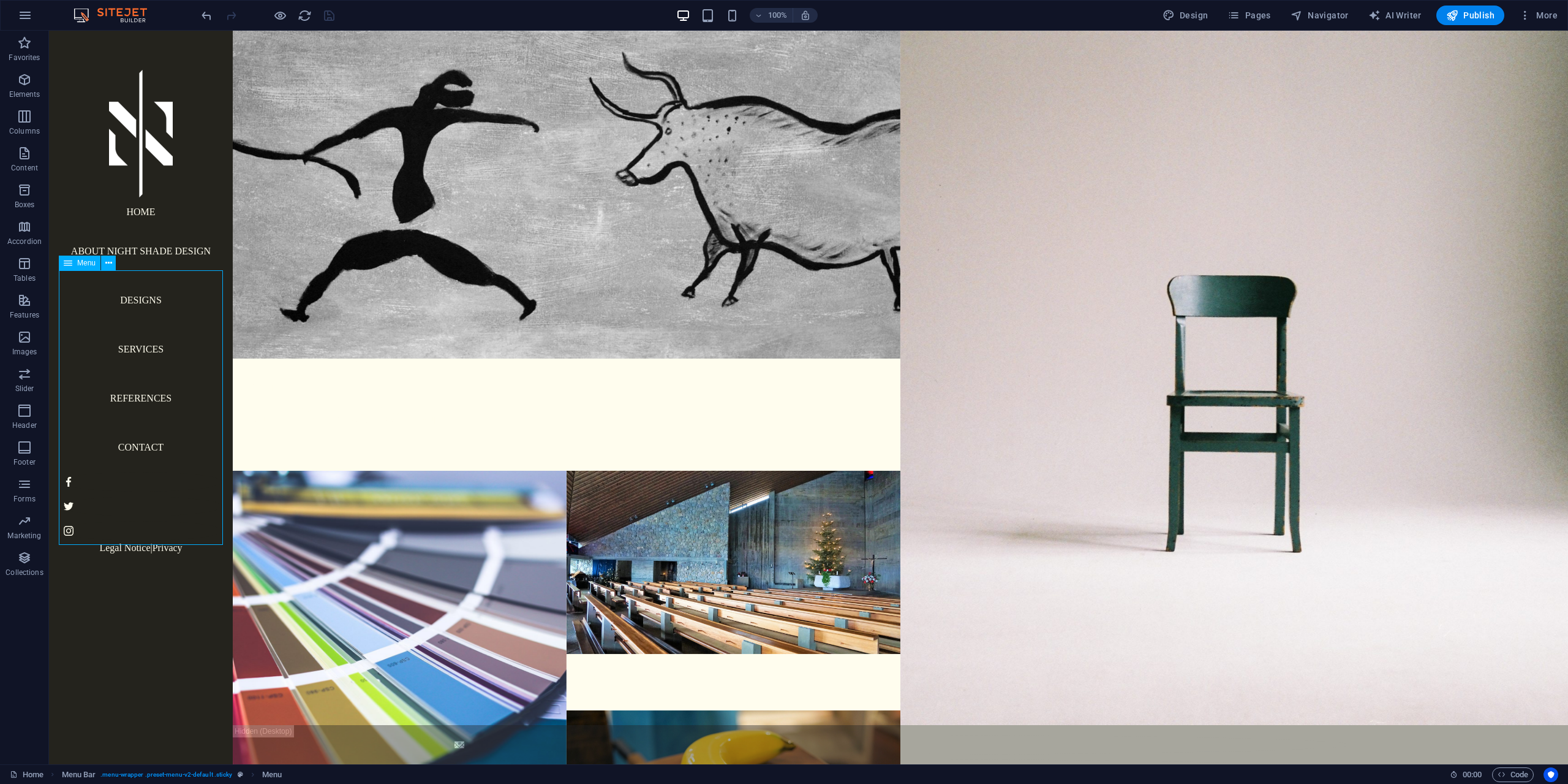
select select
select select "5"
select select
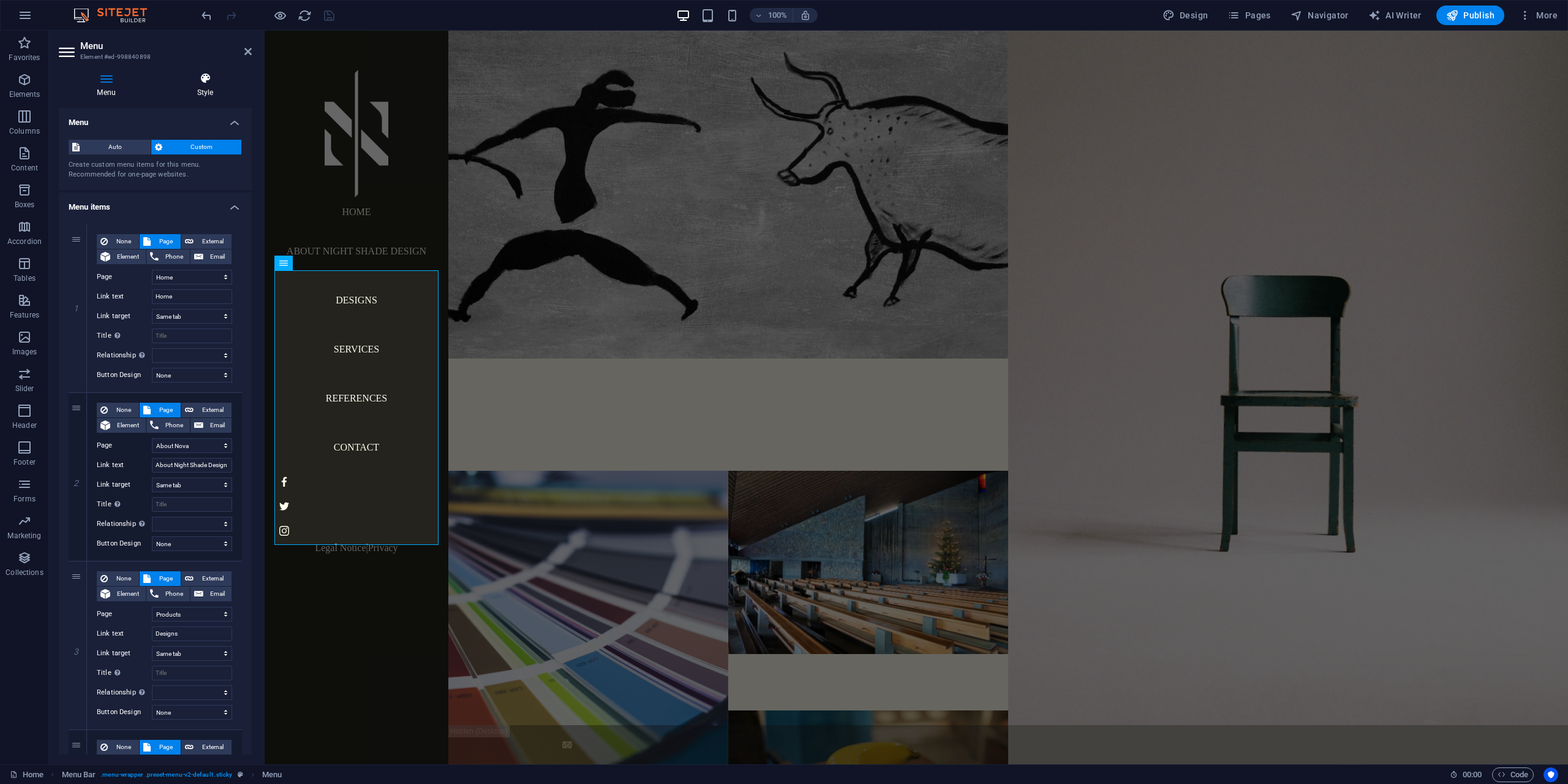
click at [216, 84] on h4 "Style" at bounding box center [205, 84] width 94 height 26
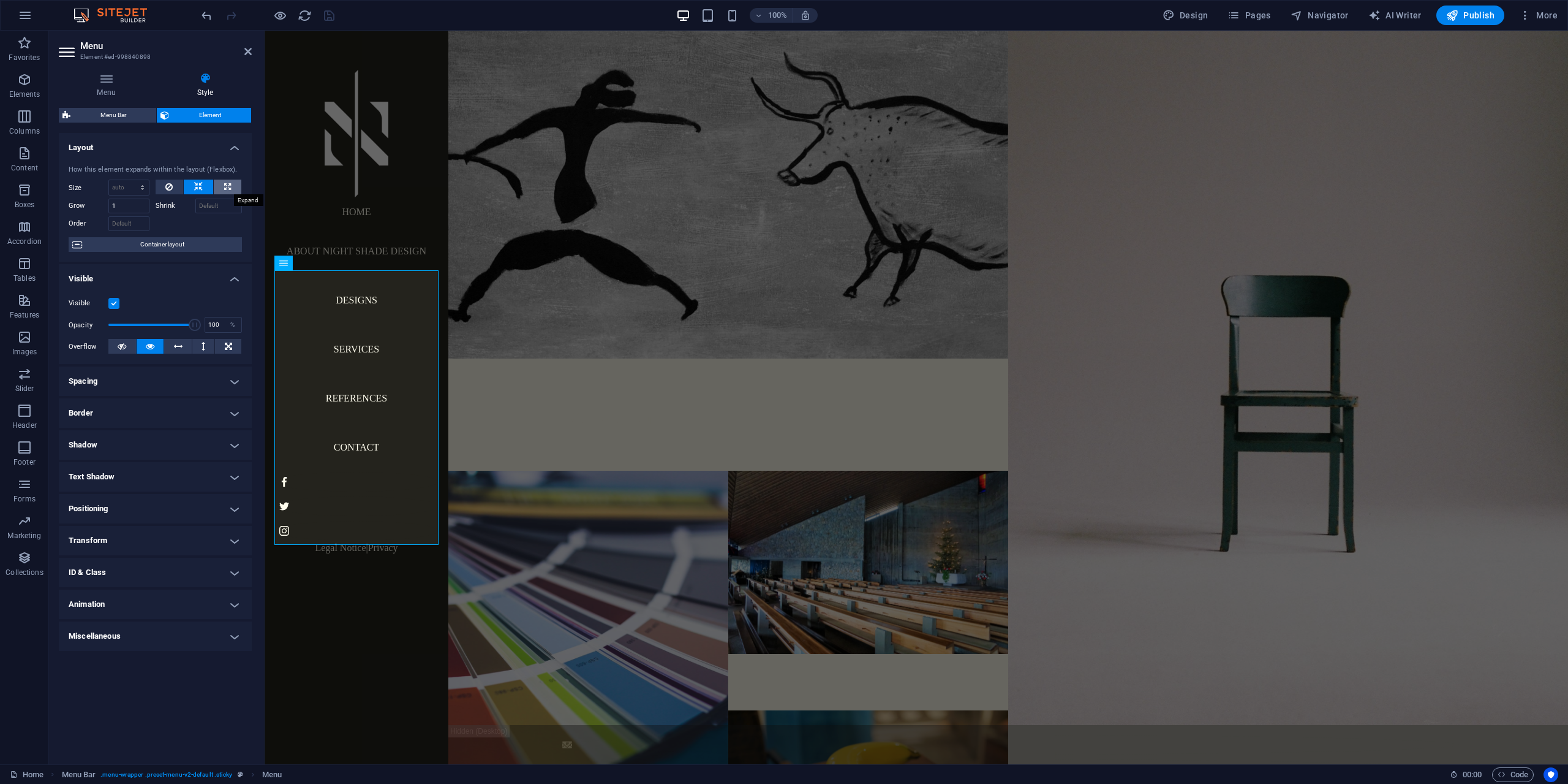
click at [220, 188] on button at bounding box center [227, 187] width 27 height 15
type input "100"
select select "%"
click at [207, 188] on button at bounding box center [199, 187] width 30 height 15
select select "DISABLED_OPTION_VALUE"
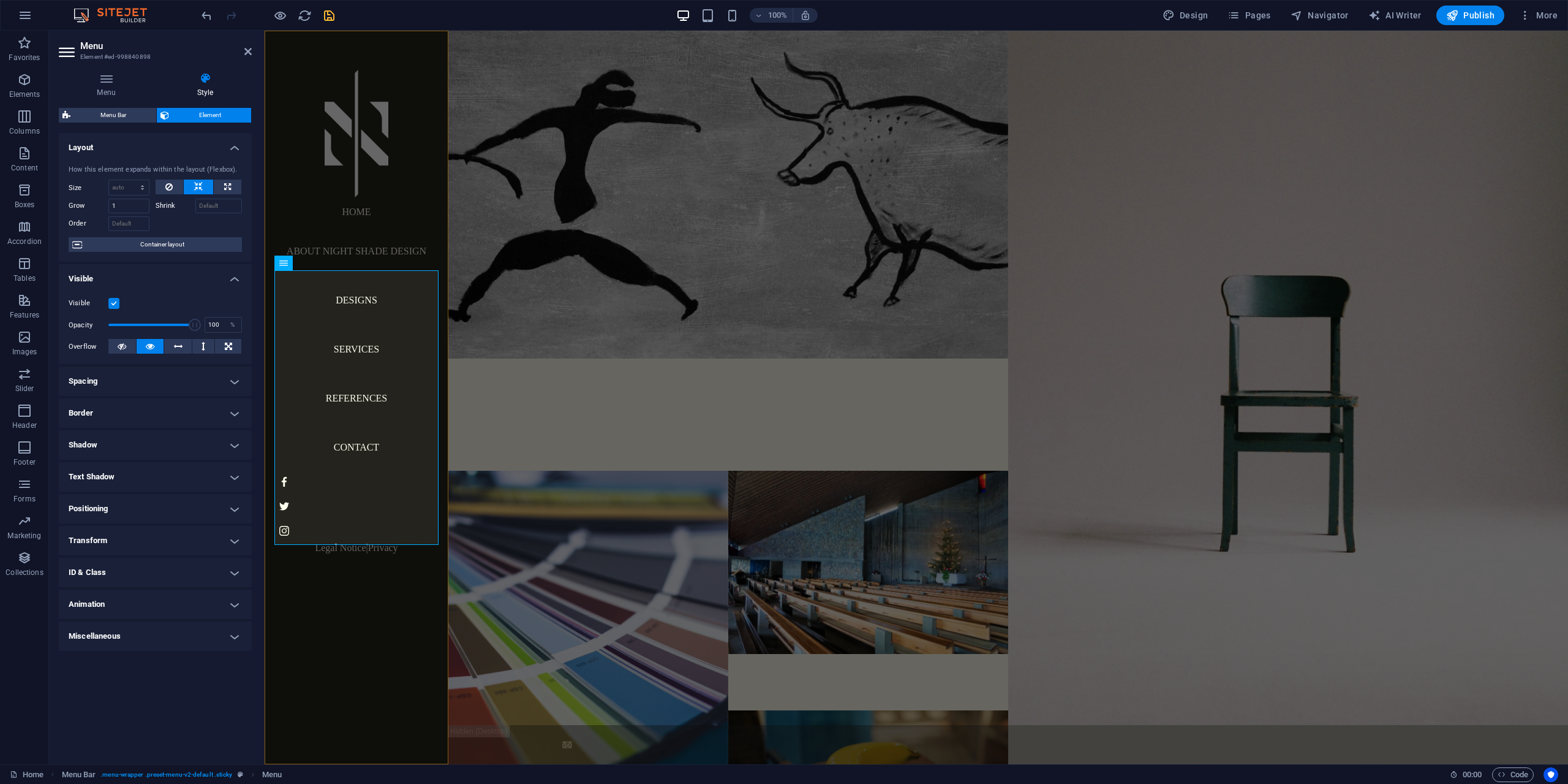
click at [439, 615] on div "Home About Night Shade Design Designs Services References Contact Legal Notice …" at bounding box center [357, 397] width 184 height 733
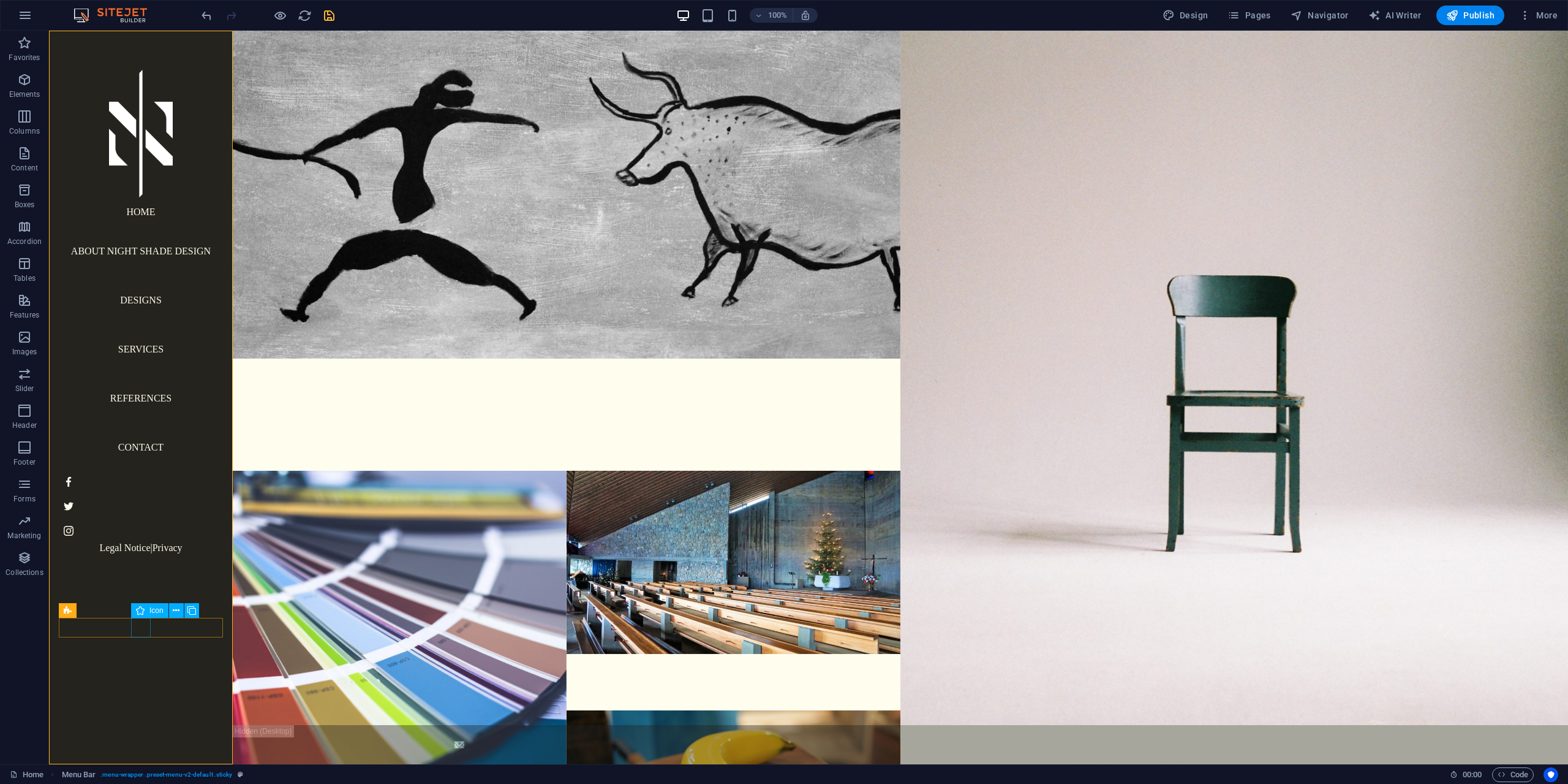
click at [142, 516] on figure at bounding box center [141, 507] width 164 height 20
click at [112, 492] on figure at bounding box center [141, 482] width 164 height 20
select select "xMidYMid"
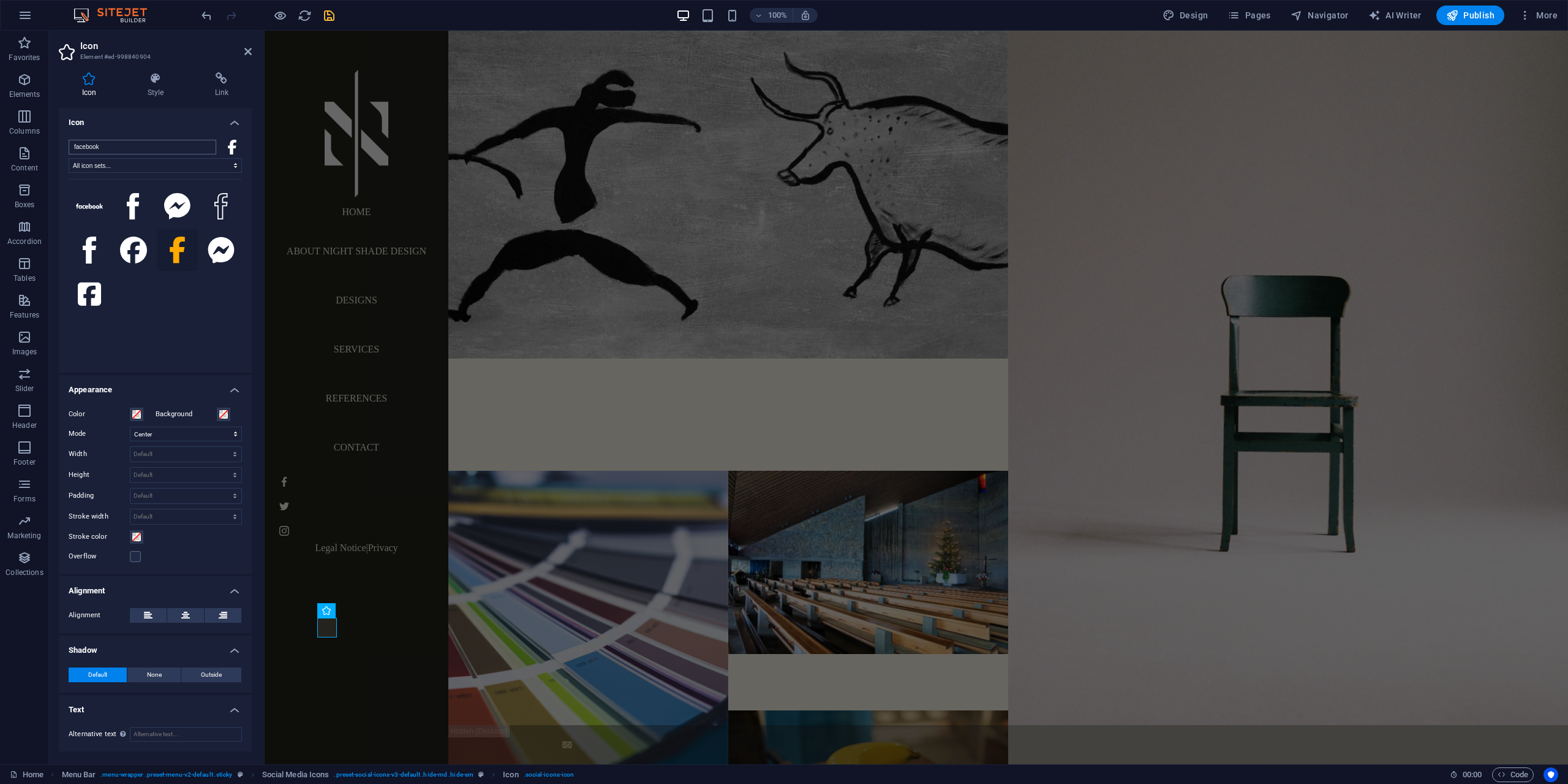
click at [124, 145] on input "facebook" at bounding box center [142, 147] width 147 height 15
type input "what"
click at [97, 204] on icon at bounding box center [89, 206] width 27 height 27
click at [247, 55] on icon at bounding box center [247, 51] width 7 height 10
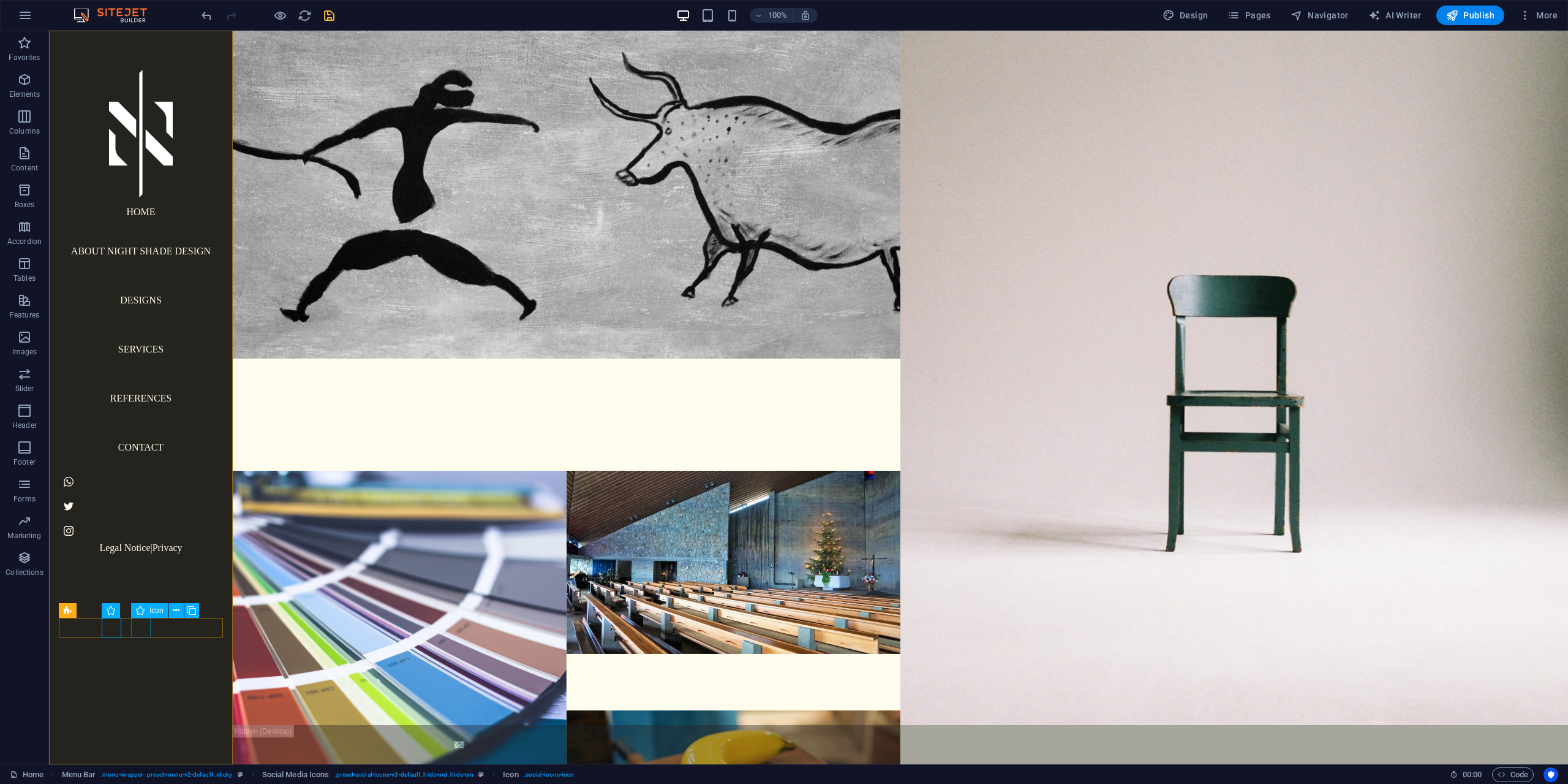
click at [141, 516] on figure at bounding box center [141, 507] width 164 height 20
select select "xMidYMid"
select select "px"
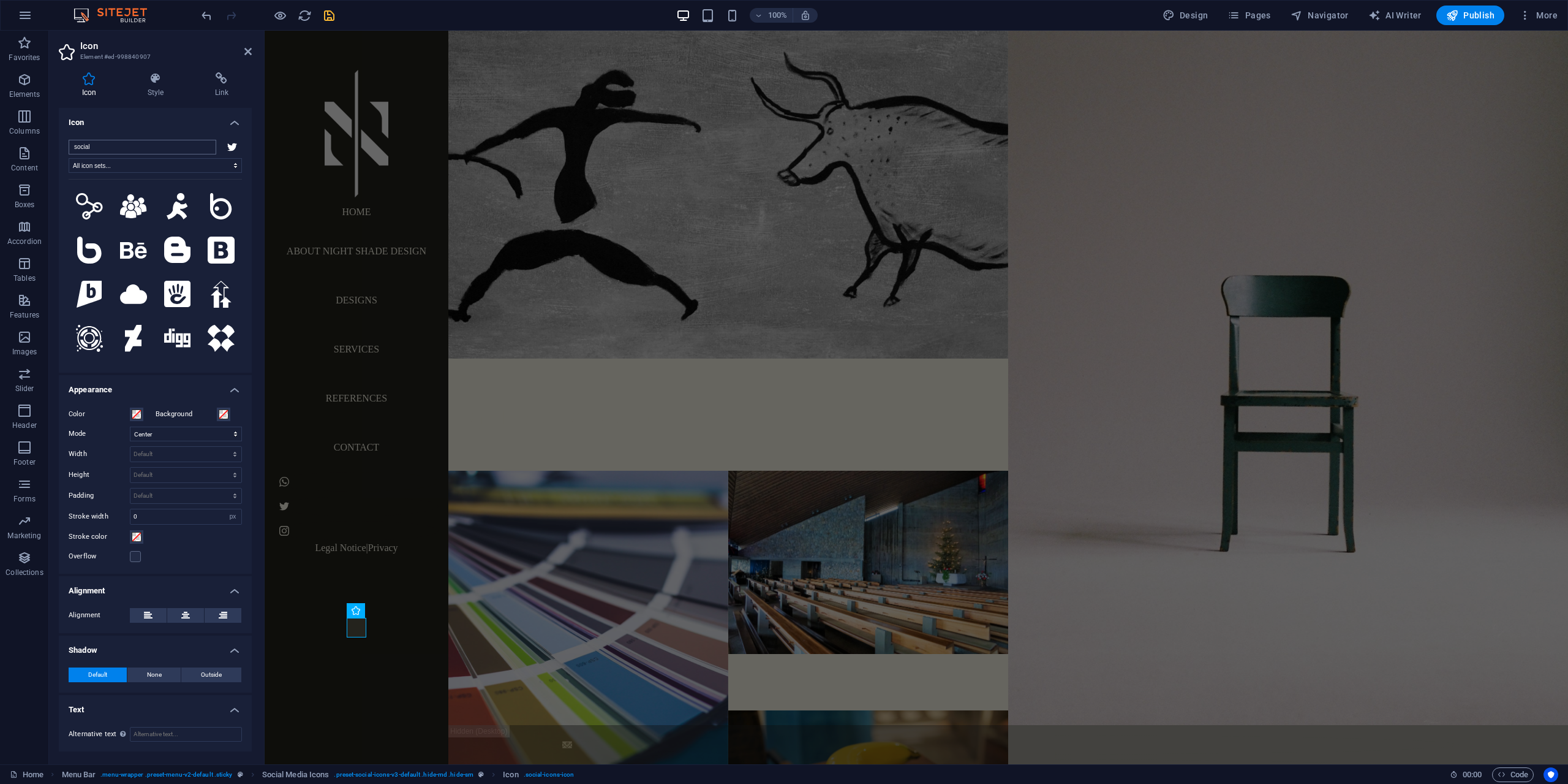
click at [101, 142] on input "social" at bounding box center [142, 147] width 147 height 15
type input "ins"
click at [95, 334] on icon at bounding box center [89, 338] width 23 height 27
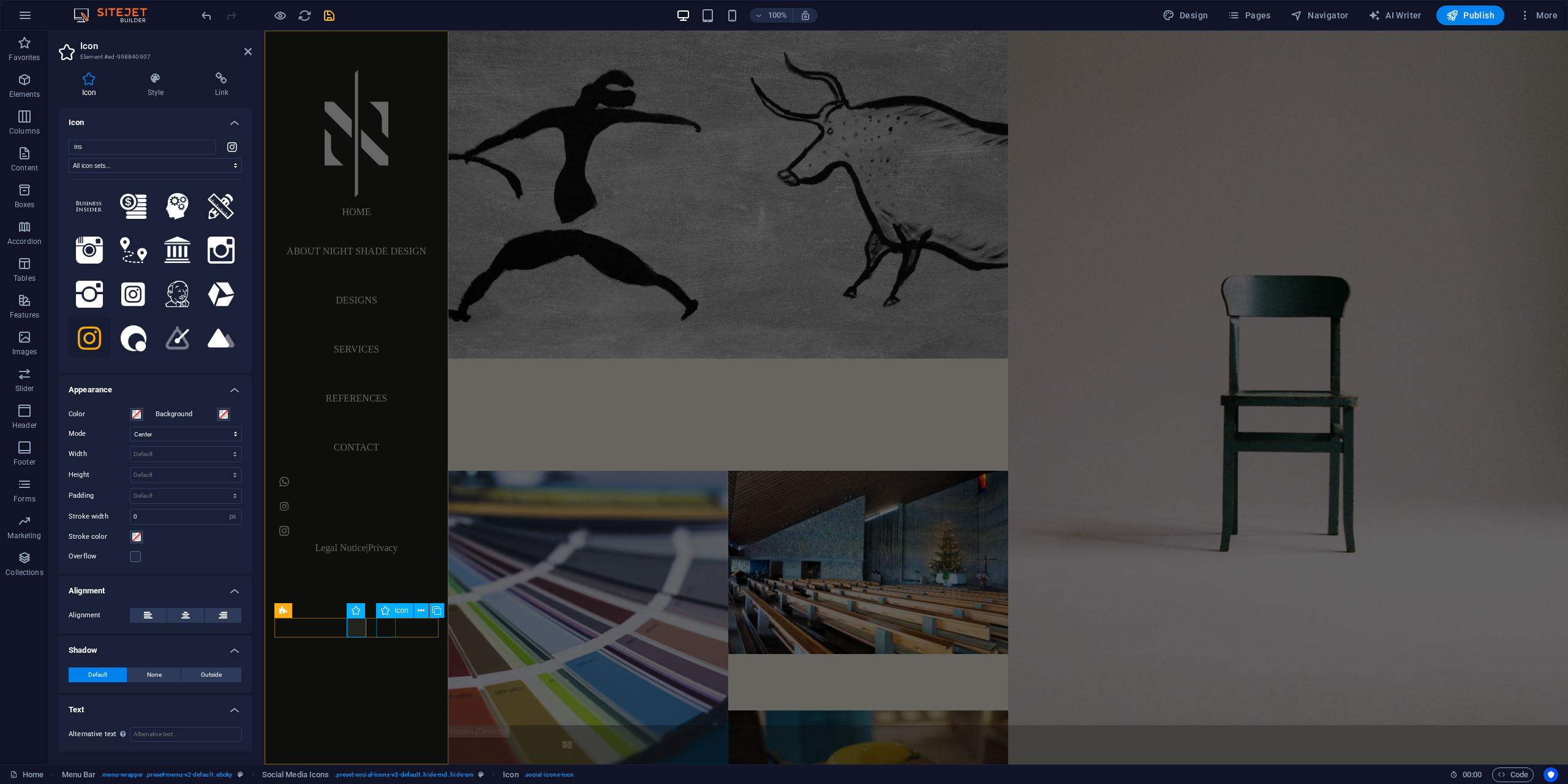
click at [383, 541] on figure at bounding box center [357, 531] width 164 height 20
select select "xMidYMid"
select select "px"
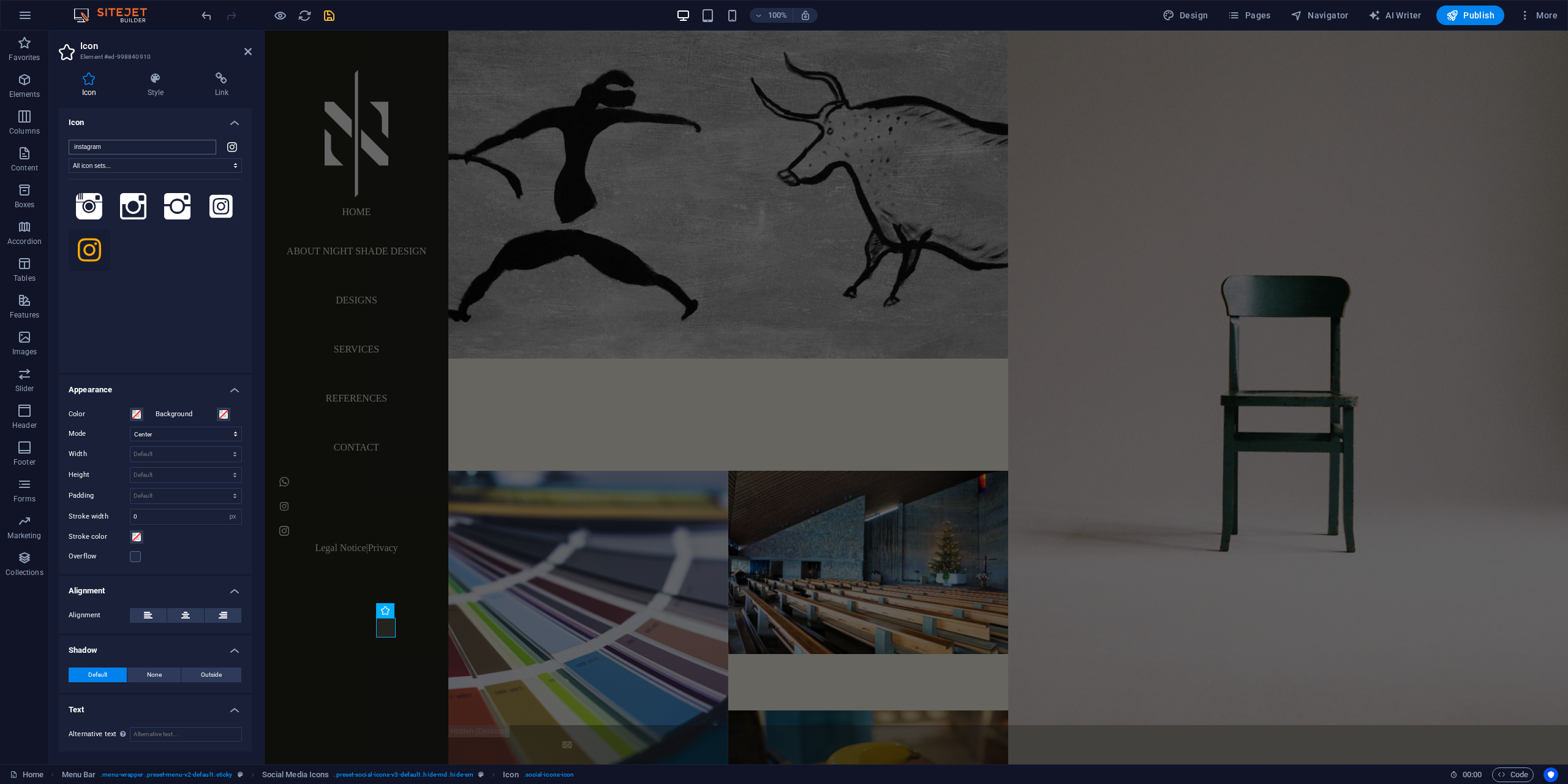
click at [103, 152] on input "instagram" at bounding box center [142, 147] width 147 height 15
click at [103, 150] on input "instagram" at bounding box center [142, 147] width 147 height 15
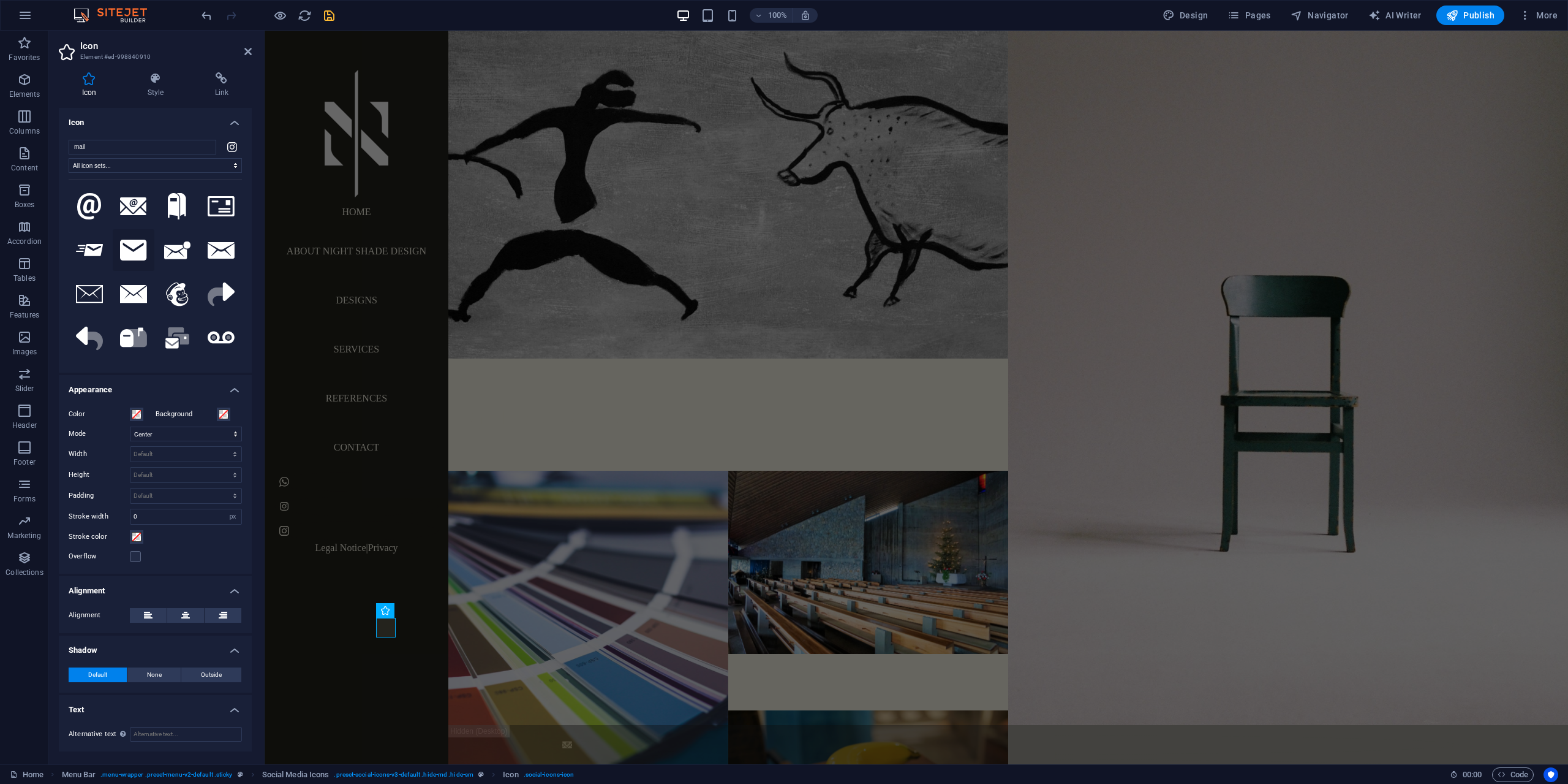
type input "mail"
click at [138, 250] on icon at bounding box center [133, 249] width 27 height 21
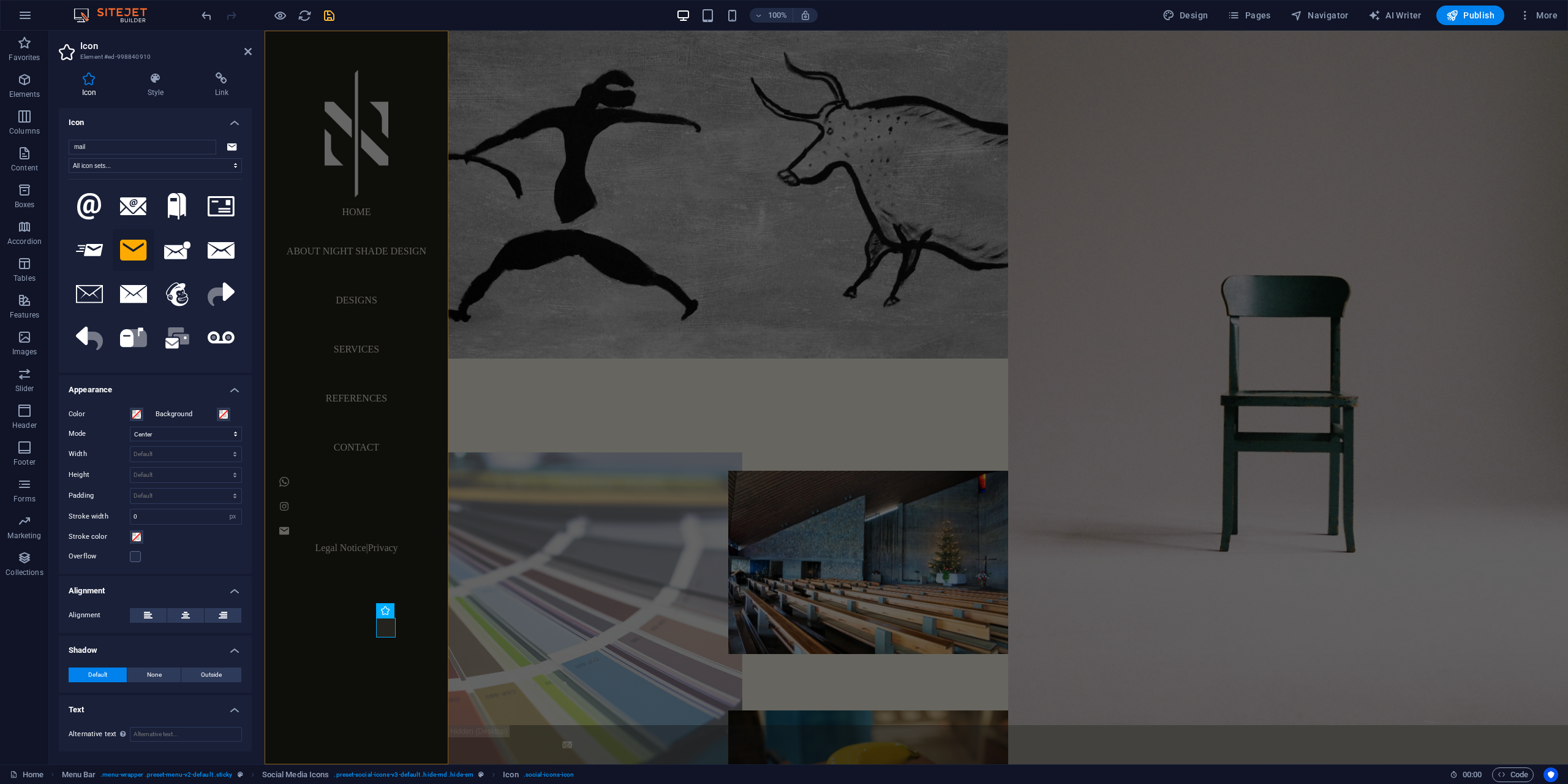
drag, startPoint x: 269, startPoint y: 416, endPoint x: 484, endPoint y: 415, distance: 215.0
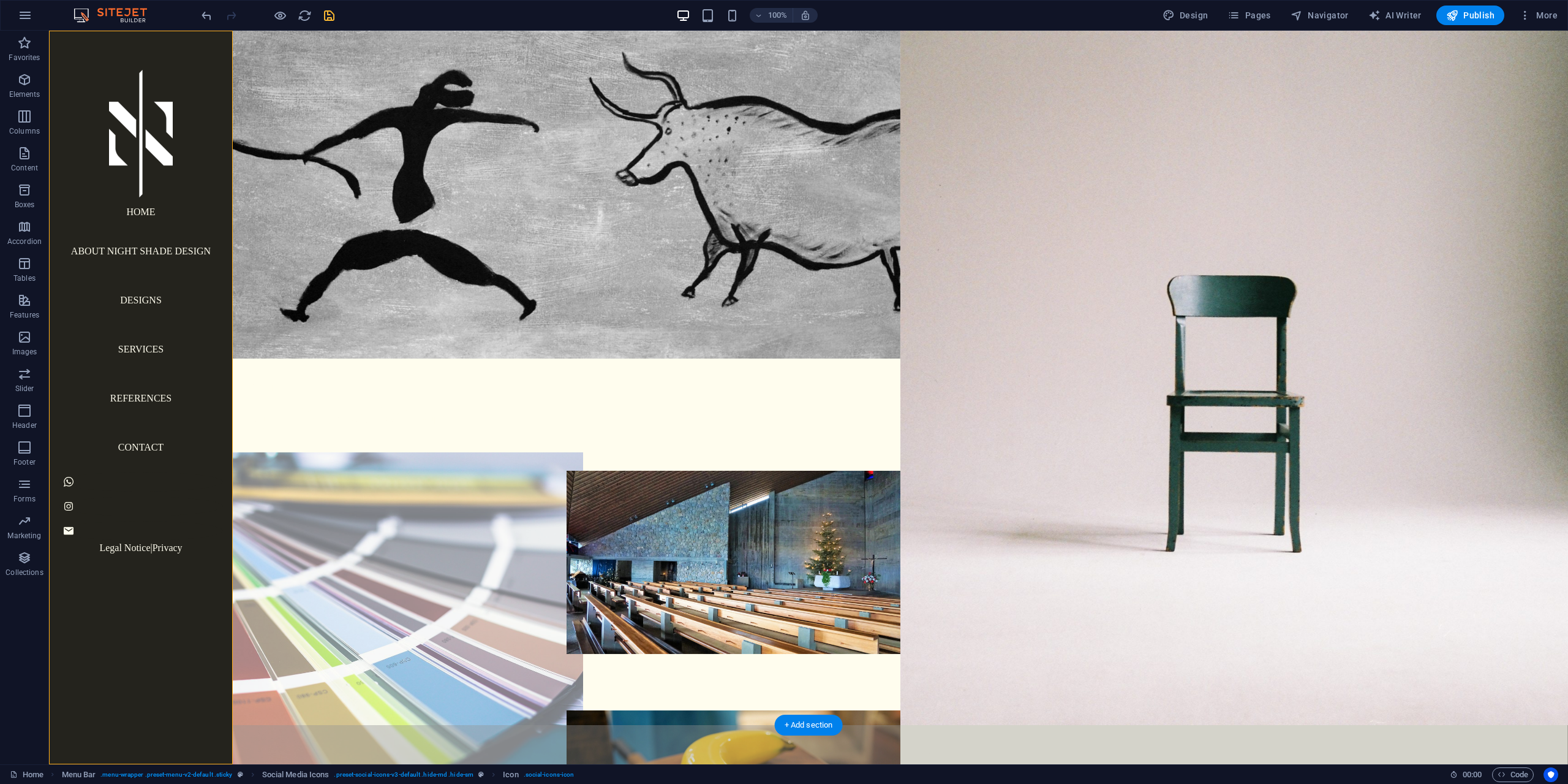
click at [269, 452] on figure at bounding box center [400, 654] width 367 height 404
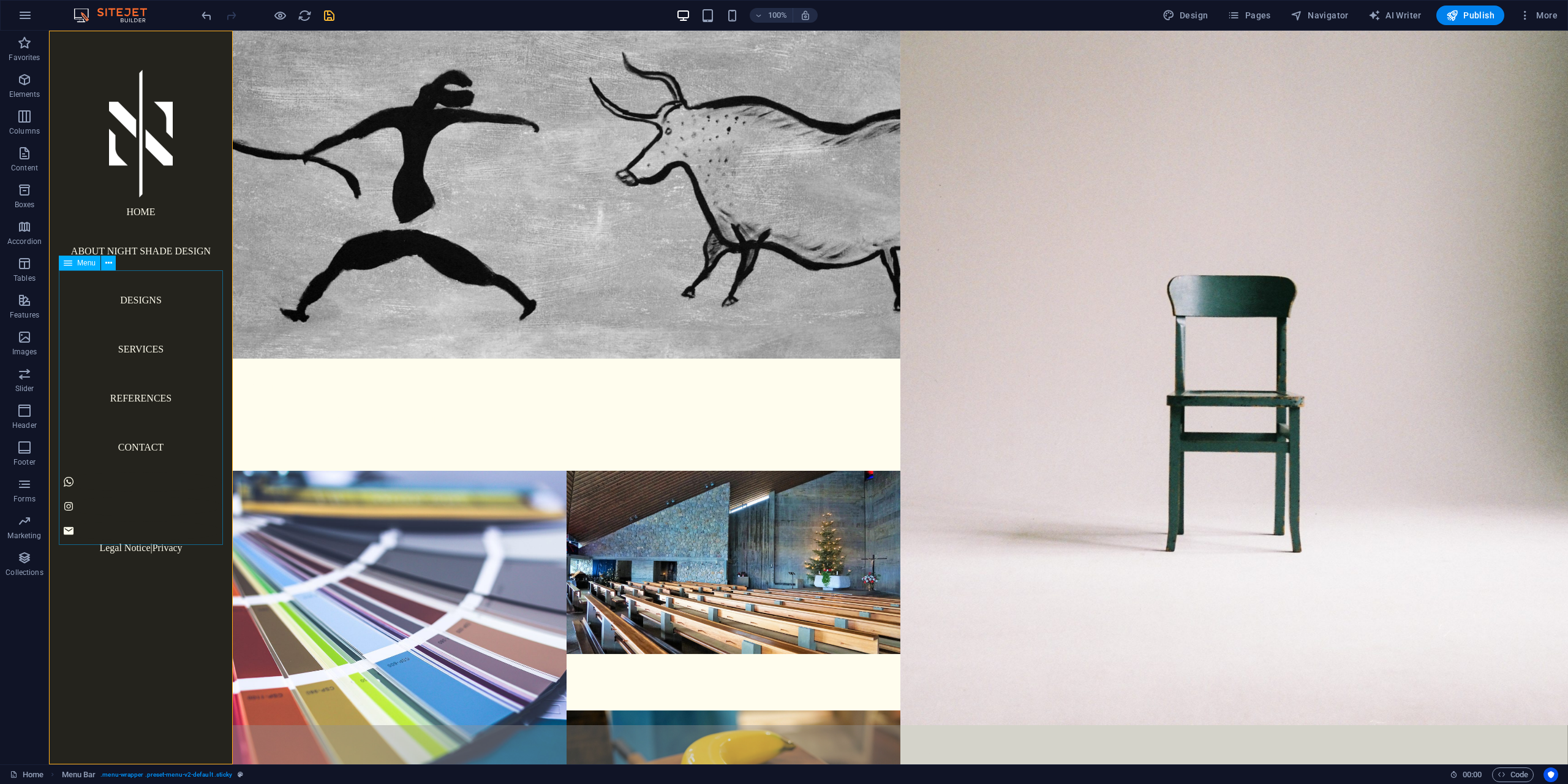
click at [178, 392] on nav "Home About Night Shade Design Designs Services References Contact" at bounding box center [141, 334] width 164 height 275
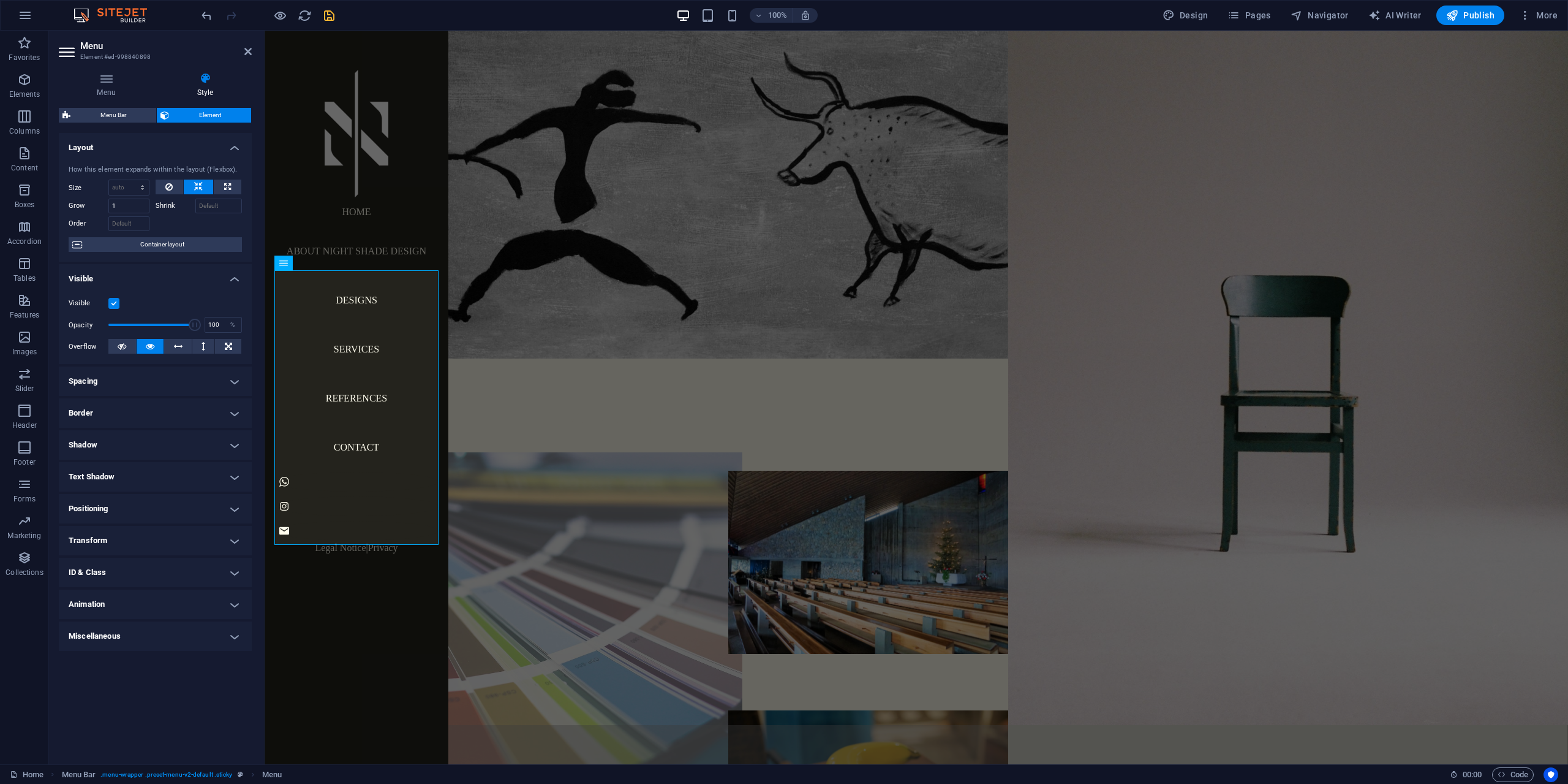
click at [636, 596] on figure at bounding box center [588, 654] width 308 height 404
click at [637, 596] on figure at bounding box center [588, 654] width 308 height 404
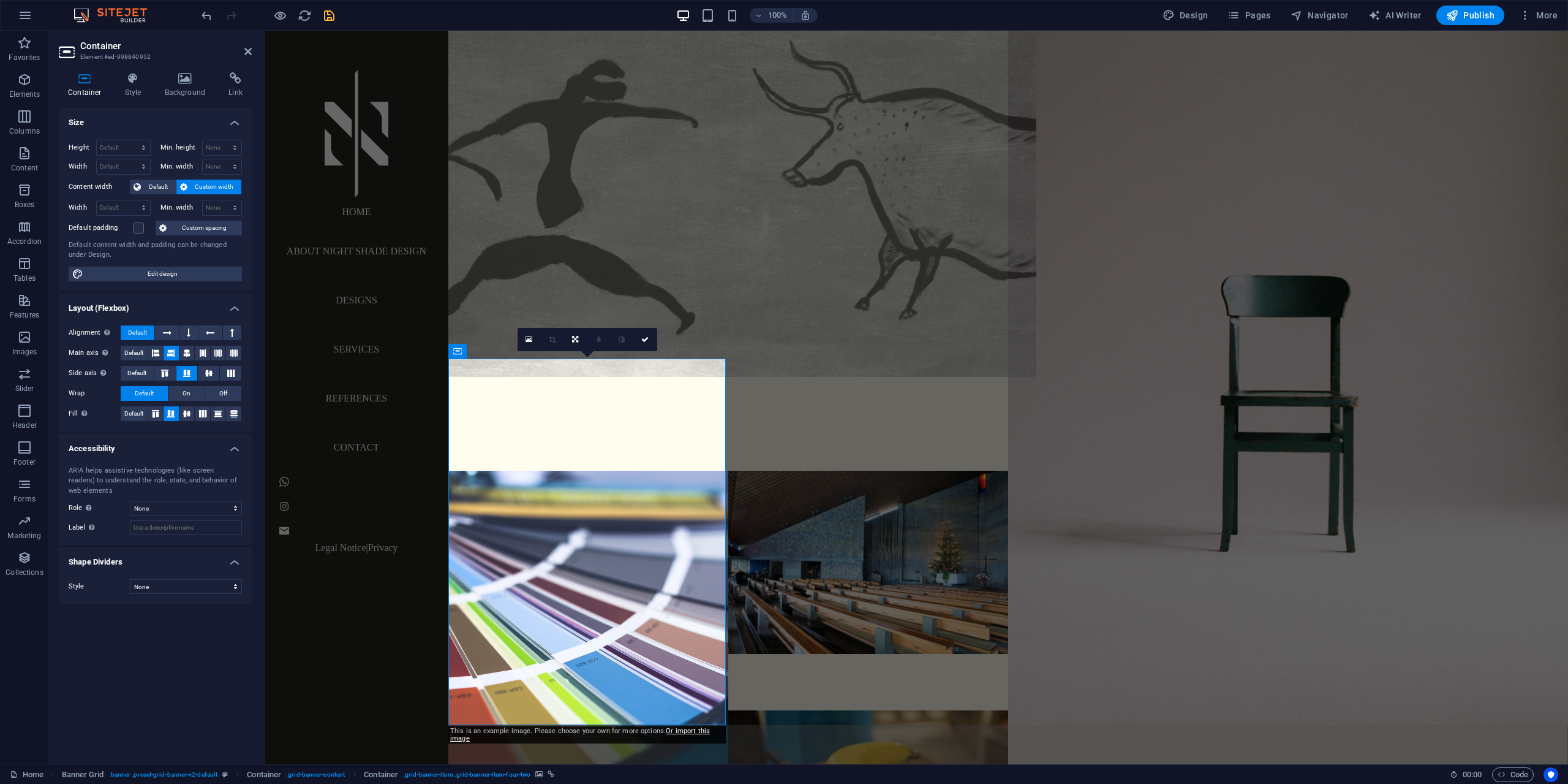
click at [660, 272] on figure at bounding box center [728, 175] width 616 height 404
click at [661, 272] on figure at bounding box center [728, 175] width 616 height 404
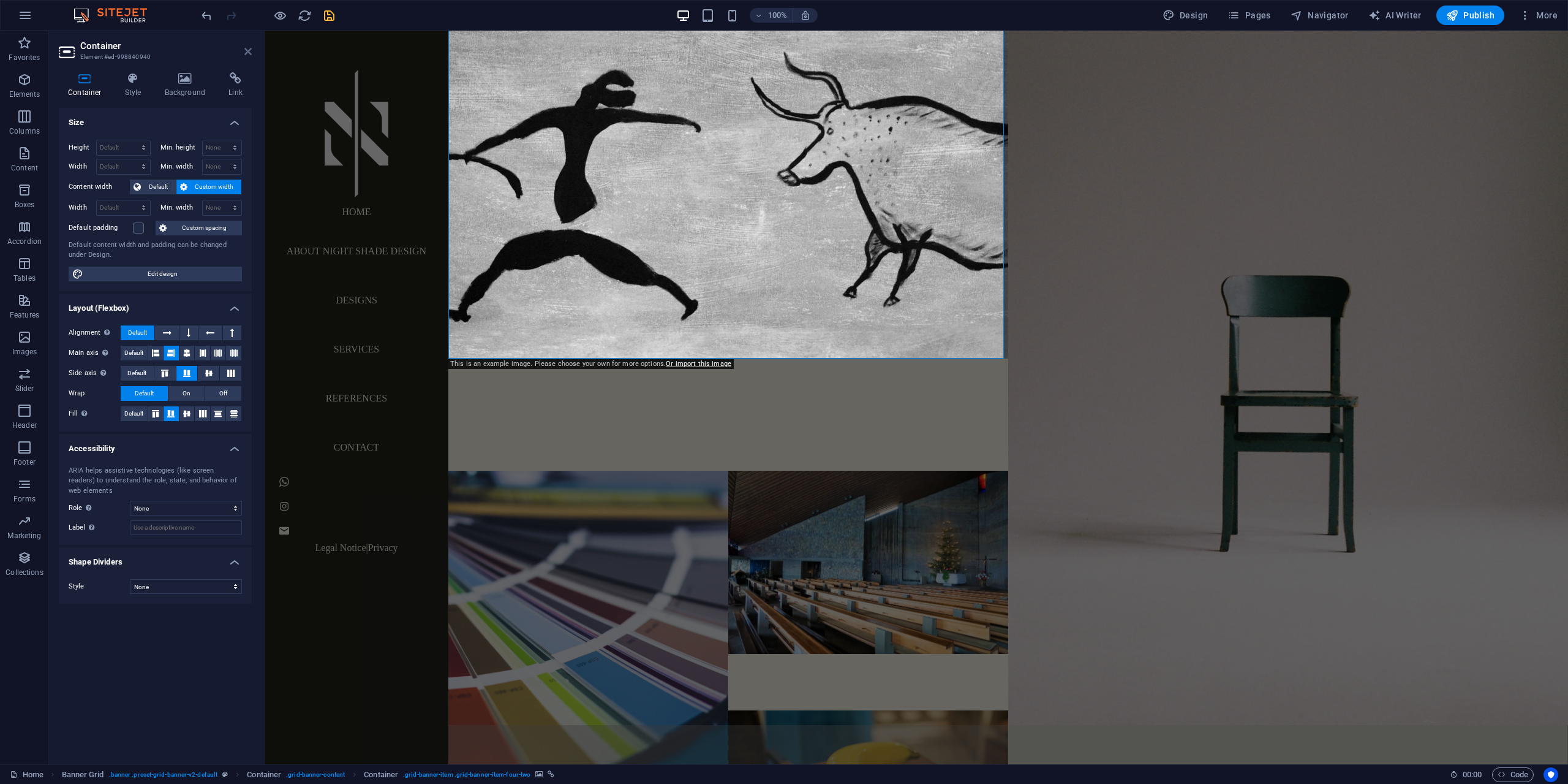
click at [247, 51] on icon at bounding box center [247, 51] width 7 height 10
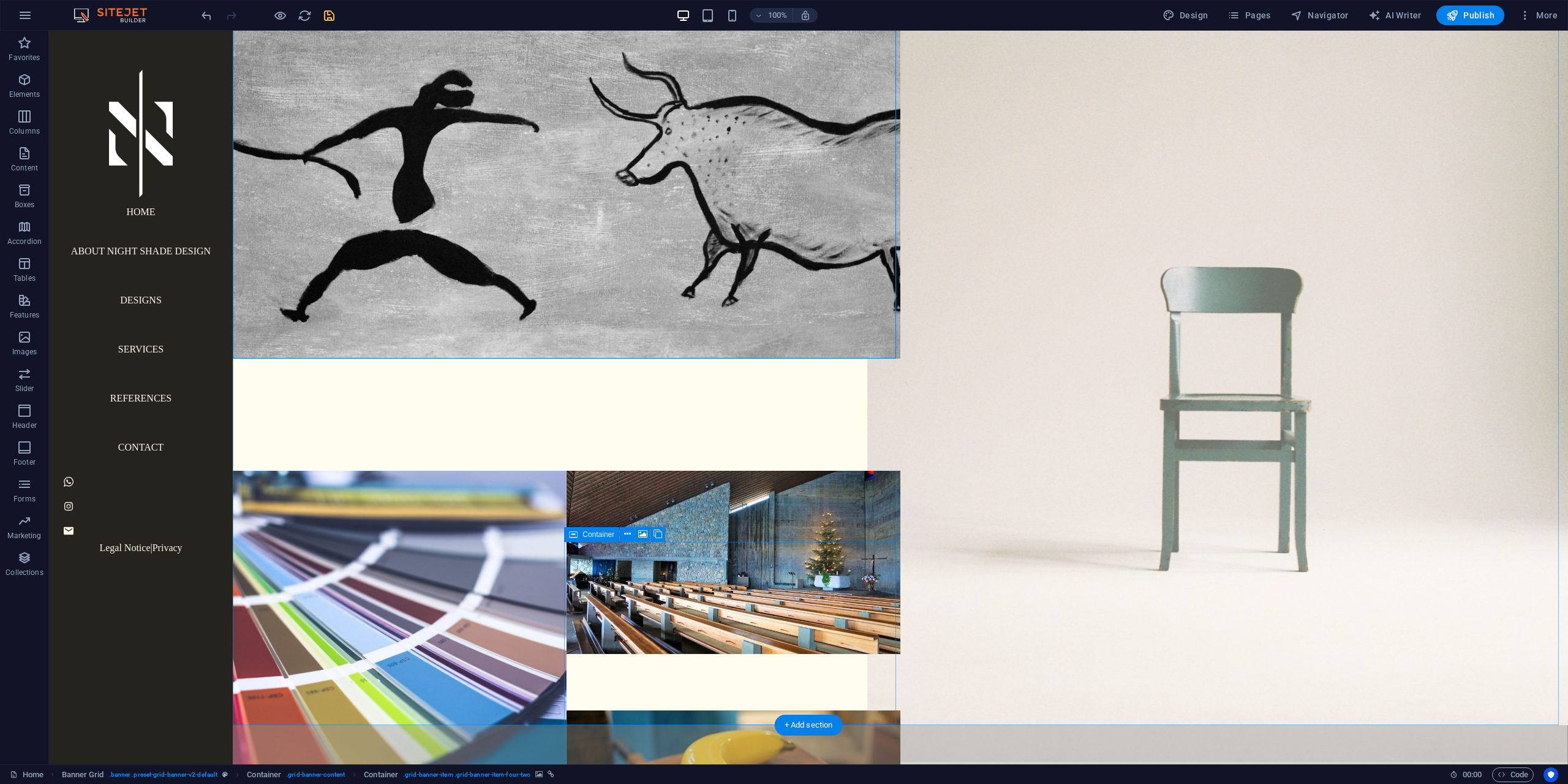
click at [1158, 400] on figure at bounding box center [1234, 358] width 734 height 807
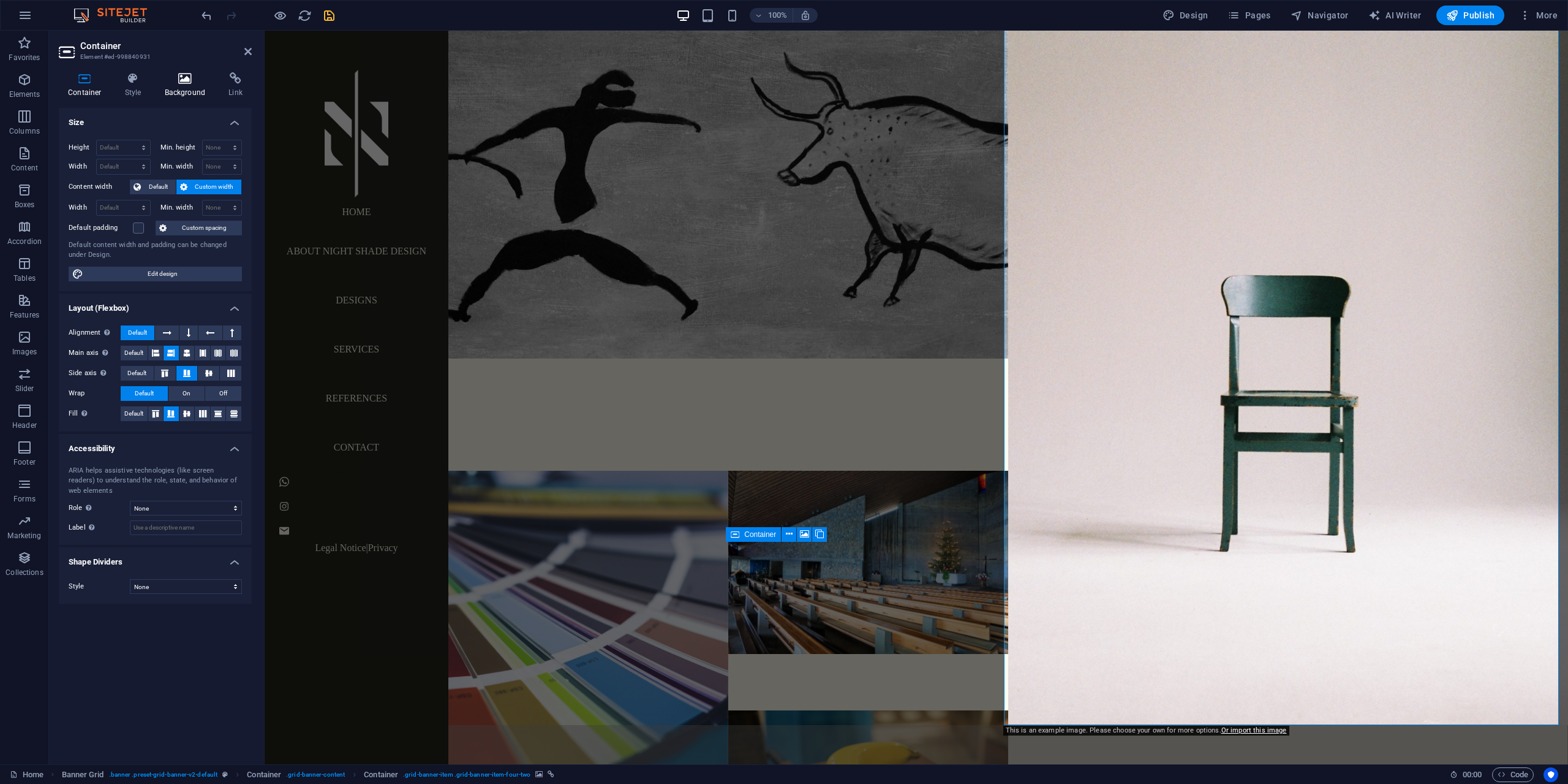
click at [194, 84] on icon at bounding box center [185, 78] width 60 height 12
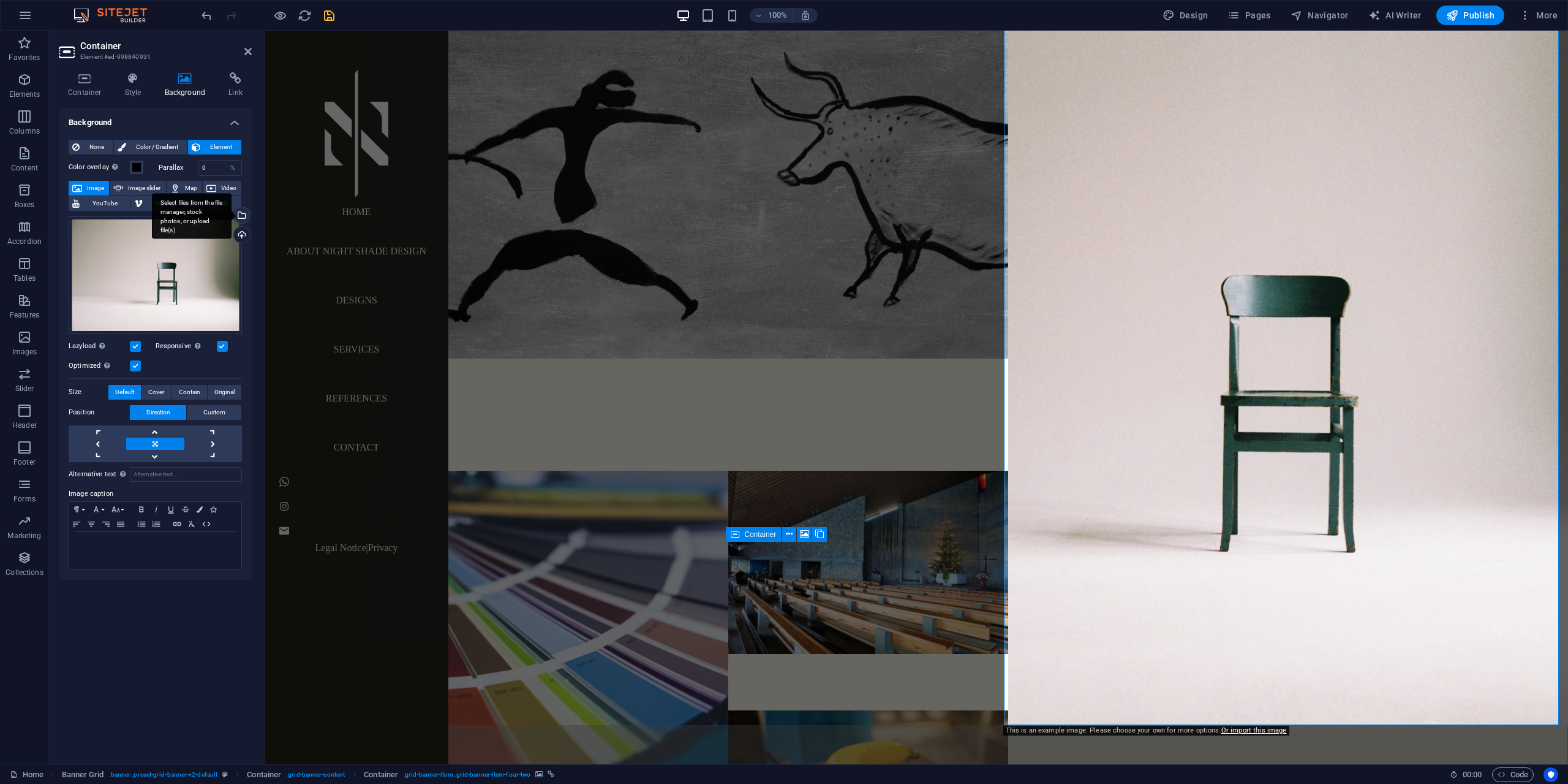
click at [232, 219] on div "Select files from the file manager, stock photos, or upload file(s)" at bounding box center [192, 216] width 79 height 46
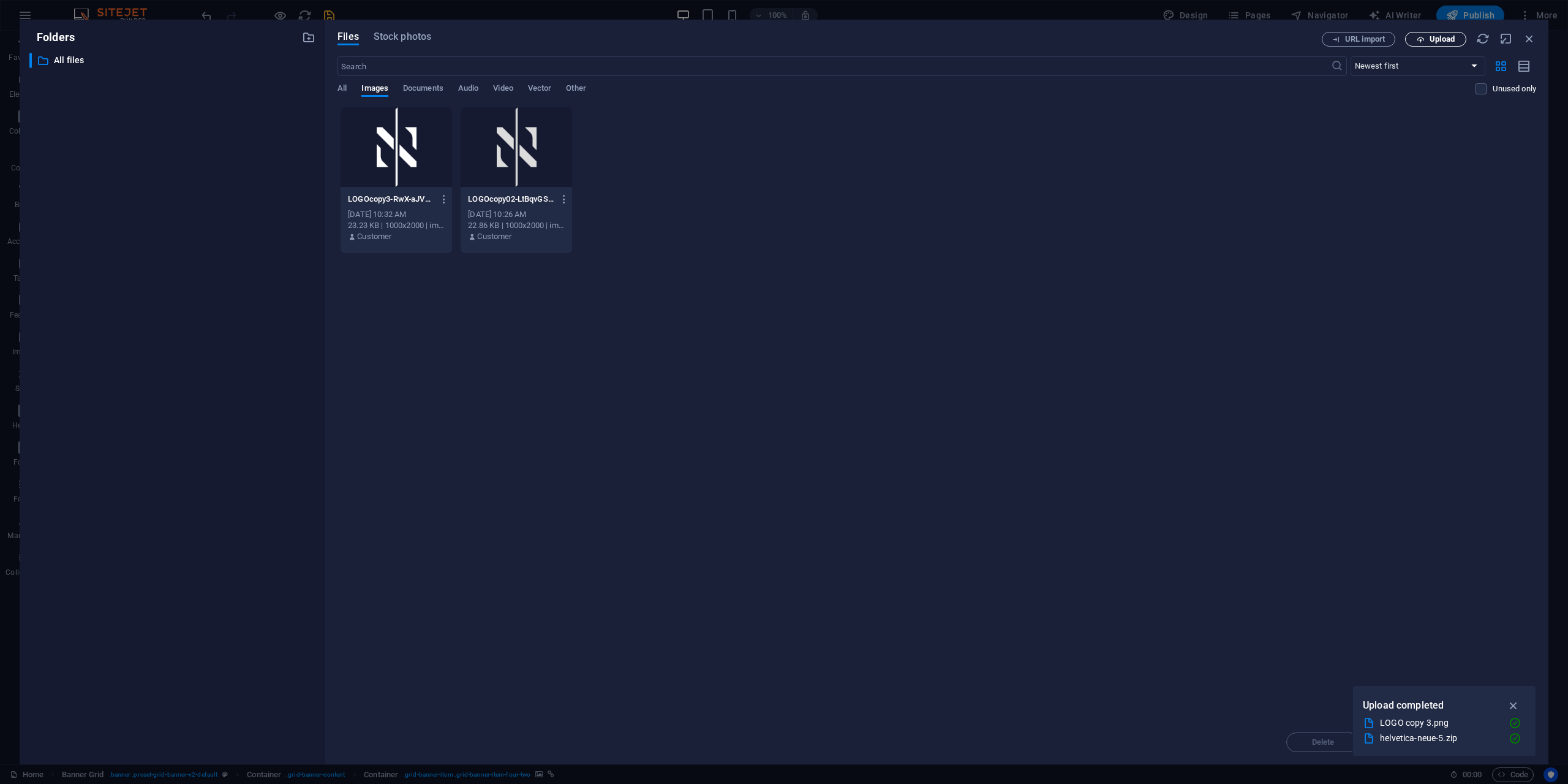
click at [1459, 37] on span "Upload" at bounding box center [1436, 40] width 50 height 8
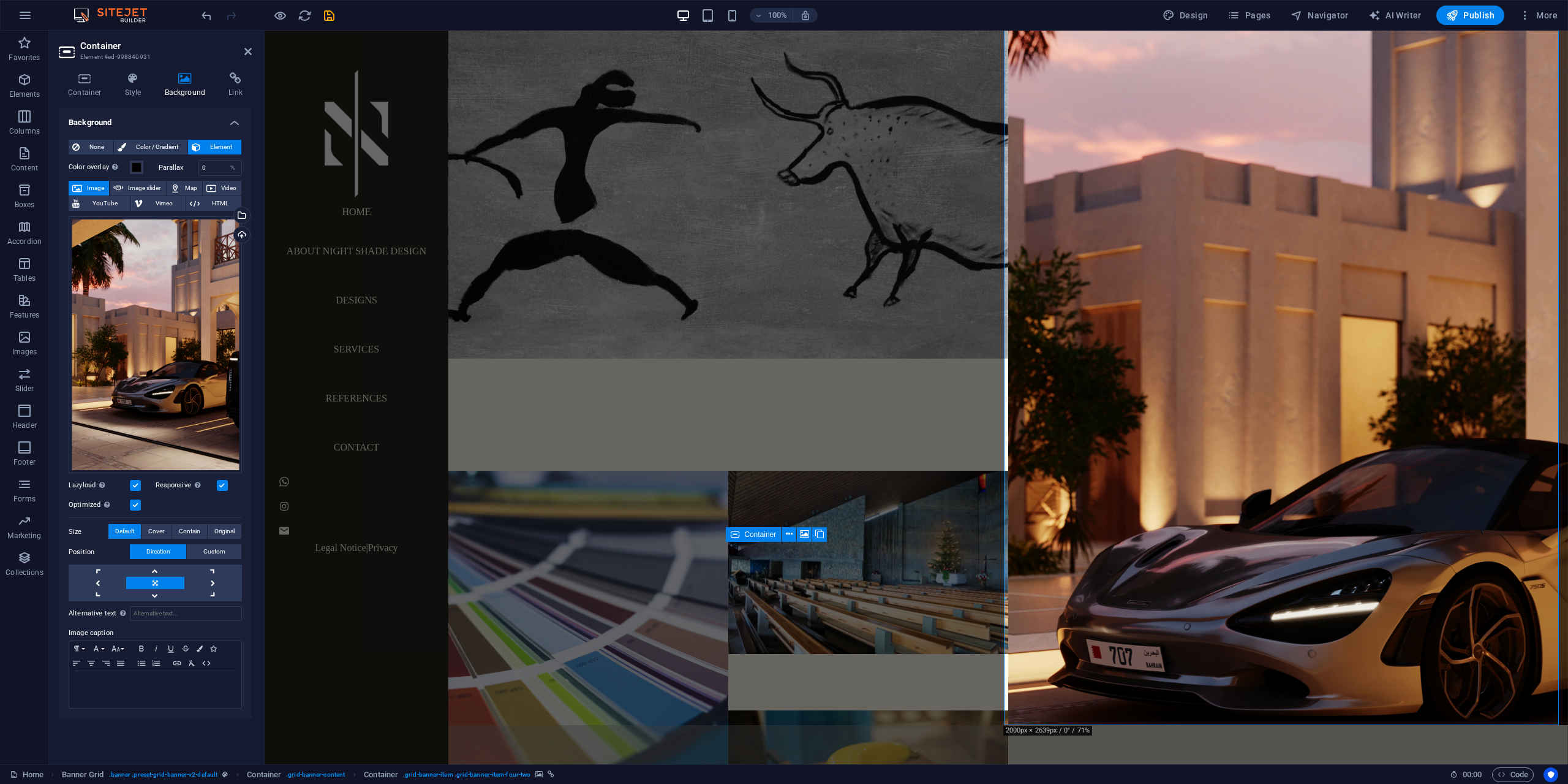
click at [168, 581] on link at bounding box center [155, 583] width 58 height 12
click at [164, 573] on link at bounding box center [155, 570] width 58 height 12
click at [164, 579] on link at bounding box center [155, 583] width 58 height 12
click at [207, 548] on span "Custom" at bounding box center [214, 551] width 22 height 15
click at [180, 551] on button "Direction" at bounding box center [158, 551] width 56 height 15
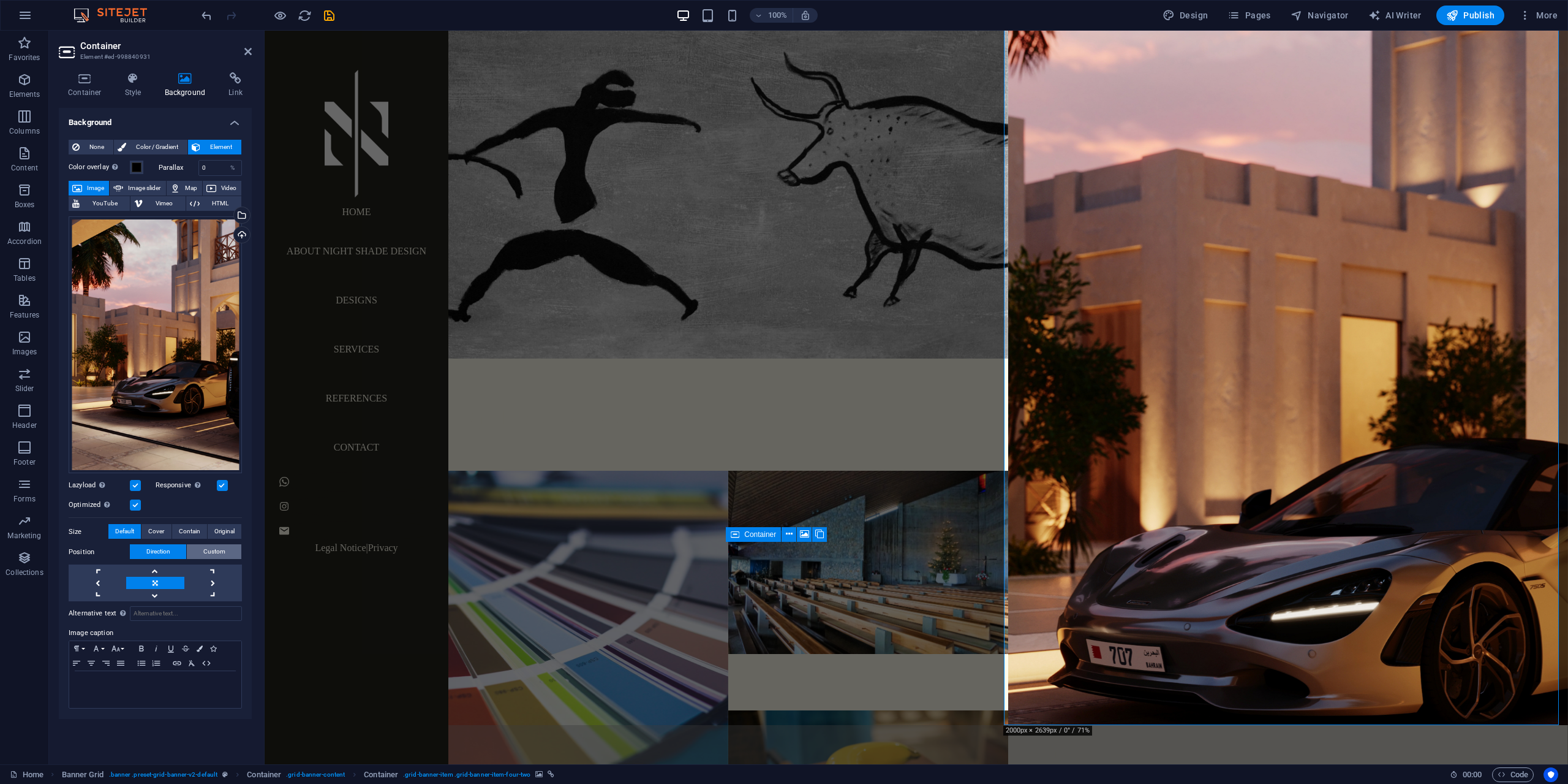
click at [211, 553] on span "Custom" at bounding box center [214, 551] width 22 height 15
drag, startPoint x: 216, startPoint y: 576, endPoint x: 196, endPoint y: 576, distance: 20.0
click at [196, 576] on div "50 px rem % vh vw" at bounding box center [216, 575] width 53 height 16
type input "25"
click at [127, 575] on input "50" at bounding box center [132, 575] width 37 height 15
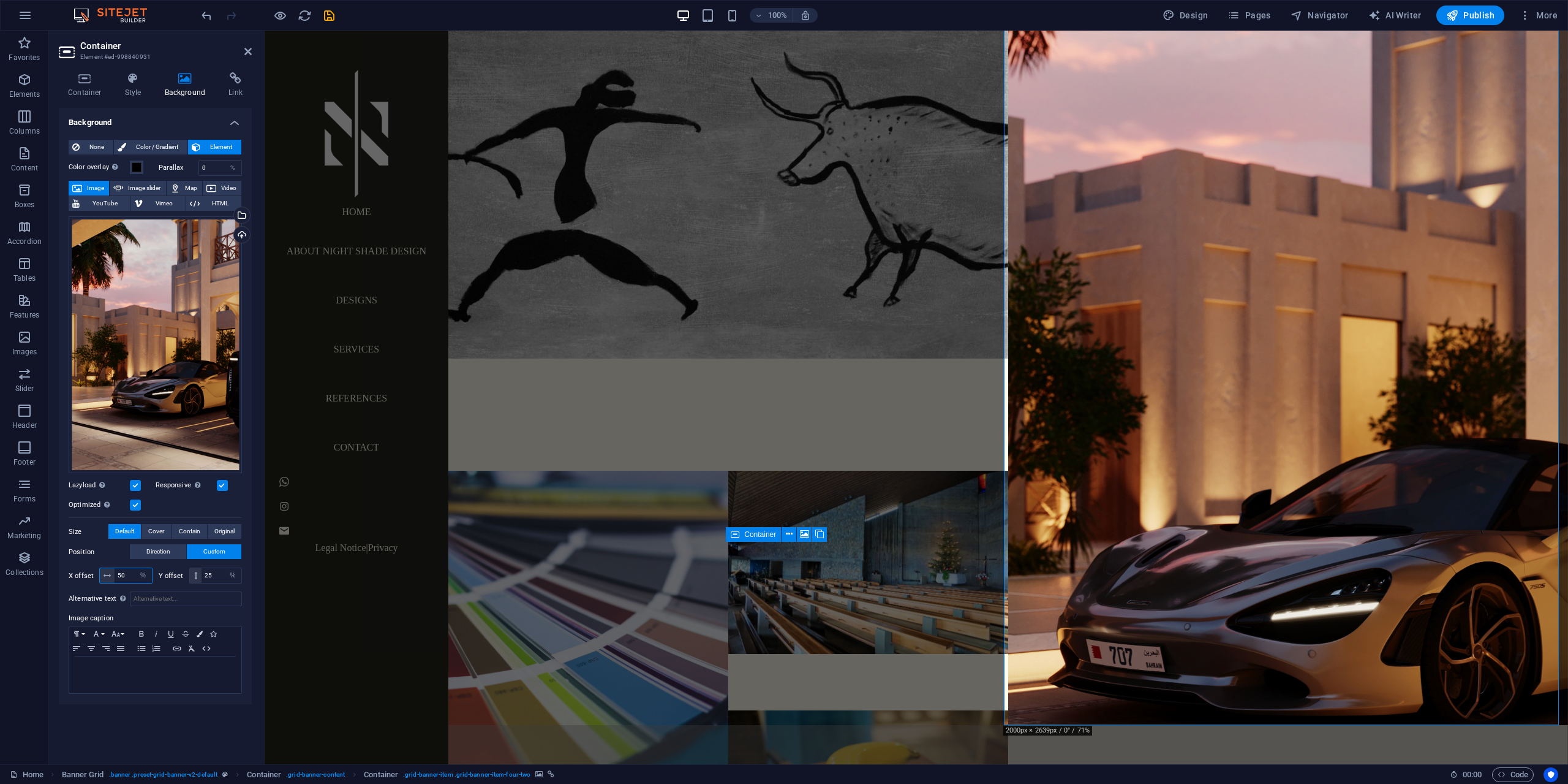
click at [127, 575] on input "50" at bounding box center [132, 575] width 37 height 15
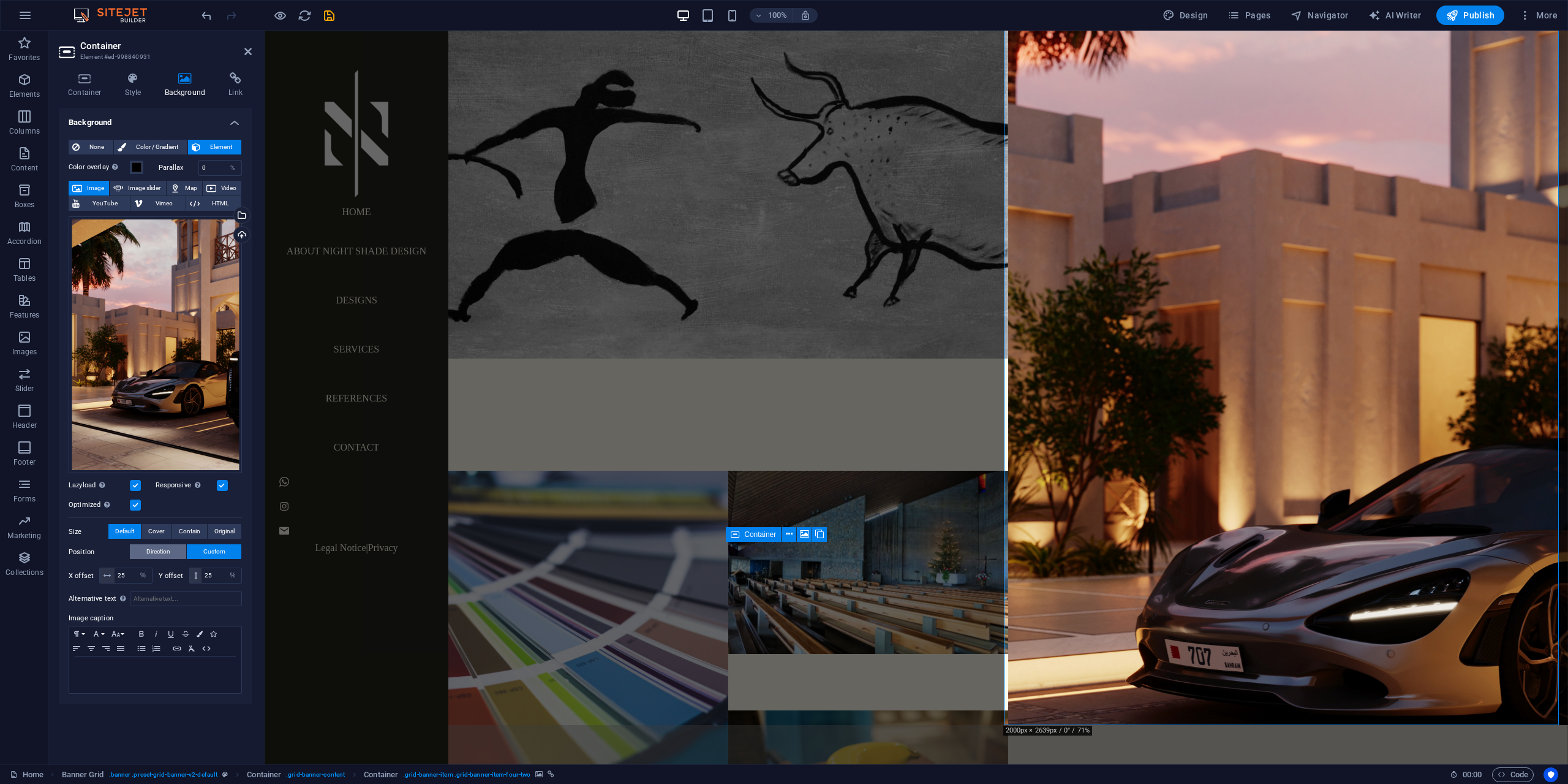
click at [175, 553] on button "Direction" at bounding box center [158, 551] width 56 height 15
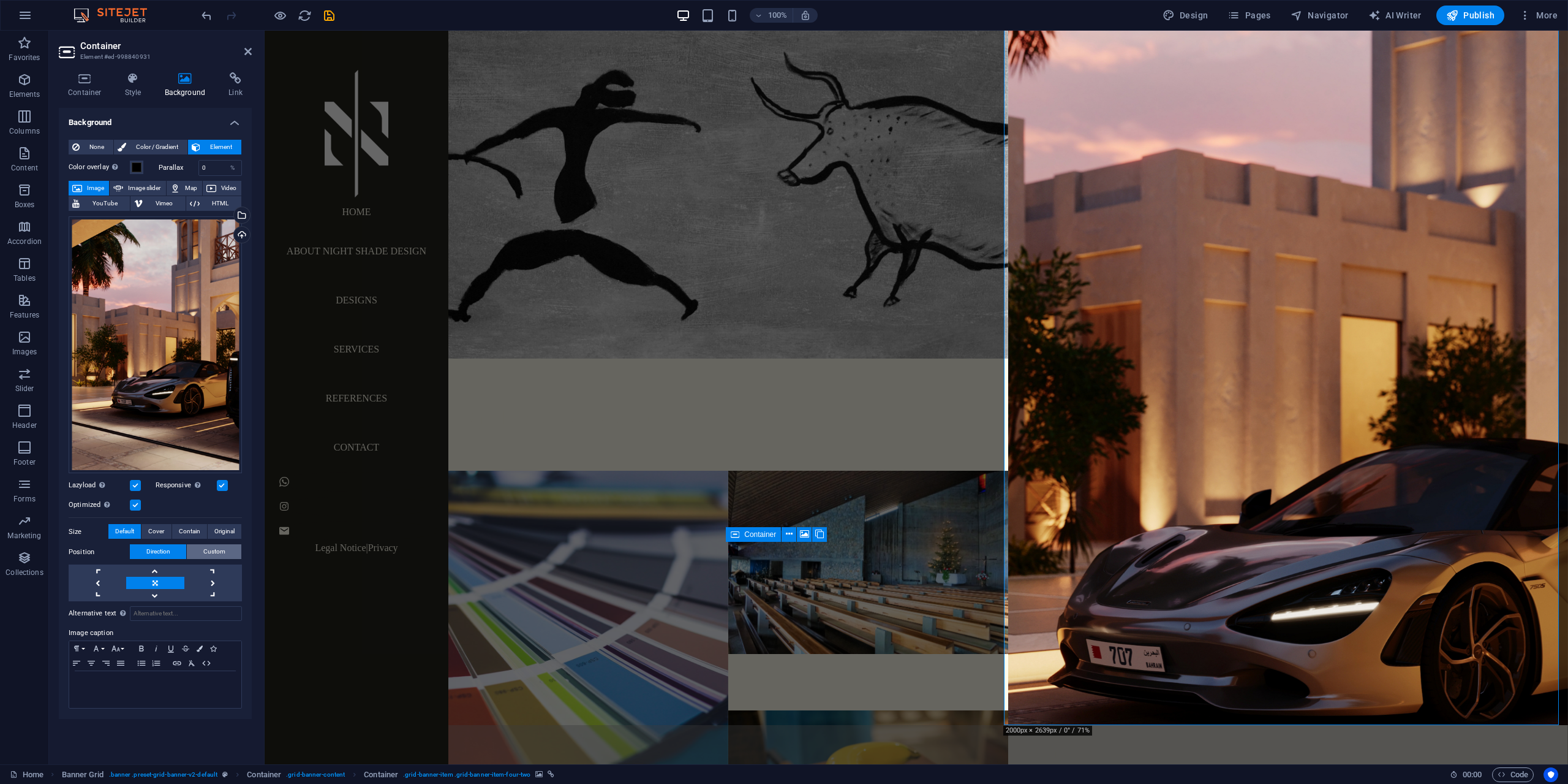
click at [199, 550] on button "Custom" at bounding box center [214, 551] width 55 height 15
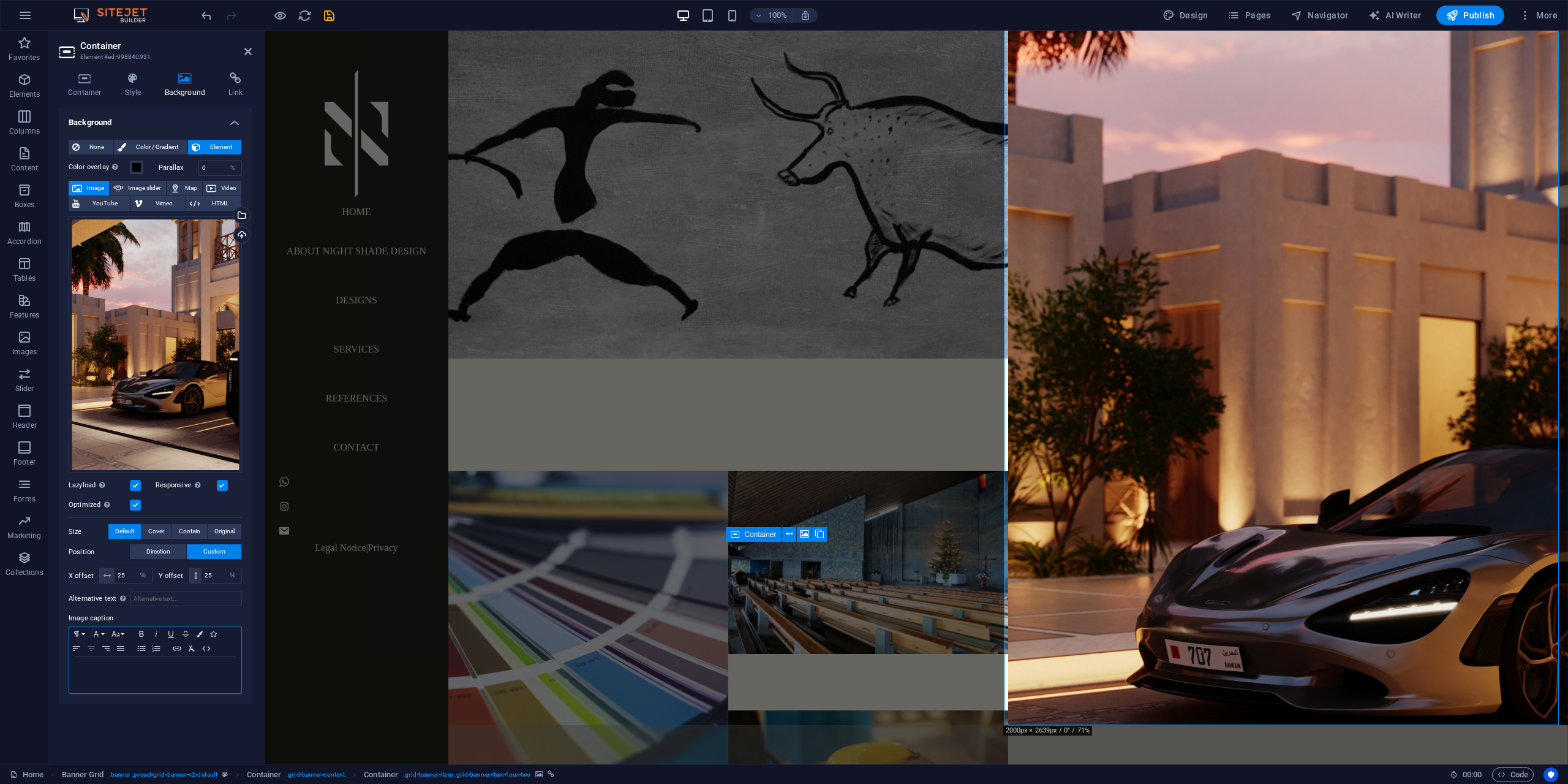
click at [94, 650] on icon "button" at bounding box center [91, 648] width 15 height 10
click at [79, 647] on icon "button" at bounding box center [77, 648] width 15 height 10
click at [127, 576] on input "25" at bounding box center [132, 575] width 37 height 15
type input "50"
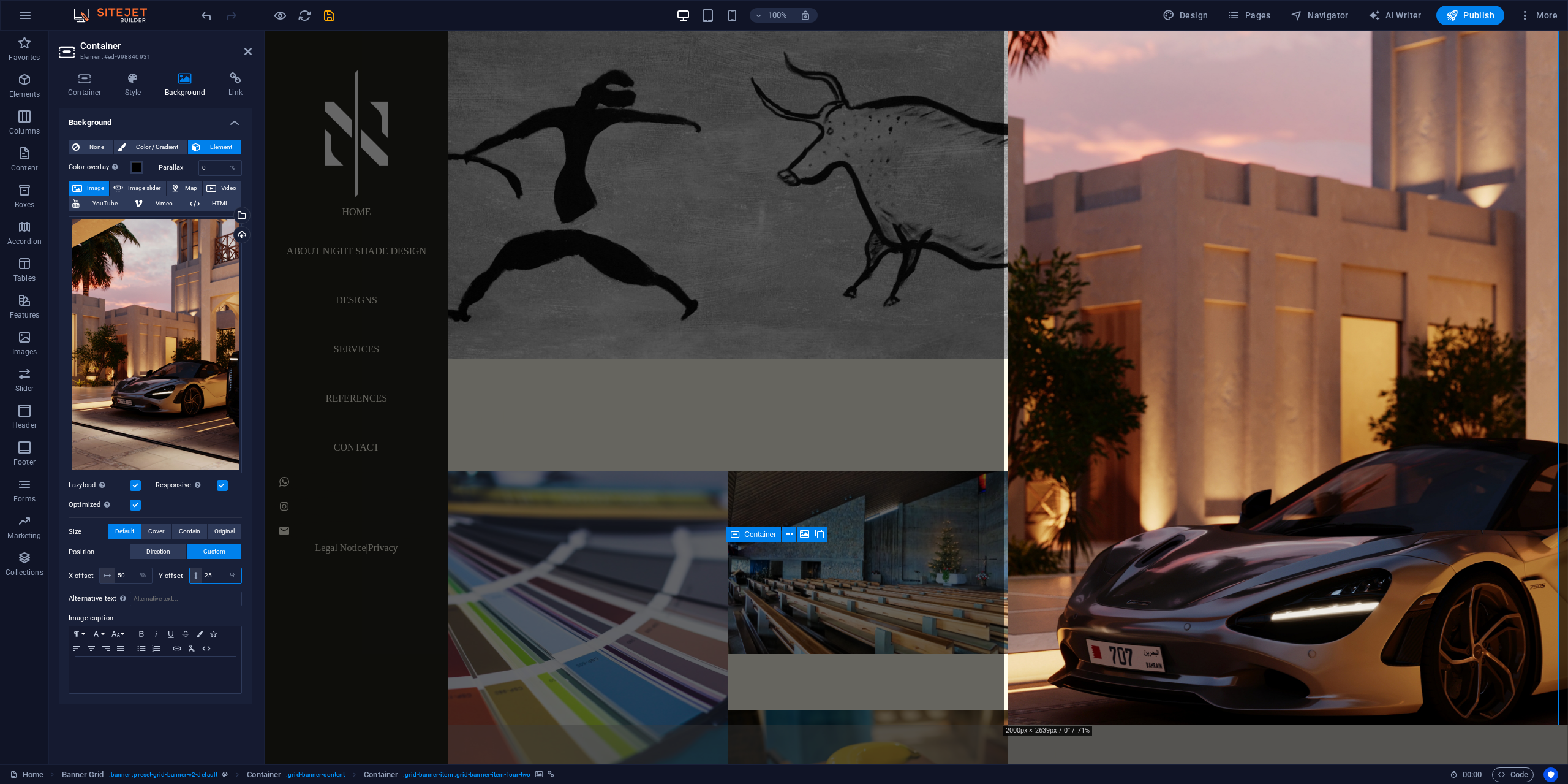
click at [213, 575] on input "25" at bounding box center [222, 575] width 40 height 15
type input "50"
click at [161, 530] on span "Cover" at bounding box center [156, 531] width 16 height 15
click at [186, 528] on span "Contain" at bounding box center [189, 531] width 22 height 15
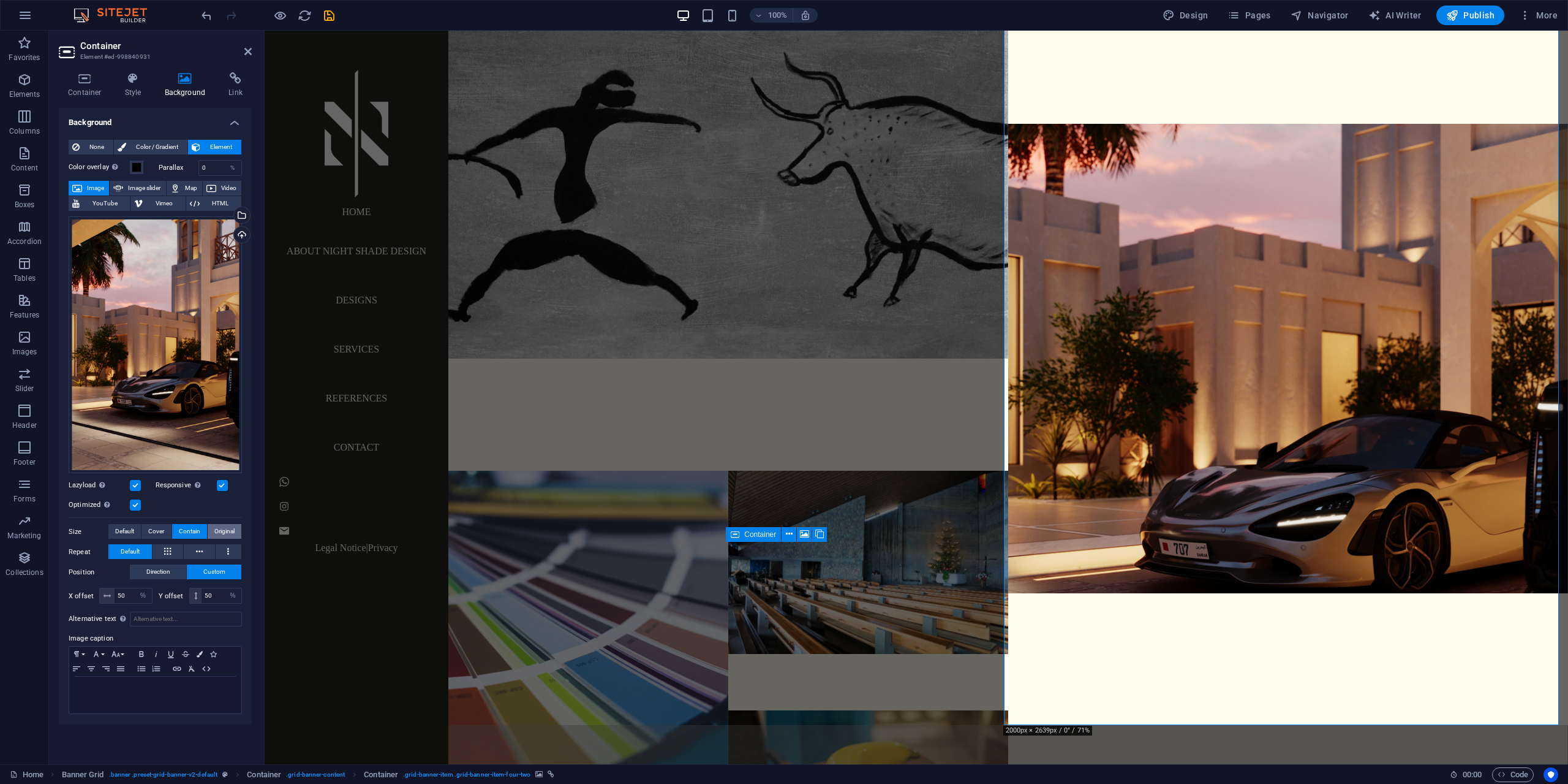
click at [220, 530] on span "Original" at bounding box center [224, 531] width 20 height 15
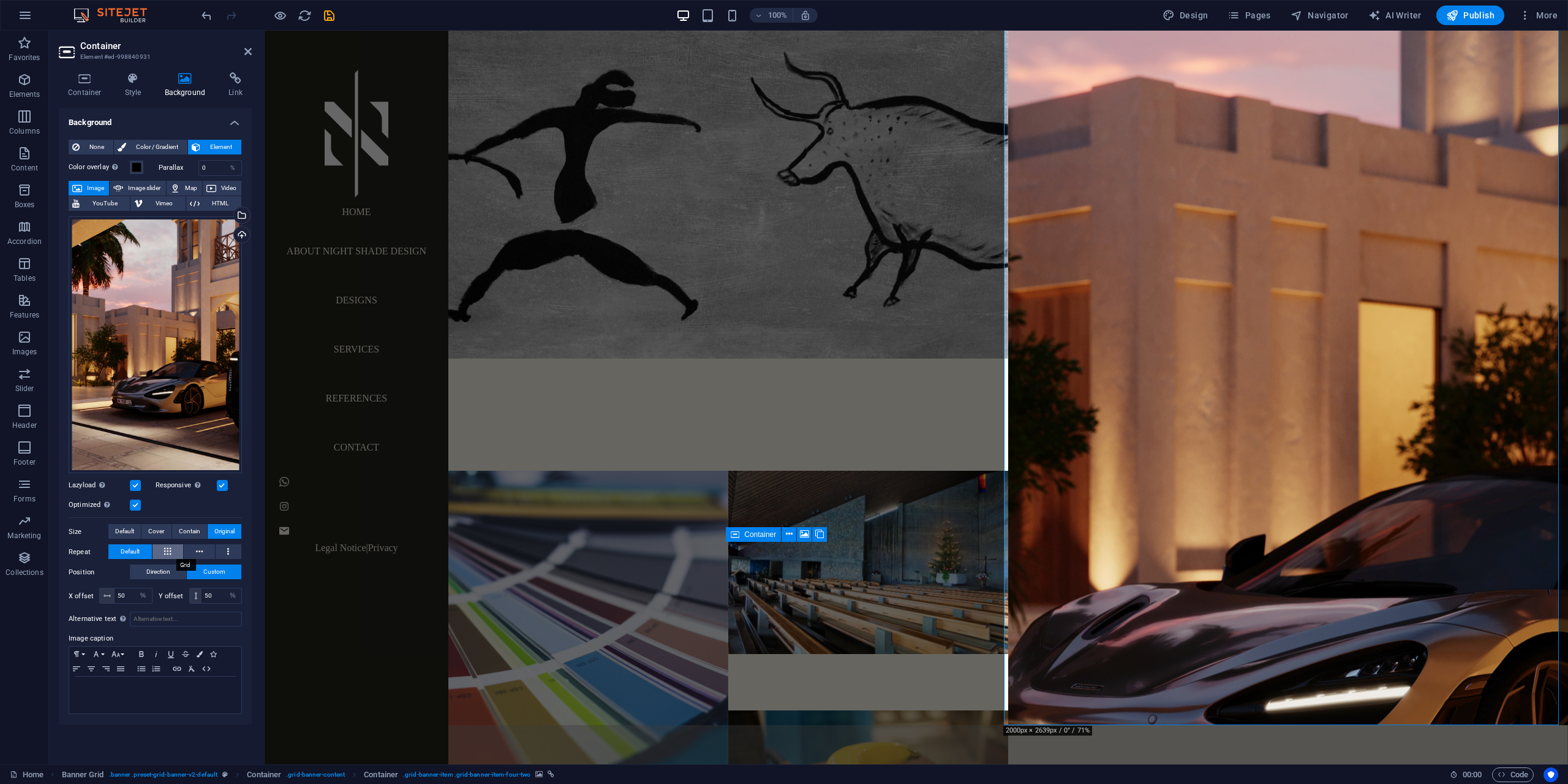
click at [170, 551] on icon at bounding box center [167, 551] width 7 height 15
click at [199, 546] on icon at bounding box center [199, 551] width 7 height 15
click at [226, 551] on button at bounding box center [229, 551] width 26 height 15
click at [173, 555] on button at bounding box center [168, 551] width 31 height 15
click at [140, 556] on span "Default" at bounding box center [130, 551] width 19 height 15
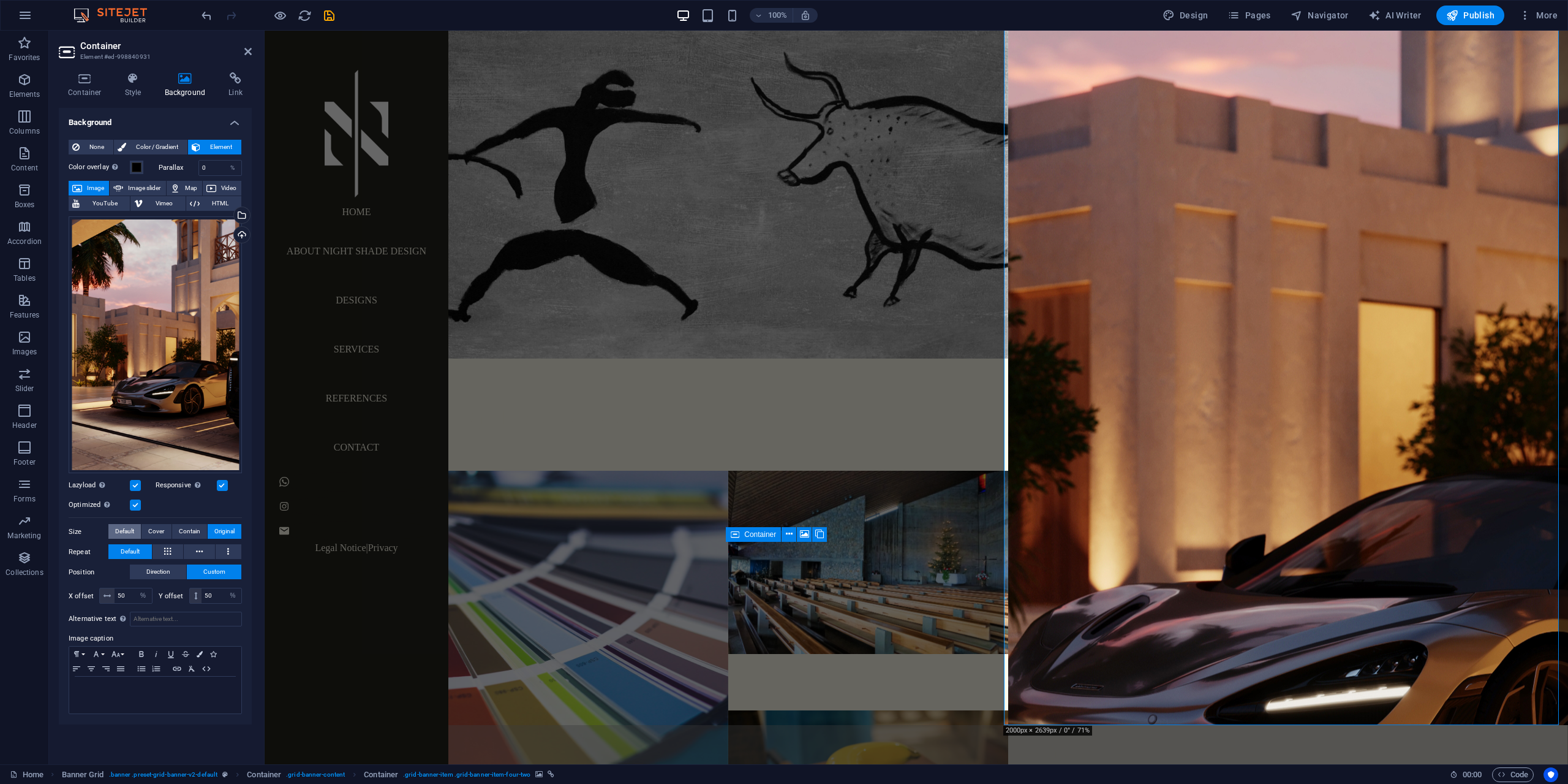
click at [126, 530] on span "Default" at bounding box center [124, 531] width 19 height 15
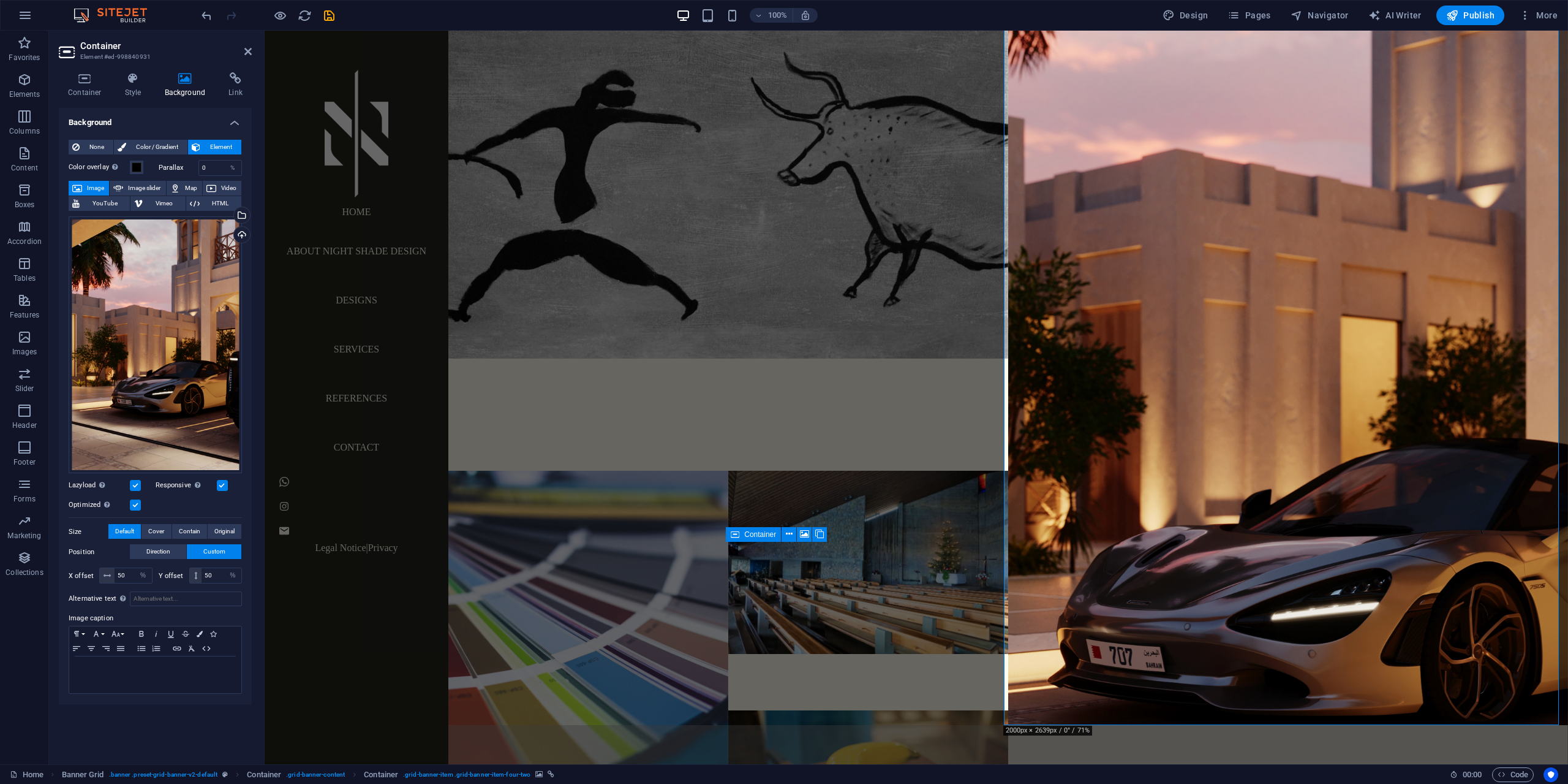
click at [221, 485] on label at bounding box center [222, 485] width 11 height 11
click at [0, 0] on input "Responsive Automatically load retina image and smartphone optimized sizes." at bounding box center [0, 0] width 0 height 0
click at [223, 485] on label at bounding box center [222, 485] width 11 height 11
click at [0, 0] on input "Responsive Automatically load retina image and smartphone optimized sizes." at bounding box center [0, 0] width 0 height 0
click at [130, 487] on label at bounding box center [135, 485] width 11 height 11
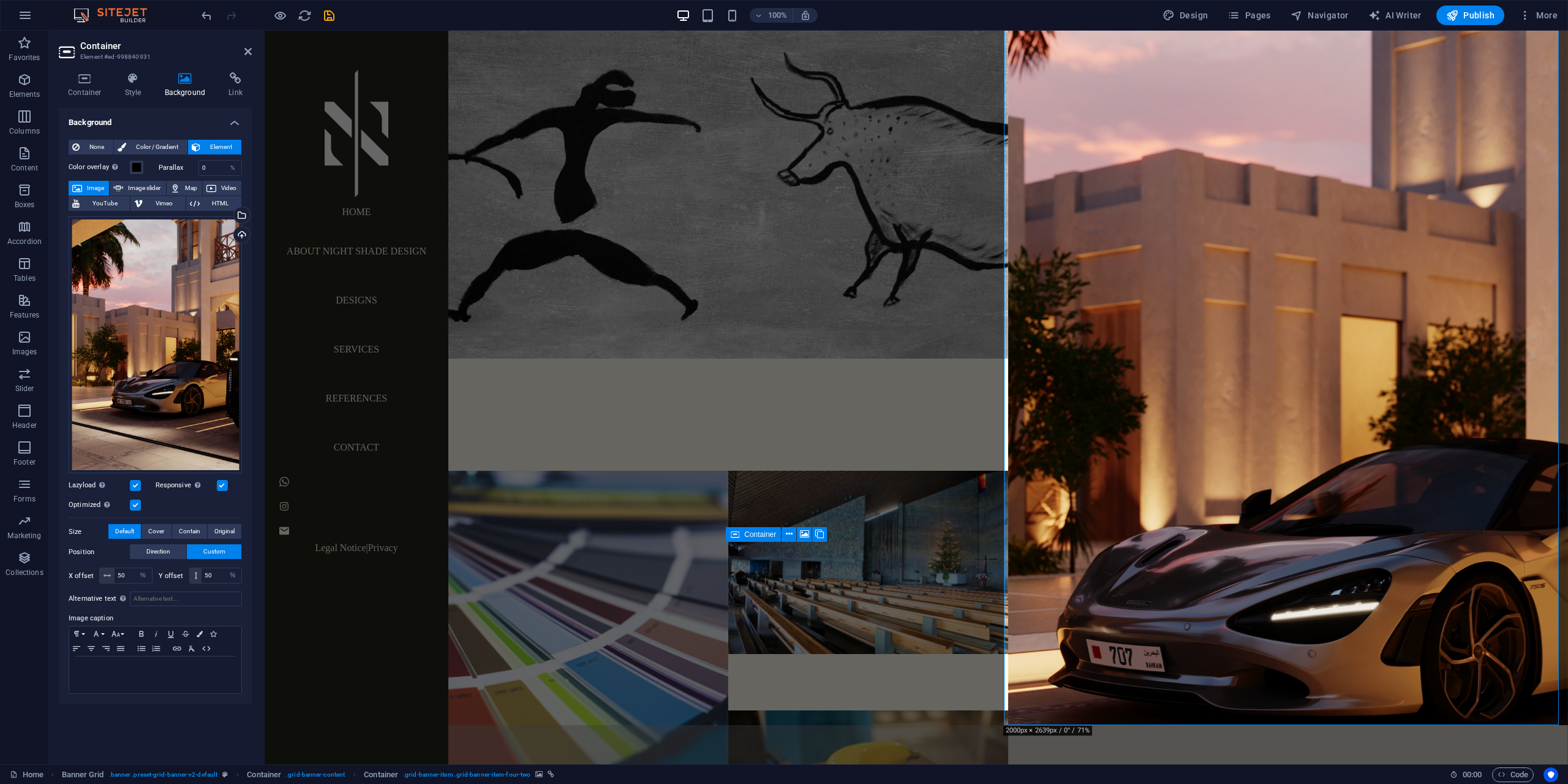
click at [0, 0] on input "Lazyload Loading images after the page loads improves page speed." at bounding box center [0, 0] width 0 height 0
click at [138, 484] on label at bounding box center [135, 485] width 11 height 11
click at [0, 0] on input "Lazyload Loading images after the page loads improves page speed." at bounding box center [0, 0] width 0 height 0
click at [137, 507] on label at bounding box center [135, 504] width 11 height 11
click at [0, 0] on input "Optimized Images are compressed to improve page speed." at bounding box center [0, 0] width 0 height 0
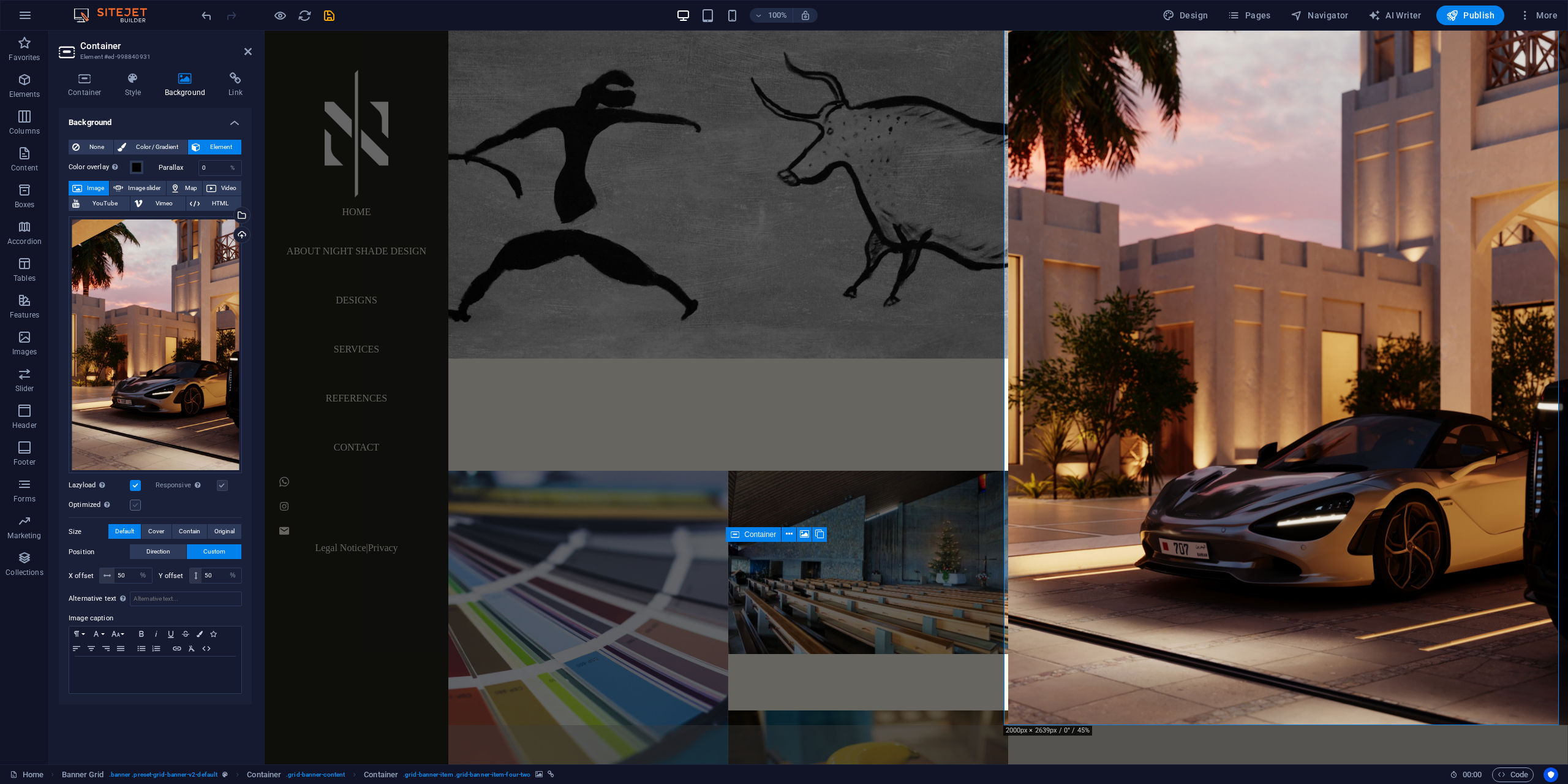
click at [137, 507] on label at bounding box center [135, 504] width 11 height 11
click at [0, 0] on input "Optimized Images are compressed to improve page speed." at bounding box center [0, 0] width 0 height 0
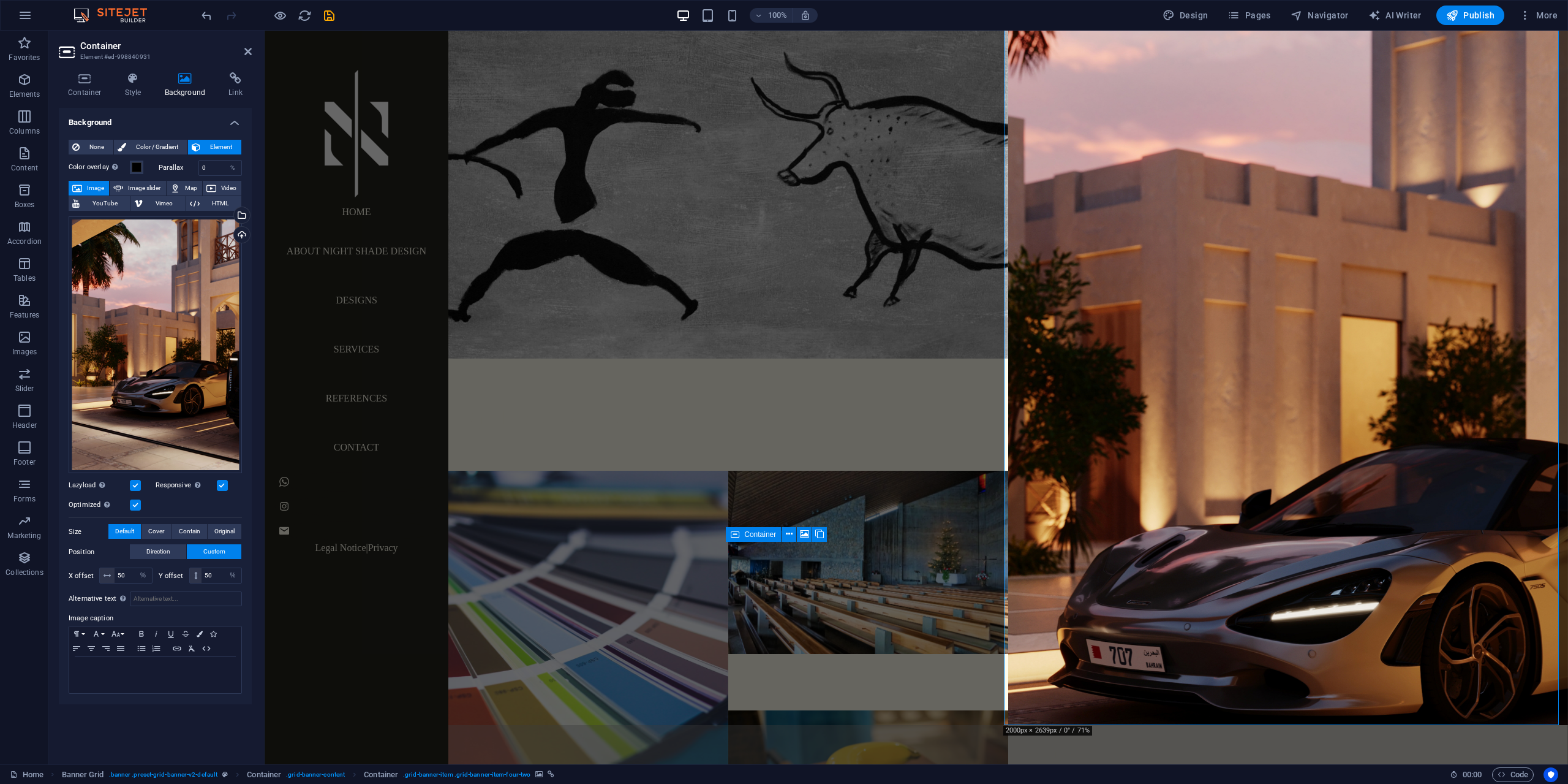
click at [137, 507] on label at bounding box center [135, 504] width 11 height 11
click at [0, 0] on input "Optimized Images are compressed to improve page speed." at bounding box center [0, 0] width 0 height 0
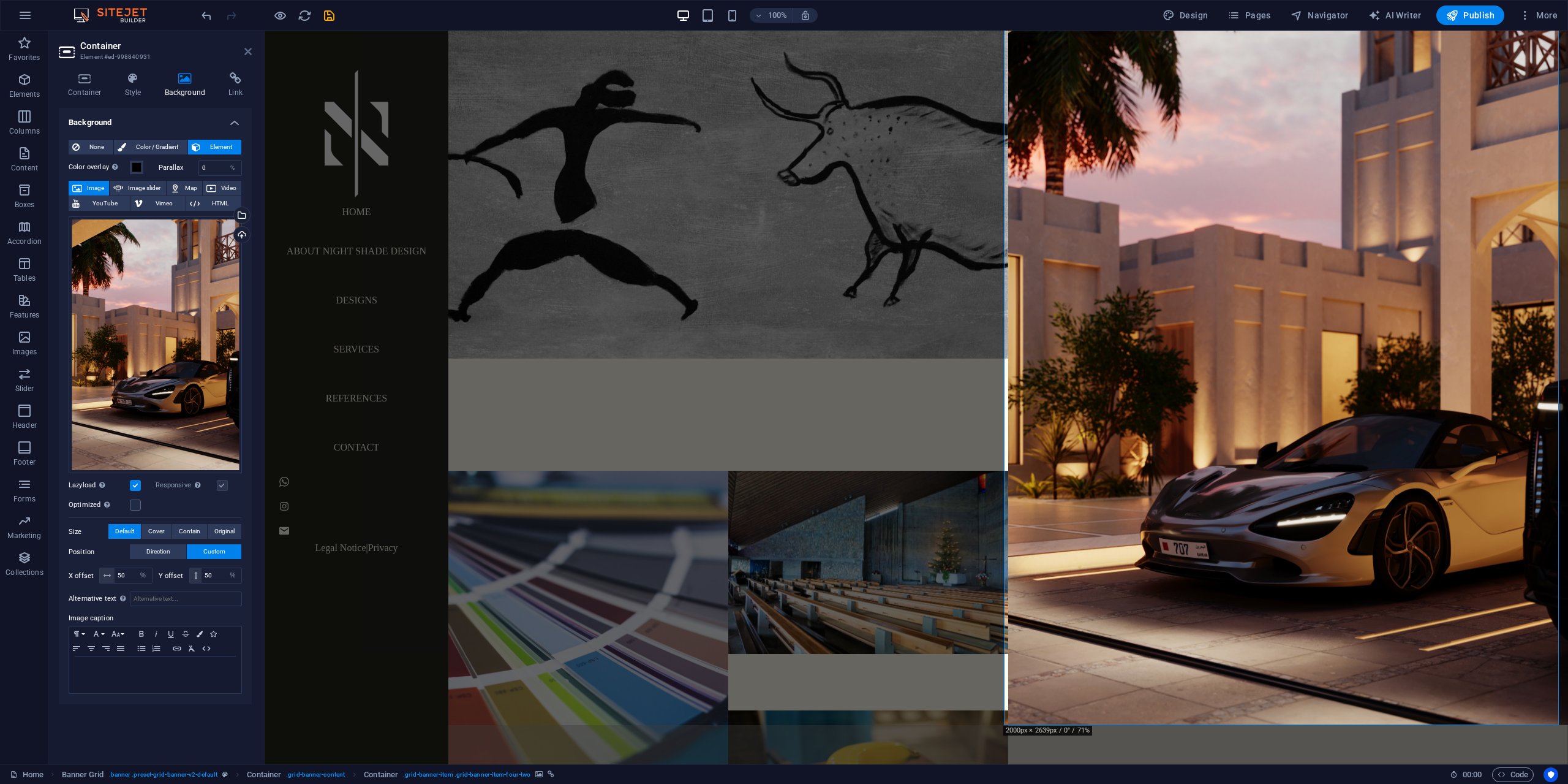
click at [251, 54] on icon at bounding box center [247, 51] width 7 height 10
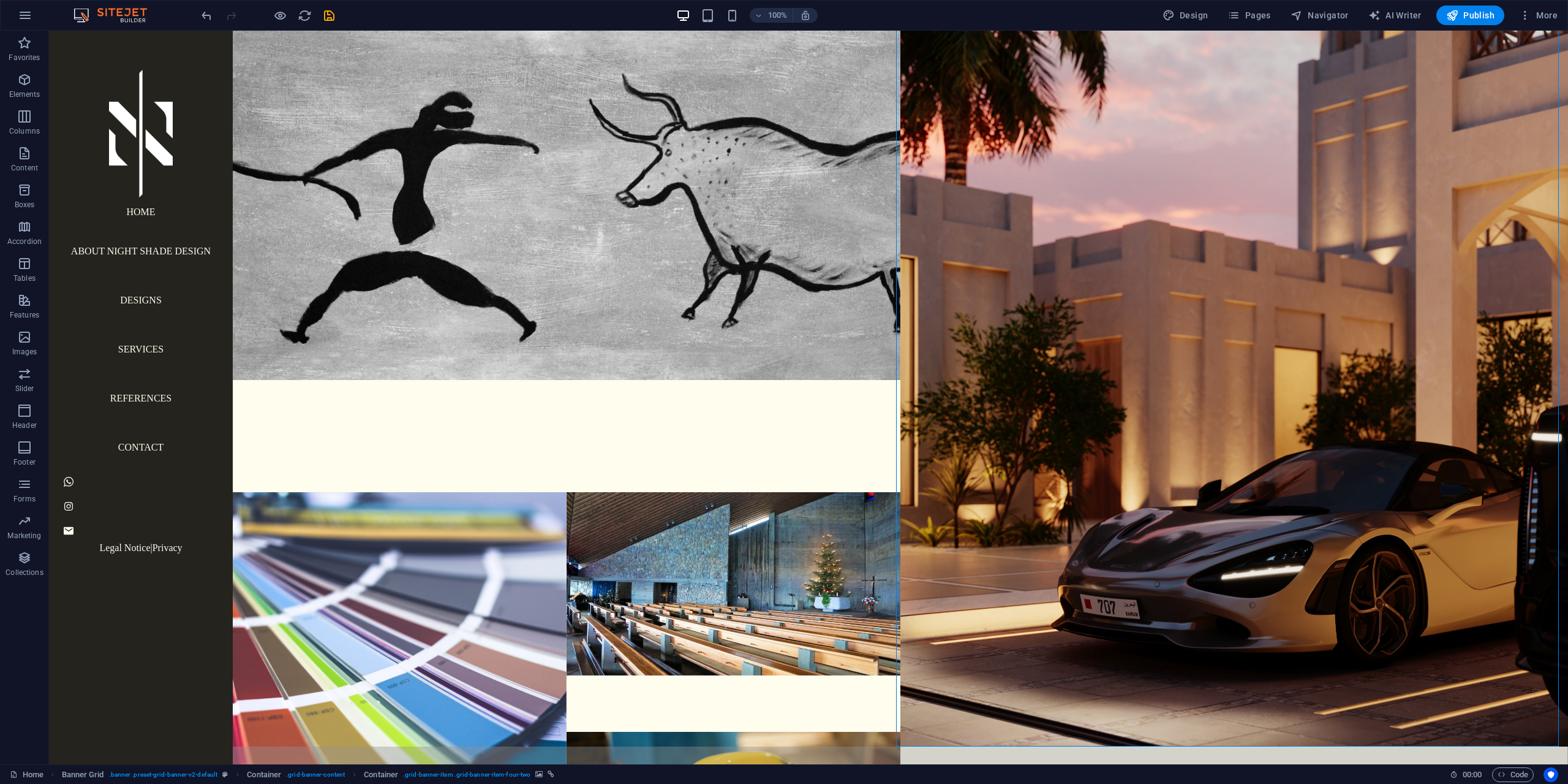
scroll to position [21, 0]
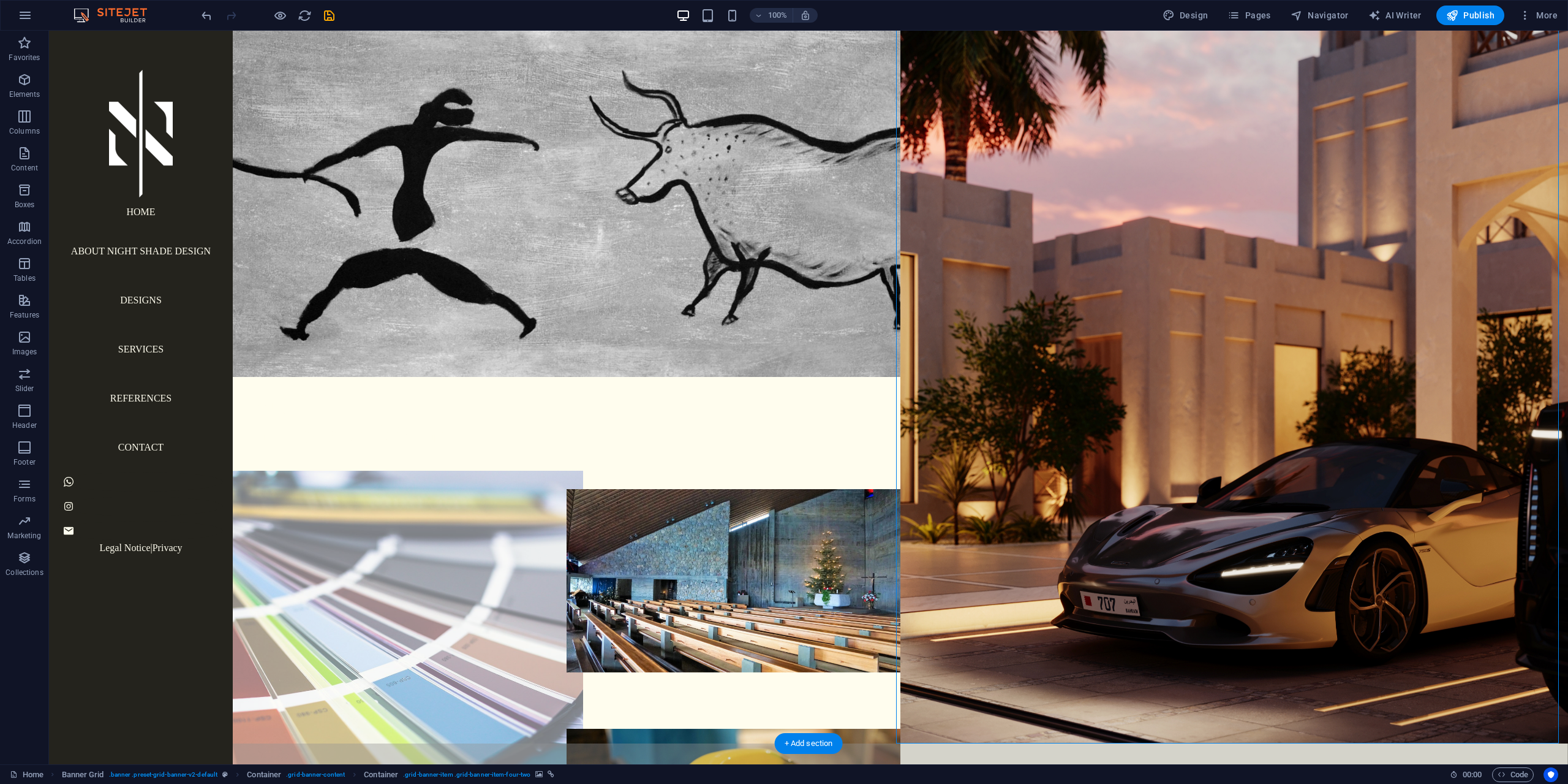
click at [366, 628] on figure at bounding box center [400, 672] width 367 height 404
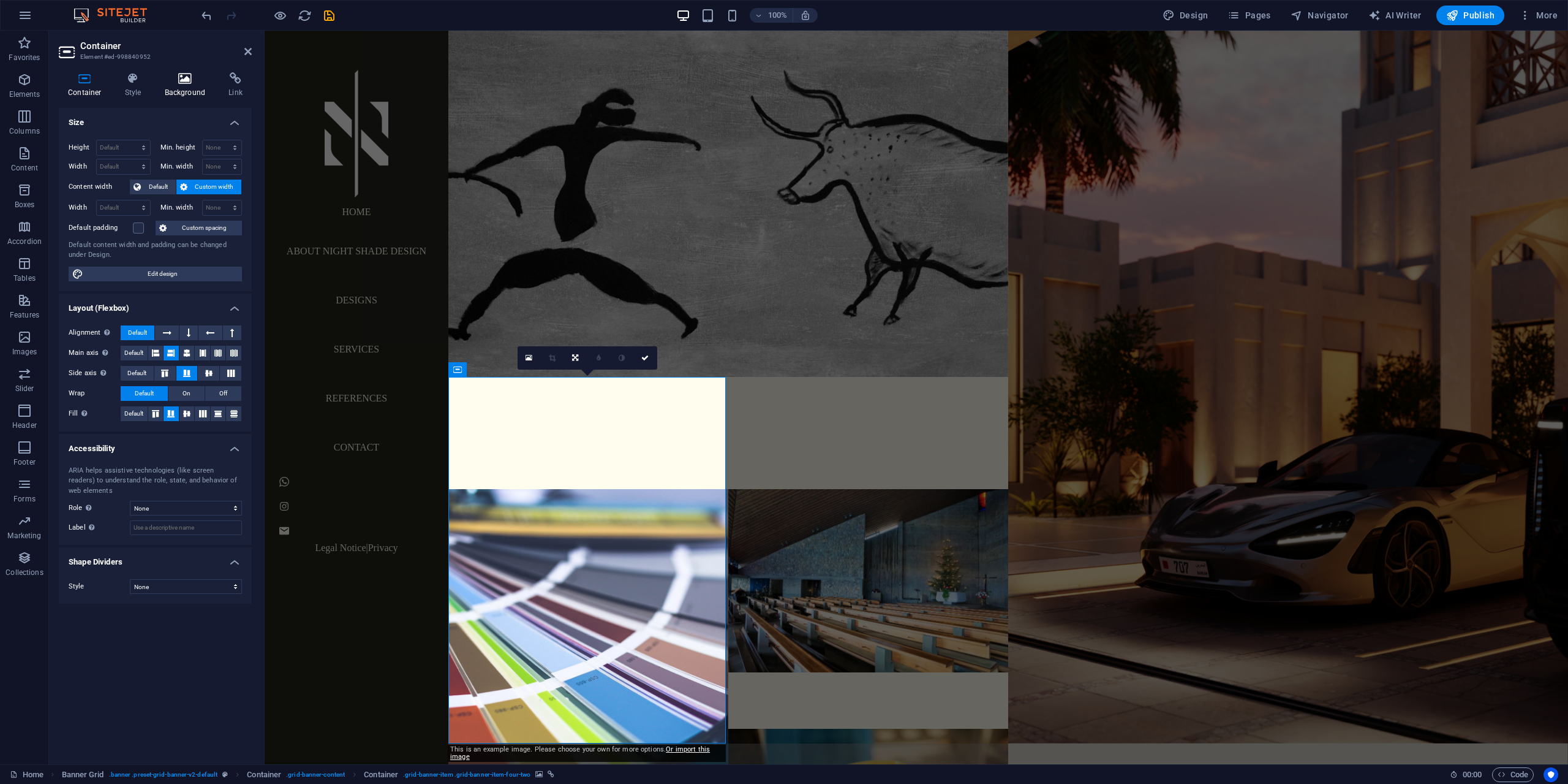
click at [193, 95] on h4 "Background" at bounding box center [188, 84] width 65 height 26
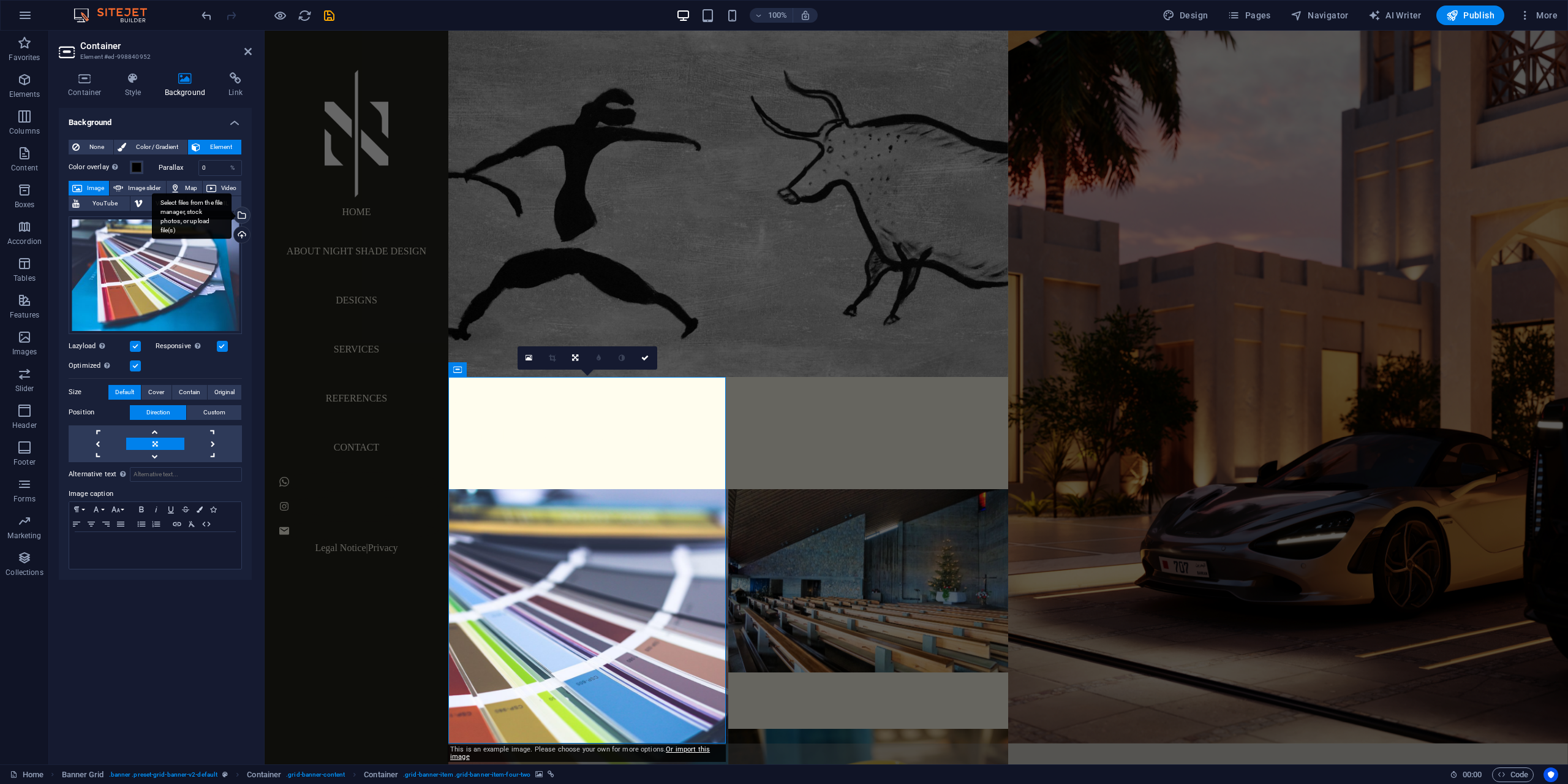
click at [247, 214] on div "Select files from the file manager, stock photos, or upload file(s)" at bounding box center [241, 216] width 18 height 18
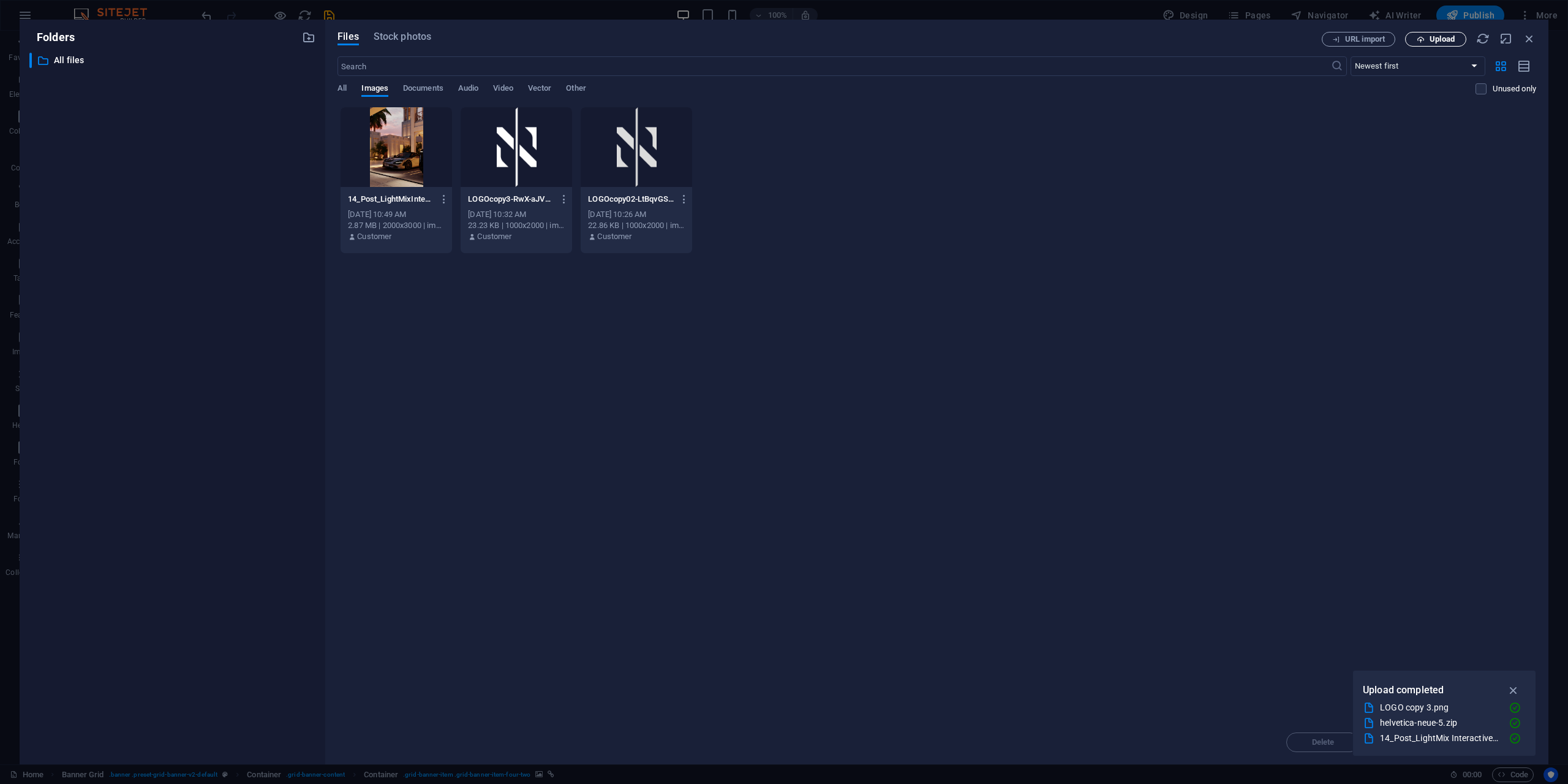
click at [1452, 39] on span "Upload" at bounding box center [1442, 39] width 25 height 7
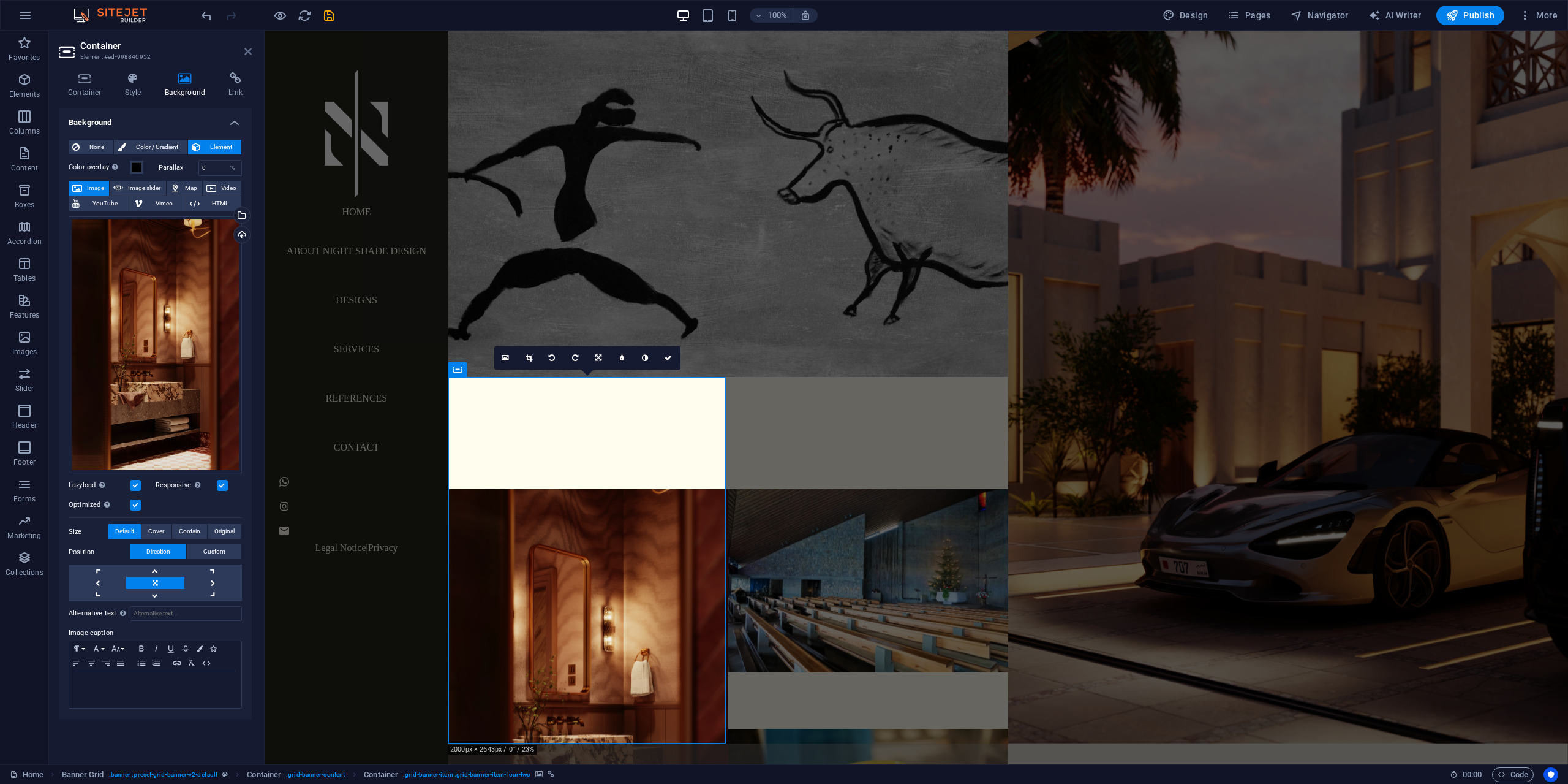
click at [251, 53] on icon at bounding box center [247, 51] width 7 height 10
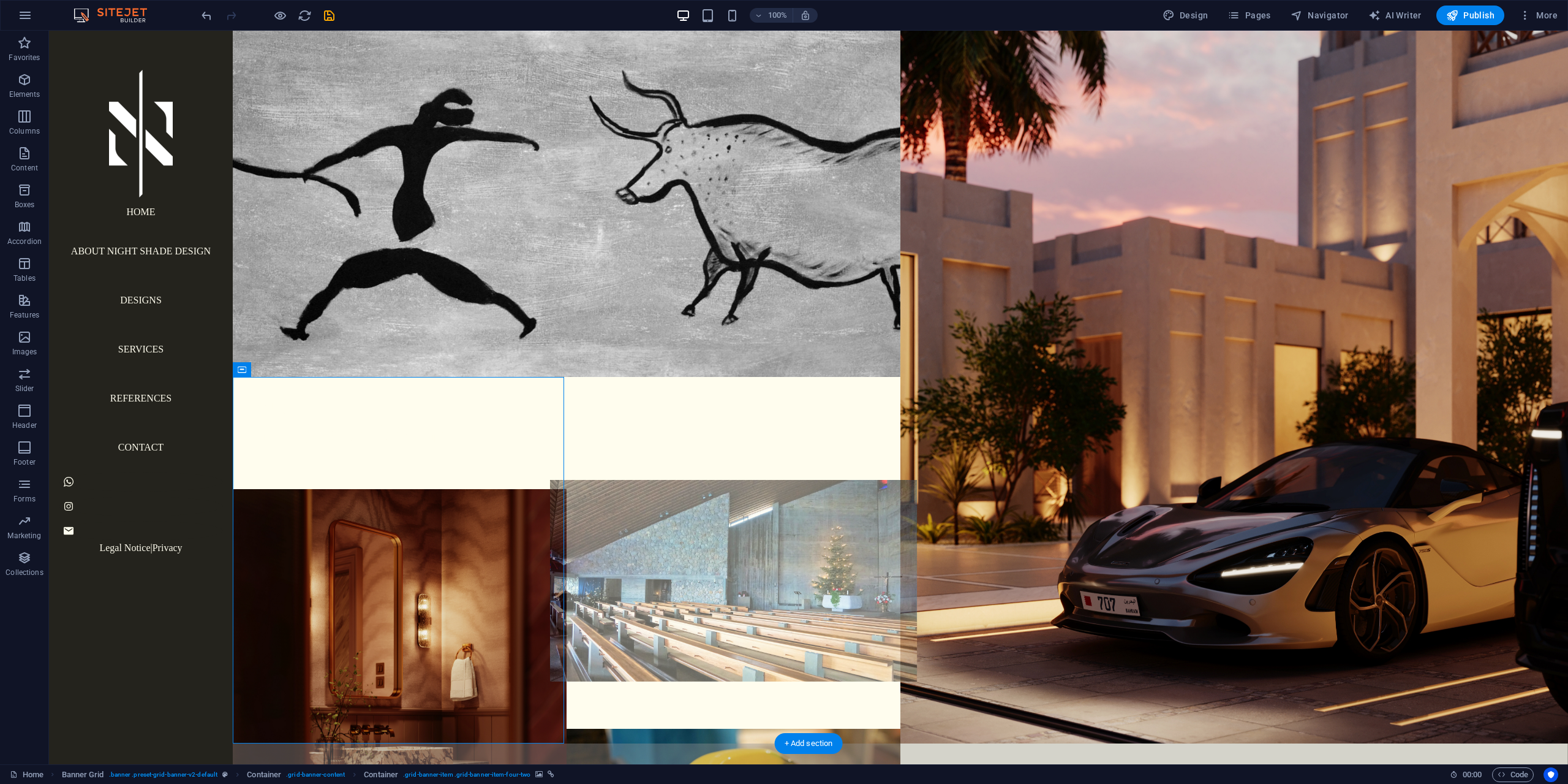
scroll to position [39, 0]
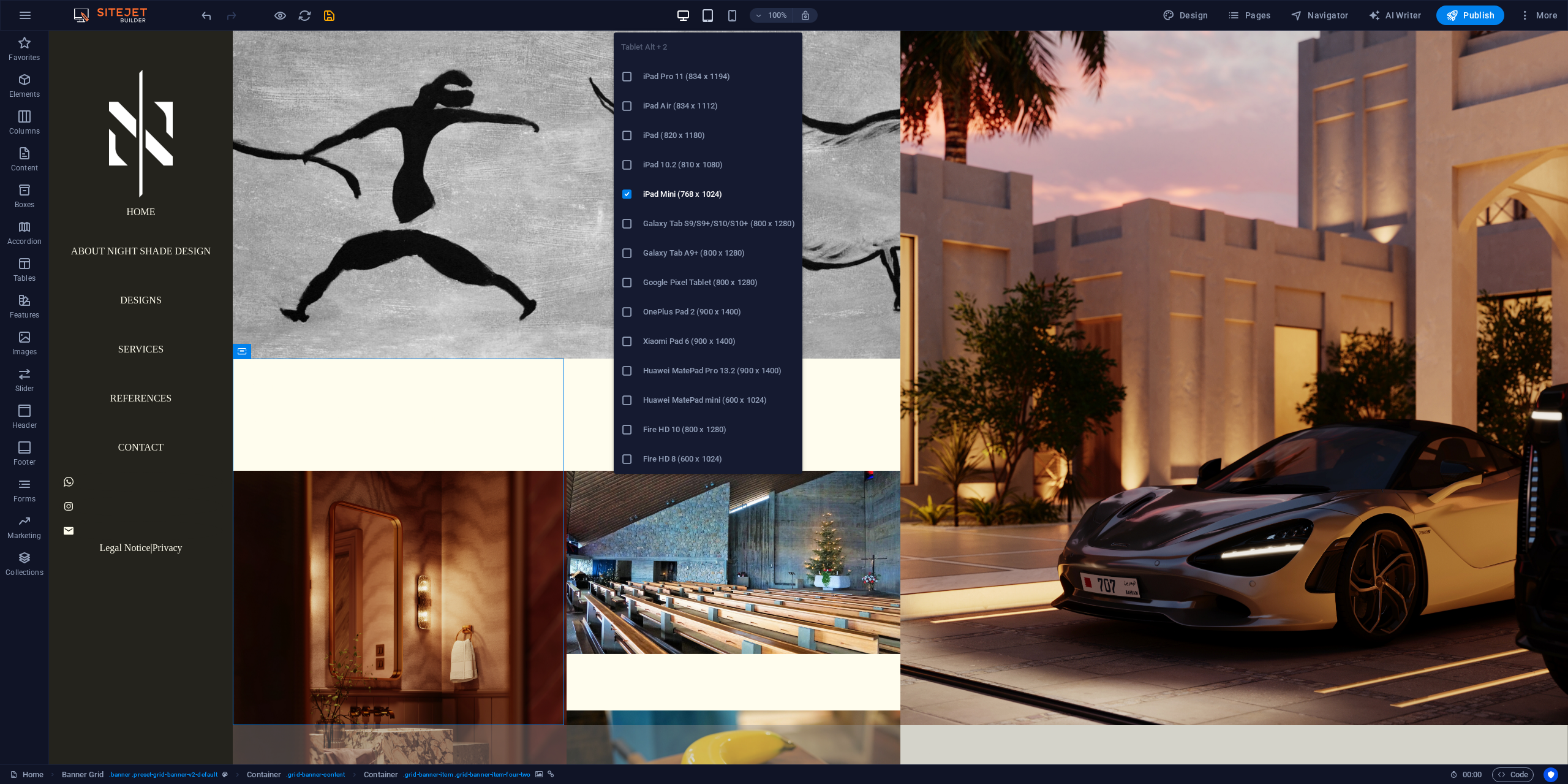
click at [708, 15] on icon "button" at bounding box center [707, 15] width 14 height 14
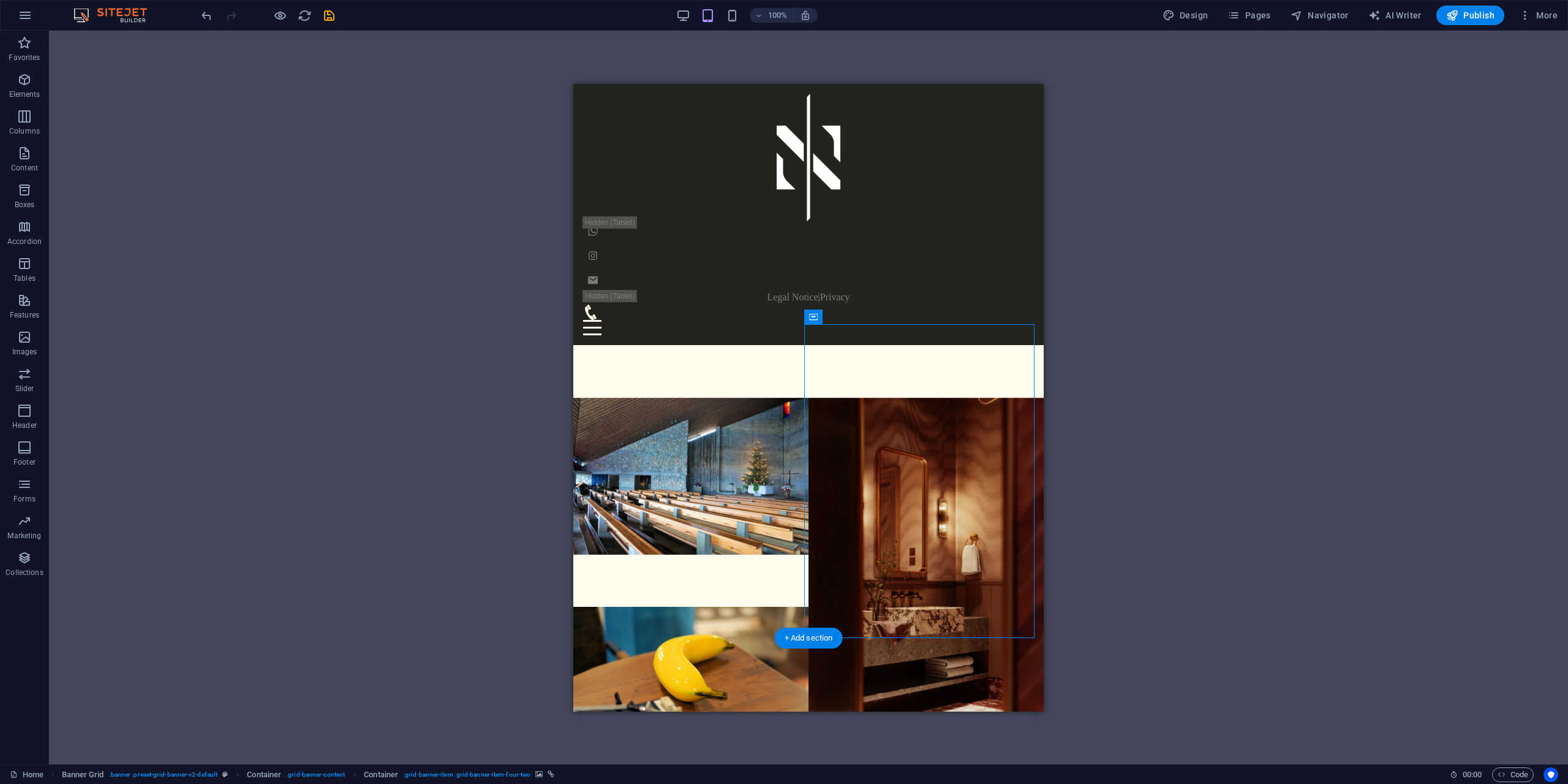
scroll to position [0, 0]
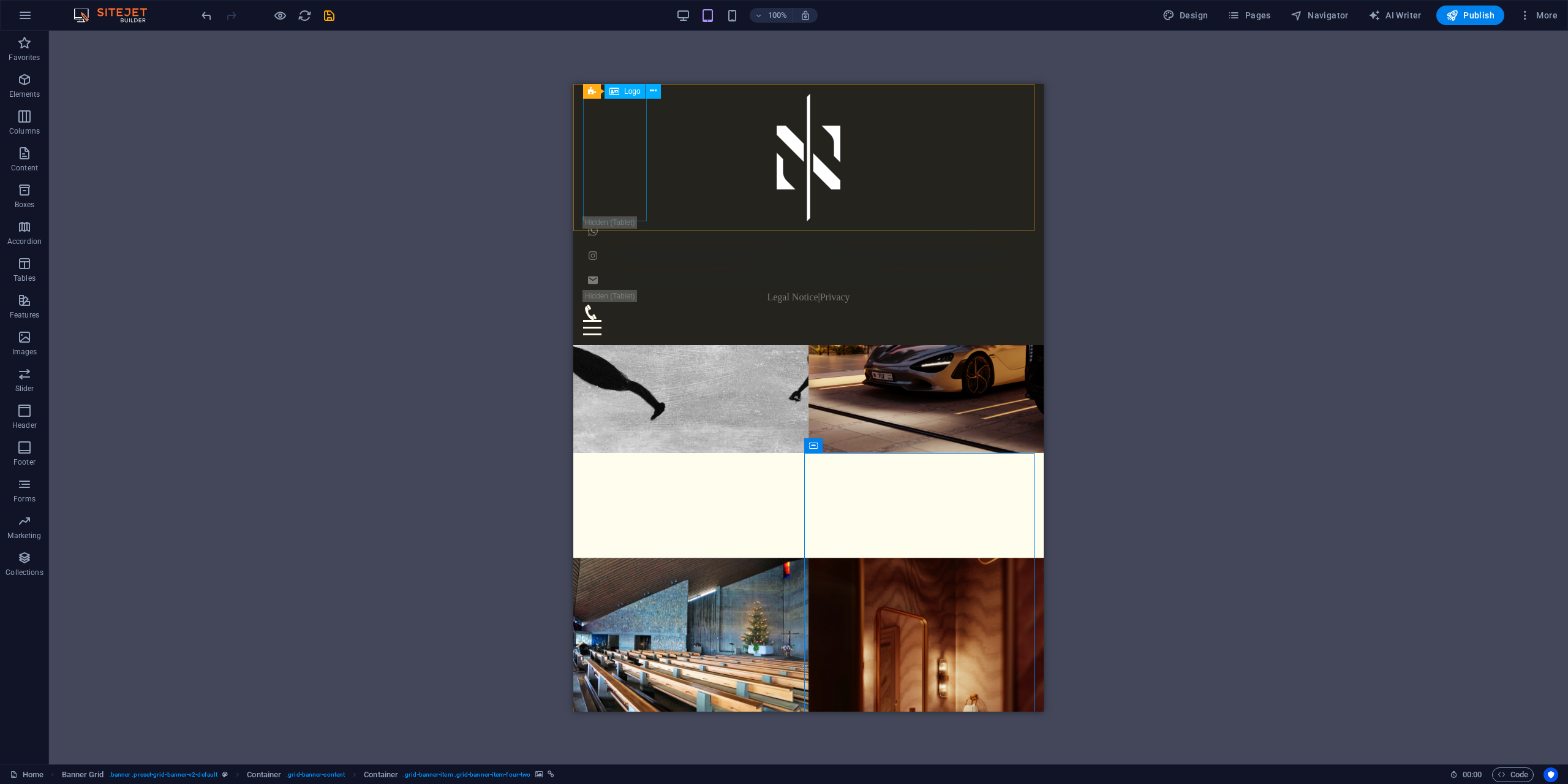
click at [631, 179] on div at bounding box center [808, 157] width 451 height 127
click at [622, 190] on div at bounding box center [808, 157] width 451 height 127
drag, startPoint x: 622, startPoint y: 190, endPoint x: 1196, endPoint y: 275, distance: 580.3
click at [622, 190] on div at bounding box center [808, 157] width 451 height 127
select select "px"
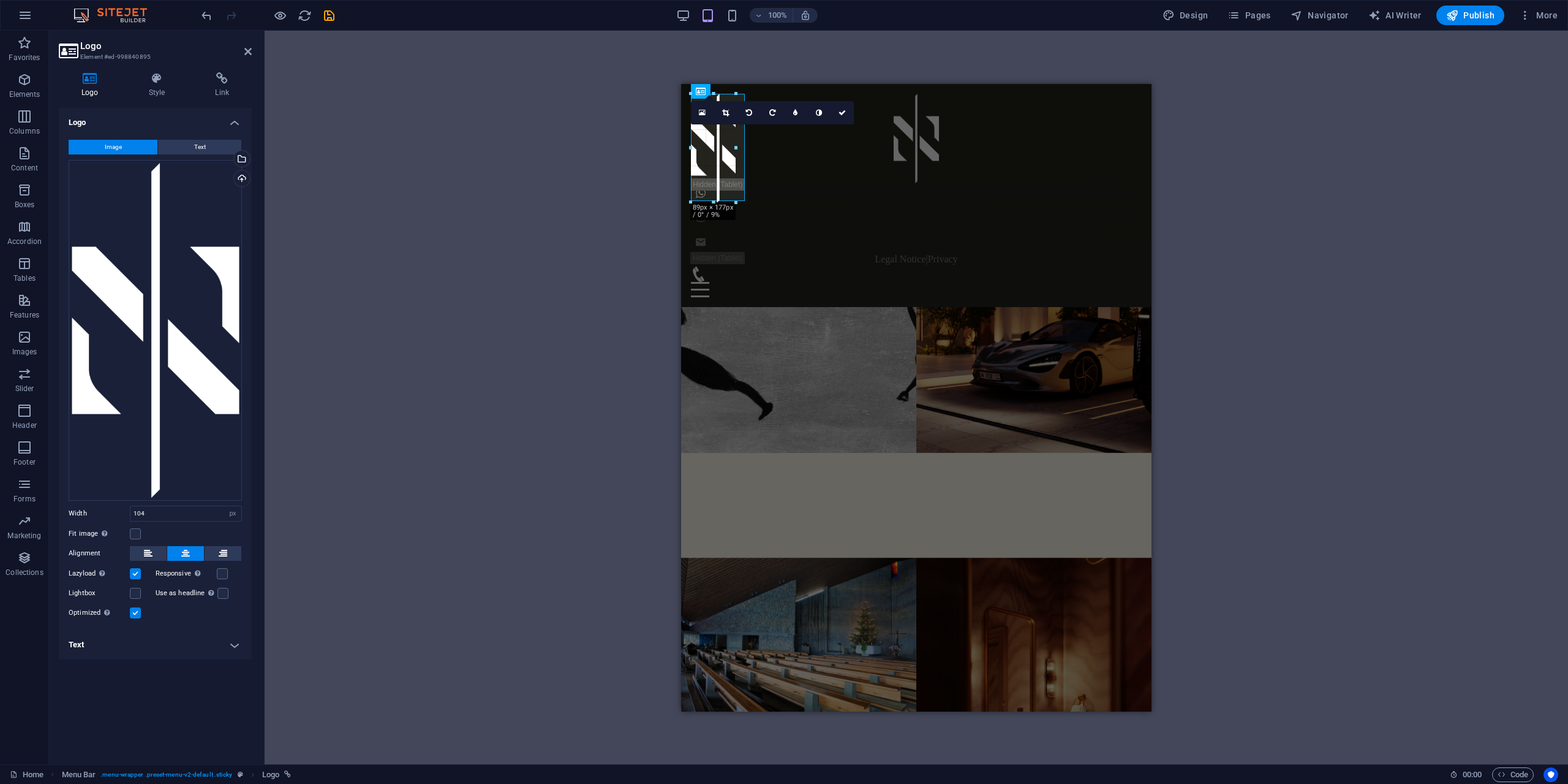
drag, startPoint x: 723, startPoint y: 220, endPoint x: 724, endPoint y: 182, distance: 38.0
drag, startPoint x: 713, startPoint y: 183, endPoint x: 713, endPoint y: 171, distance: 12.0
type input "63"
click at [580, 258] on div "H2 Banner Grid Banner Grid Container Container H2 Container H1 Container Banner…" at bounding box center [916, 397] width 1303 height 733
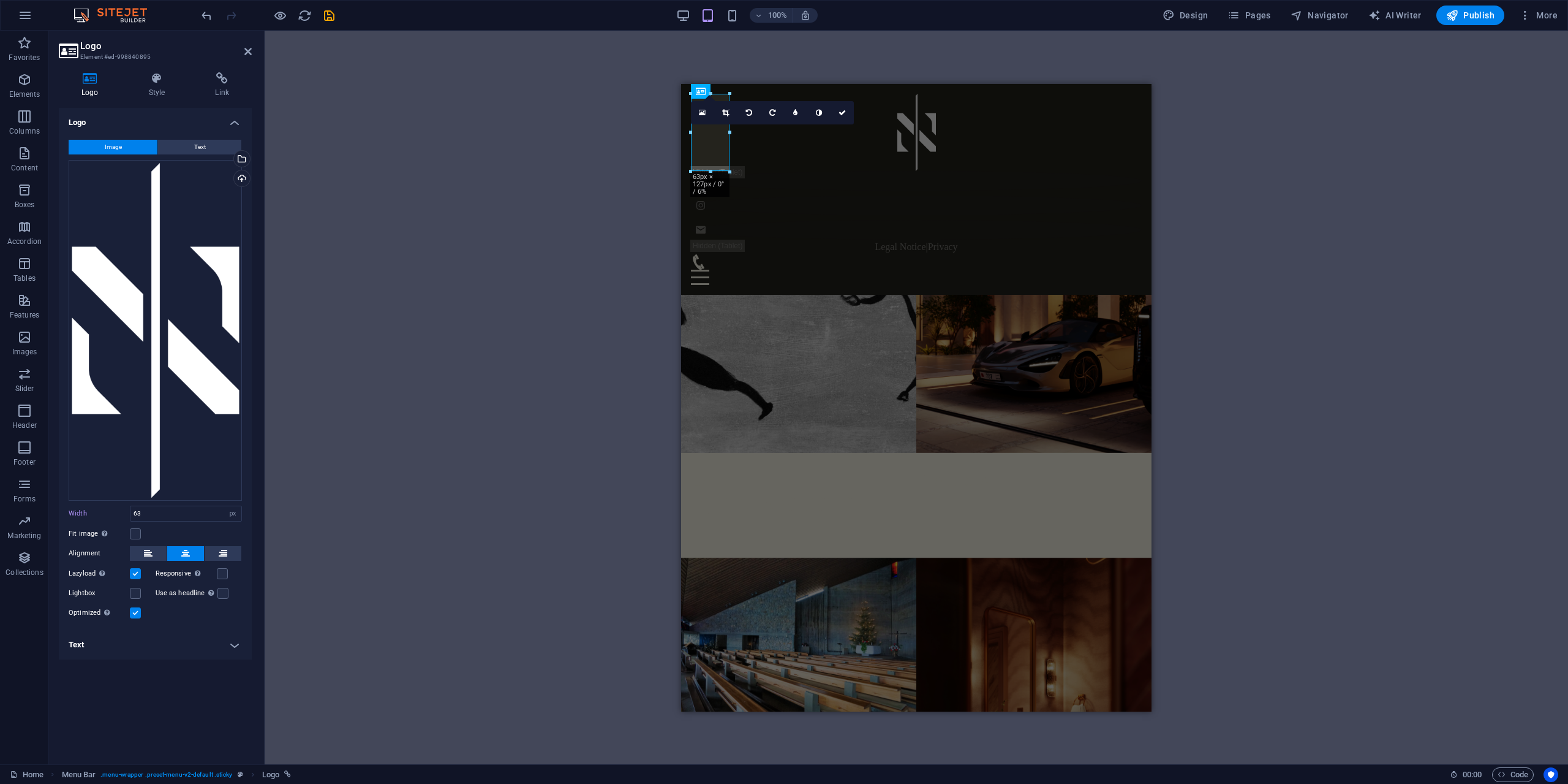
drag, startPoint x: 484, startPoint y: 303, endPoint x: 453, endPoint y: 261, distance: 52.2
click at [484, 302] on div "H2 Banner Grid Banner Grid Container Container H2 Container H1 Container Banner…" at bounding box center [916, 397] width 1303 height 733
click at [252, 49] on aside "Logo Element #ed-998840895 Logo Style Link Logo Image Text Drag files here, cli…" at bounding box center [156, 397] width 216 height 733
click at [246, 55] on icon at bounding box center [247, 51] width 7 height 10
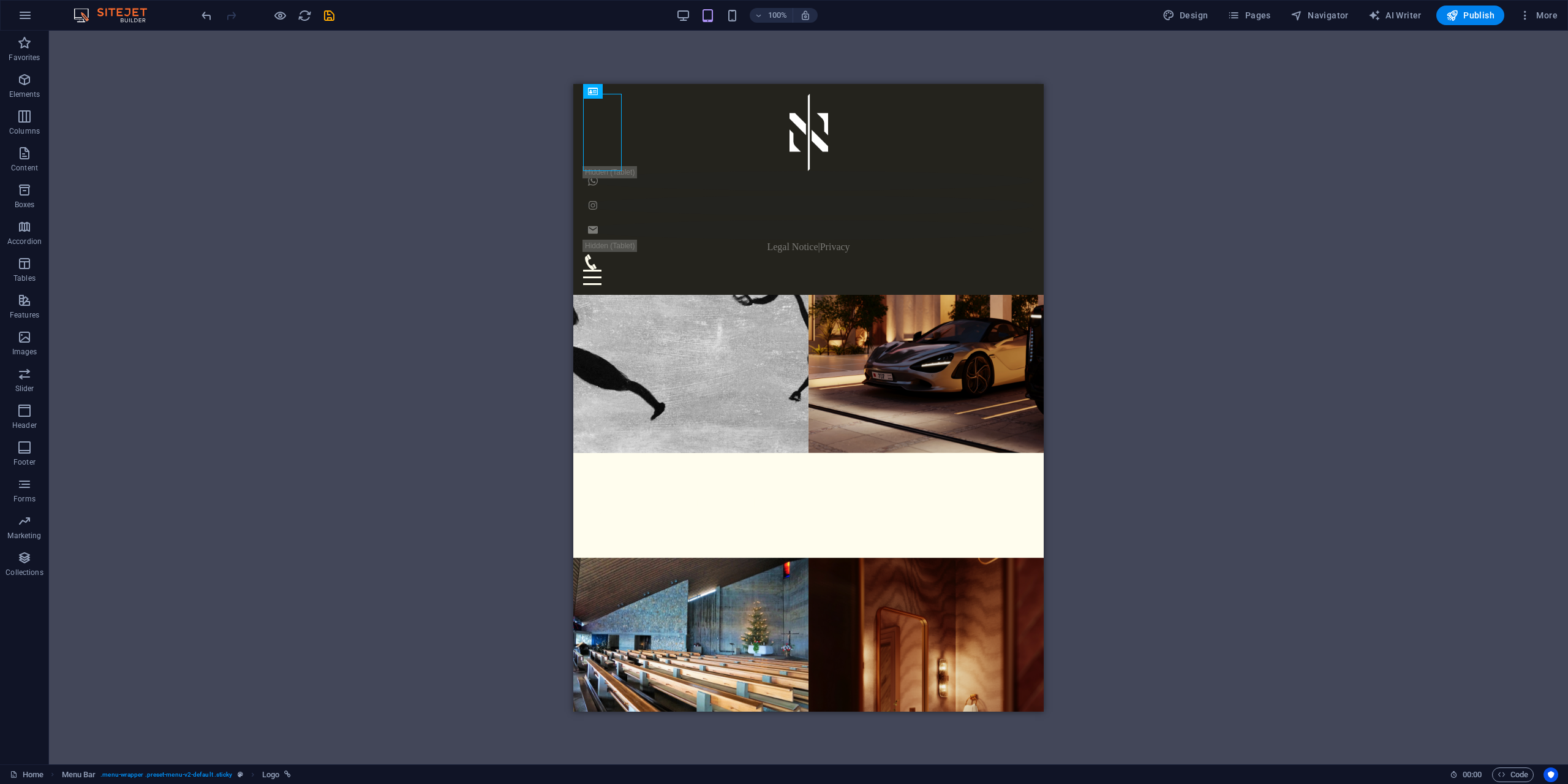
click at [490, 226] on div "H2 Banner Grid Banner Grid Container Container H2 Container H1 Container Banner…" at bounding box center [808, 397] width 1519 height 733
click at [635, 171] on figure at bounding box center [808, 180] width 451 height 20
click at [663, 195] on figure at bounding box center [808, 204] width 451 height 20
click at [695, 219] on figure at bounding box center [808, 229] width 451 height 20
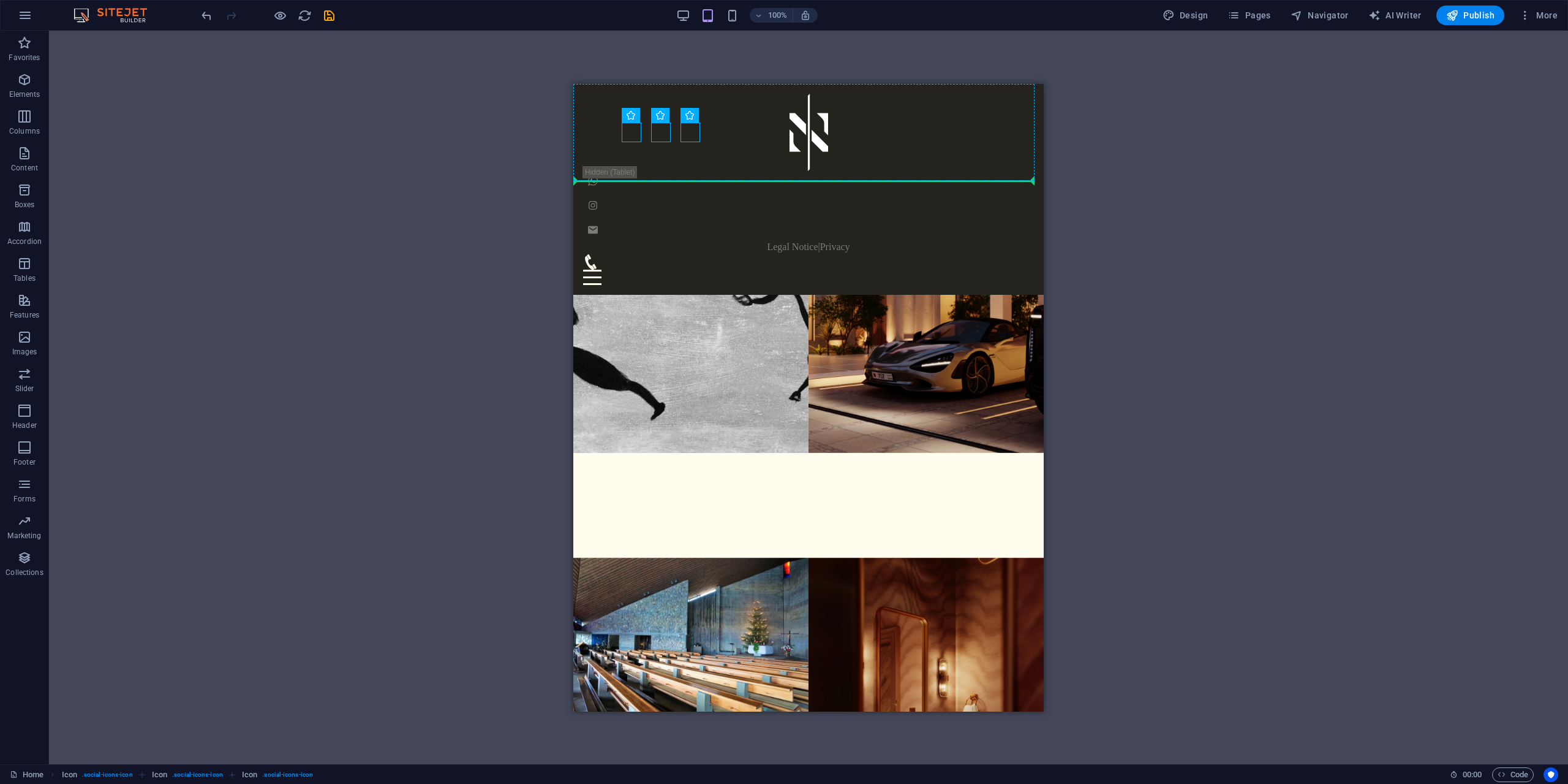
drag, startPoint x: 693, startPoint y: 133, endPoint x: 746, endPoint y: 136, distance: 53.1
click at [689, 219] on figure at bounding box center [808, 229] width 451 height 20
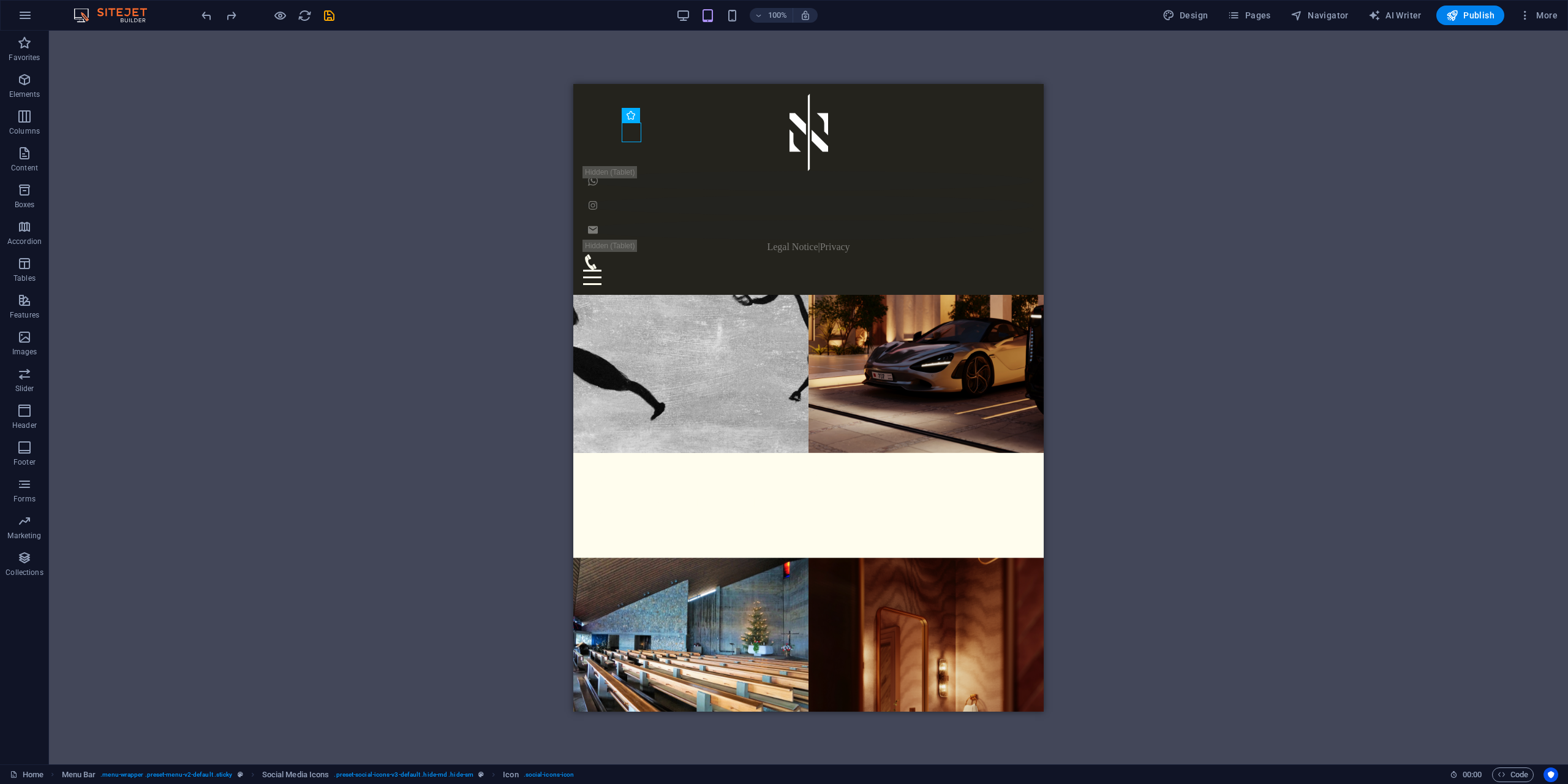
click at [1262, 128] on div "H2 Banner Grid Banner Grid Container Container H2 Container H1 Container Banner…" at bounding box center [808, 397] width 1519 height 733
click at [736, 22] on icon "button" at bounding box center [731, 15] width 14 height 14
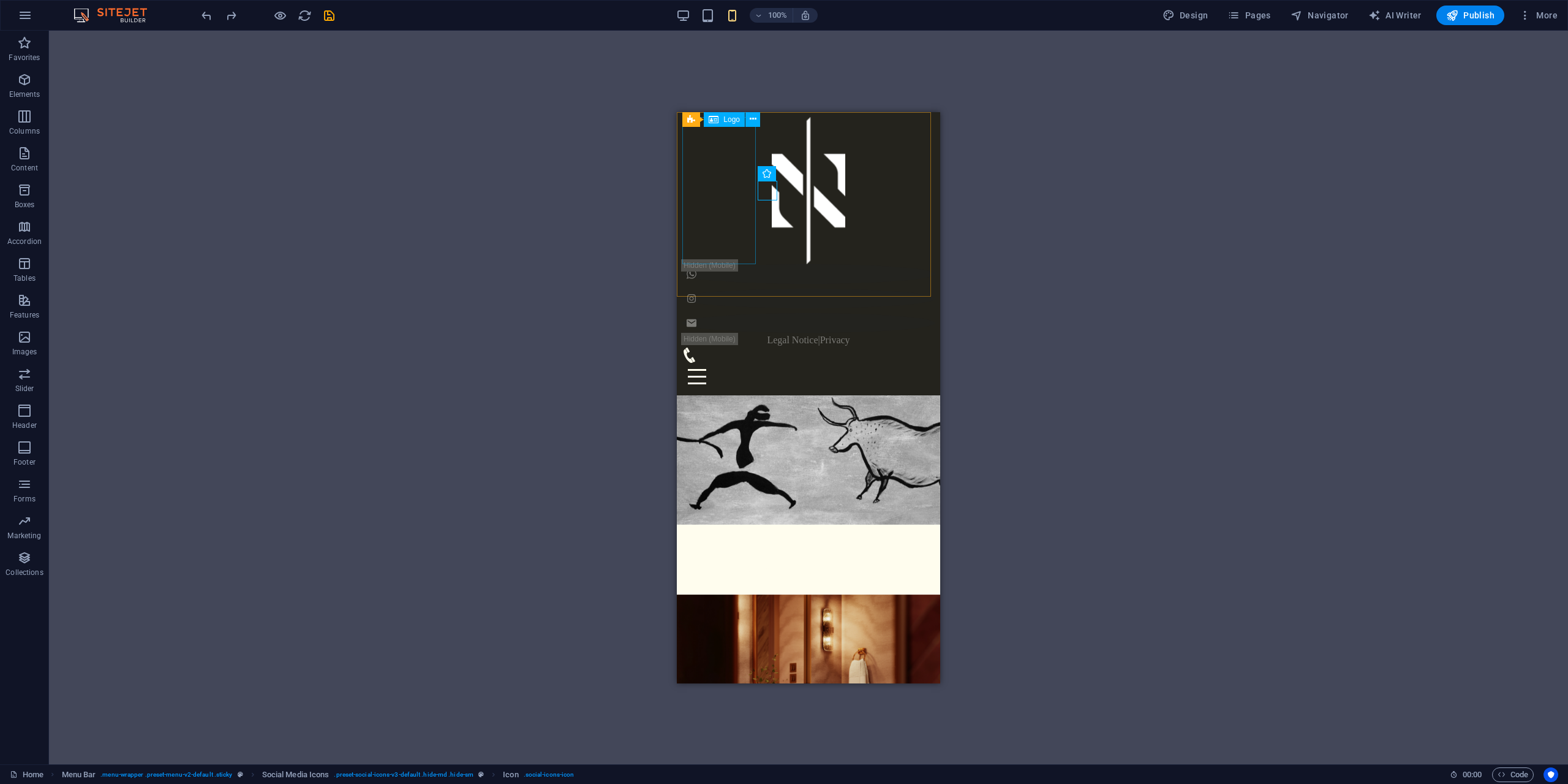
click at [722, 209] on div at bounding box center [808, 190] width 253 height 147
click at [734, 227] on div at bounding box center [808, 190] width 253 height 147
select select "px"
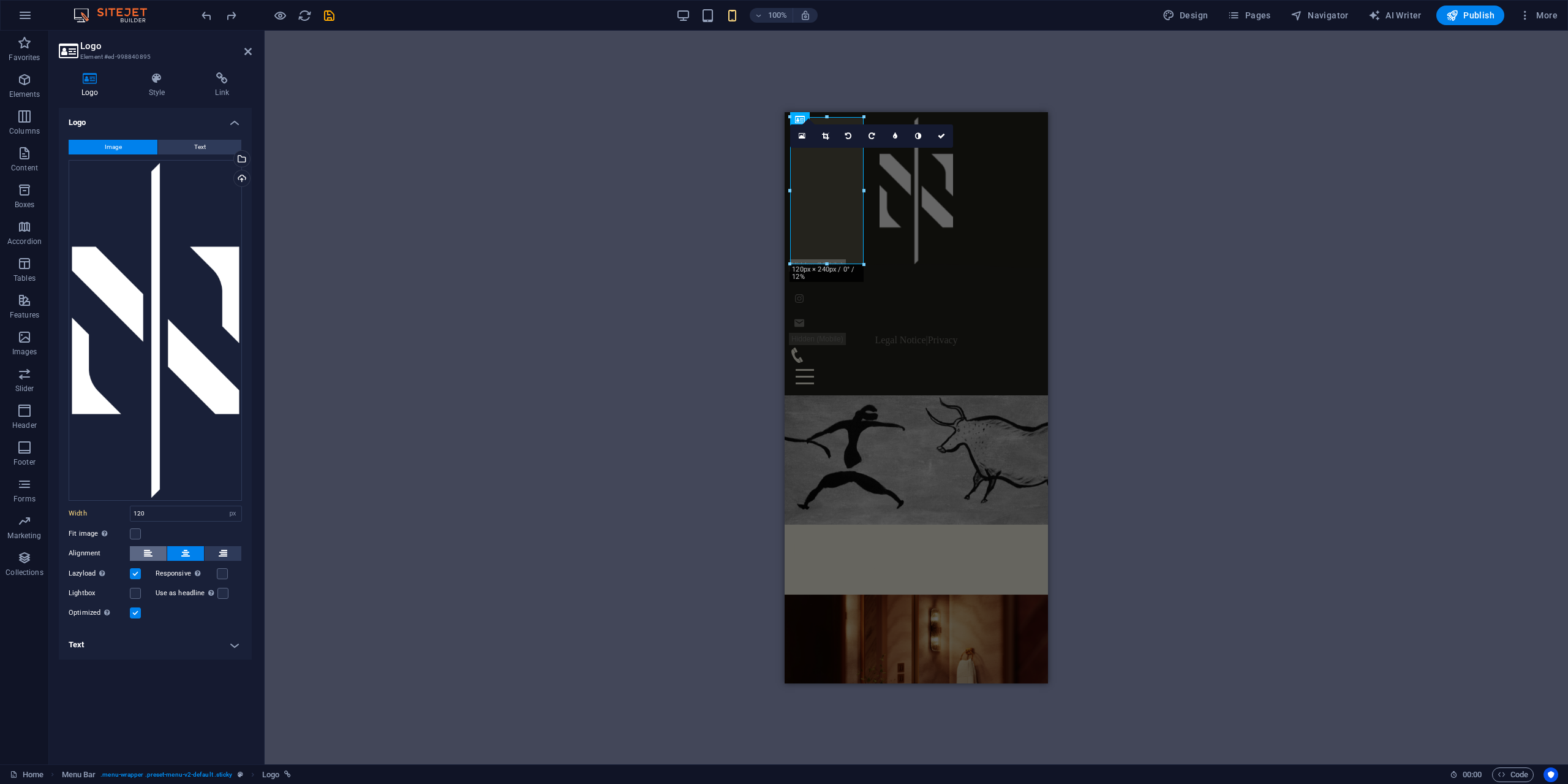
click at [137, 551] on button at bounding box center [148, 554] width 36 height 15
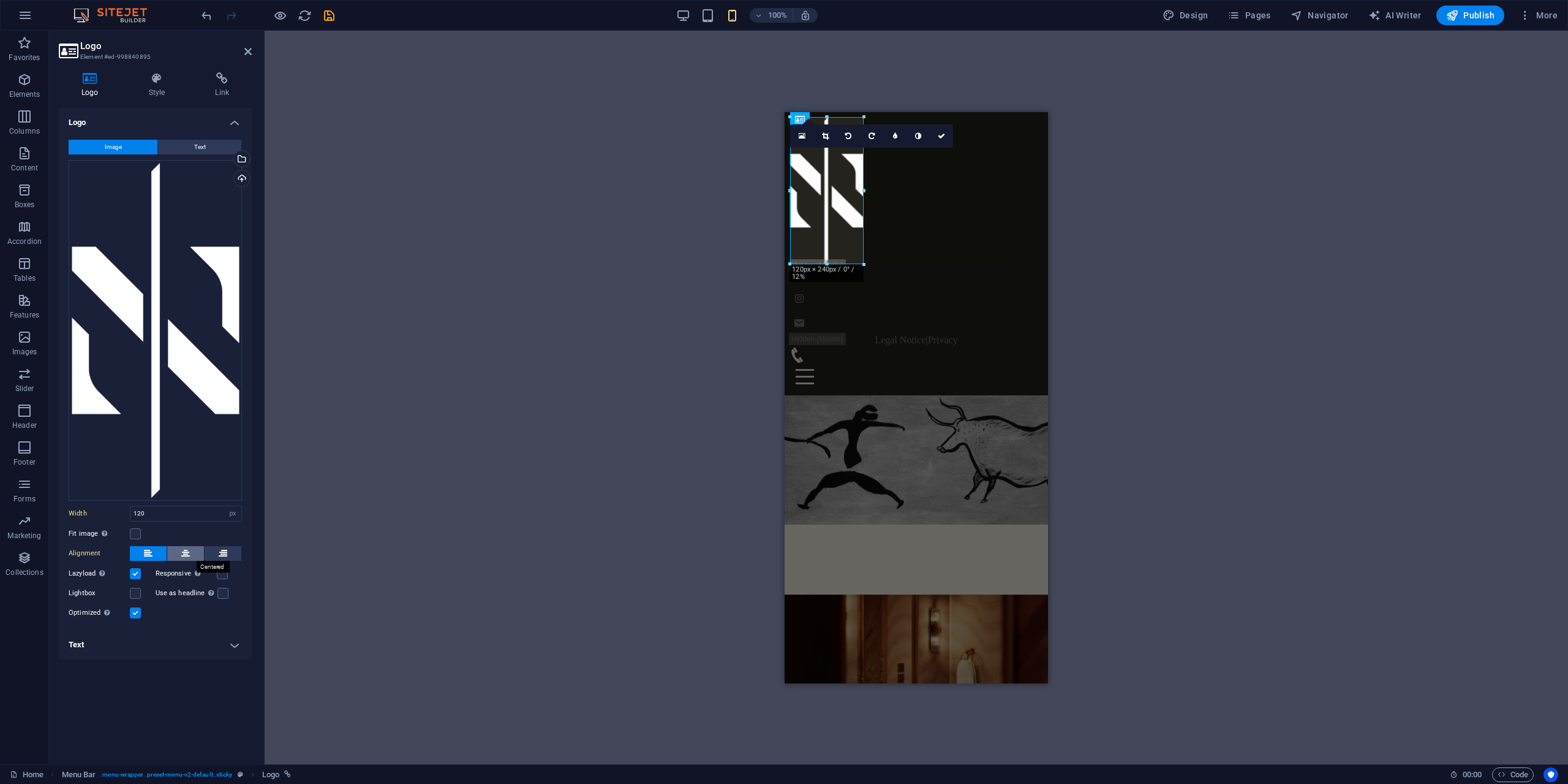
click at [179, 551] on button at bounding box center [185, 554] width 36 height 15
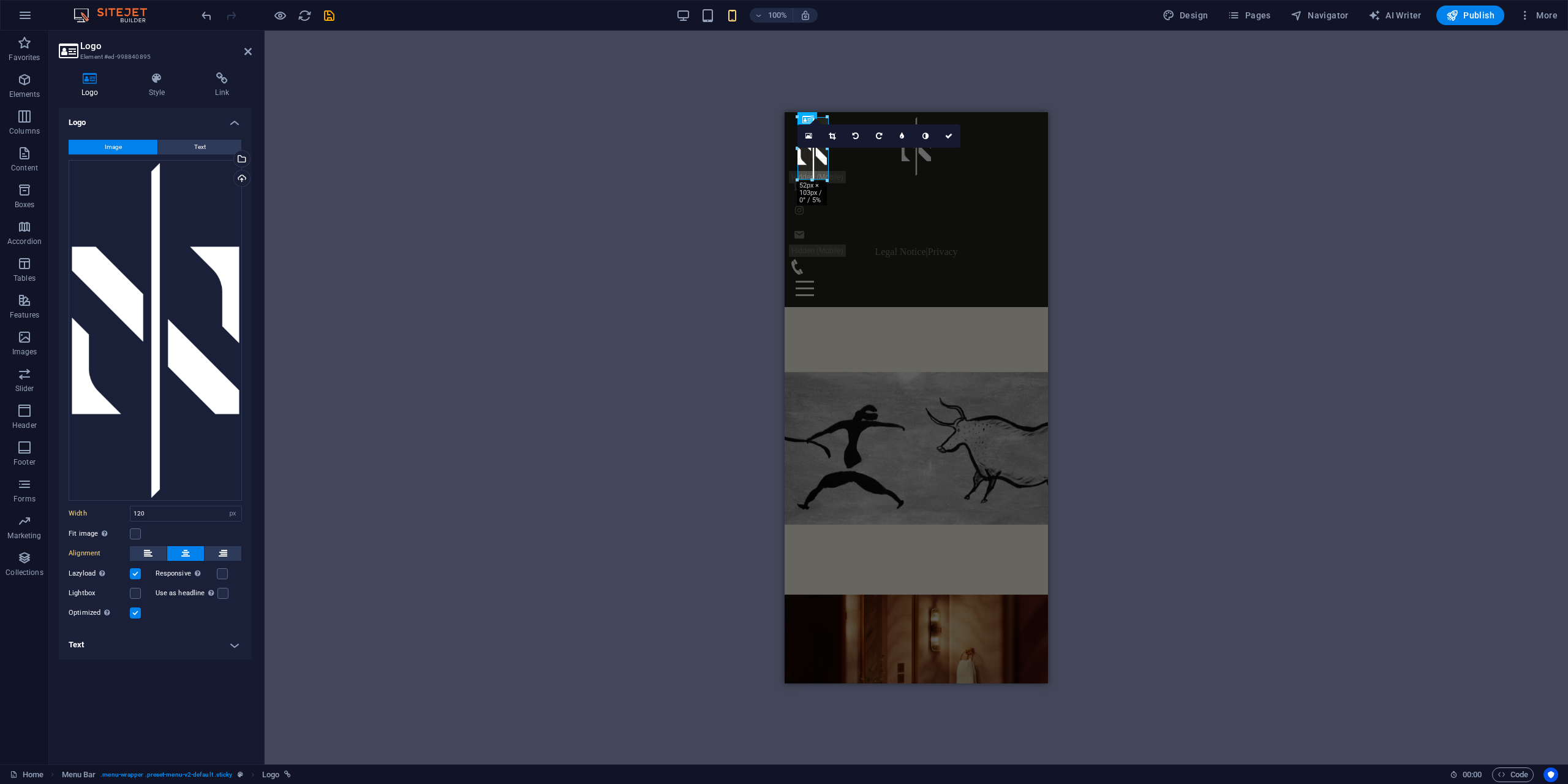
drag, startPoint x: 824, startPoint y: 264, endPoint x: 826, endPoint y: 176, distance: 88.0
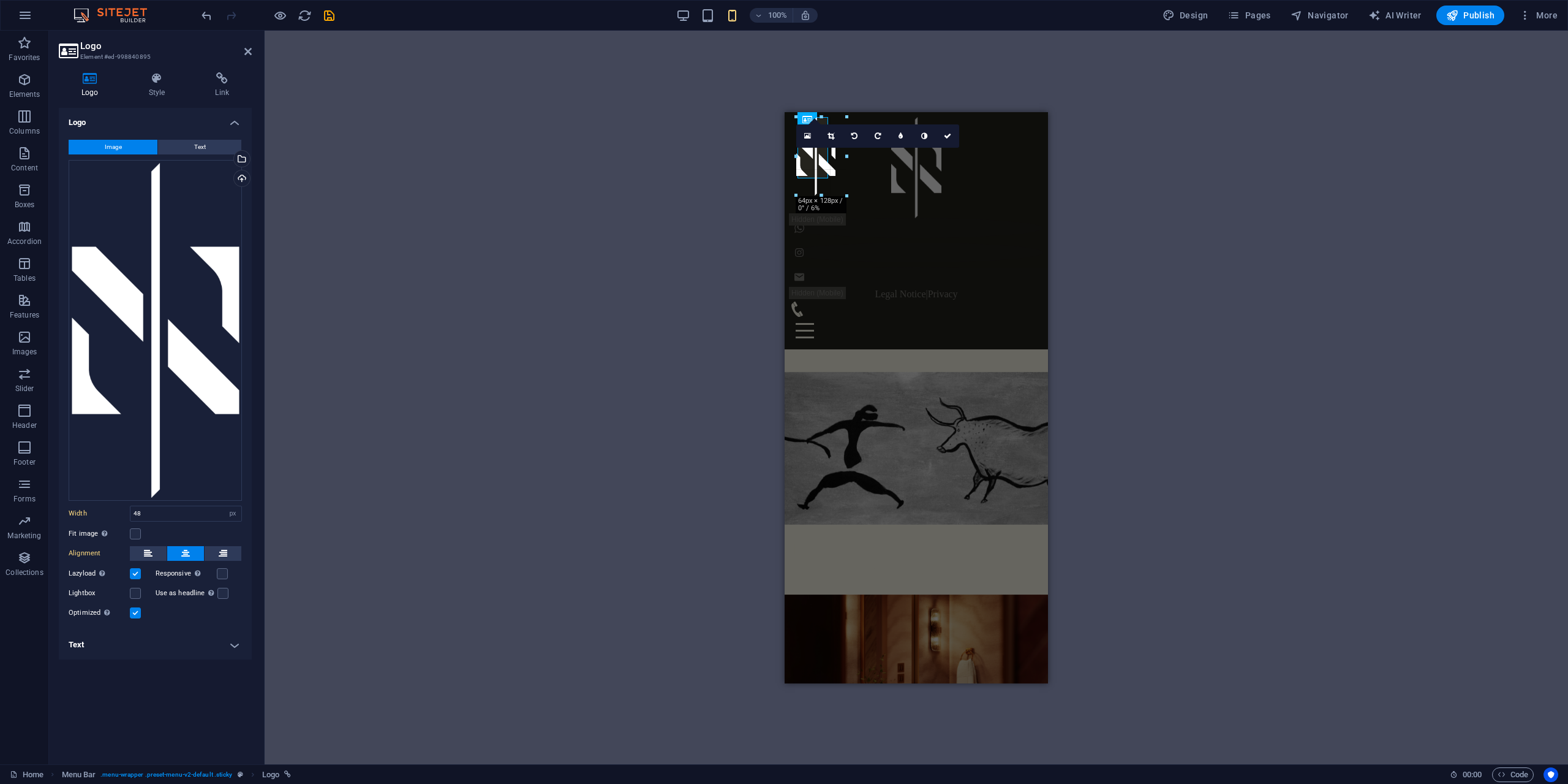
drag, startPoint x: 816, startPoint y: 176, endPoint x: 826, endPoint y: 218, distance: 43.2
type input "80"
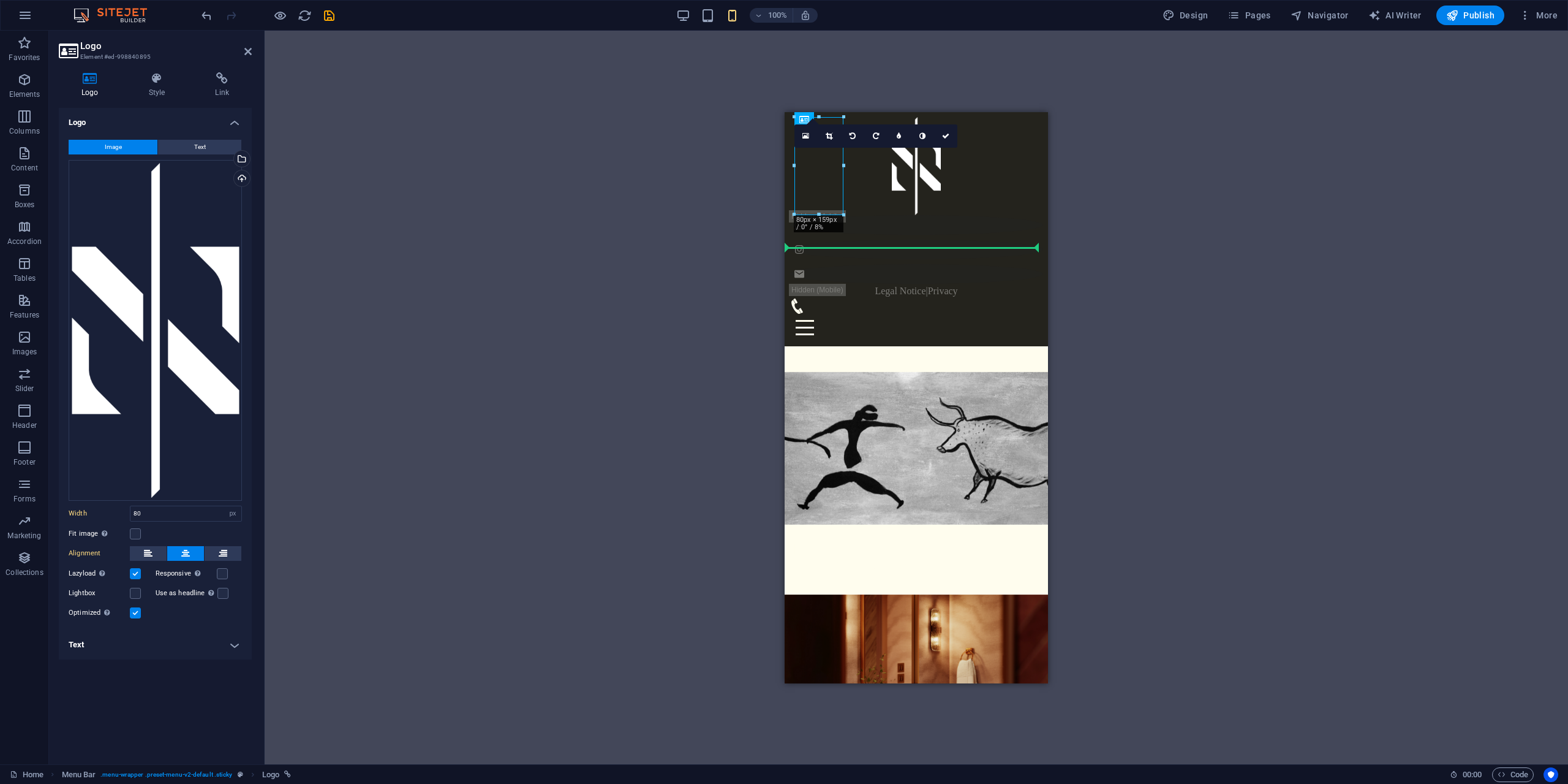
drag, startPoint x: 838, startPoint y: 180, endPoint x: 916, endPoint y: 200, distance: 80.5
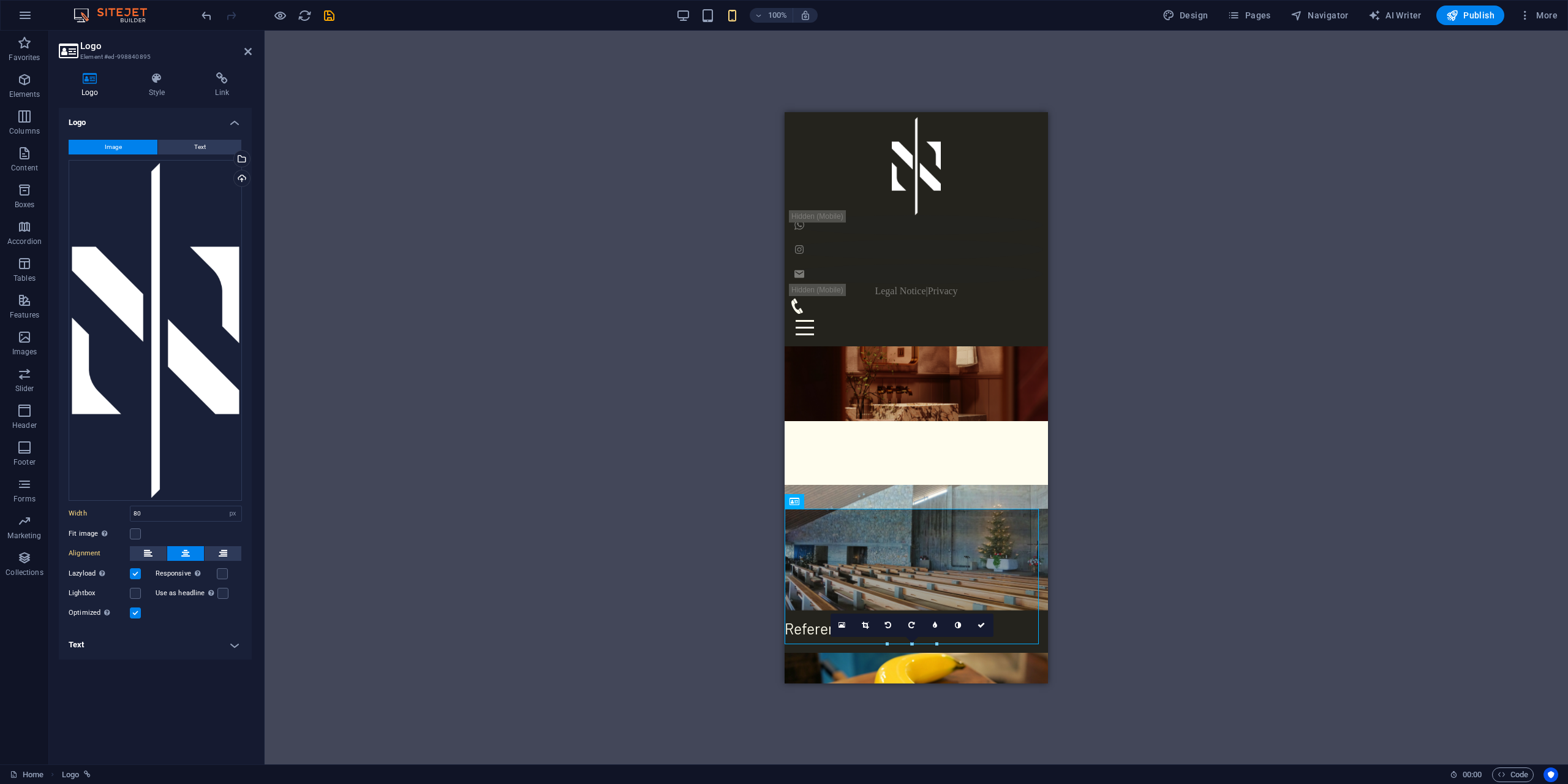
scroll to position [228, 0]
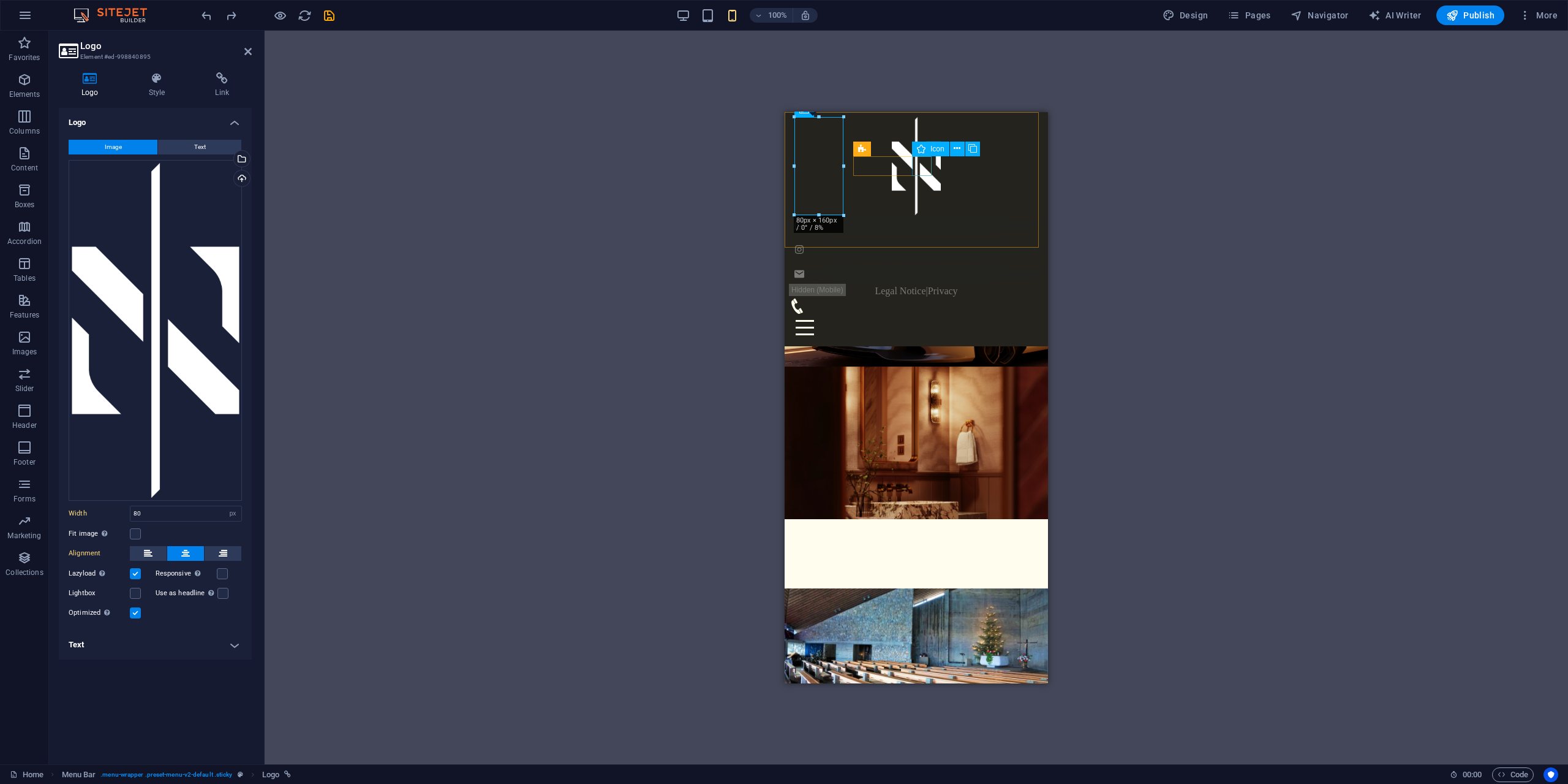
click at [921, 263] on figure at bounding box center [916, 273] width 253 height 20
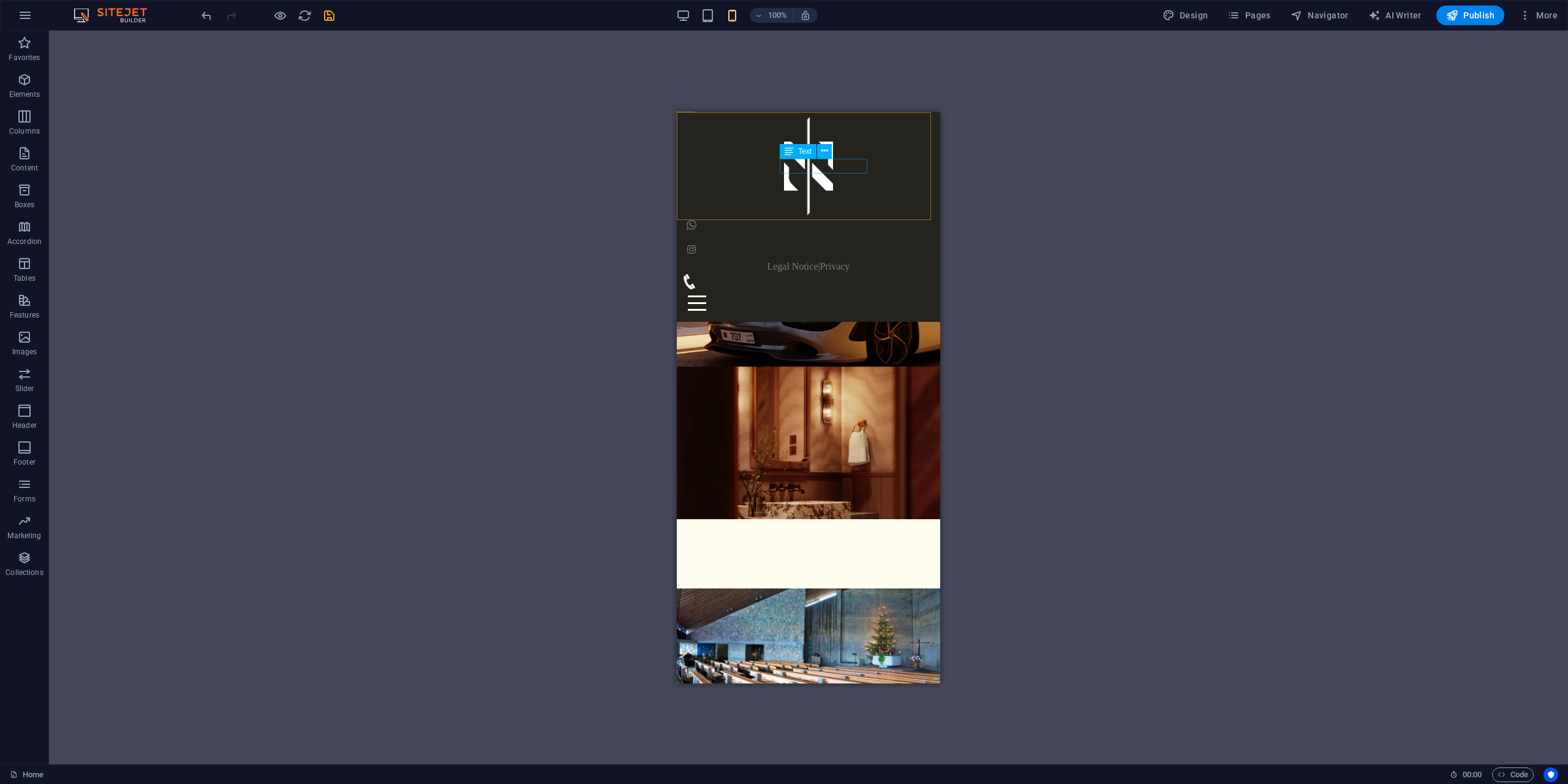
click at [835, 258] on div "Legal Notice | Privacy" at bounding box center [808, 266] width 253 height 15
click at [880, 258] on figure at bounding box center [803, 266] width 244 height 16
click at [774, 239] on figure at bounding box center [808, 249] width 253 height 20
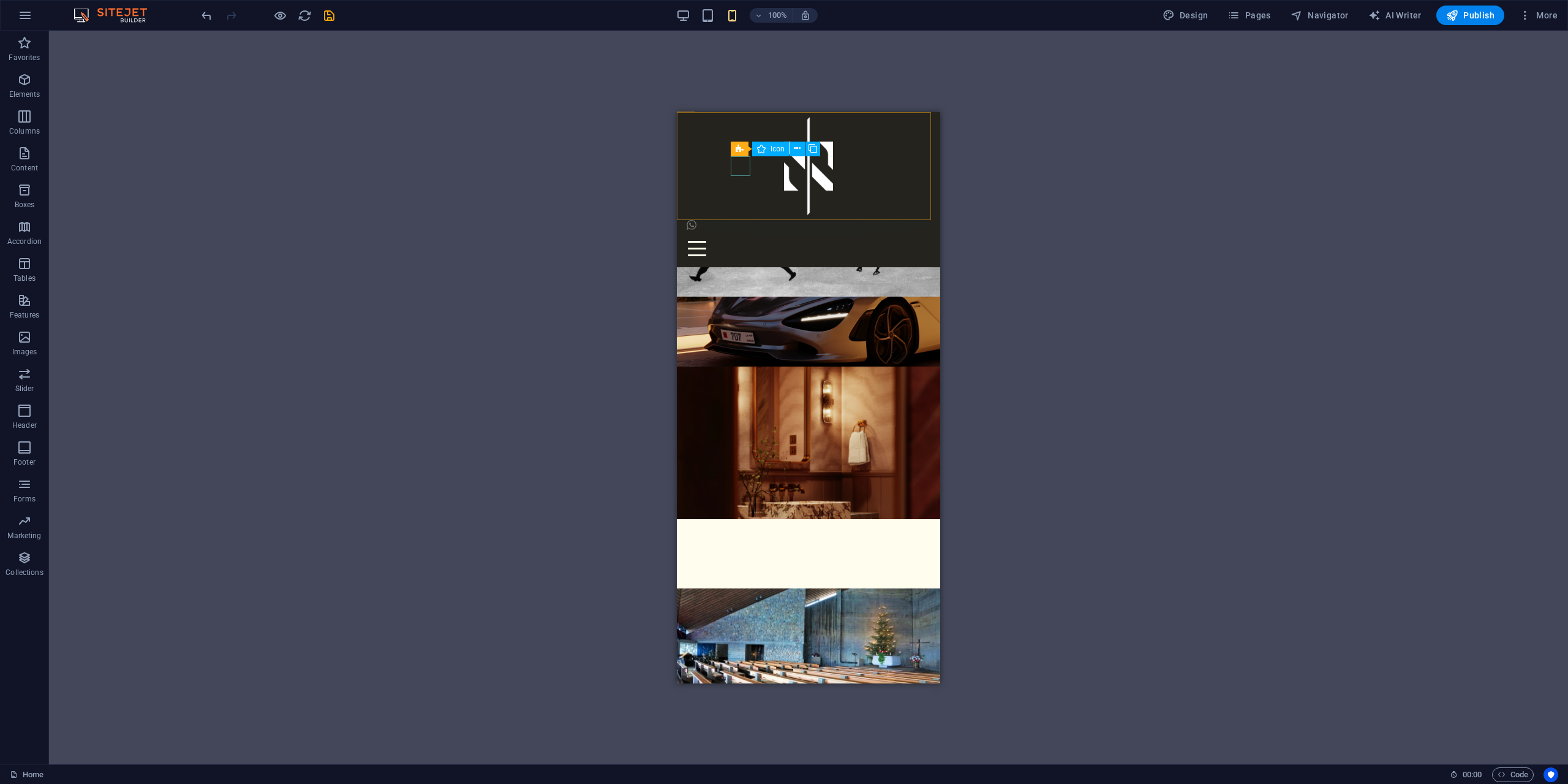
click at [744, 214] on figure at bounding box center [808, 224] width 253 height 20
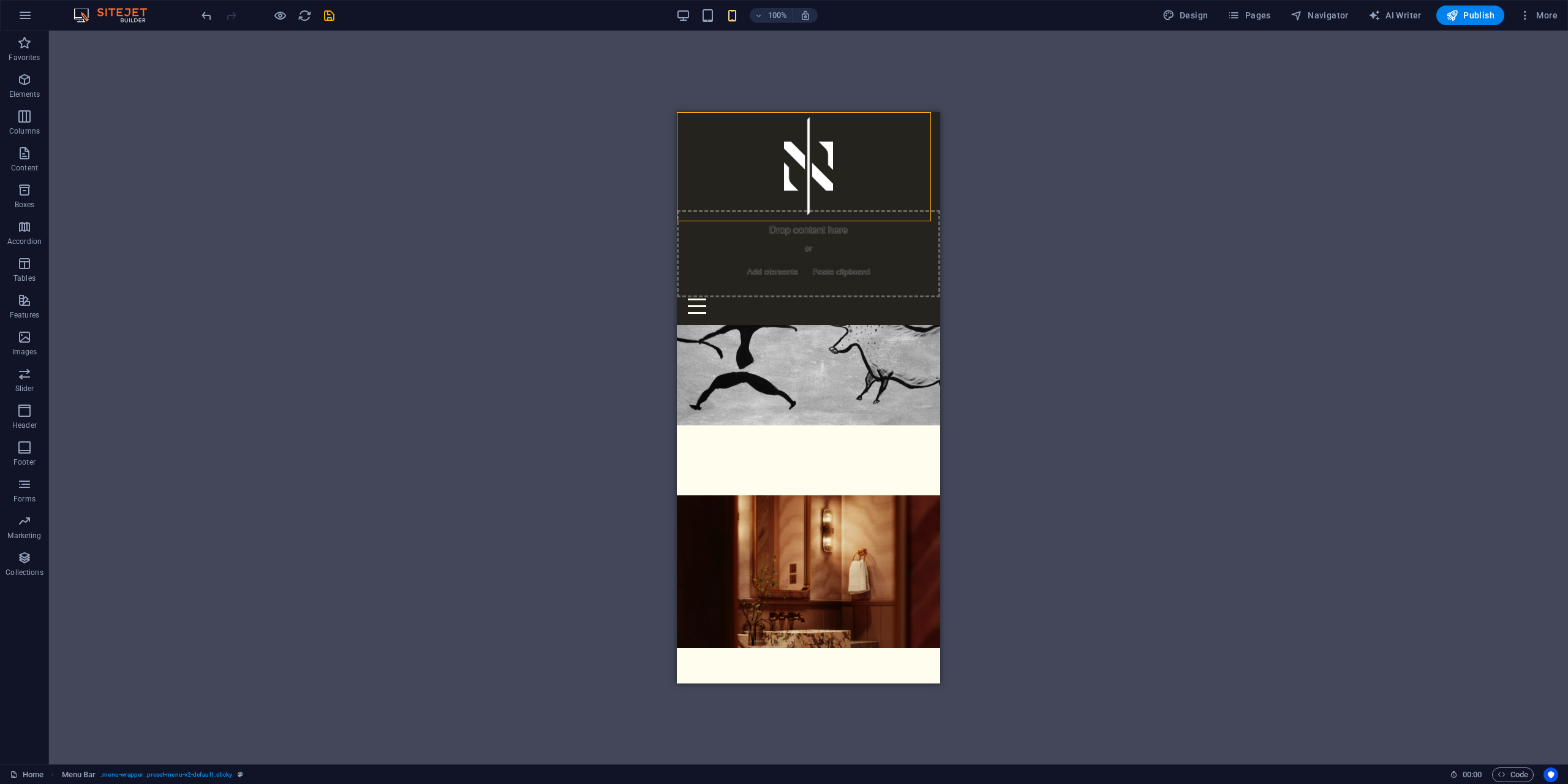
scroll to position [0, 0]
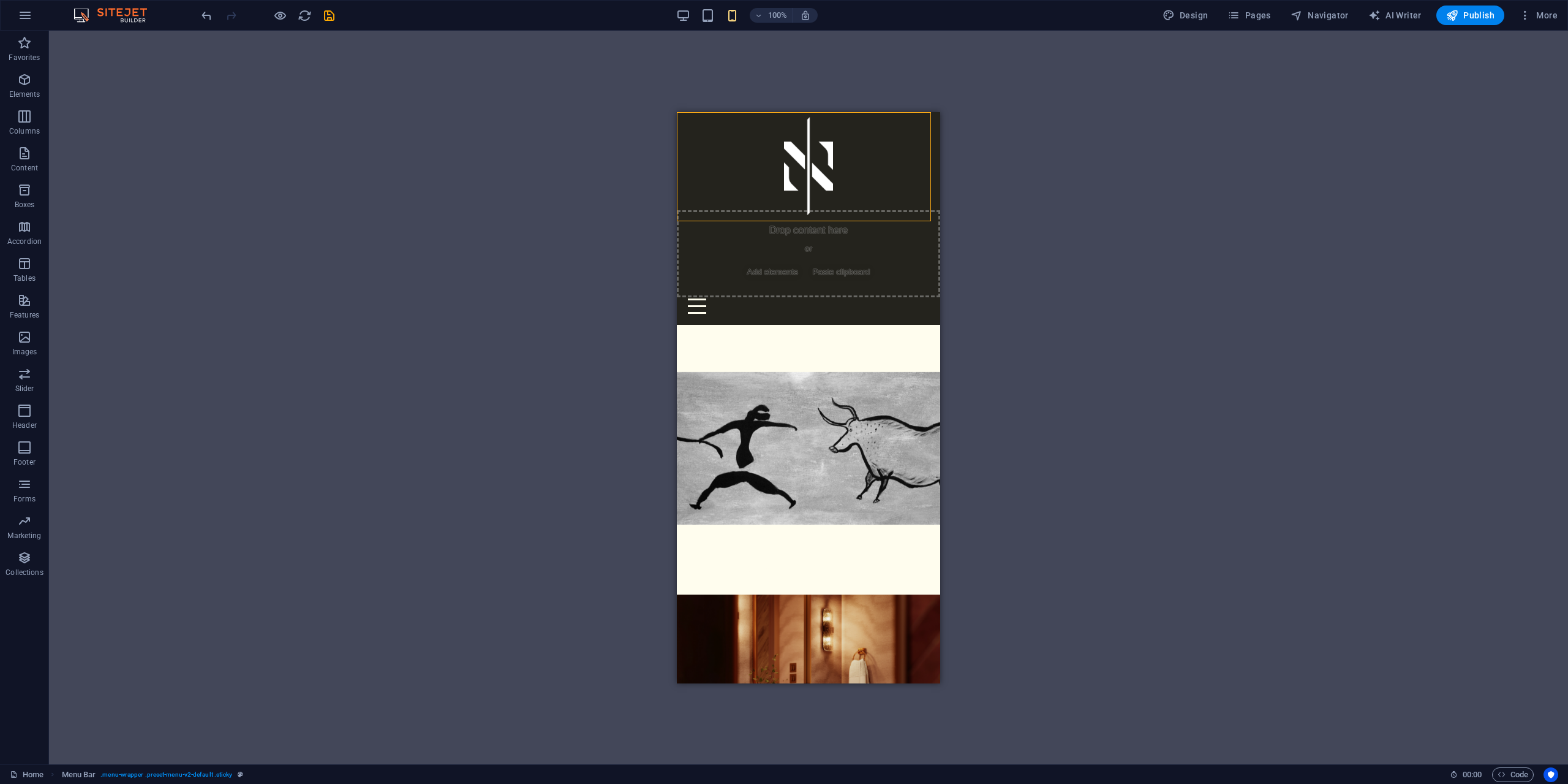
drag, startPoint x: 706, startPoint y: 169, endPoint x: 813, endPoint y: 180, distance: 107.6
click at [814, 171] on header "Home About Night Shade Design Designs Services References Contact Drop content …" at bounding box center [808, 218] width 263 height 213
click at [808, 263] on span "Paste clipboard" at bounding box center [841, 272] width 67 height 17
click at [711, 169] on div at bounding box center [808, 166] width 253 height 98
click at [803, 263] on span "Add elements" at bounding box center [772, 272] width 60 height 17
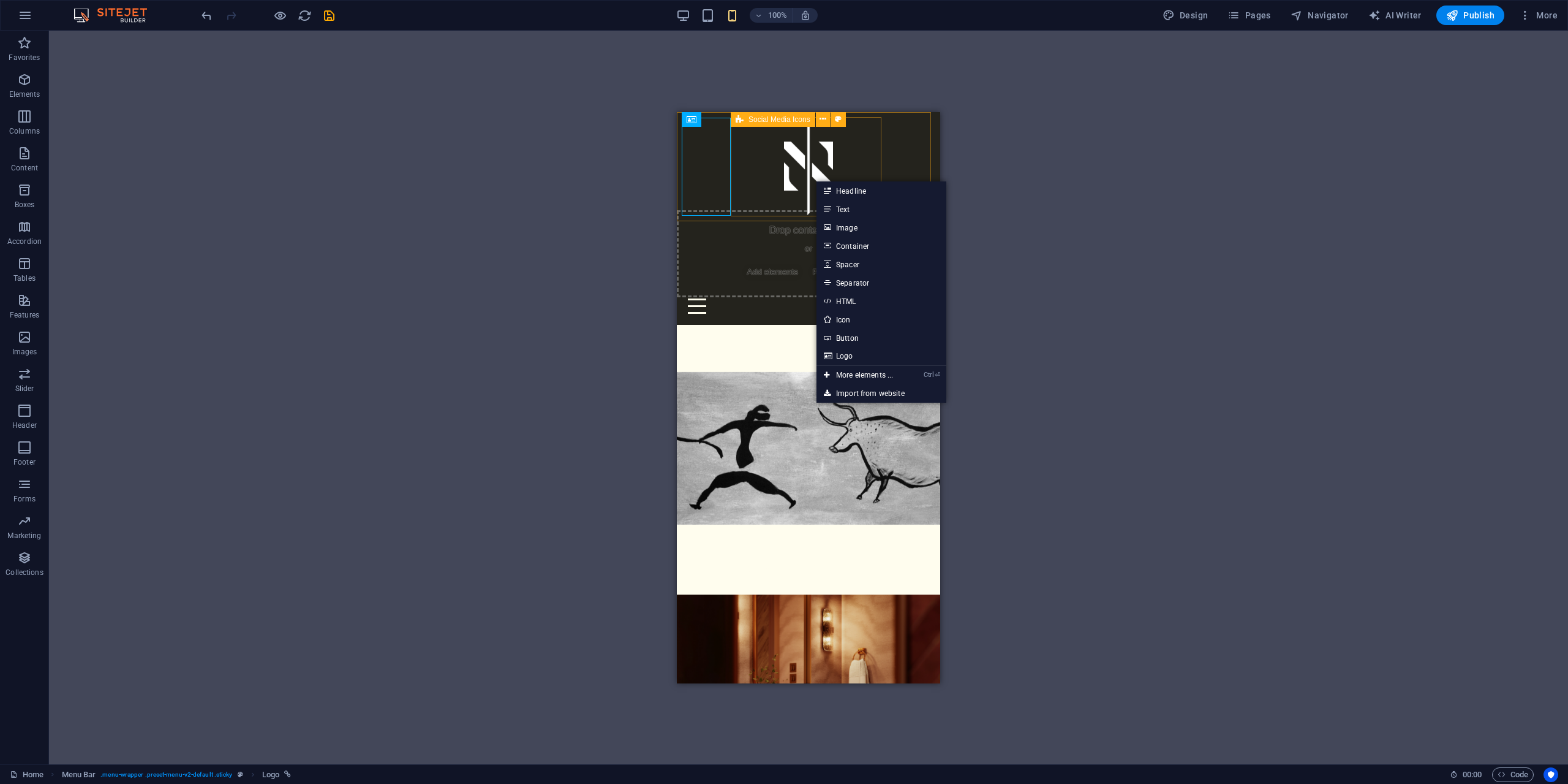
click at [803, 263] on span "Add elements" at bounding box center [772, 272] width 60 height 17
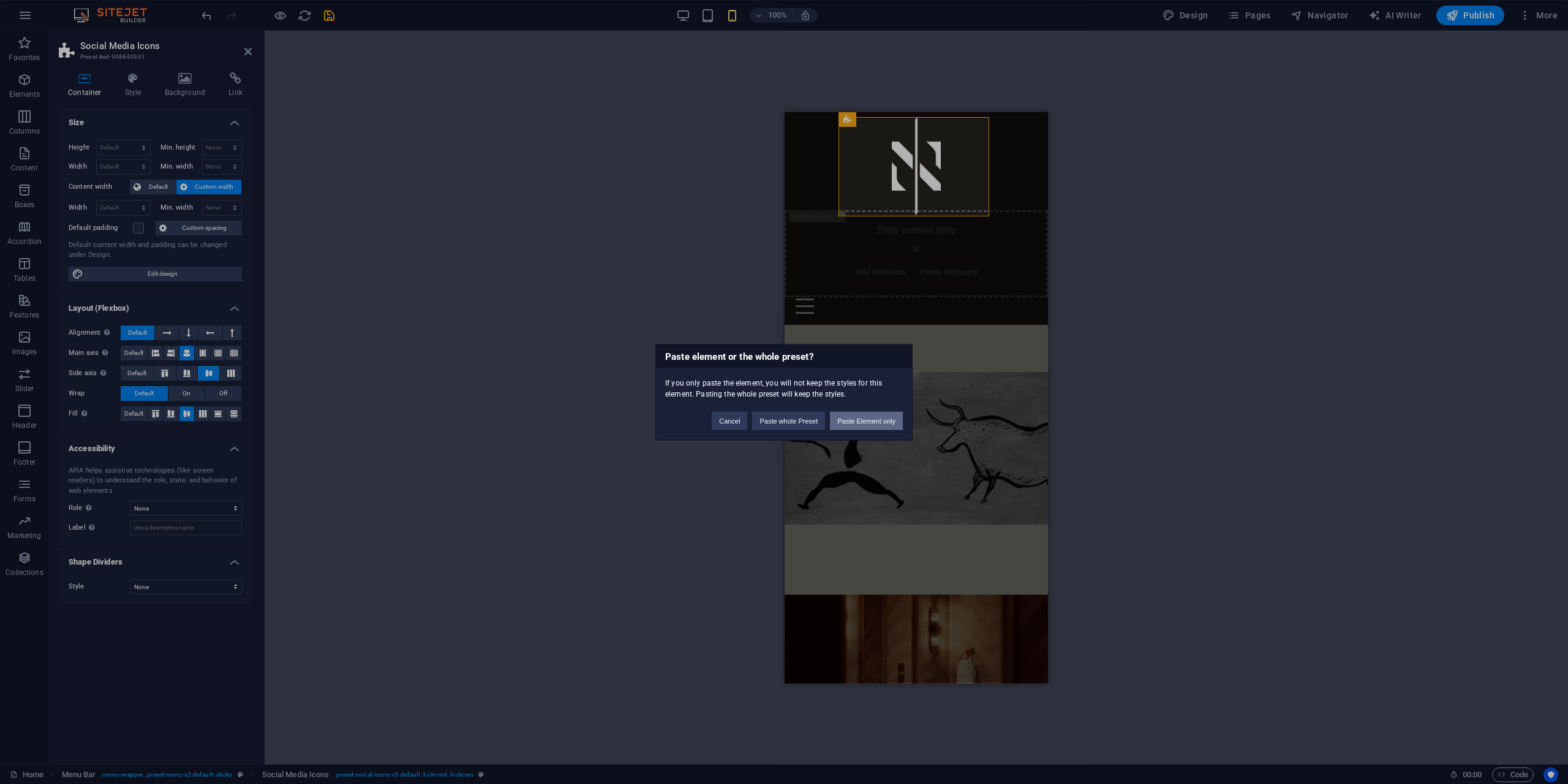
click at [863, 418] on button "Paste Element only" at bounding box center [866, 421] width 73 height 18
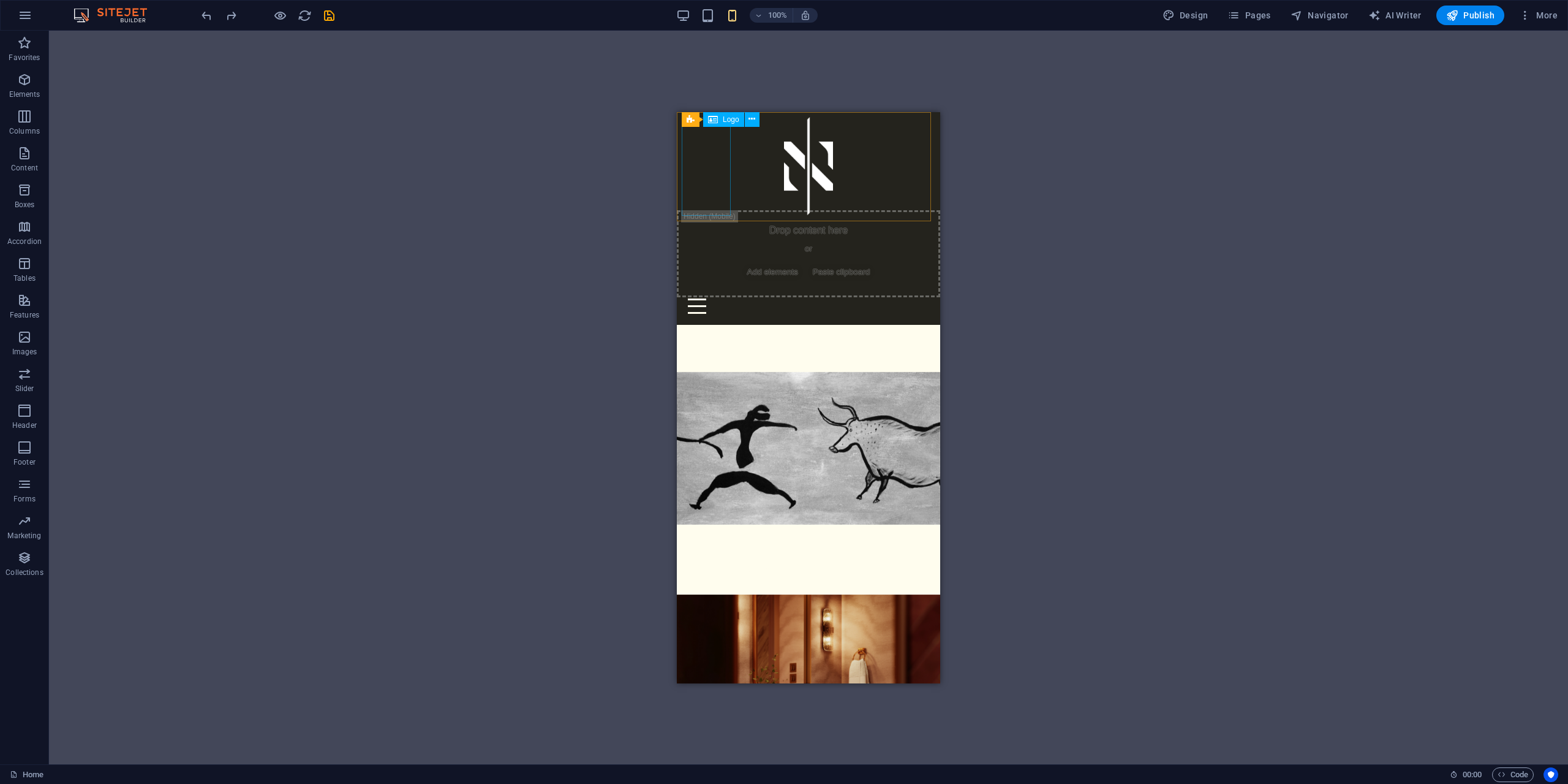
click at [702, 187] on div at bounding box center [808, 166] width 253 height 98
drag, startPoint x: 709, startPoint y: 161, endPoint x: 809, endPoint y: 170, distance: 100.4
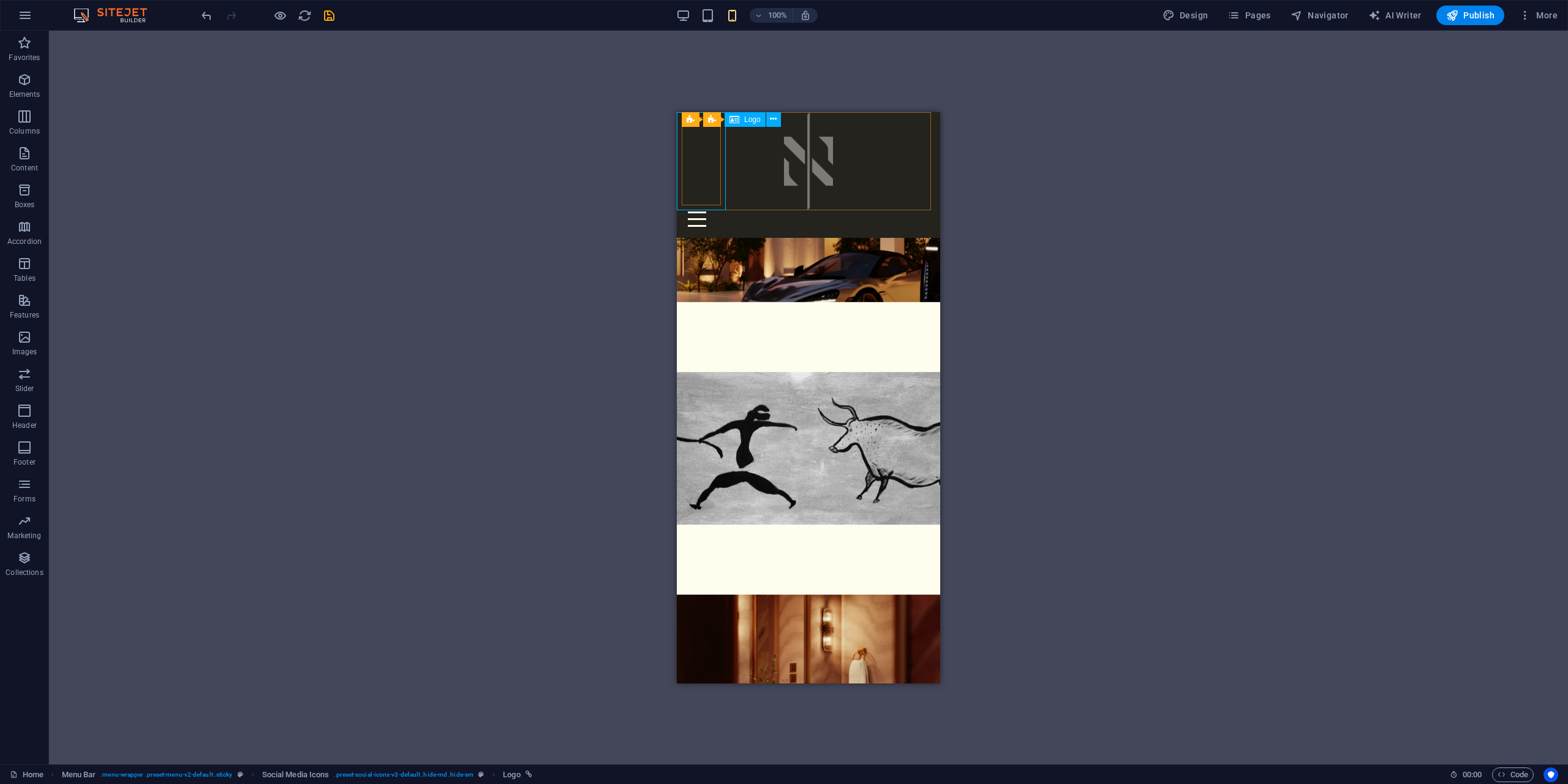
click at [712, 173] on div at bounding box center [808, 161] width 263 height 98
click at [779, 204] on div "Menu" at bounding box center [808, 218] width 253 height 27
click at [758, 204] on div "Menu" at bounding box center [808, 218] width 253 height 27
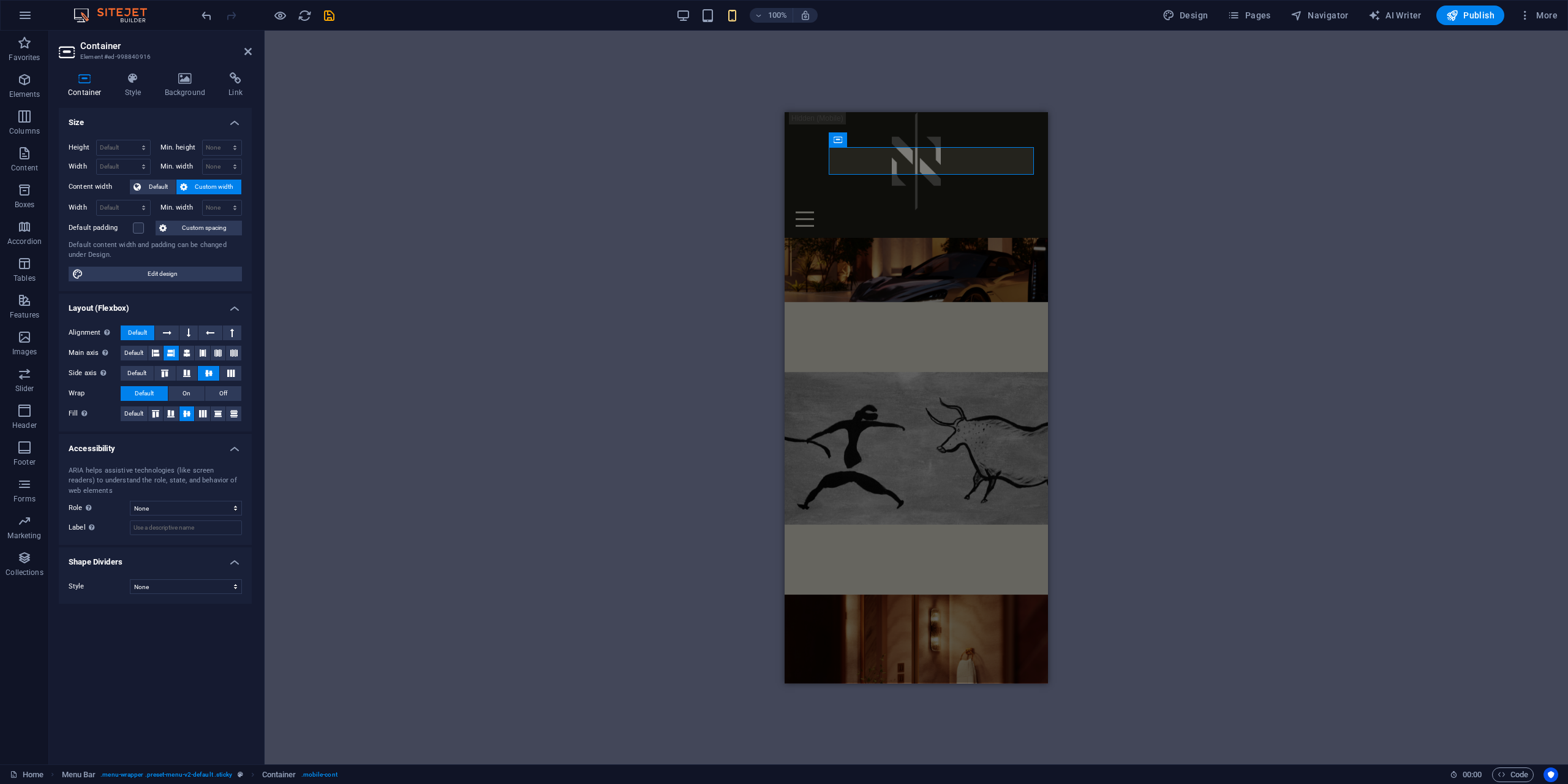
click at [573, 183] on div "H2 Banner Grid Banner Grid Container Container Banner Grid Container H2 Contain…" at bounding box center [916, 397] width 1303 height 733
click at [247, 53] on icon at bounding box center [247, 51] width 7 height 10
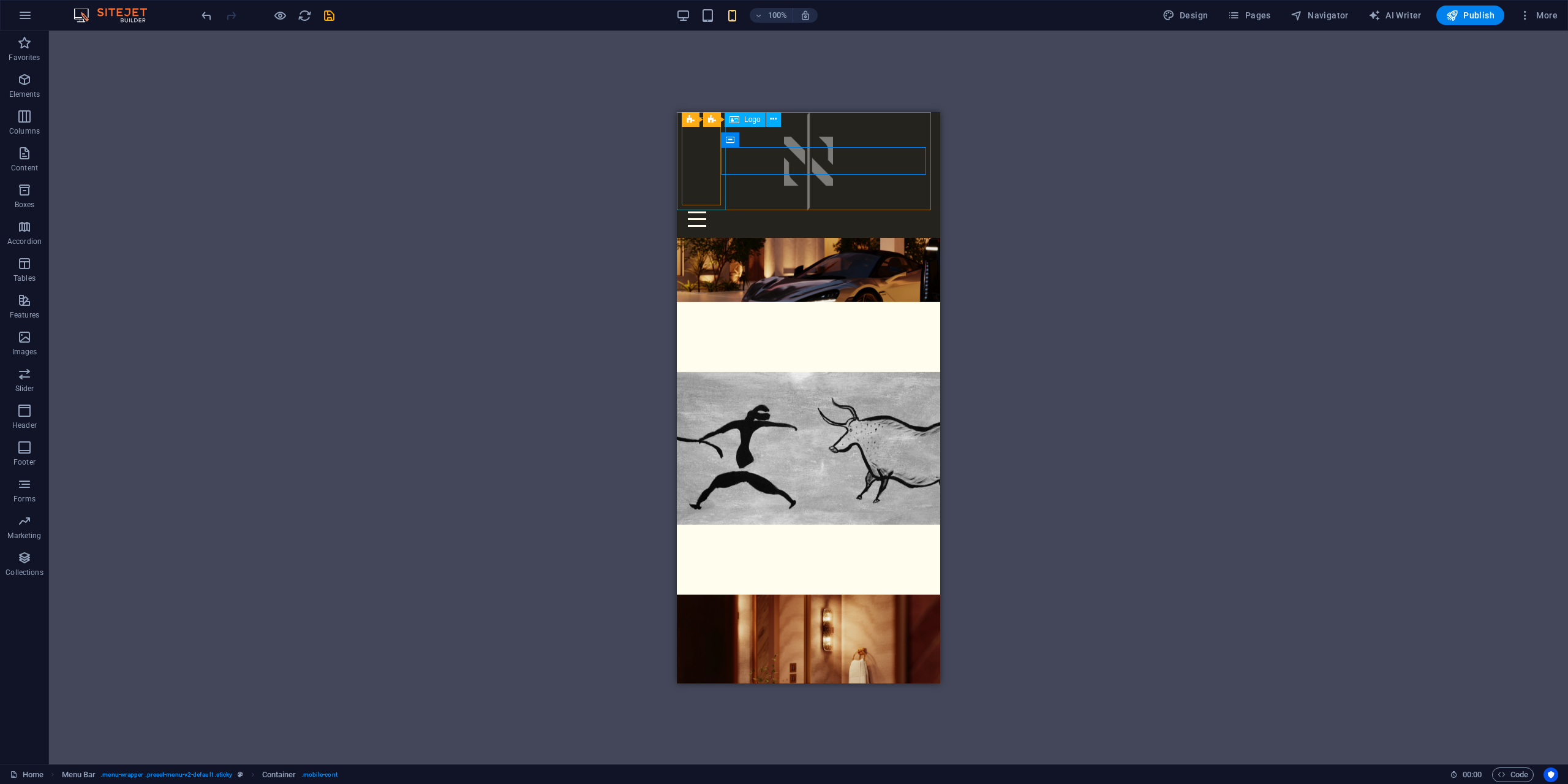
click at [720, 160] on div at bounding box center [808, 161] width 263 height 98
drag, startPoint x: 739, startPoint y: 212, endPoint x: 810, endPoint y: 133, distance: 106.2
click at [1184, 257] on div "H2 Banner Grid Banner Grid Container Container Banner Grid Container H2 Contain…" at bounding box center [808, 397] width 1519 height 733
drag, startPoint x: 700, startPoint y: 170, endPoint x: 722, endPoint y: 164, distance: 22.8
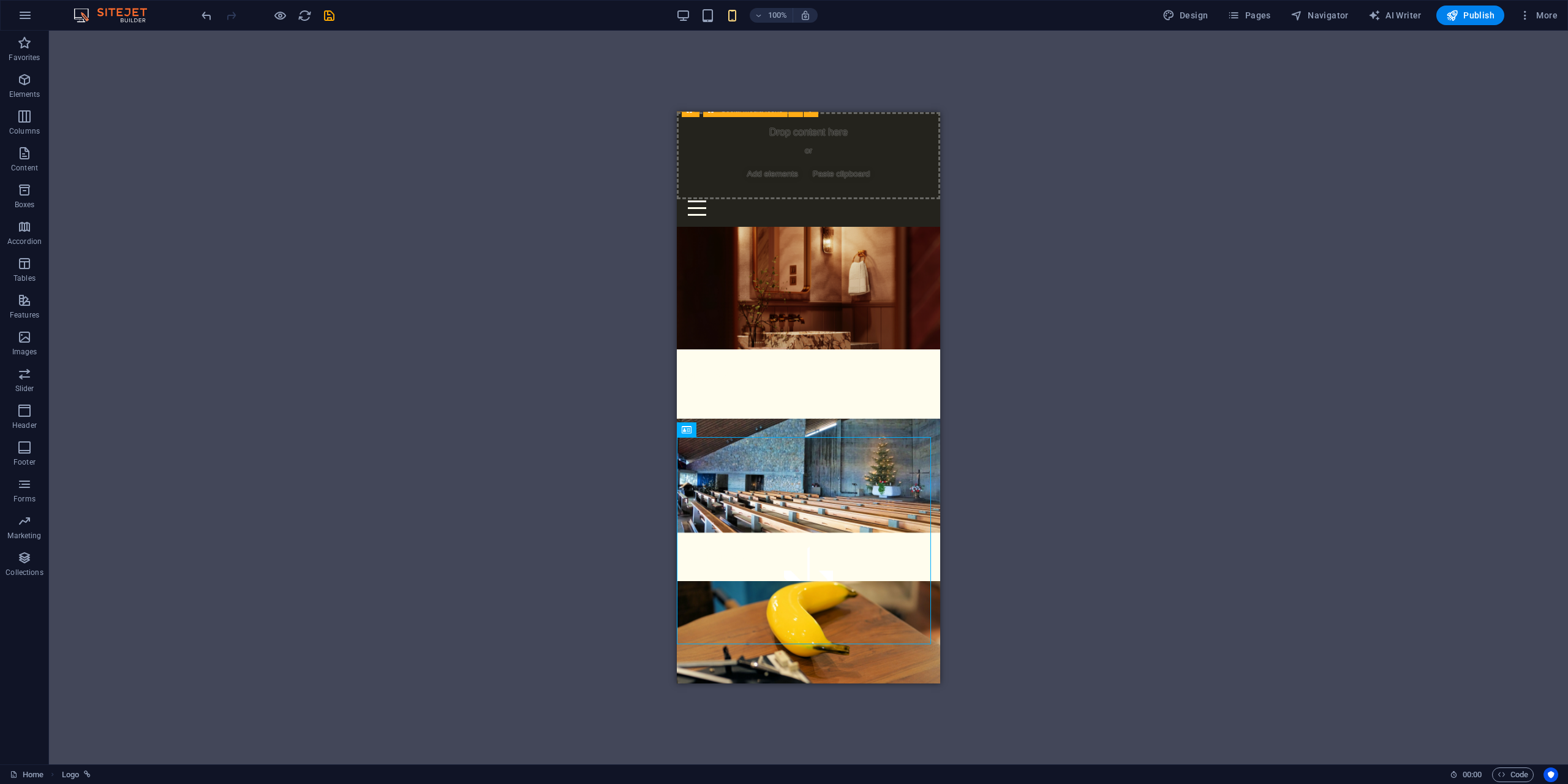
scroll to position [289, 0]
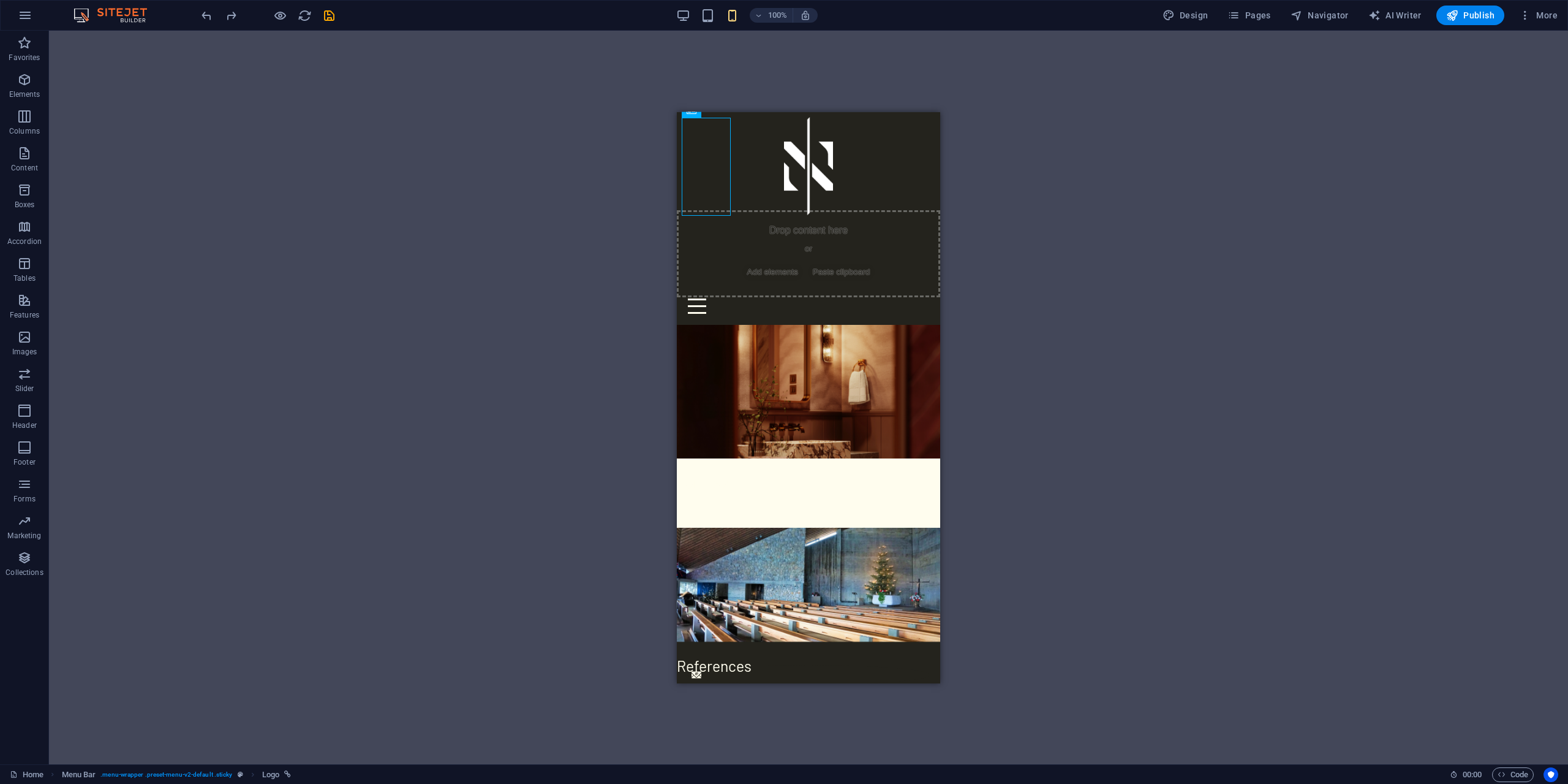
click at [1138, 195] on div "H2 Banner Grid Banner Grid Container Container Banner Grid Container H2 Contain…" at bounding box center [808, 397] width 1519 height 733
click at [913, 291] on div "Menu" at bounding box center [808, 305] width 253 height 27
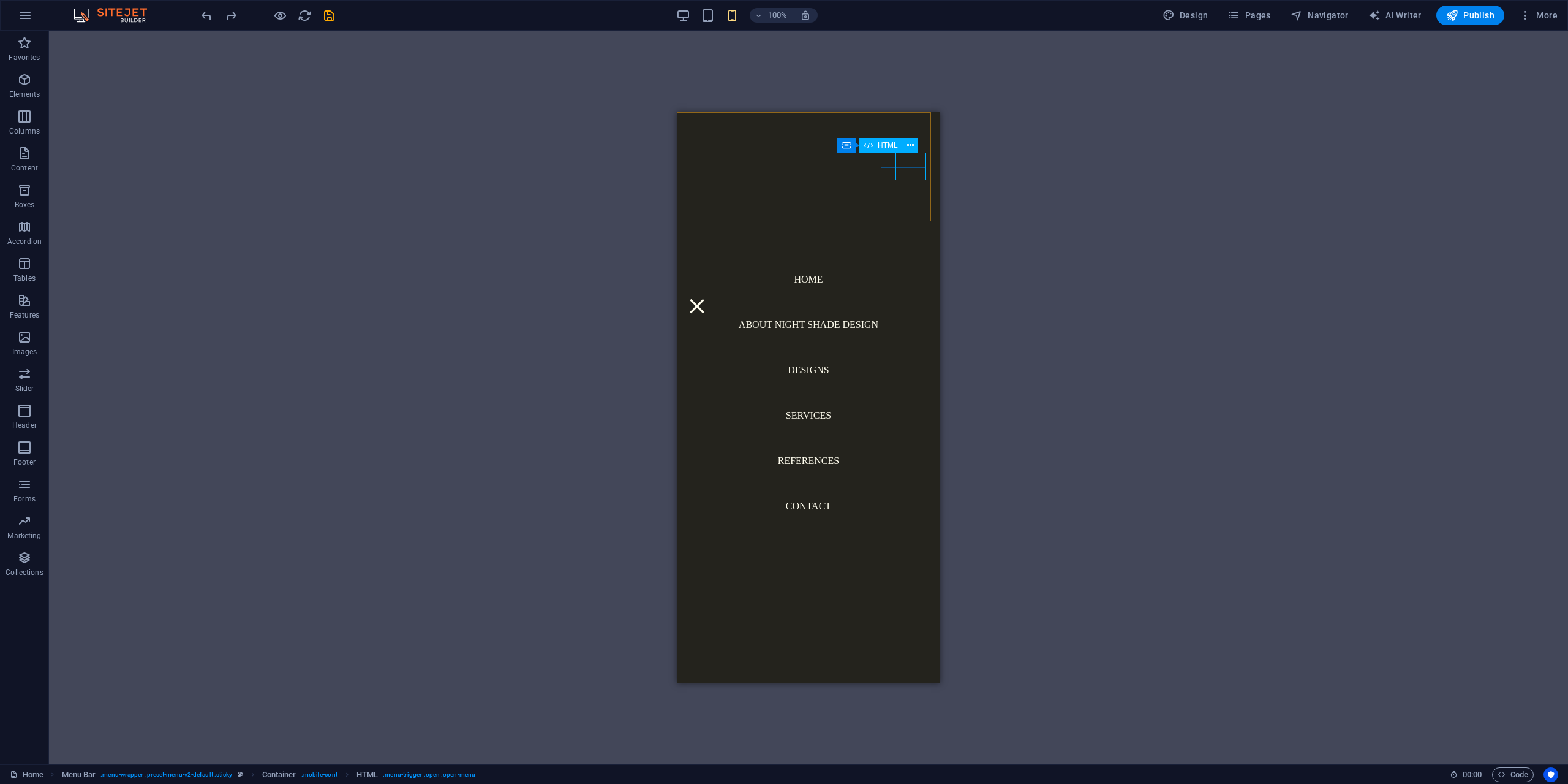
click at [712, 291] on div "Menu" at bounding box center [697, 305] width 31 height 27
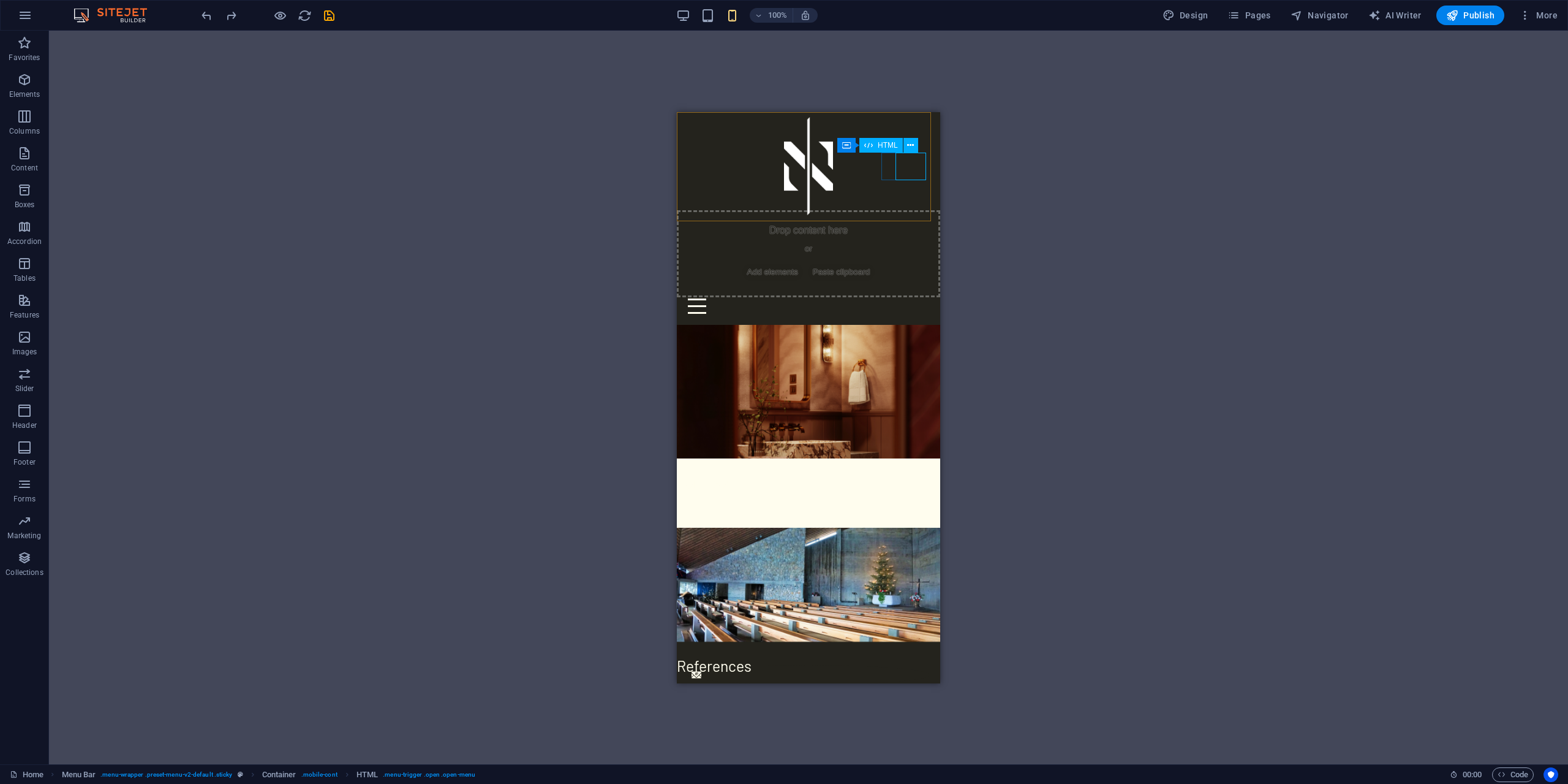
click at [913, 291] on div "Menu" at bounding box center [808, 305] width 253 height 27
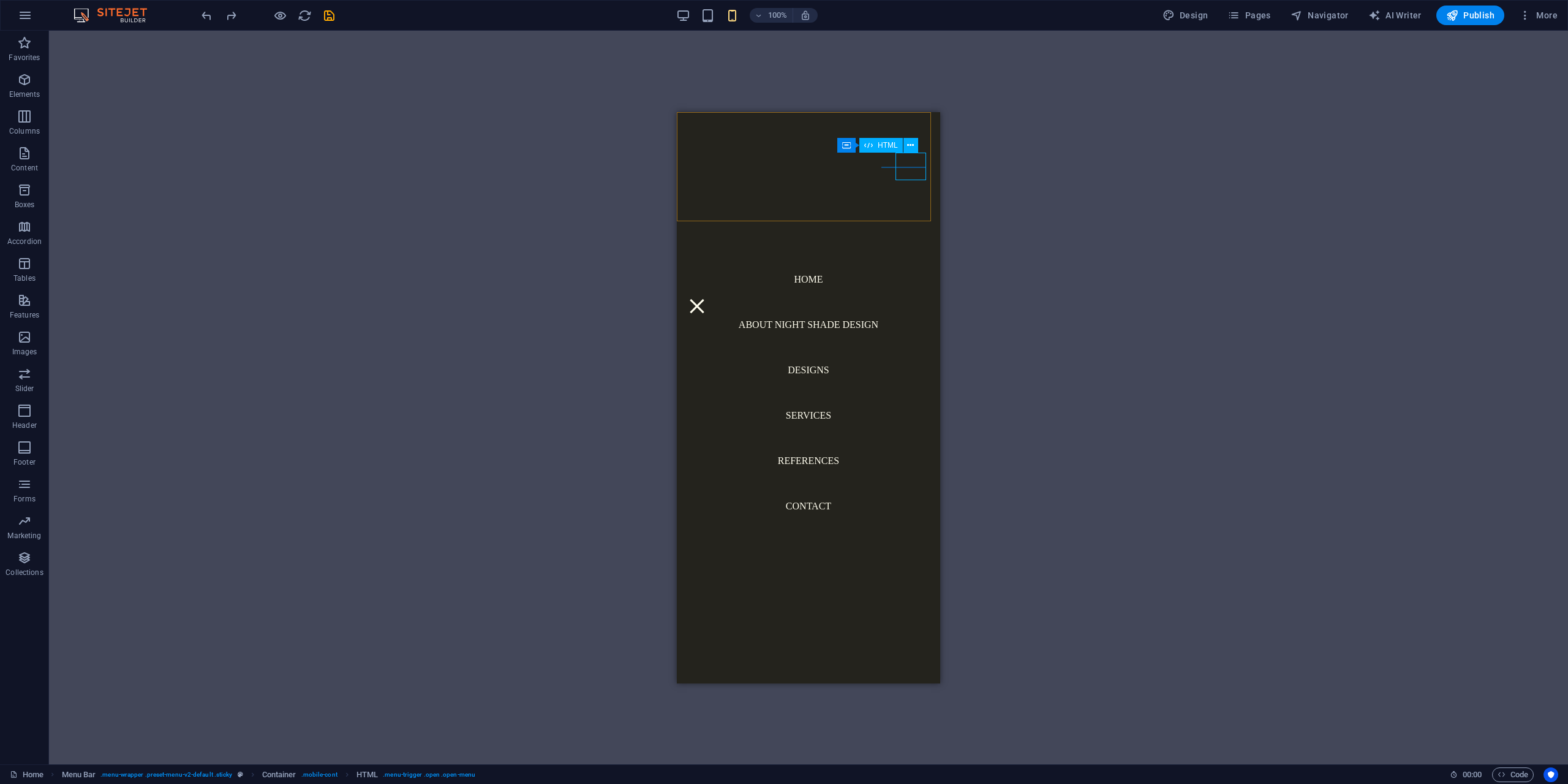
click at [712, 291] on div "Menu" at bounding box center [697, 305] width 31 height 27
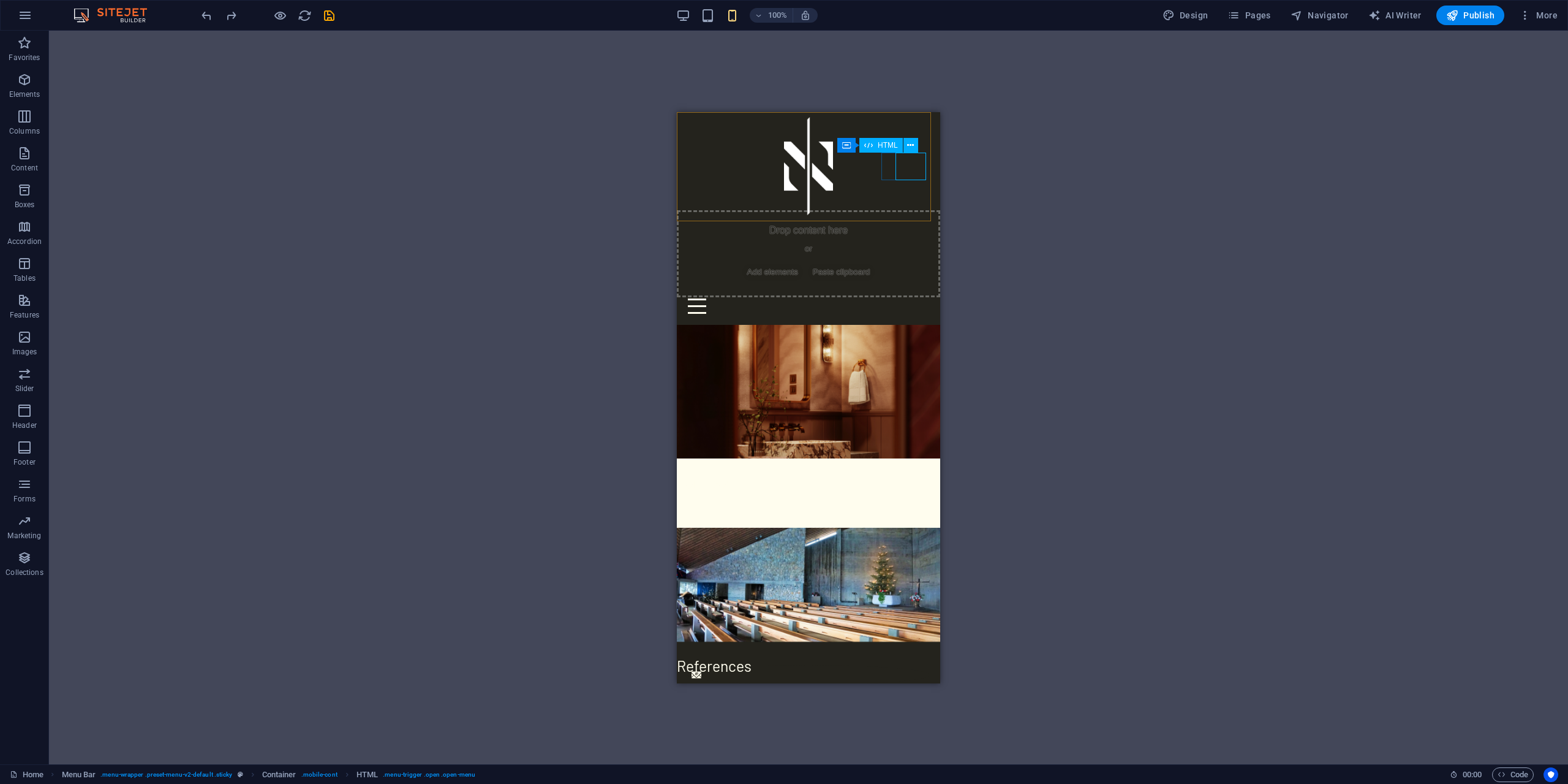
click at [913, 291] on div "Menu" at bounding box center [808, 305] width 253 height 27
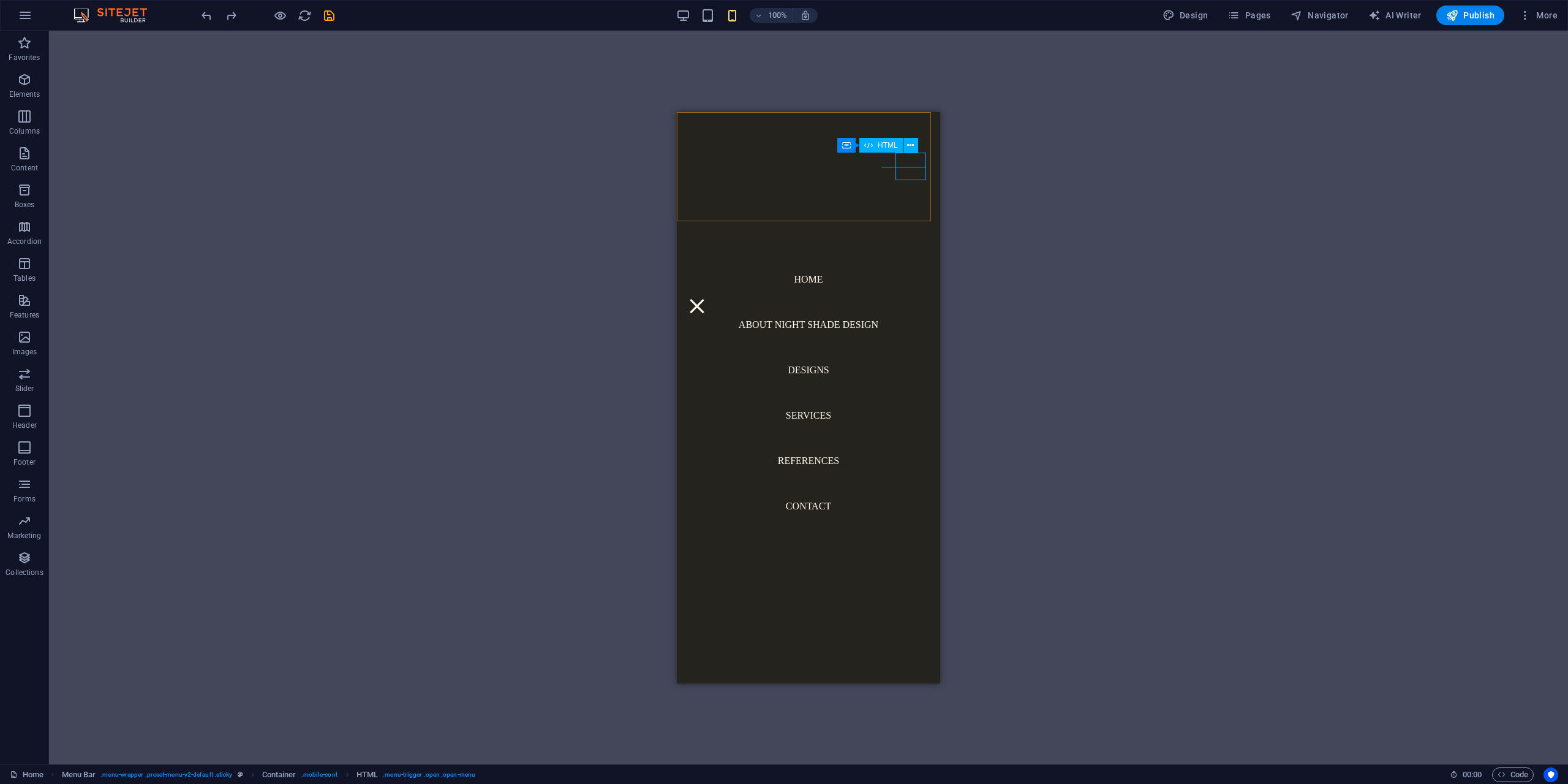
click at [712, 291] on div "Menu" at bounding box center [697, 305] width 31 height 27
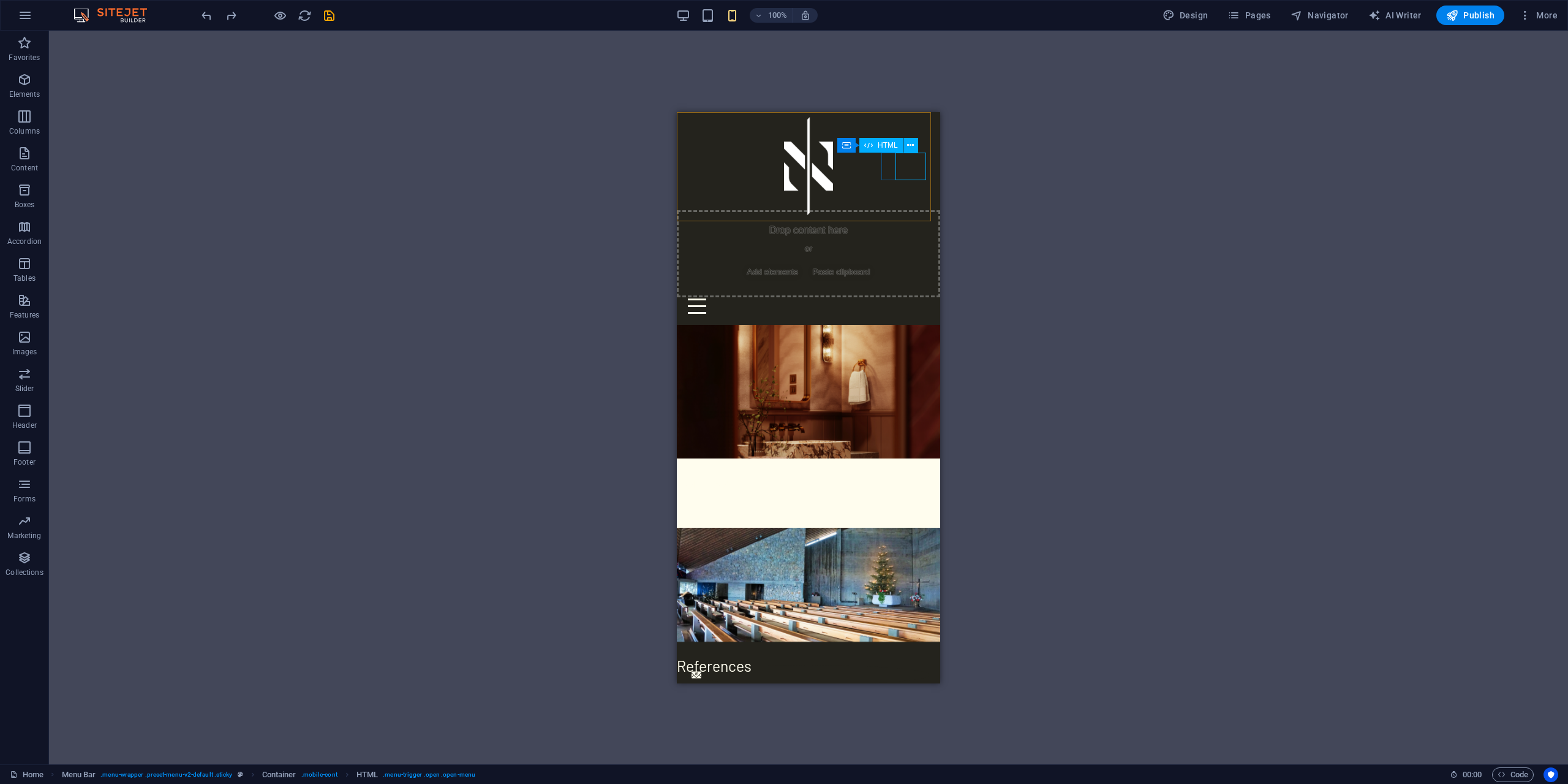
click at [909, 291] on div "Menu" at bounding box center [808, 305] width 253 height 27
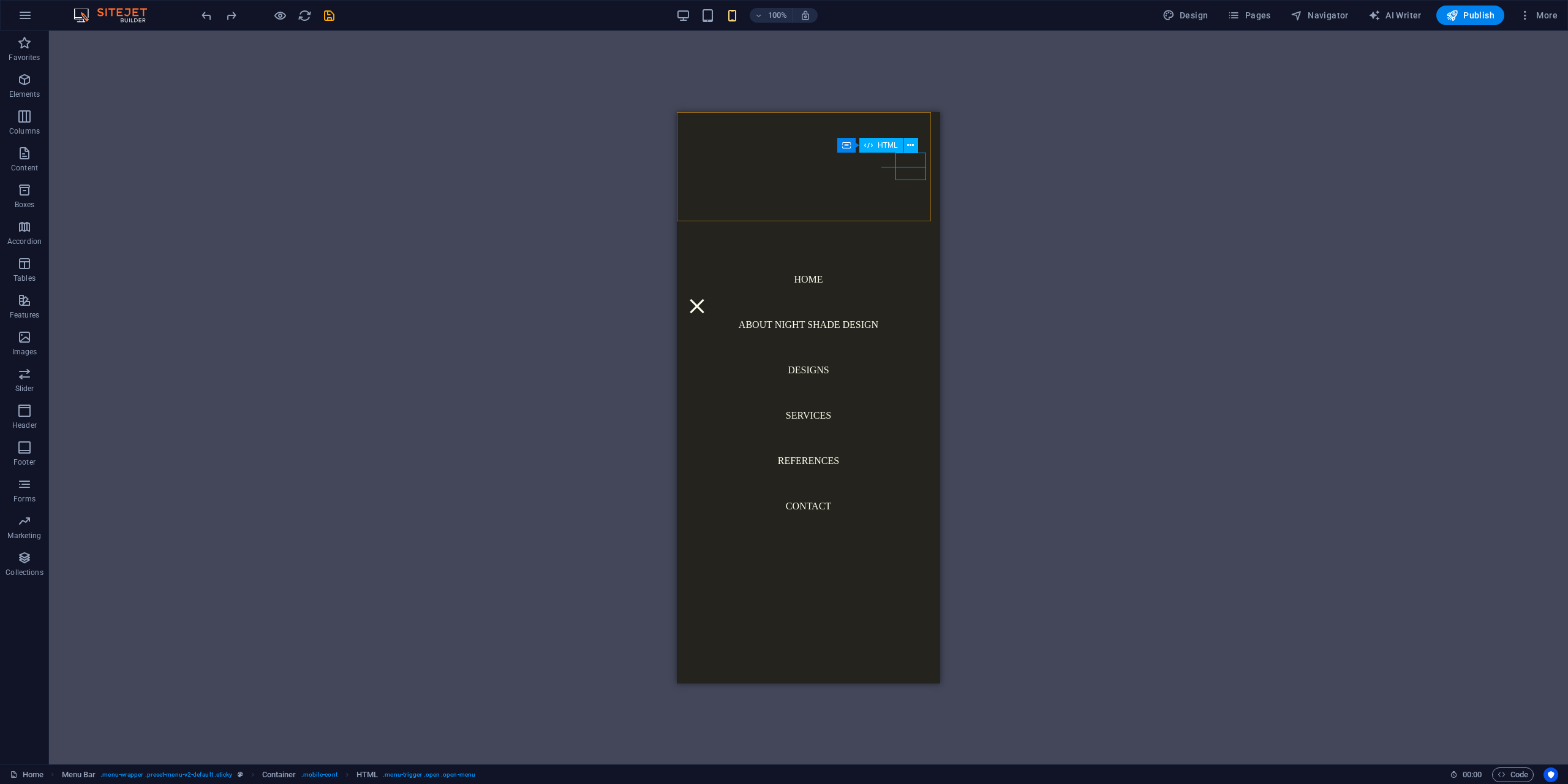
click at [712, 291] on div "Menu" at bounding box center [697, 305] width 31 height 27
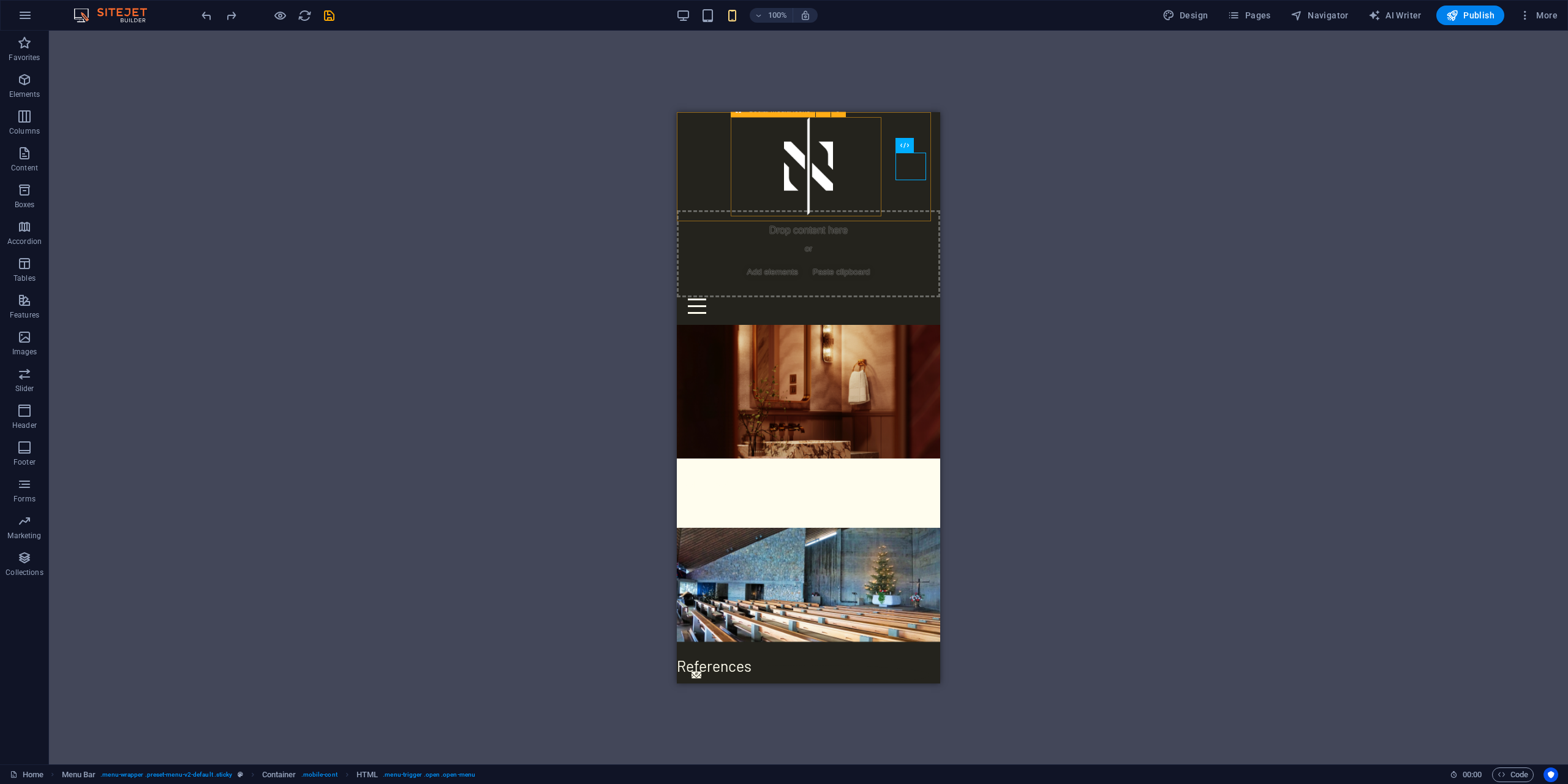
click at [771, 209] on div "Drop content here or Add elements Paste clipboard" at bounding box center [808, 253] width 263 height 87
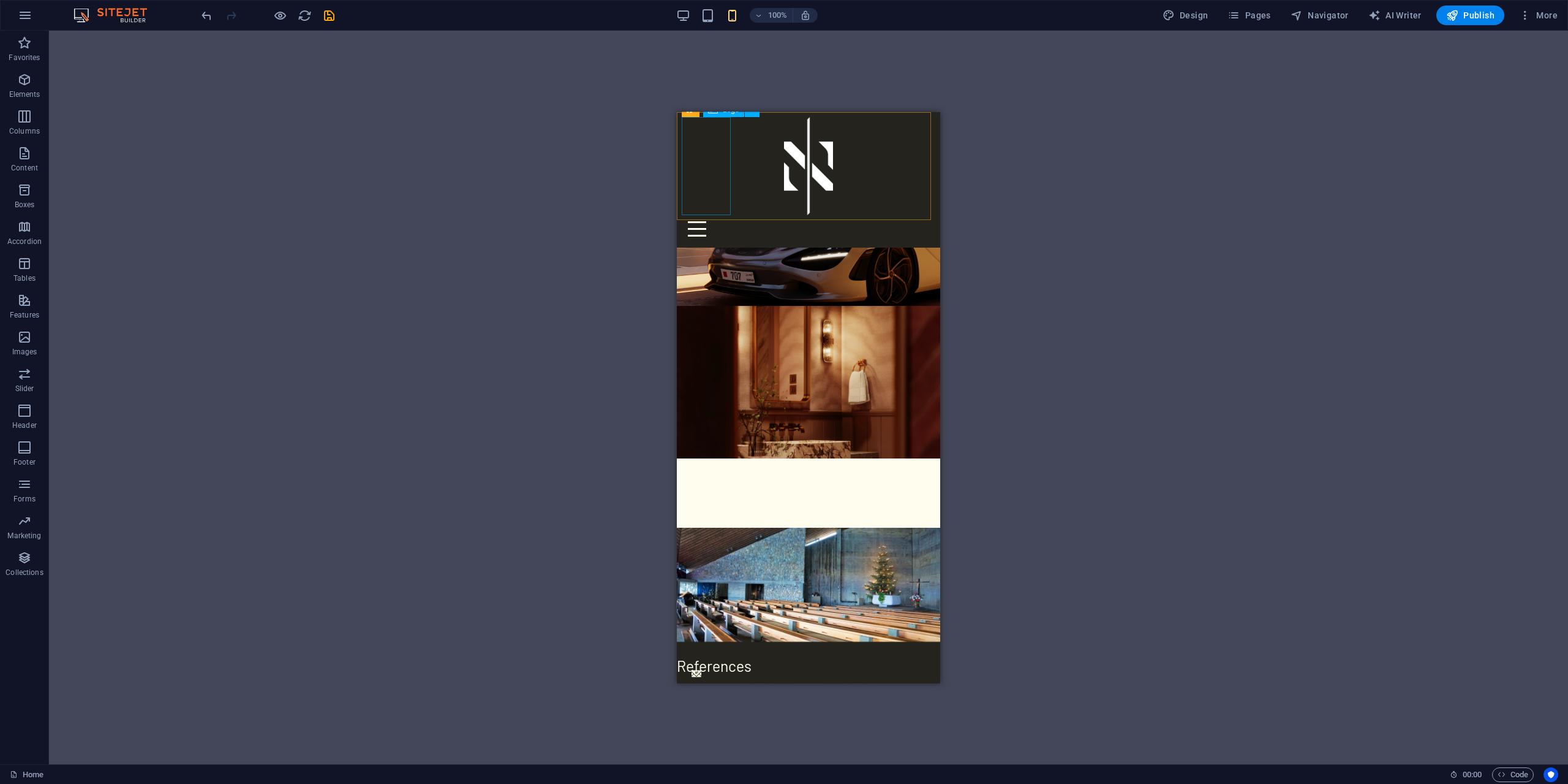
click at [717, 156] on div at bounding box center [808, 166] width 253 height 98
click at [713, 150] on div at bounding box center [808, 166] width 253 height 98
click at [711, 147] on div at bounding box center [808, 166] width 253 height 98
click at [711, 147] on div at bounding box center [808, 166] width 253 height 98
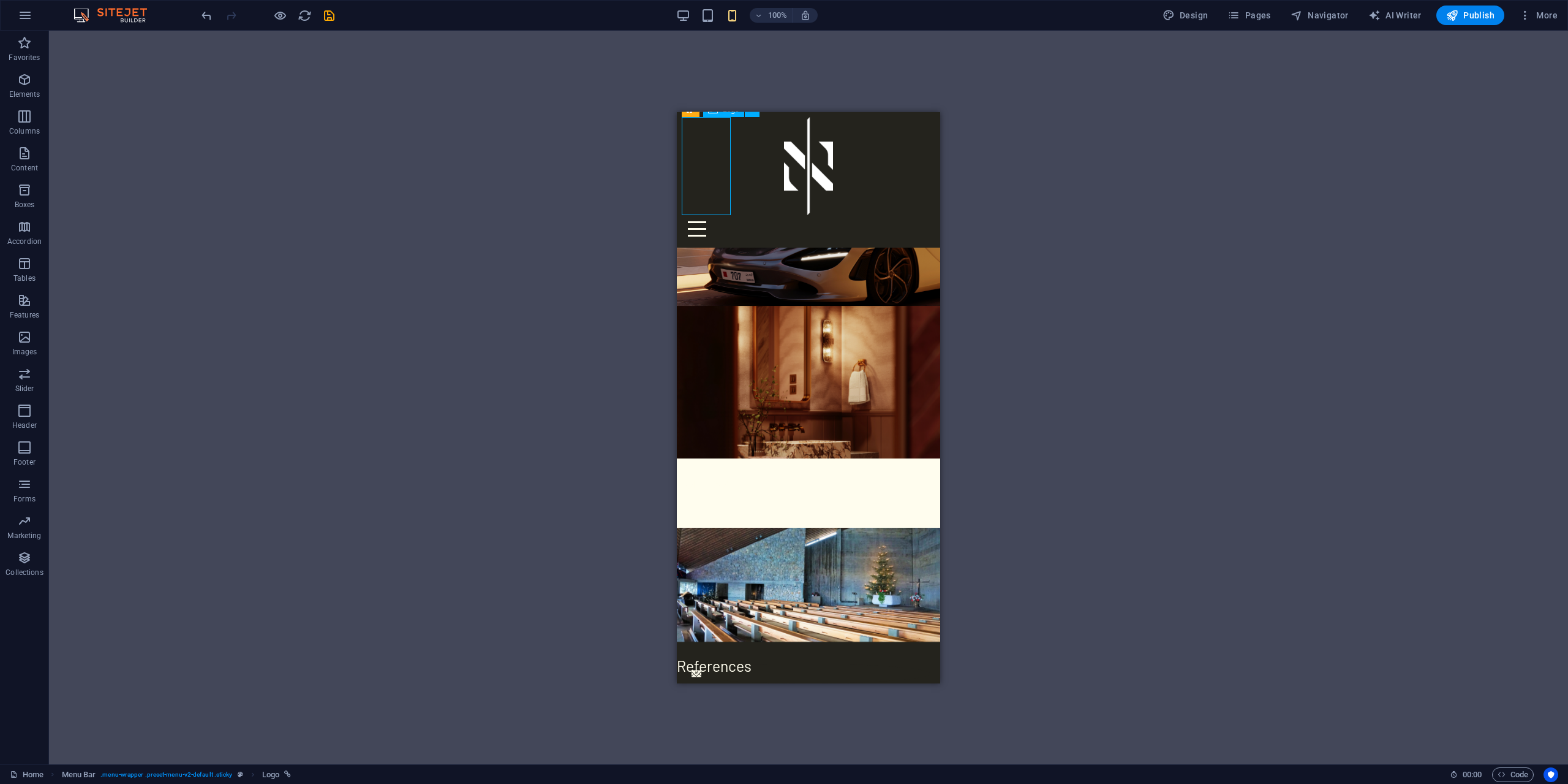
select select "px"
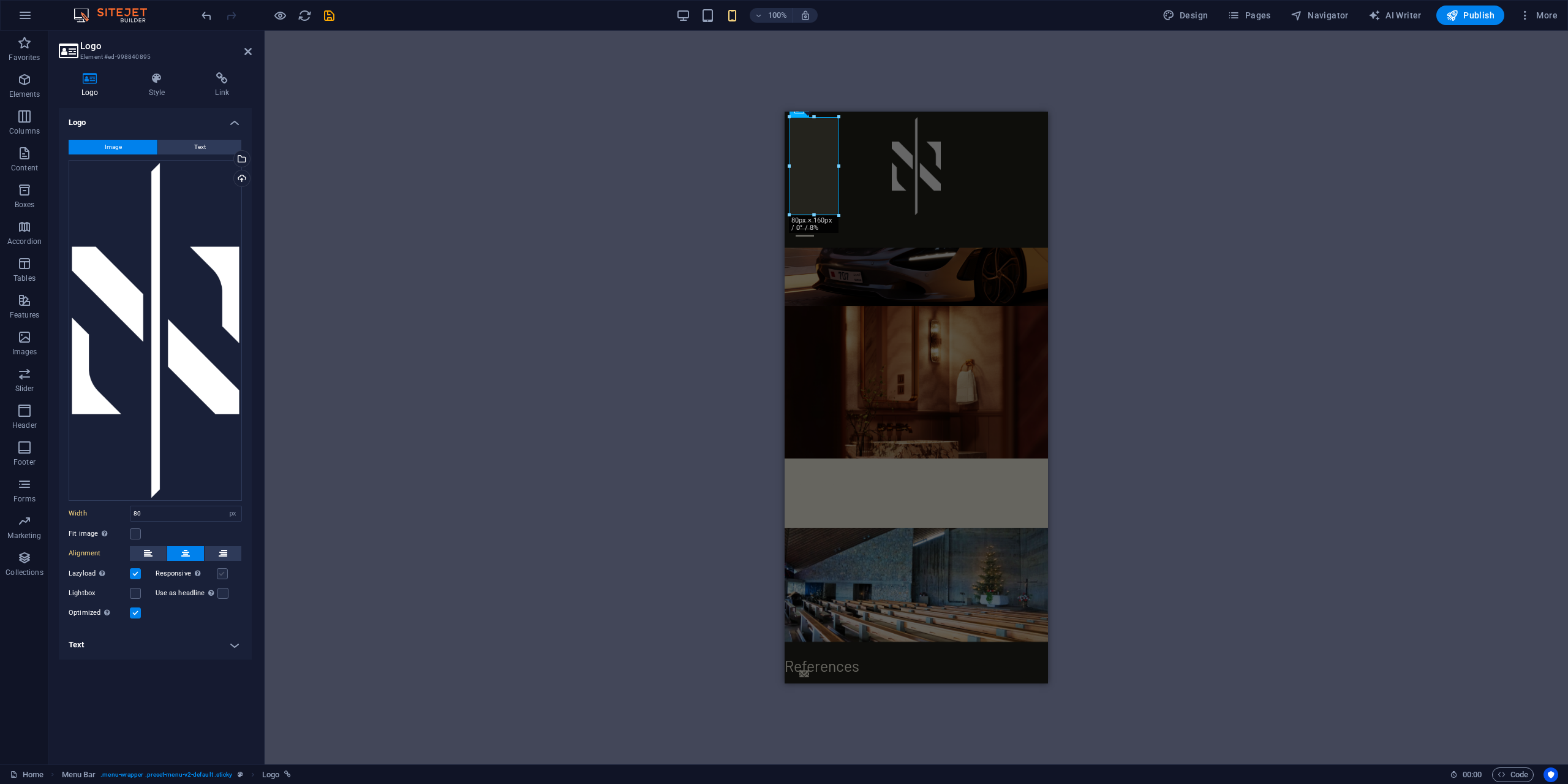
click at [222, 572] on label at bounding box center [222, 573] width 11 height 11
click at [0, 0] on input "Responsive Automatically load retina image and smartphone optimized sizes." at bounding box center [0, 0] width 0 height 0
click at [225, 595] on label at bounding box center [223, 593] width 11 height 11
click at [0, 0] on input "Use as headline The image will be wrapped in an H1 headline tag. Useful for giv…" at bounding box center [0, 0] width 0 height 0
click at [137, 593] on label at bounding box center [135, 593] width 11 height 11
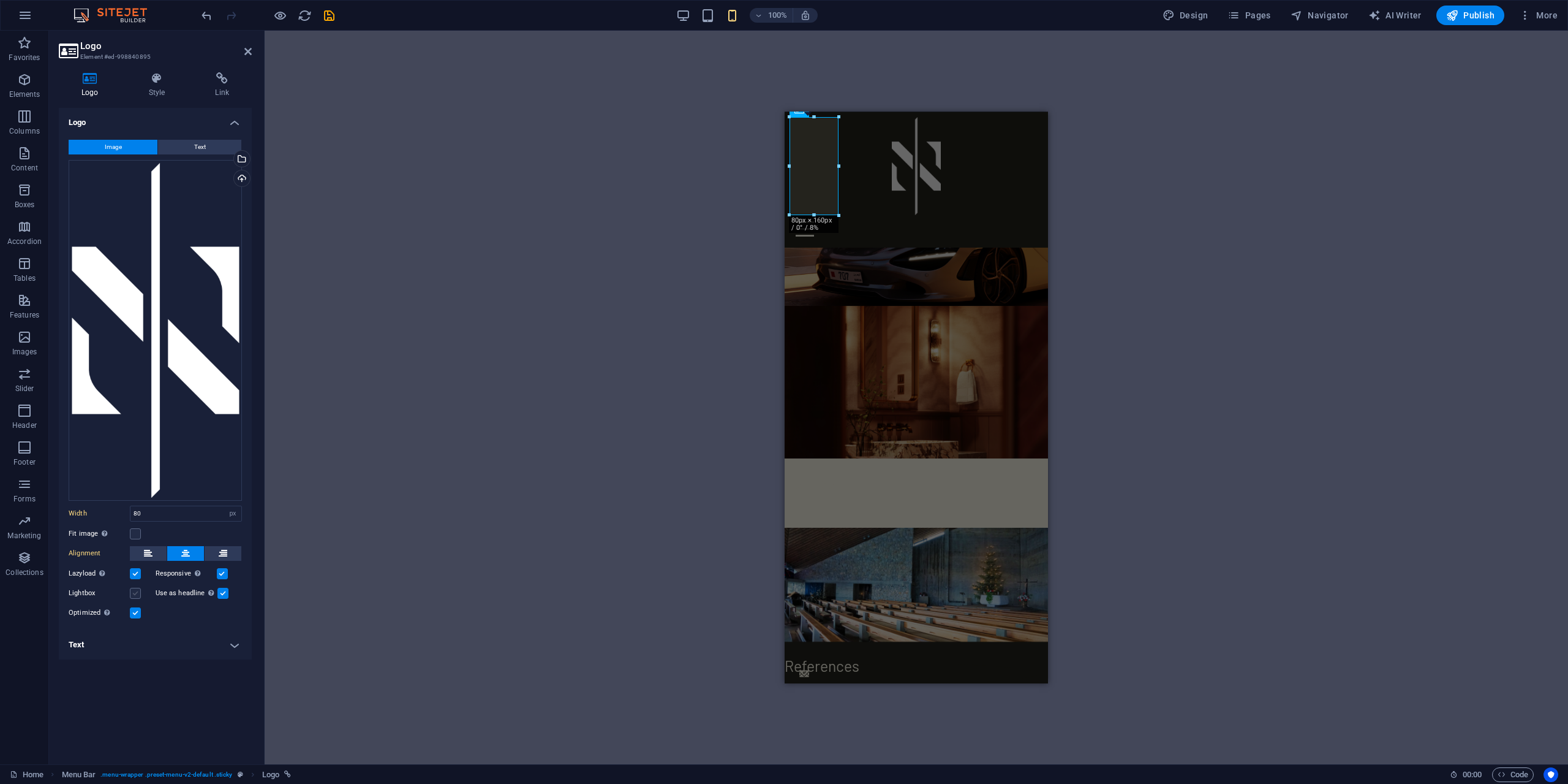
click at [0, 0] on input "Lightbox" at bounding box center [0, 0] width 0 height 0
click at [137, 593] on label at bounding box center [135, 593] width 11 height 11
click at [0, 0] on input "Lightbox" at bounding box center [0, 0] width 0 height 0
click at [223, 594] on label at bounding box center [223, 593] width 11 height 11
click at [0, 0] on input "Use as headline The image will be wrapped in an H1 headline tag. Useful for giv…" at bounding box center [0, 0] width 0 height 0
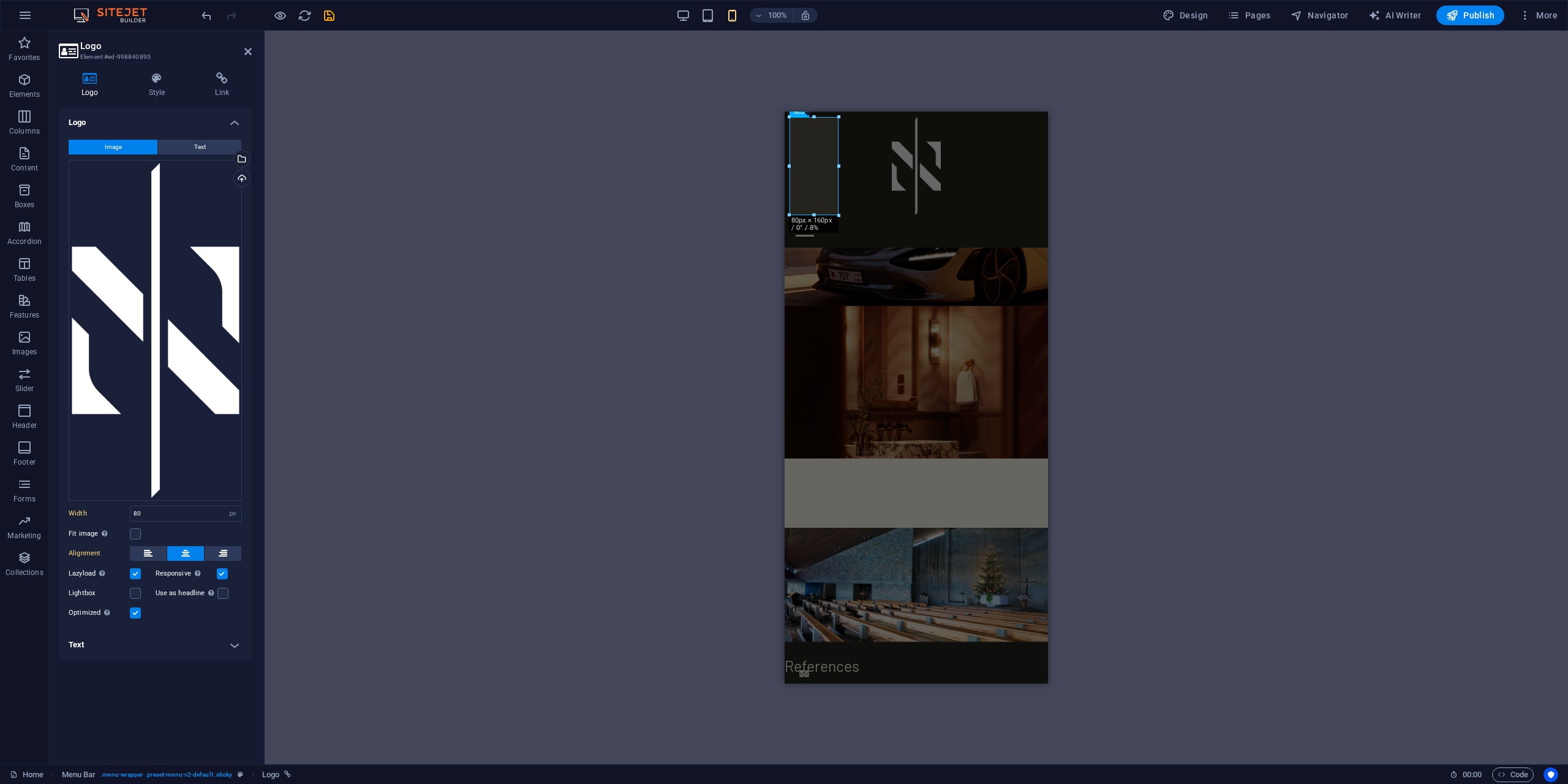
click at [220, 574] on label at bounding box center [222, 573] width 11 height 11
click at [0, 0] on input "Responsive Automatically load retina image and smartphone optimized sizes." at bounding box center [0, 0] width 0 height 0
click at [138, 578] on label at bounding box center [135, 573] width 11 height 11
click at [0, 0] on input "Lazyload Loading images after the page loads improves page speed." at bounding box center [0, 0] width 0 height 0
click at [138, 578] on label at bounding box center [135, 573] width 11 height 11
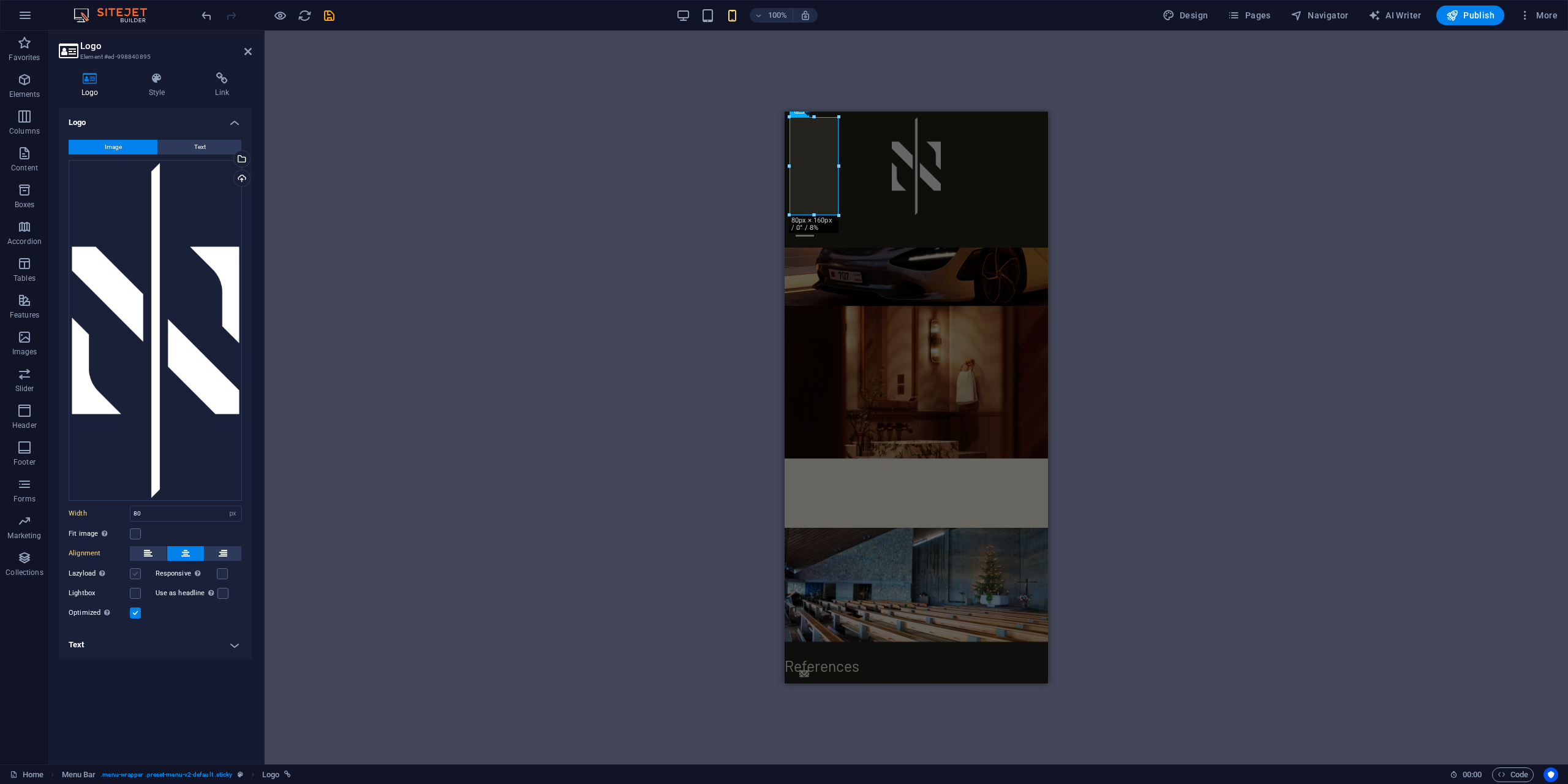
click at [0, 0] on input "Lazyload Loading images after the page loads improves page speed." at bounding box center [0, 0] width 0 height 0
click at [191, 146] on button "Text" at bounding box center [199, 147] width 84 height 15
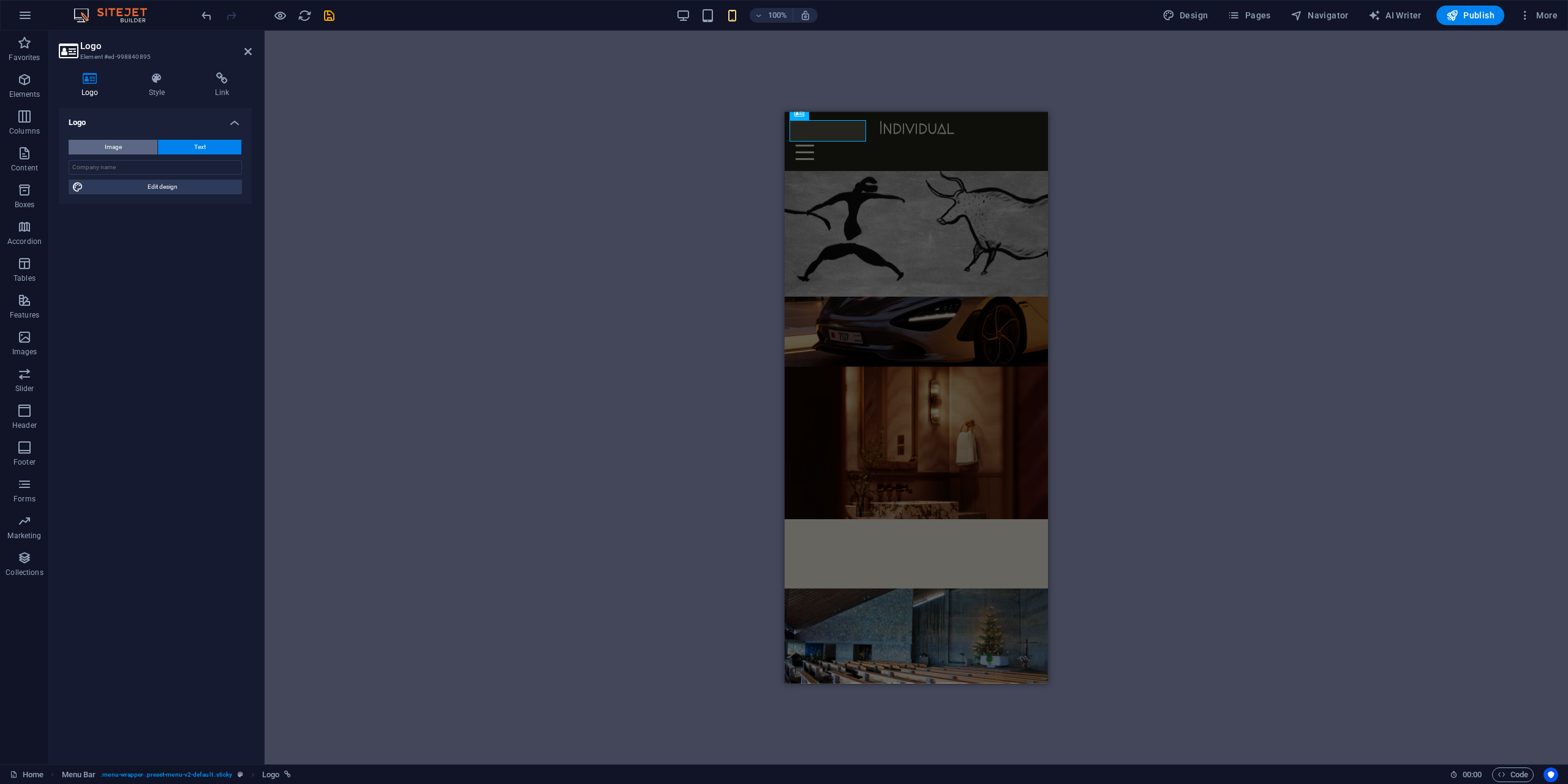
click at [142, 144] on button "Image" at bounding box center [113, 147] width 89 height 15
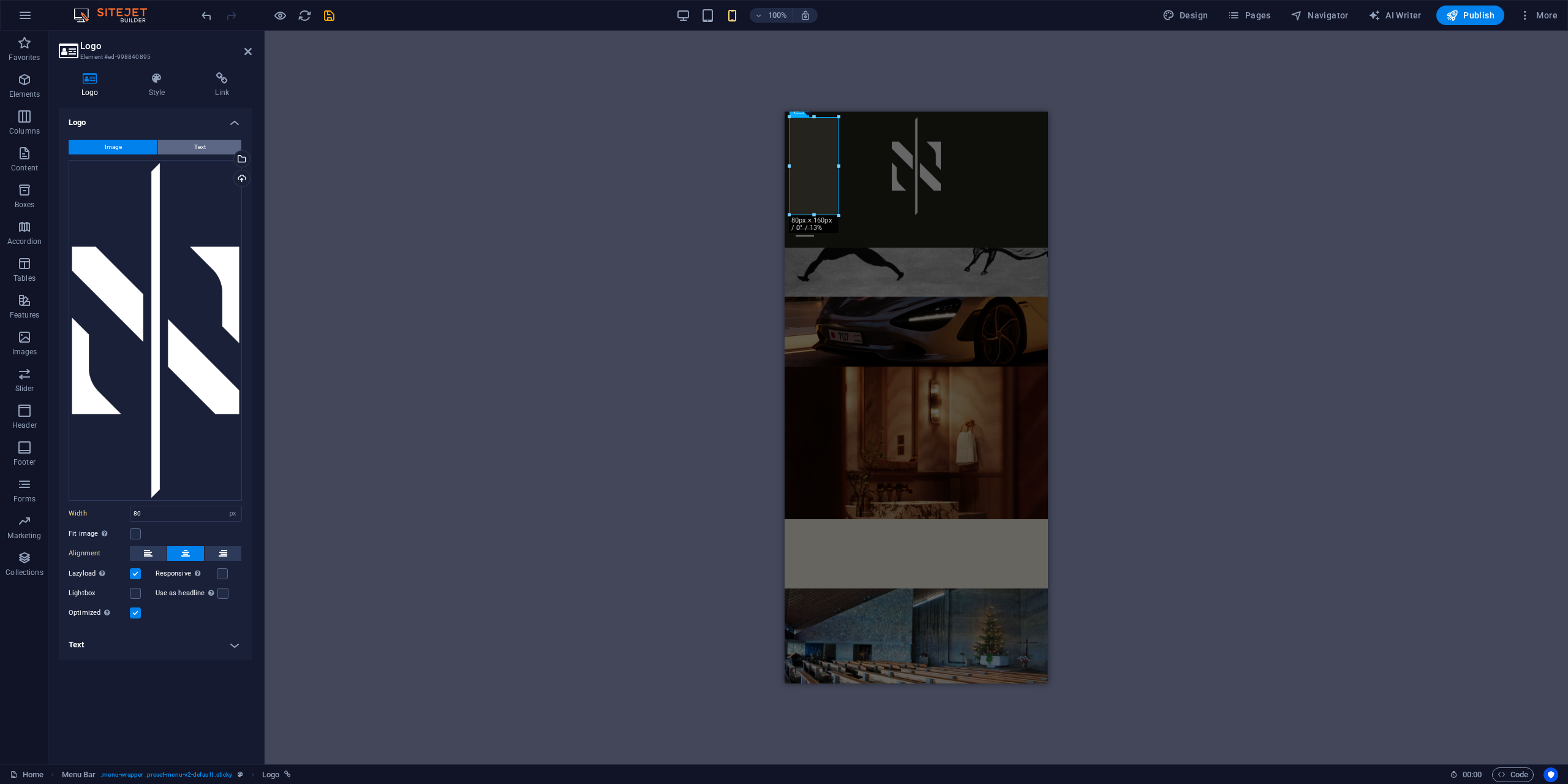
click at [178, 150] on button "Text" at bounding box center [199, 147] width 84 height 15
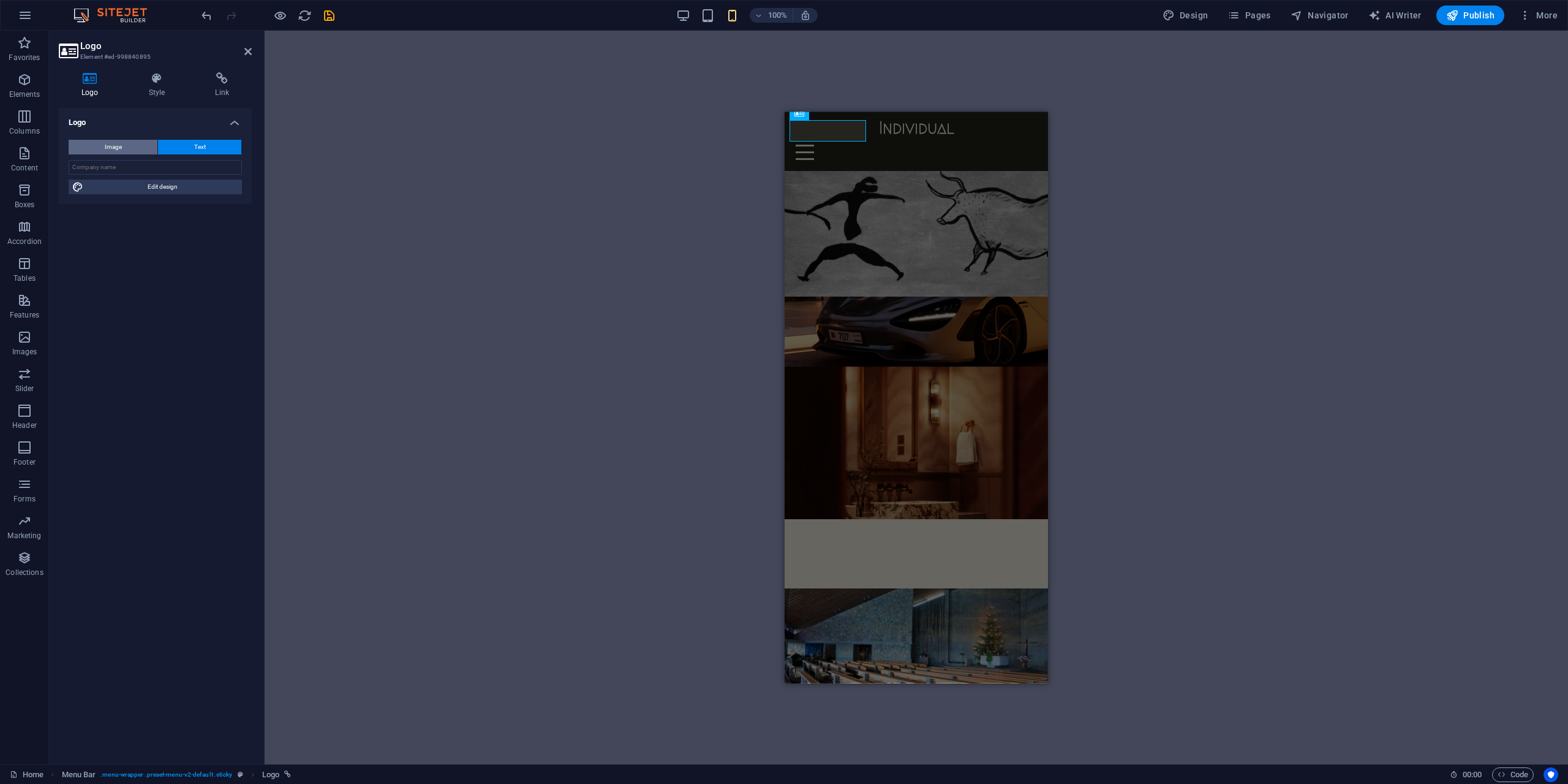
click at [141, 145] on button "Image" at bounding box center [113, 147] width 89 height 15
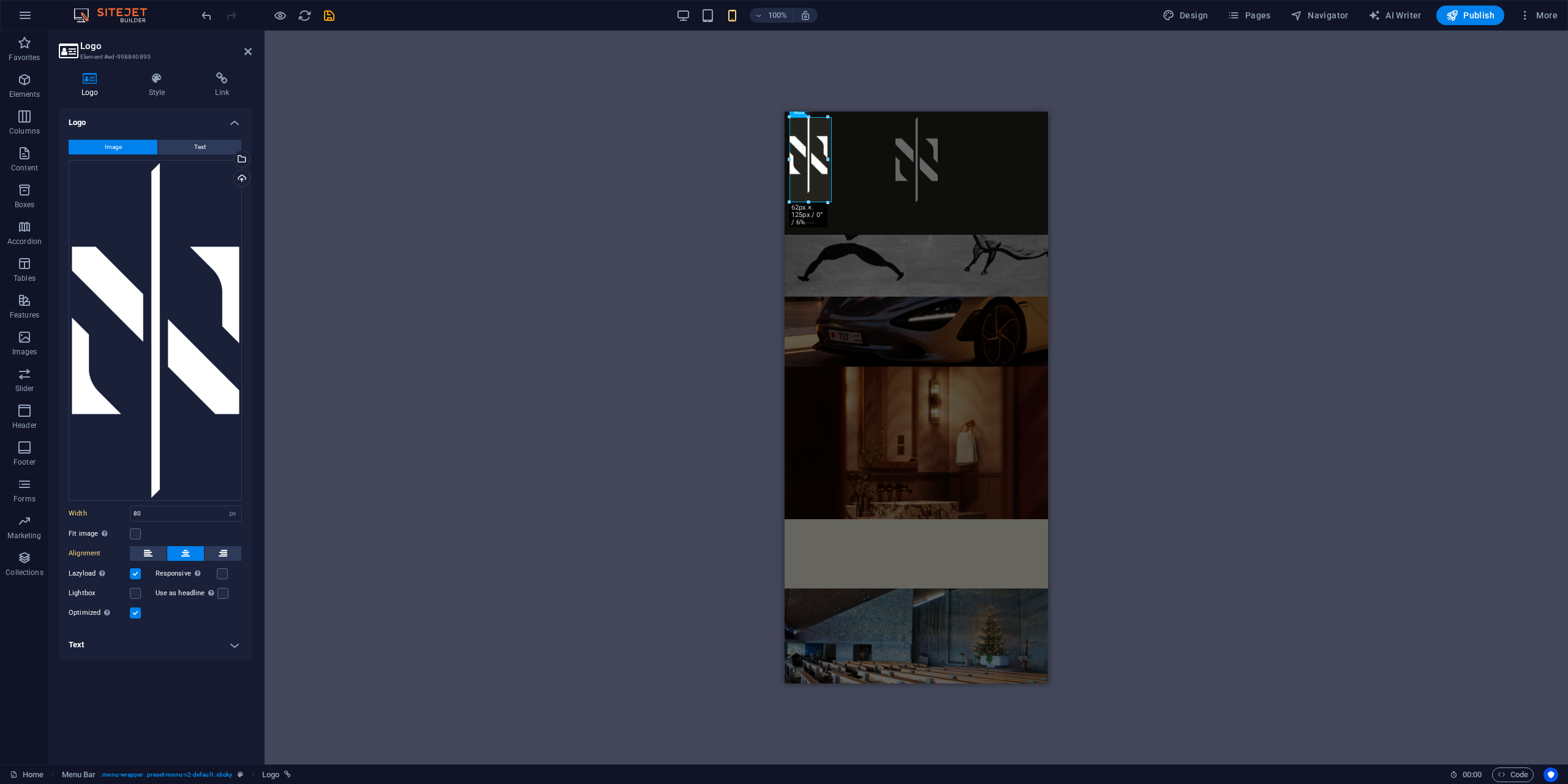
drag, startPoint x: 838, startPoint y: 169, endPoint x: 832, endPoint y: 175, distance: 8.5
type input "69"
click at [776, 17] on h6 "100%" at bounding box center [778, 16] width 20 height 15
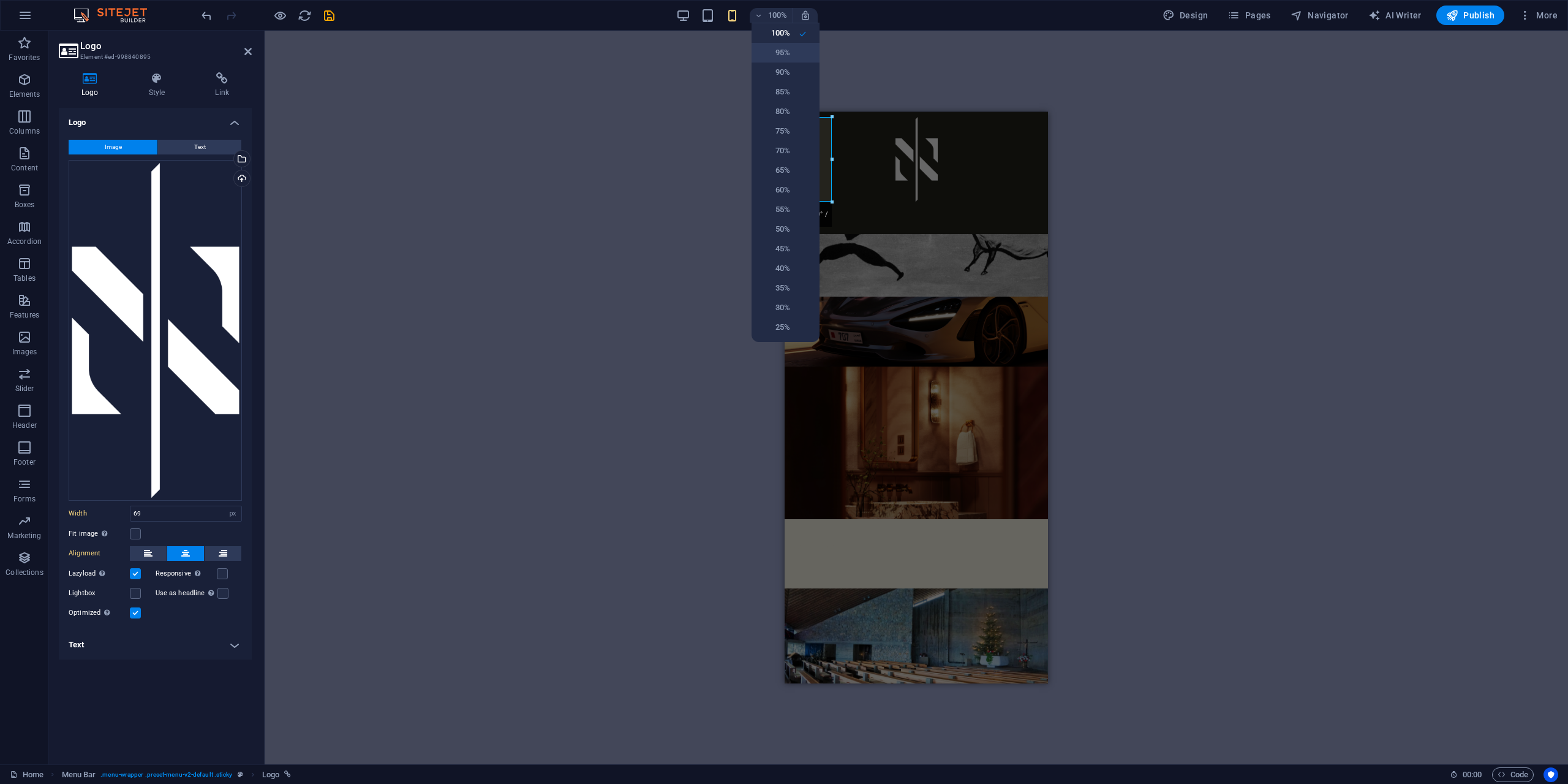
click at [789, 51] on h6 "95%" at bounding box center [774, 53] width 31 height 15
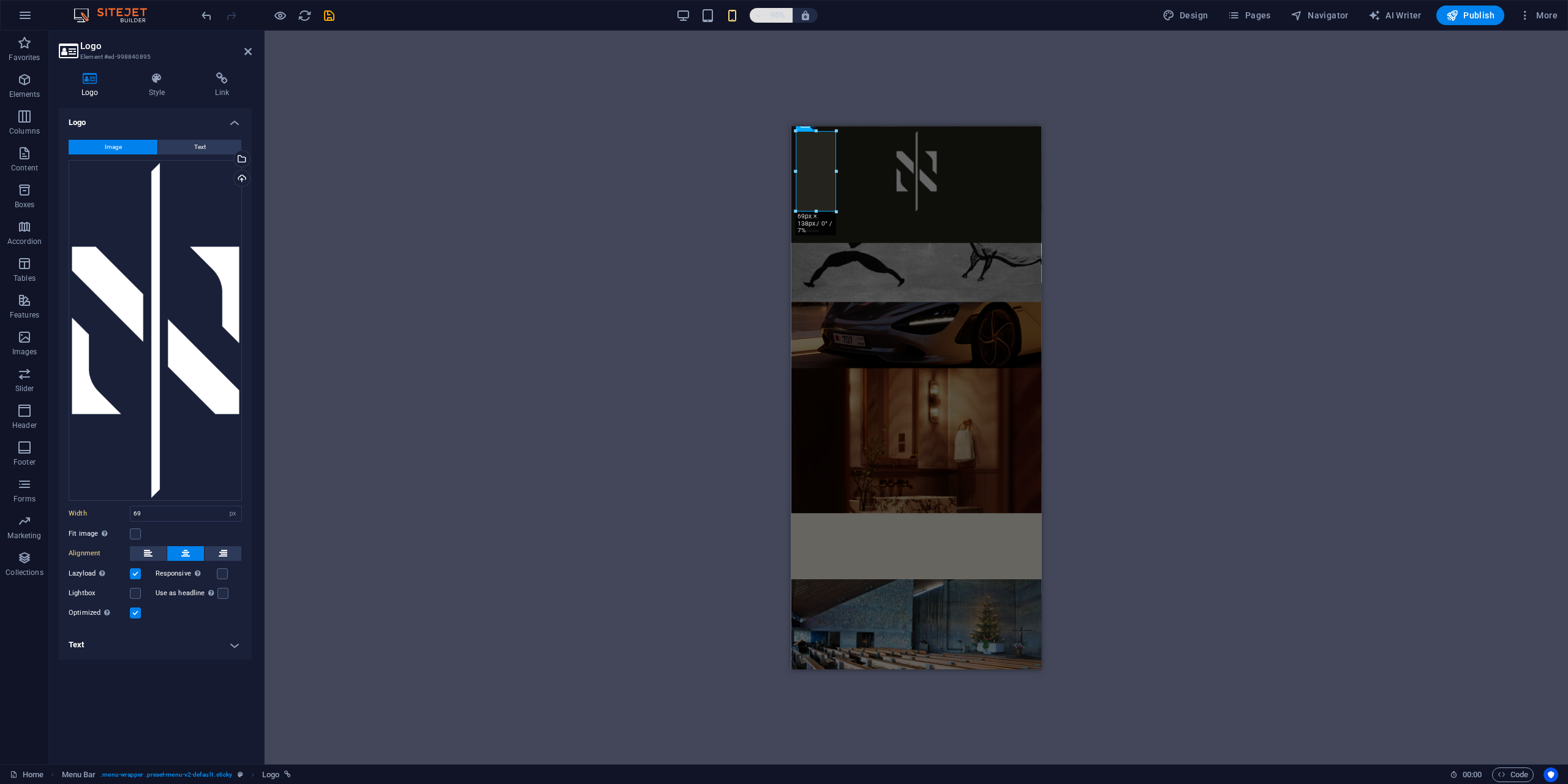
click at [779, 20] on h6 "95%" at bounding box center [778, 16] width 20 height 15
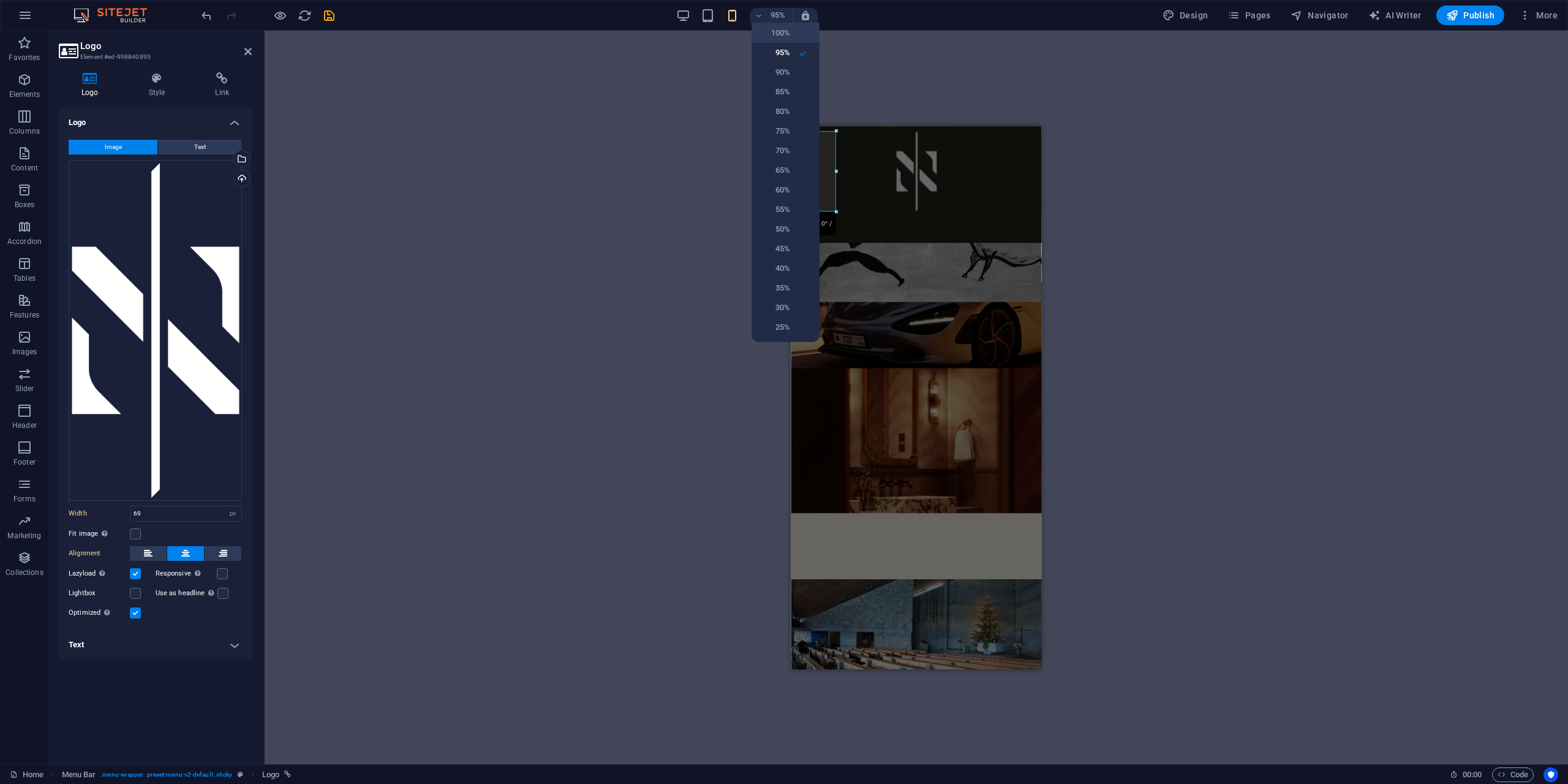
click at [779, 36] on h6 "100%" at bounding box center [774, 33] width 31 height 15
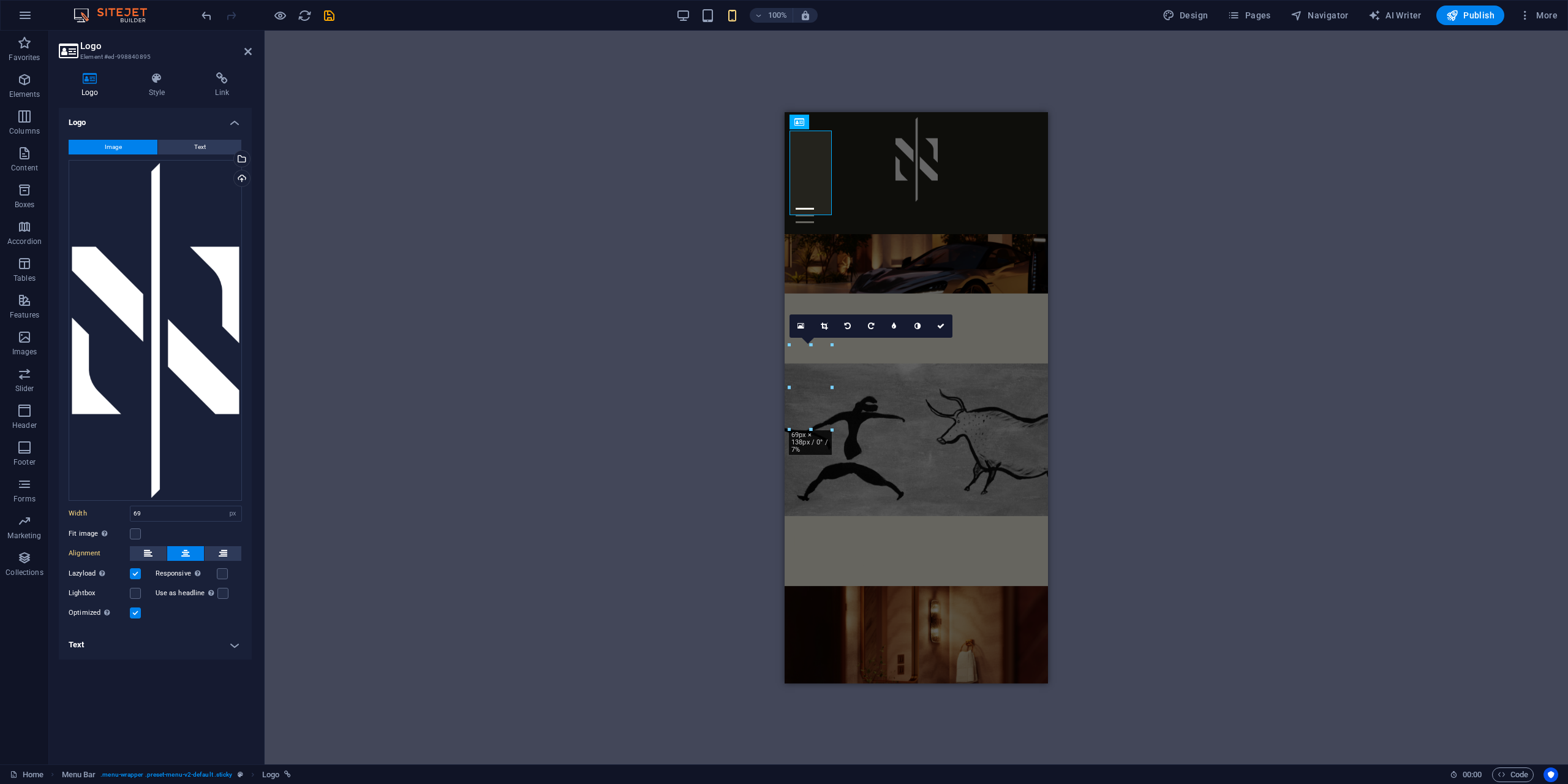
scroll to position [0, 0]
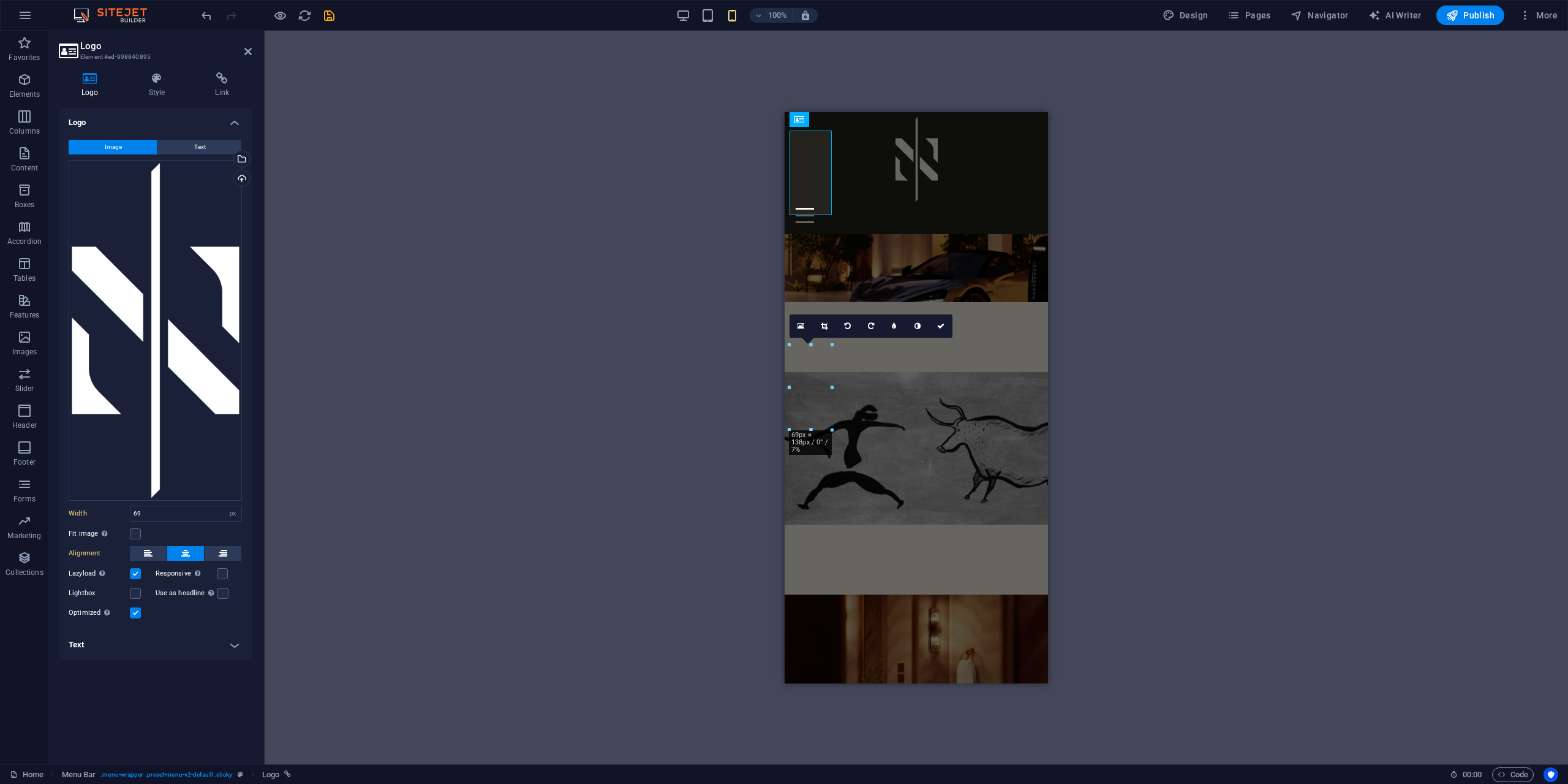
click at [1111, 247] on div "H2 Banner Grid Banner Grid Container Container Banner Grid Container H2 Contain…" at bounding box center [916, 397] width 1303 height 733
click at [251, 51] on icon at bounding box center [247, 51] width 7 height 10
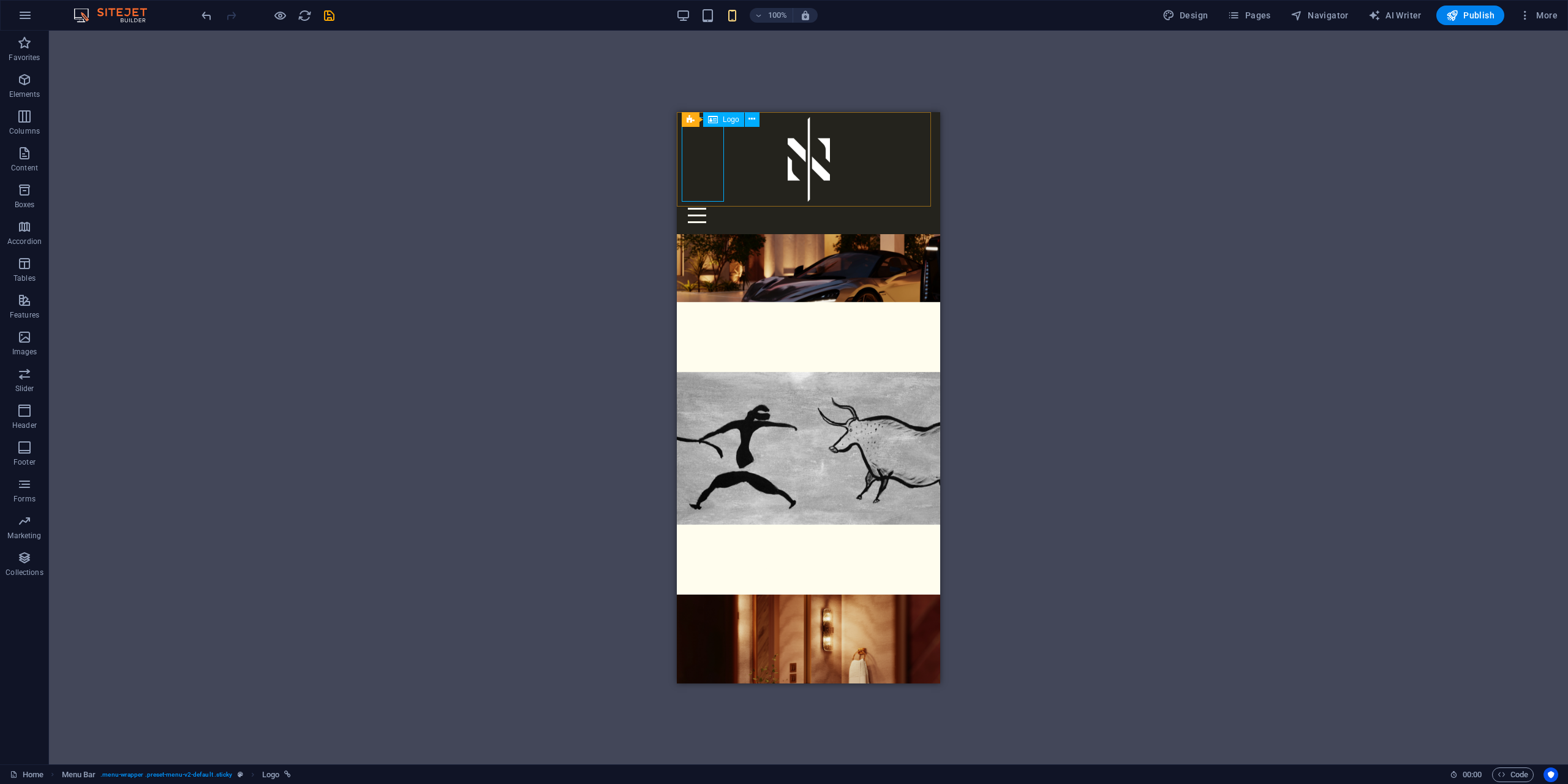
click at [711, 166] on div at bounding box center [808, 159] width 253 height 84
drag, startPoint x: 718, startPoint y: 177, endPoint x: 760, endPoint y: 173, distance: 42.2
click at [760, 173] on div "Home About Night Shade Design Designs Services References Contact Menu" at bounding box center [808, 172] width 263 height 122
click at [725, 201] on div "Menu" at bounding box center [808, 214] width 253 height 27
click at [717, 167] on div at bounding box center [808, 159] width 253 height 84
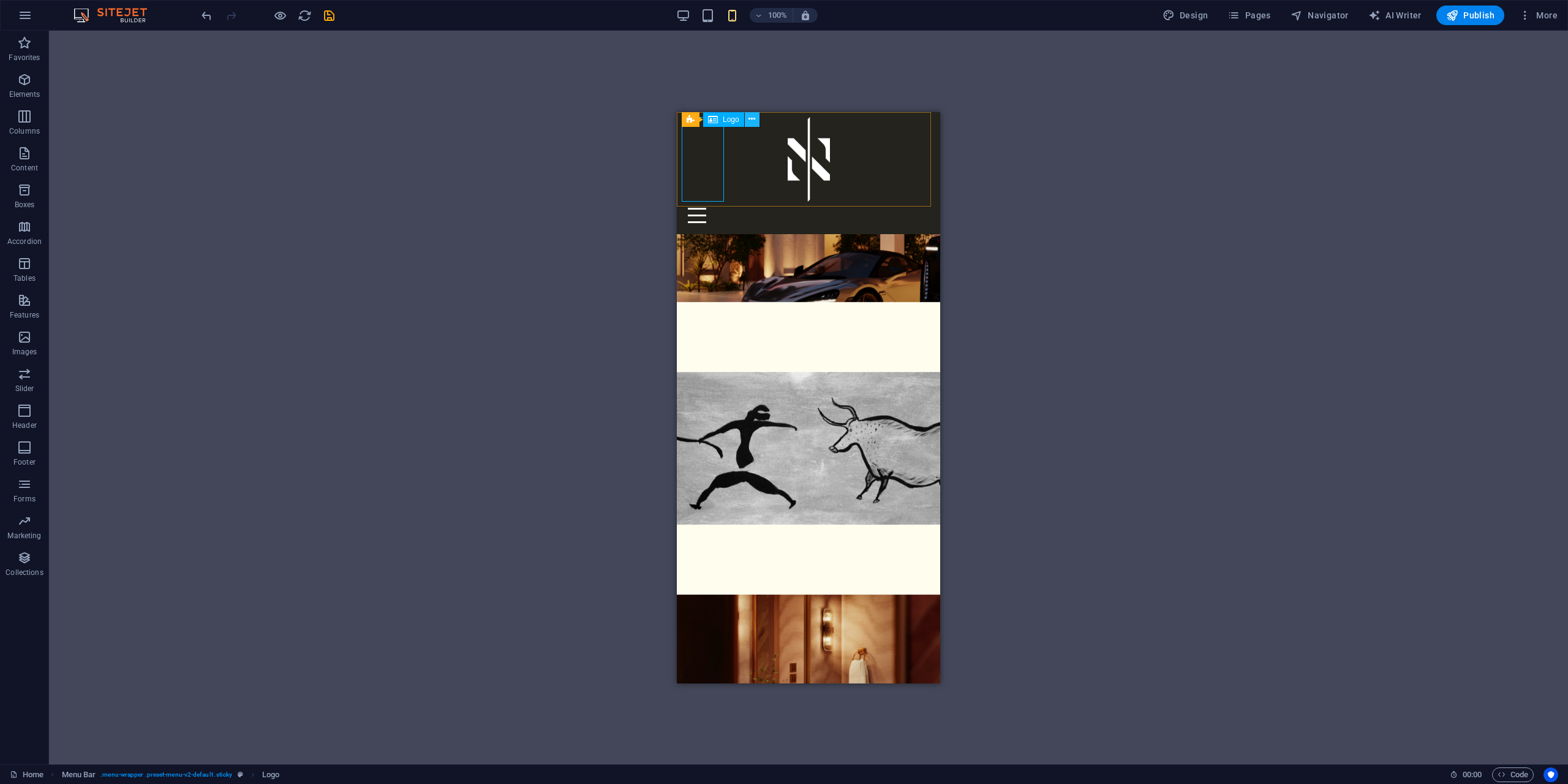
click at [752, 118] on icon at bounding box center [752, 119] width 7 height 13
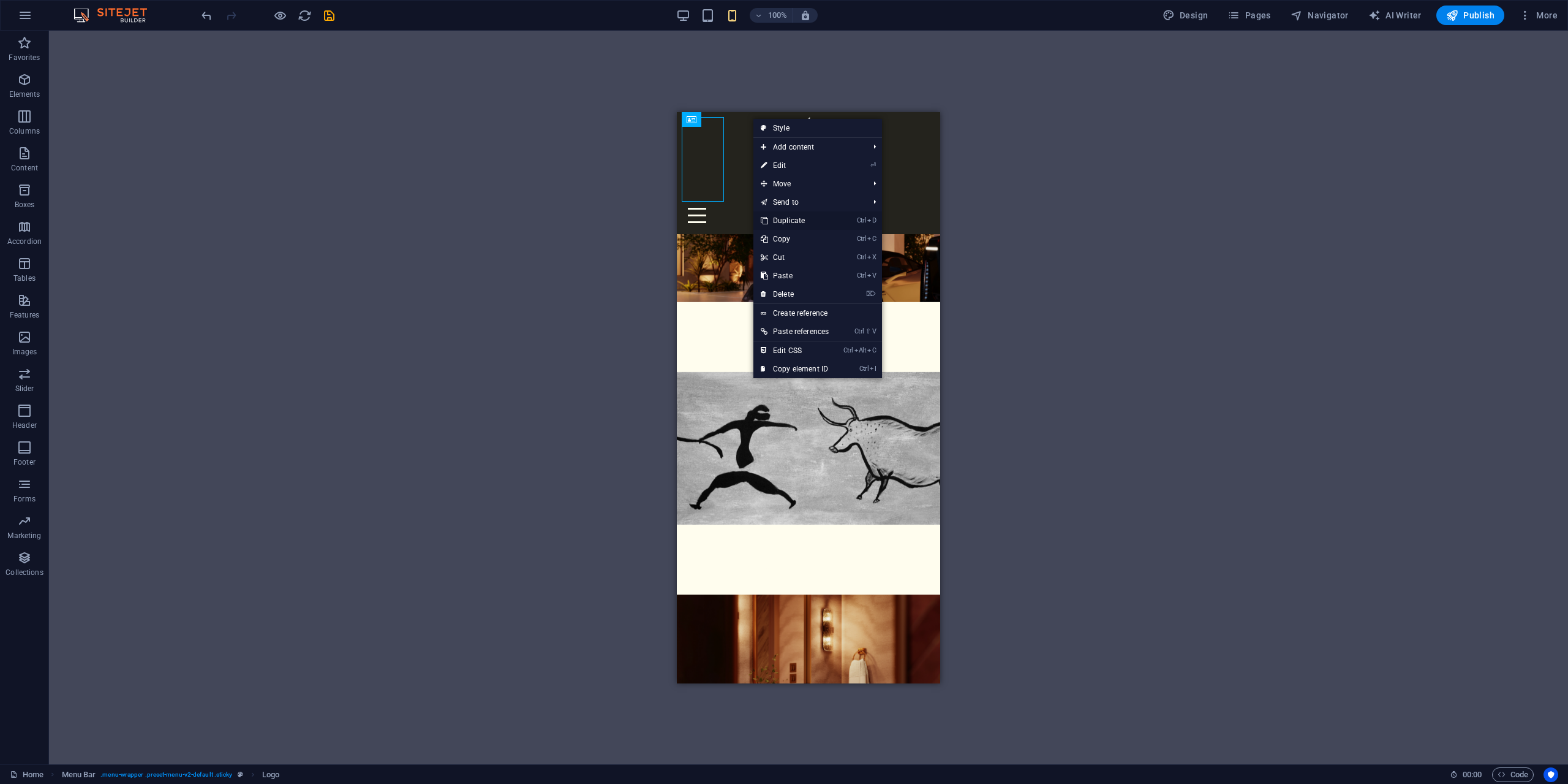
click at [788, 219] on link "Ctrl D Duplicate" at bounding box center [794, 220] width 83 height 18
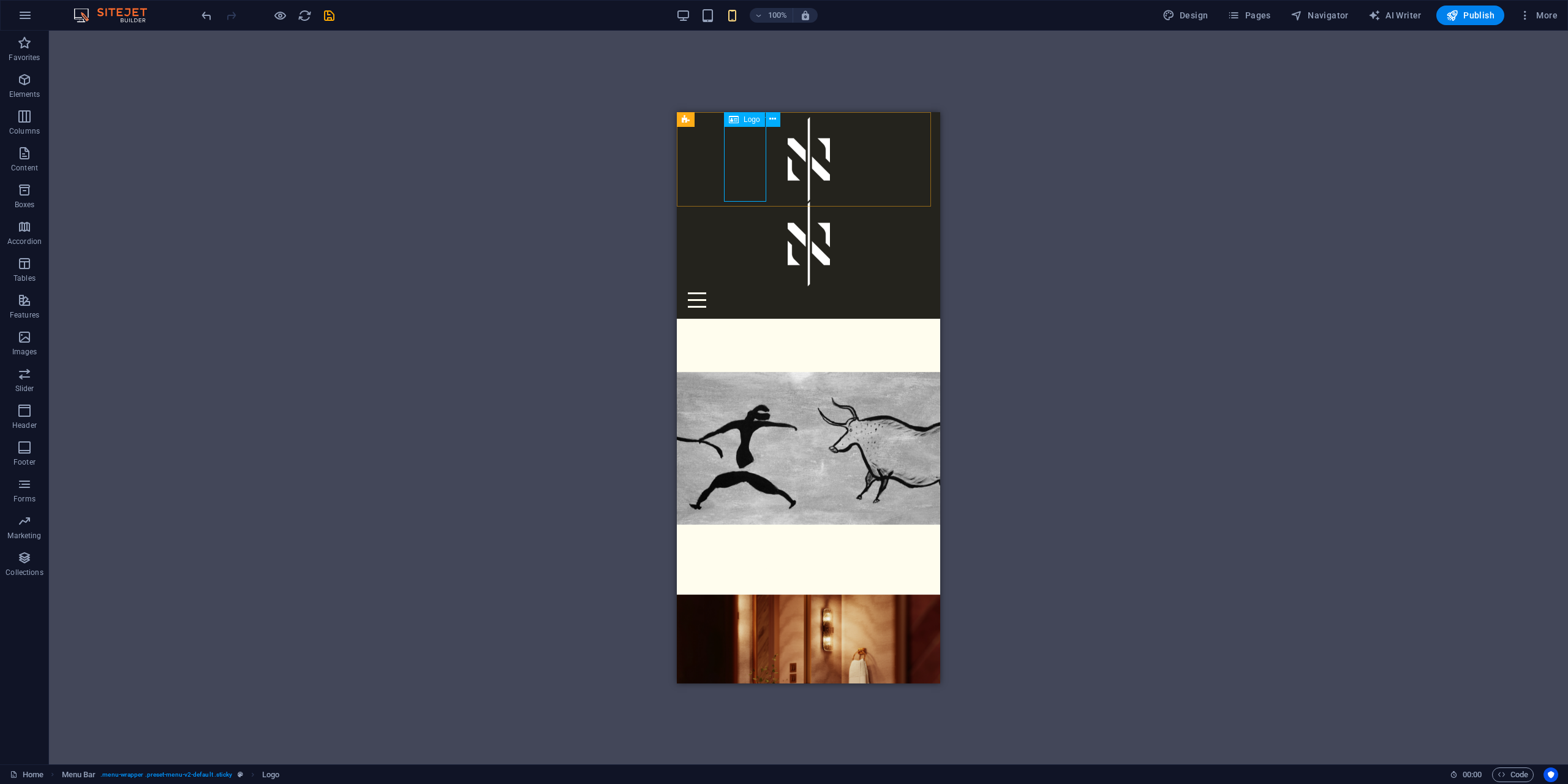
click at [750, 201] on div at bounding box center [808, 243] width 253 height 84
select select "px"
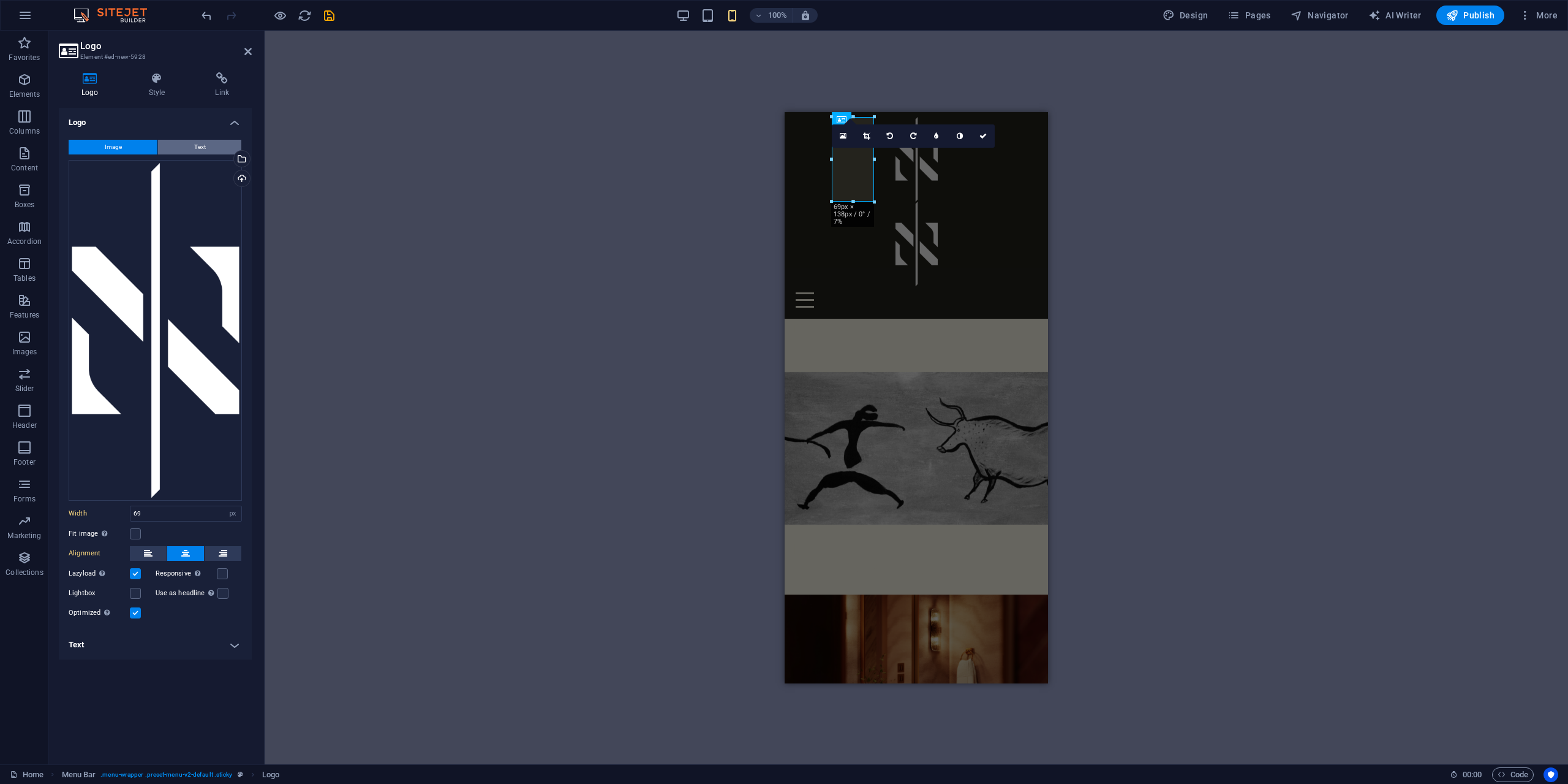
click at [206, 142] on button "Text" at bounding box center [199, 147] width 84 height 15
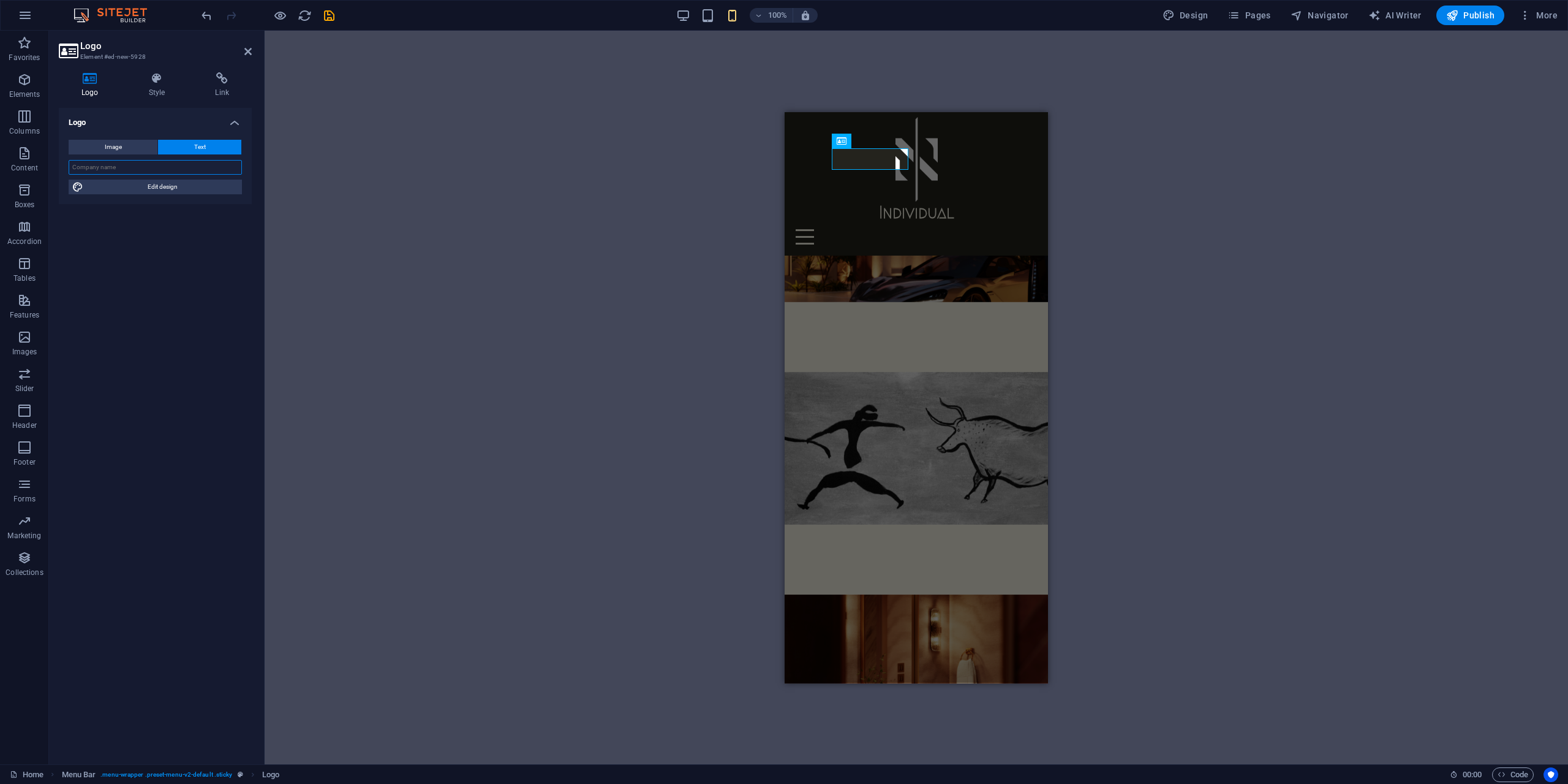
click at [159, 171] on input "text" at bounding box center [155, 167] width 173 height 15
type input "Night Shade Design"
click at [520, 220] on div "H2 Banner Grid Banner Grid Container Container Banner Grid Container H2 Contain…" at bounding box center [916, 397] width 1303 height 733
click at [912, 201] on div "Night Shade Design" at bounding box center [916, 212] width 253 height 22
click at [905, 201] on div "Night Shade Design" at bounding box center [916, 212] width 253 height 22
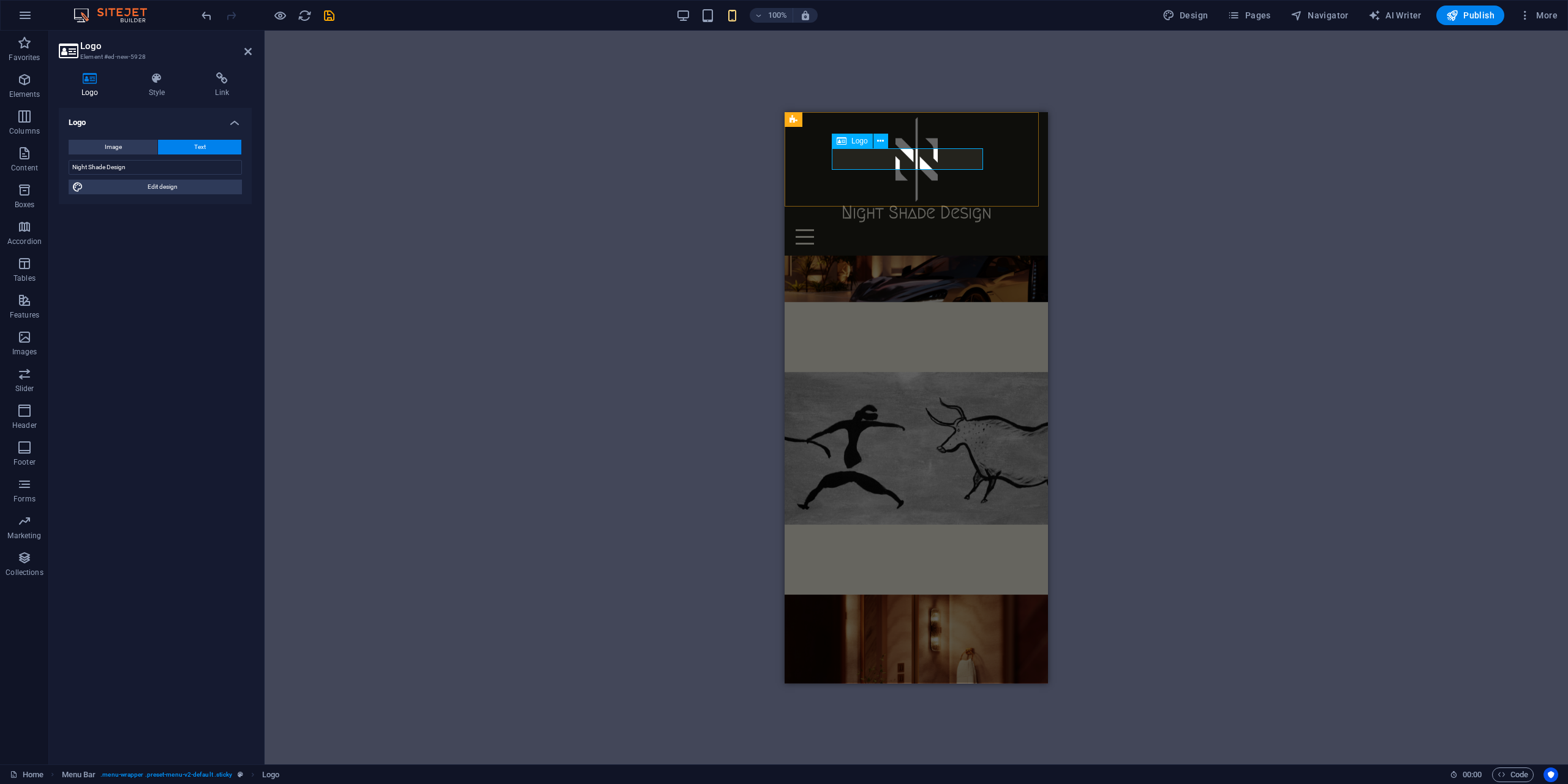
click at [905, 201] on div "Night Shade Design" at bounding box center [916, 212] width 253 height 22
click at [164, 190] on span "Edit design" at bounding box center [162, 187] width 151 height 15
select select "px"
select select "300"
select select "px"
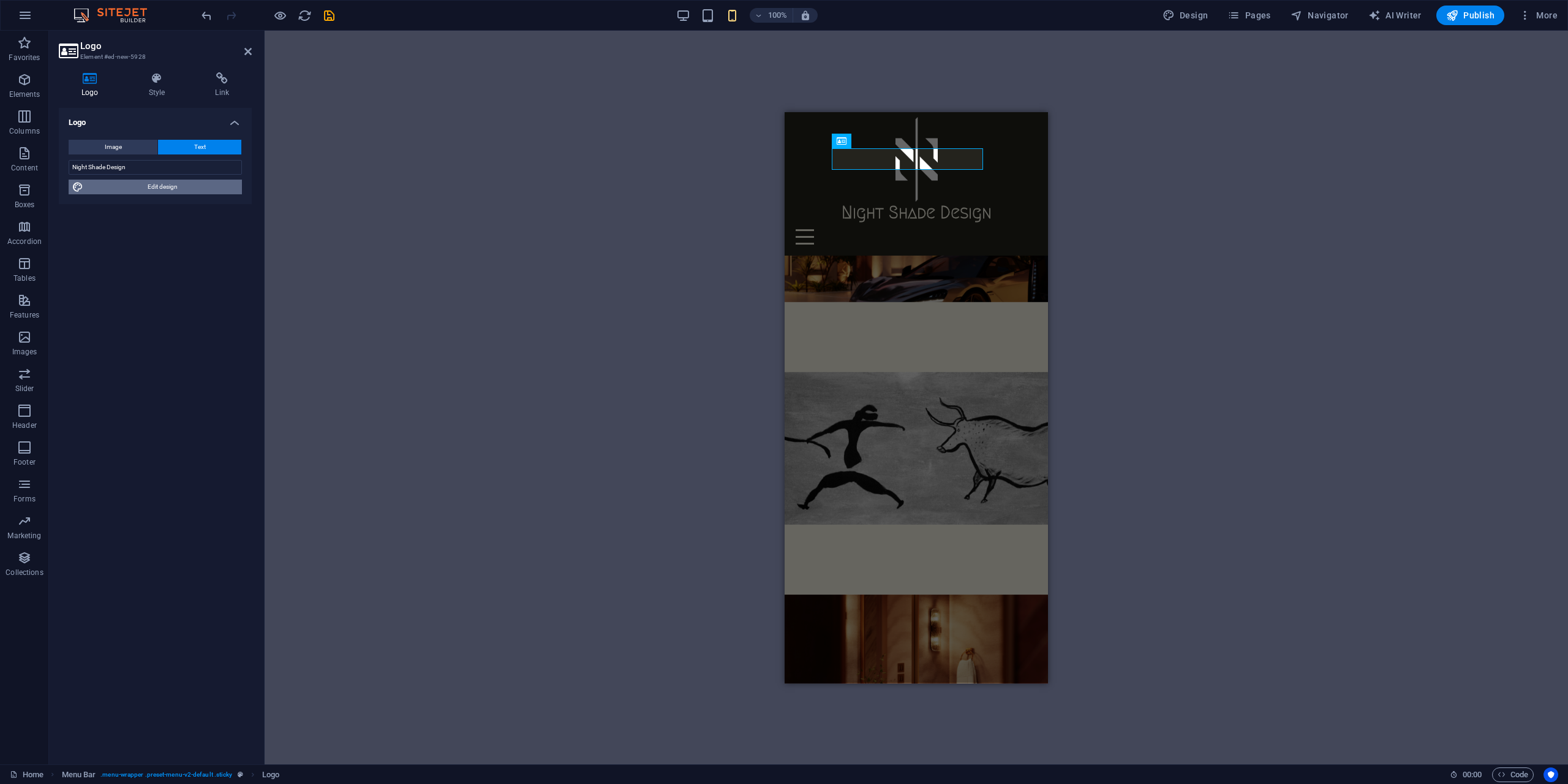
select select "px"
select select "700"
select select "px"
select select "rem"
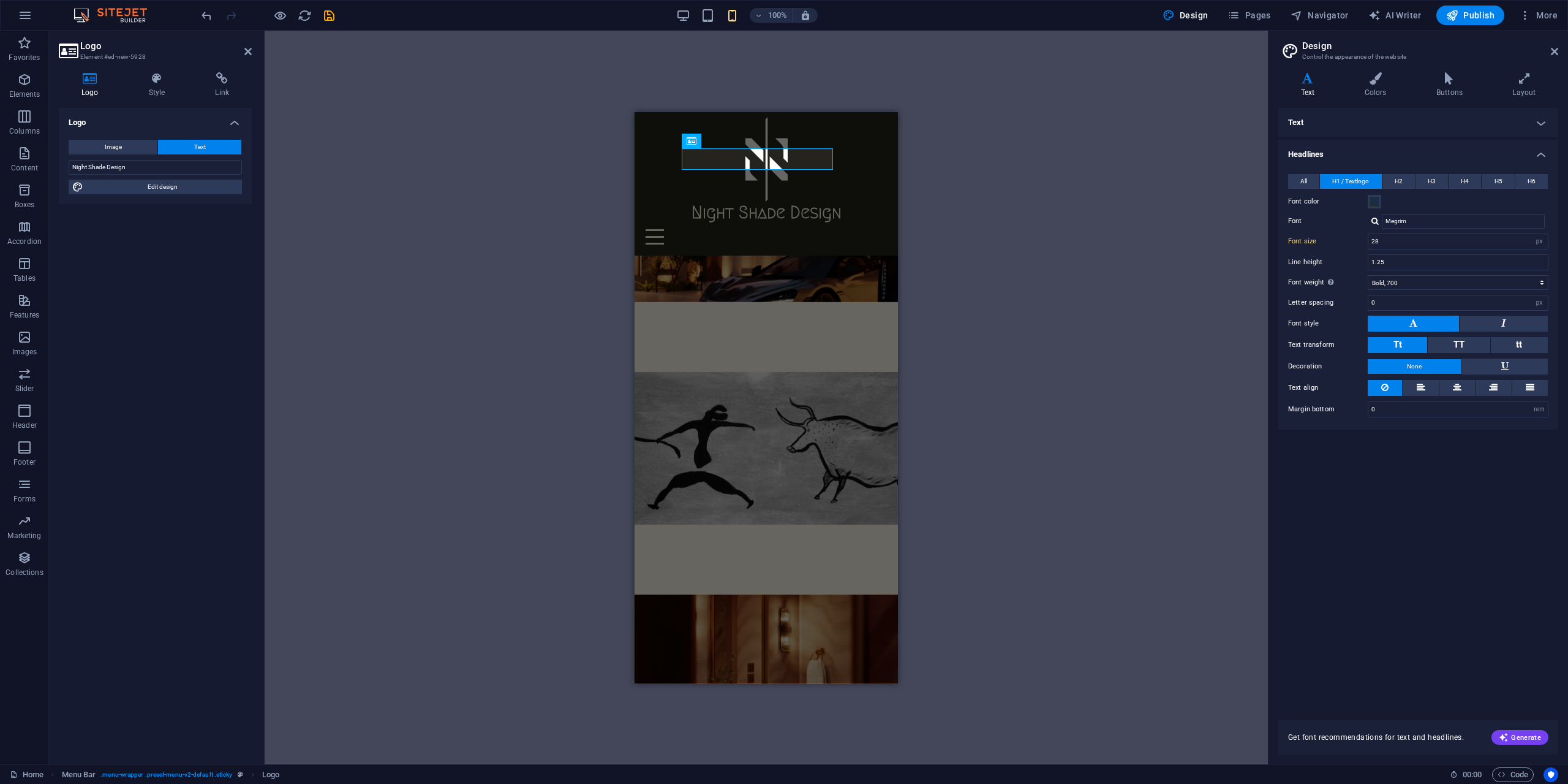
click at [1425, 327] on button at bounding box center [1413, 323] width 91 height 16
click at [1486, 327] on button at bounding box center [1503, 323] width 89 height 16
click at [1446, 325] on button at bounding box center [1413, 323] width 91 height 16
click at [765, 201] on div "Night Shade Design" at bounding box center [766, 212] width 253 height 22
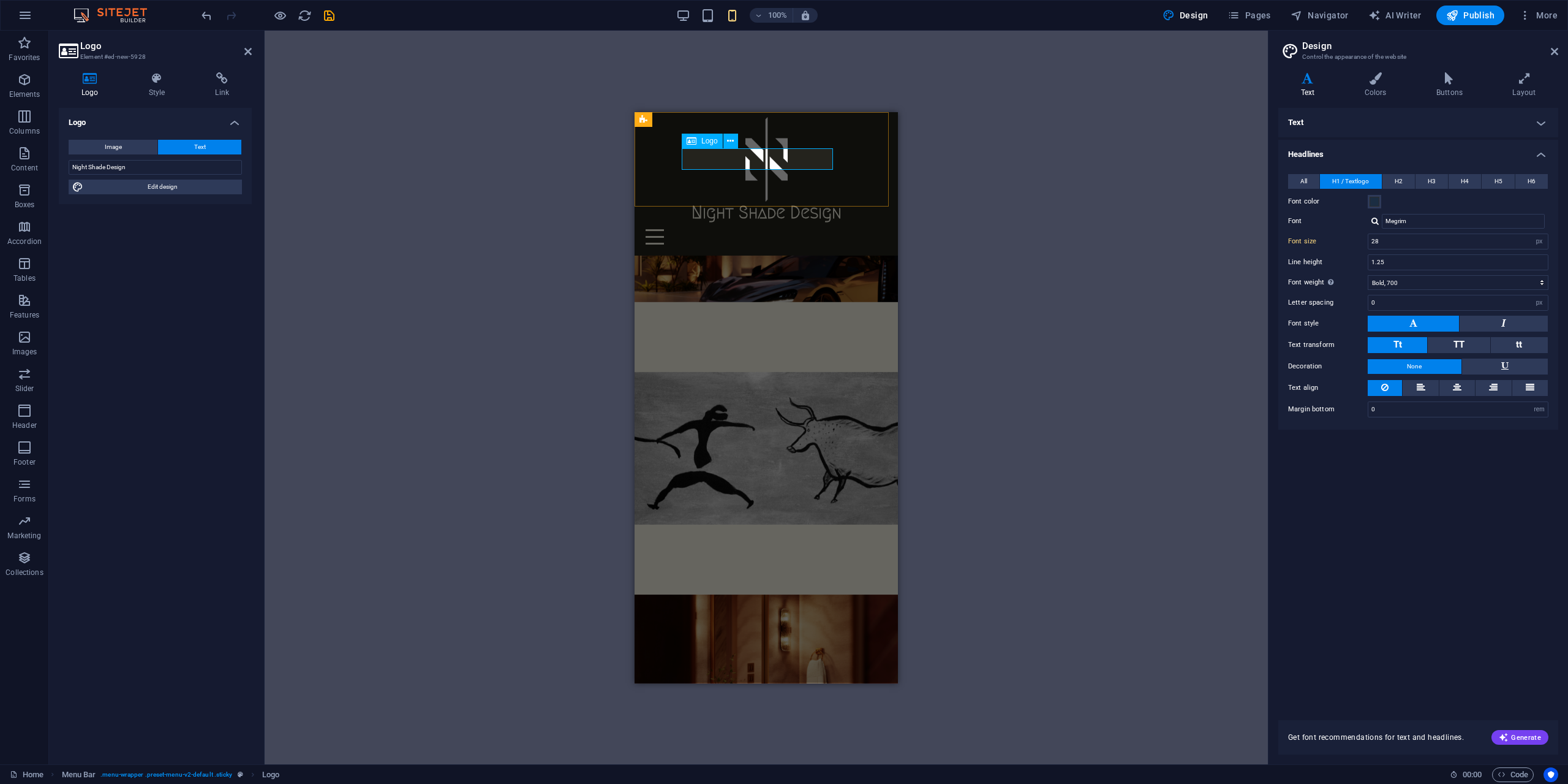
click at [765, 201] on div "Night Shade Design" at bounding box center [766, 212] width 253 height 22
drag, startPoint x: 137, startPoint y: 170, endPoint x: 31, endPoint y: 167, distance: 106.0
click at [31, 167] on section "Favorites Elements Columns Content Boxes Accordion Tables Features Images Slide…" at bounding box center [634, 397] width 1268 height 733
click at [1486, 322] on button at bounding box center [1503, 323] width 89 height 16
click at [1434, 324] on button at bounding box center [1413, 323] width 91 height 16
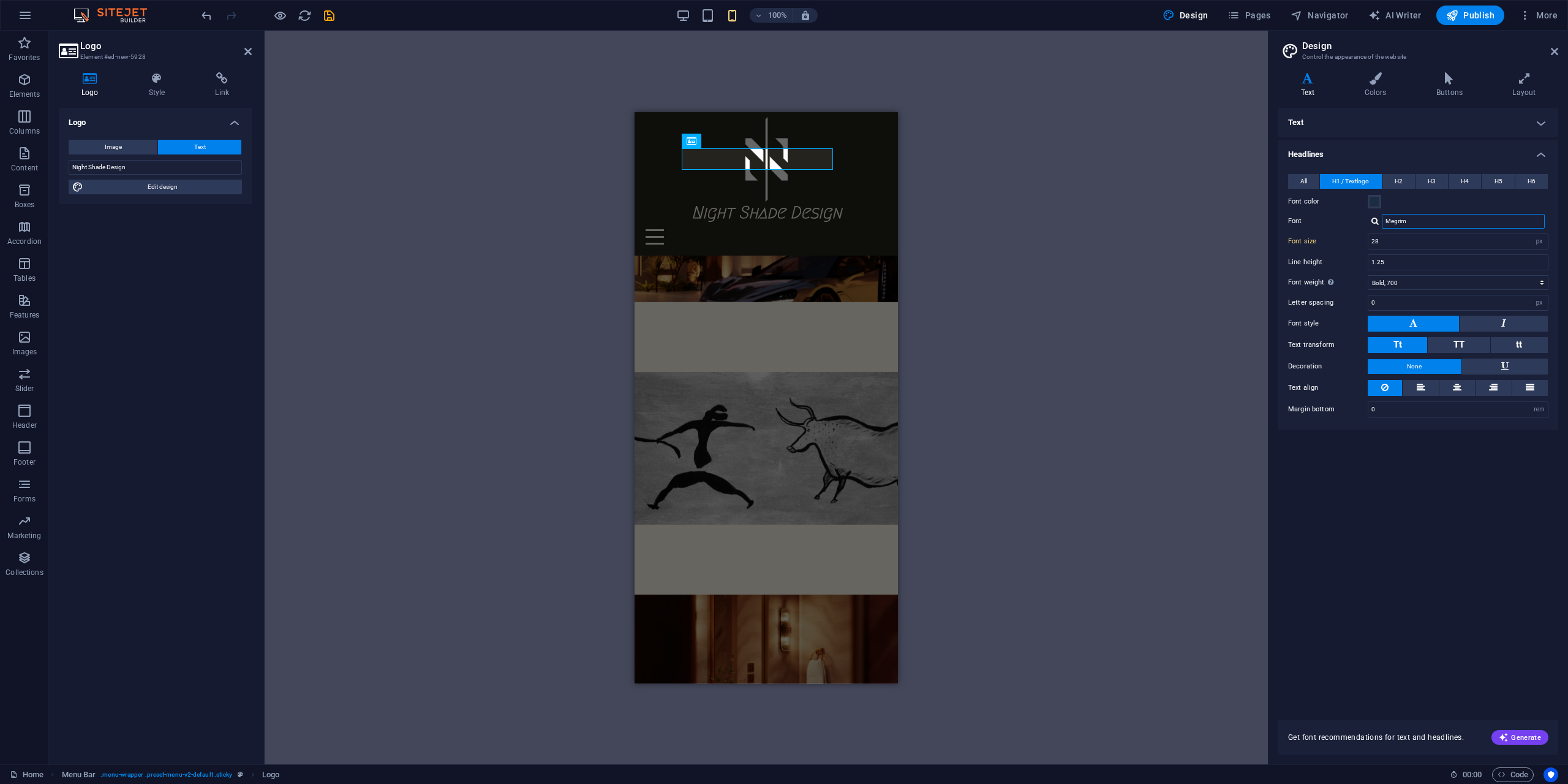
drag, startPoint x: 1436, startPoint y: 219, endPoint x: 1371, endPoint y: 226, distance: 65.4
click at [1371, 226] on div "Megrim" at bounding box center [1458, 221] width 180 height 15
click at [1467, 324] on button at bounding box center [1503, 323] width 89 height 16
click at [1436, 322] on button at bounding box center [1413, 323] width 91 height 16
click at [1453, 343] on span "TT" at bounding box center [1458, 344] width 11 height 11
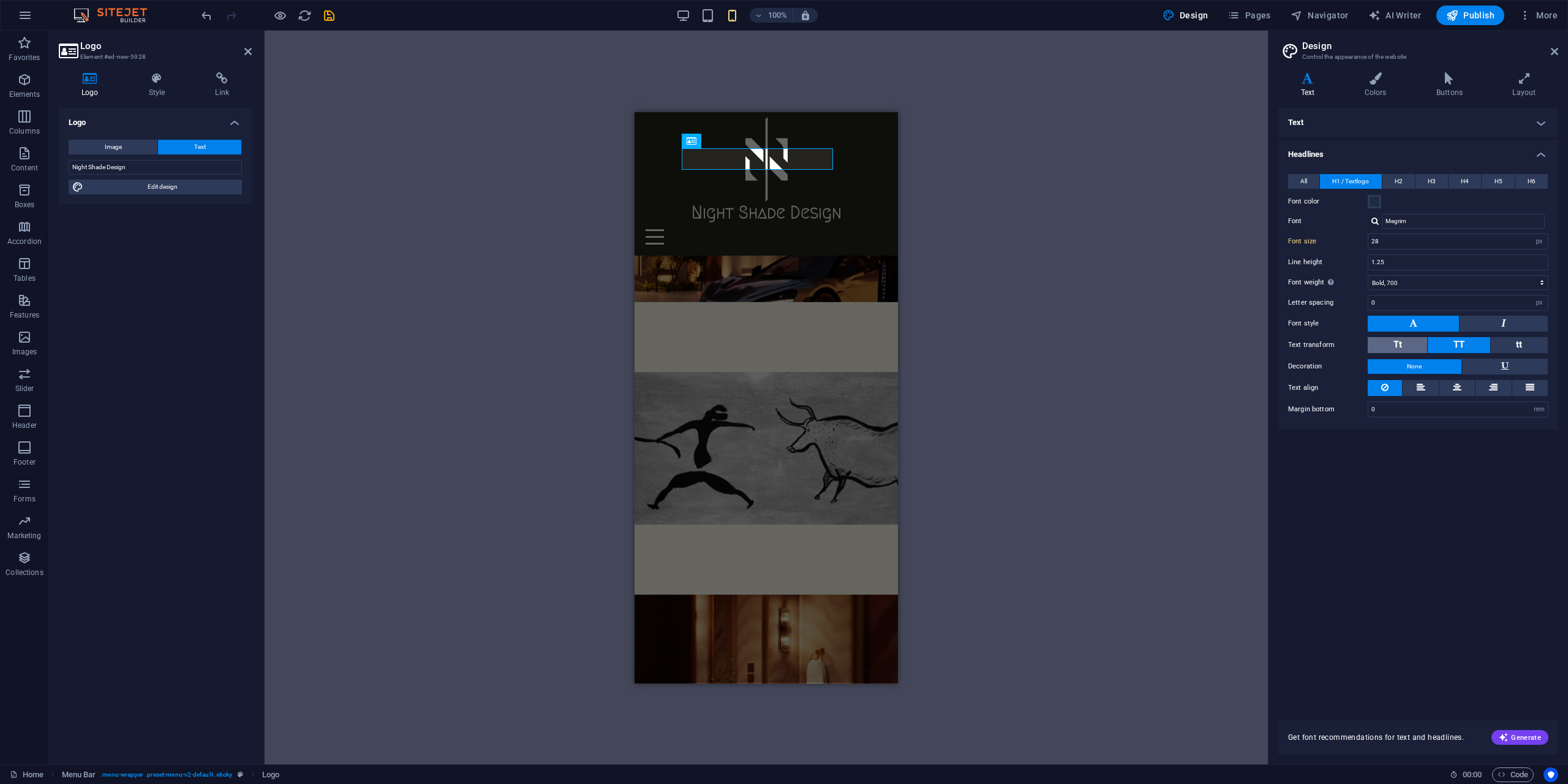
click at [1412, 343] on button "Tt" at bounding box center [1398, 344] width 60 height 16
click at [1299, 185] on button "All" at bounding box center [1304, 181] width 31 height 15
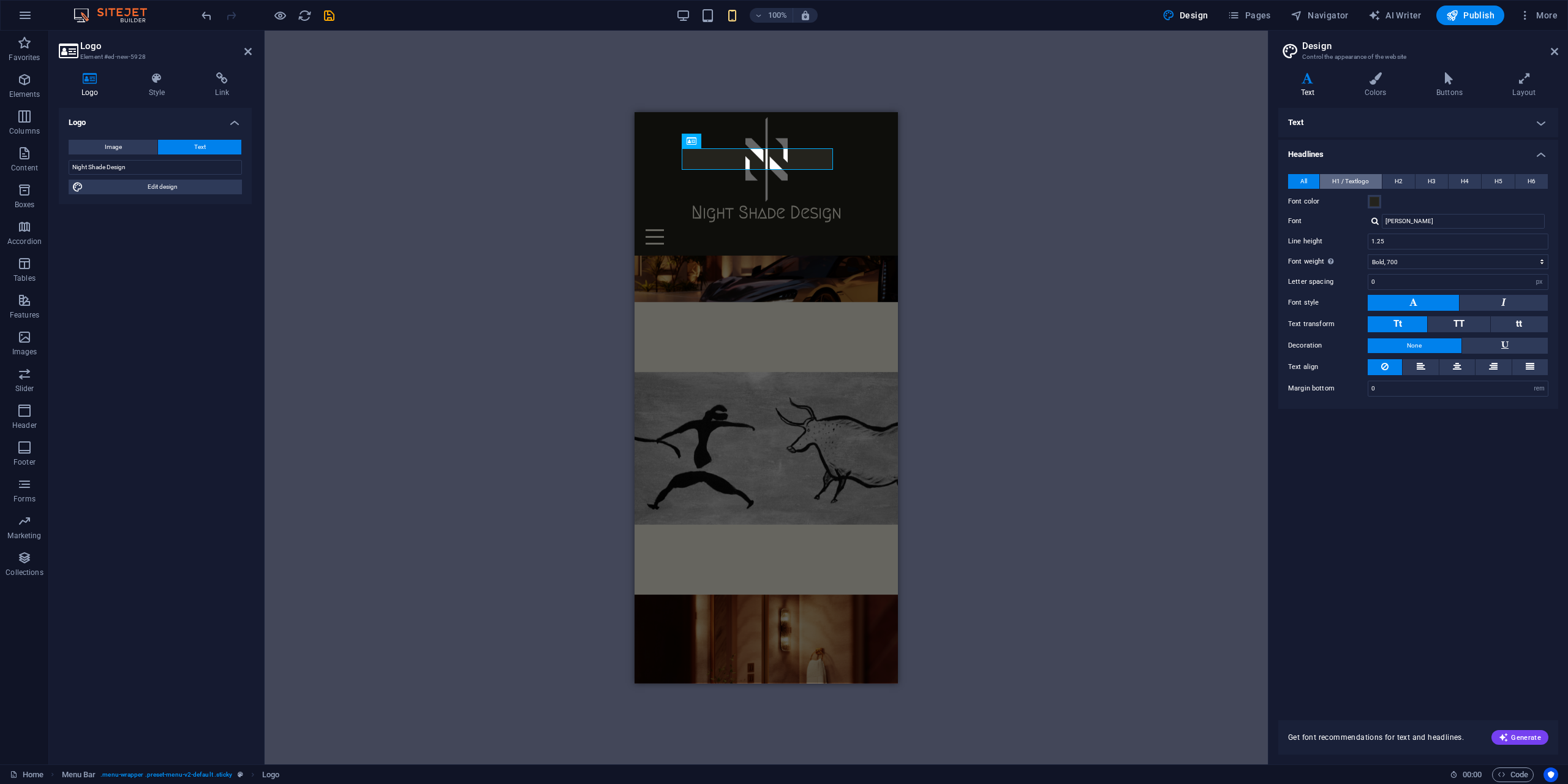
click at [1355, 184] on span "H1 / Textlogo" at bounding box center [1350, 181] width 36 height 15
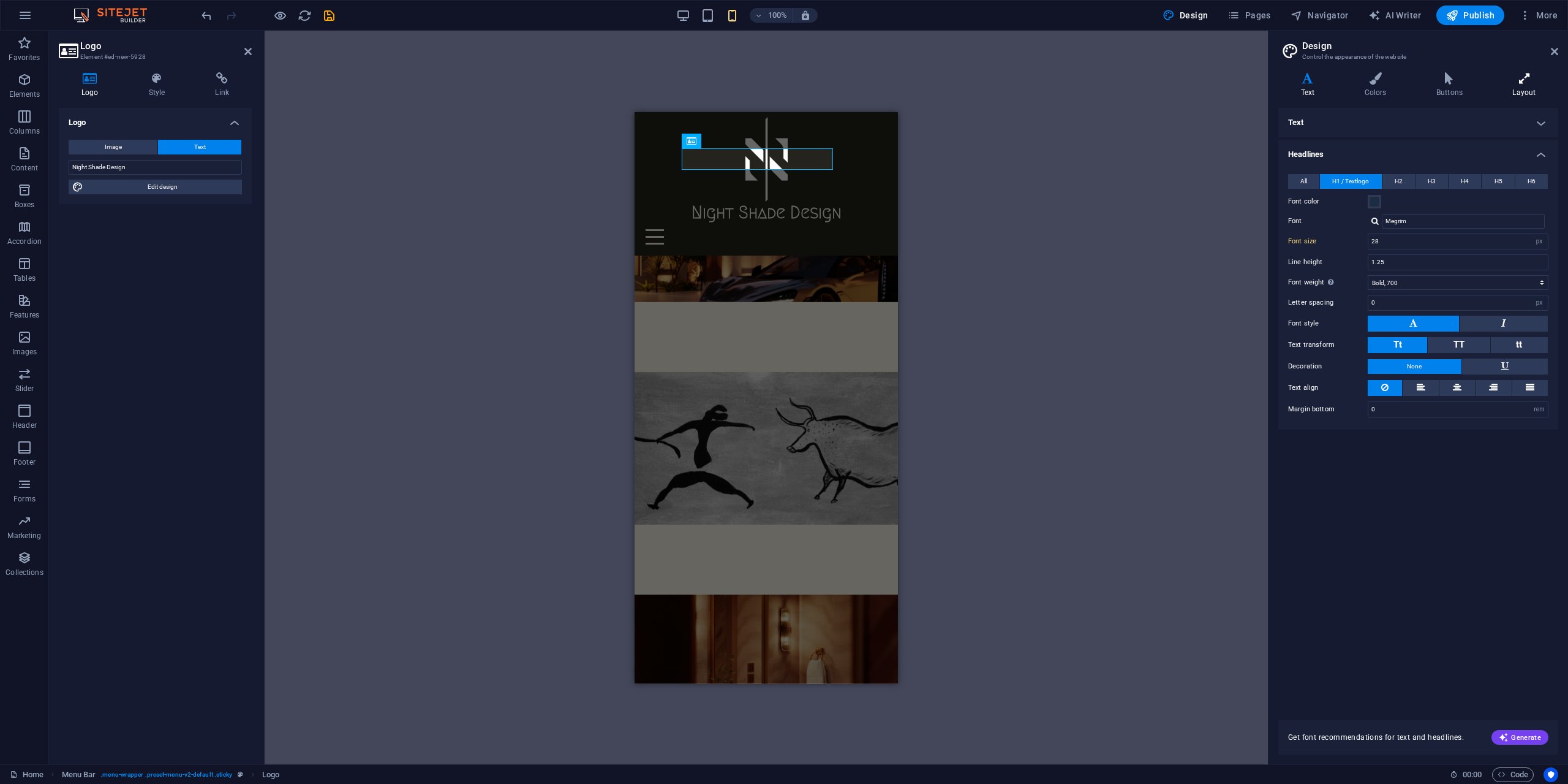
click at [1524, 95] on h4 "Layout" at bounding box center [1524, 84] width 68 height 26
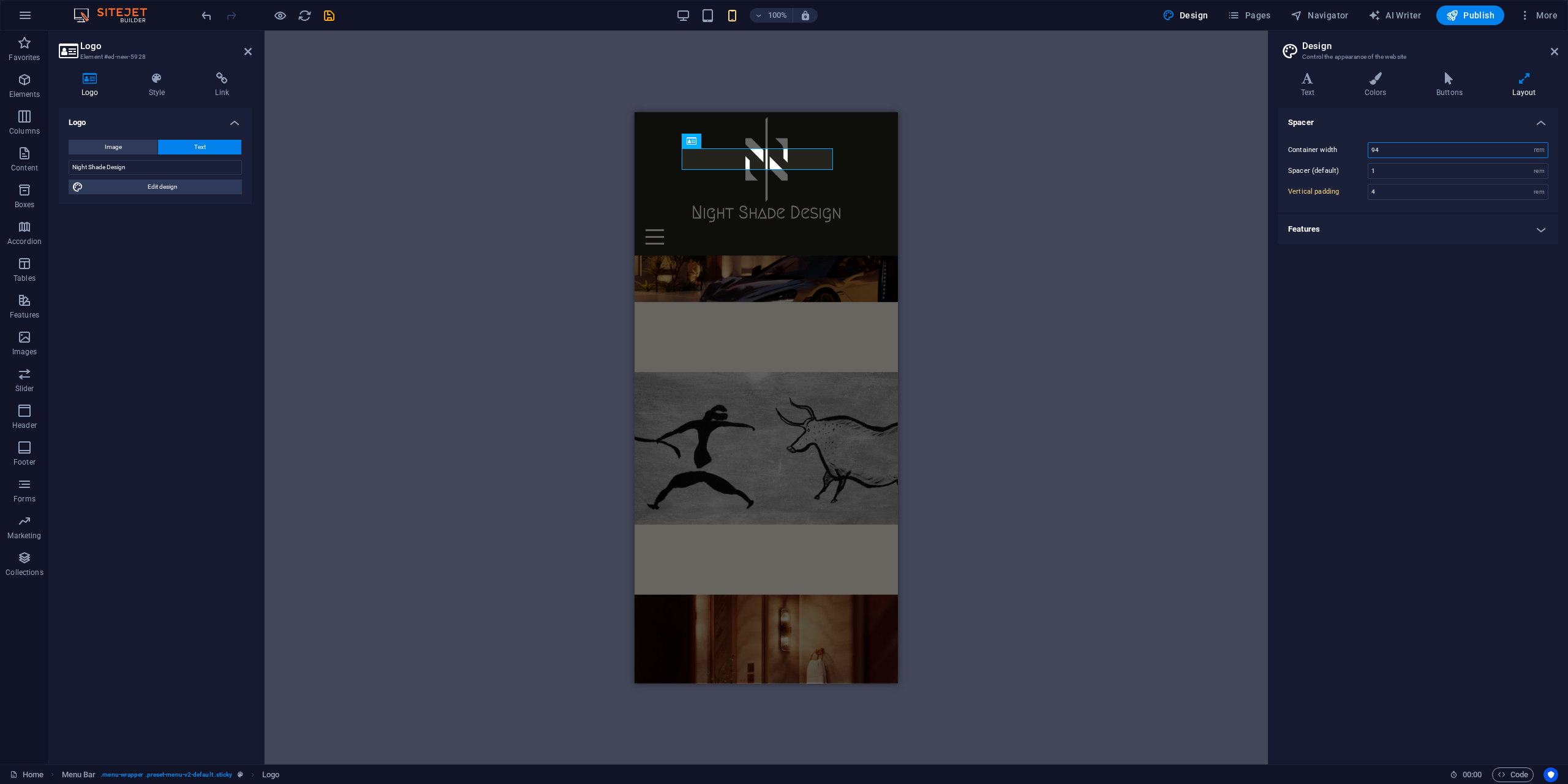
drag, startPoint x: 1419, startPoint y: 150, endPoint x: 1355, endPoint y: 147, distance: 64.1
click at [1355, 147] on div "Container width 94 rem px" at bounding box center [1418, 150] width 261 height 16
type input "94"
click at [1457, 90] on h4 "Buttons" at bounding box center [1451, 84] width 76 height 26
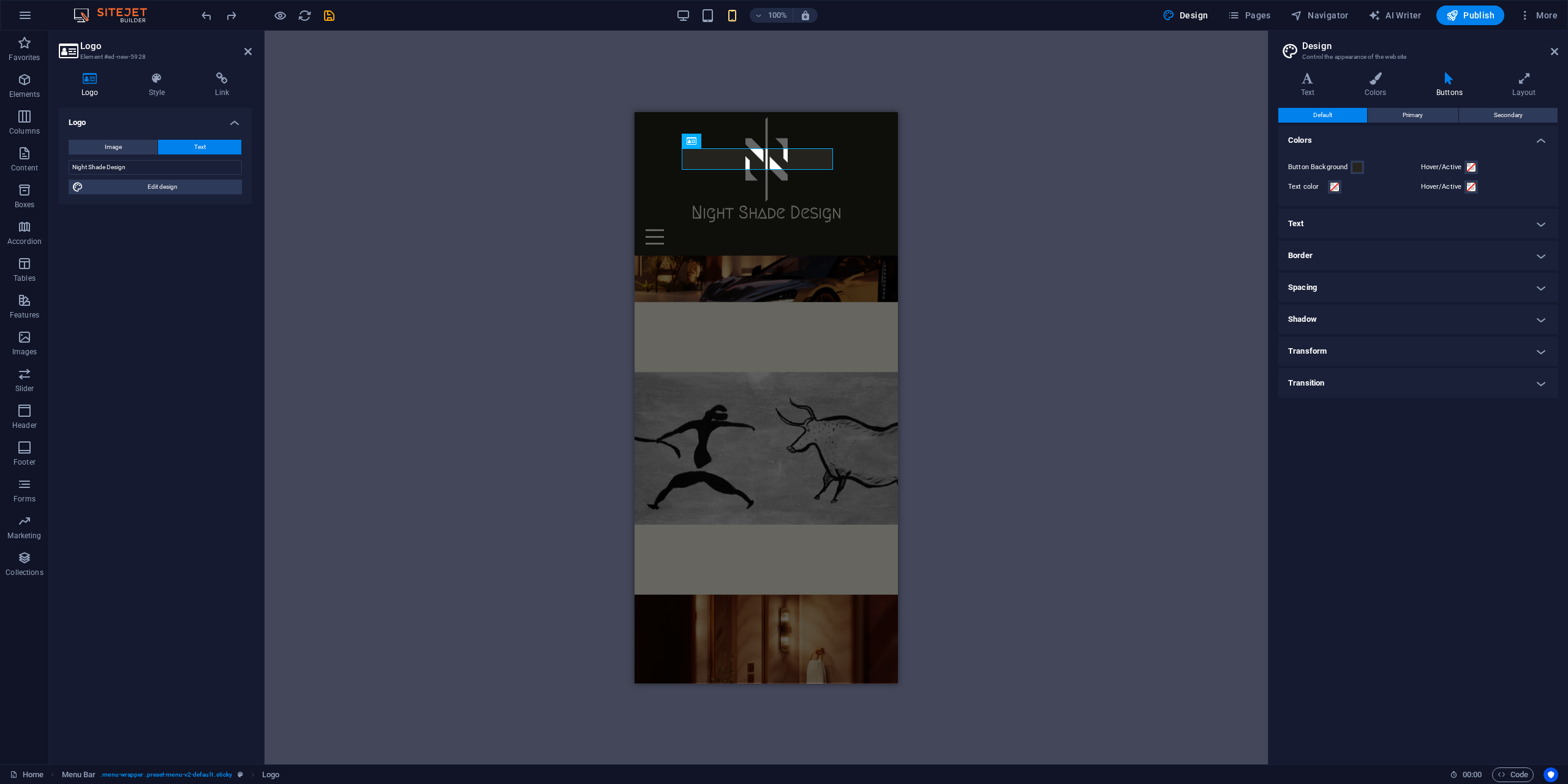
click at [1332, 227] on h4 "Text" at bounding box center [1418, 224] width 280 height 30
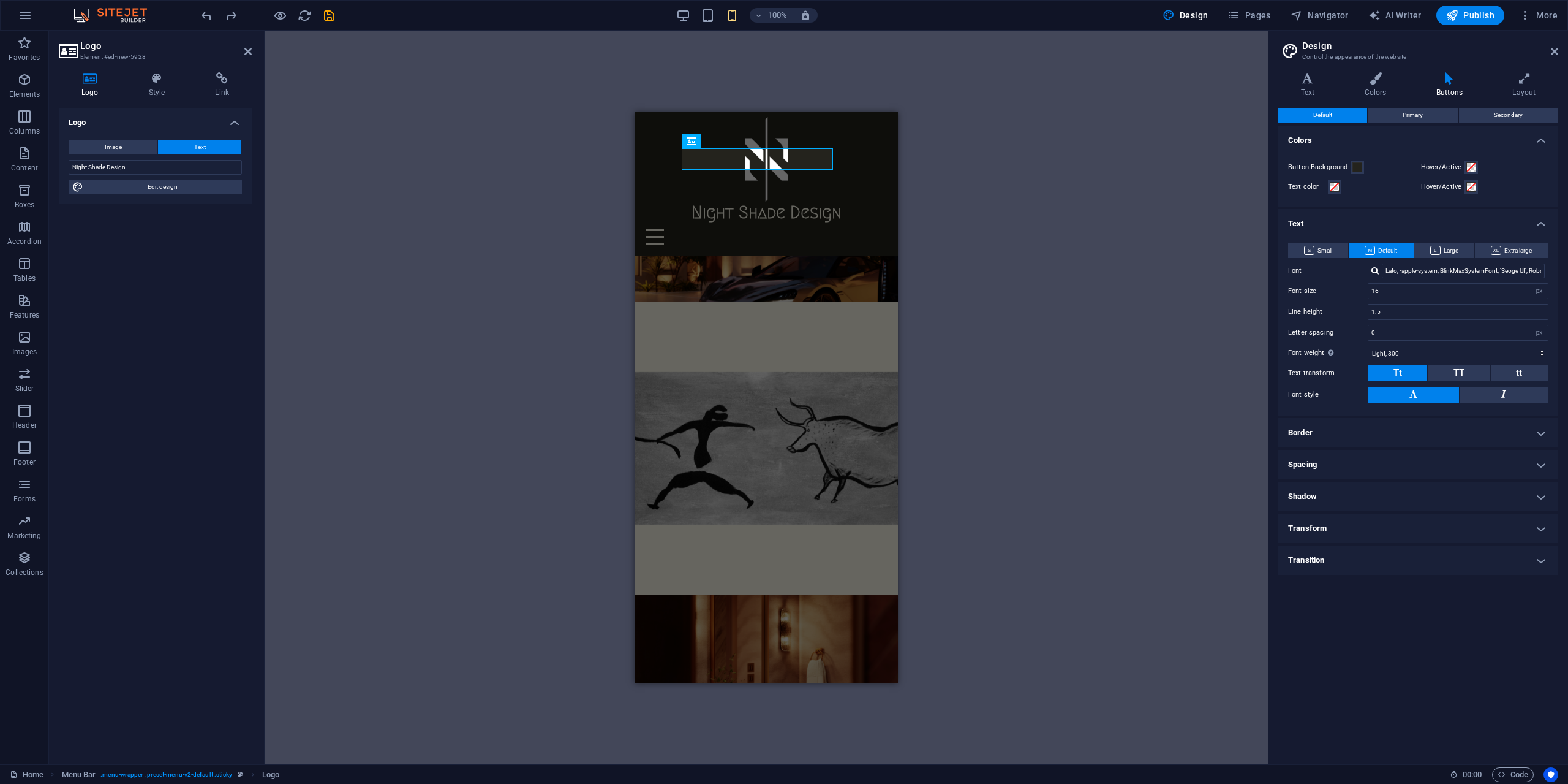
click at [1374, 272] on div at bounding box center [1374, 271] width 7 height 8
click at [1418, 289] on div "[PERSON_NAME]" at bounding box center [1465, 287] width 161 height 13
type input "[PERSON_NAME]"
click at [190, 171] on input "Night Shade Design" at bounding box center [155, 167] width 173 height 15
click at [1374, 270] on div at bounding box center [1374, 271] width 7 height 8
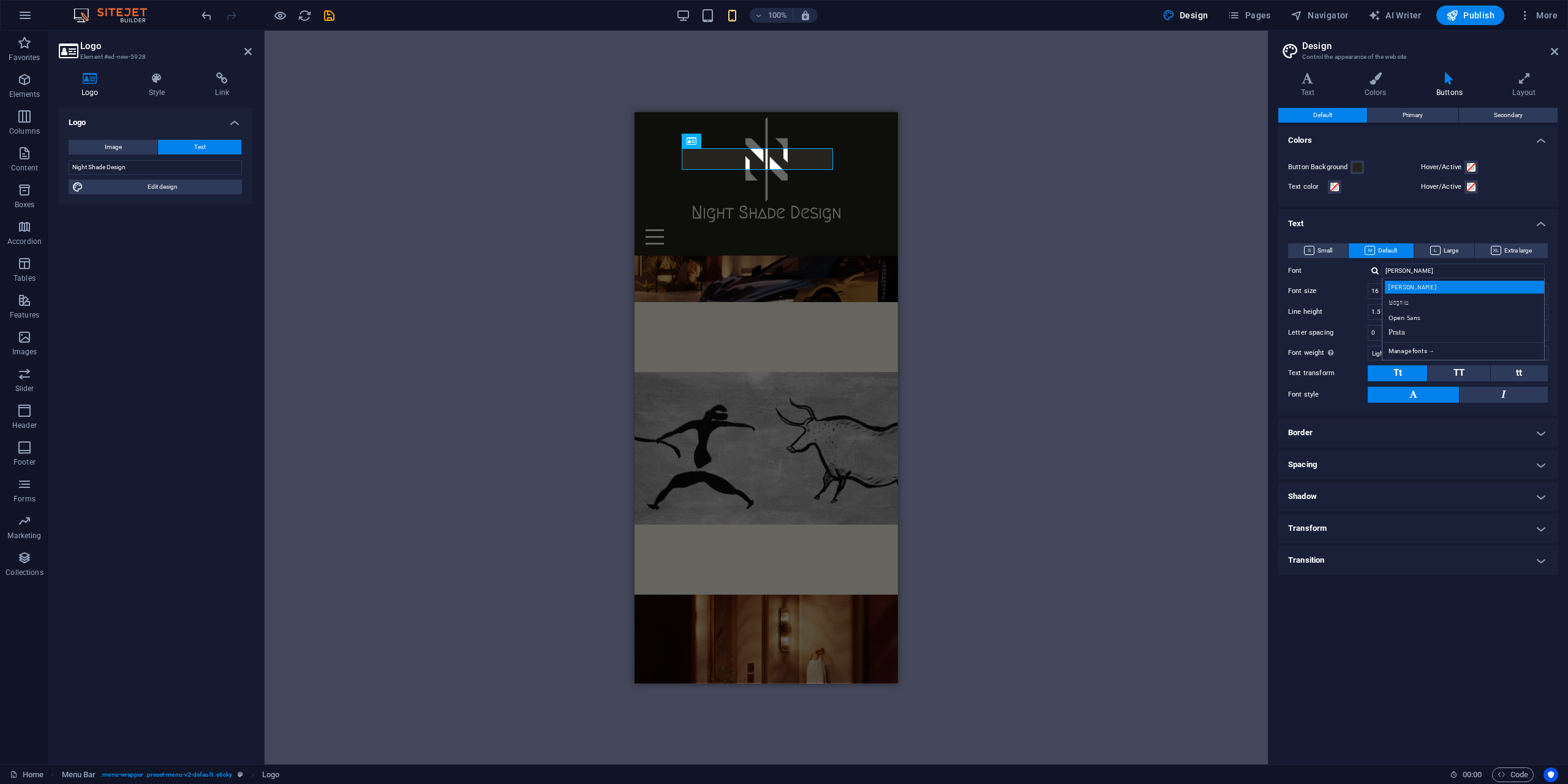
click at [1401, 283] on div "[PERSON_NAME]" at bounding box center [1465, 287] width 161 height 13
click at [823, 201] on div "Night Shade Design" at bounding box center [766, 212] width 253 height 22
click at [166, 187] on span "Edit design" at bounding box center [162, 187] width 151 height 15
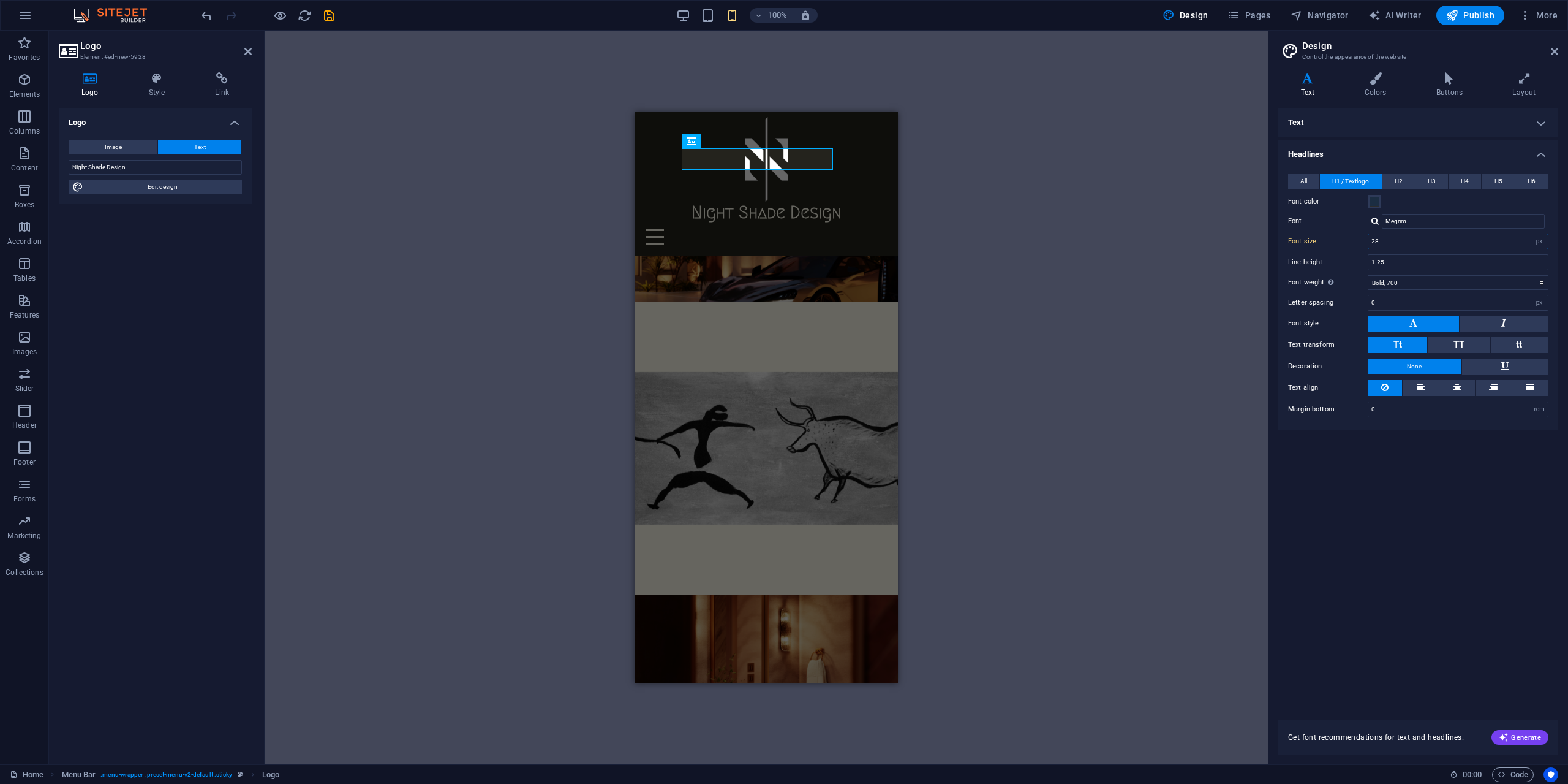
drag, startPoint x: 1379, startPoint y: 243, endPoint x: 1354, endPoint y: 241, distance: 25.1
click at [1354, 241] on div "Font size 28 rem px em %" at bounding box center [1418, 241] width 261 height 16
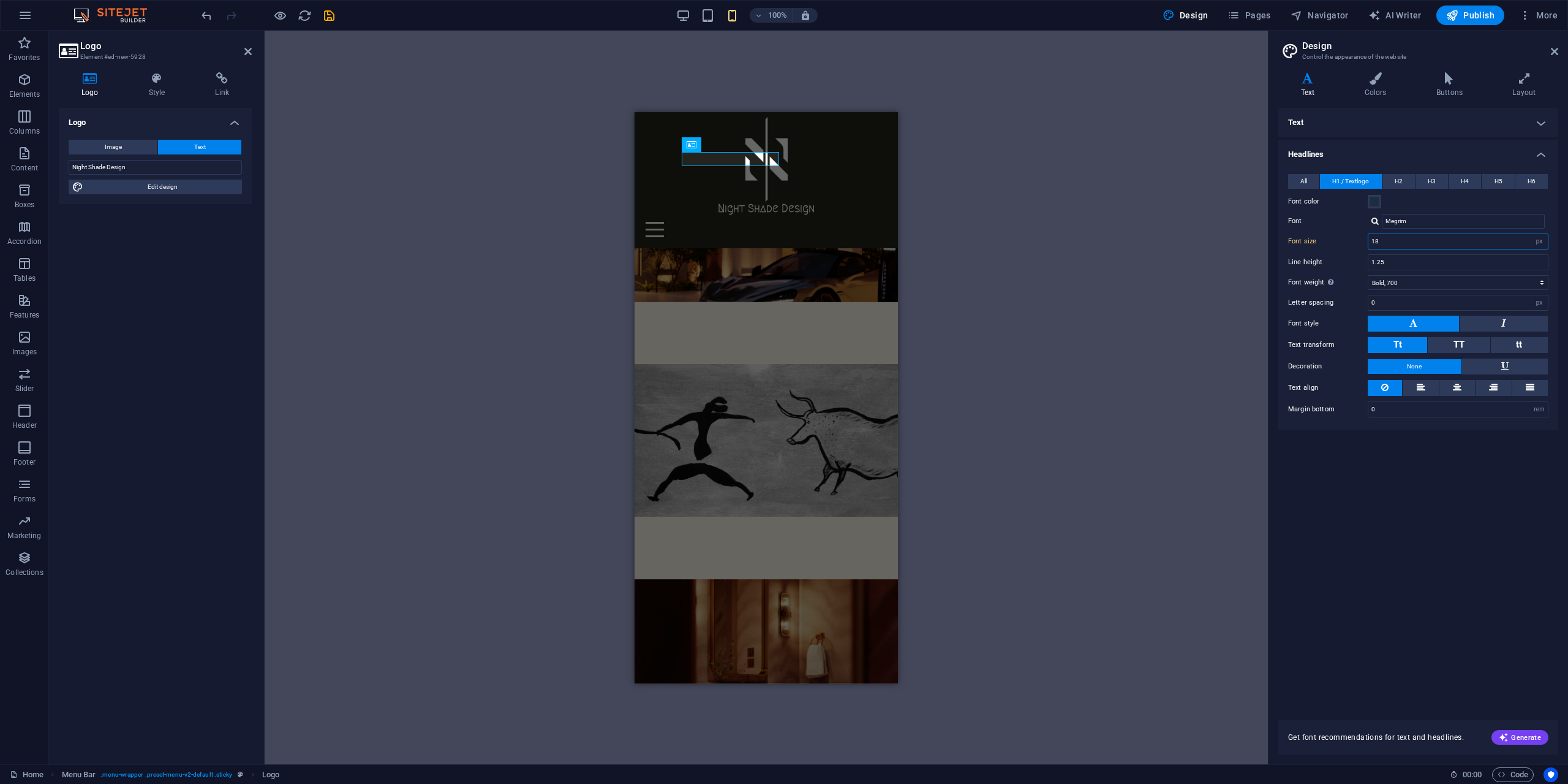
click at [1408, 241] on input "18" at bounding box center [1458, 242] width 180 height 15
type input "20"
click at [143, 164] on input "Night Shade Design" at bounding box center [155, 167] width 173 height 15
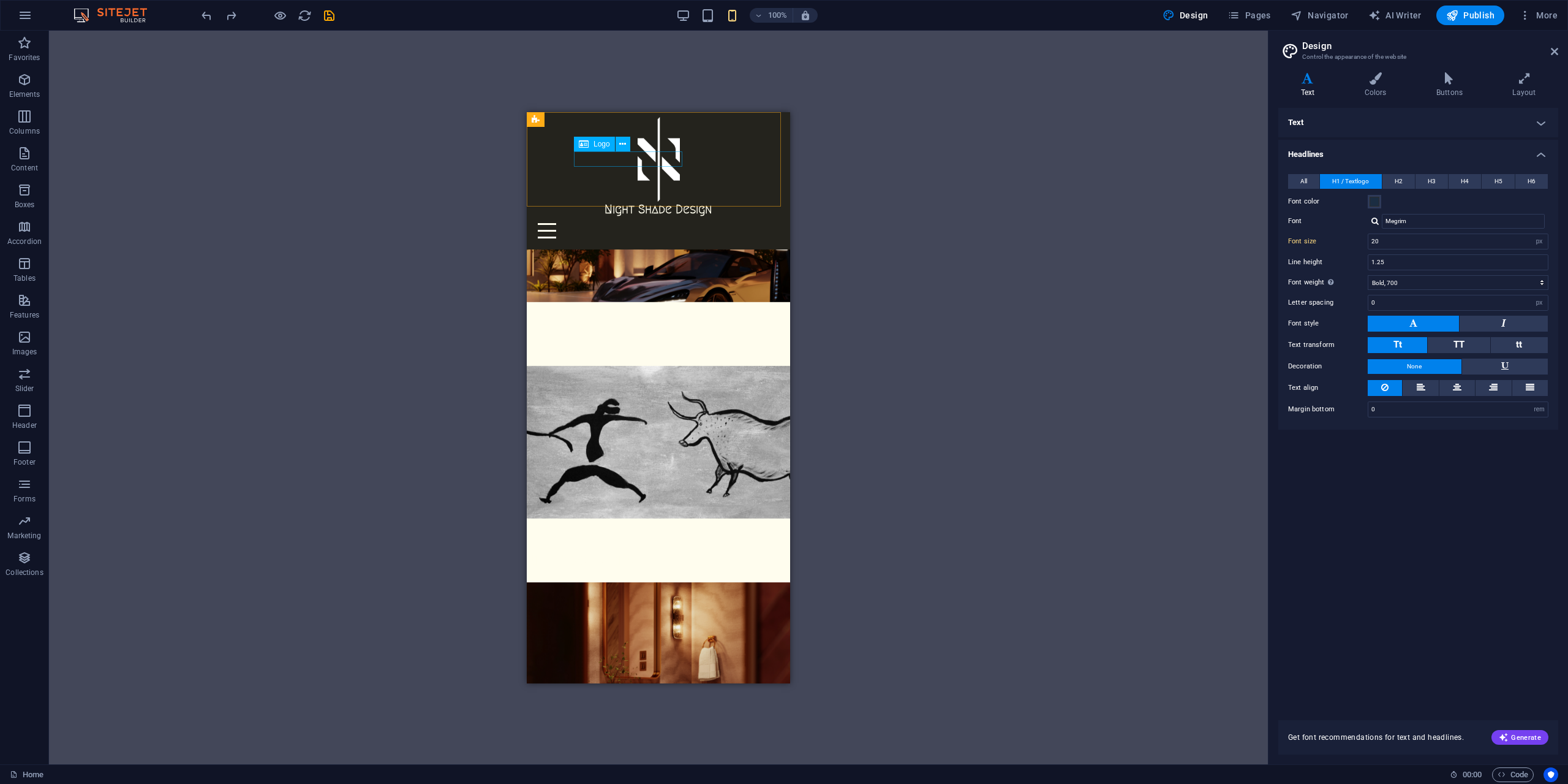
click at [639, 201] on div "Night Shade Design" at bounding box center [658, 209] width 253 height 16
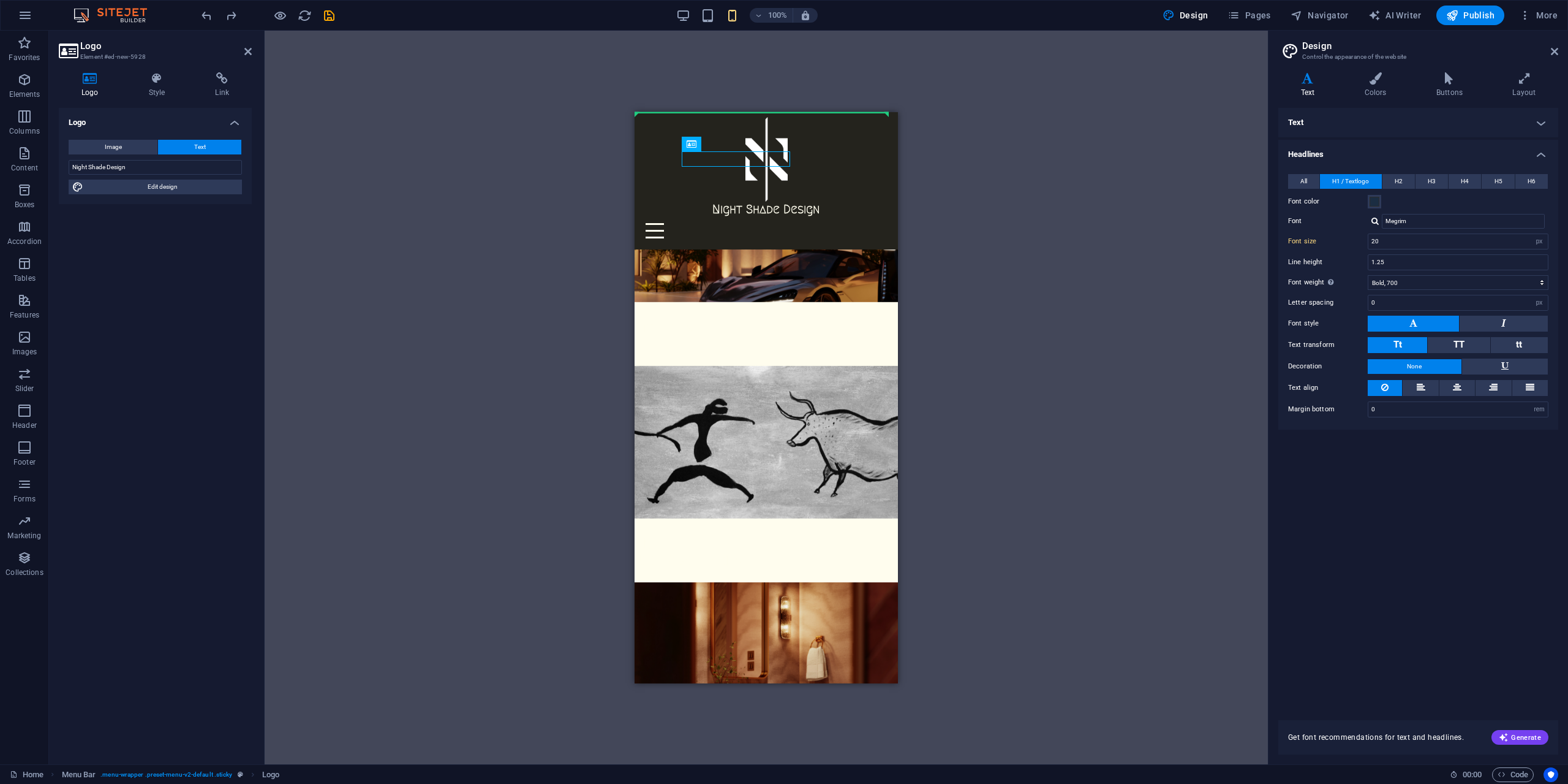
drag, startPoint x: 736, startPoint y: 159, endPoint x: 739, endPoint y: 147, distance: 12.4
click at [732, 201] on div "Night Shade Design" at bounding box center [766, 209] width 253 height 16
click at [732, 145] on icon at bounding box center [731, 145] width 7 height 13
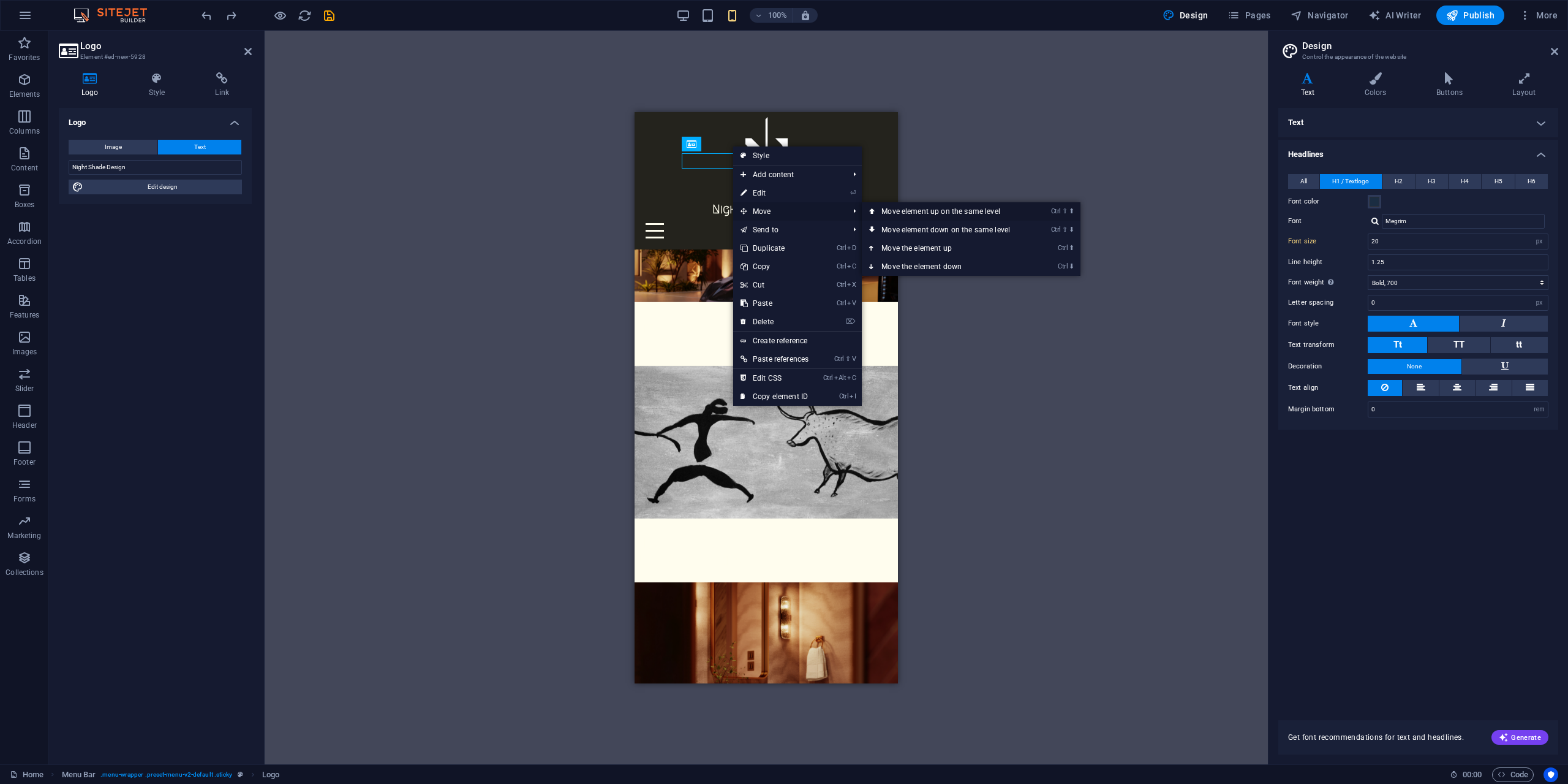
click at [923, 210] on link "Ctrl ⇧ ⬆ Move element up on the same level" at bounding box center [947, 211] width 173 height 18
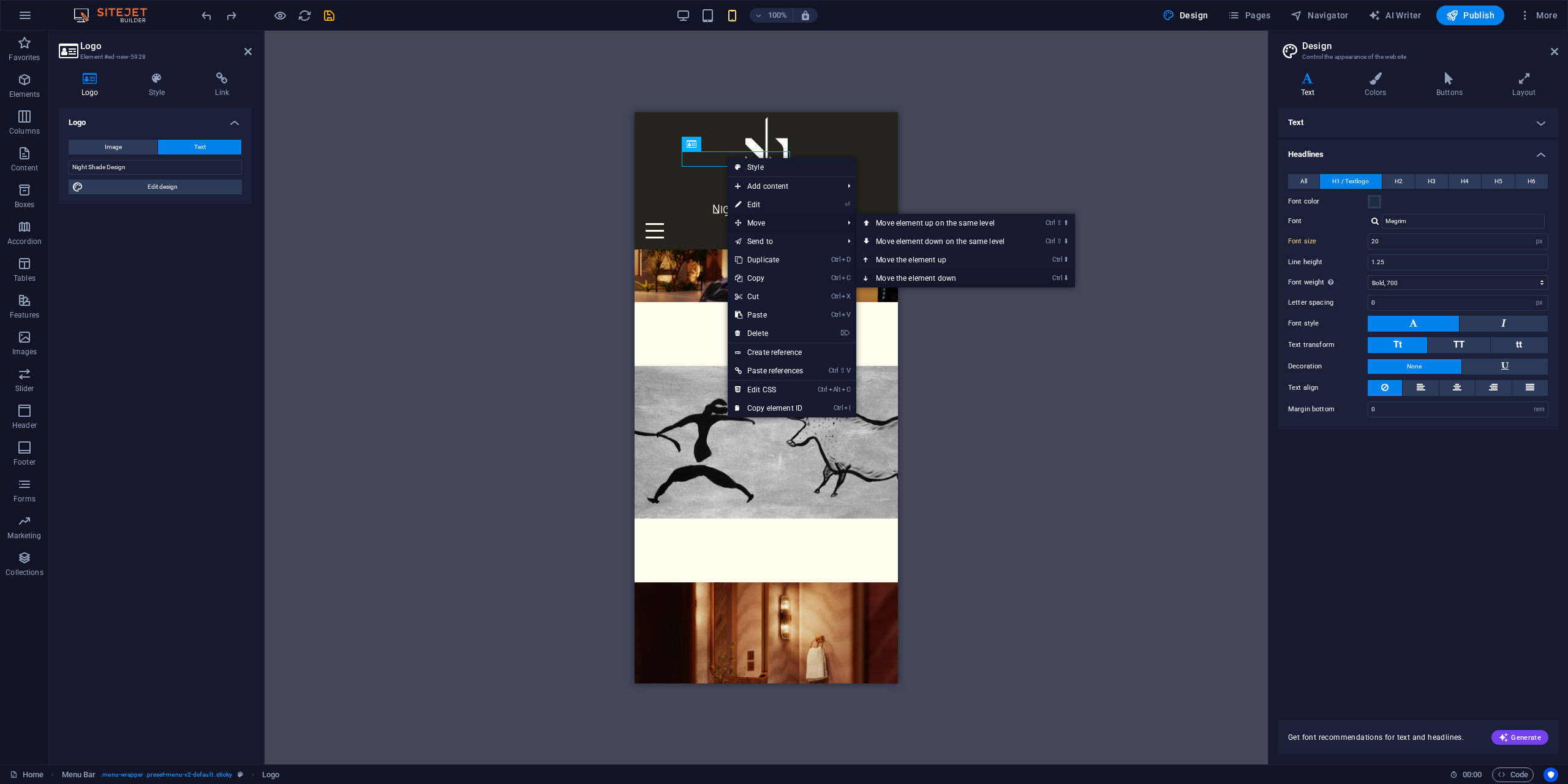
click at [964, 273] on link "Ctrl ⬇ Move the element down" at bounding box center [942, 278] width 173 height 18
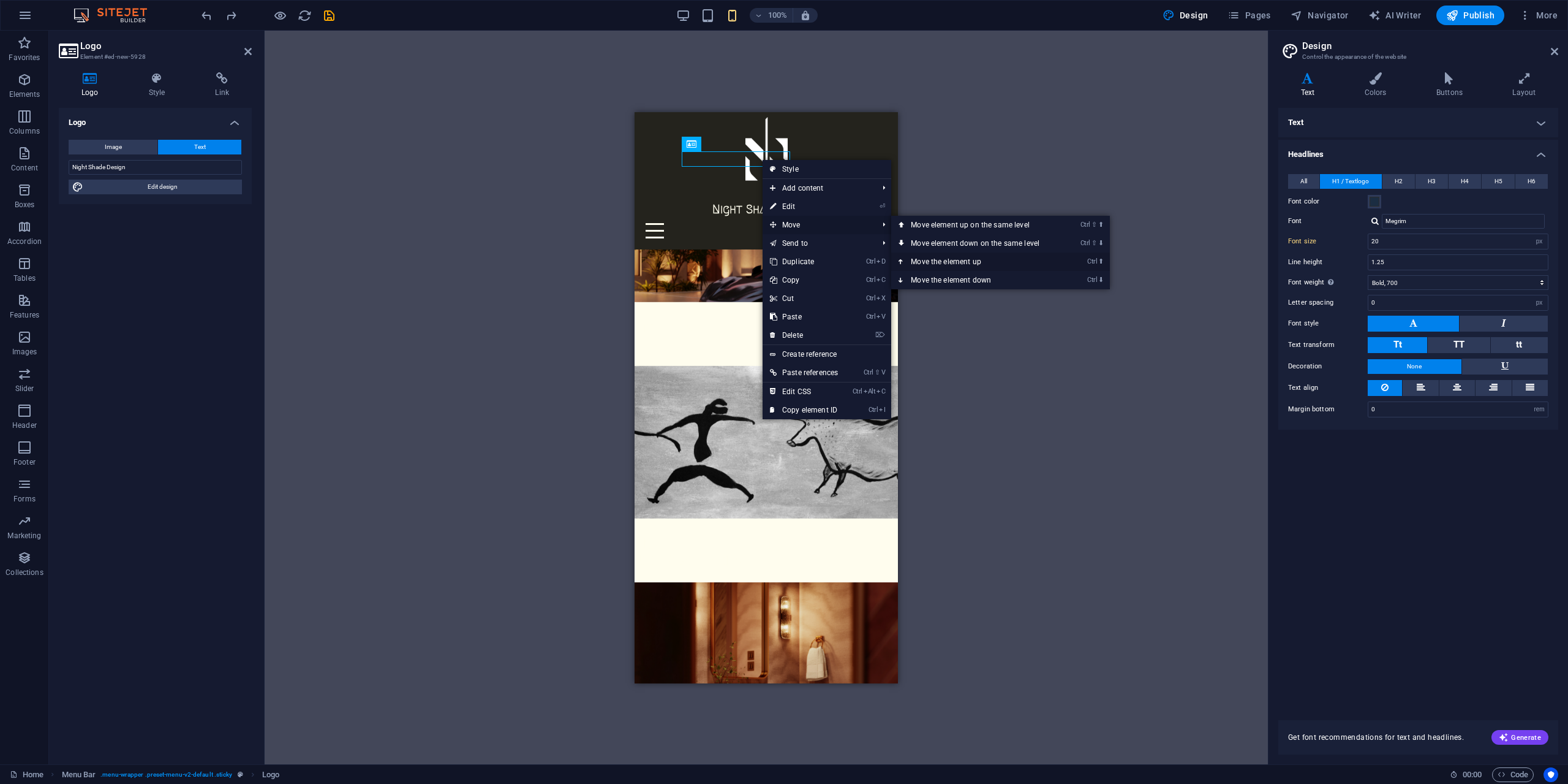
click at [973, 261] on link "Ctrl ⬆ Move the element up" at bounding box center [977, 262] width 173 height 18
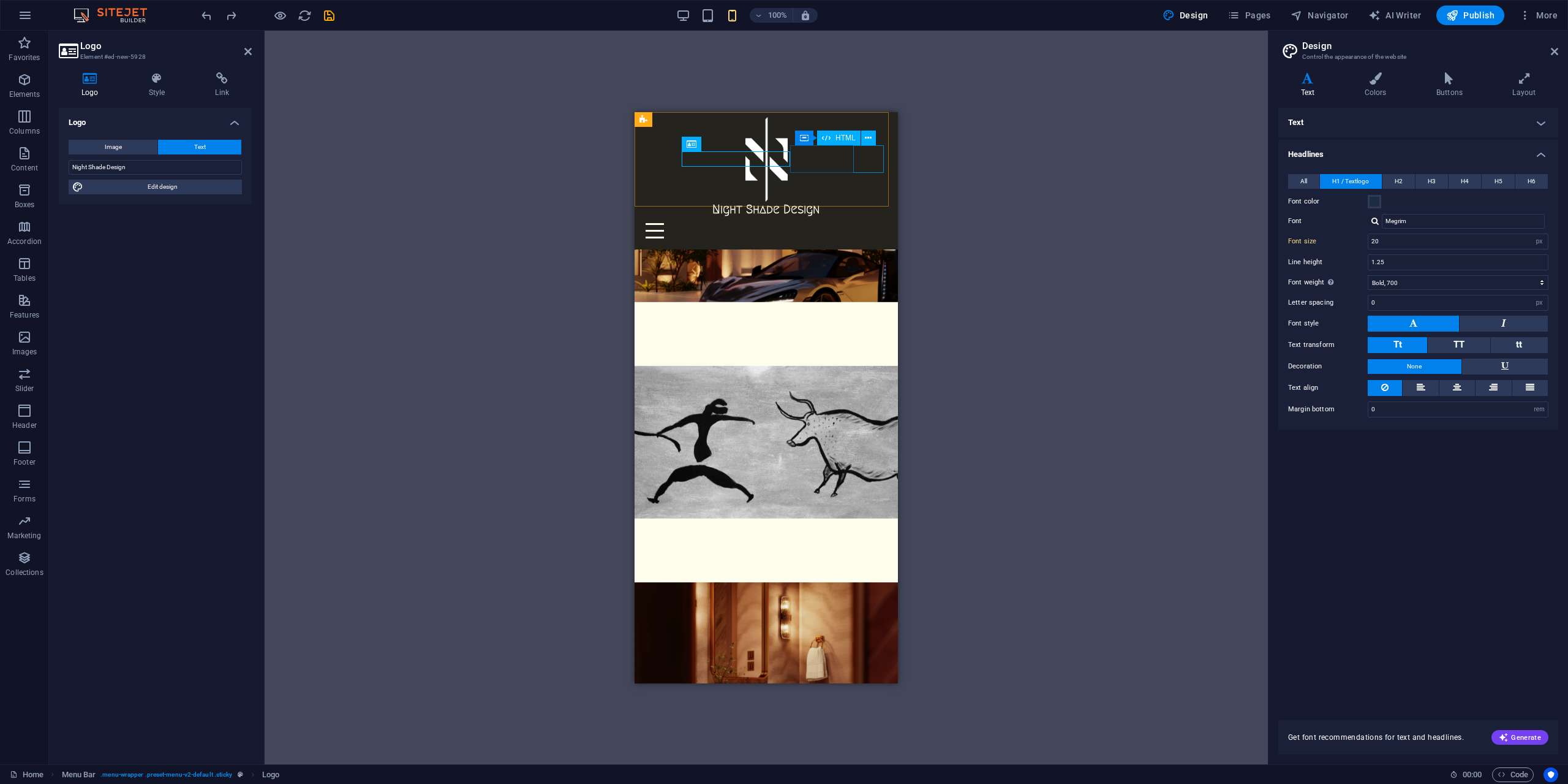
click at [866, 216] on div "Menu" at bounding box center [766, 229] width 253 height 27
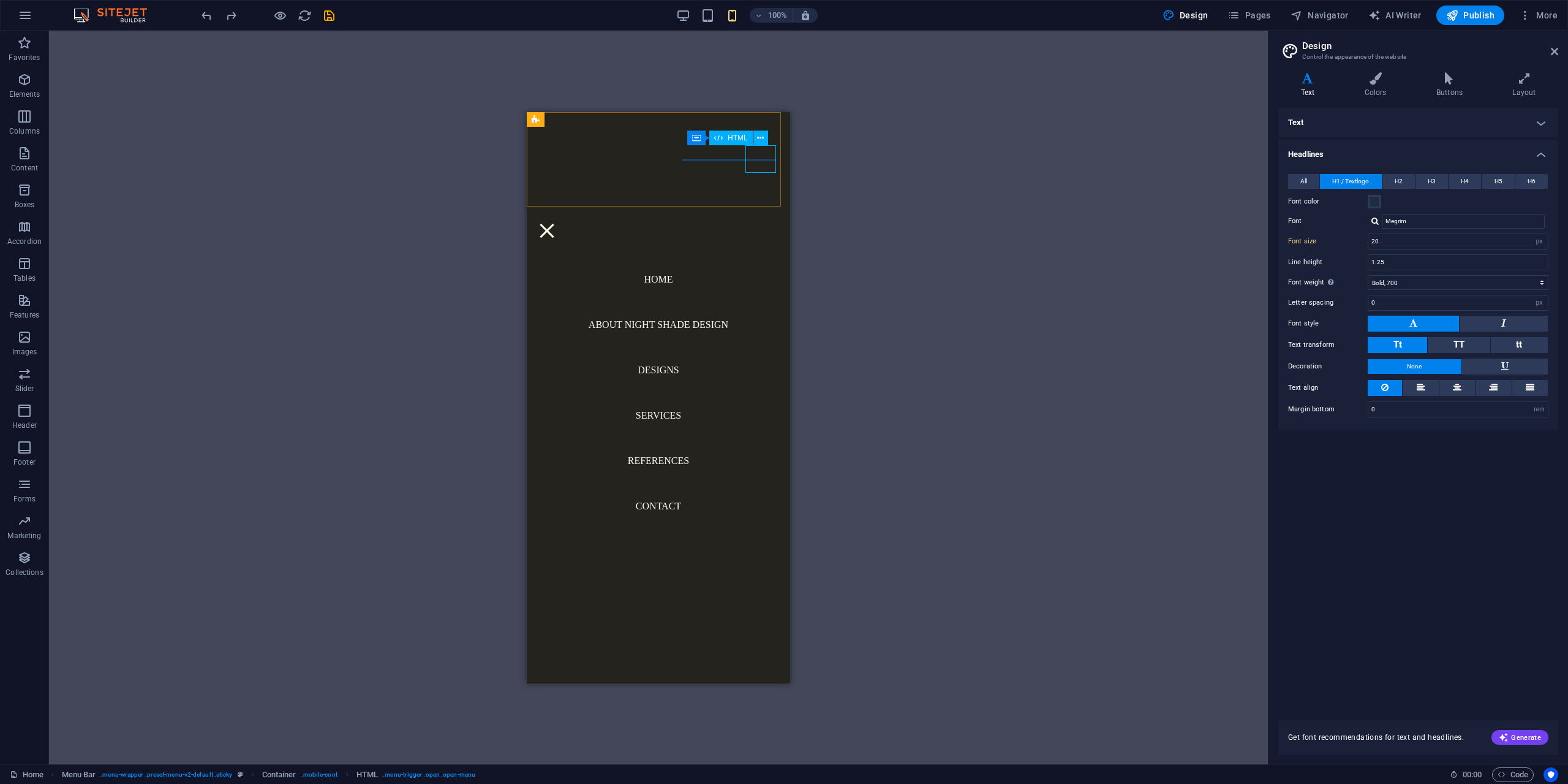
click at [562, 216] on div "Menu" at bounding box center [546, 229] width 31 height 27
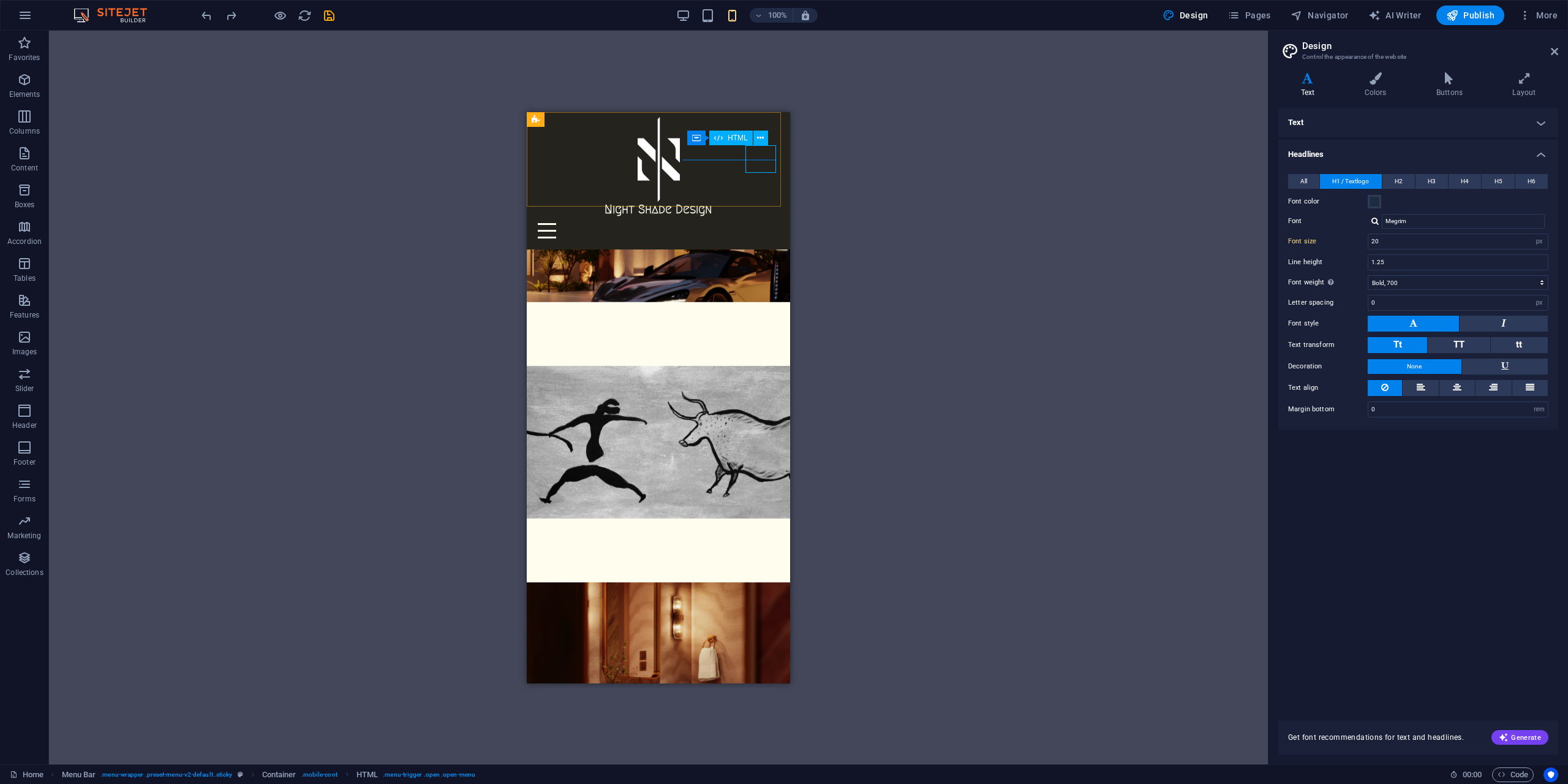
click at [763, 216] on div "Menu" at bounding box center [658, 229] width 253 height 27
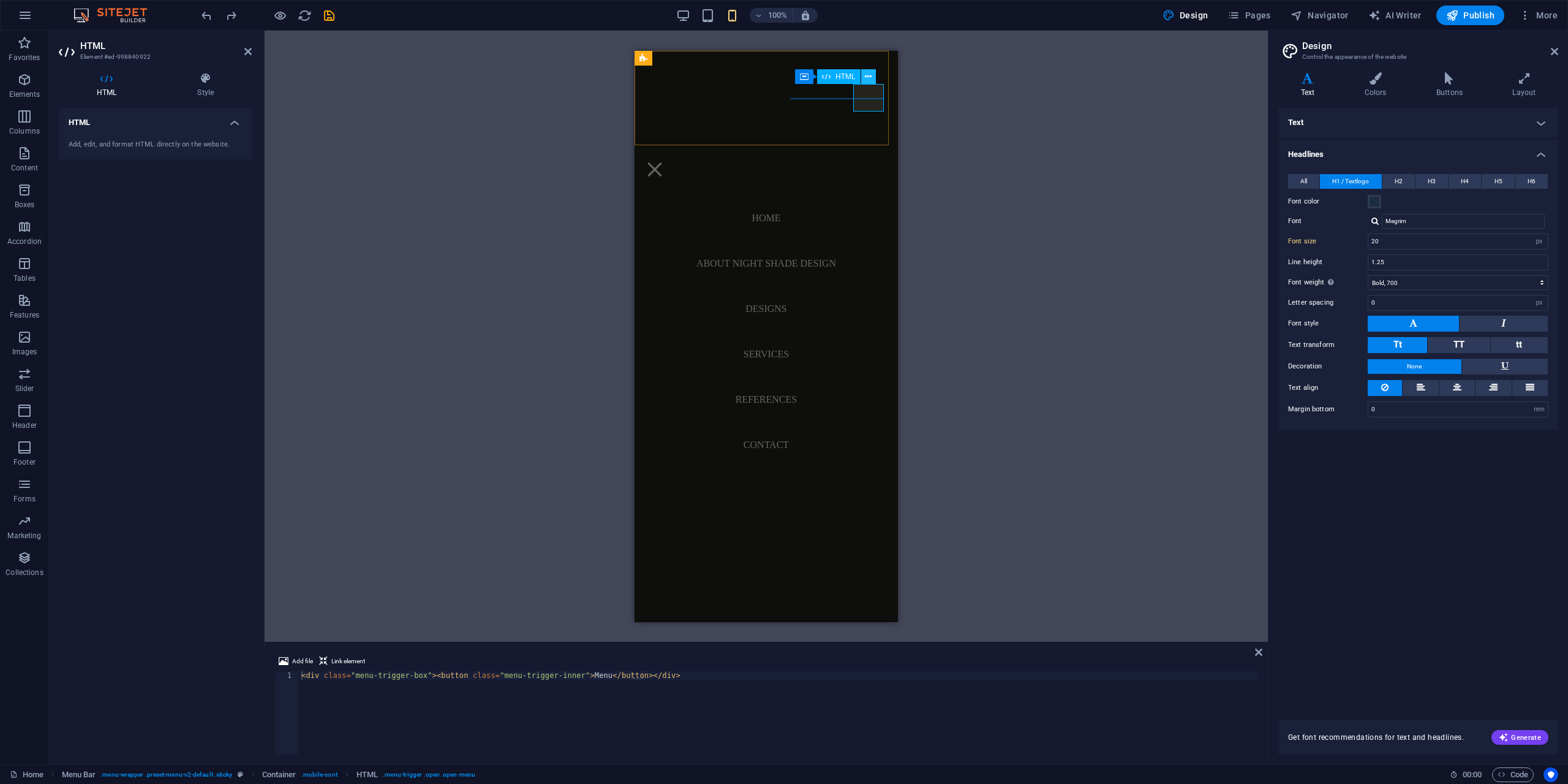
click at [869, 77] on icon at bounding box center [868, 77] width 7 height 13
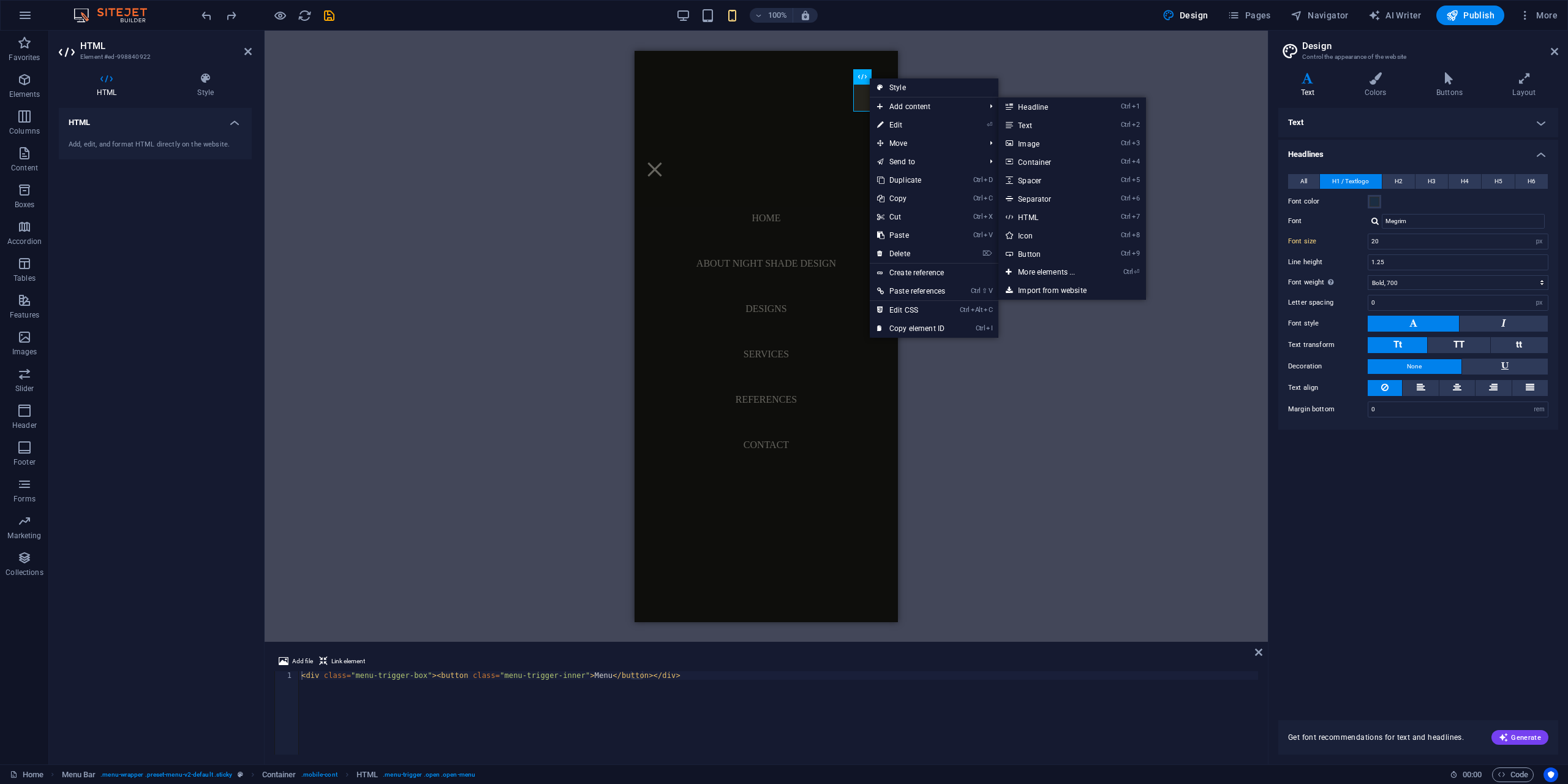
click at [526, 183] on div "H2 Banner Grid Banner Grid Container Container Banner Grid Container H2 Contain…" at bounding box center [766, 336] width 1003 height 611
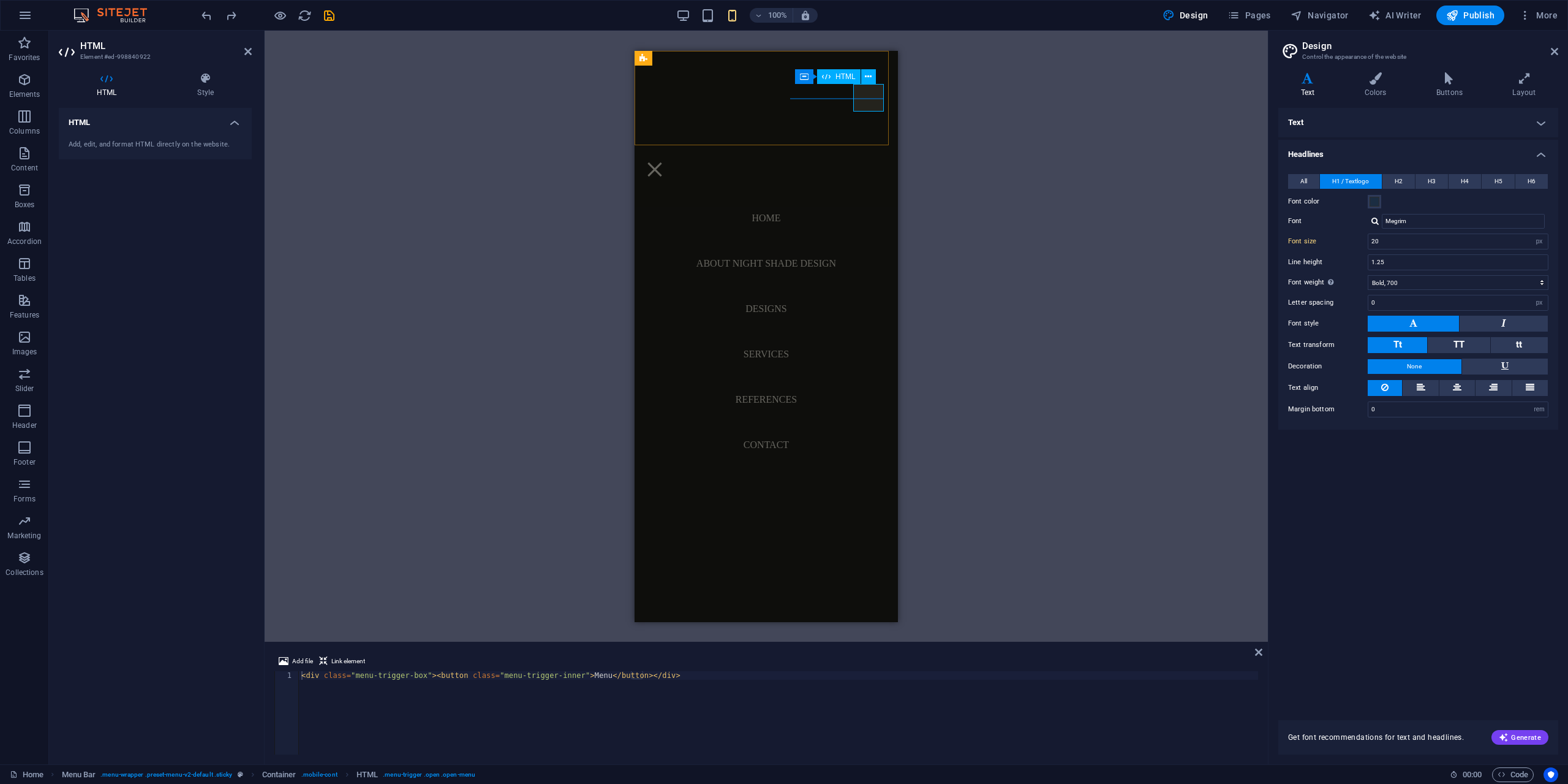
click at [670, 155] on div "Menu" at bounding box center [655, 168] width 31 height 27
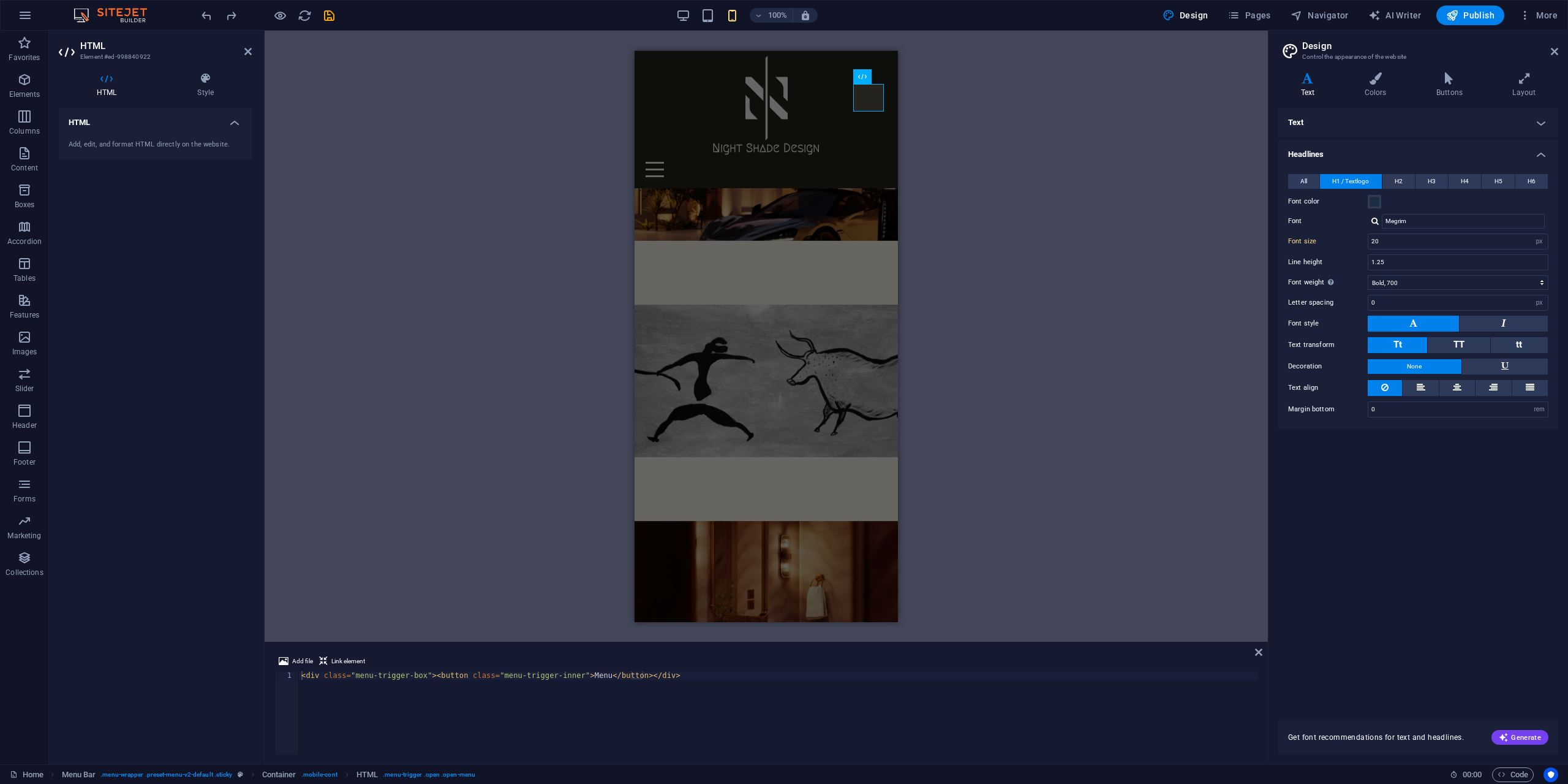
click at [1074, 263] on div "H2 Banner Grid Banner Grid Container Container Banner Grid Container H2 Contain…" at bounding box center [766, 336] width 1003 height 611
click at [249, 52] on icon at bounding box center [247, 51] width 7 height 10
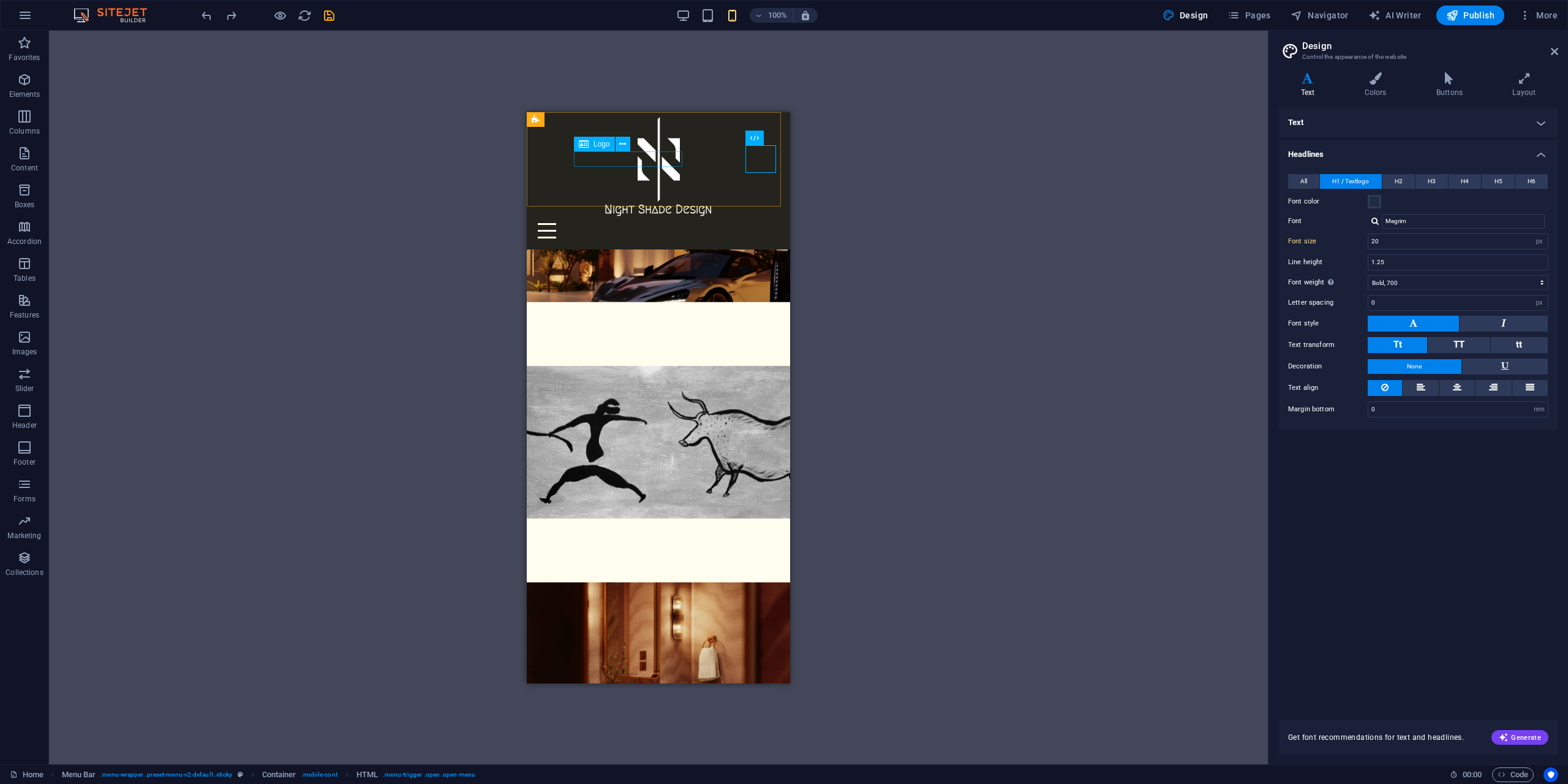
click at [613, 201] on div "Night Shade Design" at bounding box center [658, 209] width 253 height 16
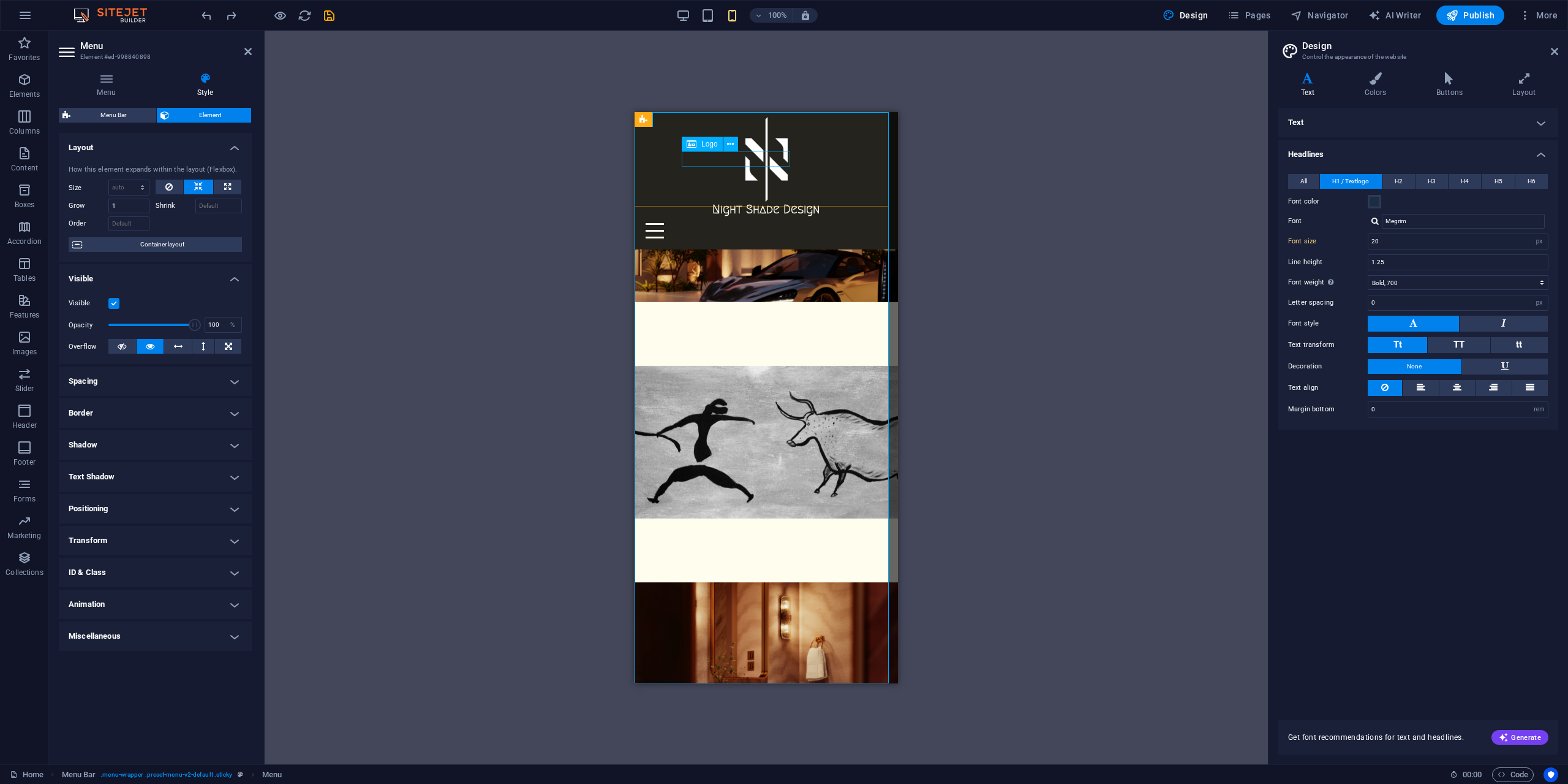
click at [735, 201] on div "Night Shade Design" at bounding box center [766, 209] width 253 height 16
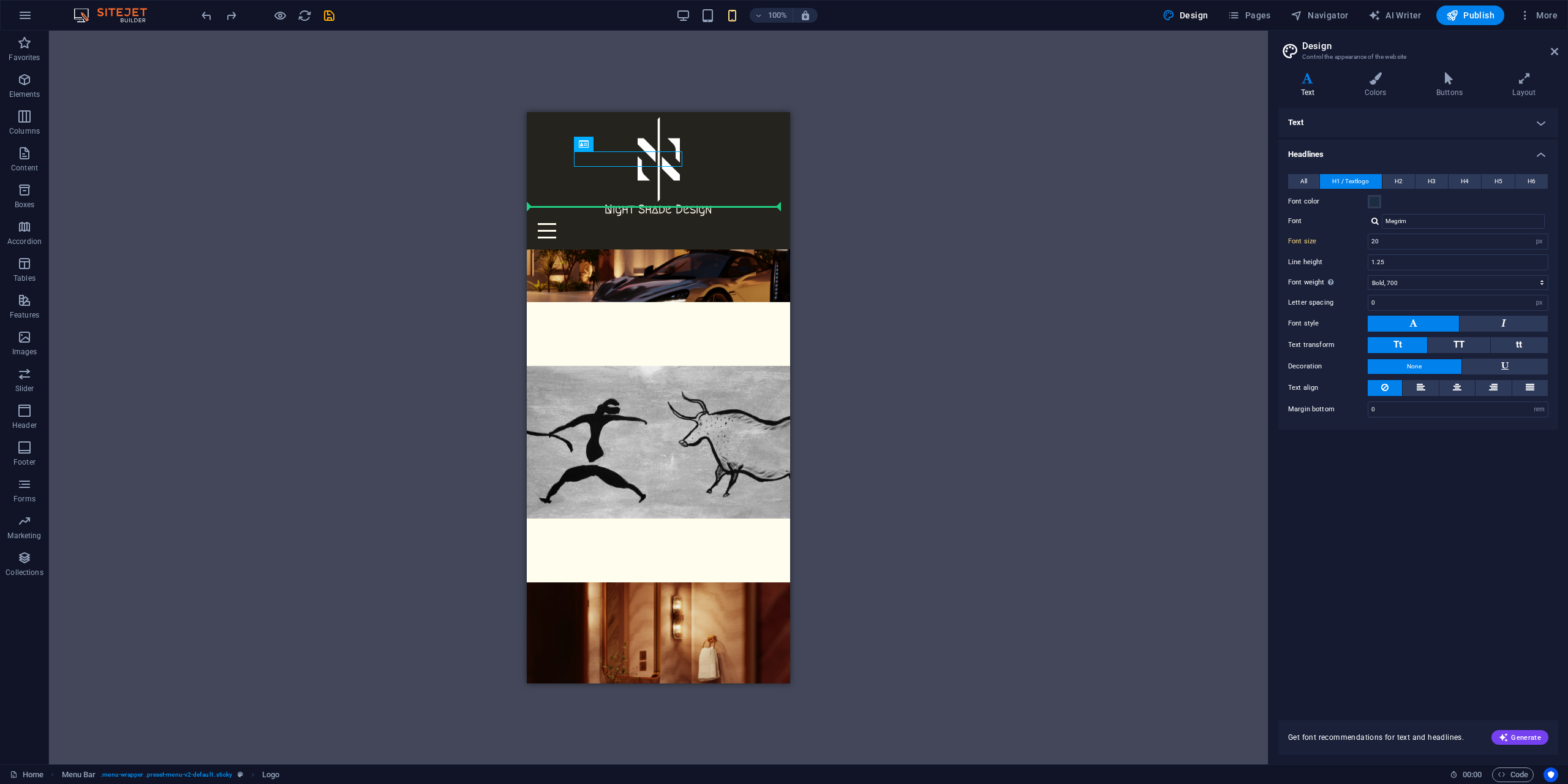
drag, startPoint x: 668, startPoint y: 160, endPoint x: 678, endPoint y: 171, distance: 14.9
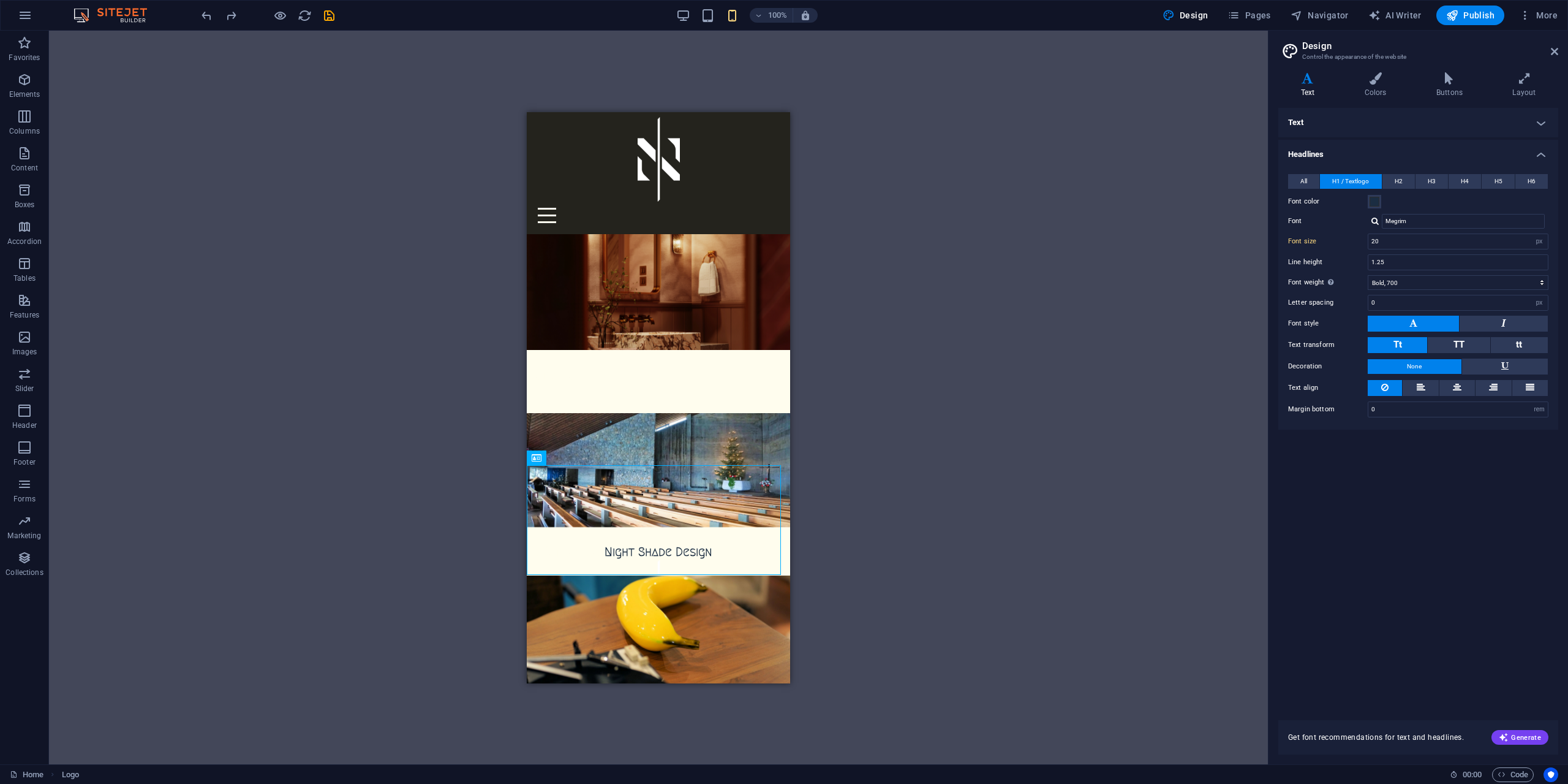
scroll to position [369, 0]
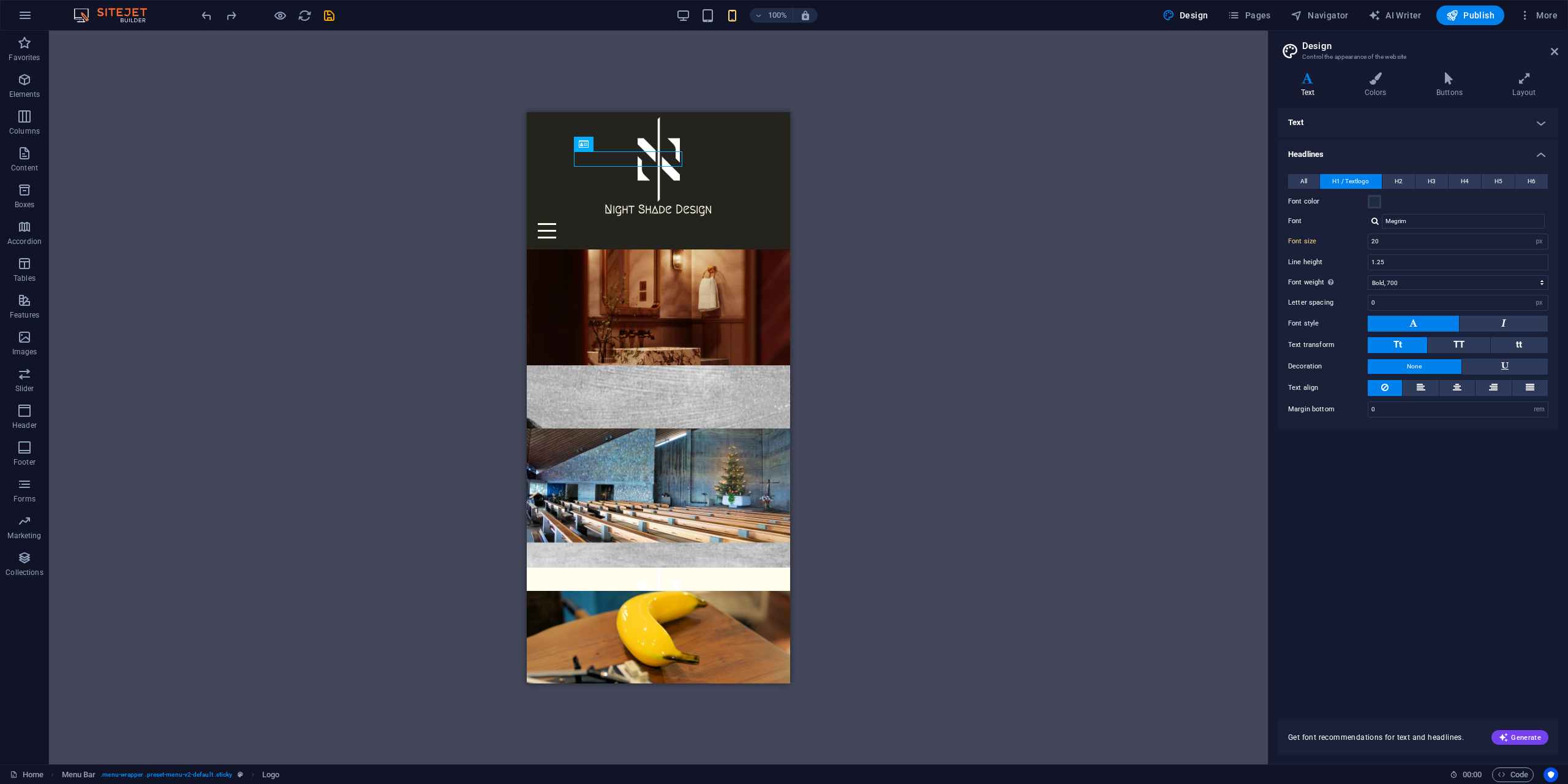
click at [851, 243] on div "H2 Banner Grid Banner Grid Container Container Banner Grid Container H2 Contain…" at bounding box center [658, 397] width 1219 height 733
click at [846, 227] on div "H2 Banner Grid Banner Grid Container Container Banner Grid Container H2 Contain…" at bounding box center [658, 397] width 1219 height 733
click at [1433, 281] on select "Thin, 100 Extra-light, 200 Light, 300 Regular, 400 Medium, 500 Semi-bold, 600 B…" at bounding box center [1458, 282] width 180 height 15
click at [1368, 275] on select "Thin, 100 Extra-light, 200 Light, 300 Regular, 400 Medium, 500 Semi-bold, 600 B…" at bounding box center [1458, 282] width 180 height 15
click at [1440, 280] on select "Thin, 100 Extra-light, 200 Light, 300 Regular, 400 Medium, 500 Semi-bold, 600 B…" at bounding box center [1458, 282] width 180 height 15
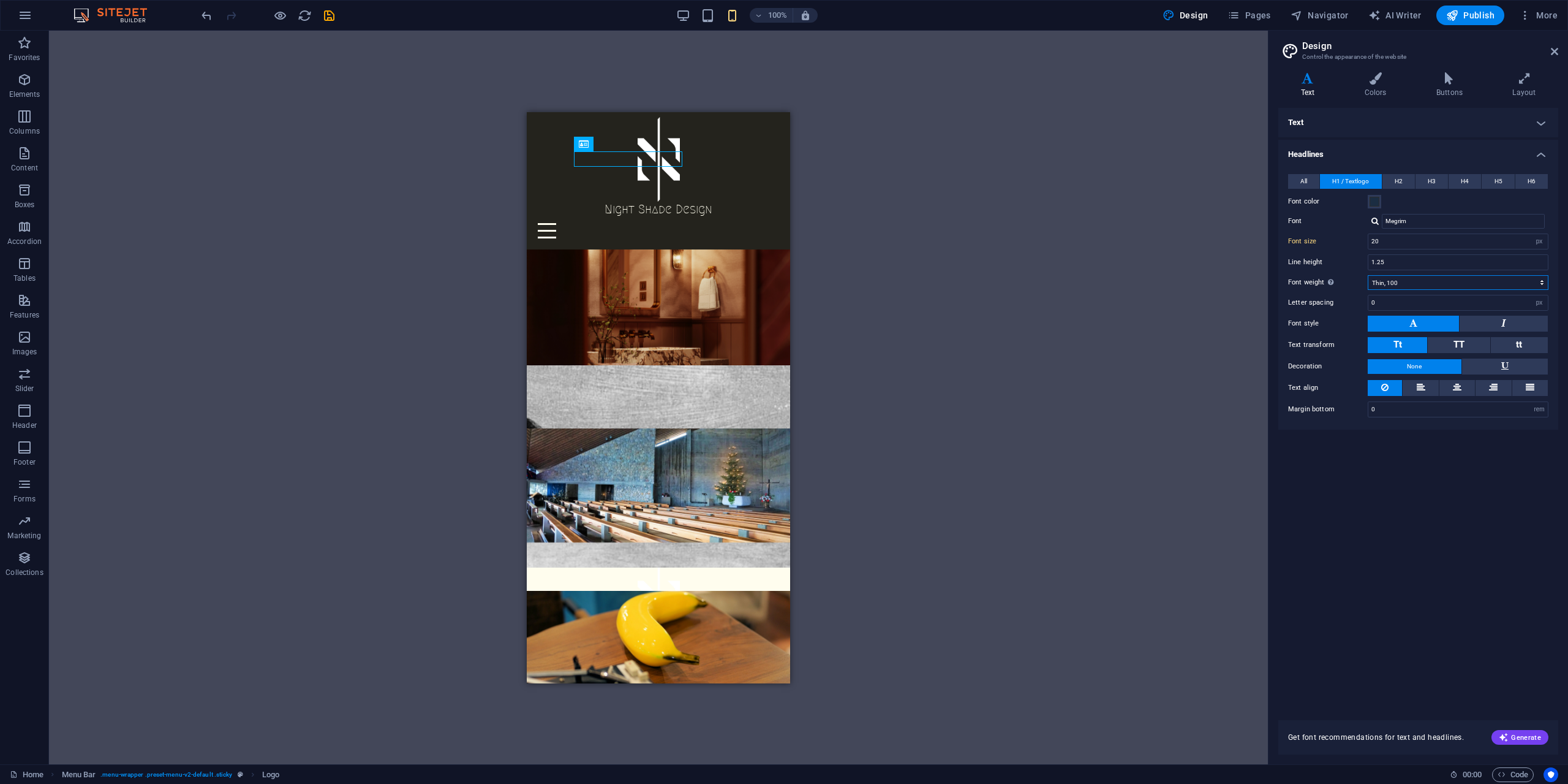
select select "400"
click at [1368, 275] on select "Thin, 100 Extra-light, 200 Light, 300 Regular, 400 Medium, 500 Semi-bold, 600 B…" at bounding box center [1458, 282] width 180 height 15
click at [1370, 219] on div "Megrim" at bounding box center [1458, 221] width 180 height 15
click at [1376, 221] on div at bounding box center [1374, 221] width 7 height 8
click at [1404, 284] on div "Prata" at bounding box center [1465, 284] width 161 height 13
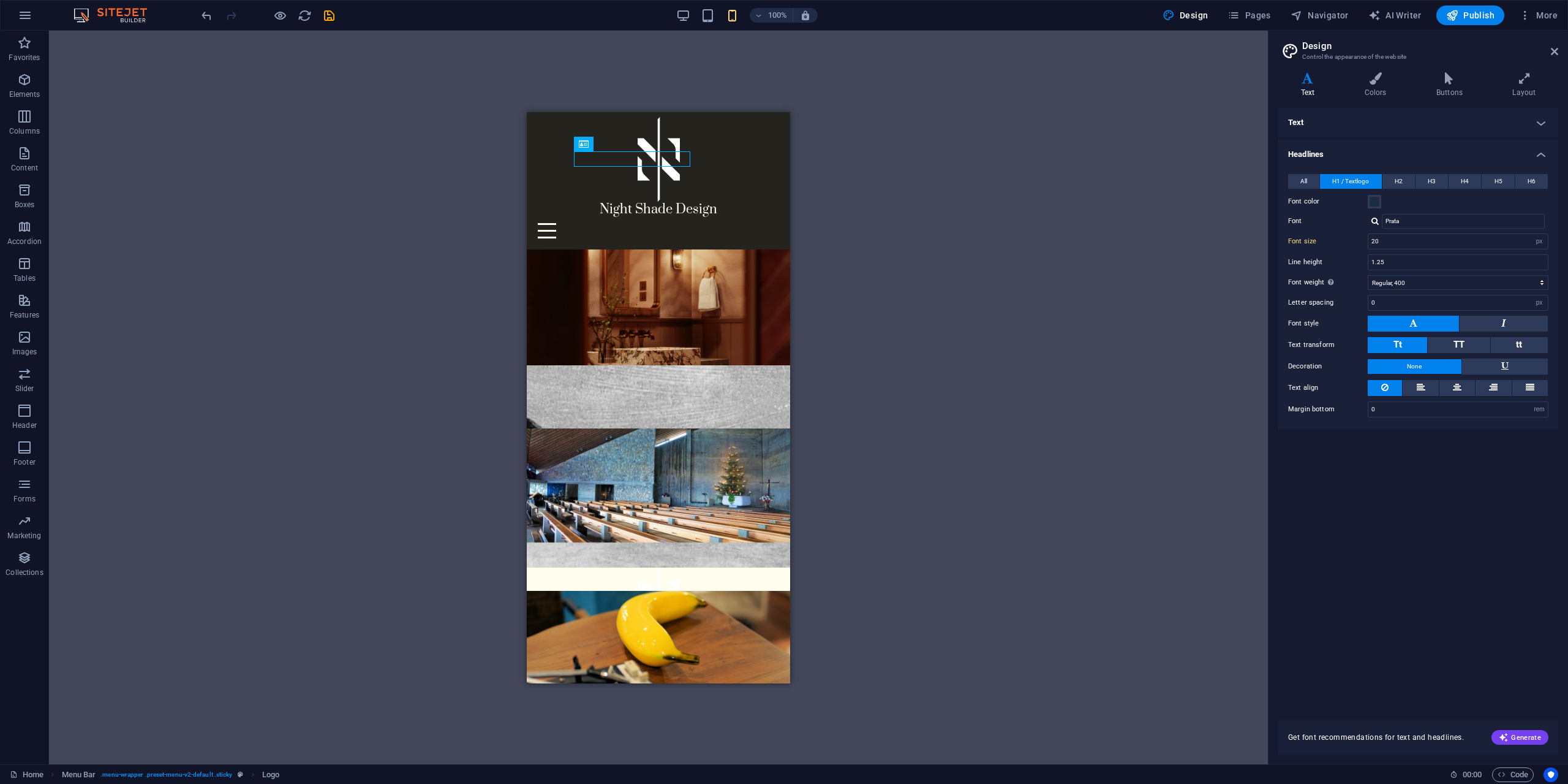
click at [1377, 223] on div at bounding box center [1374, 221] width 7 height 8
click at [1389, 233] on div "[PERSON_NAME]" at bounding box center [1465, 238] width 161 height 13
type input "[PERSON_NAME]"
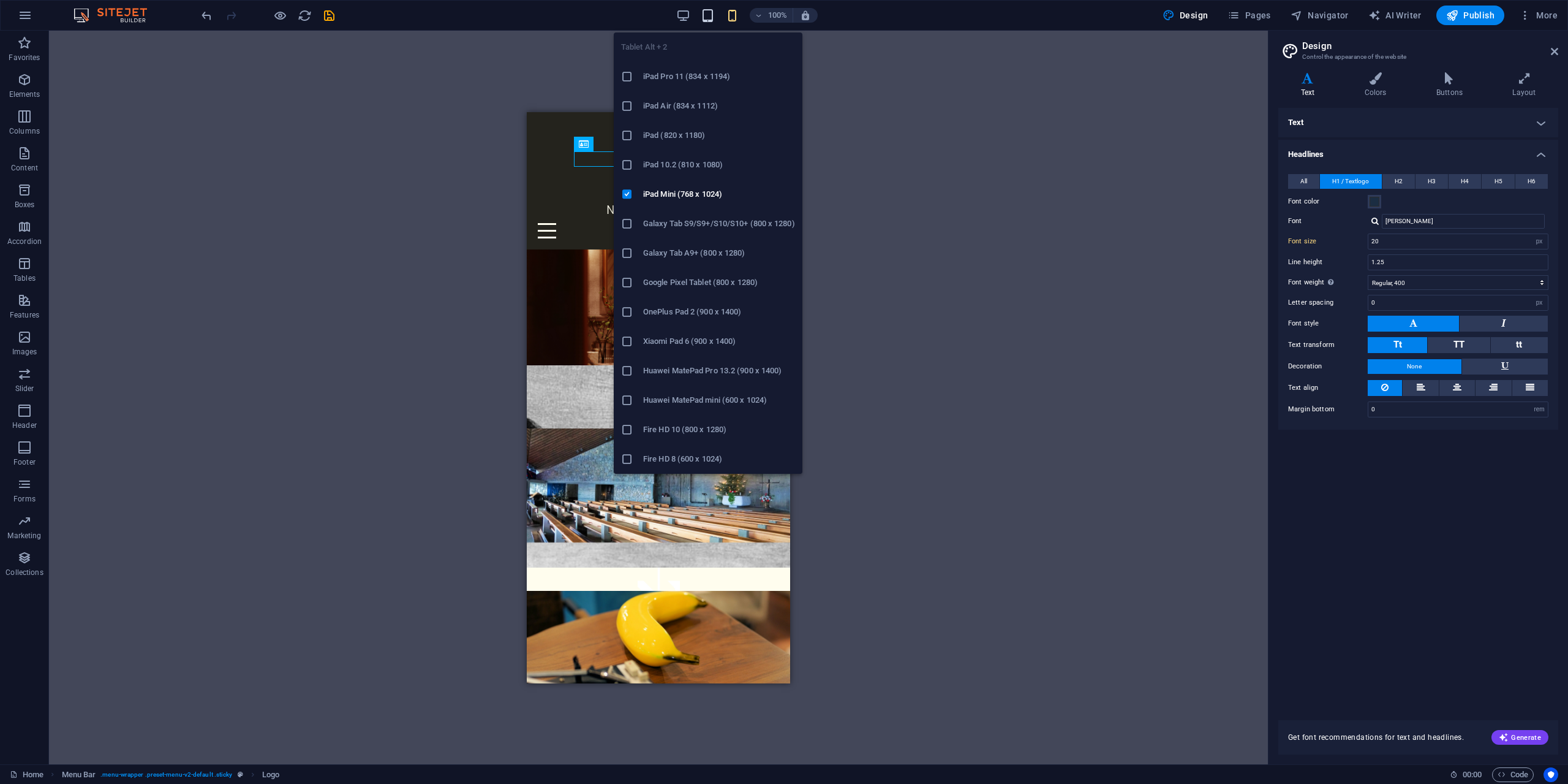
click at [714, 20] on icon "button" at bounding box center [707, 15] width 14 height 14
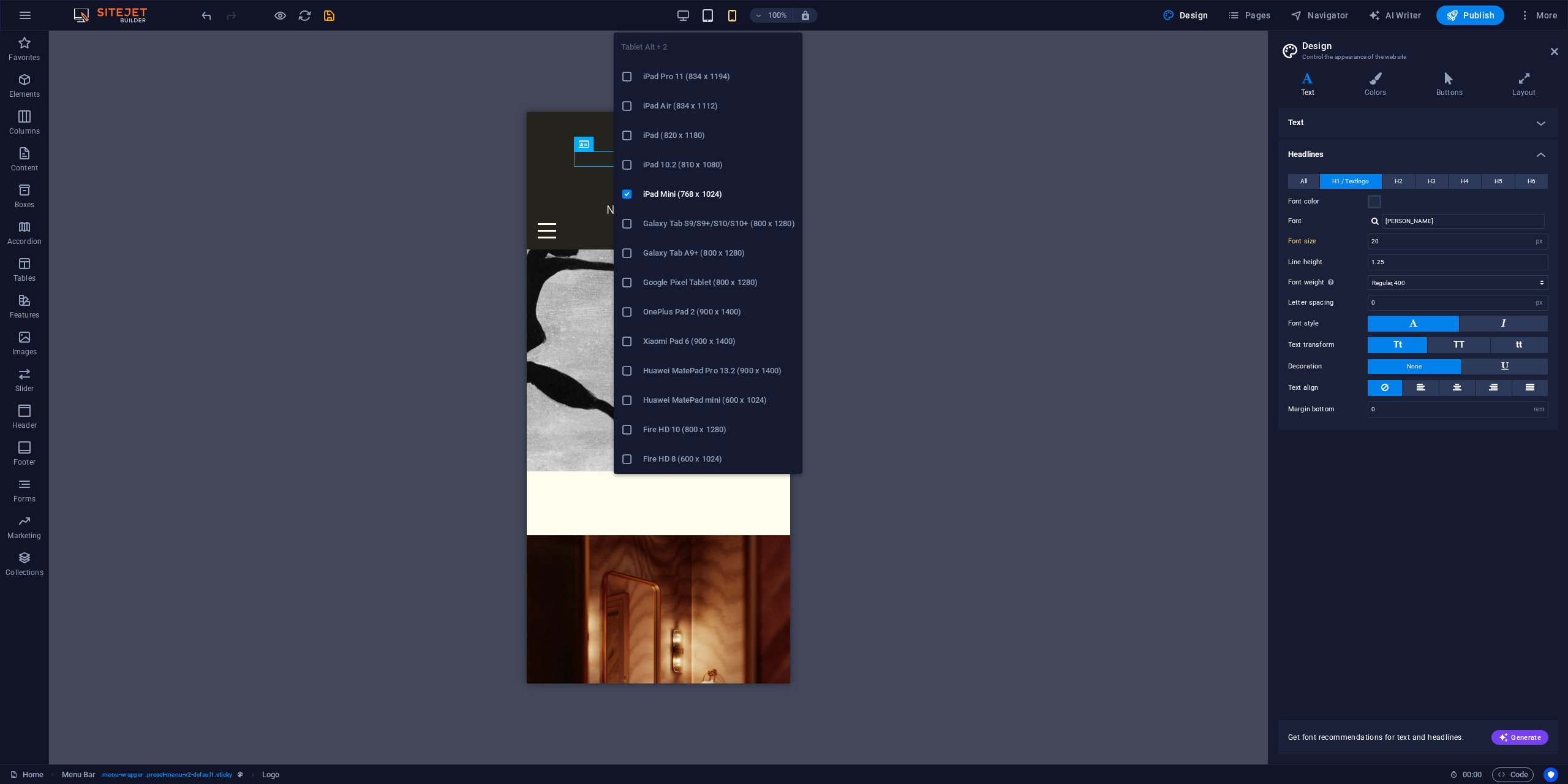
scroll to position [266, 0]
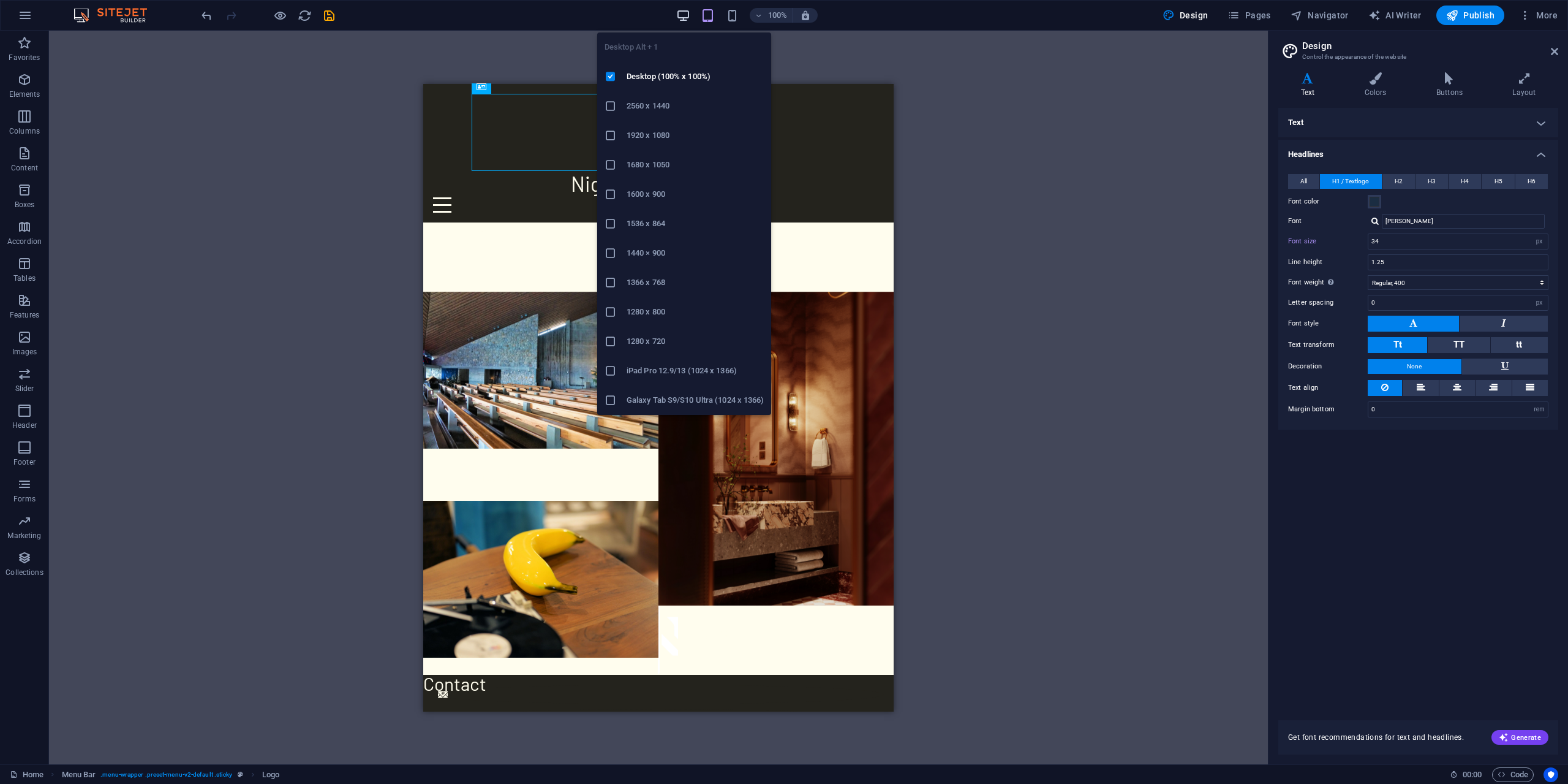
click at [687, 16] on icon "button" at bounding box center [683, 15] width 14 height 14
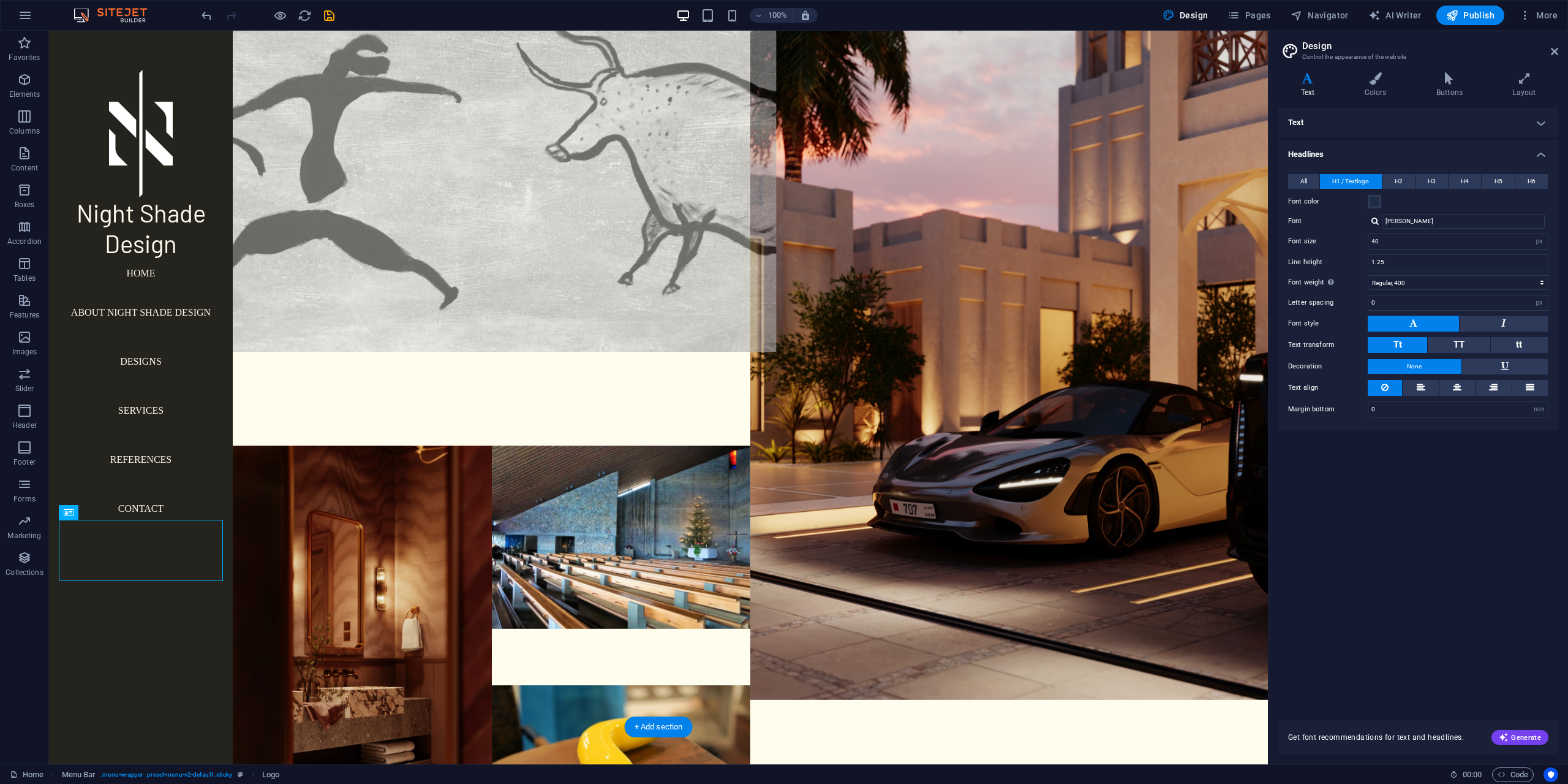
scroll to position [0, 0]
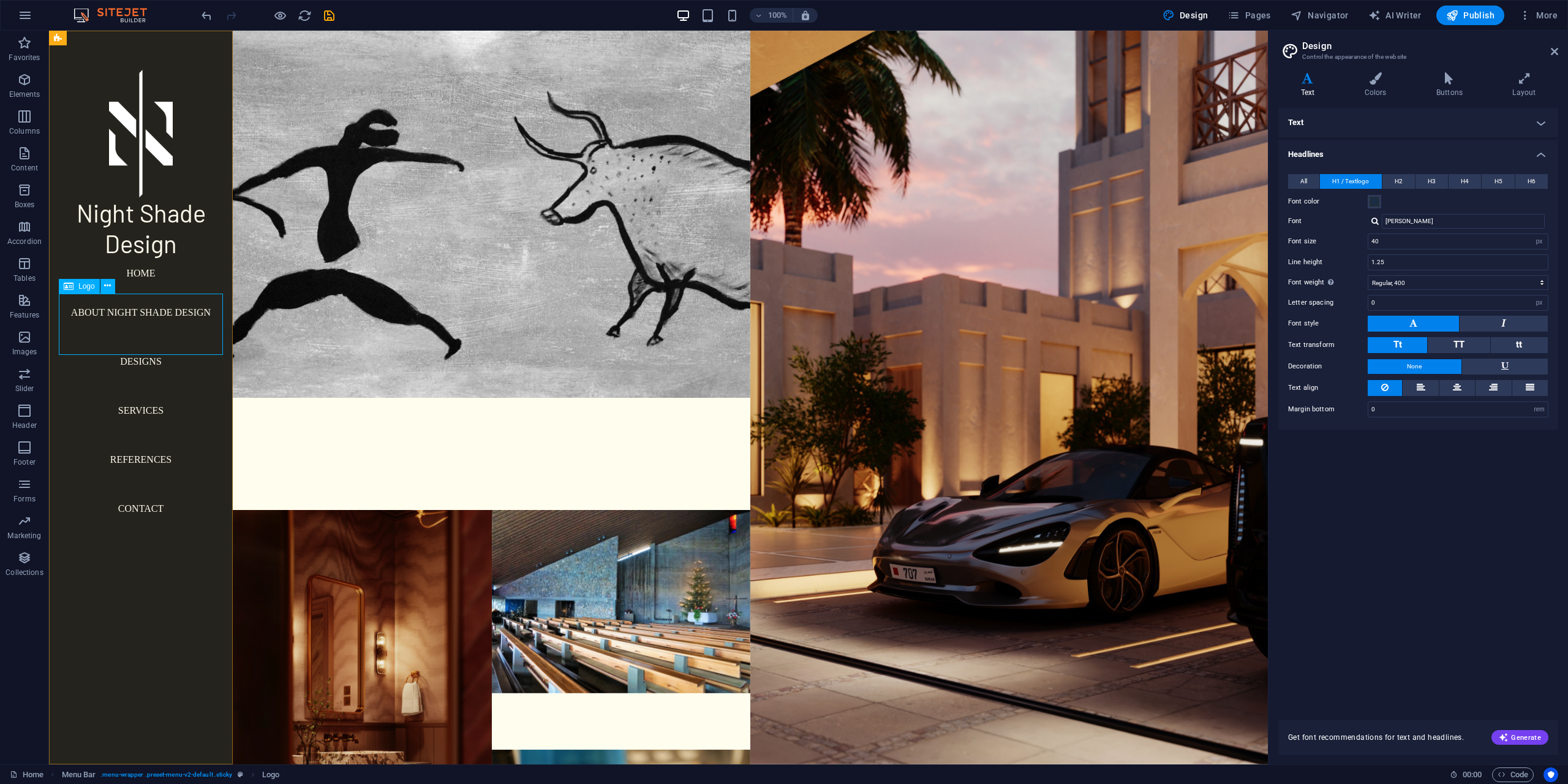
click at [132, 258] on div "Night Shade Design" at bounding box center [141, 228] width 164 height 61
click at [135, 258] on div "Night Shade Design" at bounding box center [141, 228] width 164 height 61
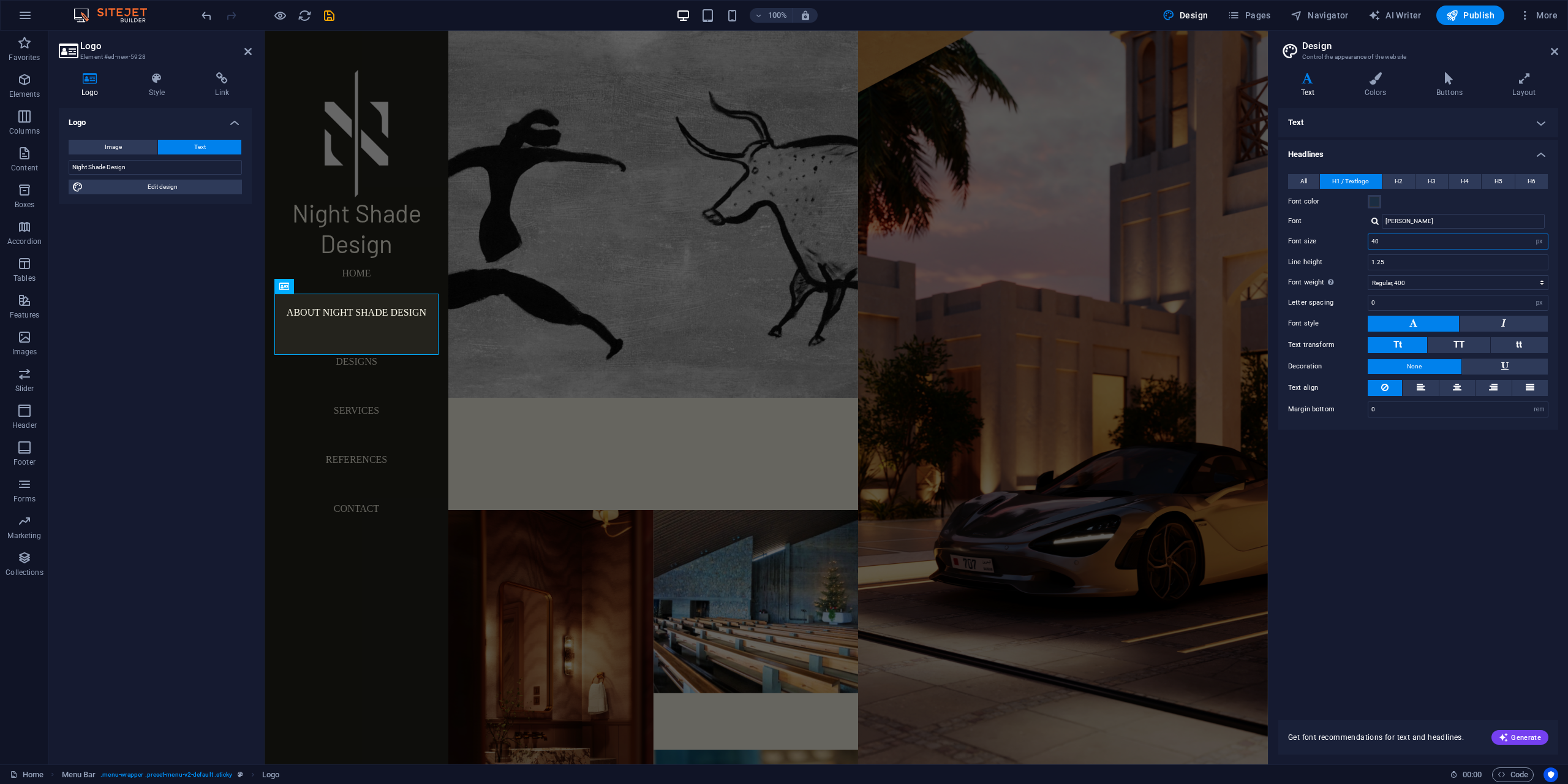
drag, startPoint x: 1387, startPoint y: 241, endPoint x: 1342, endPoint y: 244, distance: 45.1
click at [1342, 244] on div "Font size 40 rem px em %" at bounding box center [1418, 241] width 261 height 16
drag, startPoint x: 1399, startPoint y: 244, endPoint x: 1352, endPoint y: 248, distance: 47.2
click at [1352, 248] on div "Font size 20 rem px em %" at bounding box center [1418, 241] width 261 height 16
type input "8"
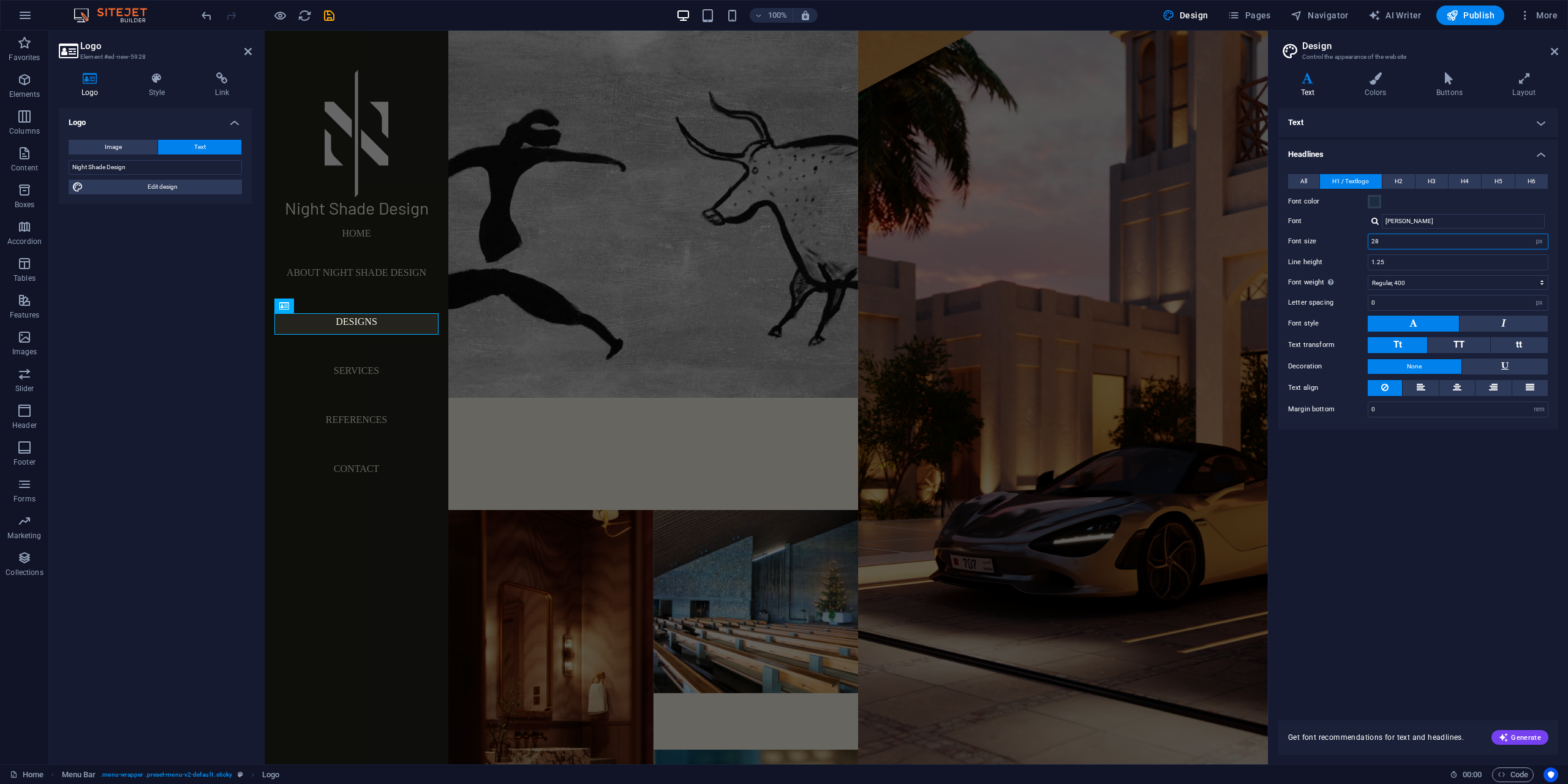
type input "28"
click at [142, 411] on div "Logo Image Text Drag files here, click to choose files or select files from Fil…" at bounding box center [155, 430] width 193 height 647
click at [244, 48] on icon at bounding box center [247, 51] width 7 height 10
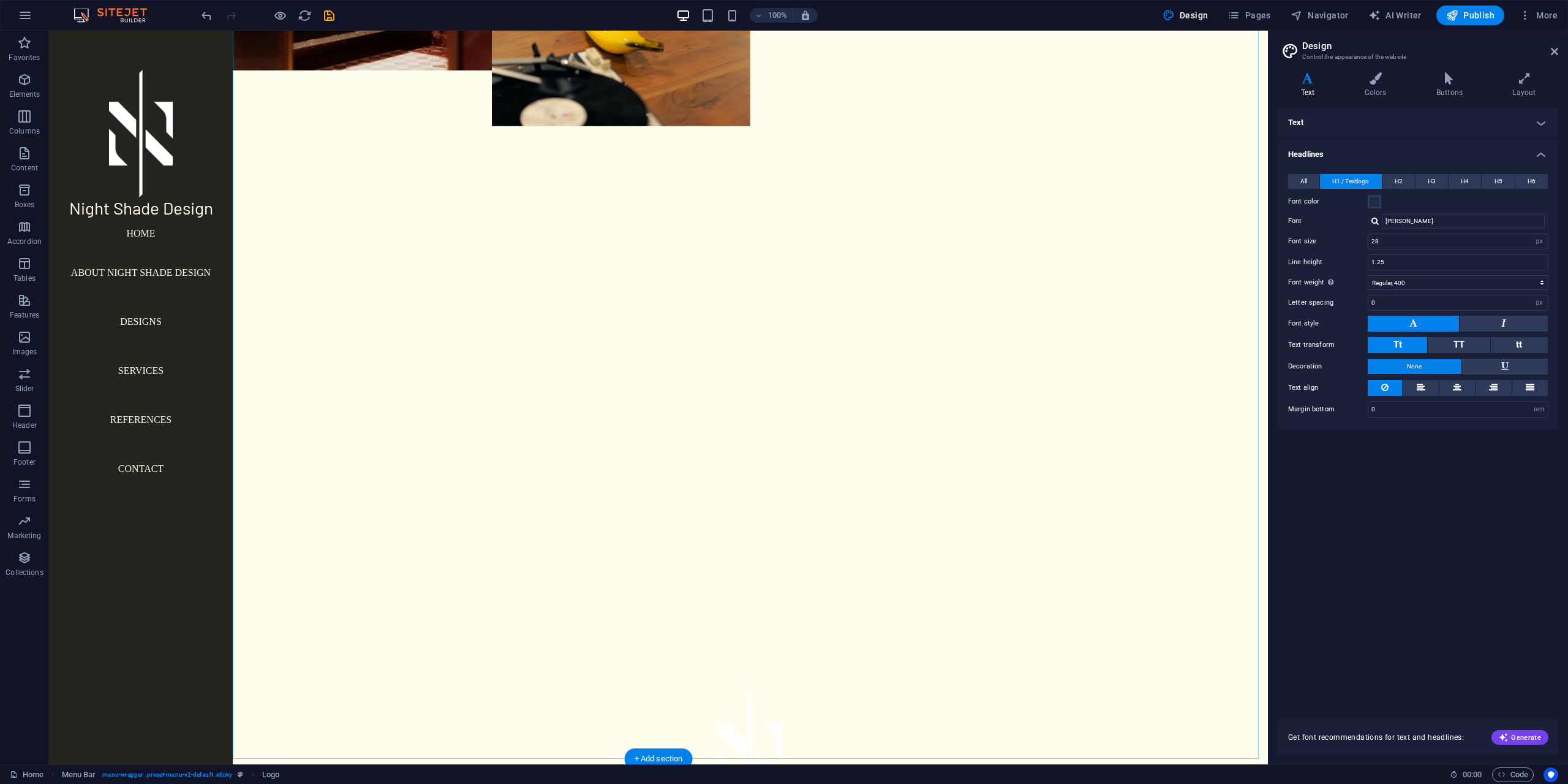
scroll to position [900, 0]
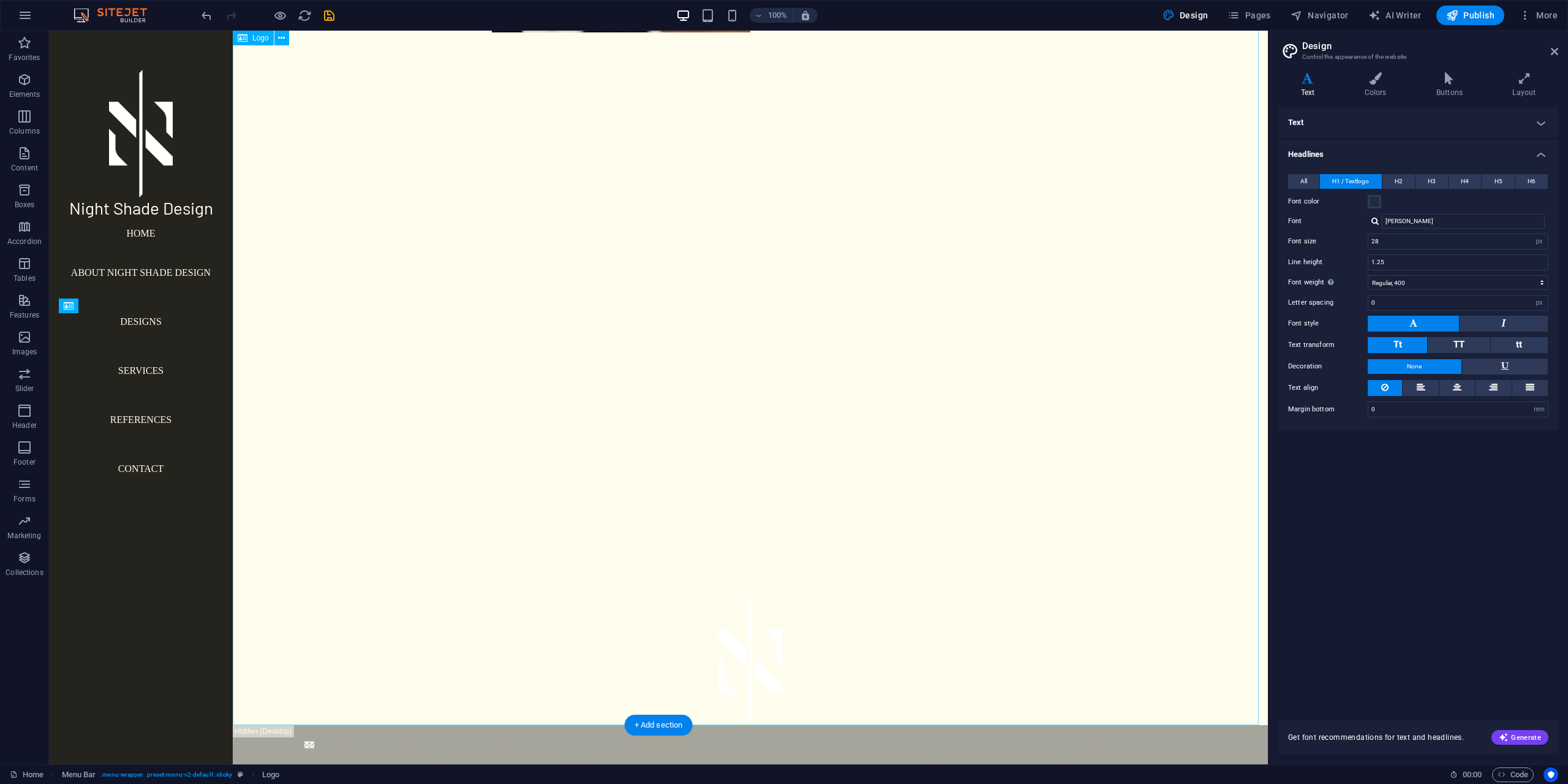
click at [817, 468] on div at bounding box center [750, 295] width 1035 height 861
click at [667, 431] on div at bounding box center [750, 295] width 1035 height 861
select select "px"
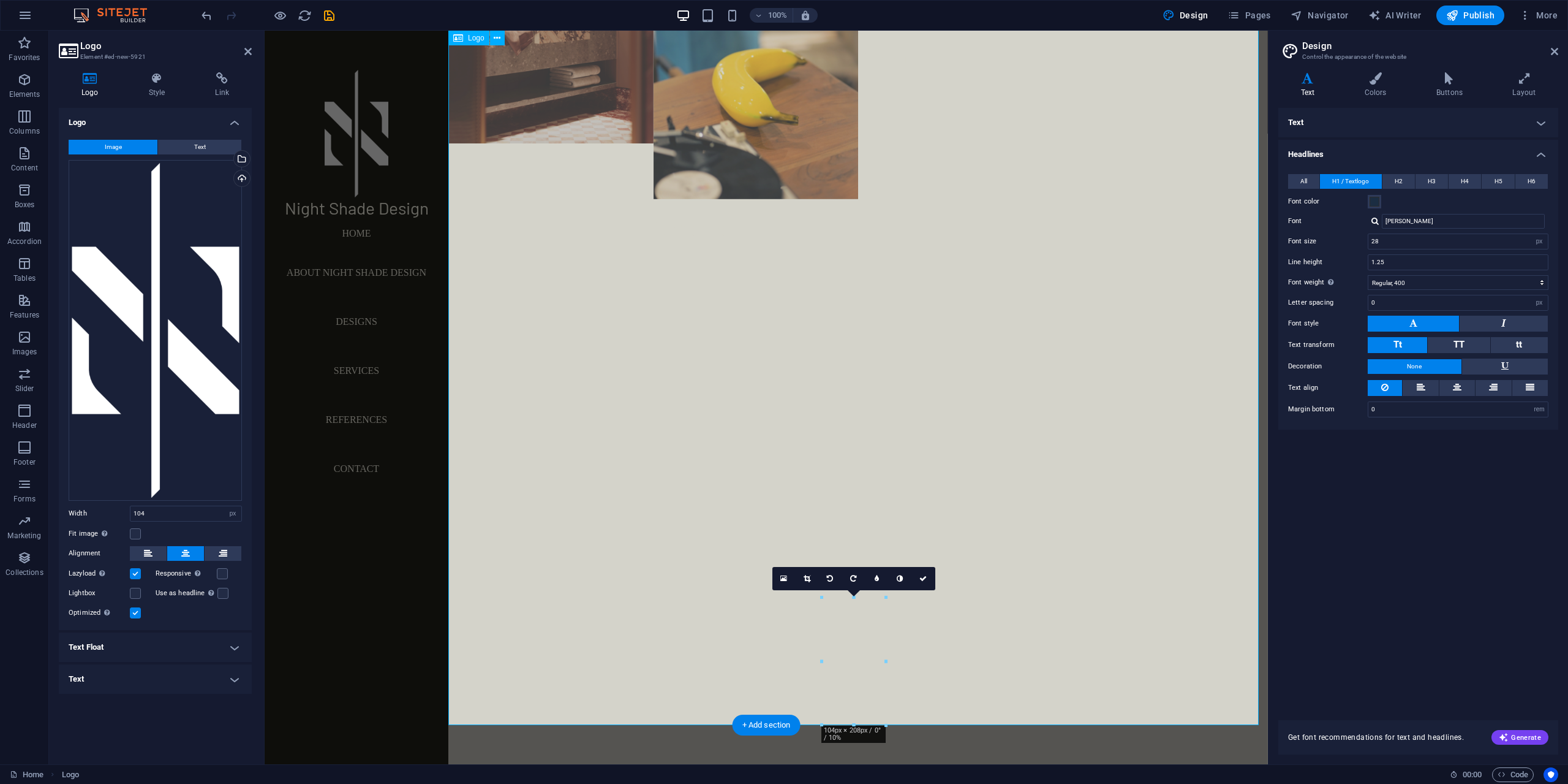
scroll to position [39, 0]
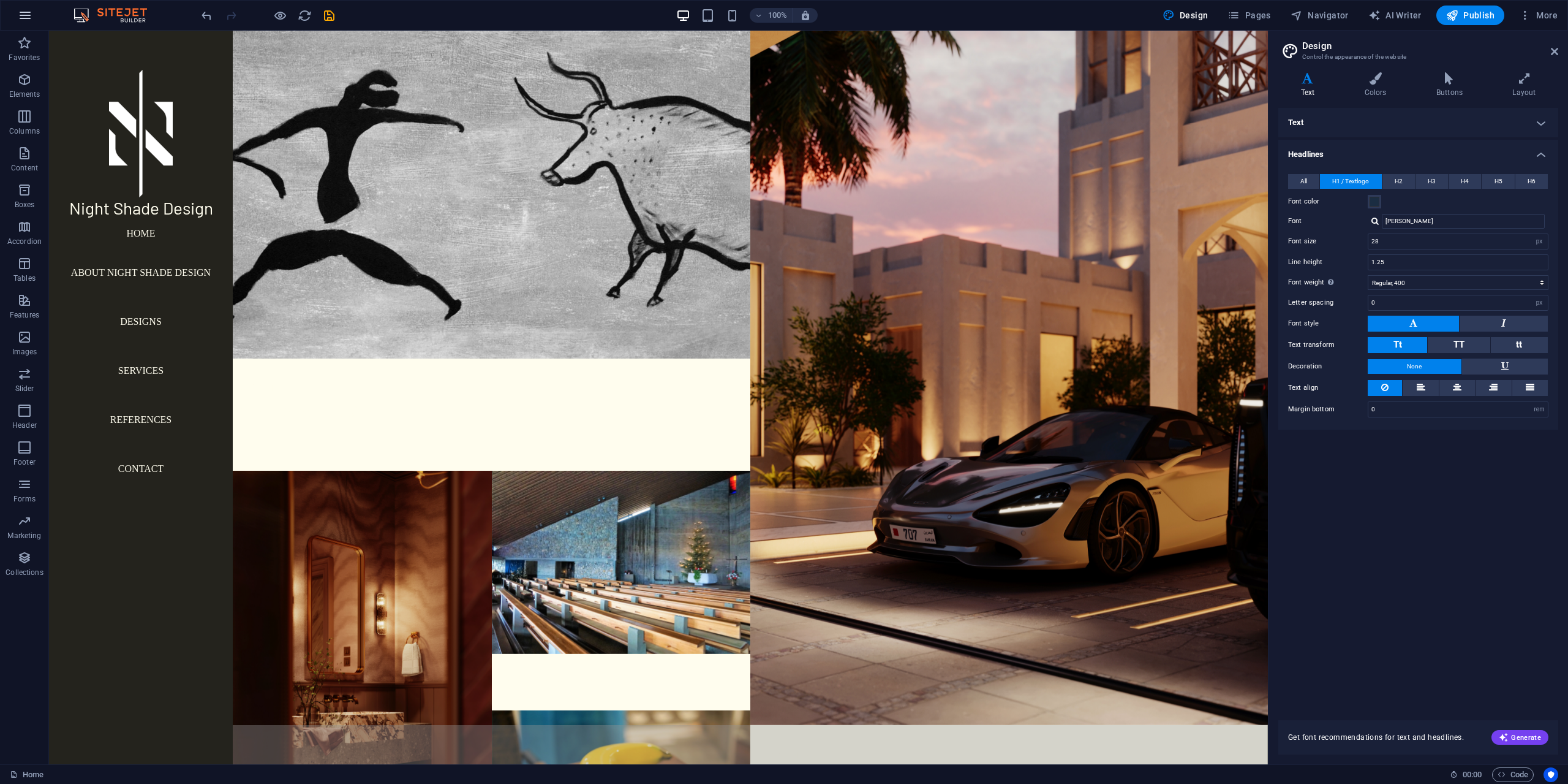
click at [27, 20] on icon "button" at bounding box center [25, 16] width 15 height 15
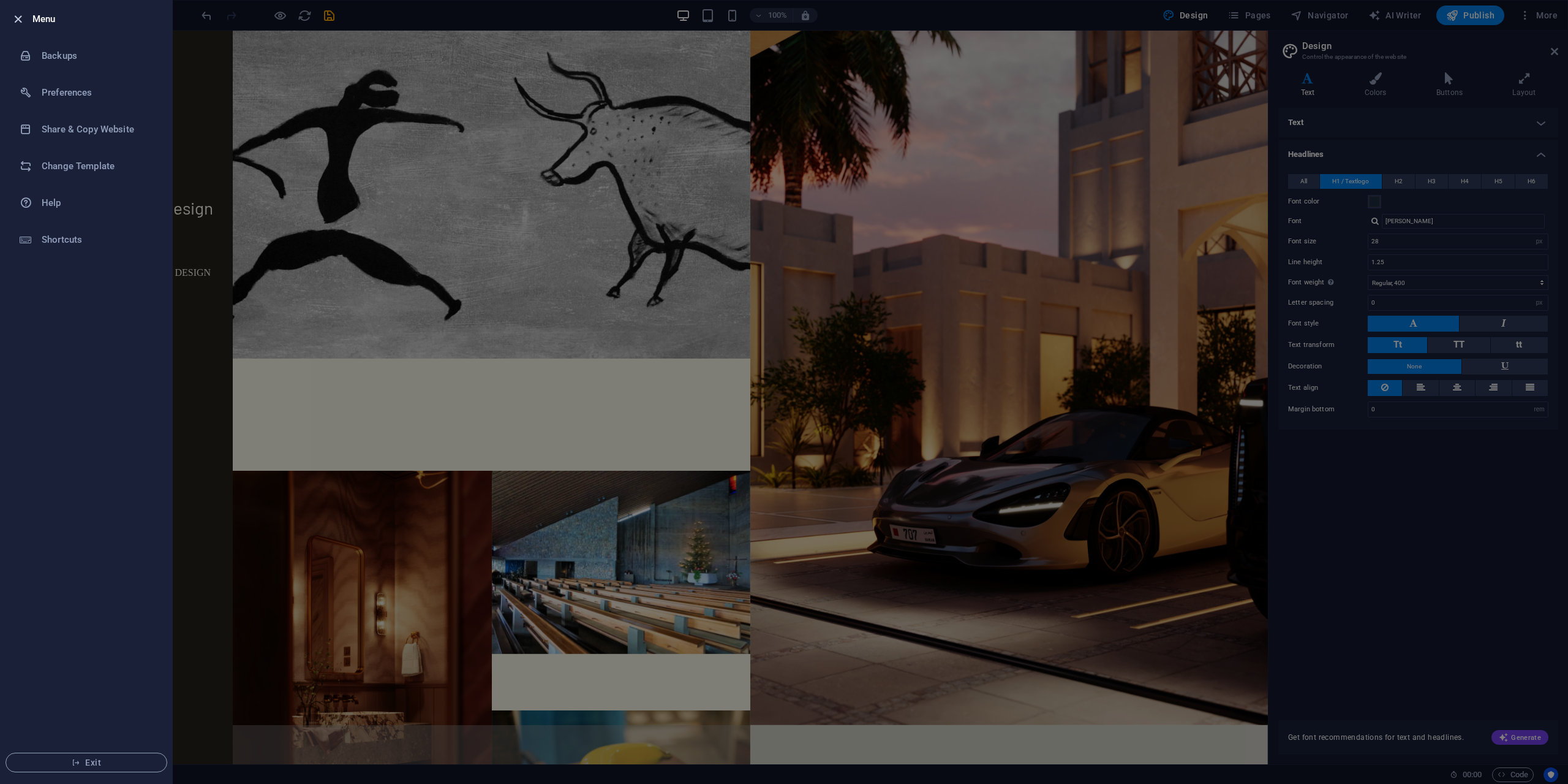
click at [11, 22] on icon "button" at bounding box center [17, 19] width 14 height 14
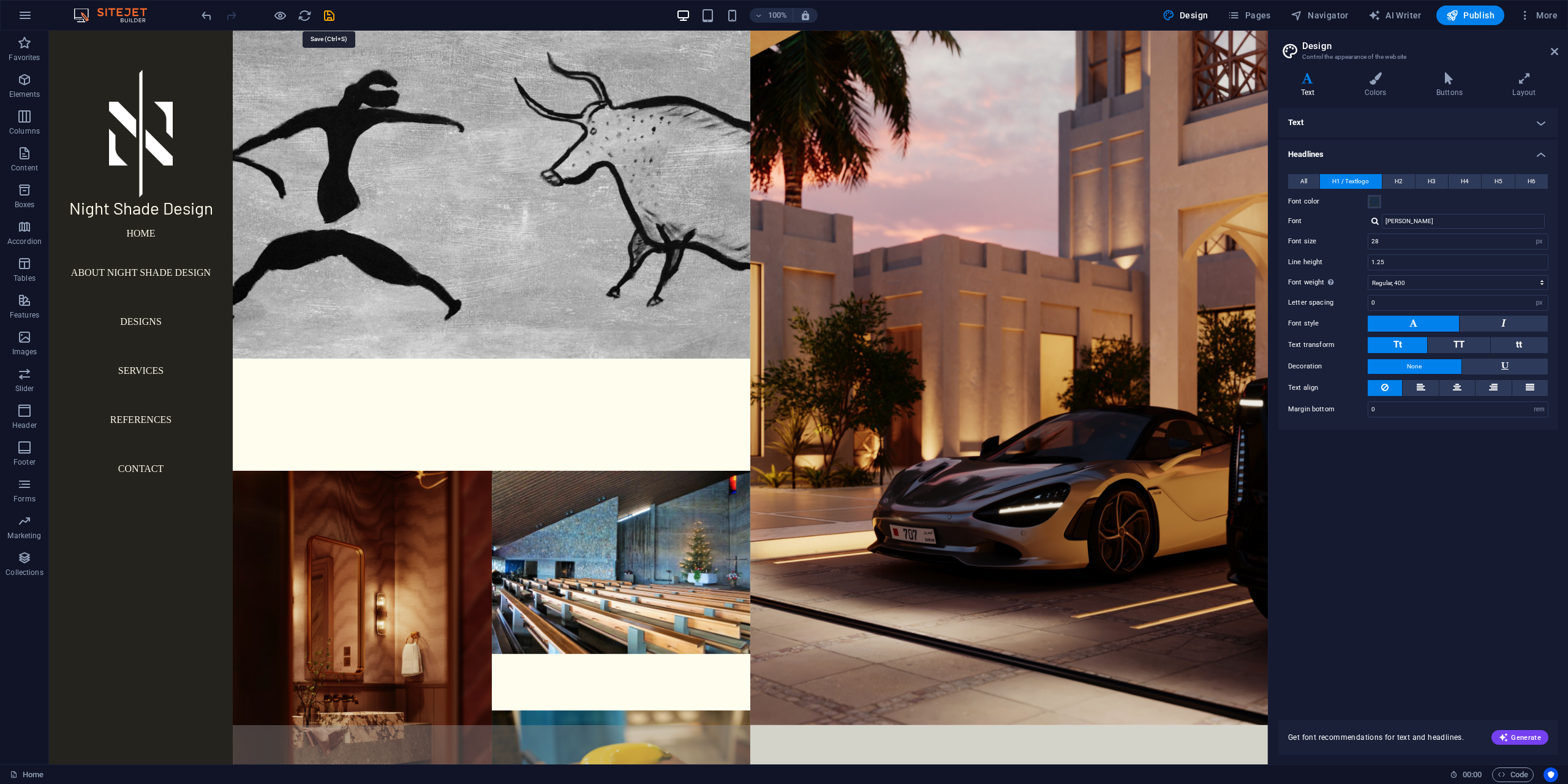
click at [331, 15] on icon "save" at bounding box center [328, 15] width 14 height 14
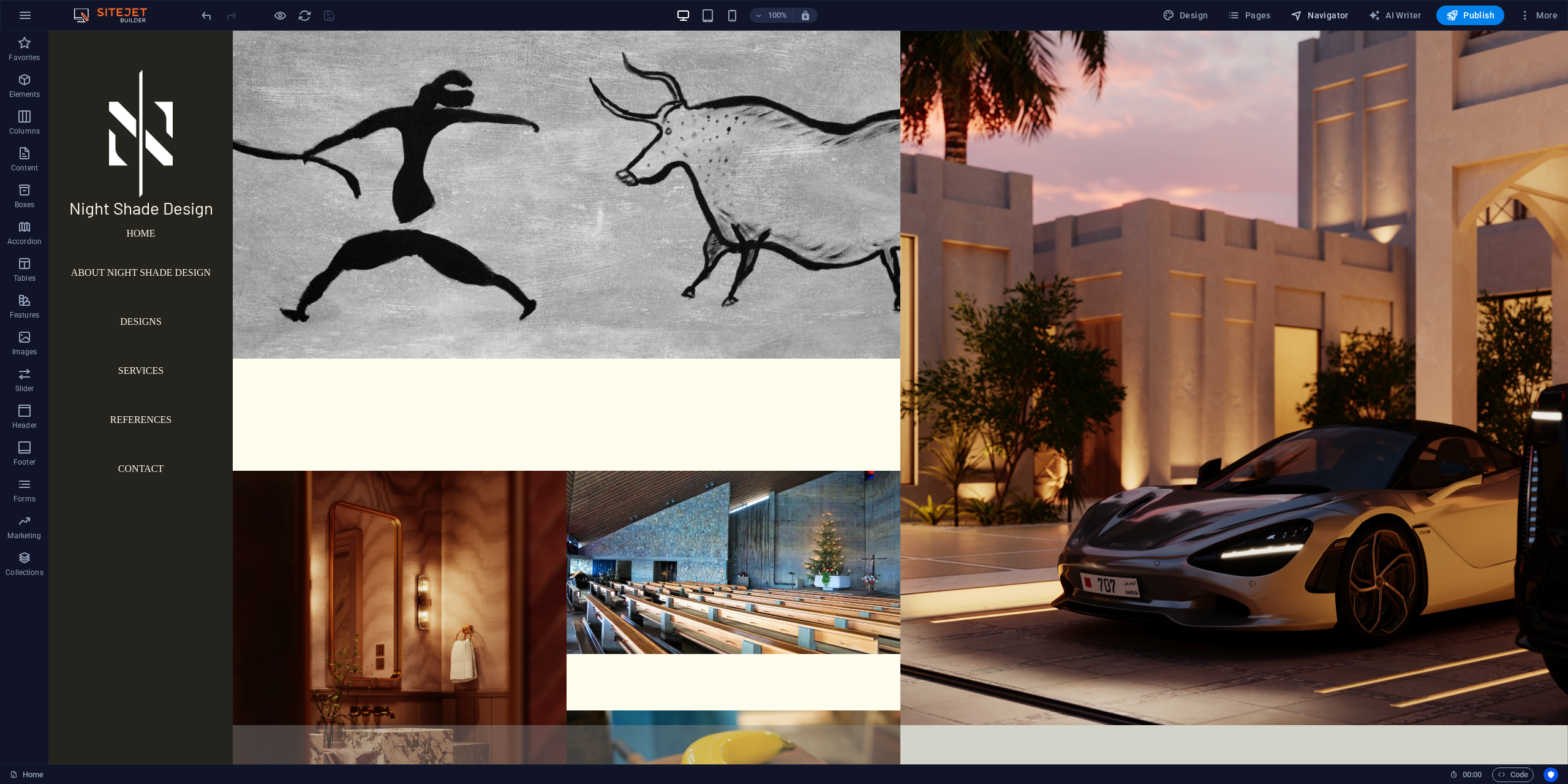
click at [1340, 20] on span "Navigator" at bounding box center [1320, 15] width 58 height 12
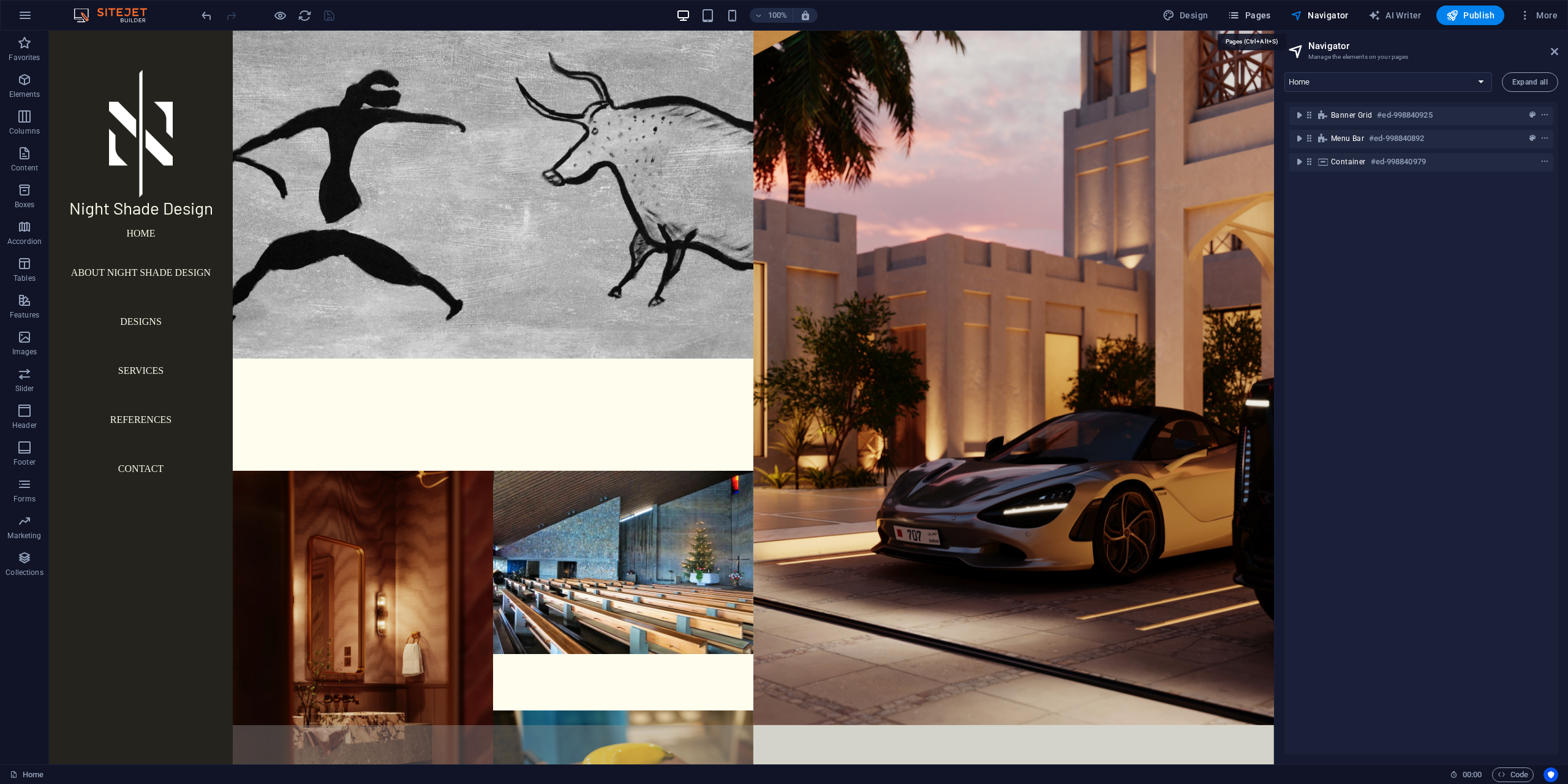
click at [1261, 17] on span "Pages" at bounding box center [1249, 15] width 43 height 12
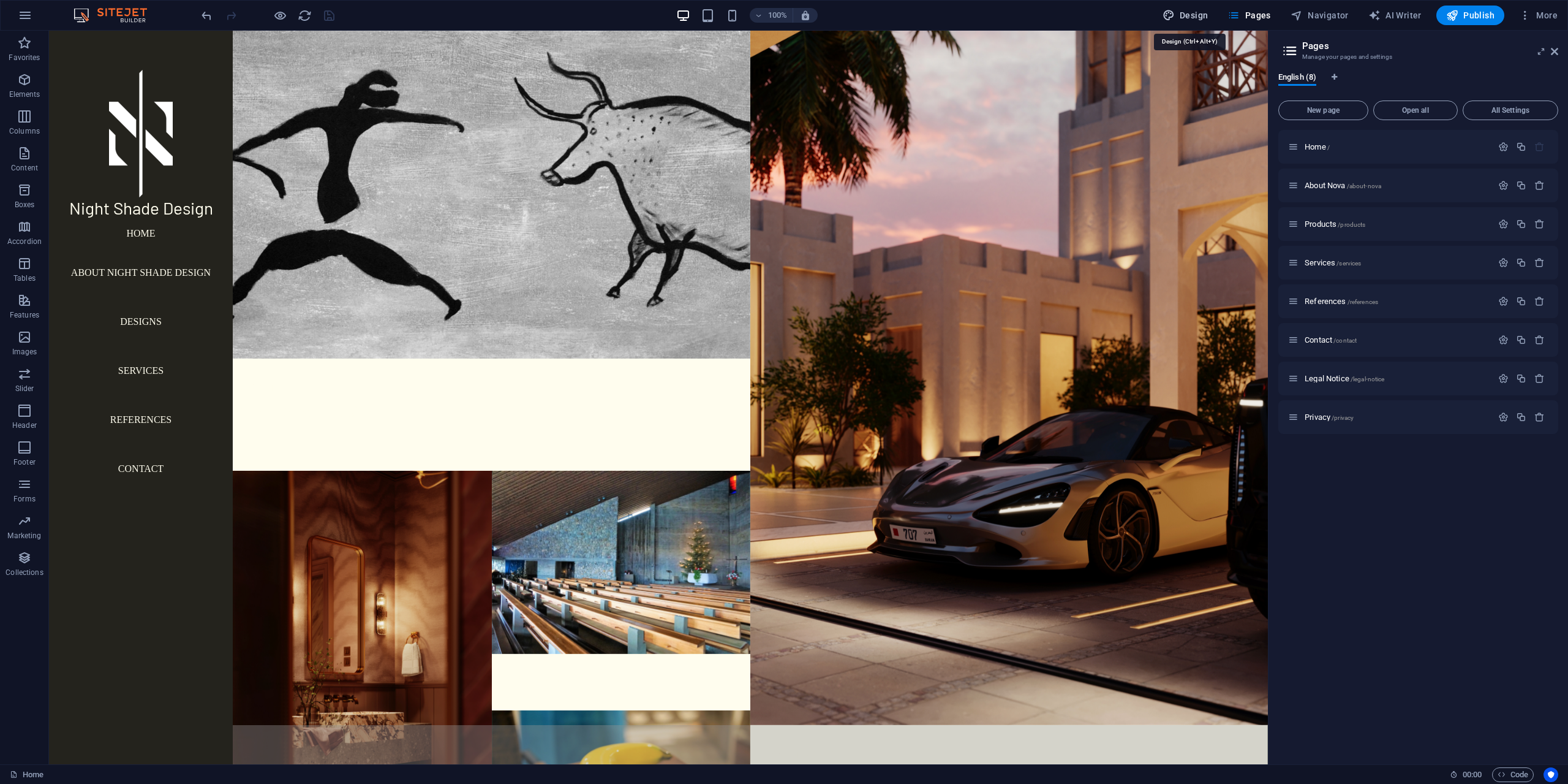
click at [1208, 18] on span "Design" at bounding box center [1186, 15] width 46 height 12
select select "px"
select select "400"
select select "px"
select select "rem"
